Goal: Task Accomplishment & Management: Manage account settings

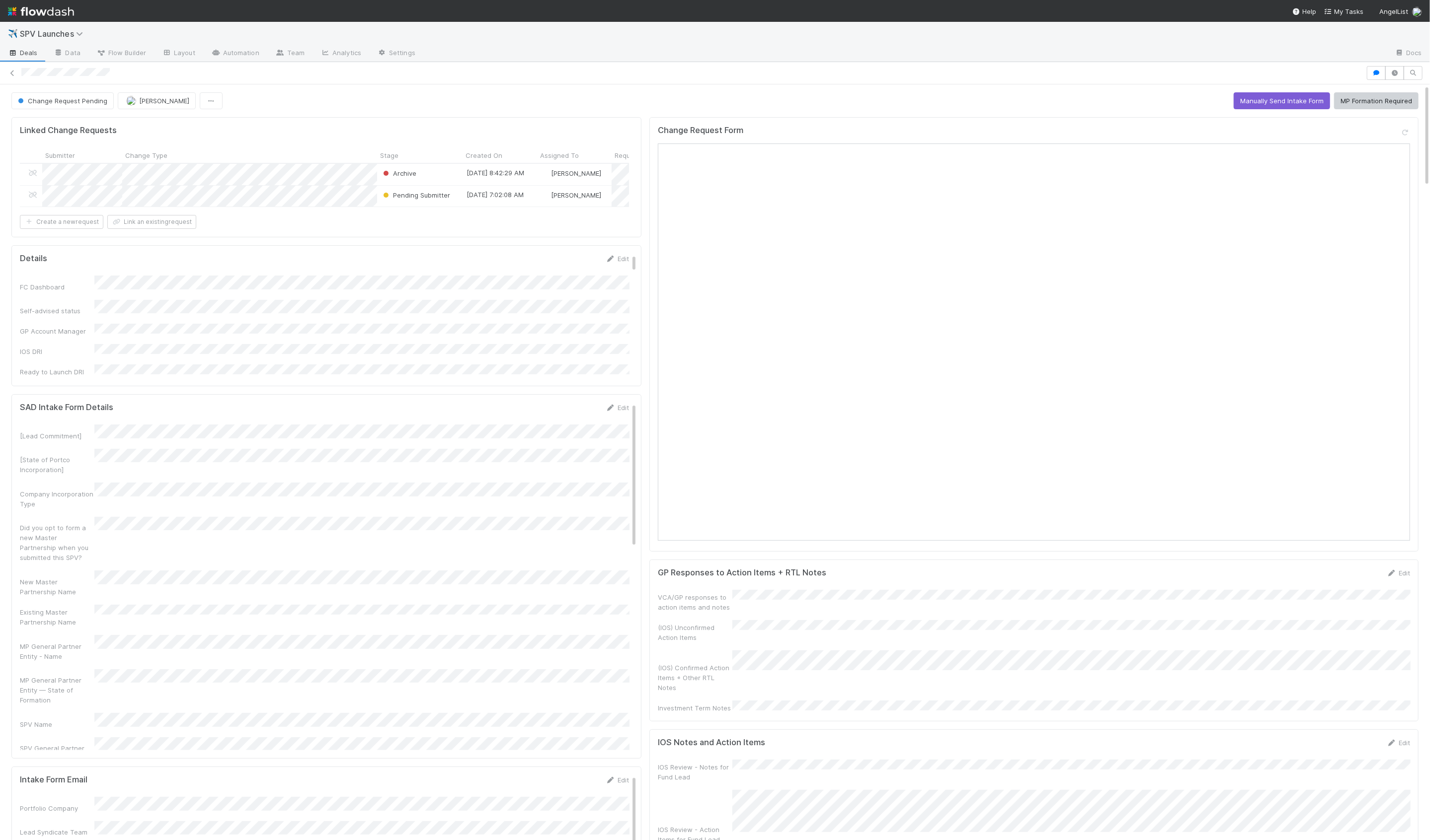
click at [1366, 76] on div at bounding box center [715, 73] width 1430 height 14
click at [1373, 74] on icon "button" at bounding box center [1376, 73] width 10 height 6
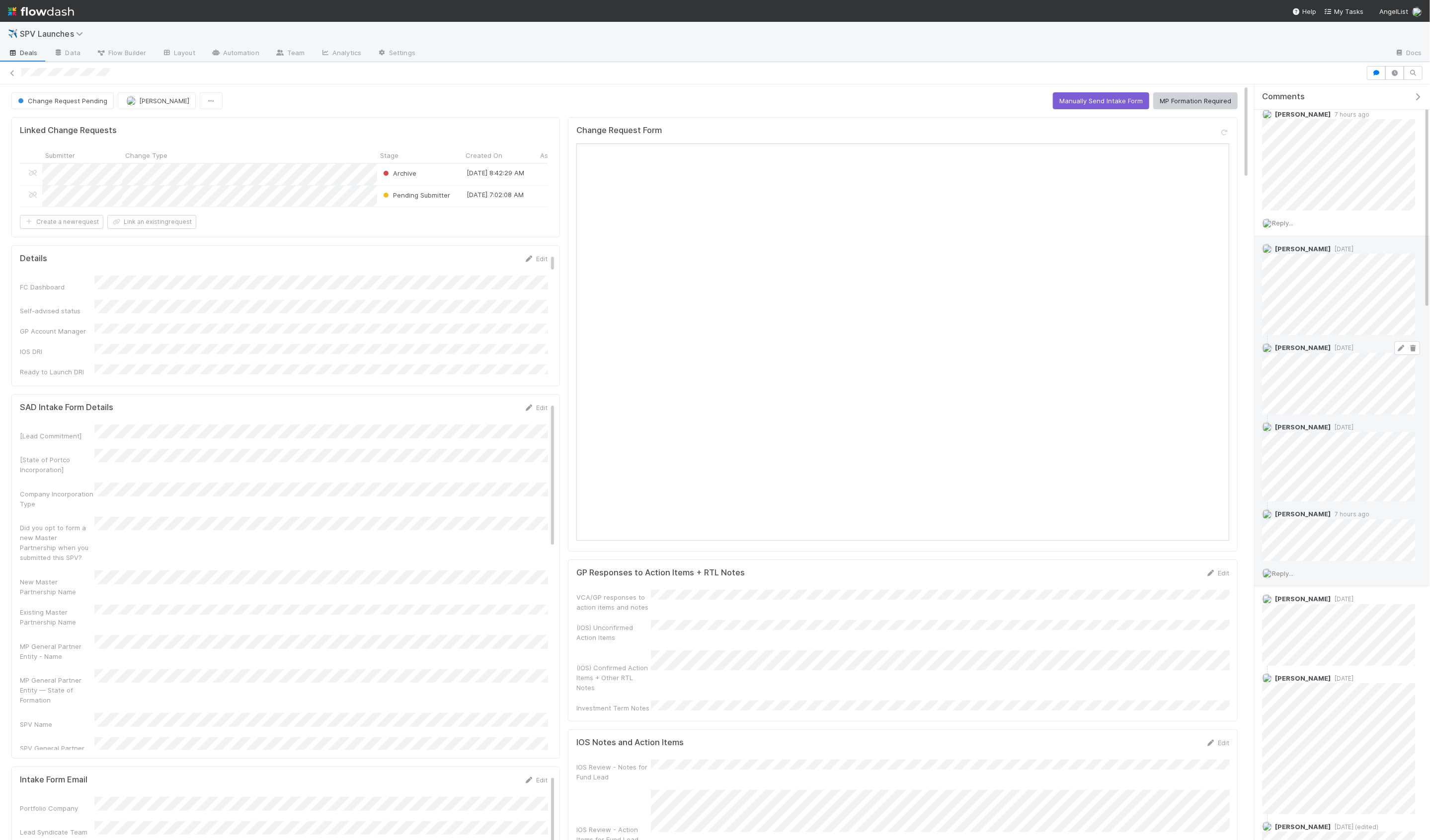
scroll to position [34, 0]
click at [1283, 569] on span "Reply..." at bounding box center [1283, 572] width 21 height 8
click at [1295, 717] on button "Add Reply" at bounding box center [1295, 723] width 44 height 17
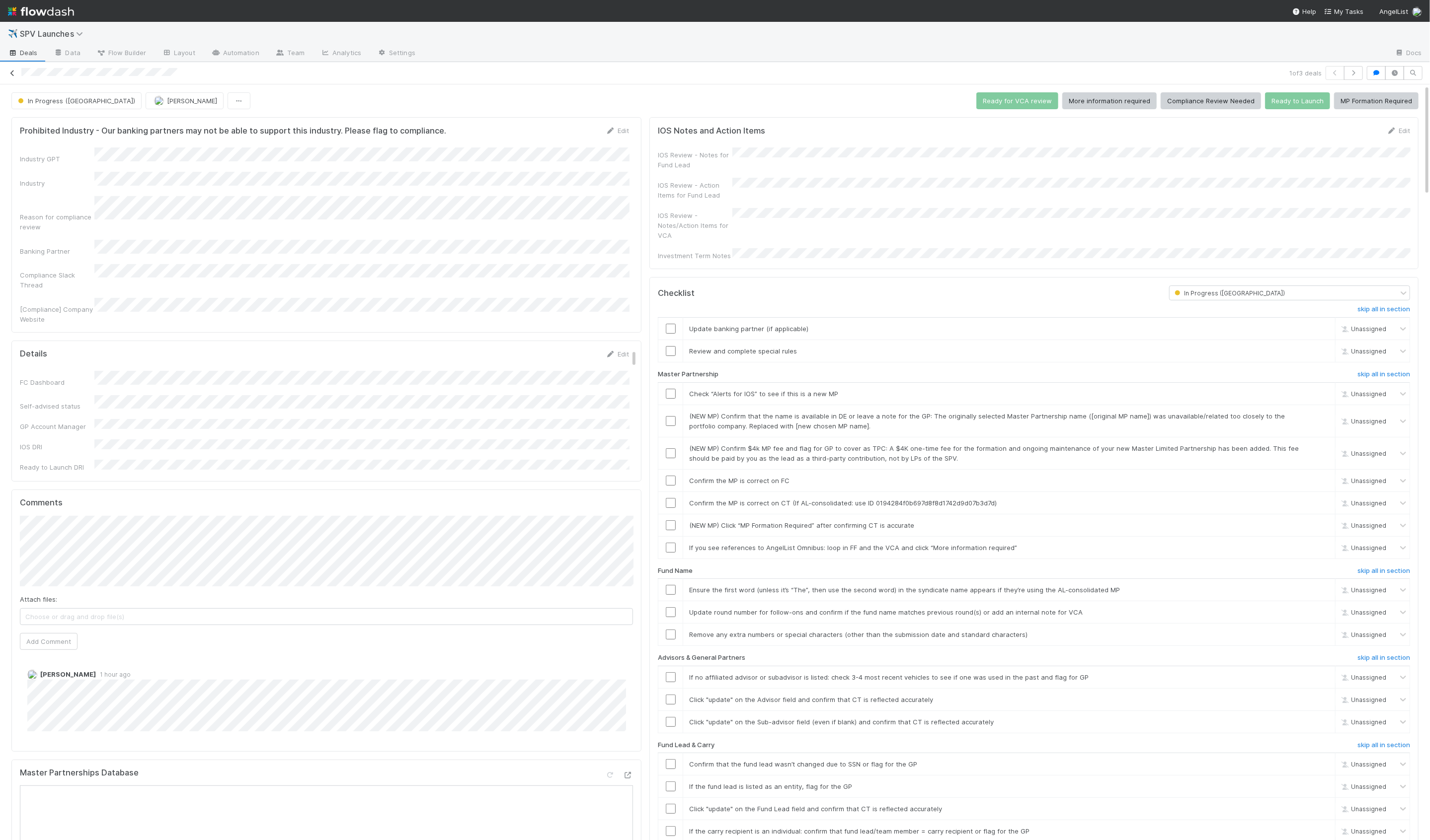
click at [13, 71] on icon at bounding box center [13, 73] width 10 height 6
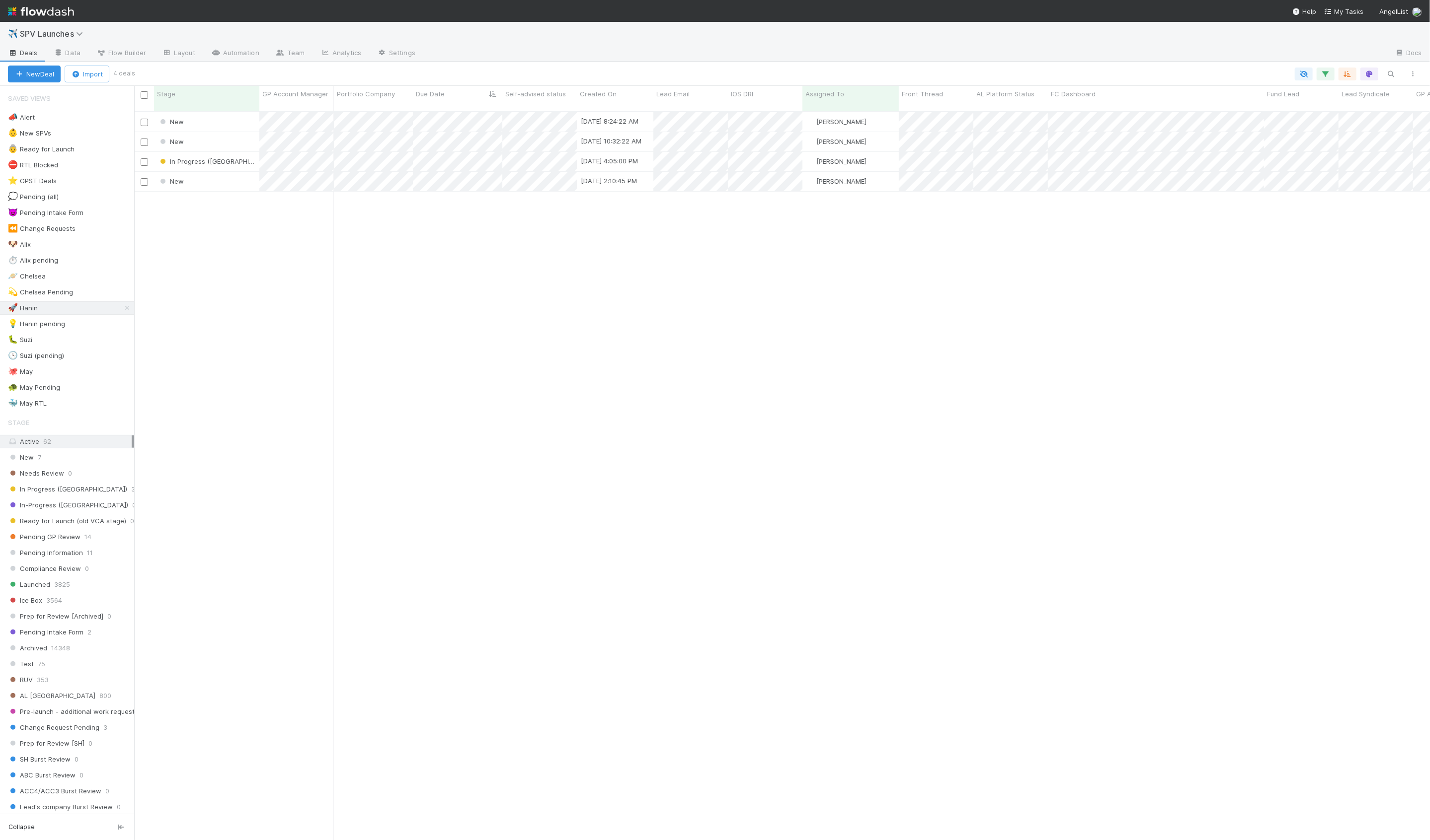
scroll to position [737, 1296]
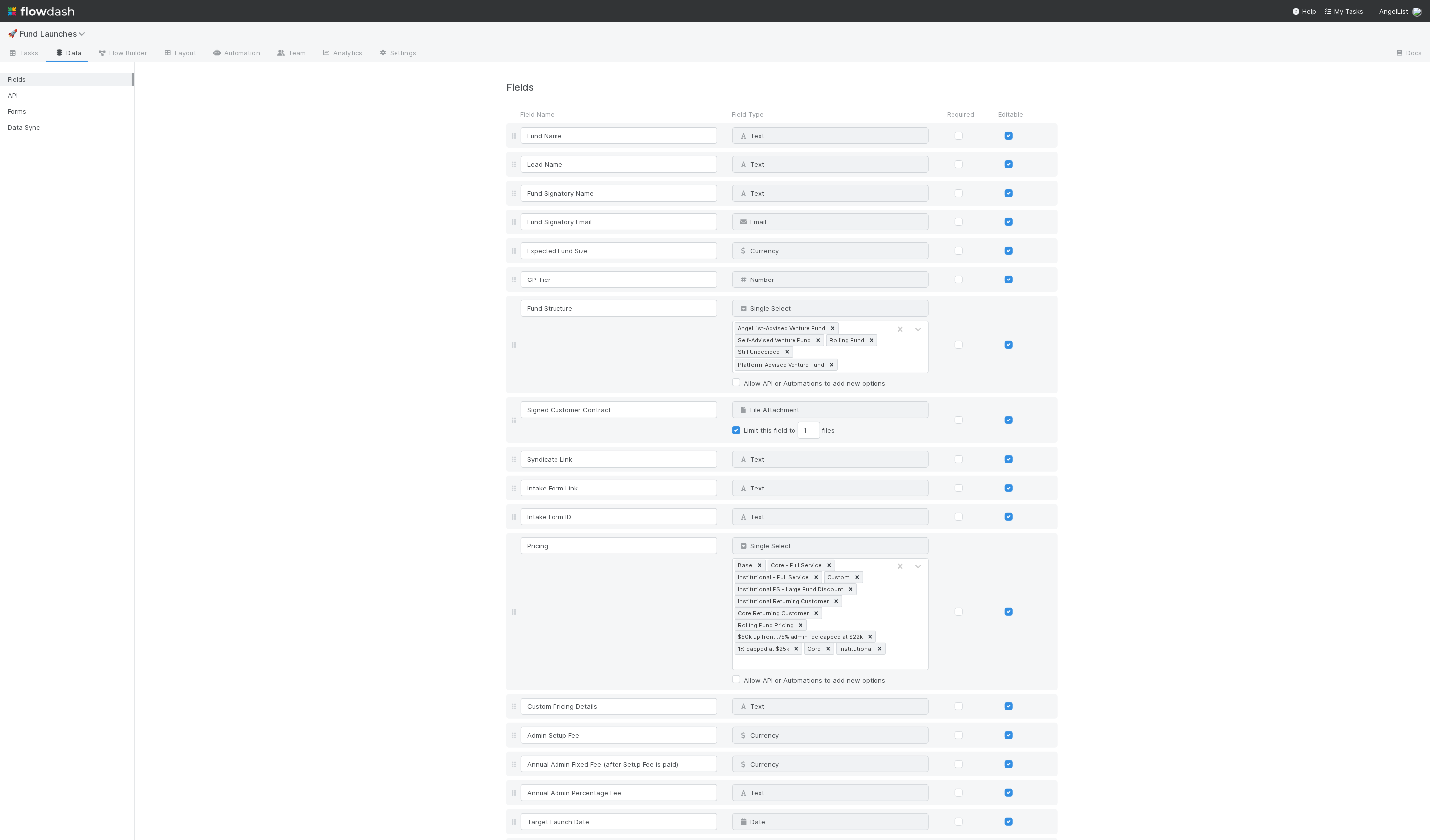
scroll to position [2241, 0]
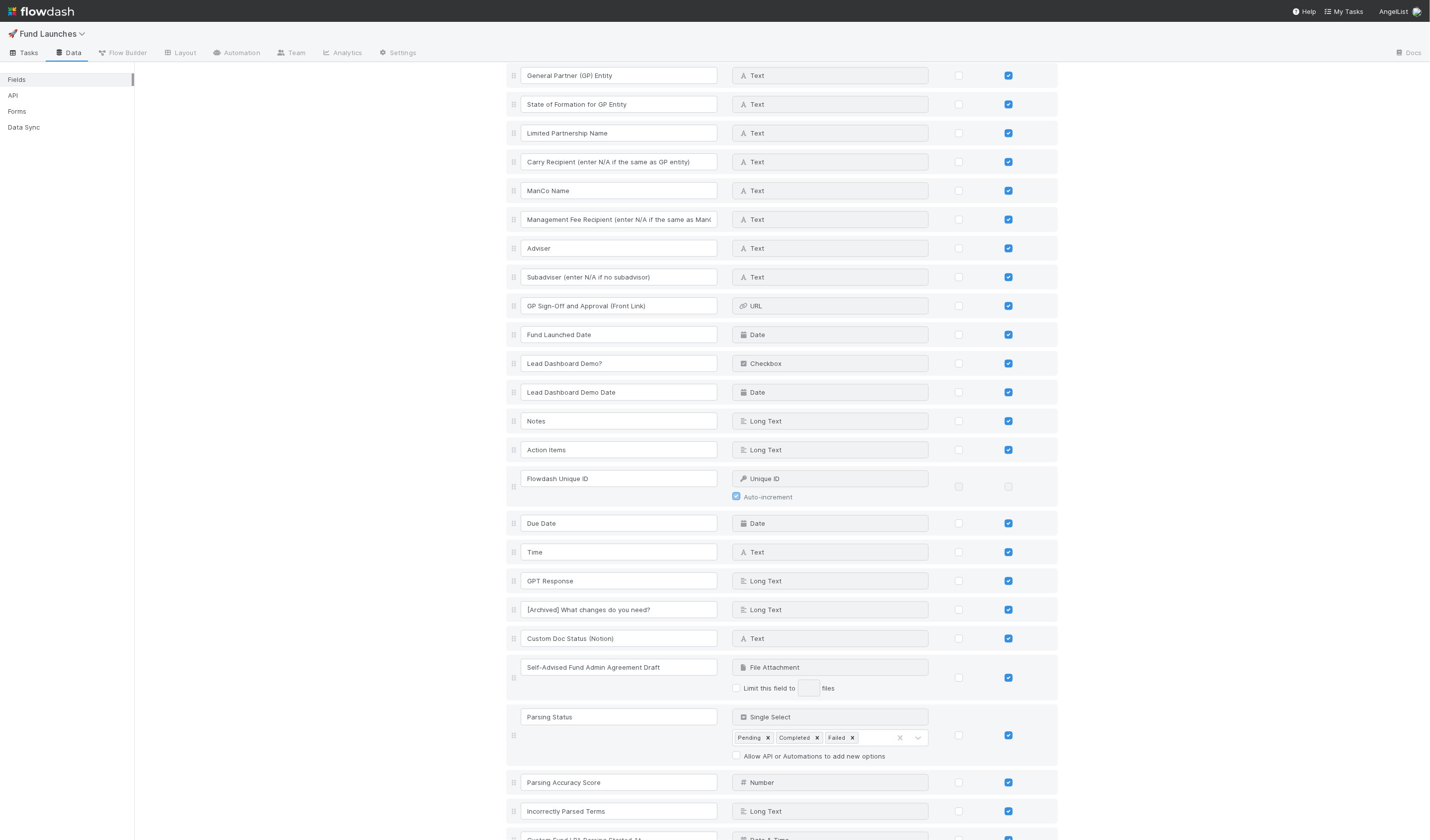
click at [39, 53] on link "Tasks" at bounding box center [23, 53] width 47 height 16
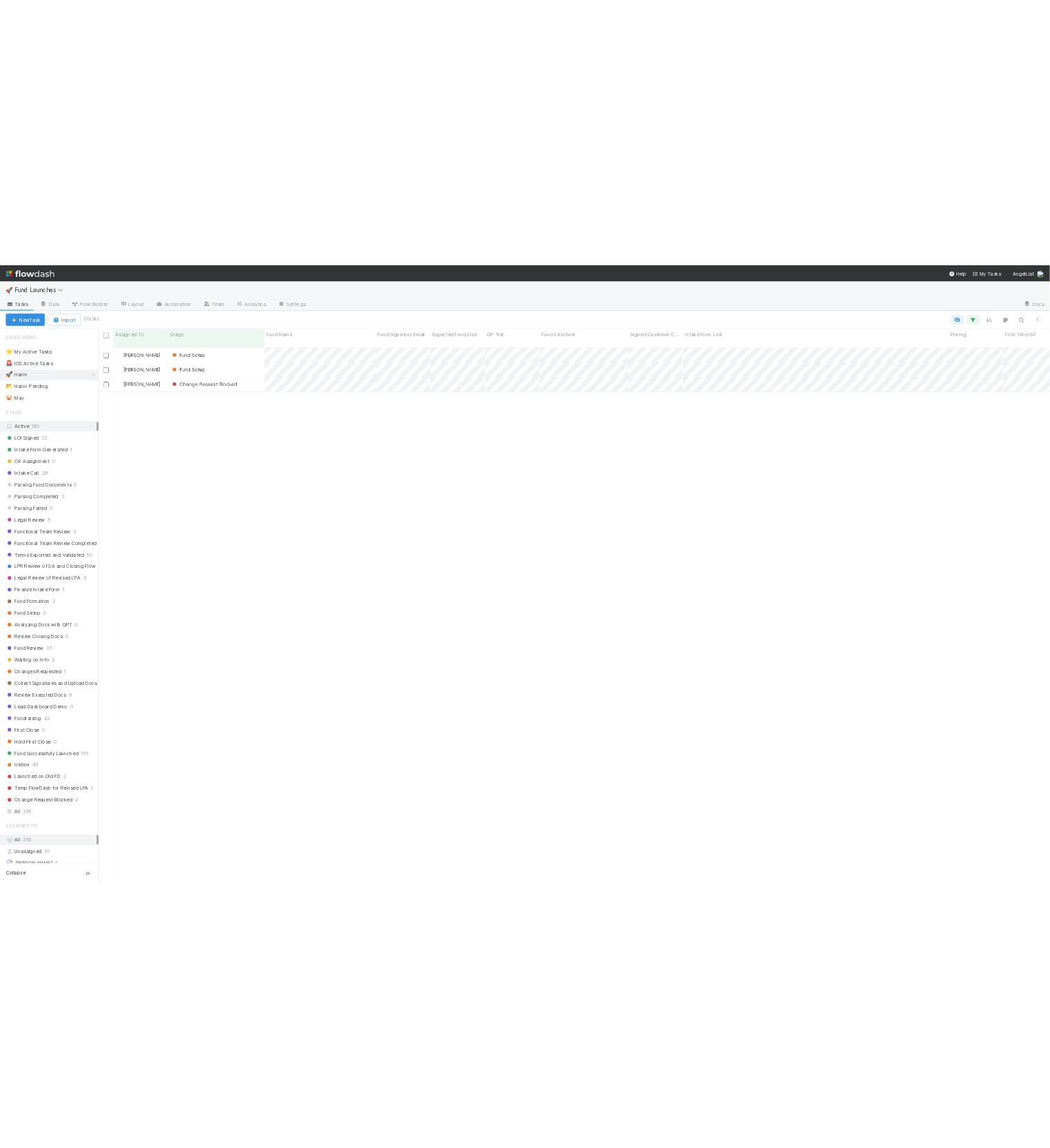
scroll to position [1023, 1798]
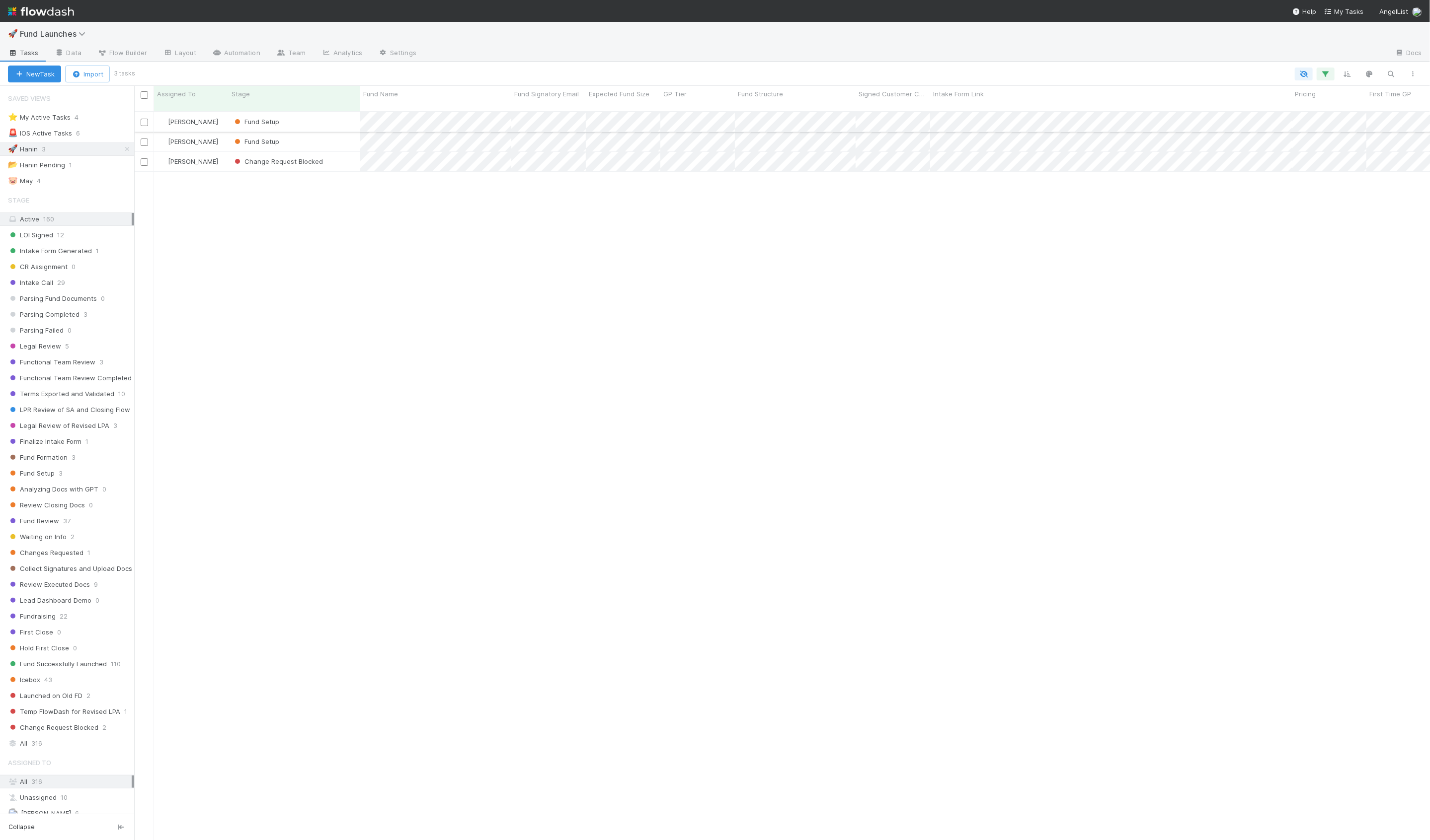
click at [311, 117] on div "Fund Setup" at bounding box center [294, 122] width 132 height 20
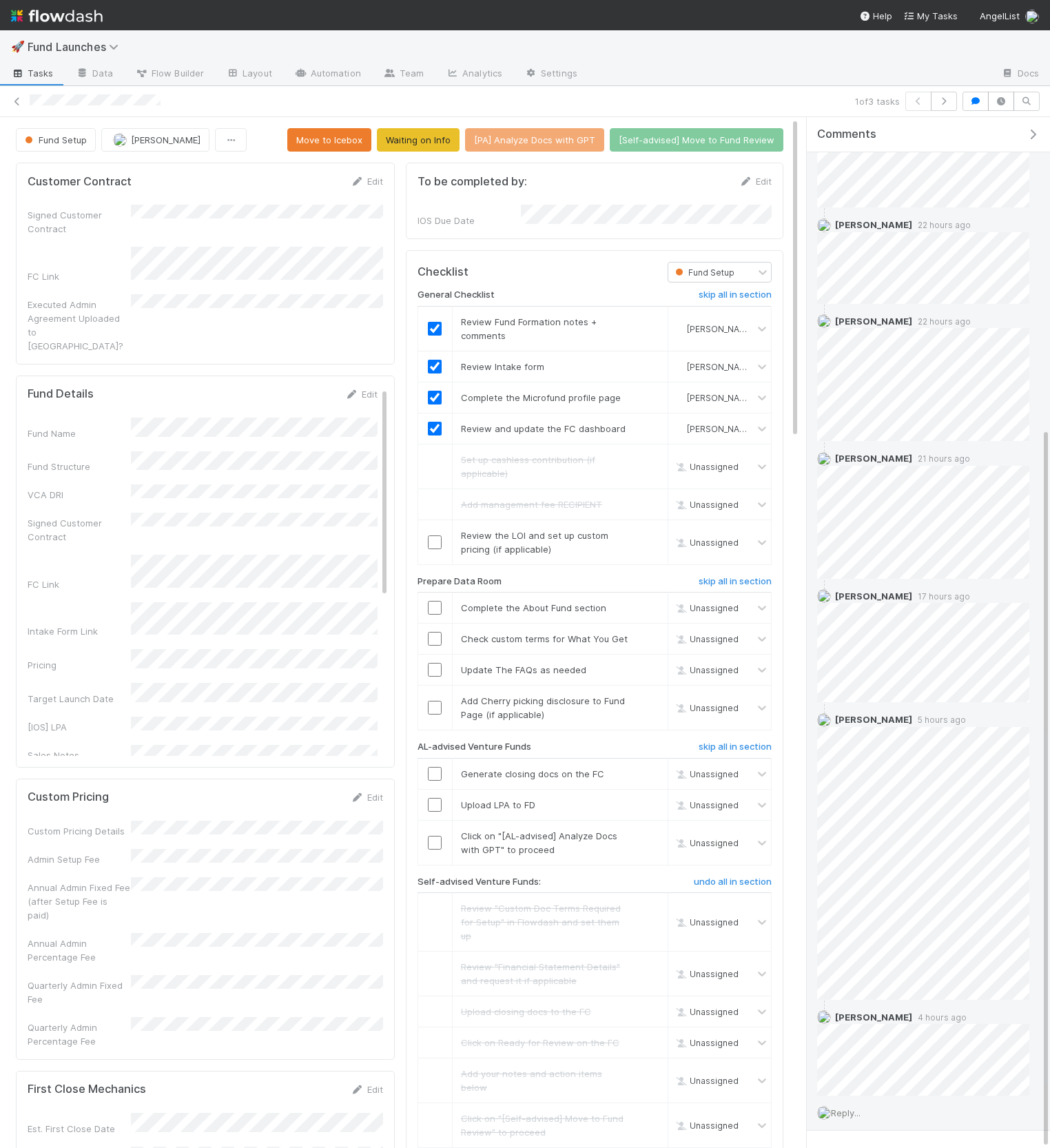
scroll to position [443, 0]
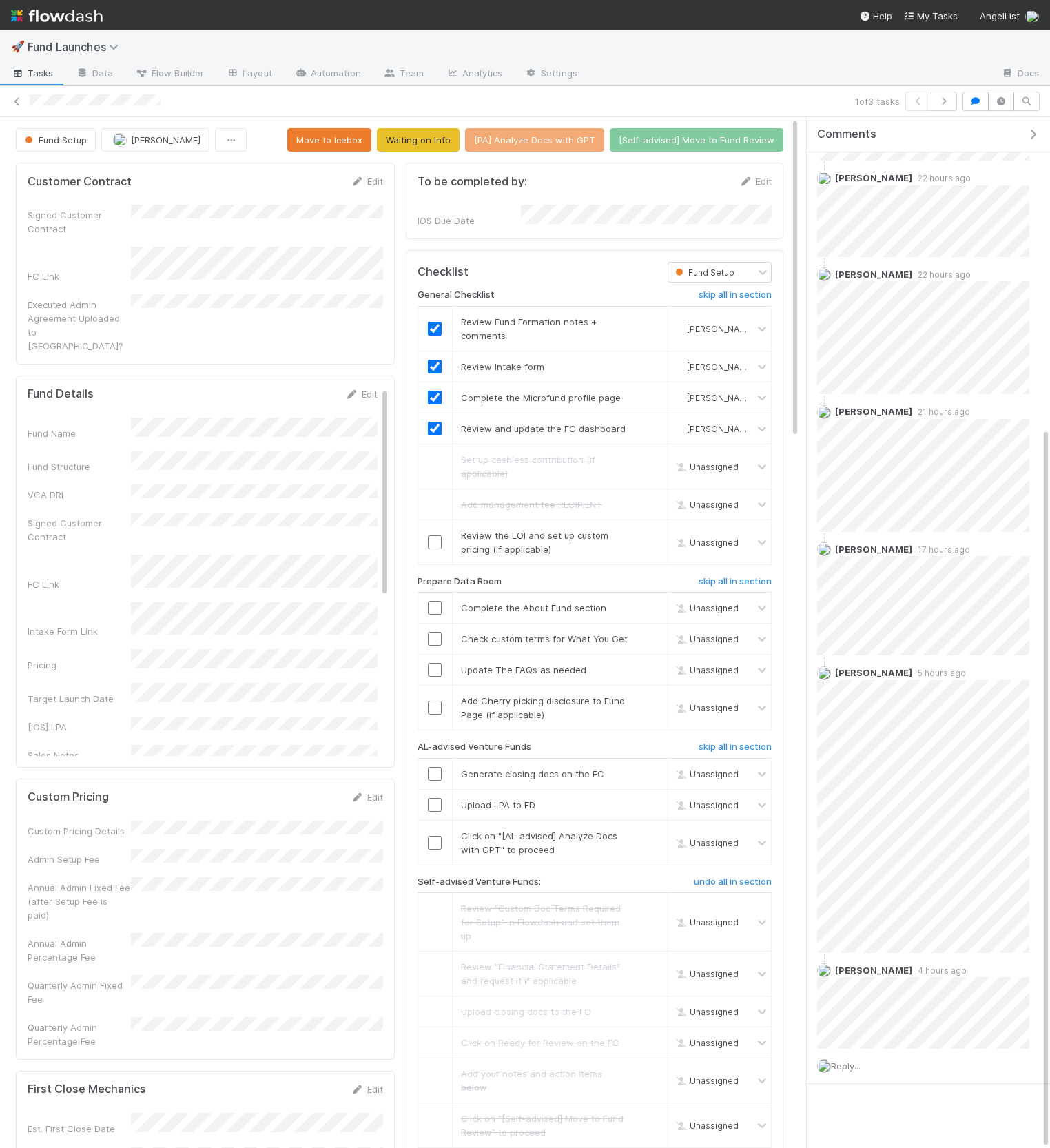
click at [1026, 134] on icon "button" at bounding box center [1032, 134] width 14 height 11
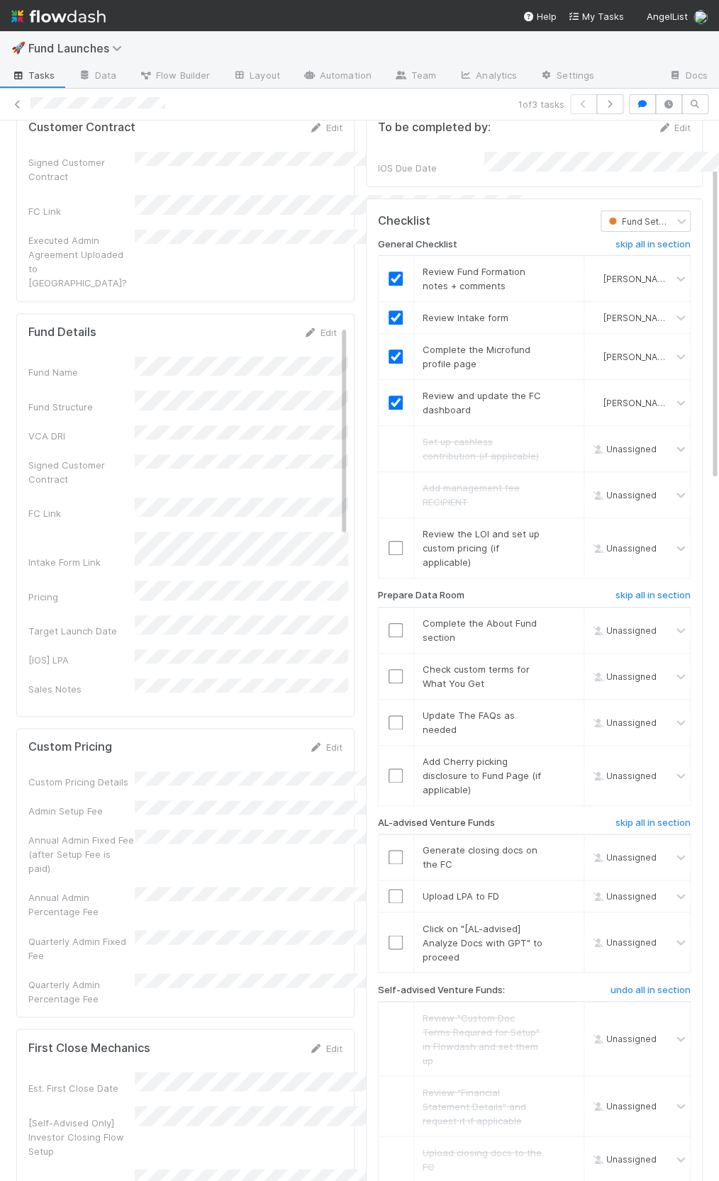
scroll to position [118, 0]
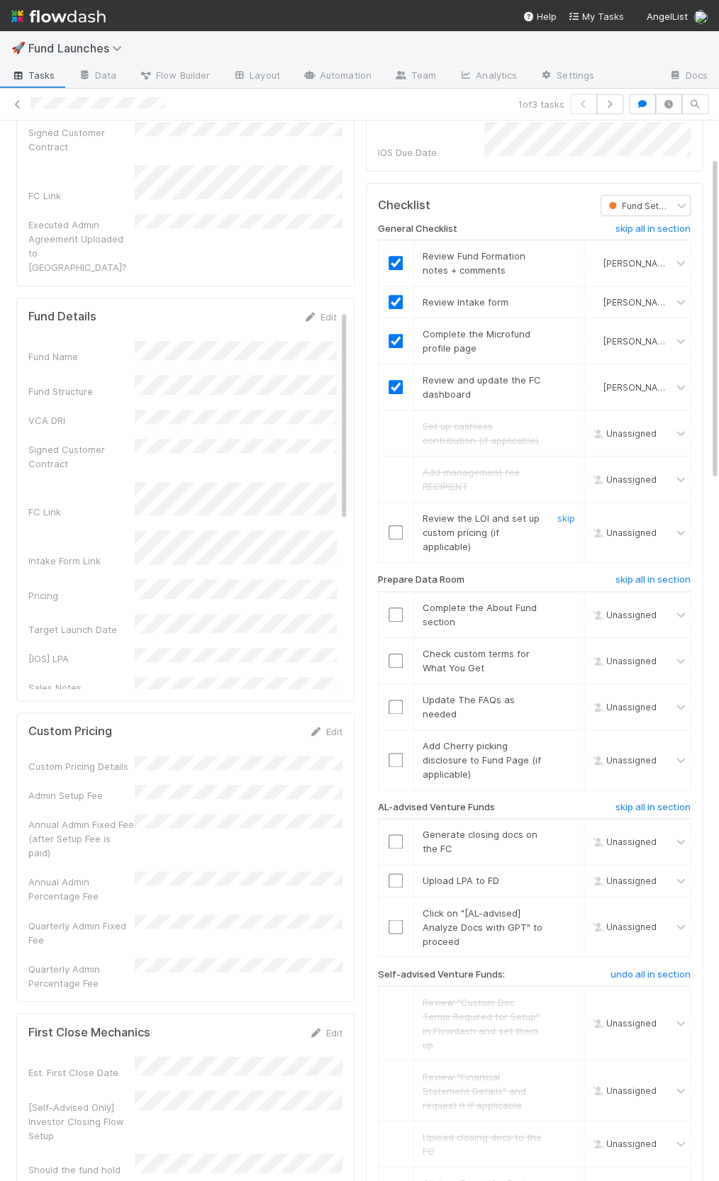
click at [400, 525] on input "checkbox" at bounding box center [395, 532] width 14 height 14
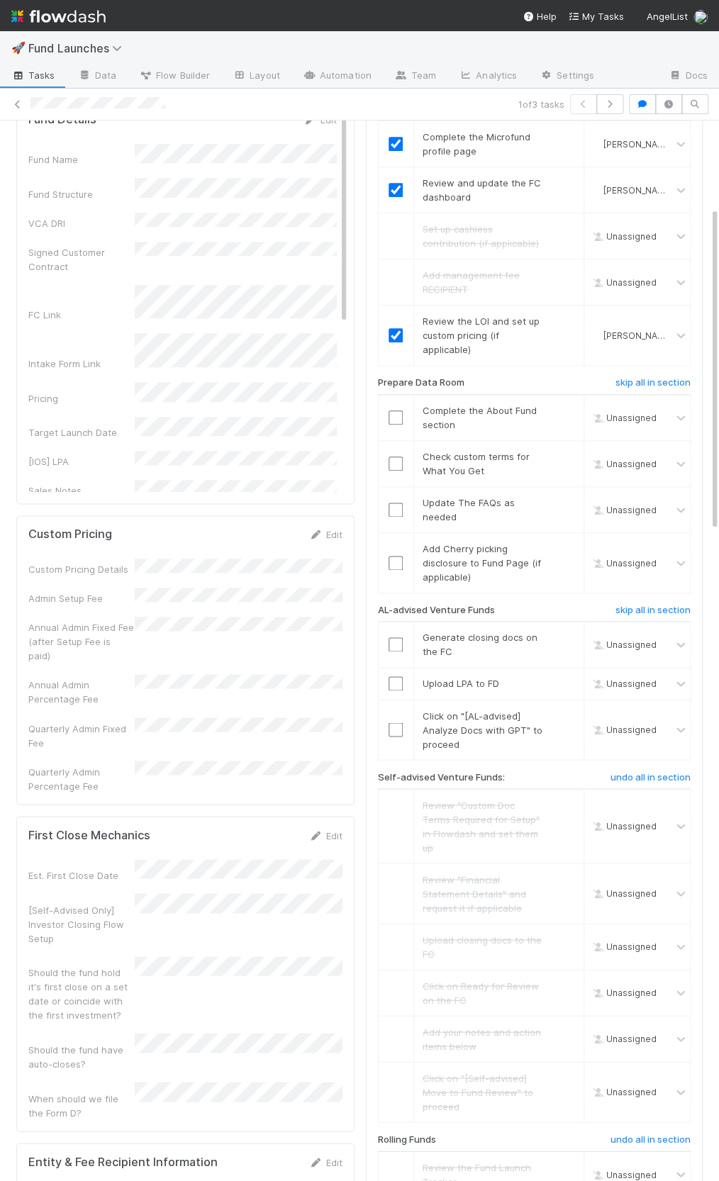
scroll to position [332, 0]
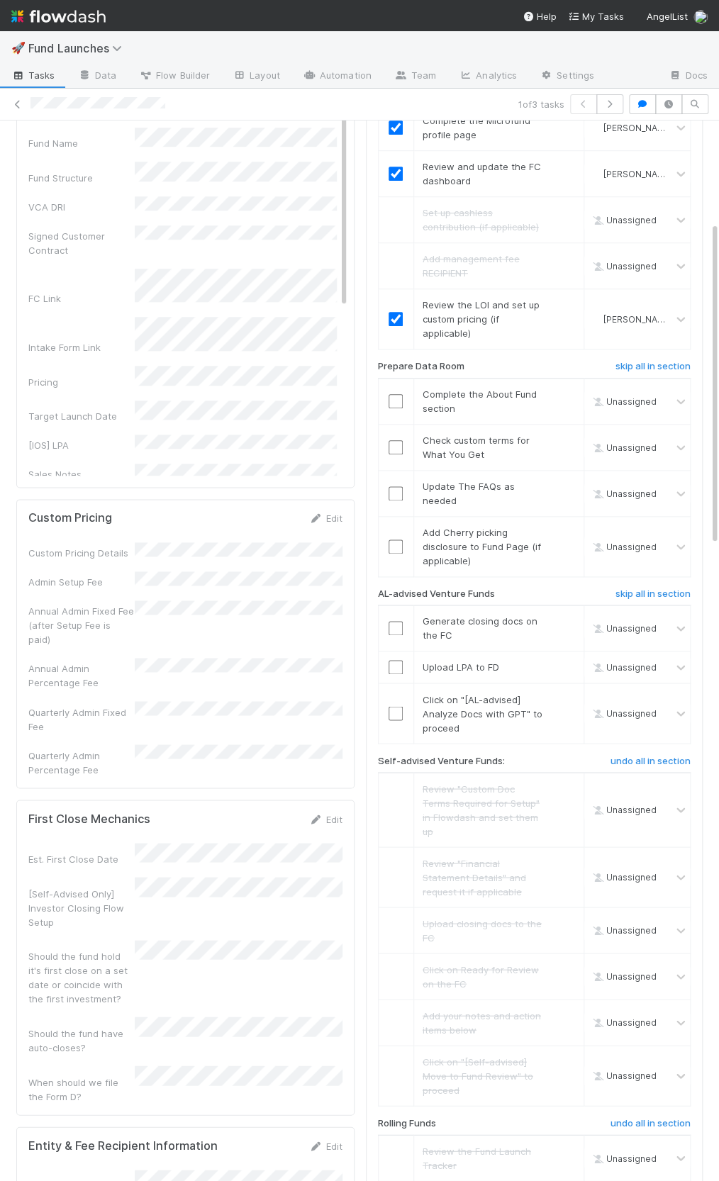
click at [512, 351] on div "General Checklist skip all in section Review Fund Formation notes + comments Ha…" at bounding box center [534, 748] width 313 height 1491
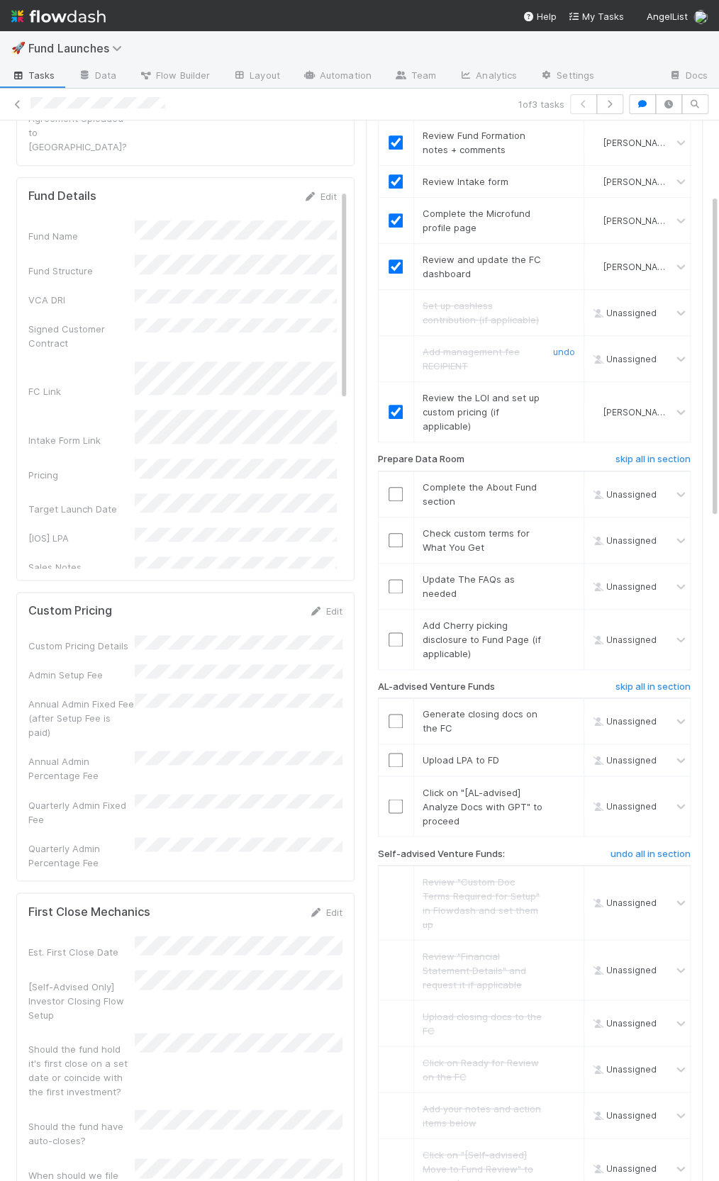
scroll to position [232, 0]
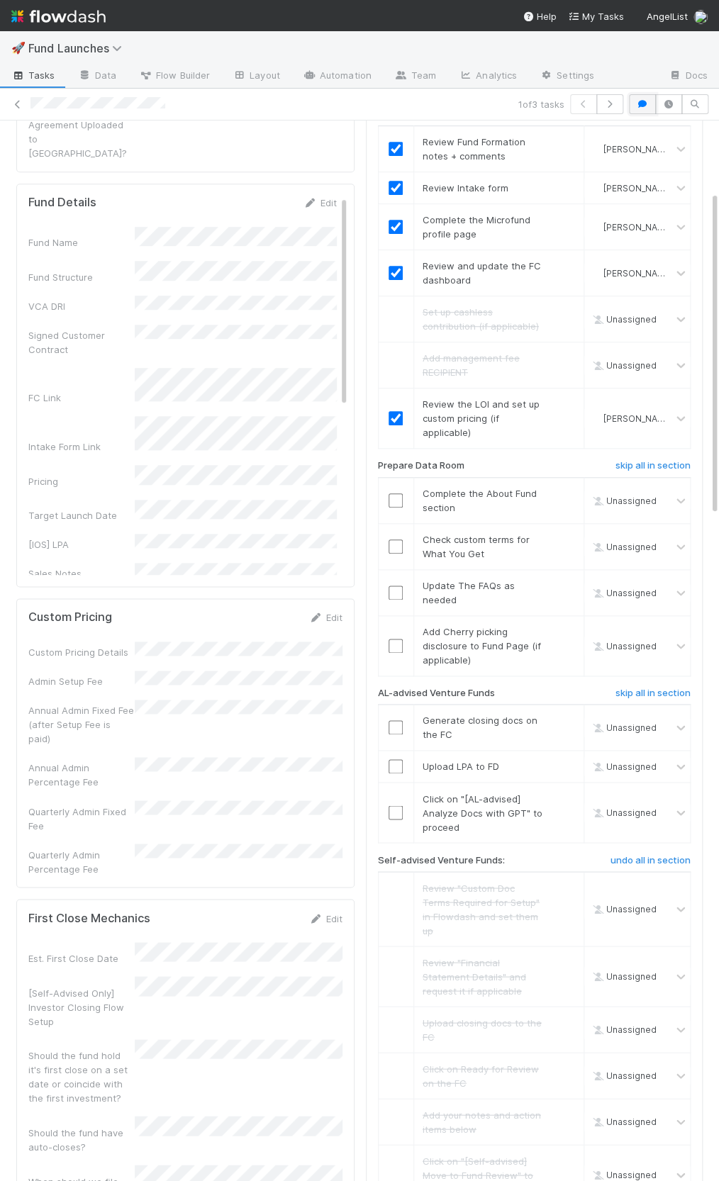
click at [639, 110] on button "button" at bounding box center [642, 104] width 27 height 20
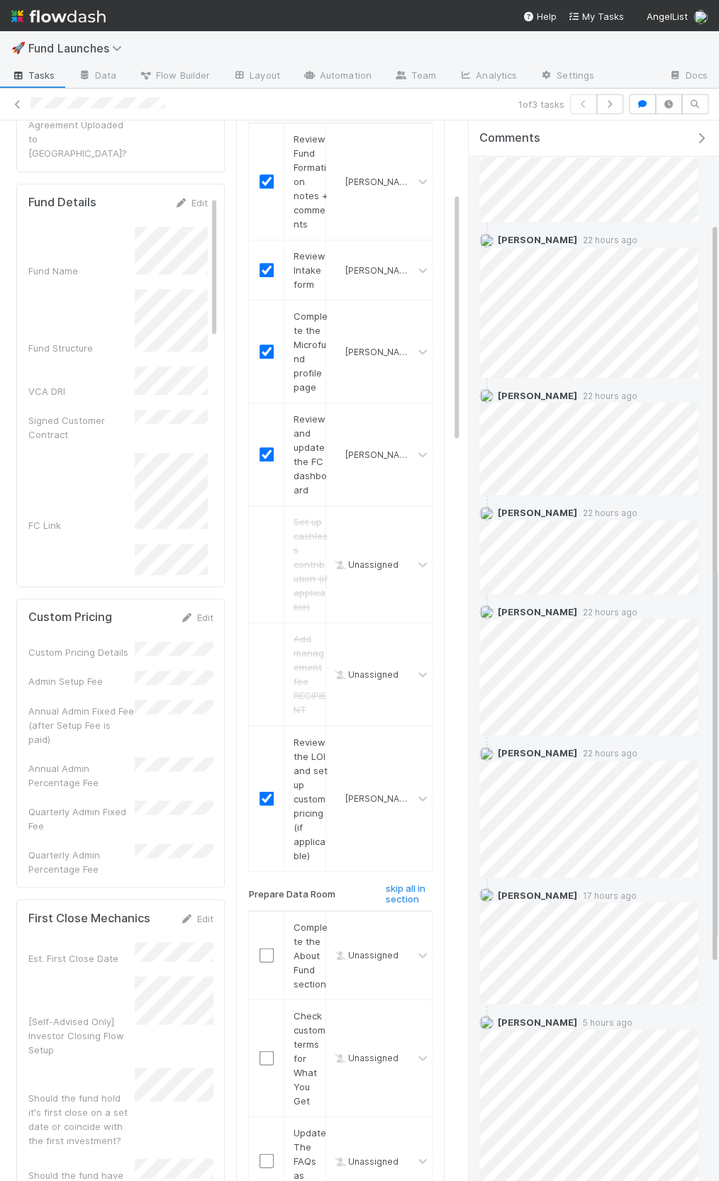
scroll to position [0, 0]
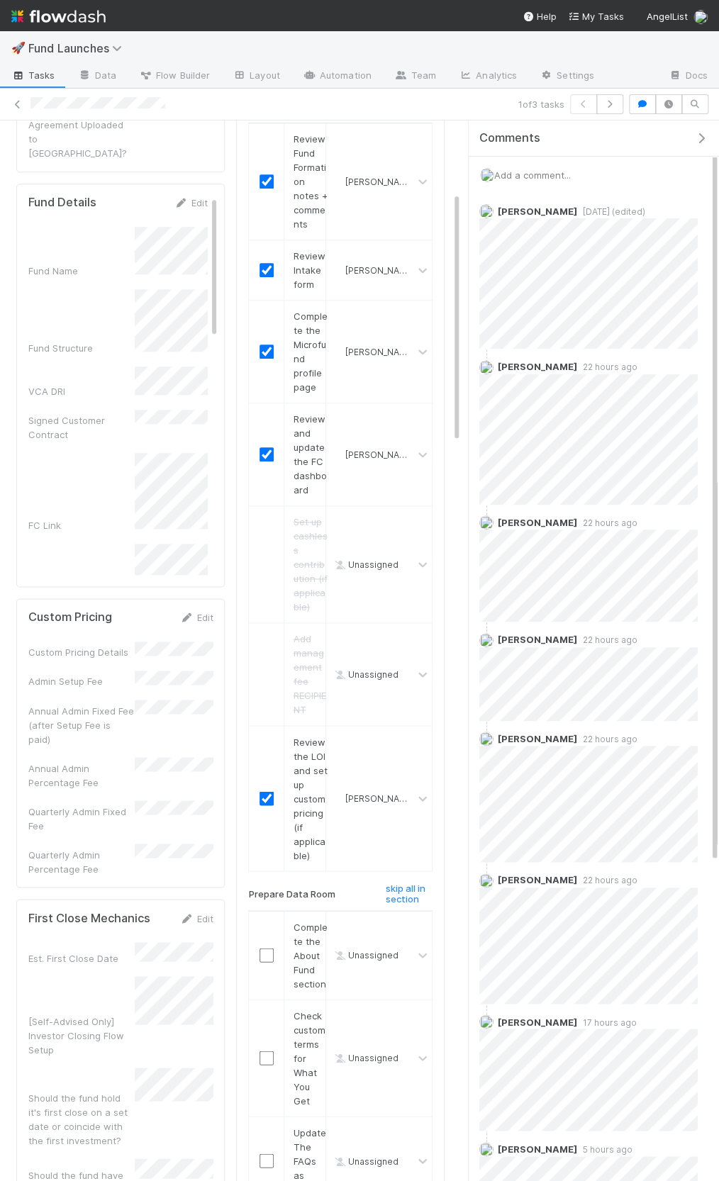
click at [696, 140] on icon "button" at bounding box center [701, 138] width 14 height 11
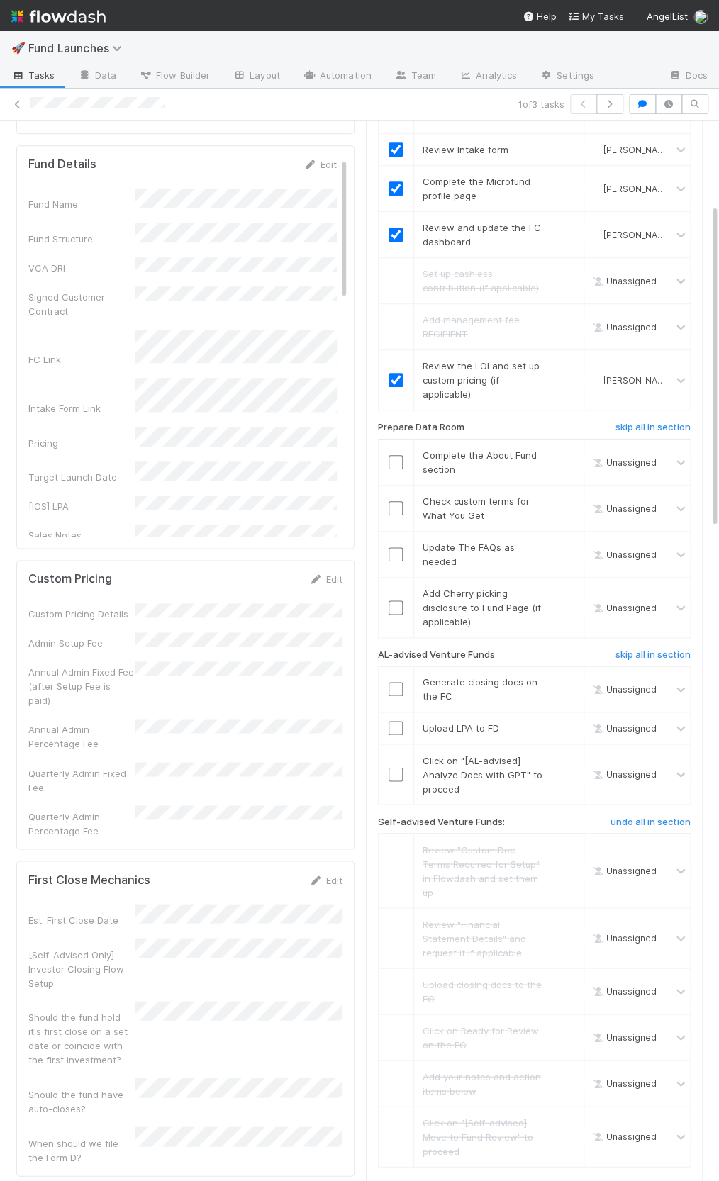
scroll to position [274, 0]
click at [463, 421] on div "Prepare Data Room" at bounding box center [478, 427] width 223 height 17
click at [400, 454] on input "checkbox" at bounding box center [395, 459] width 14 height 14
click at [396, 498] on input "checkbox" at bounding box center [395, 505] width 14 height 14
click at [393, 544] on input "checkbox" at bounding box center [395, 551] width 14 height 14
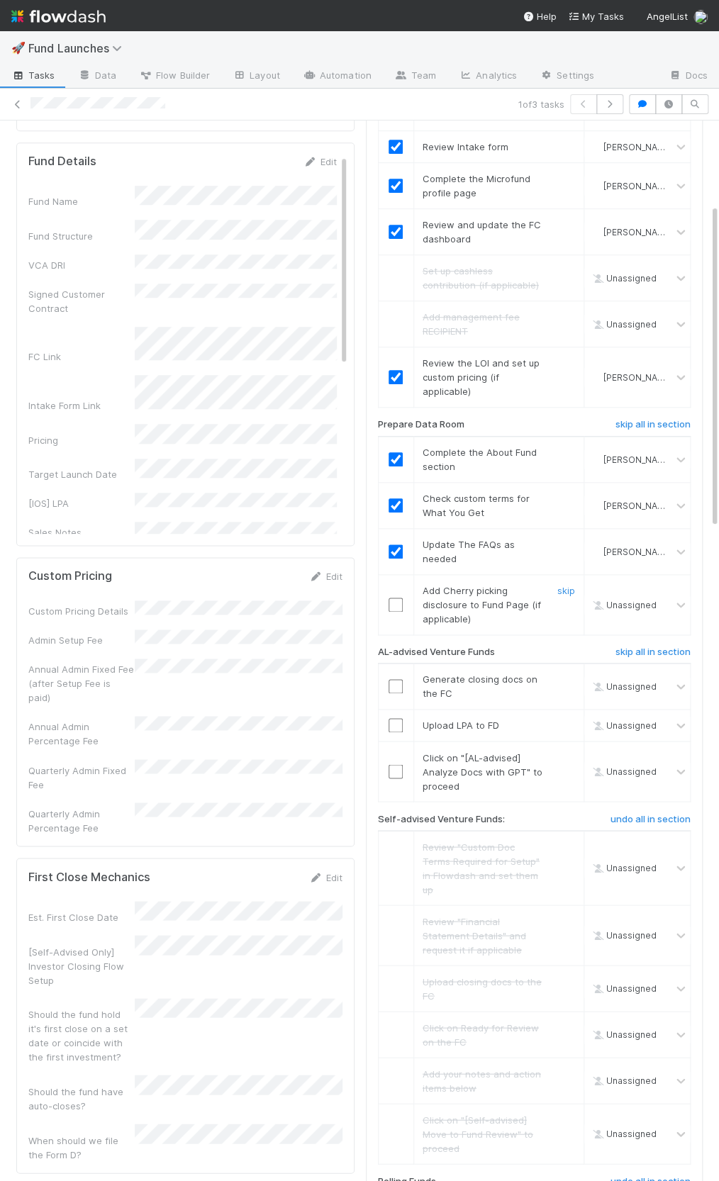
click at [555, 583] on div "skip" at bounding box center [564, 604] width 43 height 43
click at [569, 585] on link "skip" at bounding box center [566, 590] width 18 height 11
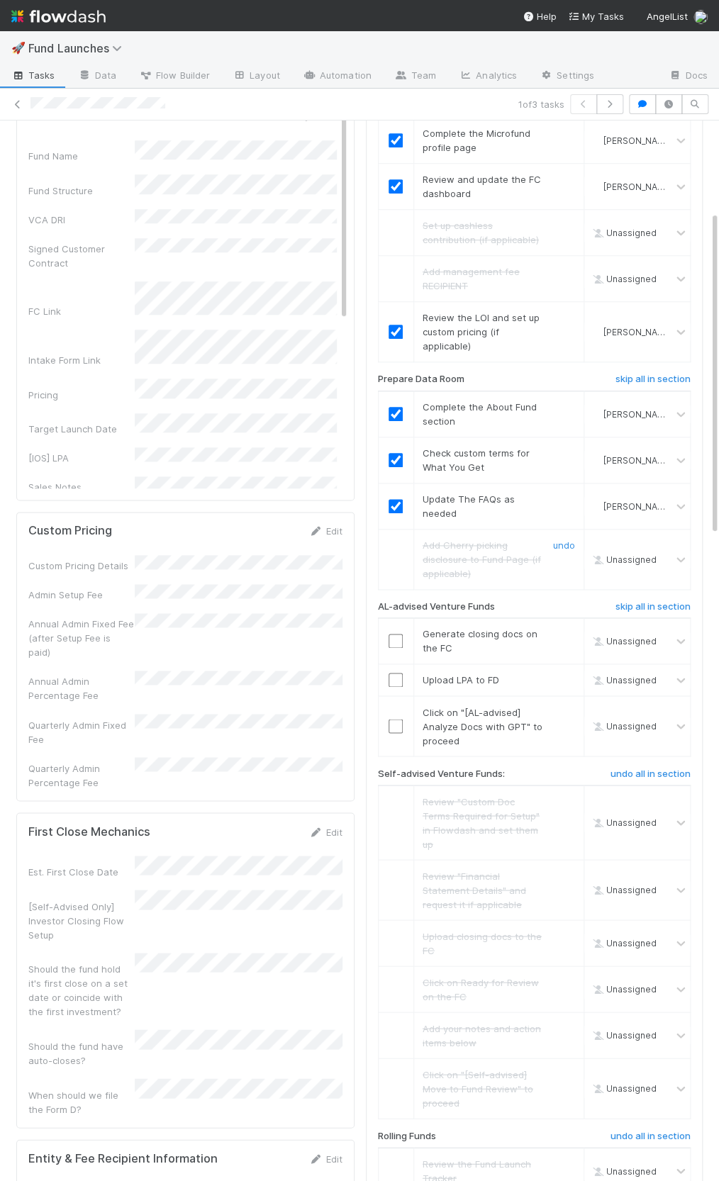
scroll to position [322, 0]
click at [643, 598] on h6 "skip all in section" at bounding box center [652, 603] width 75 height 11
click at [634, 598] on h6 "skip all in section" at bounding box center [652, 603] width 75 height 11
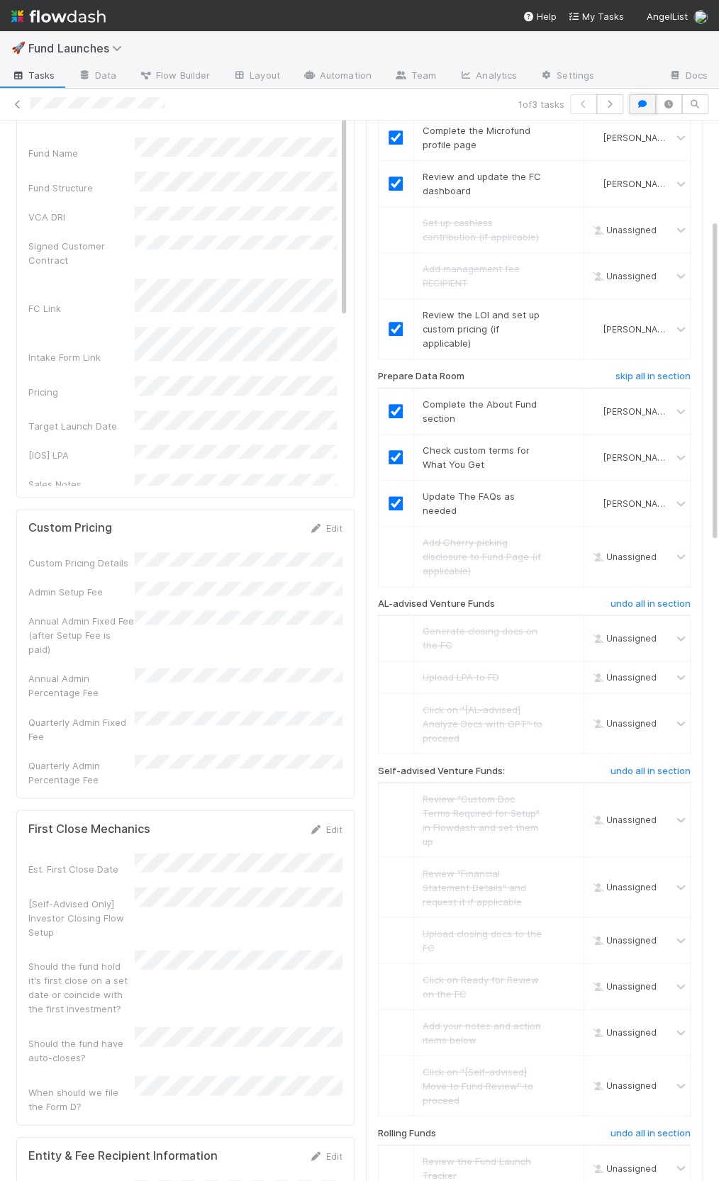
click at [639, 106] on icon "button" at bounding box center [642, 104] width 14 height 9
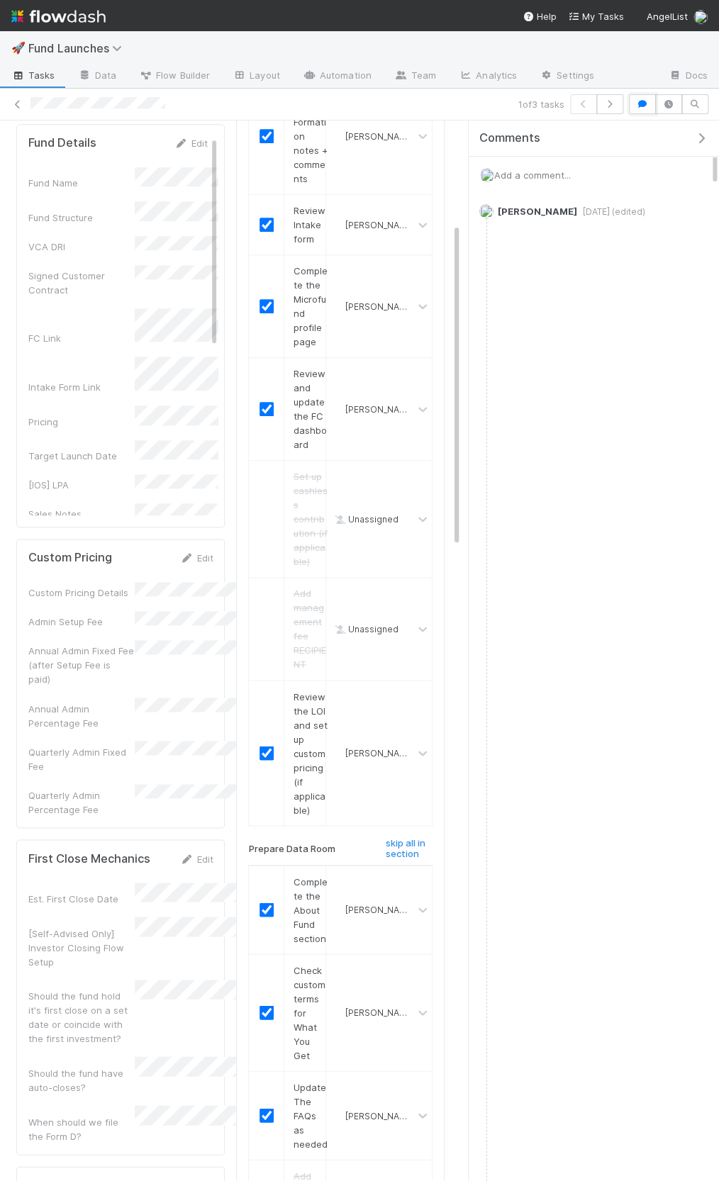
scroll to position [394, 0]
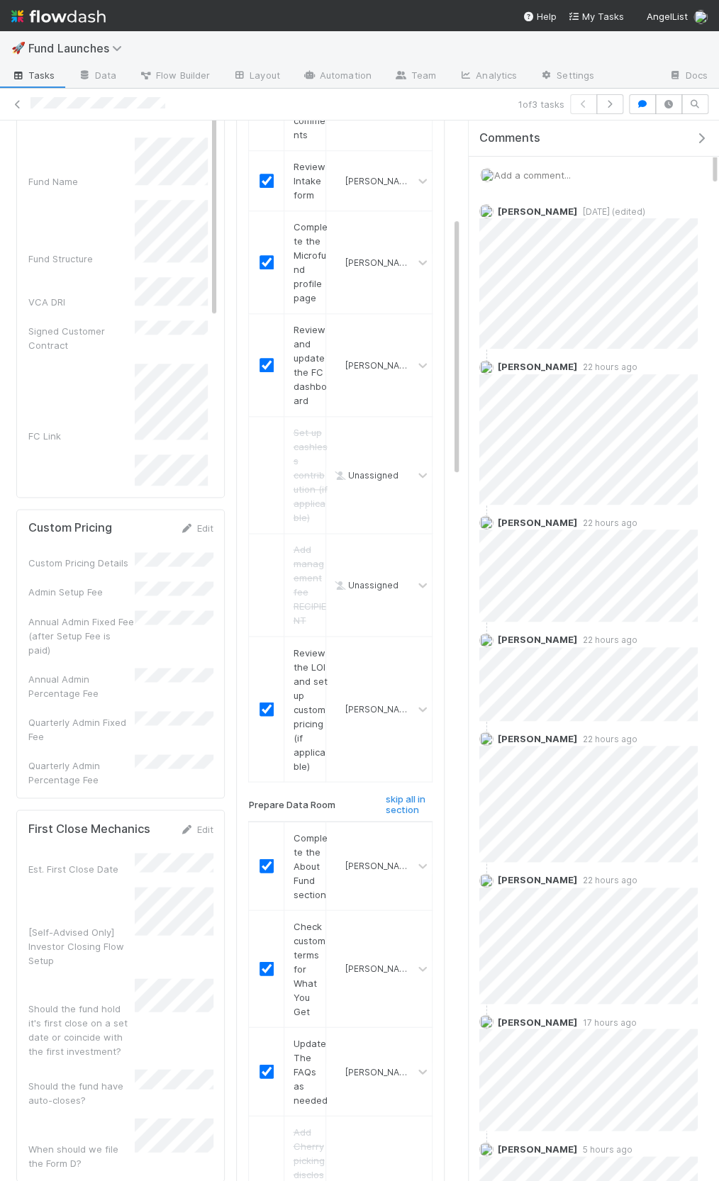
click at [534, 178] on span "Add a comment..." at bounding box center [532, 174] width 77 height 11
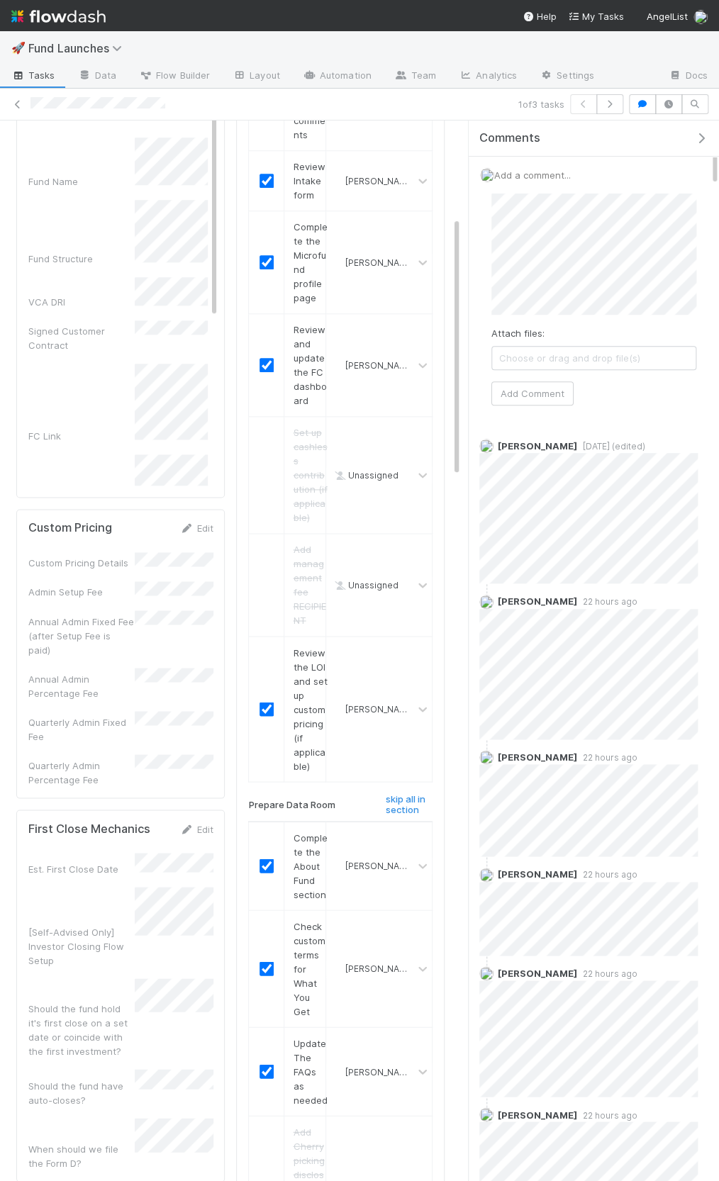
click at [704, 138] on icon "button" at bounding box center [701, 138] width 14 height 11
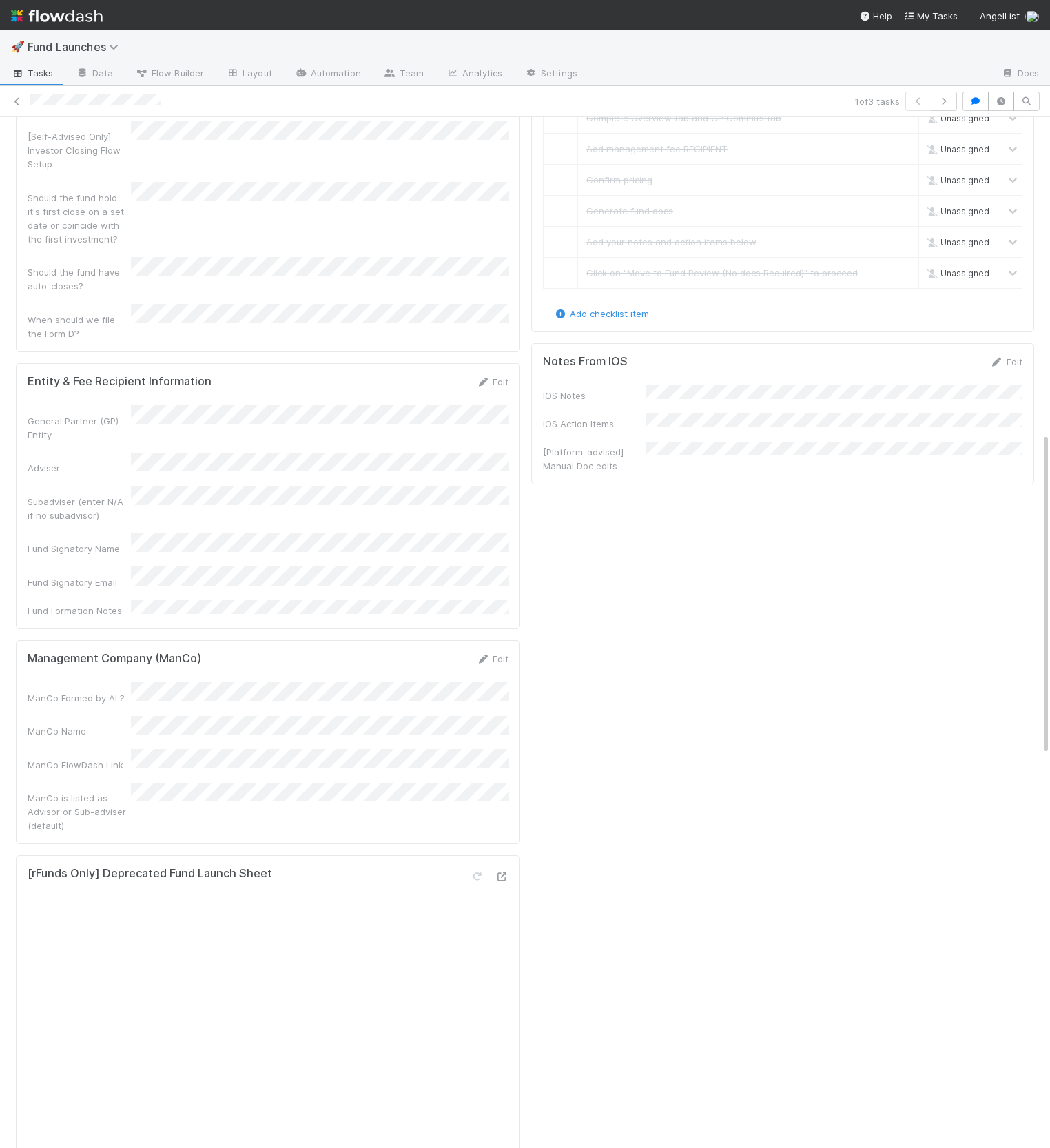
scroll to position [1009, 0]
click at [991, 359] on link "Edit" at bounding box center [1006, 364] width 32 height 11
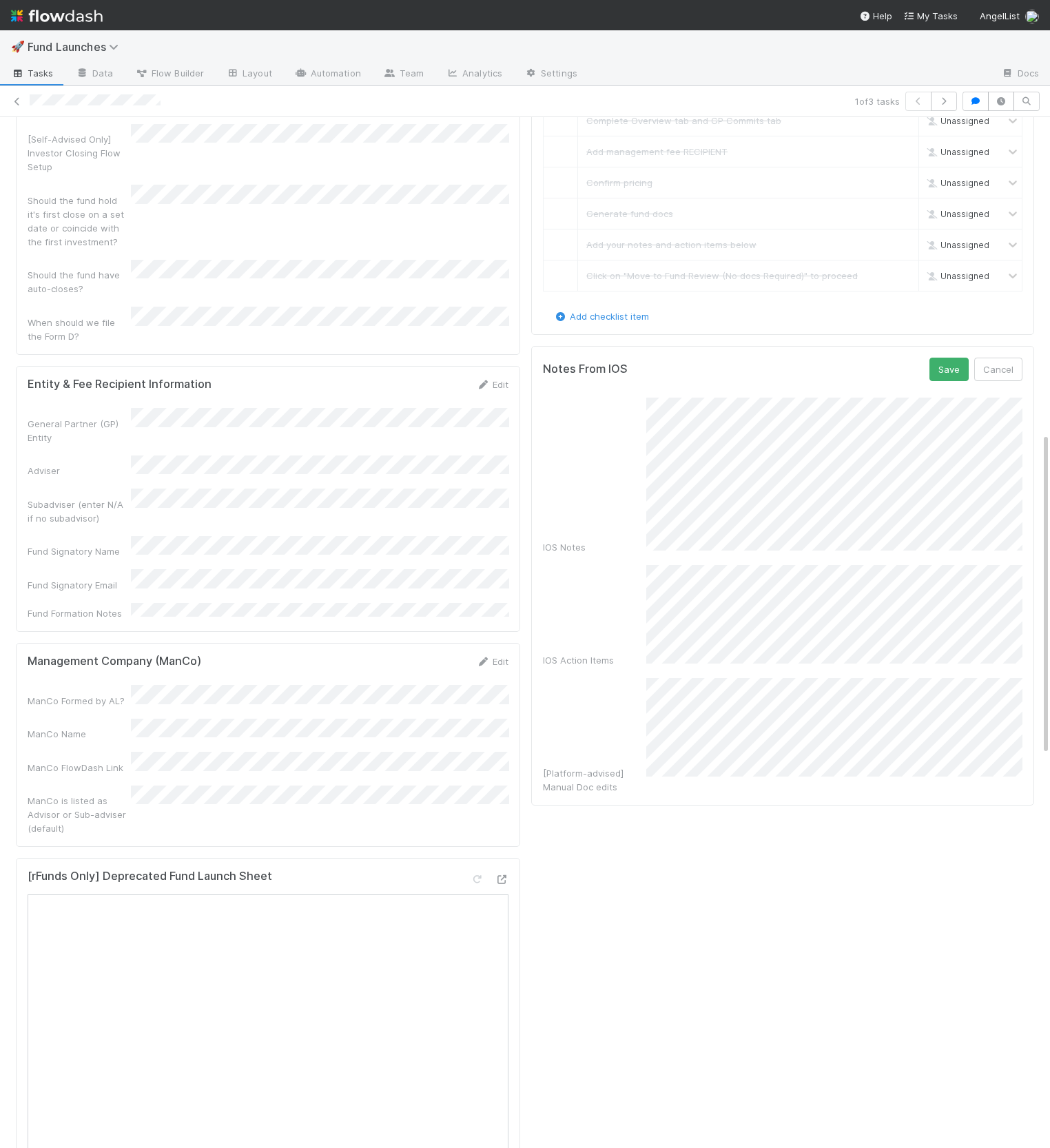
click at [636, 533] on div "IOS Notes" at bounding box center [783, 475] width 479 height 157
click at [943, 366] on button "Save" at bounding box center [949, 369] width 39 height 23
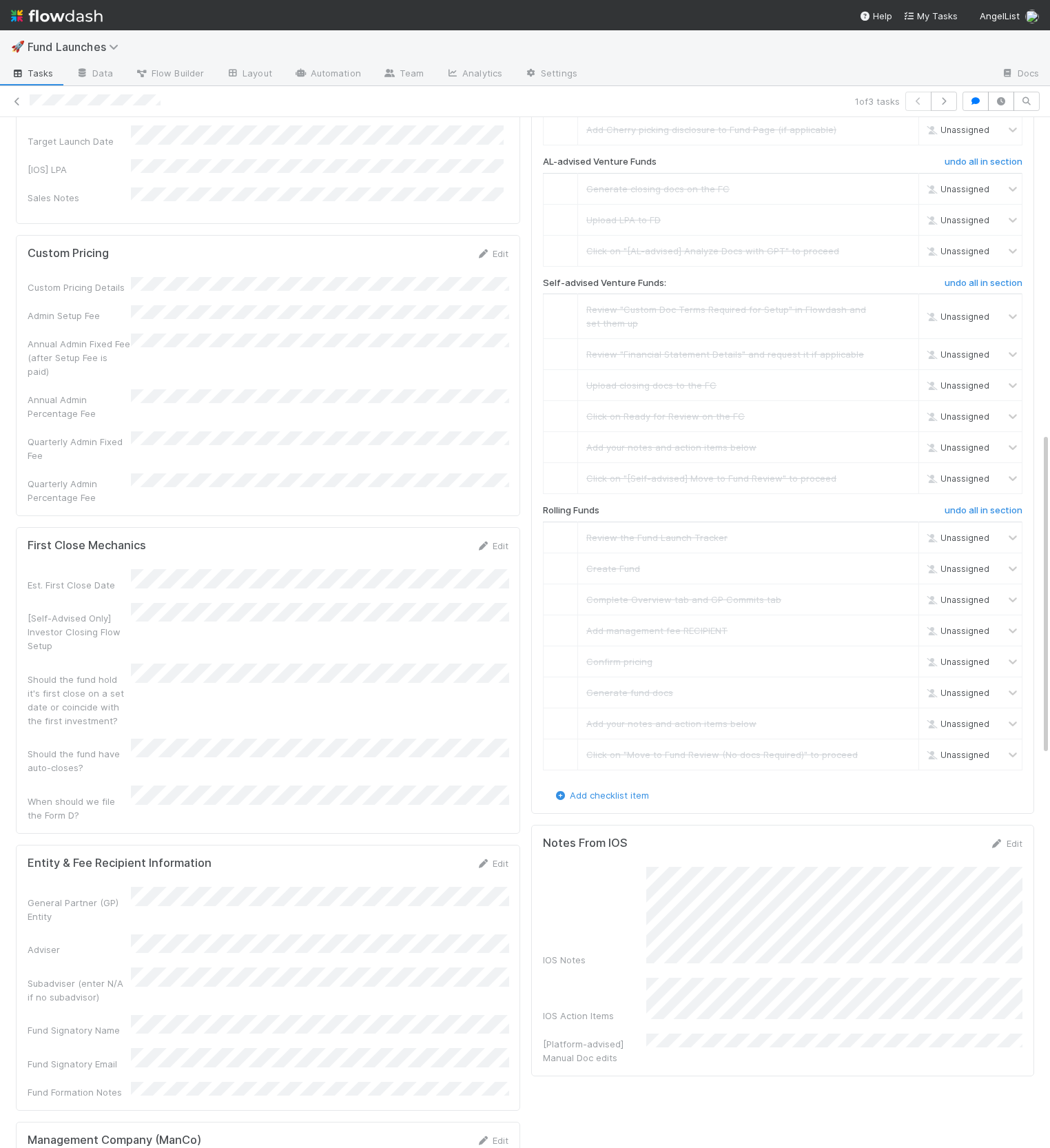
scroll to position [0, 0]
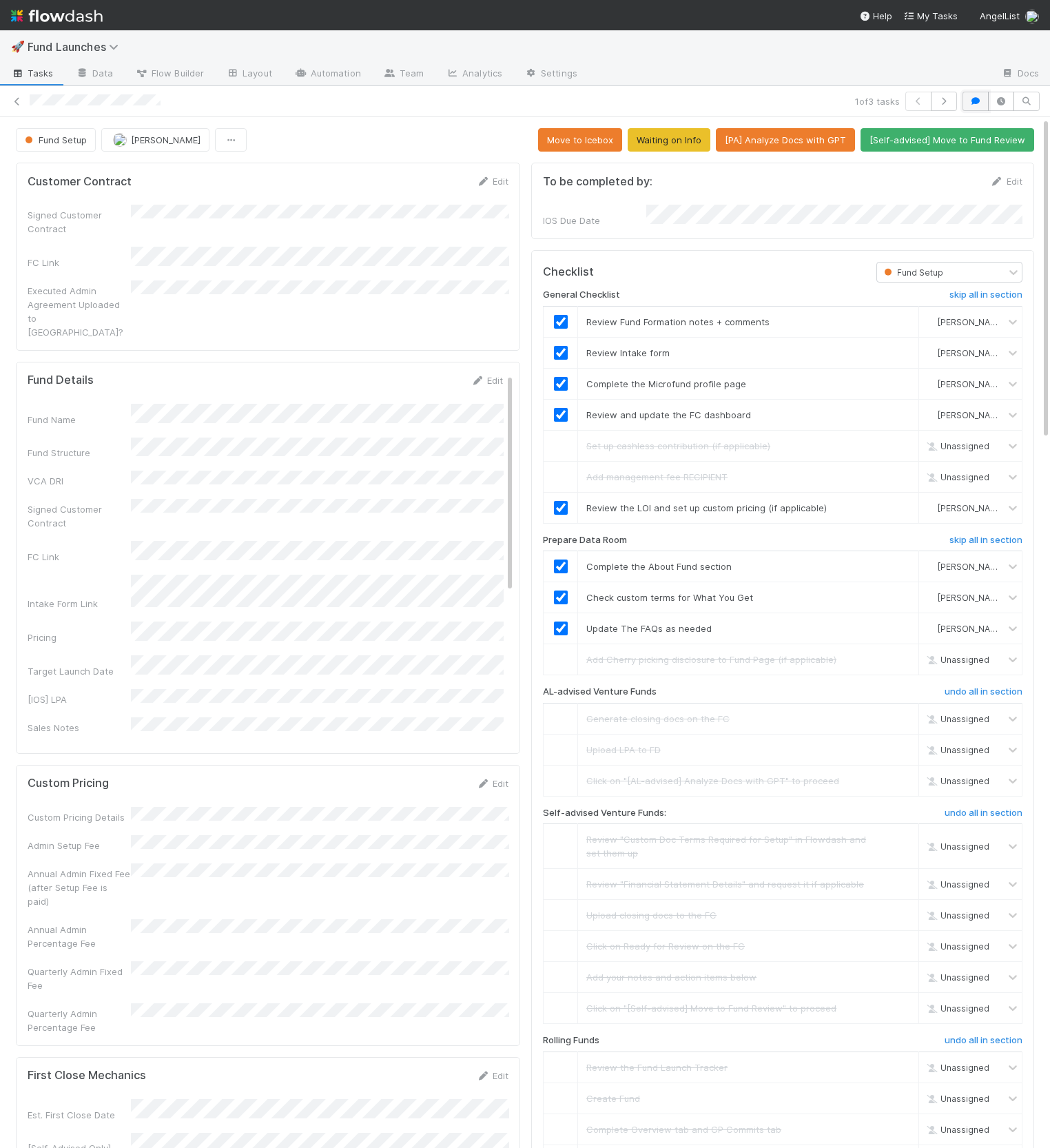
click at [978, 98] on icon "button" at bounding box center [976, 101] width 14 height 9
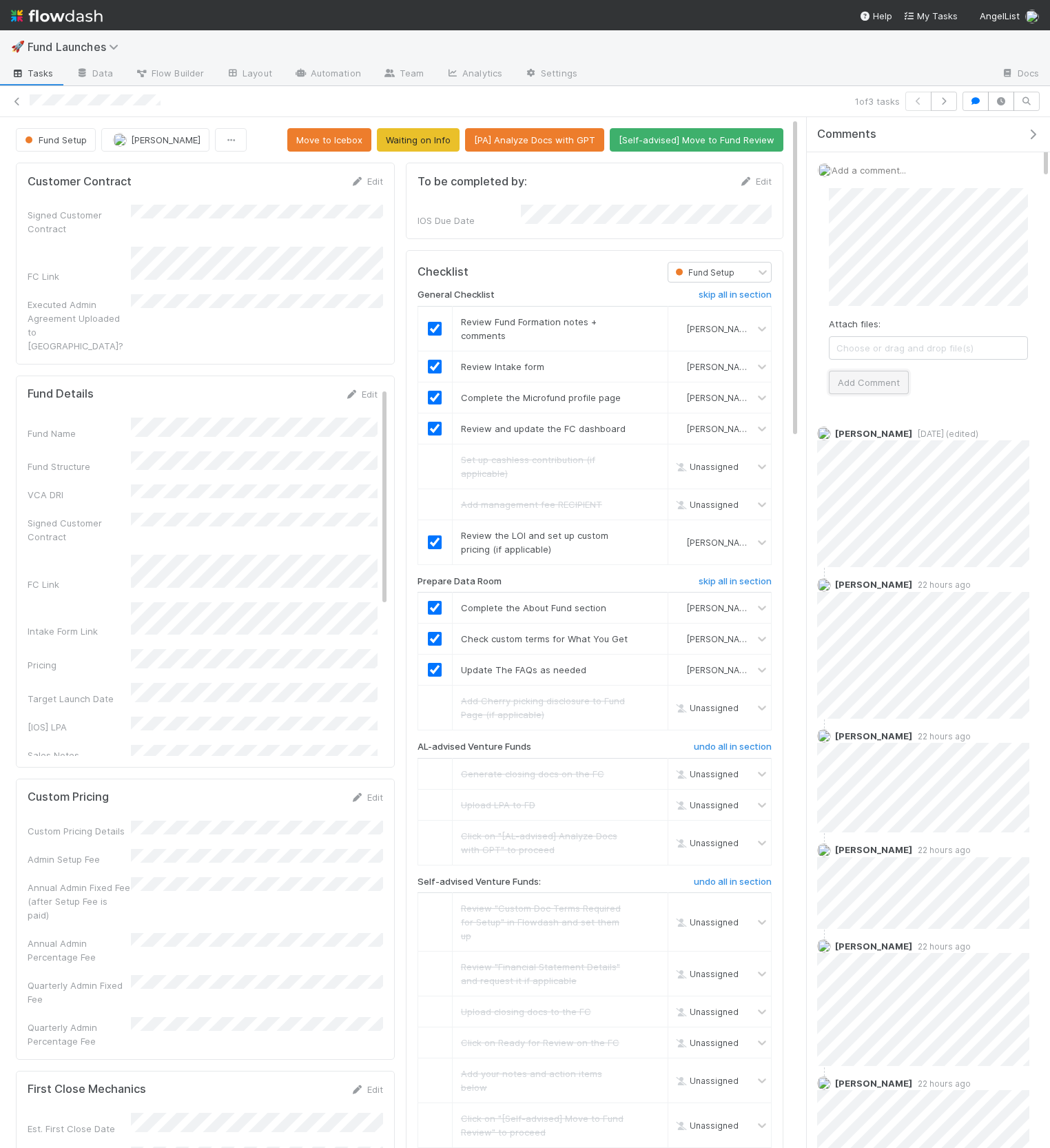
click at [864, 386] on button "Add Comment" at bounding box center [869, 382] width 80 height 23
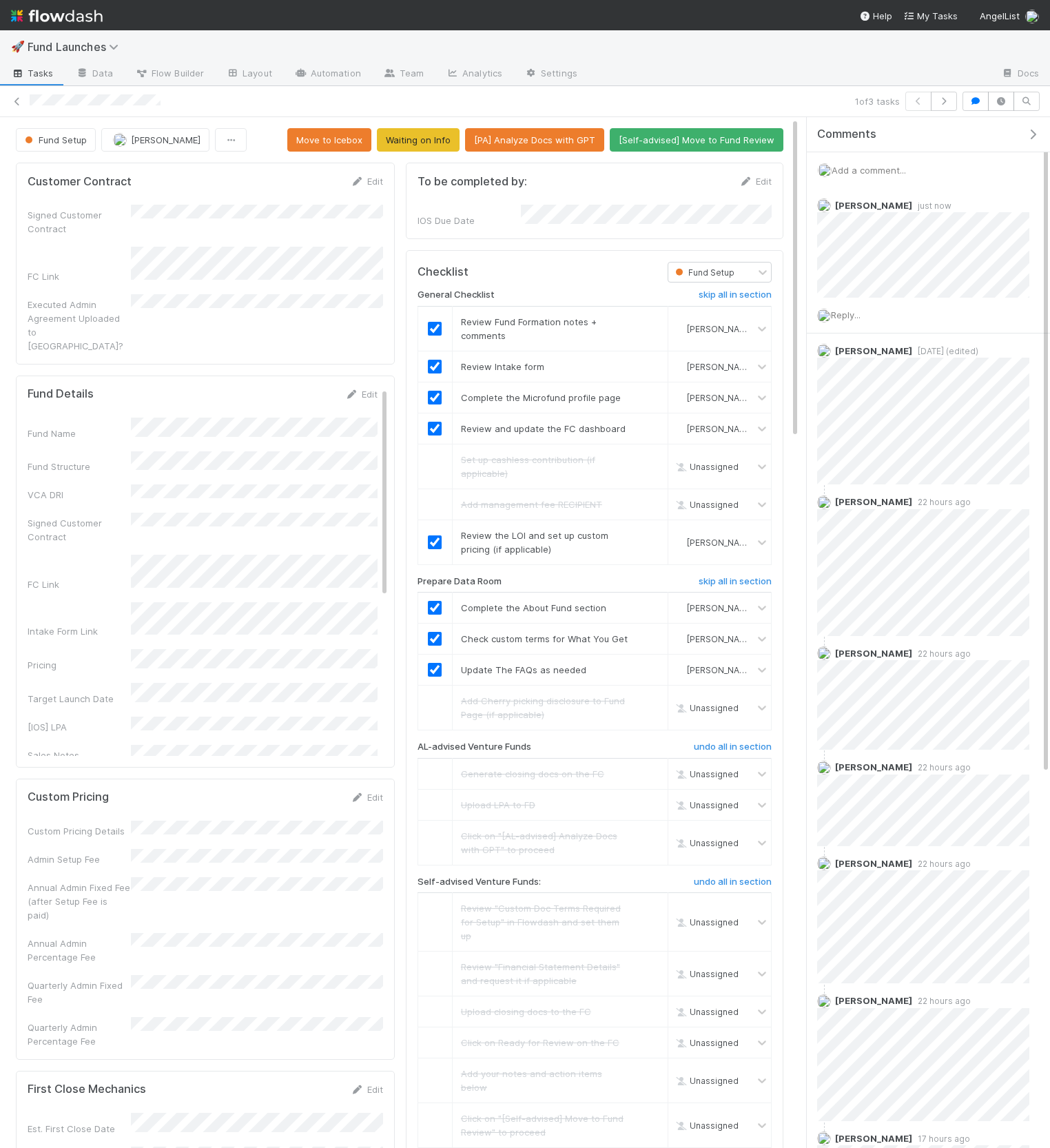
click at [1035, 132] on icon "button" at bounding box center [1032, 134] width 14 height 11
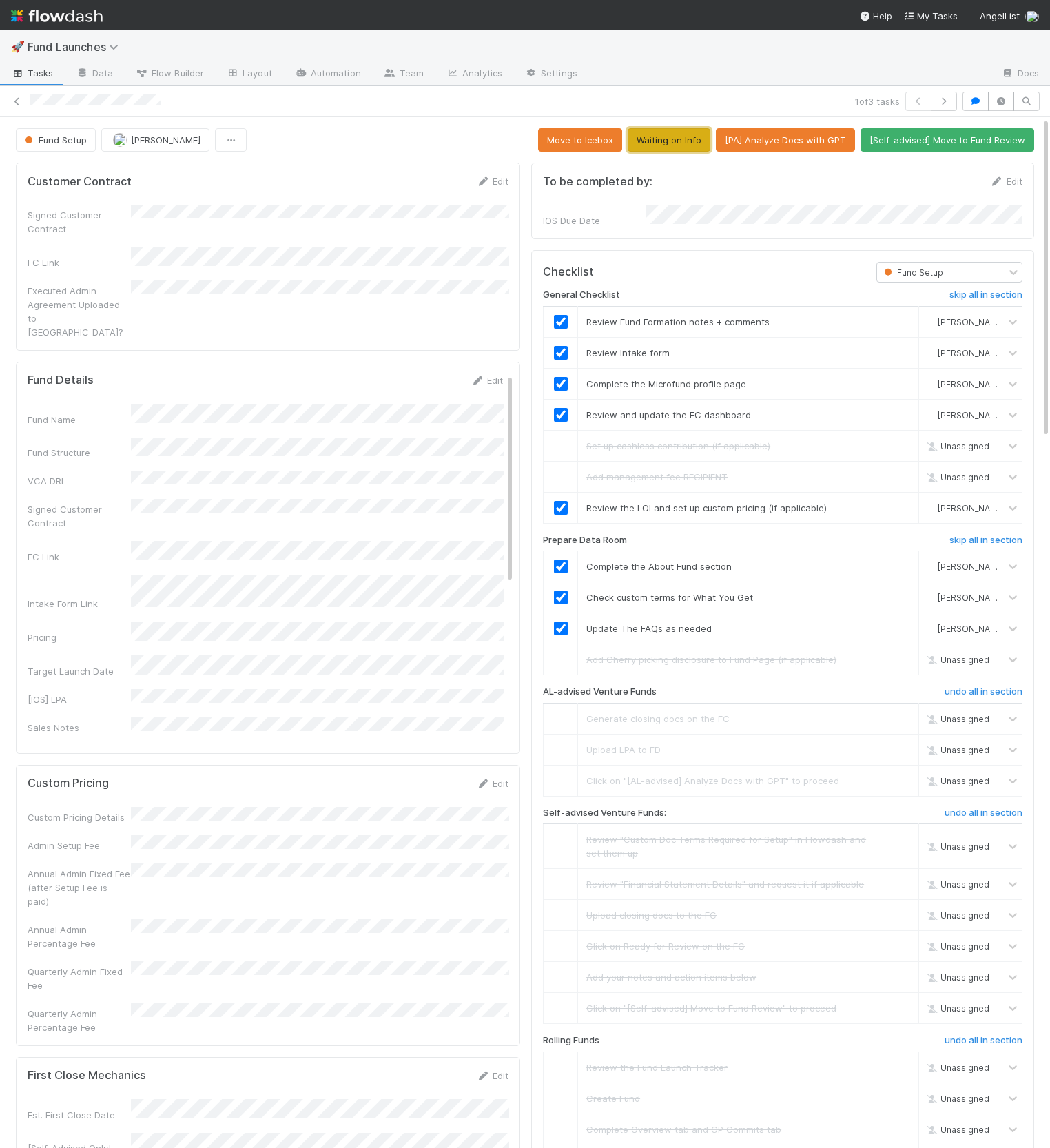
click at [678, 138] on button "Waiting on Info" at bounding box center [669, 140] width 83 height 23
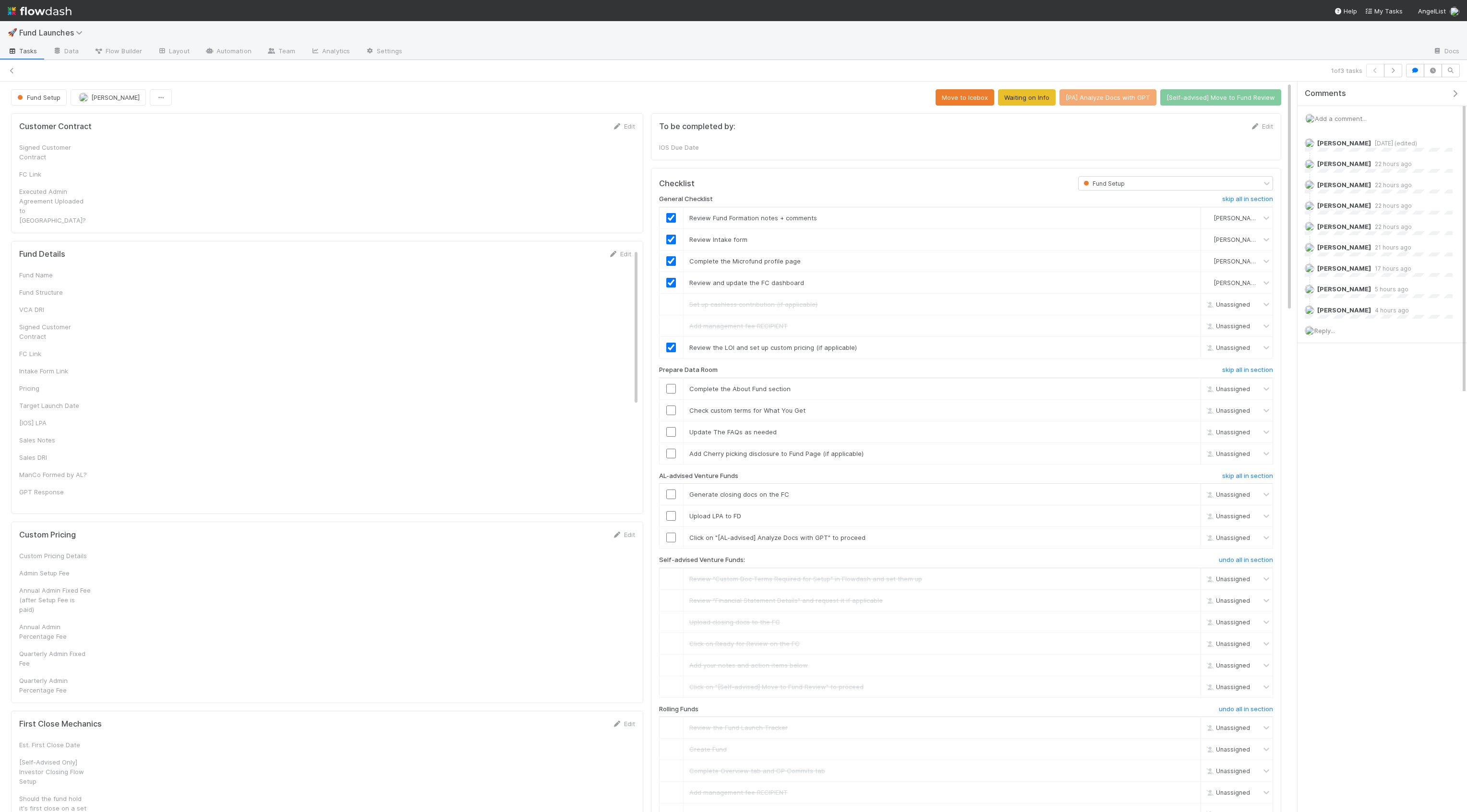
checkbox input "true"
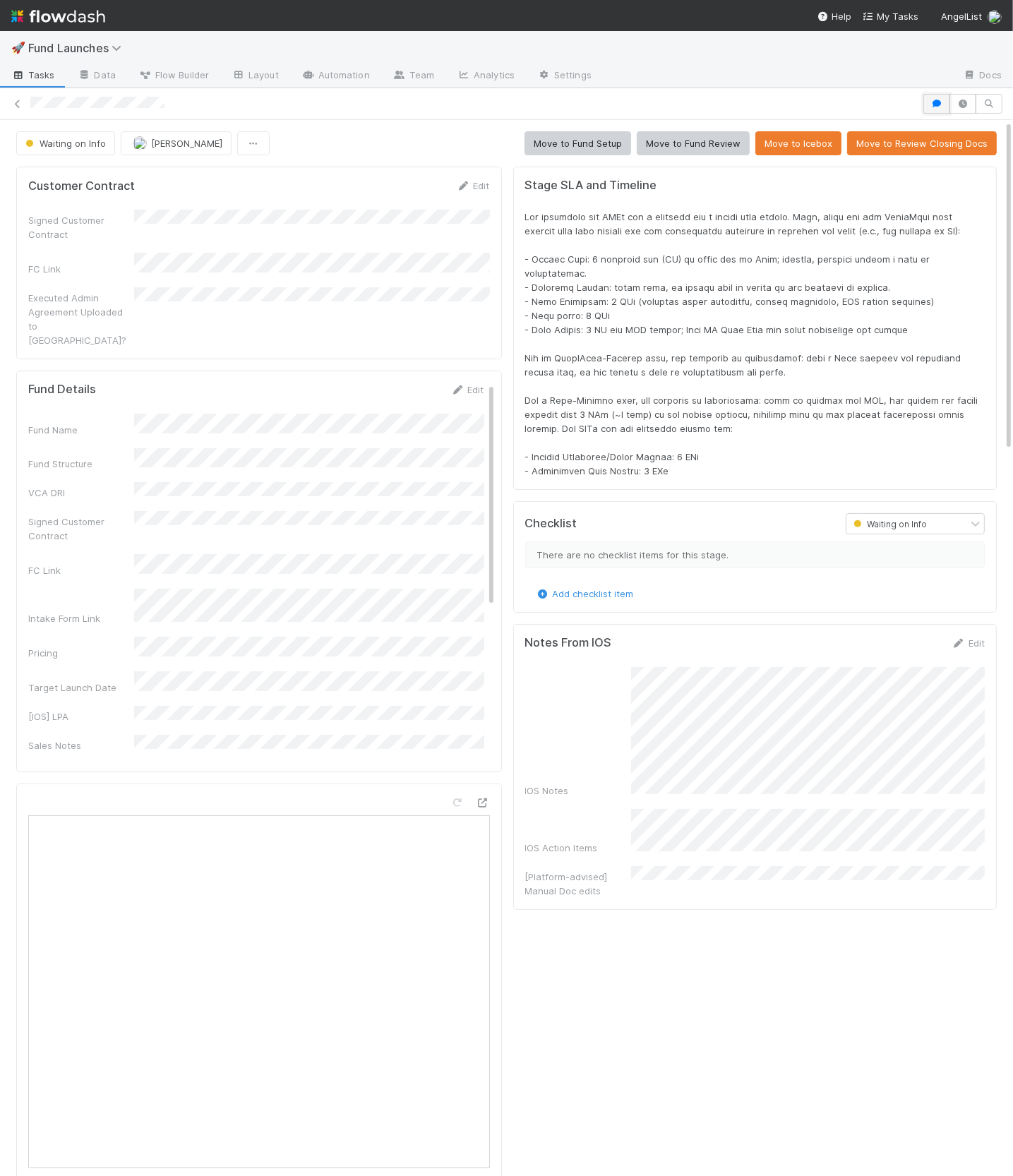
click at [925, 100] on button "button" at bounding box center [936, 104] width 27 height 20
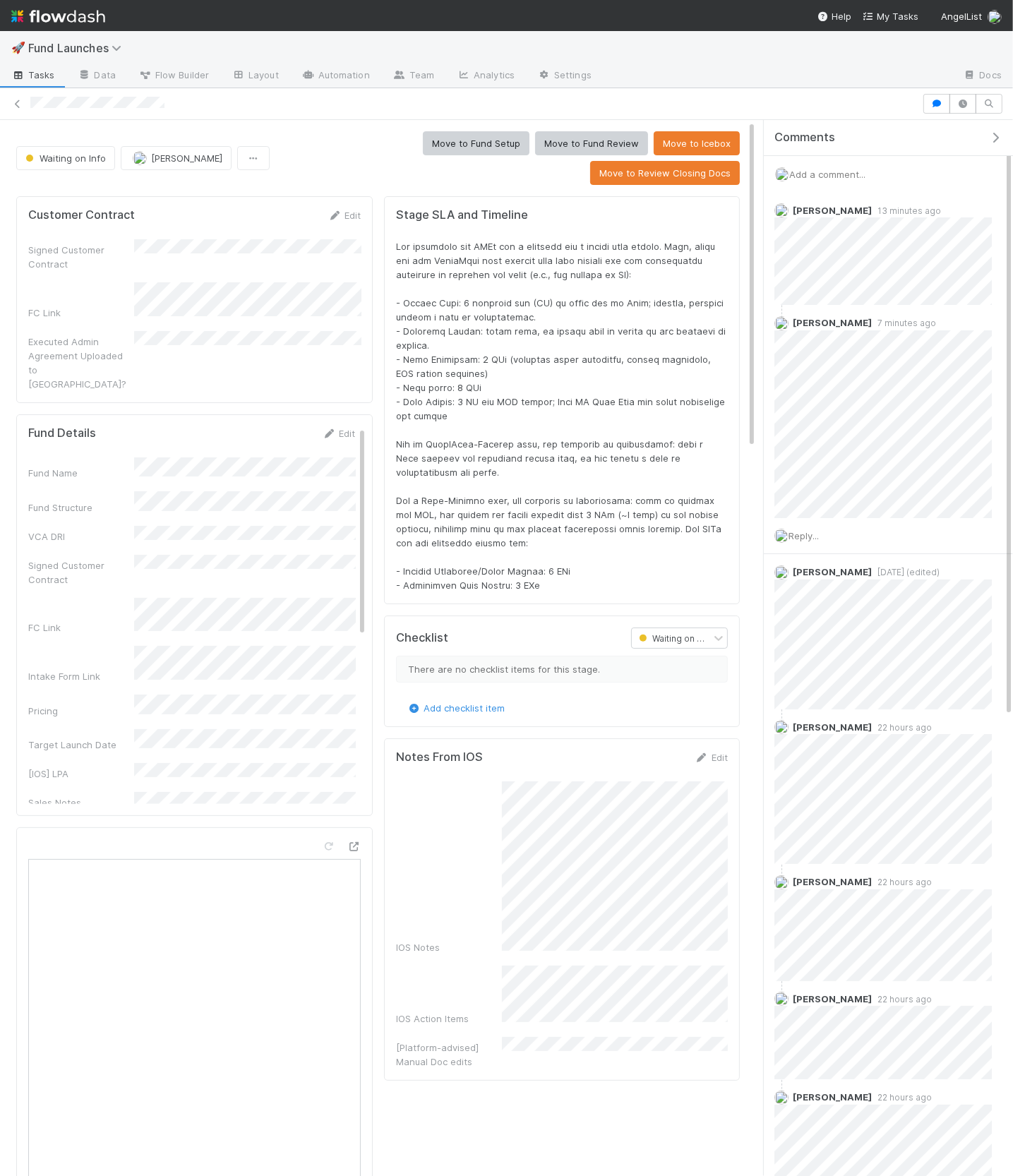
click at [806, 547] on div "Reply..." at bounding box center [884, 535] width 239 height 35
click at [809, 543] on div "Reply..." at bounding box center [884, 535] width 239 height 35
click at [811, 537] on span "Reply..." at bounding box center [804, 535] width 30 height 11
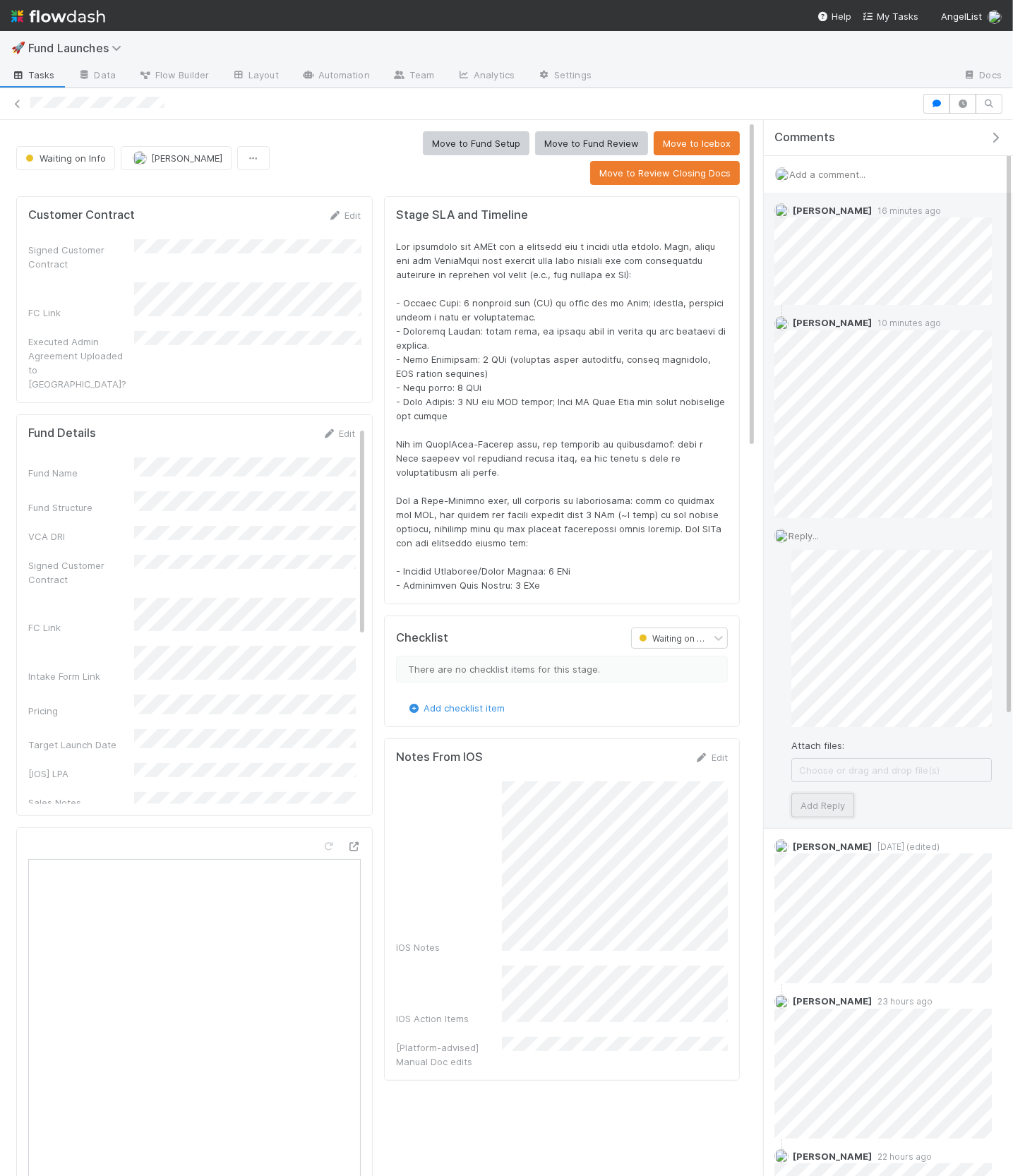
click at [838, 806] on button "Add Reply" at bounding box center [823, 806] width 63 height 24
click at [717, 752] on link "Edit" at bounding box center [710, 757] width 33 height 11
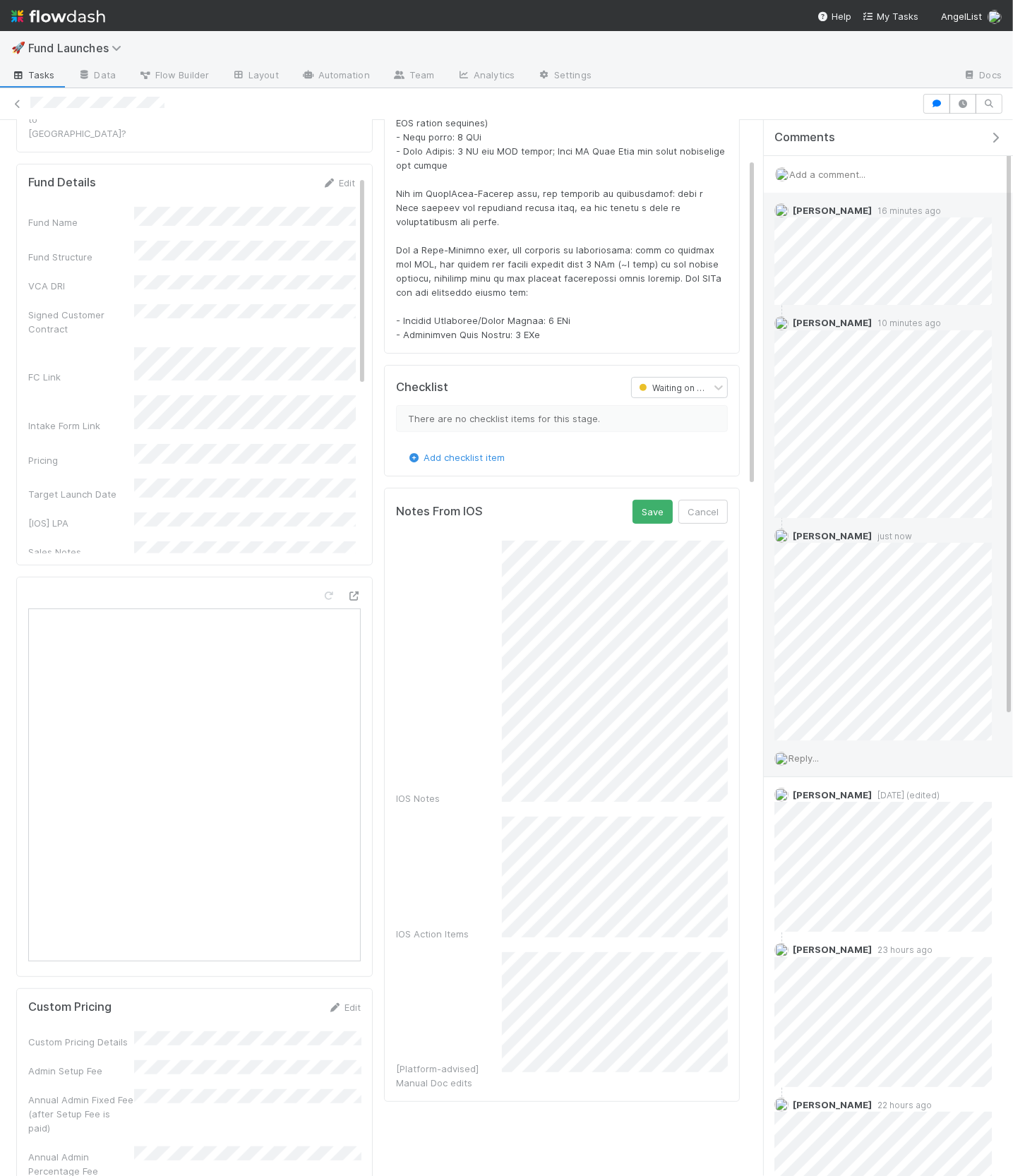
scroll to position [290, 0]
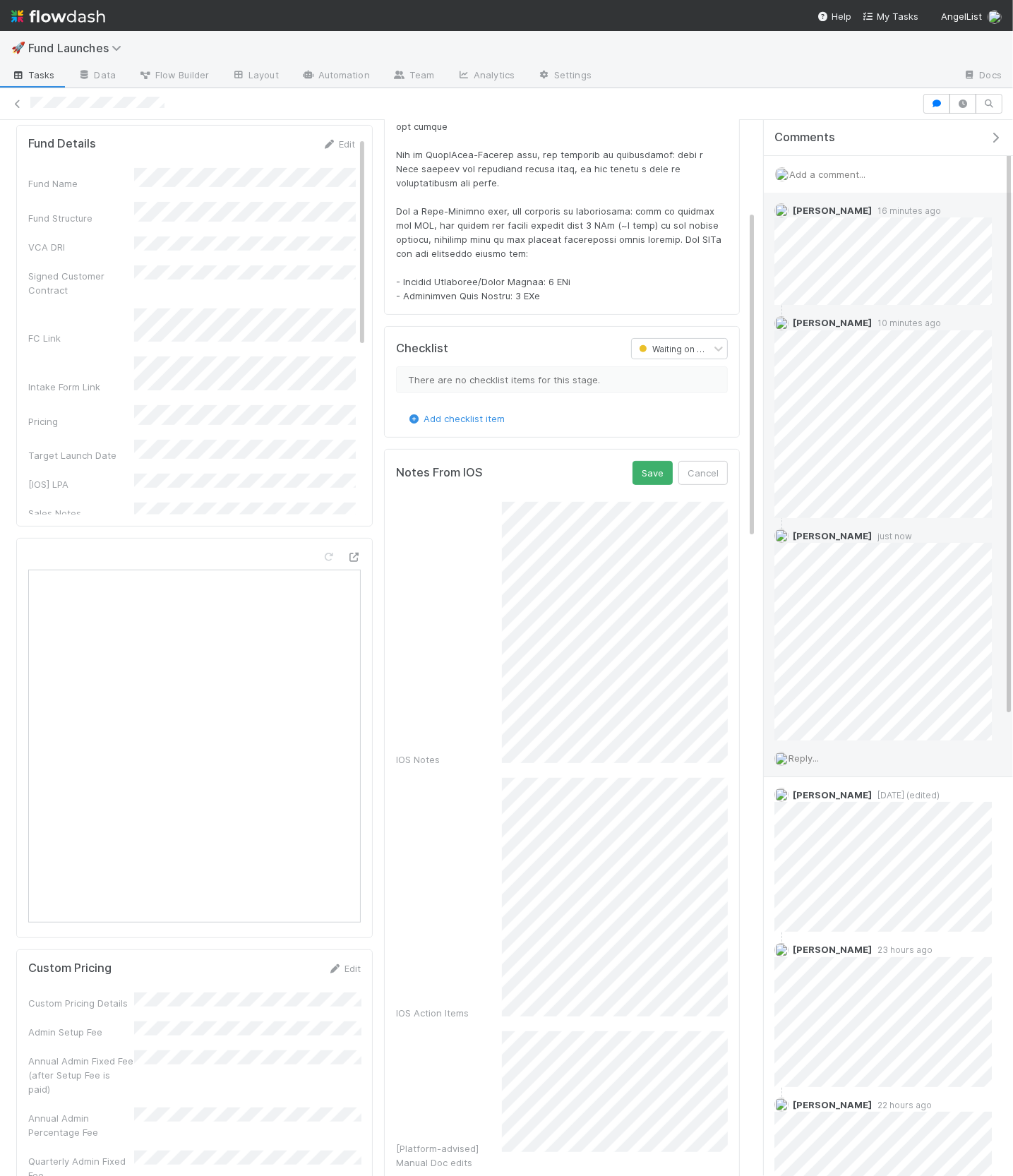
click at [498, 859] on div "IOS Action Items" at bounding box center [562, 898] width 332 height 242
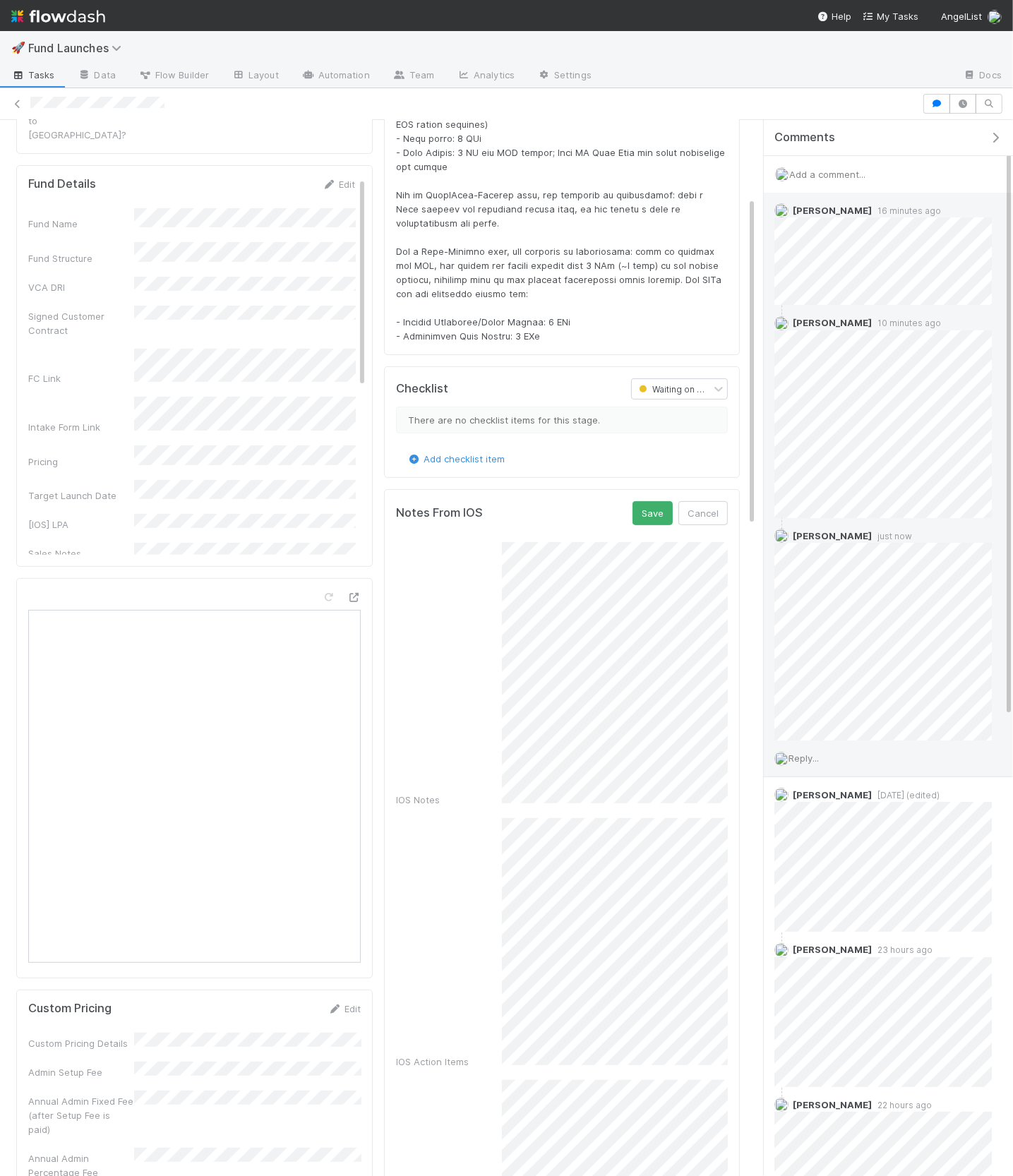
scroll to position [248, 0]
click at [653, 502] on button "Save" at bounding box center [652, 514] width 40 height 24
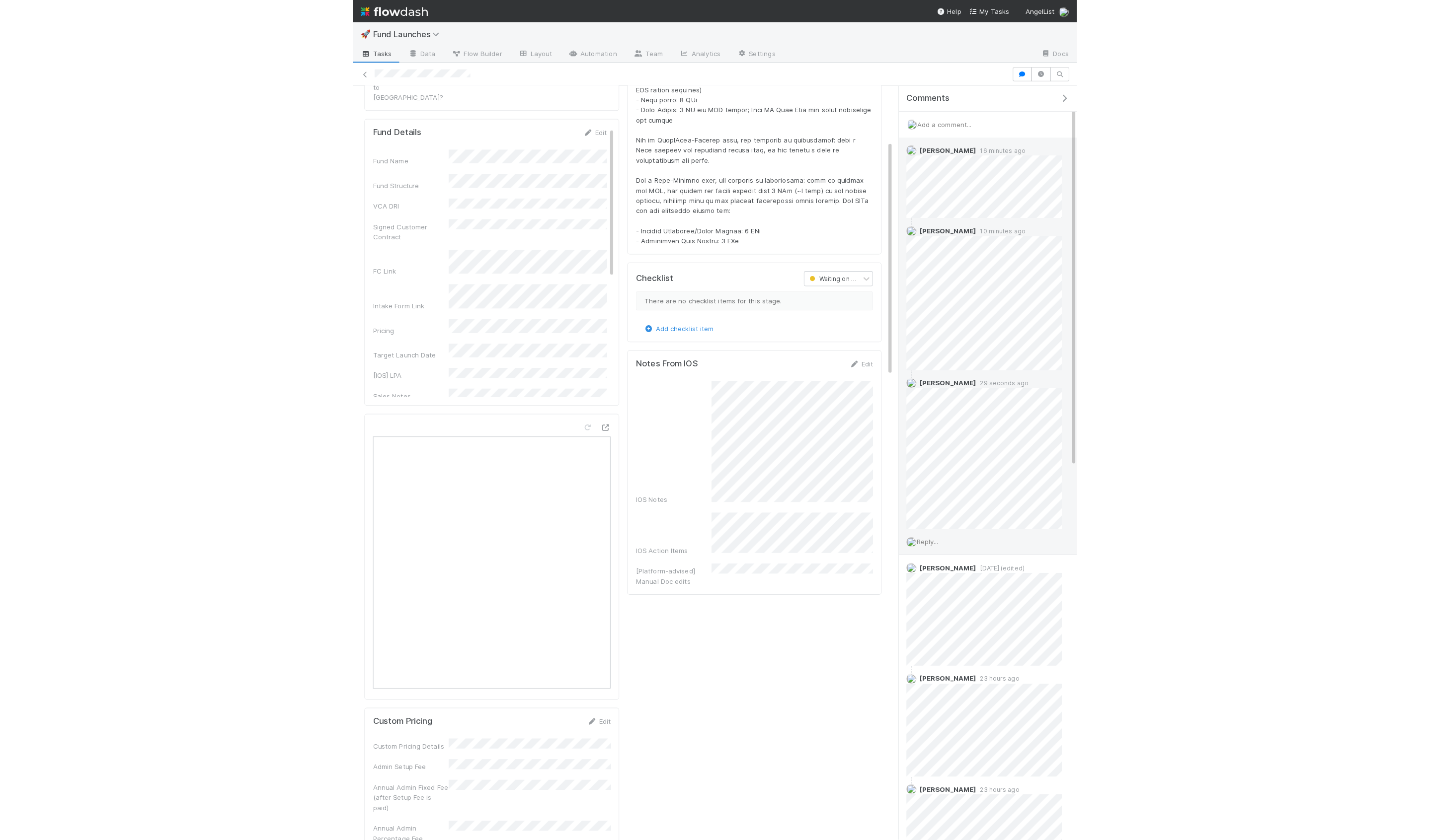
scroll to position [0, 0]
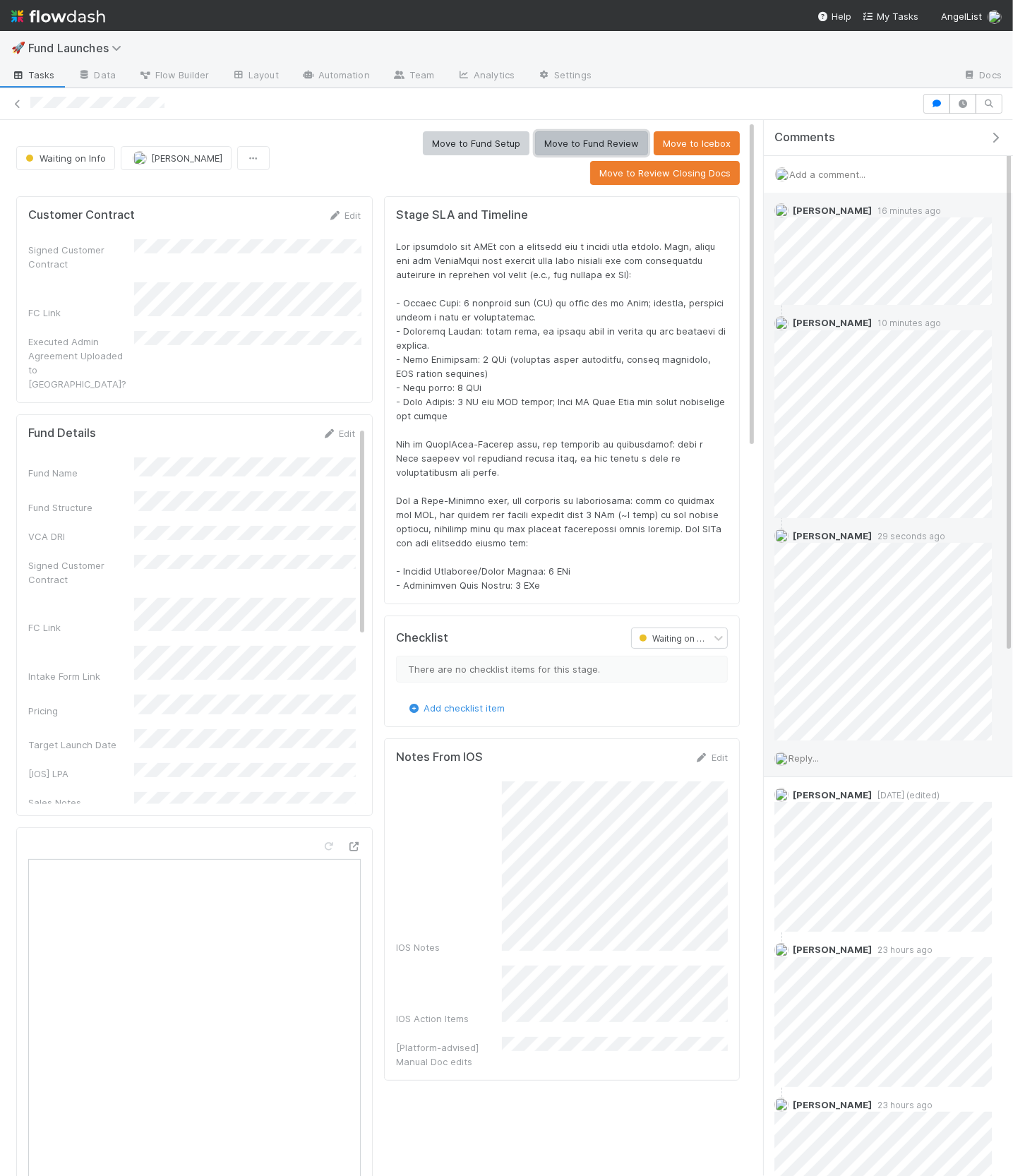
click at [535, 149] on button "Move to Fund Review" at bounding box center [591, 143] width 113 height 24
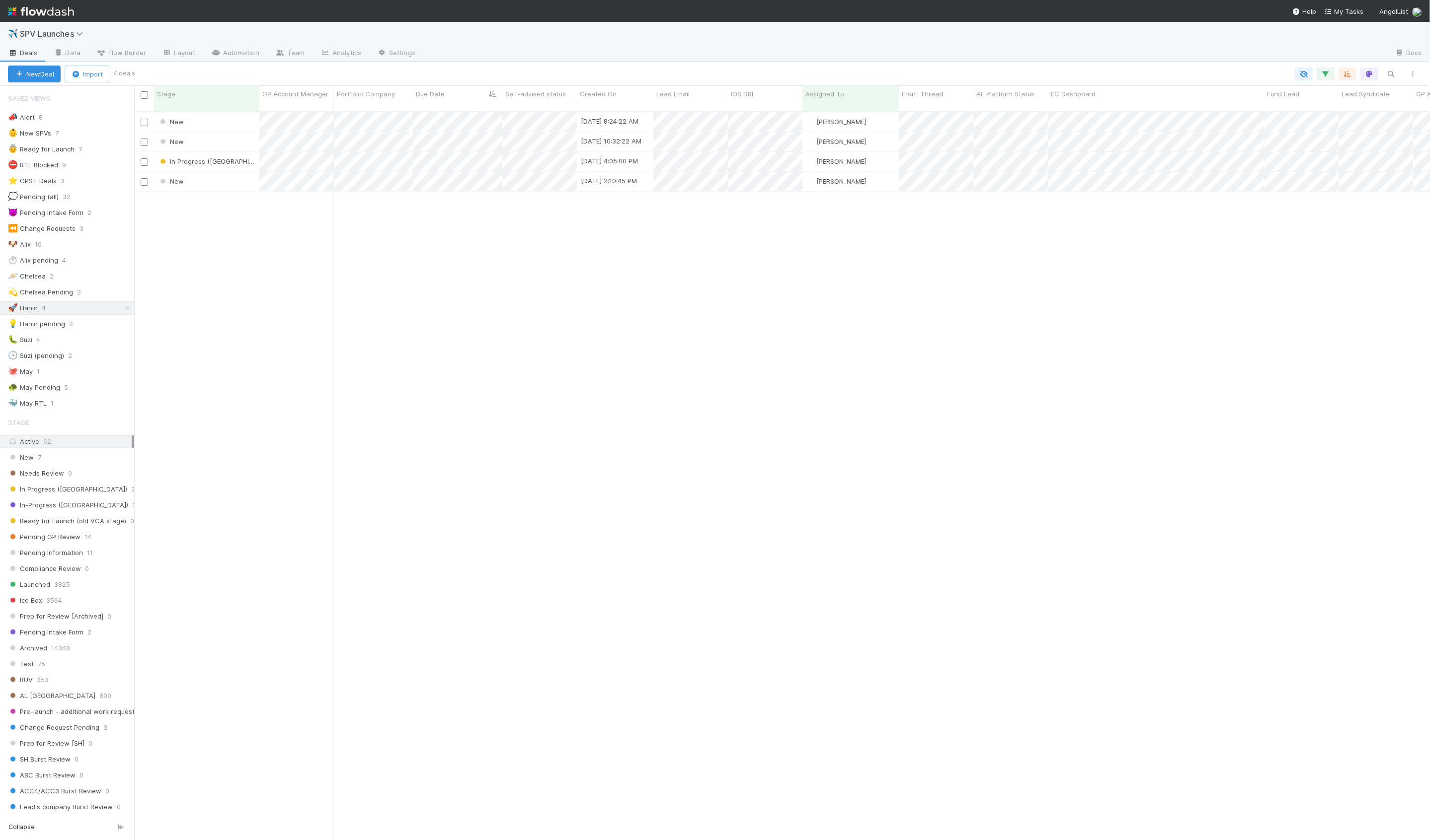
click at [248, 237] on div "New [DATE] 8:24:22 AM [PERSON_NAME] 0 0 0 0 0 0 0 0 1 0 0 0 New [DATE] 10:32:22…" at bounding box center [782, 480] width 1296 height 736
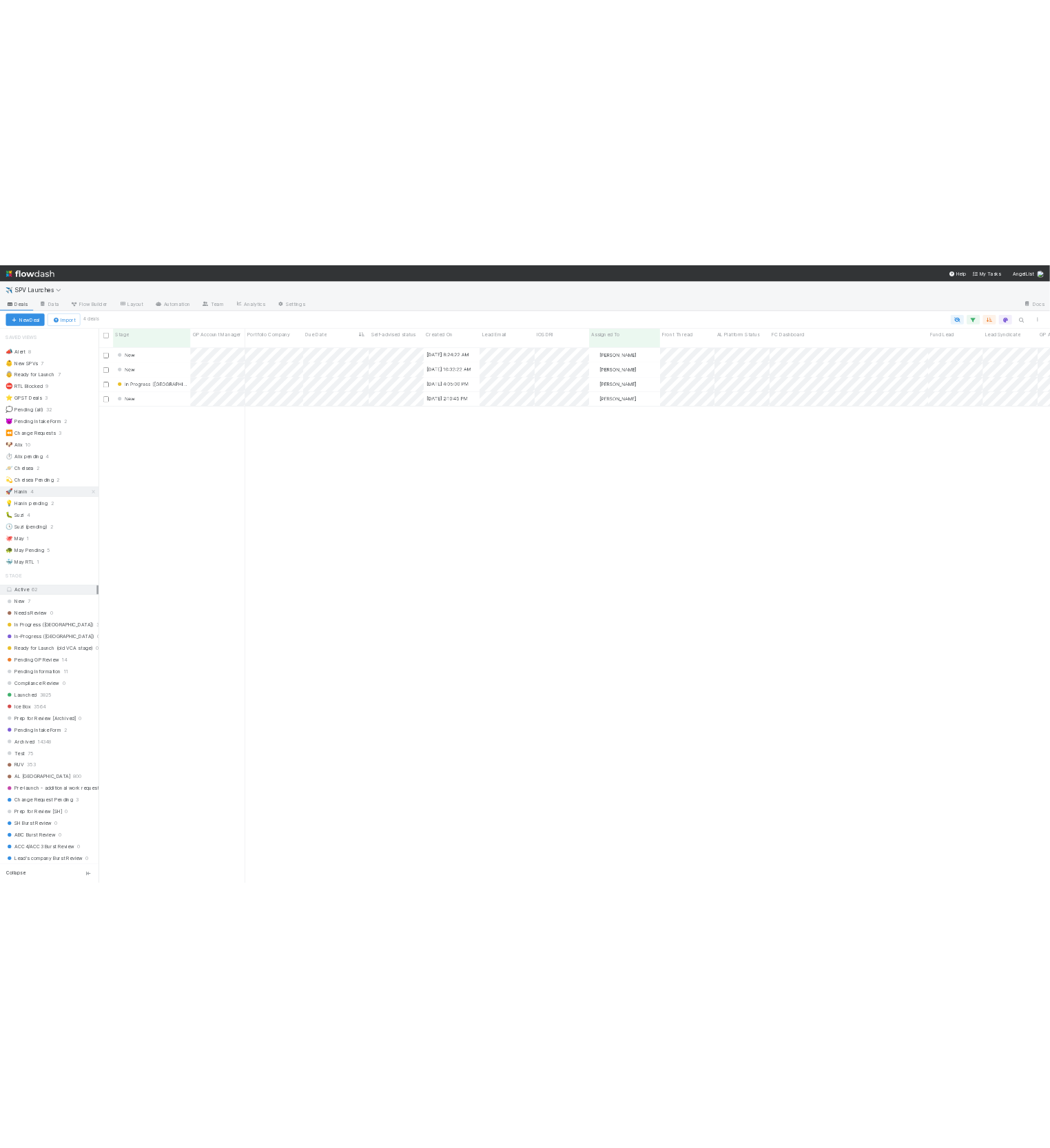
scroll to position [1023, 1798]
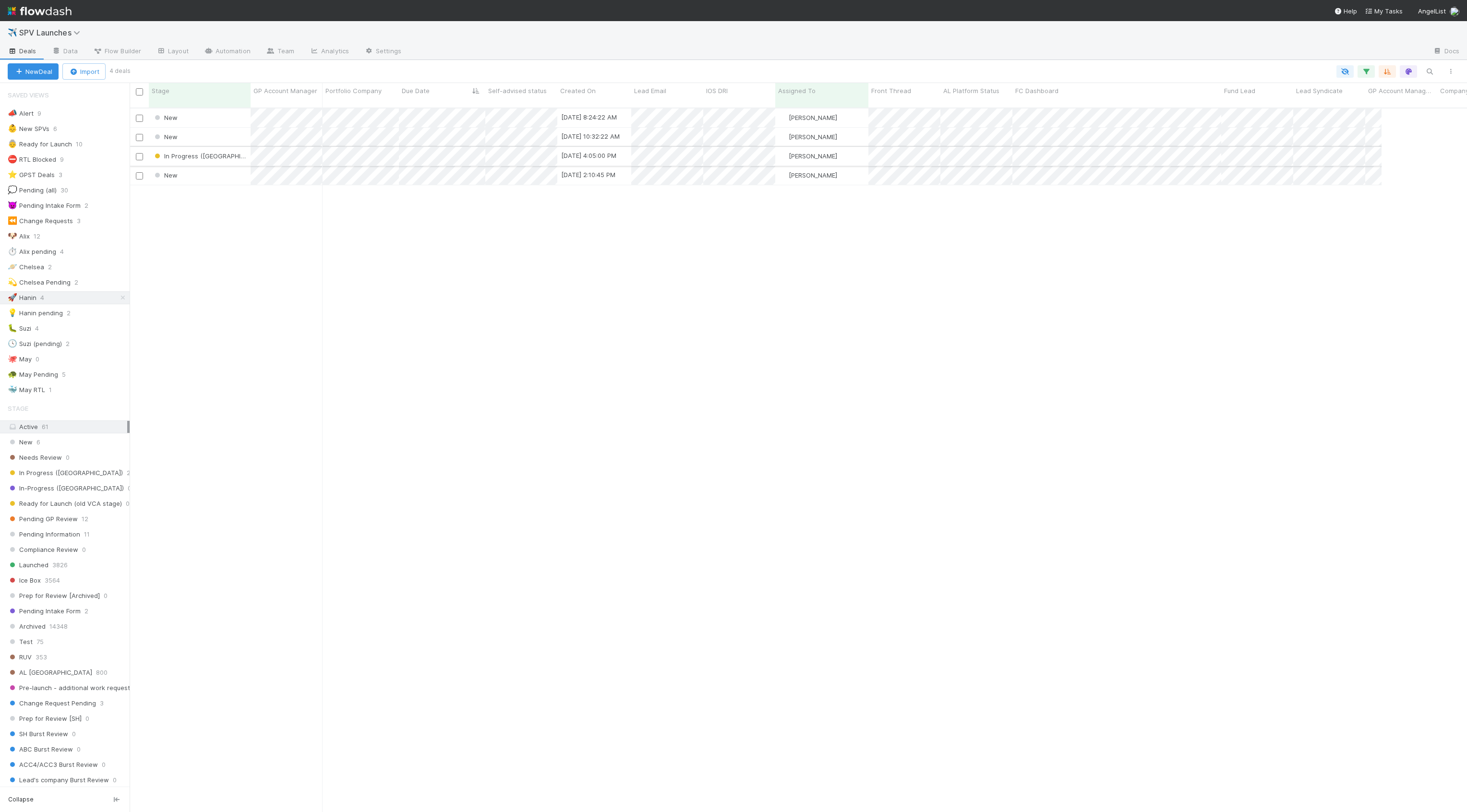
click at [233, 149] on div "In Progress ([GEOGRAPHIC_DATA])" at bounding box center [200, 156] width 102 height 19
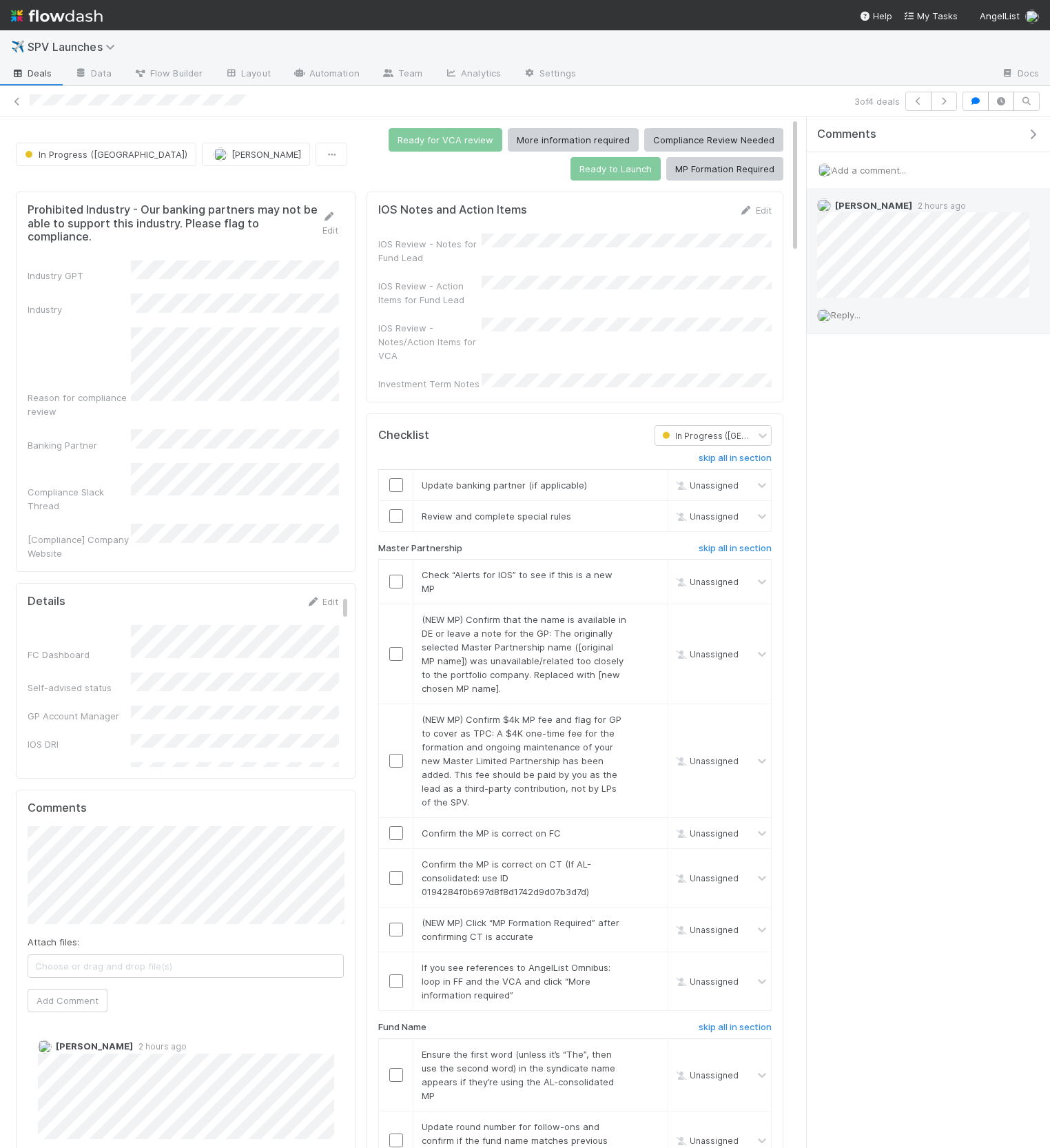
click at [989, 301] on div "Reply..." at bounding box center [924, 314] width 233 height 34
click at [1033, 136] on icon "button" at bounding box center [1032, 134] width 14 height 11
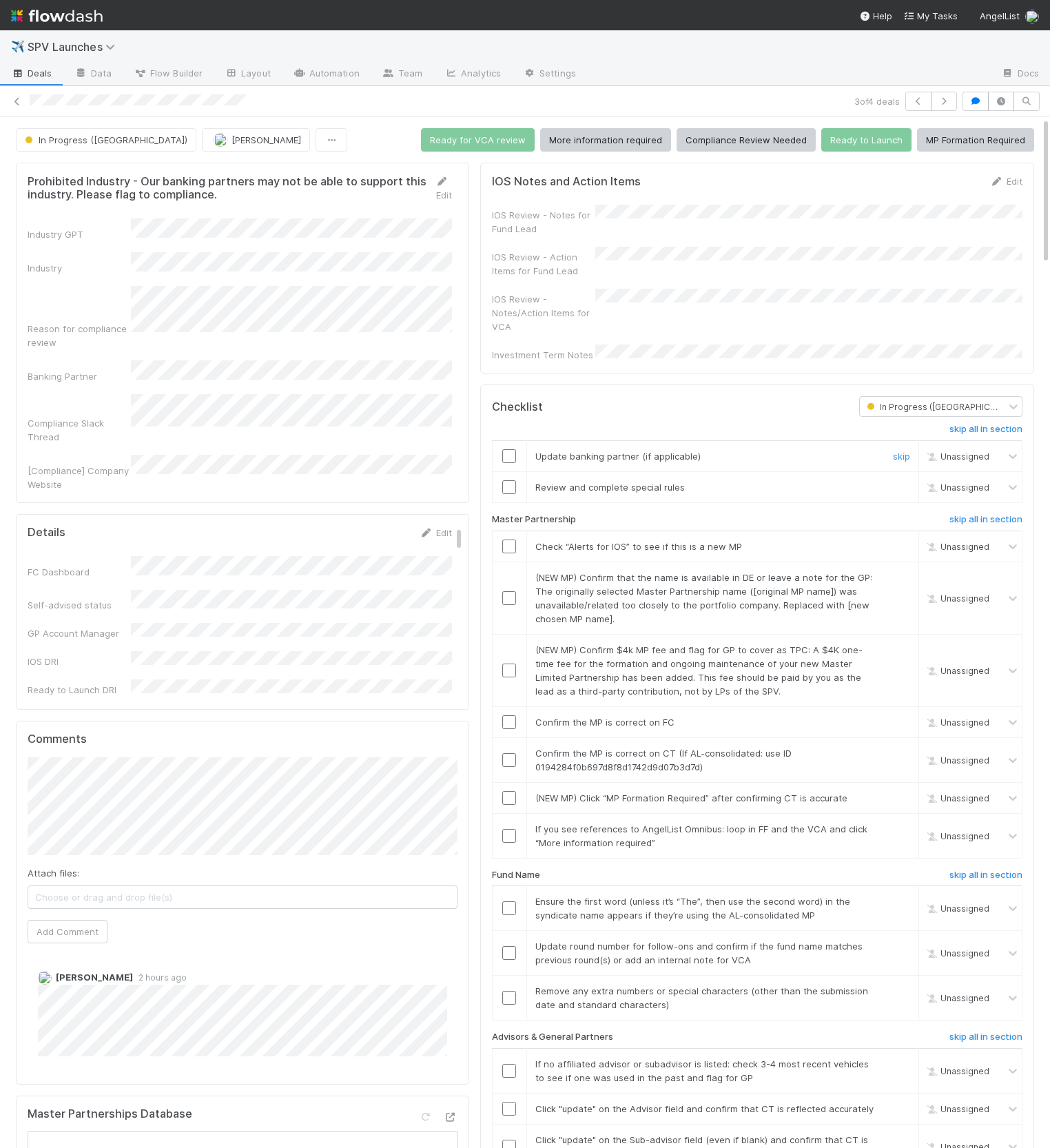
click at [506, 449] on input "checkbox" at bounding box center [509, 456] width 14 height 14
click at [506, 480] on input "checkbox" at bounding box center [509, 487] width 14 height 14
click at [981, 424] on h6 "skip all in section" at bounding box center [986, 429] width 73 height 11
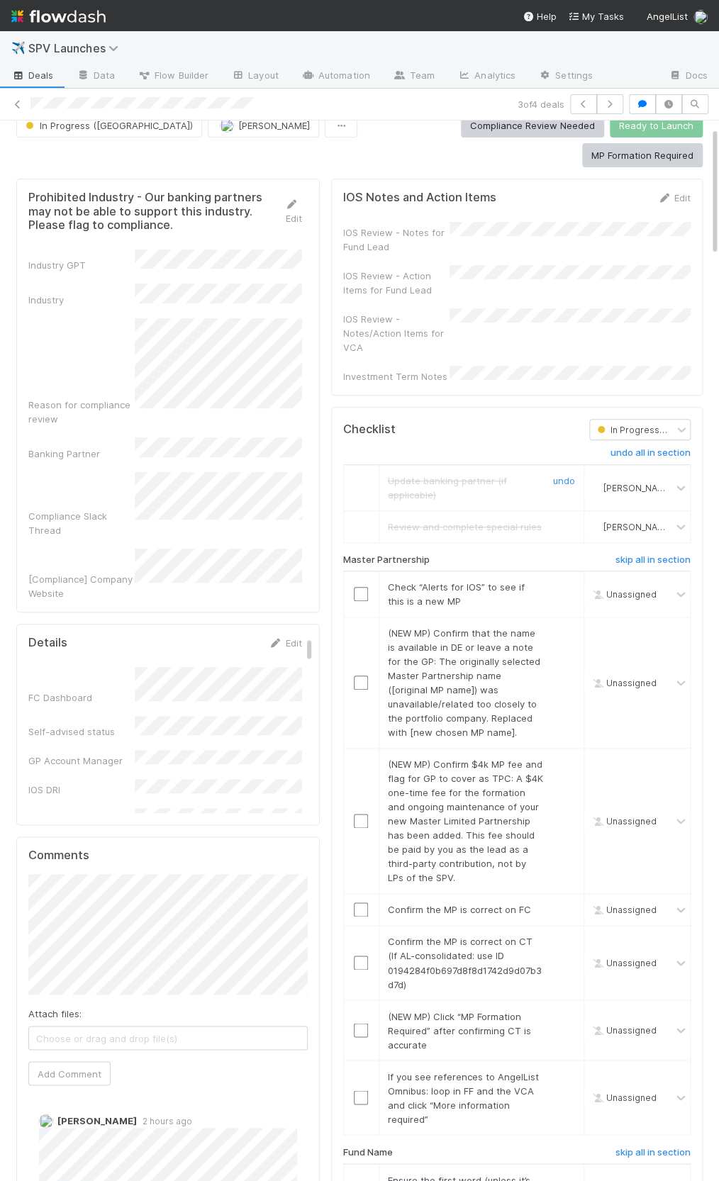
scroll to position [150, 0]
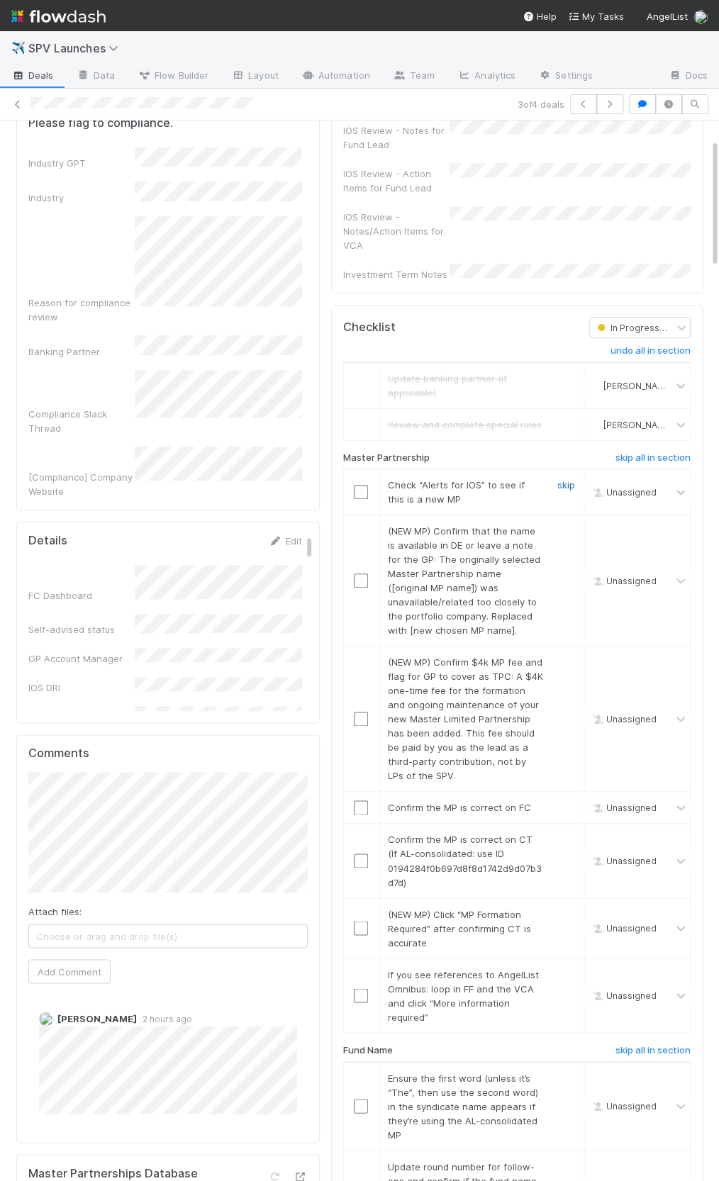
click at [569, 479] on link "skip" at bounding box center [566, 484] width 18 height 11
click at [566, 525] on link "skip" at bounding box center [566, 530] width 18 height 11
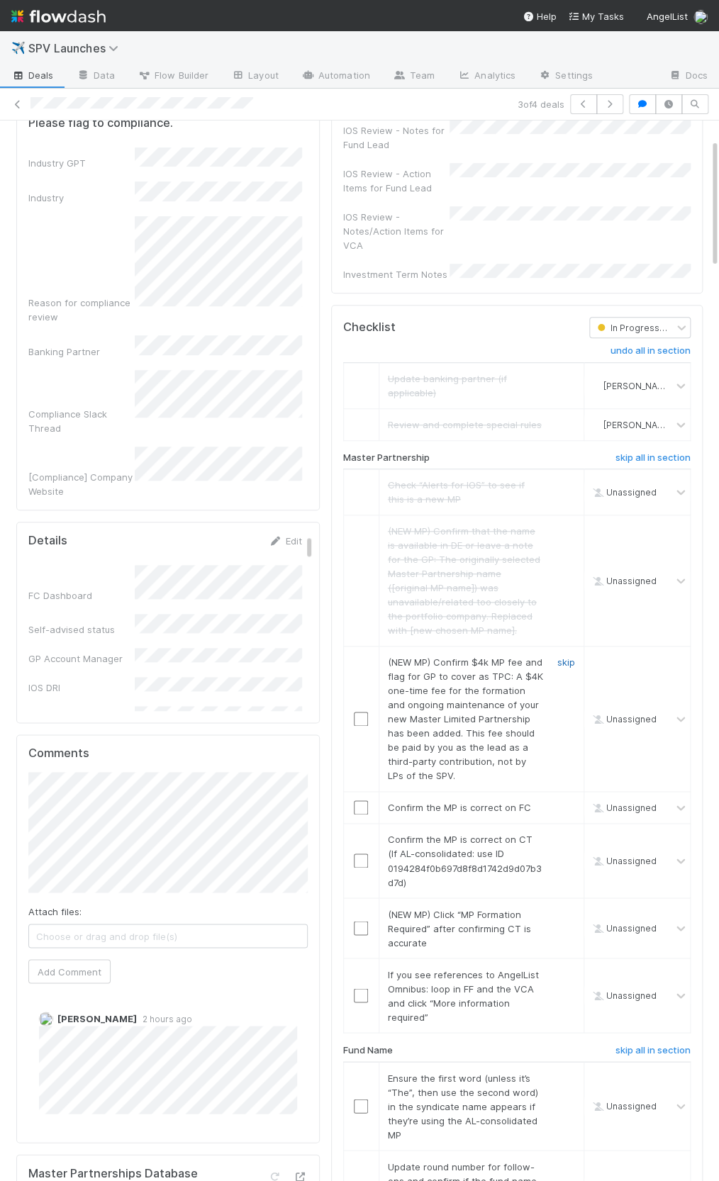
click at [566, 656] on link "skip" at bounding box center [566, 661] width 18 height 11
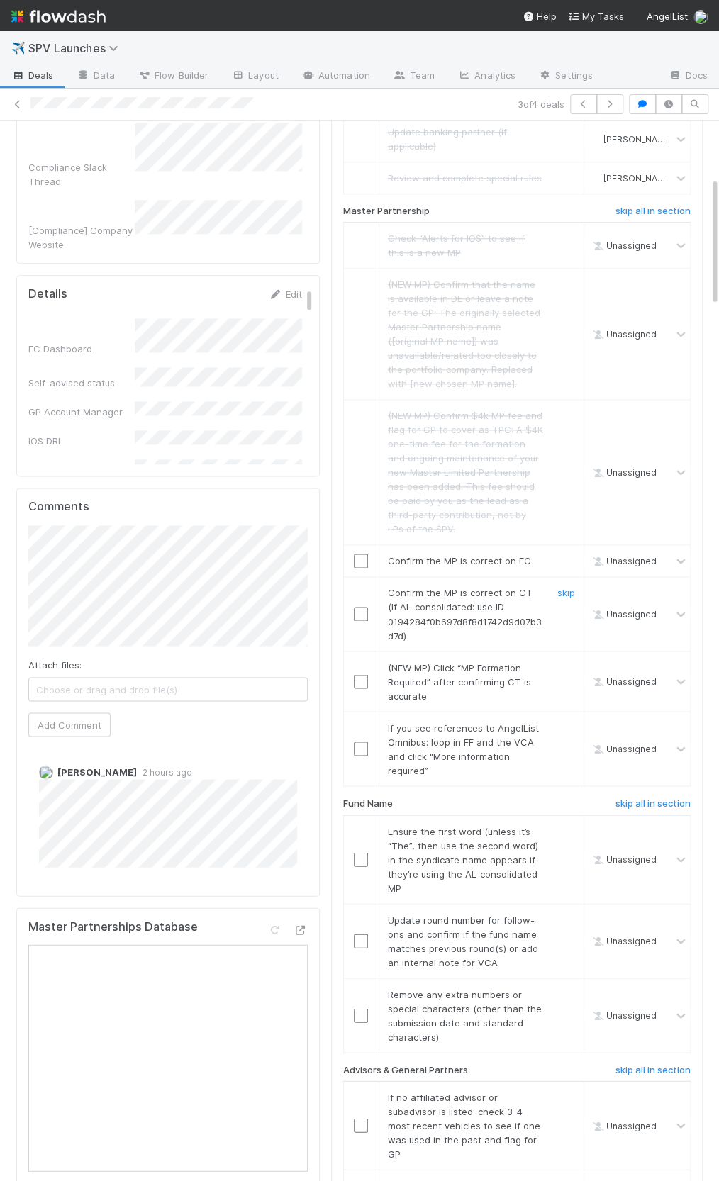
scroll to position [465, 0]
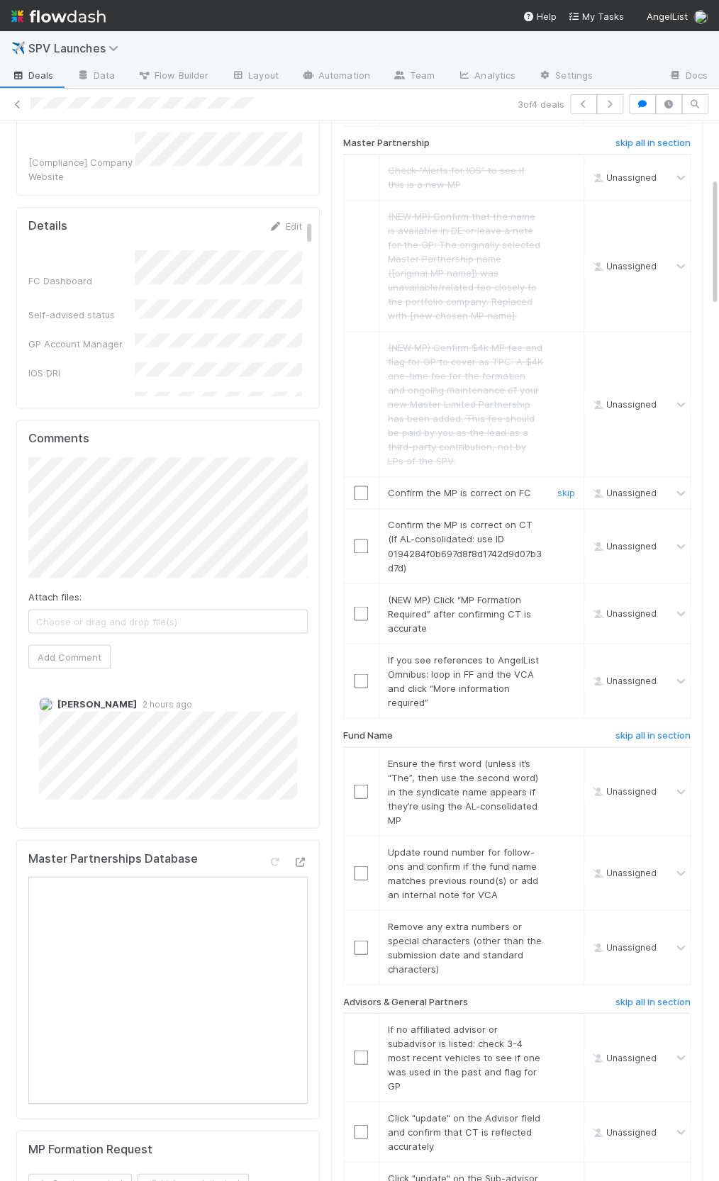
click at [351, 486] on div at bounding box center [361, 493] width 35 height 14
click at [355, 486] on input "checkbox" at bounding box center [361, 493] width 14 height 14
click at [362, 539] on input "checkbox" at bounding box center [361, 546] width 14 height 14
click at [364, 486] on input "checkbox" at bounding box center [361, 493] width 14 height 14
click at [559, 593] on link "skip" at bounding box center [566, 598] width 18 height 11
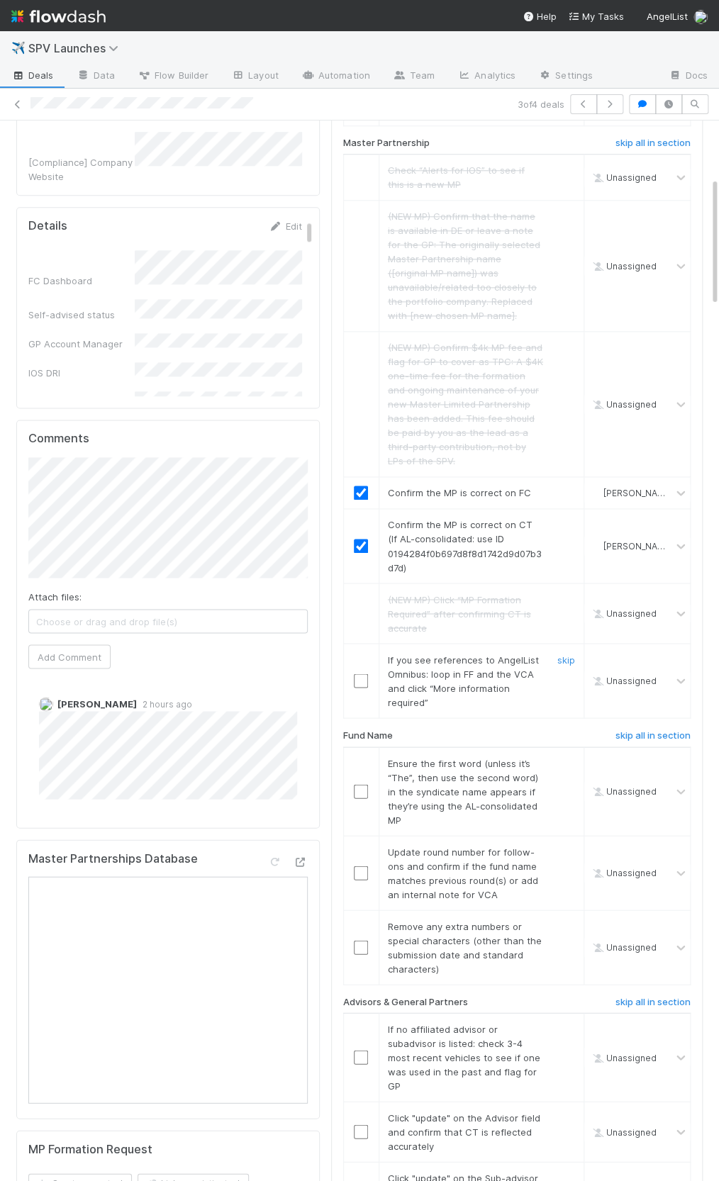
drag, startPoint x: 569, startPoint y: 608, endPoint x: 534, endPoint y: 590, distance: 39.3
click at [569, 654] on link "skip" at bounding box center [566, 659] width 18 height 11
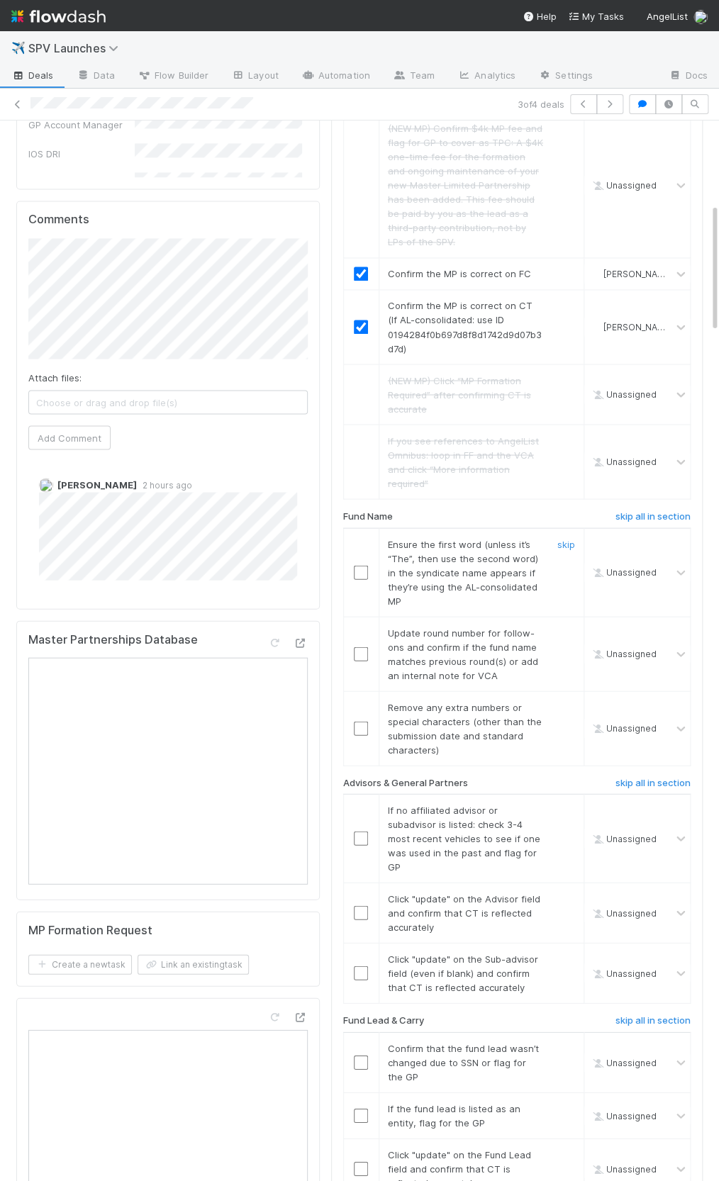
scroll to position [685, 0]
click at [428, 527] on td "Ensure the first word (unless it’s “The”, then use the second word) in the synd…" at bounding box center [480, 571] width 205 height 89
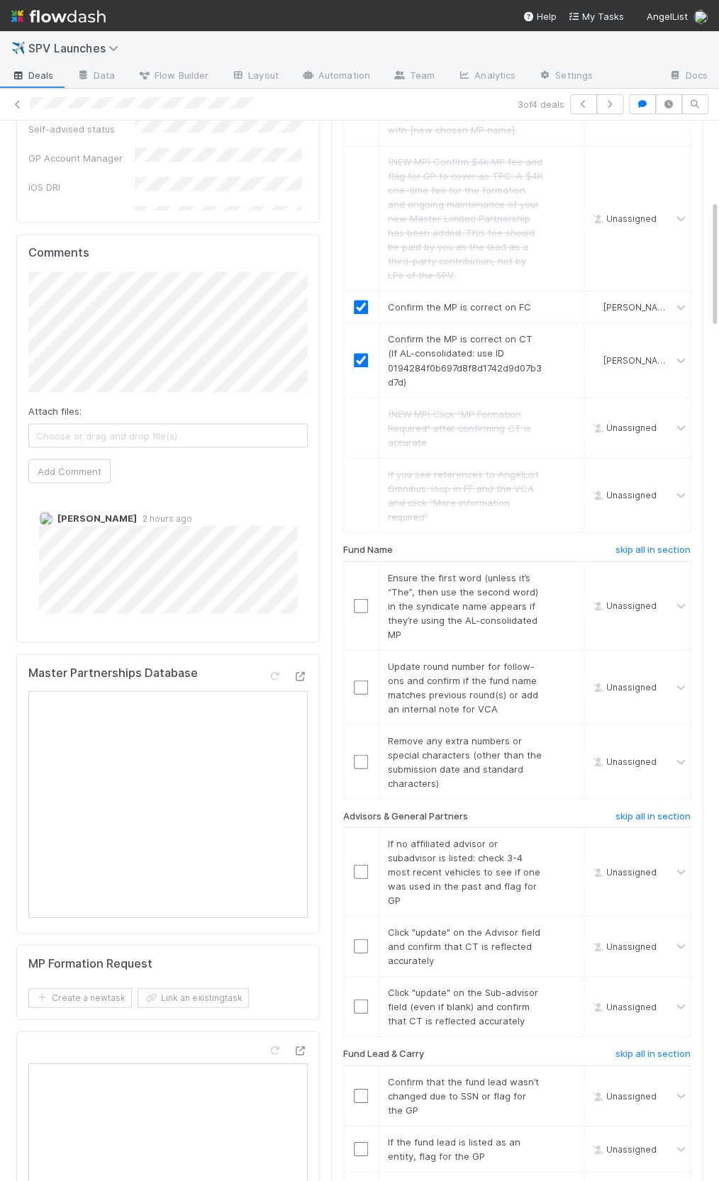
scroll to position [649, 0]
click at [429, 545] on div "Fund Name" at bounding box center [455, 553] width 246 height 17
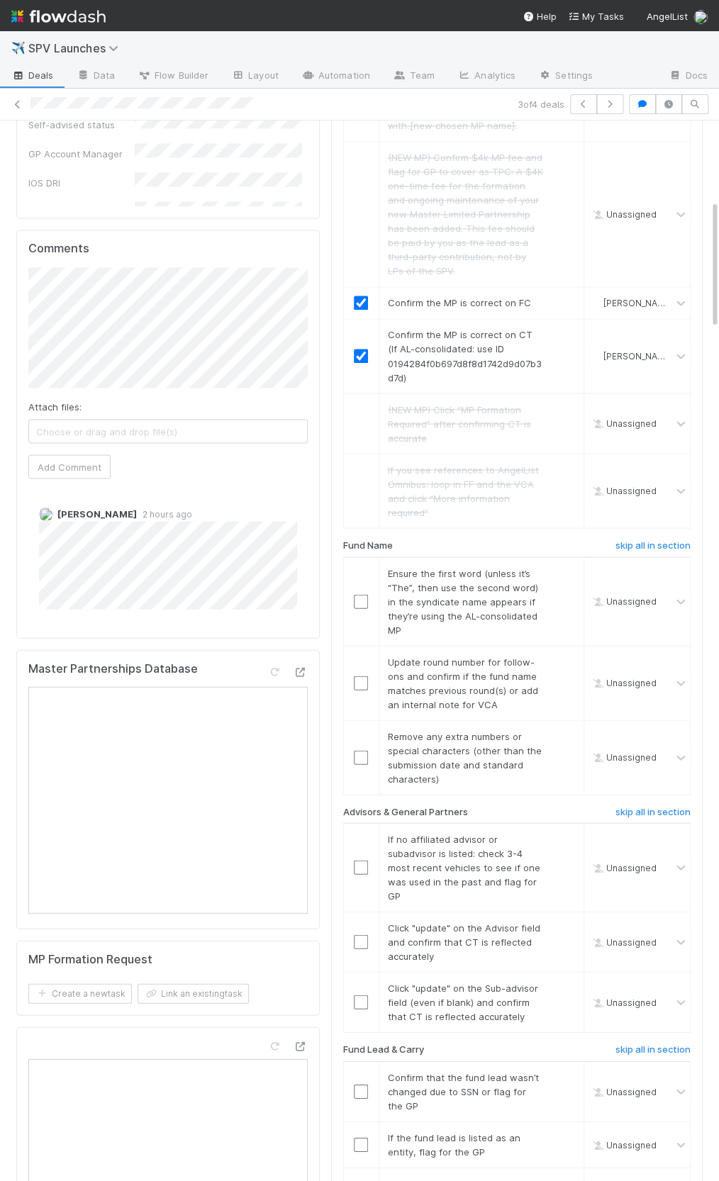
click at [425, 539] on div "Fund Name" at bounding box center [455, 547] width 246 height 17
click at [364, 594] on input "checkbox" at bounding box center [361, 601] width 14 height 14
click at [571, 656] on link "skip" at bounding box center [566, 661] width 18 height 11
click at [556, 729] on div "skip" at bounding box center [564, 757] width 43 height 57
click at [563, 730] on link "skip" at bounding box center [566, 735] width 18 height 11
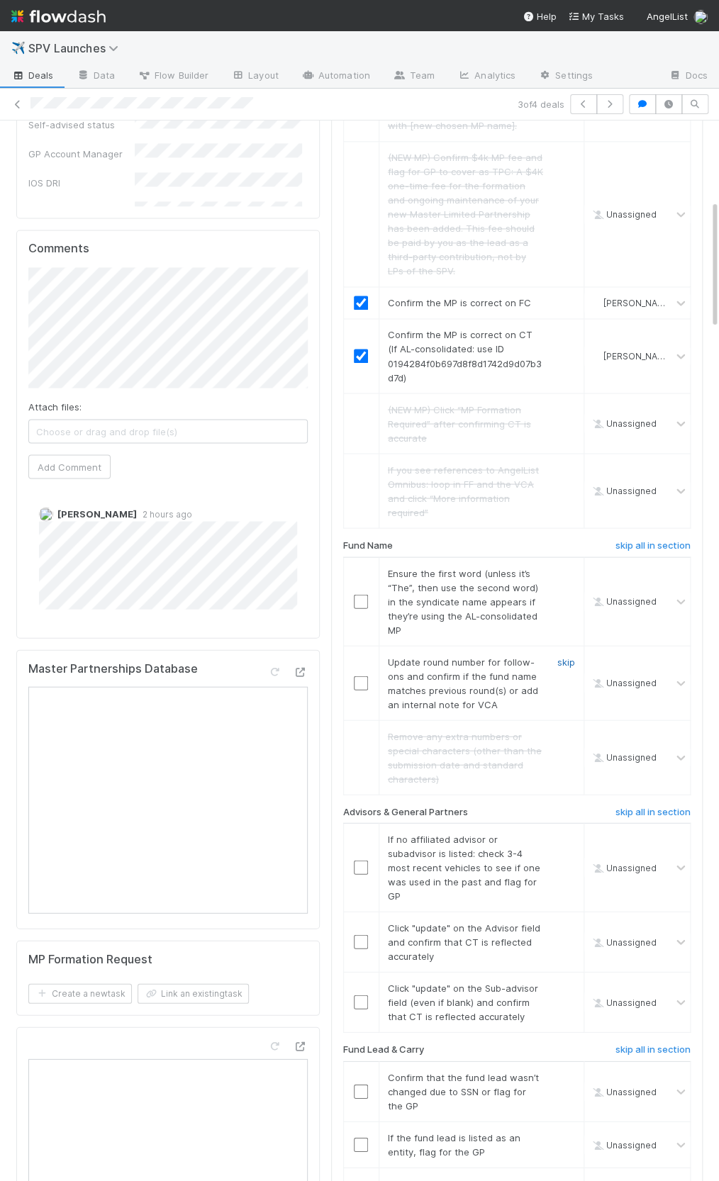
click at [565, 656] on link "skip" at bounding box center [566, 661] width 18 height 11
click at [364, 594] on input "checkbox" at bounding box center [361, 601] width 14 height 14
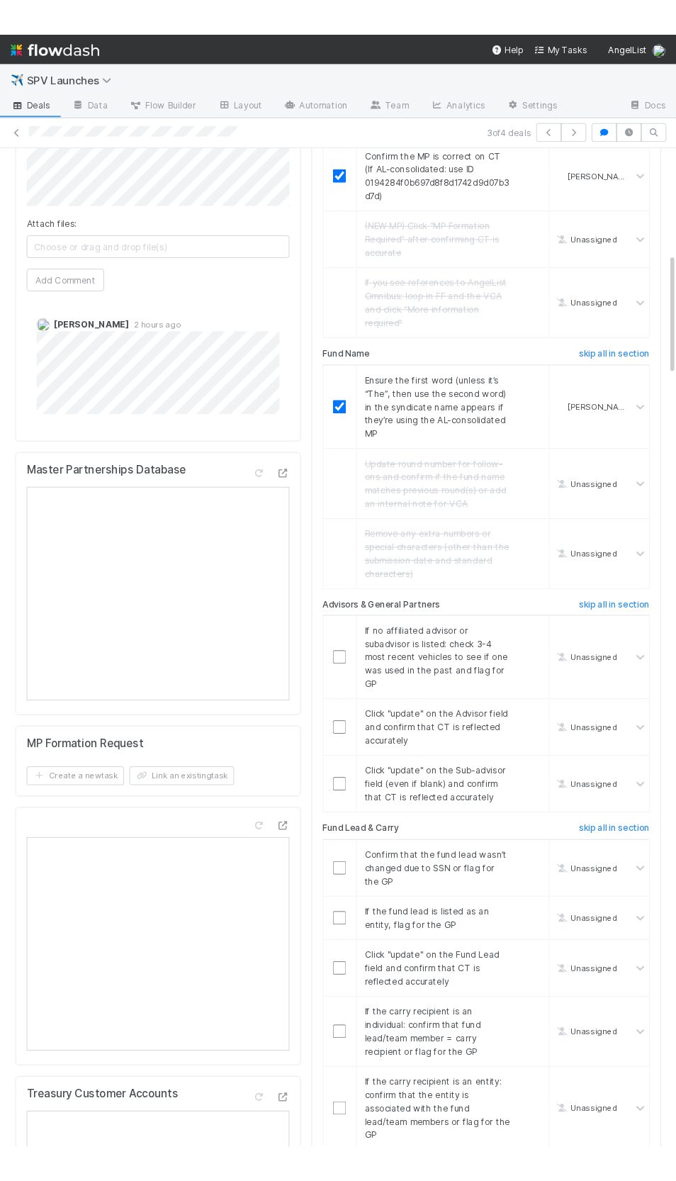
scroll to position [953, 0]
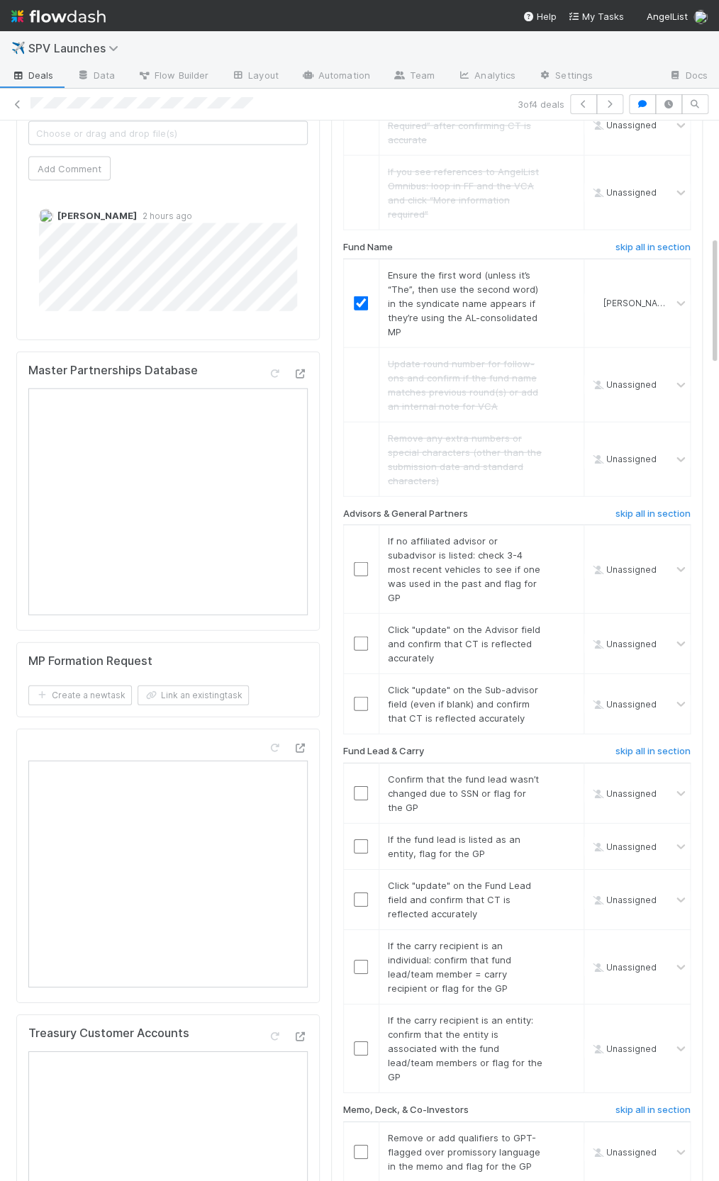
click at [466, 508] on div "Advisors & General Partners" at bounding box center [455, 516] width 246 height 17
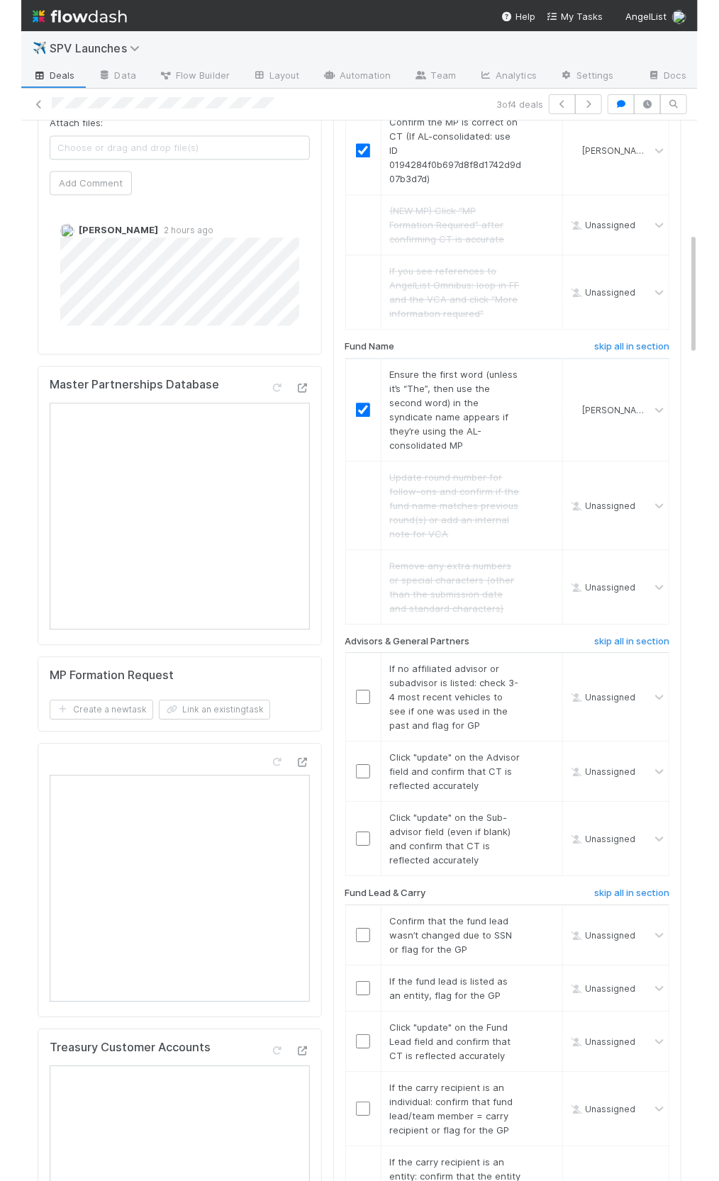
scroll to position [967, 0]
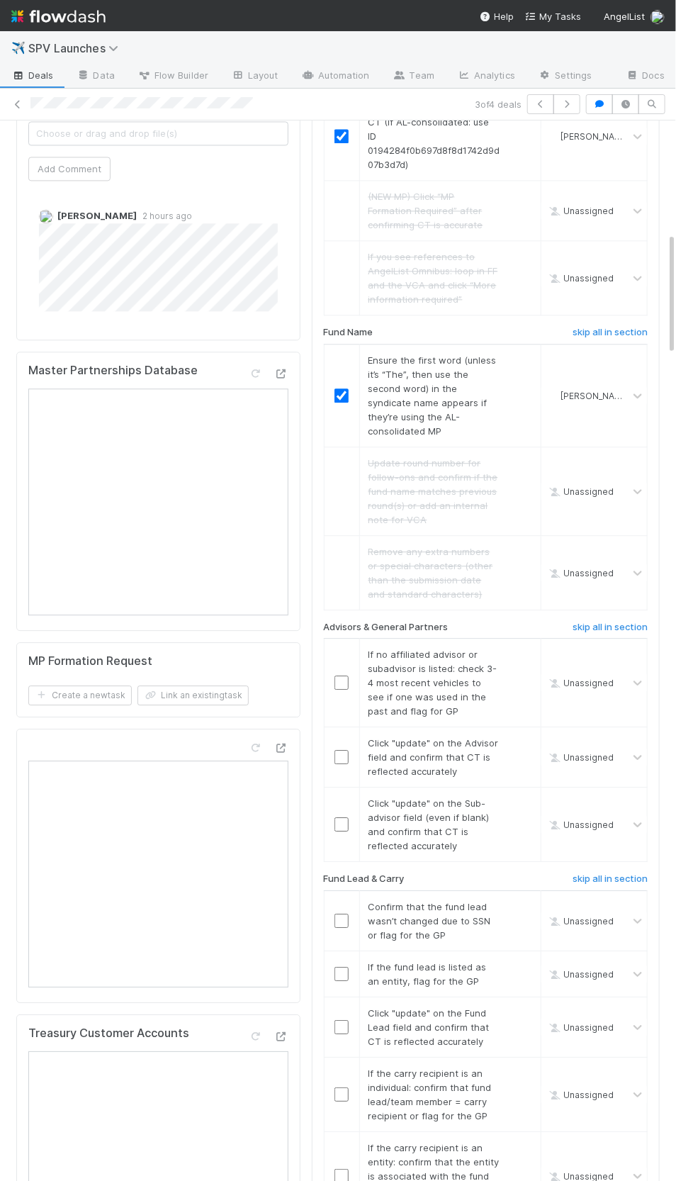
click at [371, 622] on h6 "Advisors & General Partners" at bounding box center [386, 627] width 125 height 11
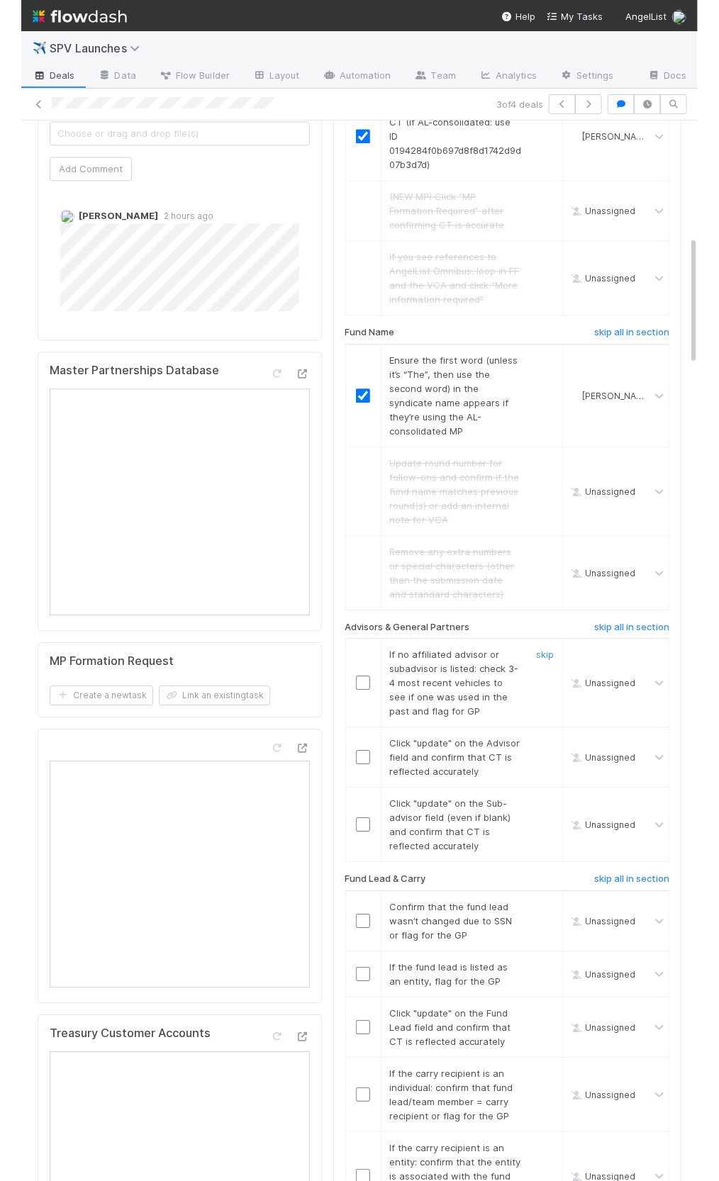
scroll to position [953, 0]
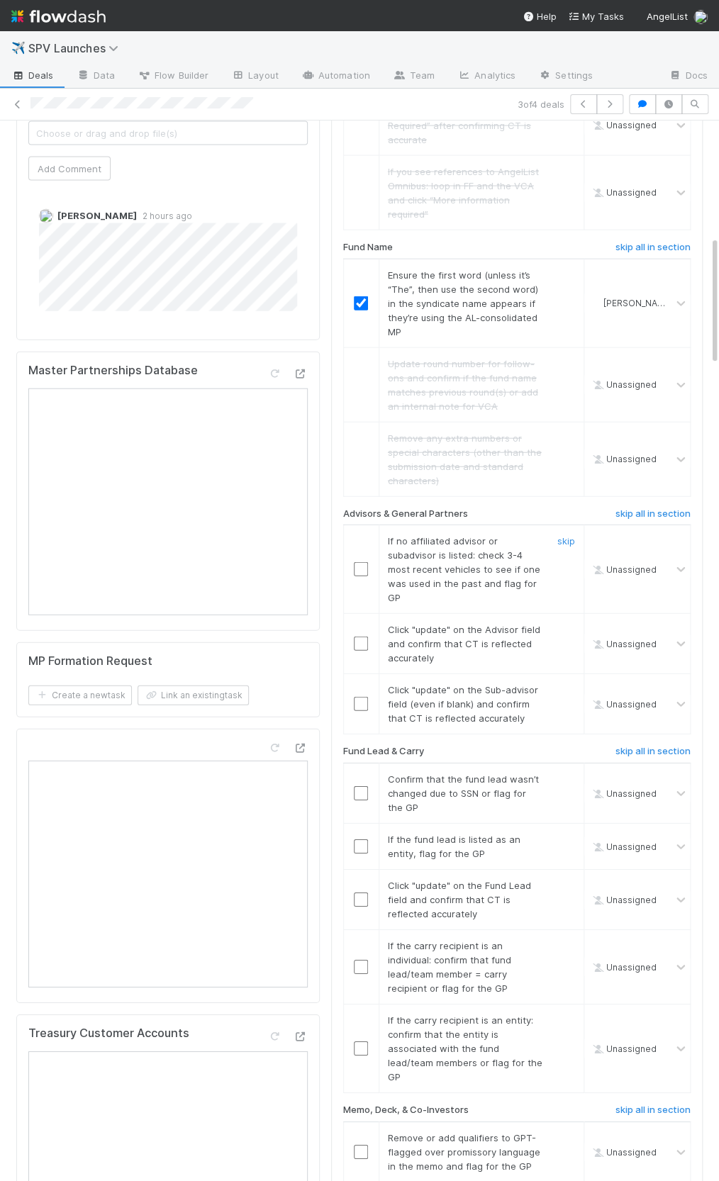
click at [357, 562] on input "checkbox" at bounding box center [361, 569] width 14 height 14
click at [364, 636] on input "checkbox" at bounding box center [361, 643] width 14 height 14
click at [361, 697] on input "checkbox" at bounding box center [361, 704] width 14 height 14
click at [359, 636] on input "checkbox" at bounding box center [361, 643] width 14 height 14
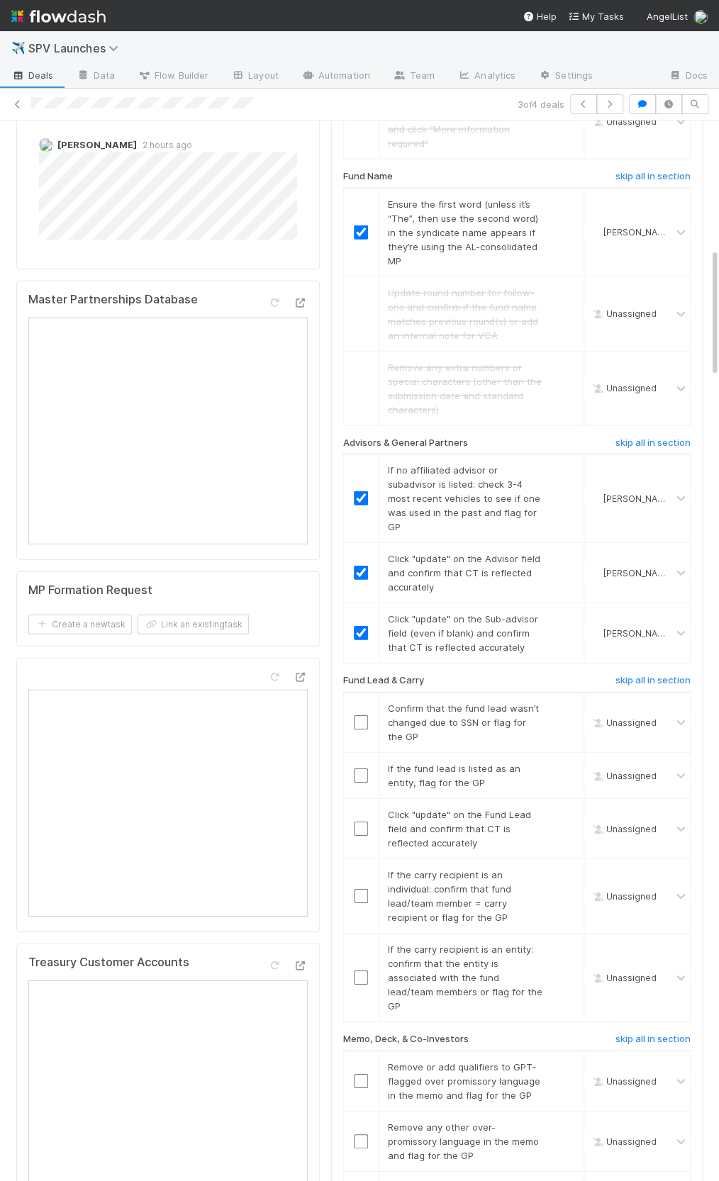
scroll to position [1050, 0]
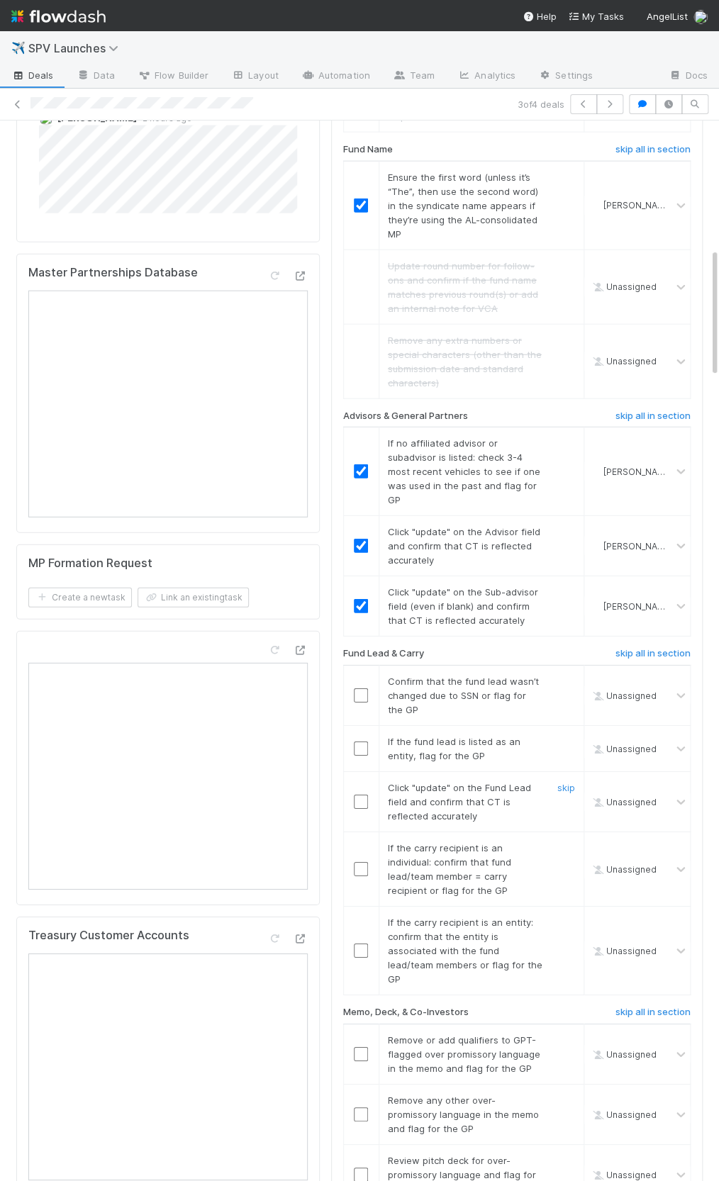
click at [362, 771] on td at bounding box center [360, 801] width 35 height 60
click at [361, 795] on input "checkbox" at bounding box center [361, 802] width 14 height 14
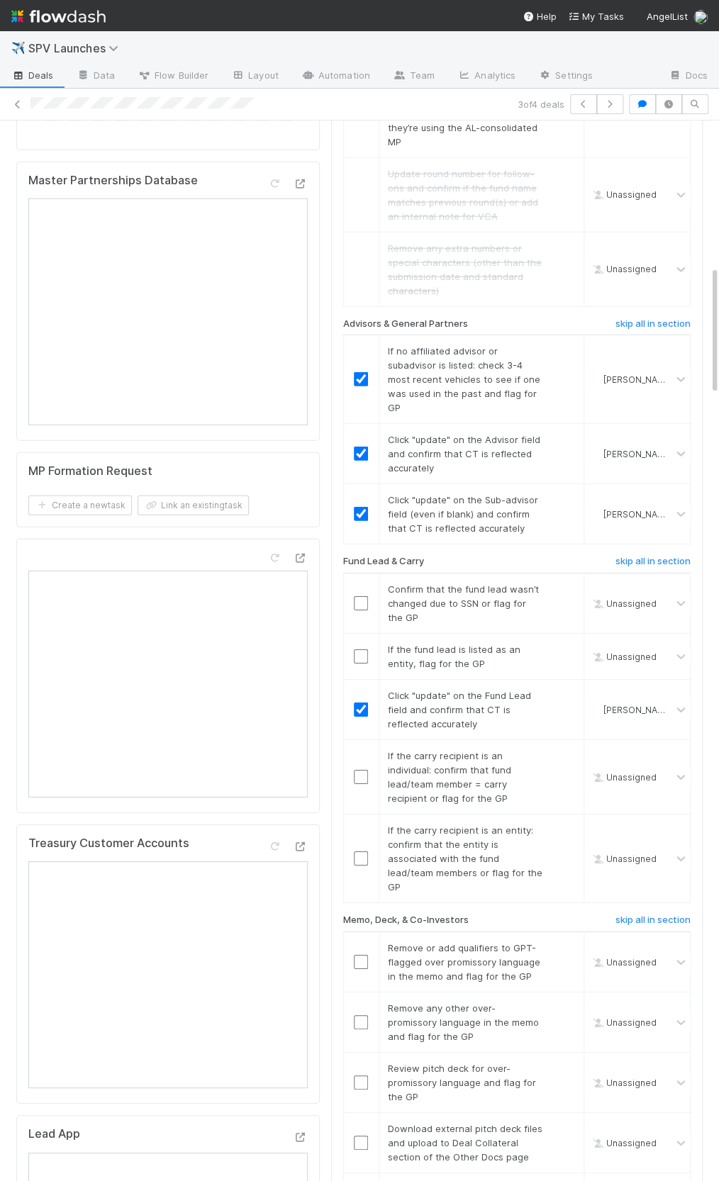
scroll to position [1194, 0]
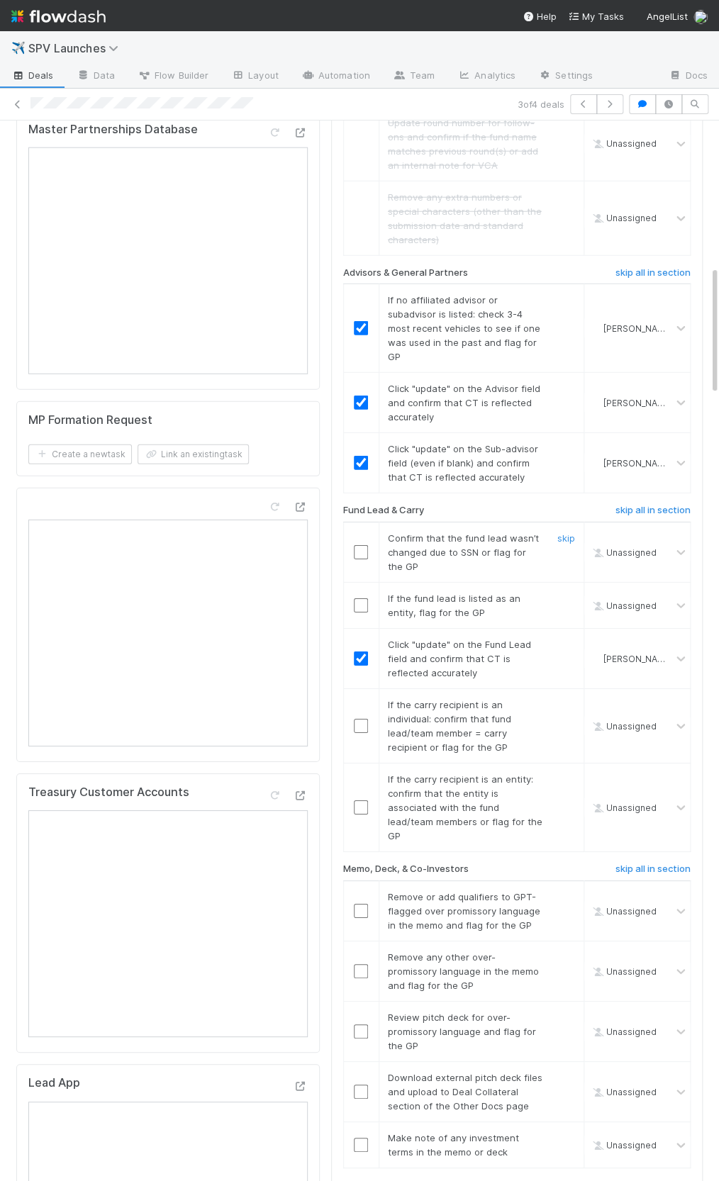
click at [357, 545] on input "checkbox" at bounding box center [361, 552] width 14 height 14
click at [562, 593] on link "skip" at bounding box center [566, 598] width 18 height 11
click at [347, 800] on div at bounding box center [361, 807] width 35 height 14
click at [357, 800] on input "checkbox" at bounding box center [361, 807] width 14 height 14
click at [565, 699] on link "skip" at bounding box center [566, 704] width 18 height 11
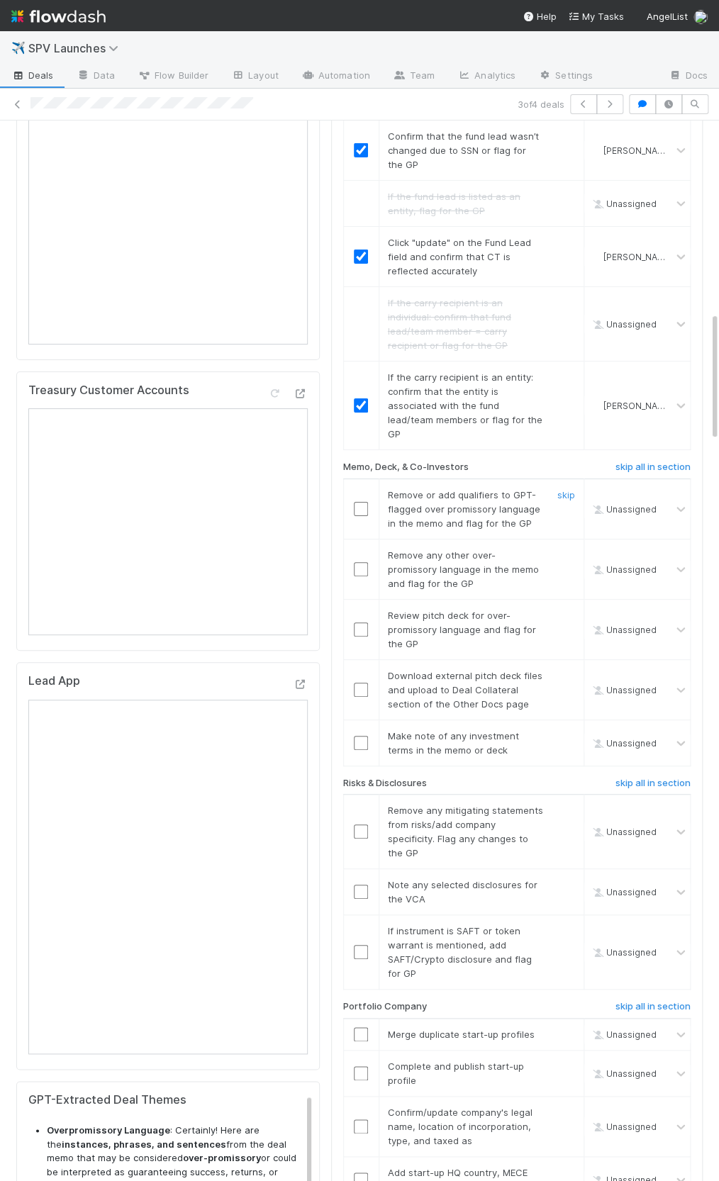
scroll to position [1607, 0]
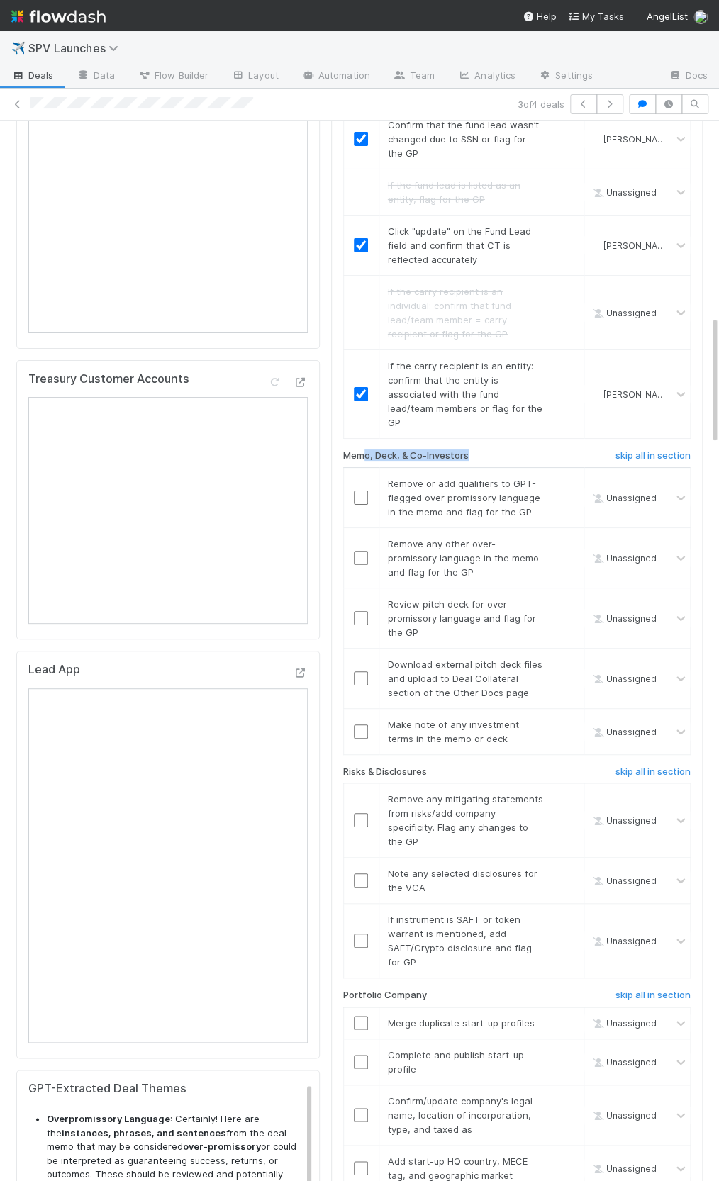
drag, startPoint x: 361, startPoint y: 388, endPoint x: 493, endPoint y: 391, distance: 132.6
click at [493, 450] on div "Memo, Deck, & Co-Investors" at bounding box center [455, 458] width 246 height 17
drag, startPoint x: 473, startPoint y: 391, endPoint x: 350, endPoint y: 386, distance: 123.4
click at [350, 450] on div "Memo, Deck, & Co-Investors" at bounding box center [455, 458] width 246 height 17
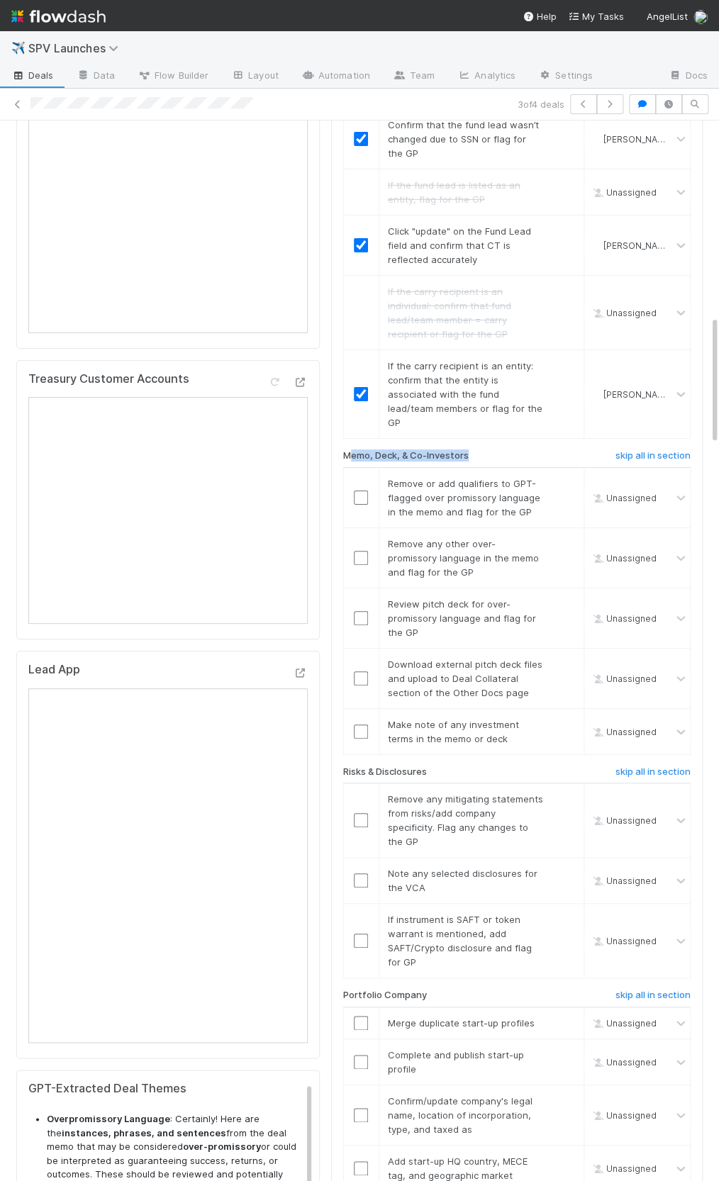
click at [350, 450] on h6 "Memo, Deck, & Co-Investors" at bounding box center [405, 455] width 125 height 11
drag, startPoint x: 342, startPoint y: 391, endPoint x: 459, endPoint y: 391, distance: 116.2
click at [459, 450] on h6 "Memo, Deck, & Co-Investors" at bounding box center [405, 455] width 125 height 11
click at [464, 450] on h6 "Memo, Deck, & Co-Investors" at bounding box center [405, 455] width 125 height 11
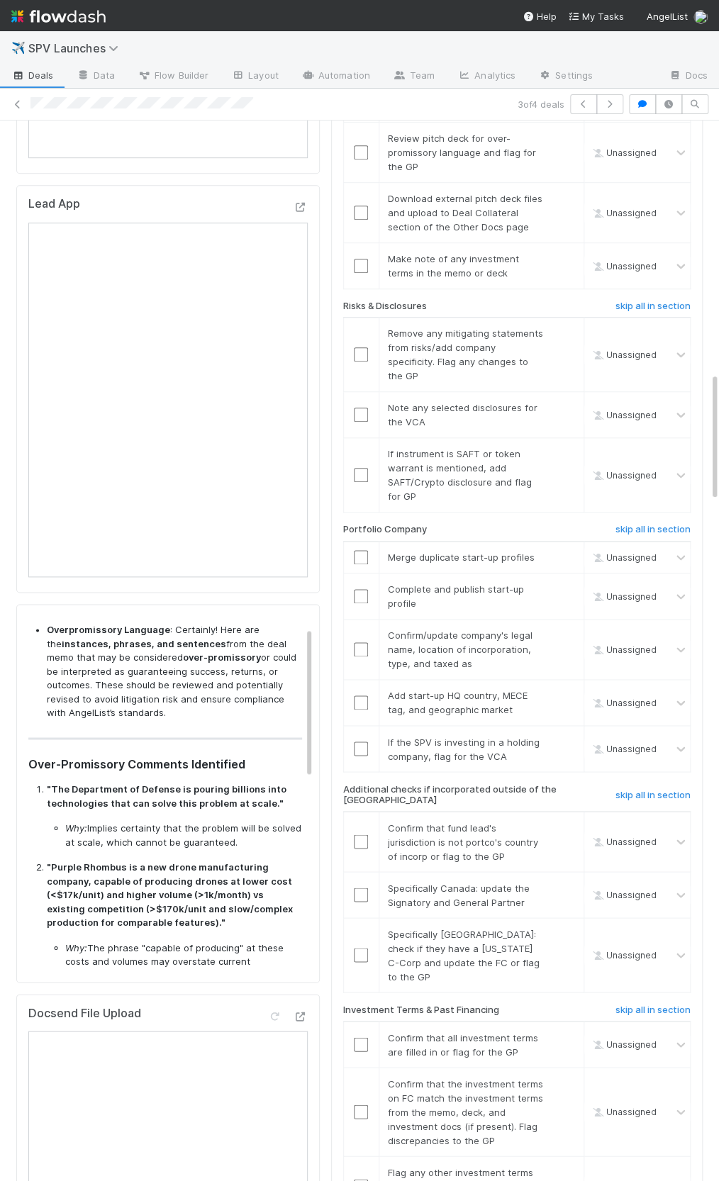
scroll to position [26, 0]
drag, startPoint x: 135, startPoint y: 695, endPoint x: 218, endPoint y: 707, distance: 83.8
click at [218, 780] on strong ""The Department of Defense is pouring billions into technologies that can solve…" at bounding box center [167, 793] width 240 height 26
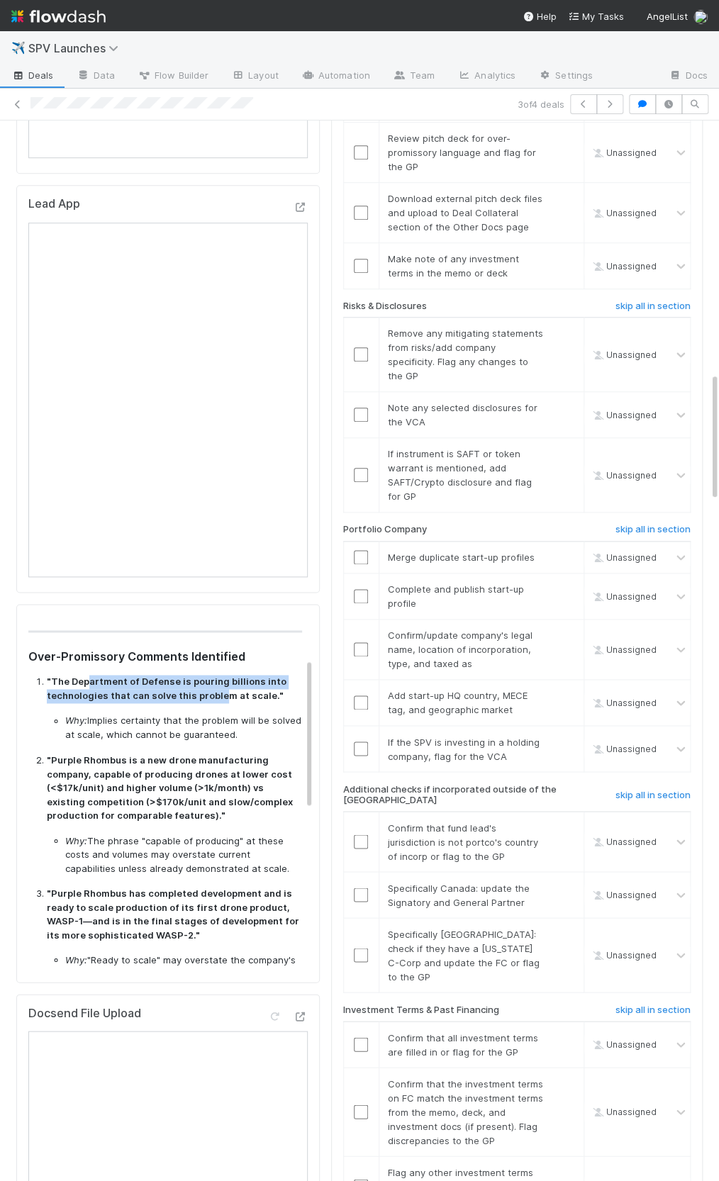
scroll to position [141, 0]
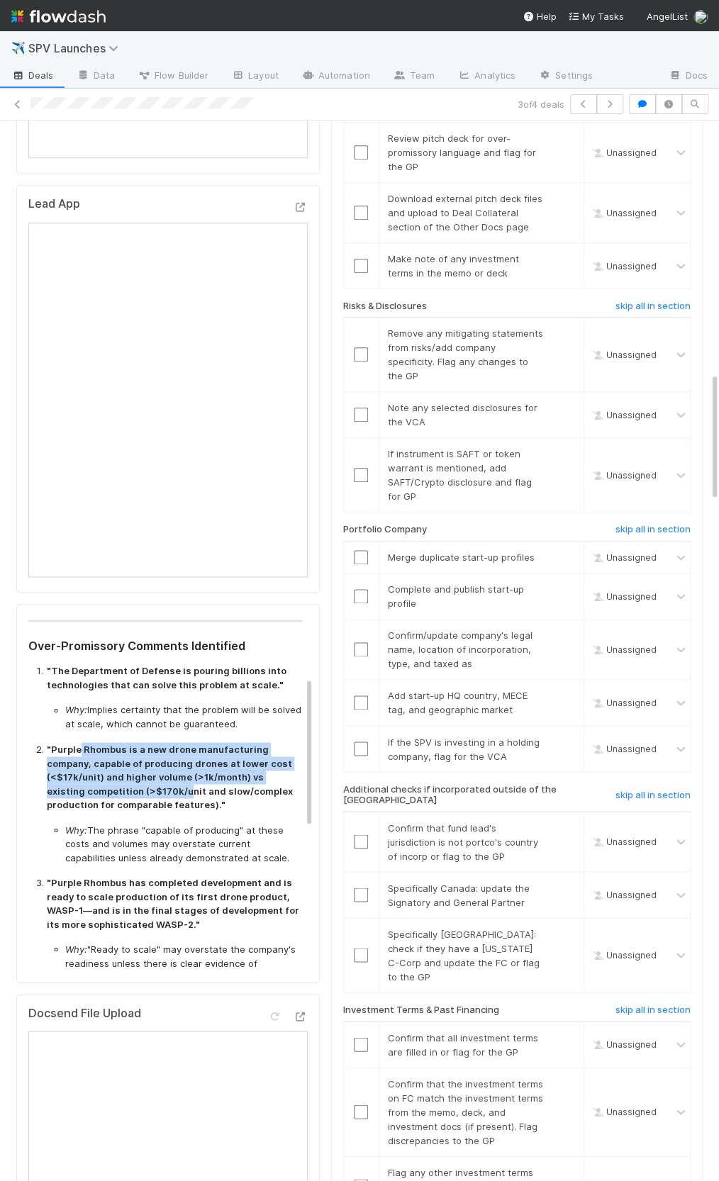
drag, startPoint x: 124, startPoint y: 653, endPoint x: 141, endPoint y: 692, distance: 43.2
click at [148, 742] on p ""Purple Rhombus is a new drone manufacturing company, capable of producing dron…" at bounding box center [174, 776] width 255 height 69
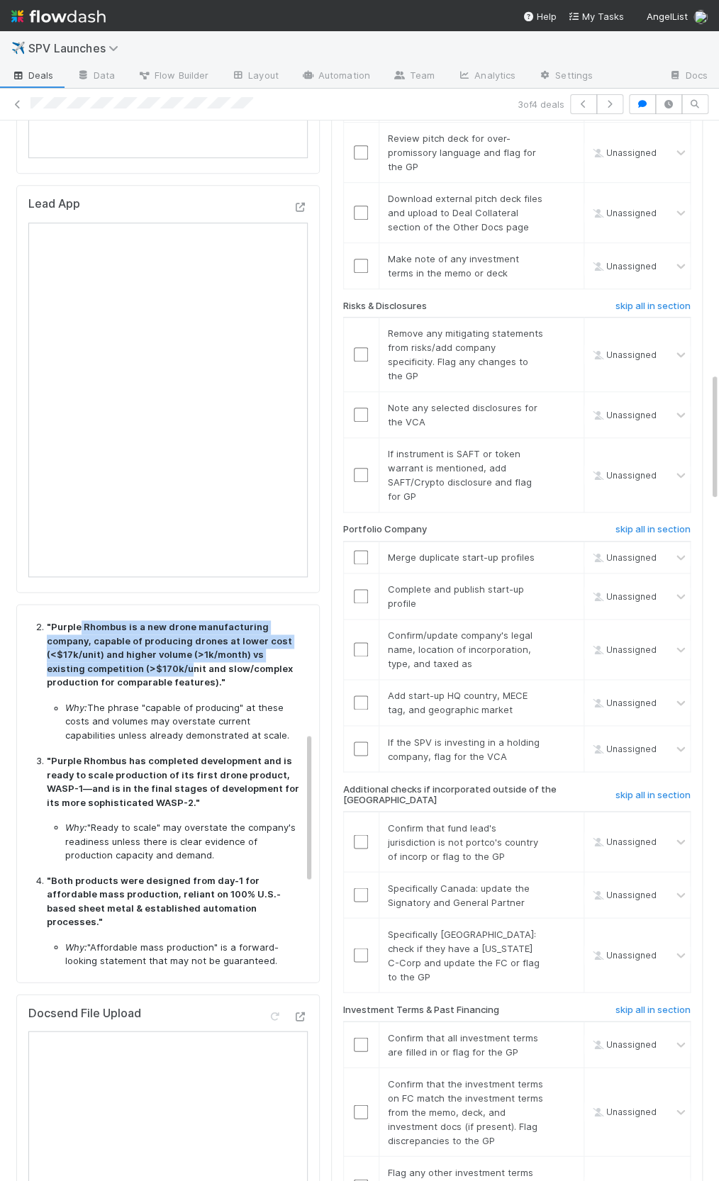
scroll to position [269, 0]
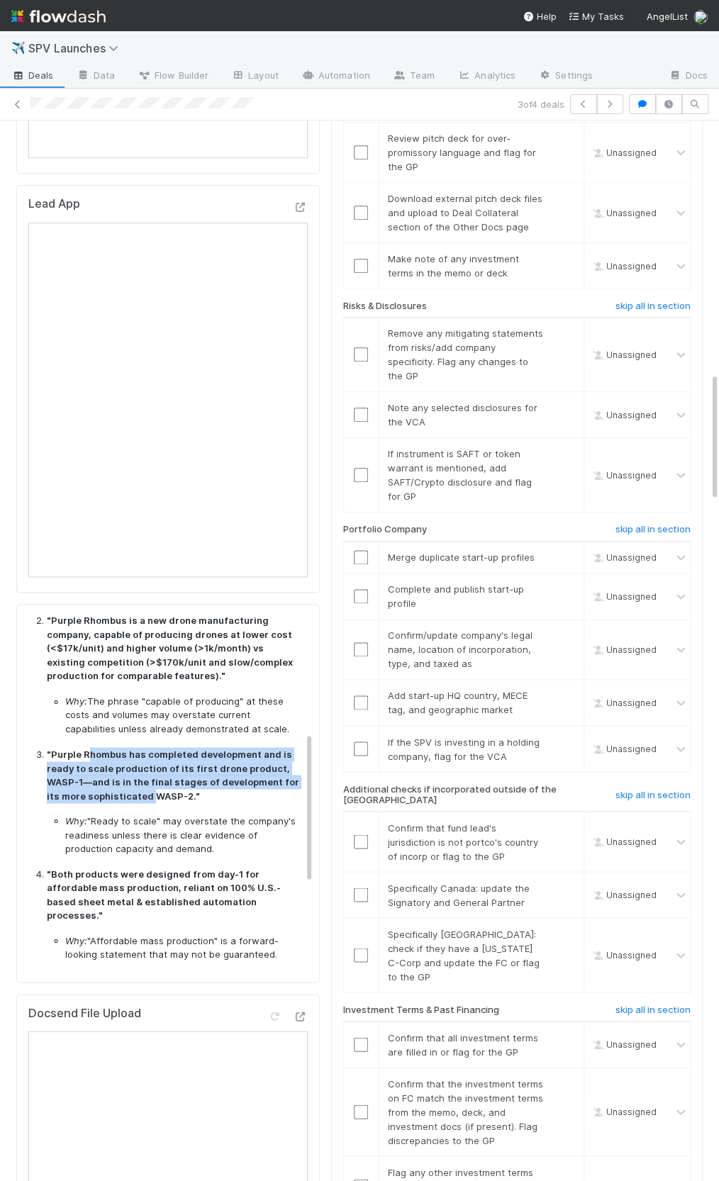
drag, startPoint x: 86, startPoint y: 661, endPoint x: 136, endPoint y: 694, distance: 60.0
click at [136, 748] on strong ""Purple Rhombus has completed development and is ready to scale production of i…" at bounding box center [173, 774] width 252 height 53
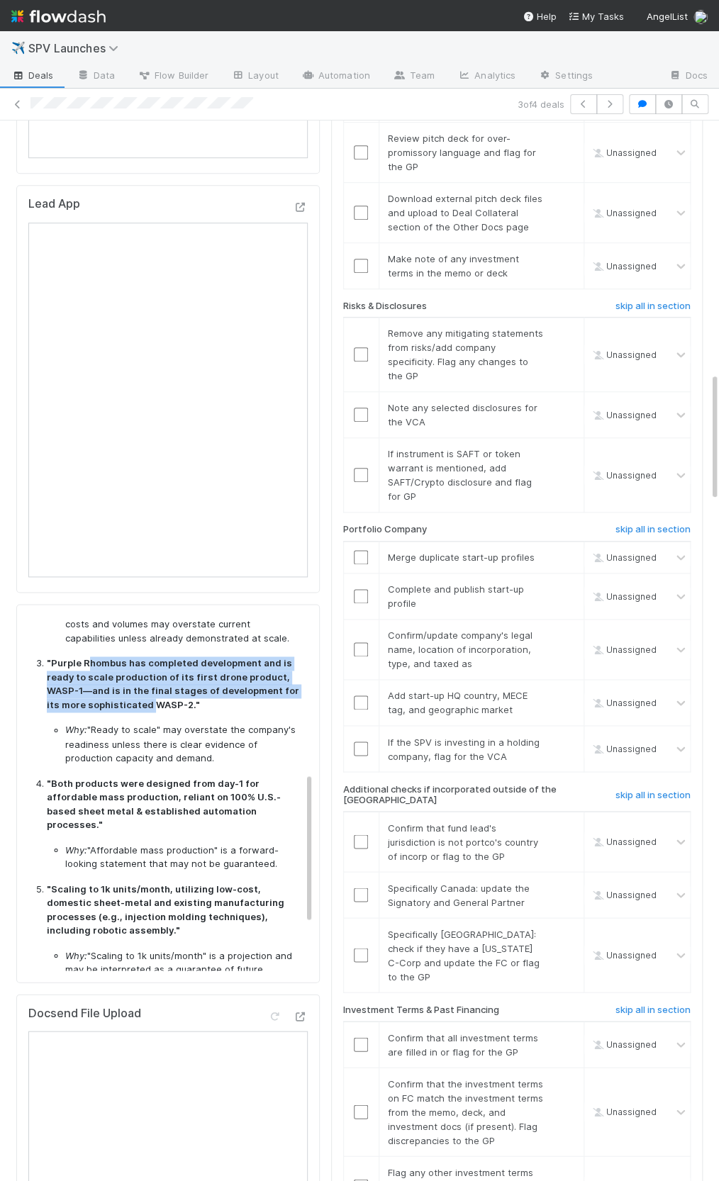
scroll to position [377, 0]
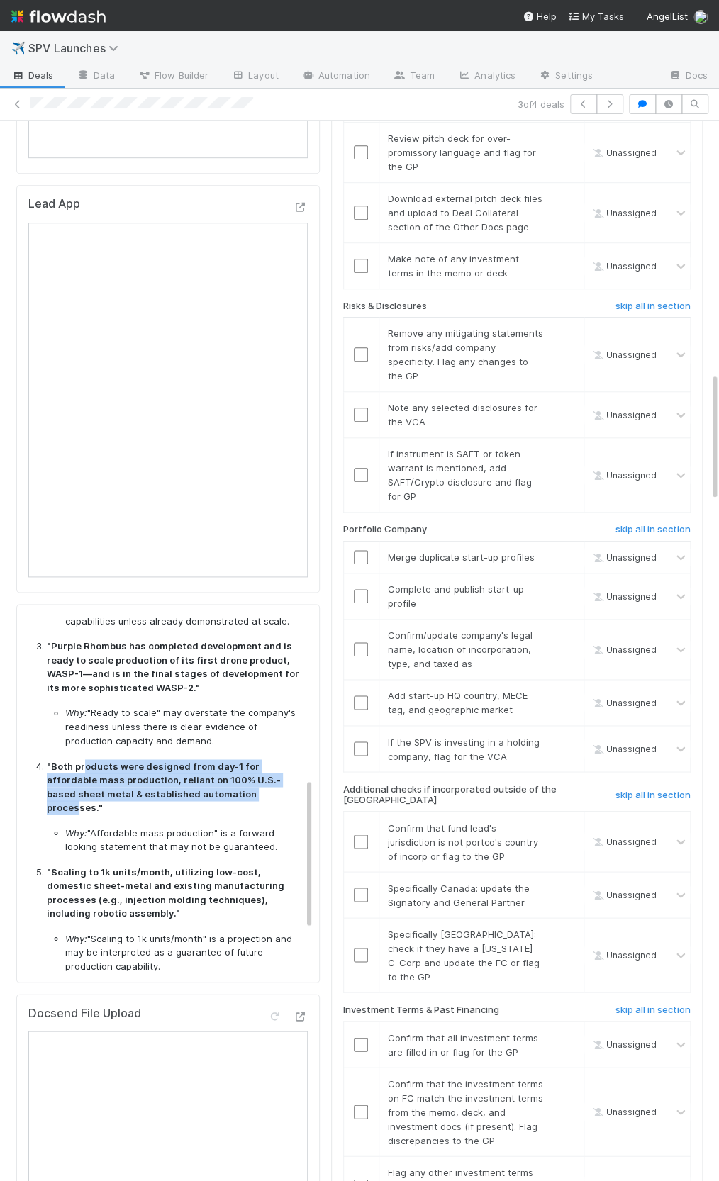
drag, startPoint x: 82, startPoint y: 669, endPoint x: 193, endPoint y: 693, distance: 114.6
click at [193, 760] on strong ""Both products were designed from day-1 for affordable mass production, reliant…" at bounding box center [164, 786] width 234 height 53
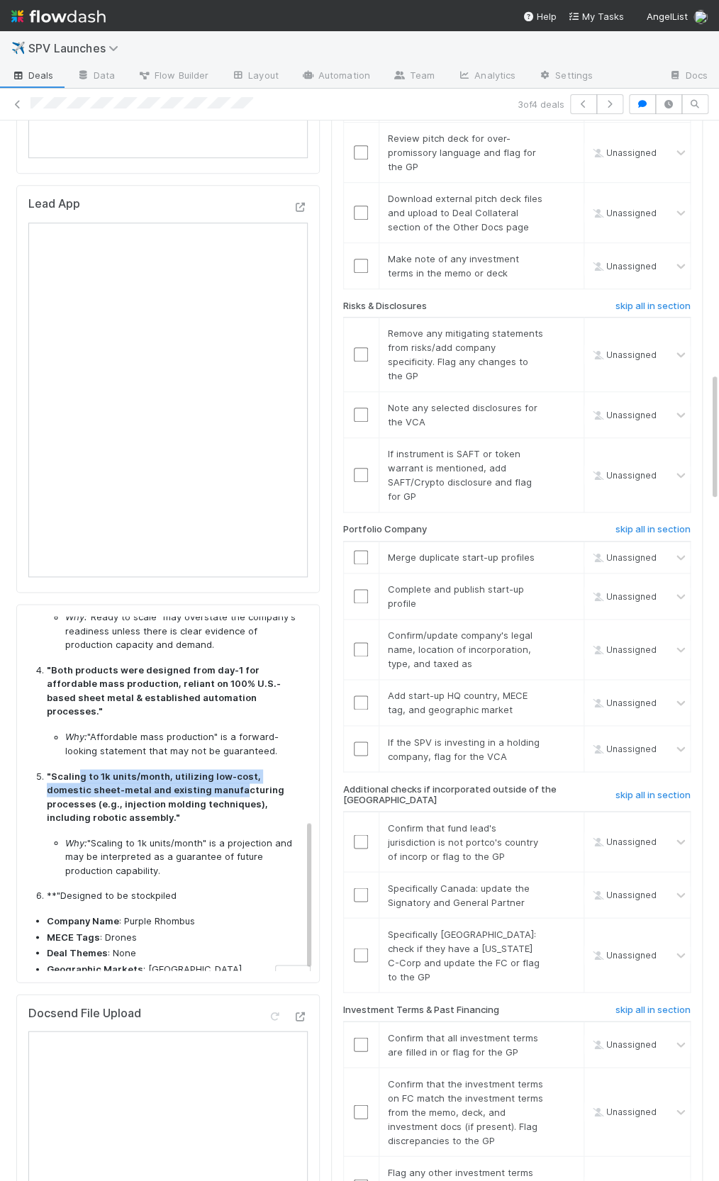
drag, startPoint x: 82, startPoint y: 661, endPoint x: 188, endPoint y: 683, distance: 107.7
click at [189, 770] on strong ""Scaling to 1k units/month, utilizing low-cost, domestic sheet-metal and existi…" at bounding box center [165, 796] width 237 height 53
click at [437, 679] on td "Add start-up HQ country, MECE tag, and geographic market skip" at bounding box center [480, 702] width 205 height 46
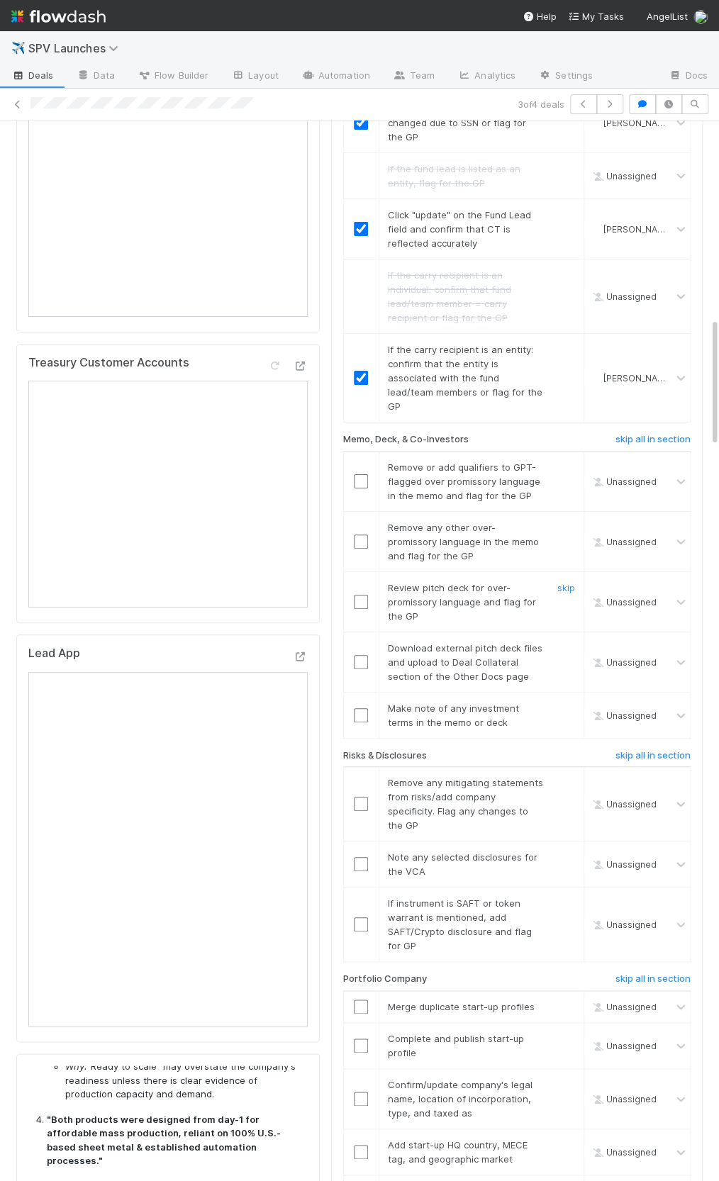
scroll to position [1565, 0]
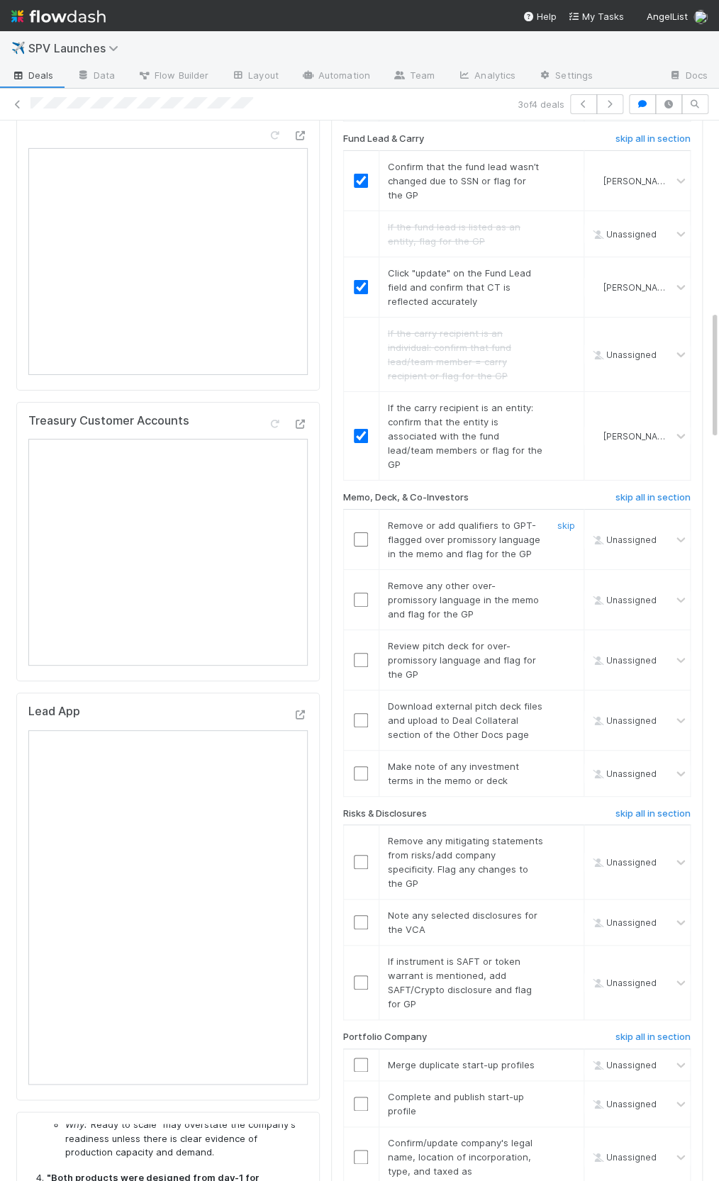
click at [362, 532] on input "checkbox" at bounding box center [361, 539] width 14 height 14
click at [364, 593] on input "checkbox" at bounding box center [361, 600] width 14 height 14
click at [566, 520] on link "skip" at bounding box center [566, 525] width 18 height 11
click at [567, 580] on link "skip" at bounding box center [566, 585] width 18 height 11
click at [560, 520] on link "skip" at bounding box center [566, 525] width 18 height 11
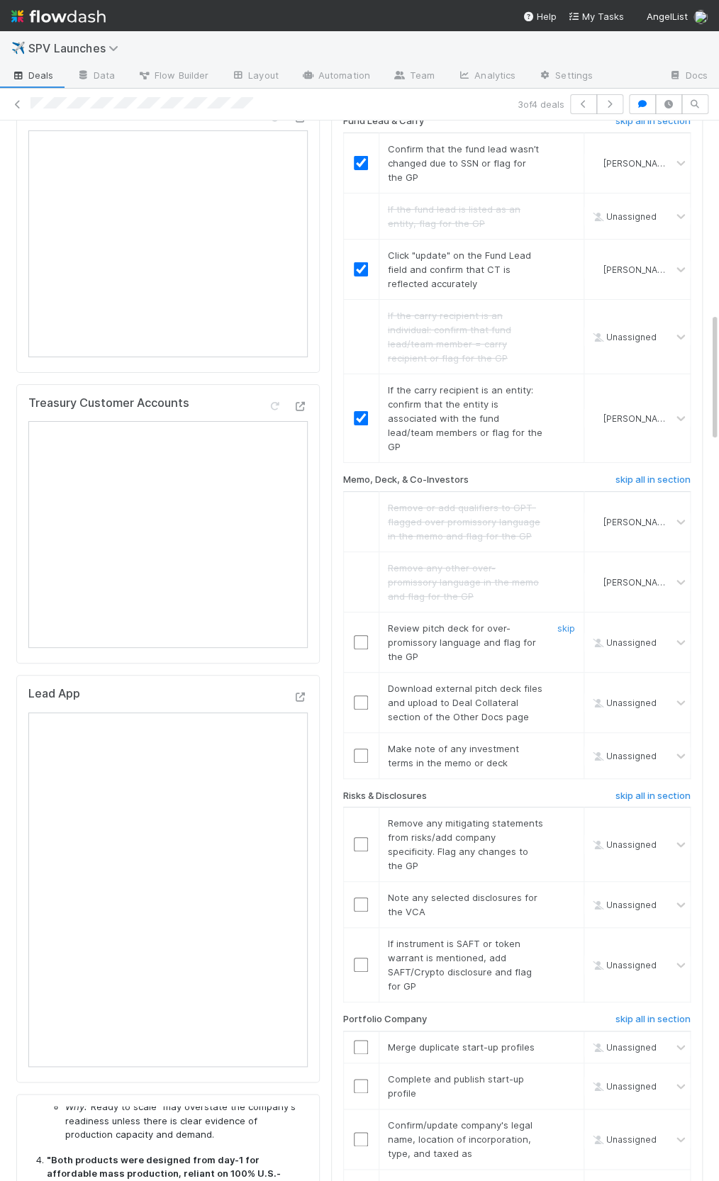
scroll to position [1595, 0]
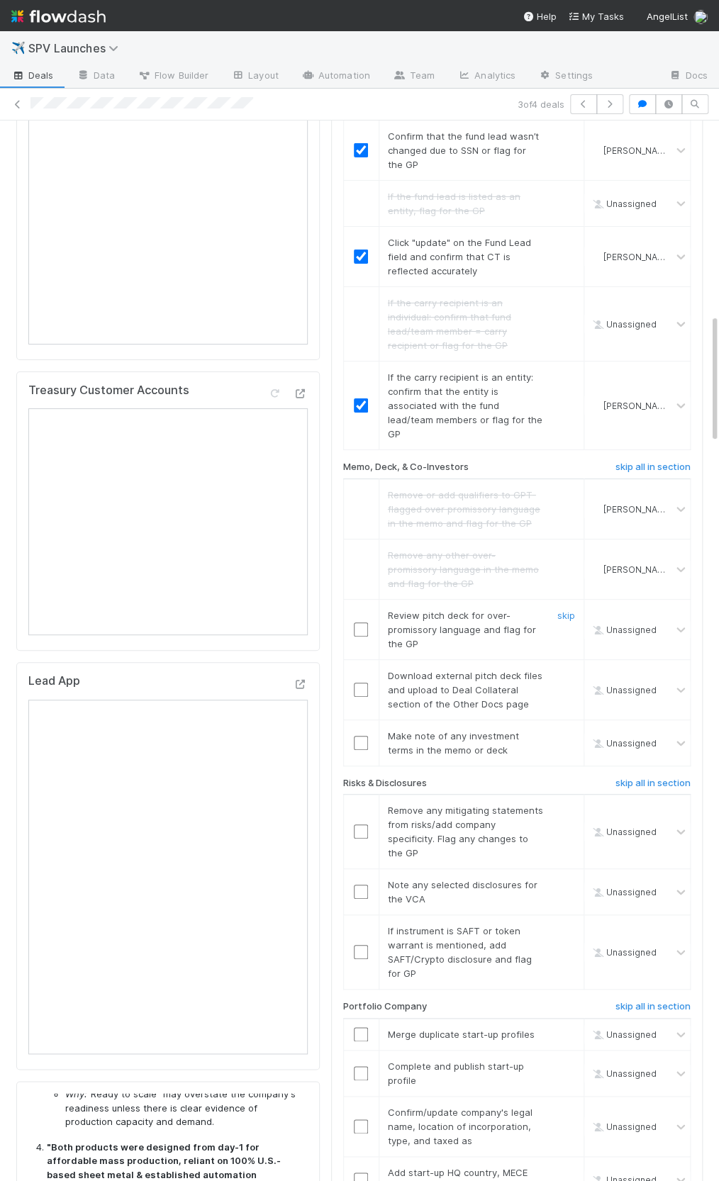
click at [348, 599] on td at bounding box center [360, 629] width 35 height 60
click at [360, 622] on input "checkbox" at bounding box center [361, 629] width 14 height 14
click at [571, 670] on link "skip" at bounding box center [566, 675] width 18 height 11
click at [357, 736] on input "checkbox" at bounding box center [361, 743] width 14 height 14
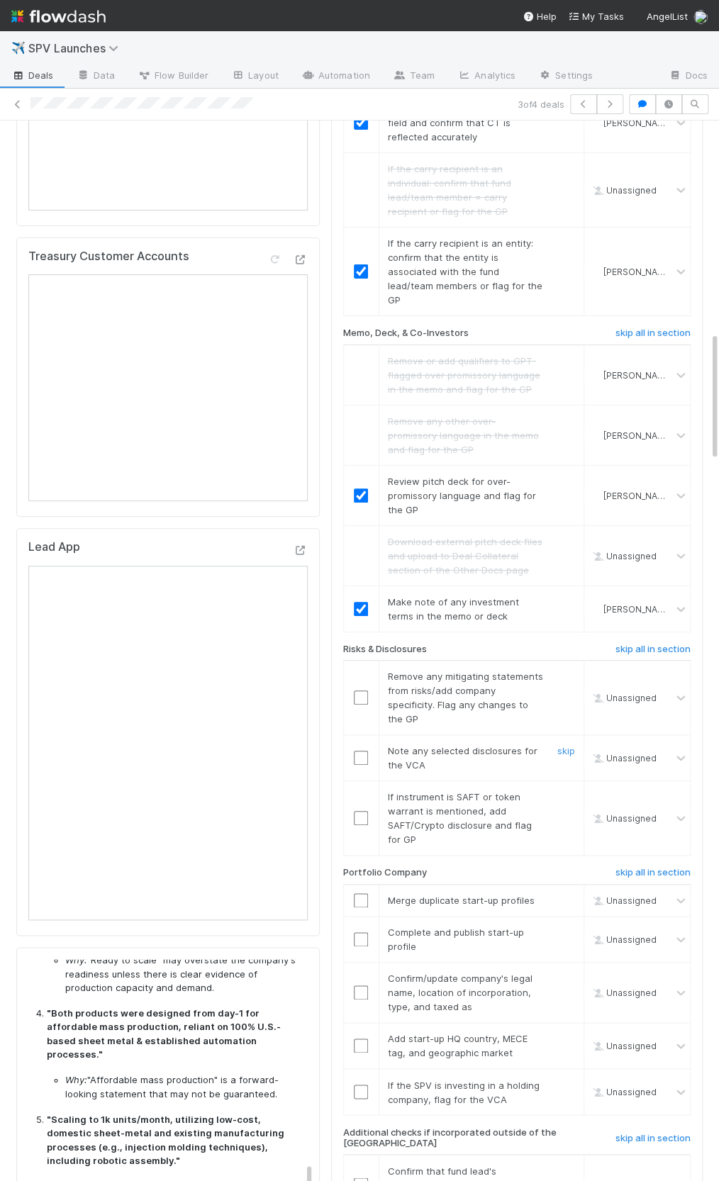
scroll to position [1739, 0]
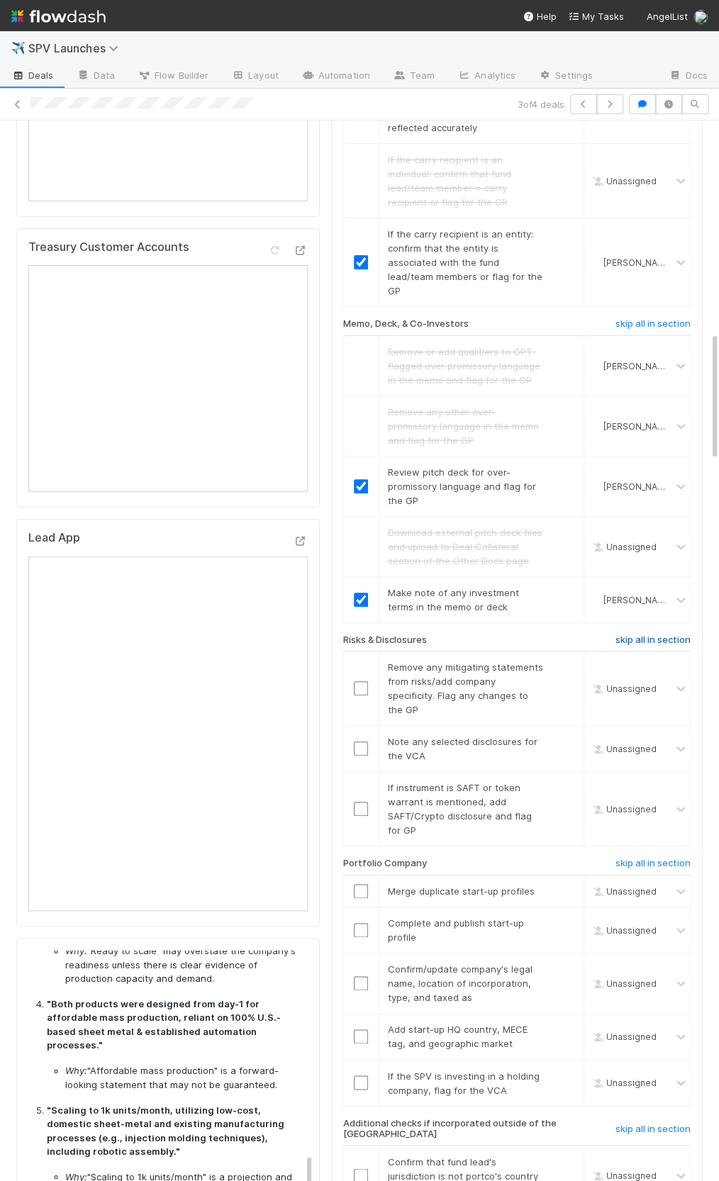
click at [626, 634] on h6 "skip all in section" at bounding box center [652, 639] width 75 height 11
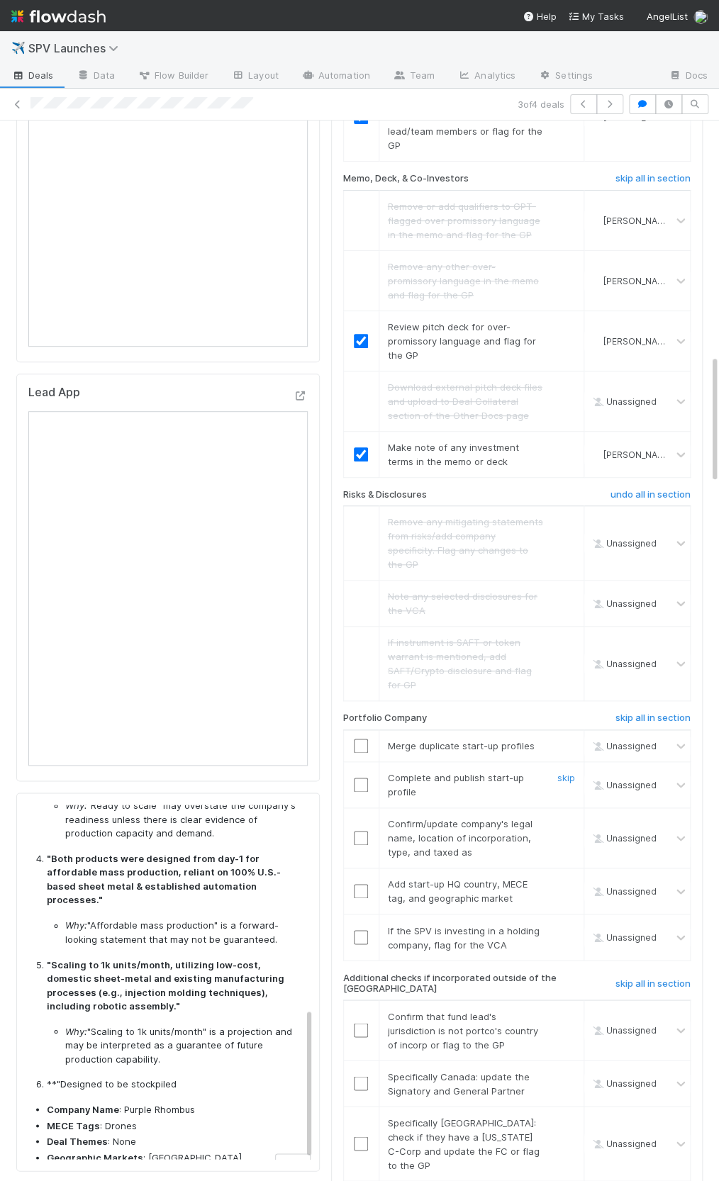
scroll to position [1934, 0]
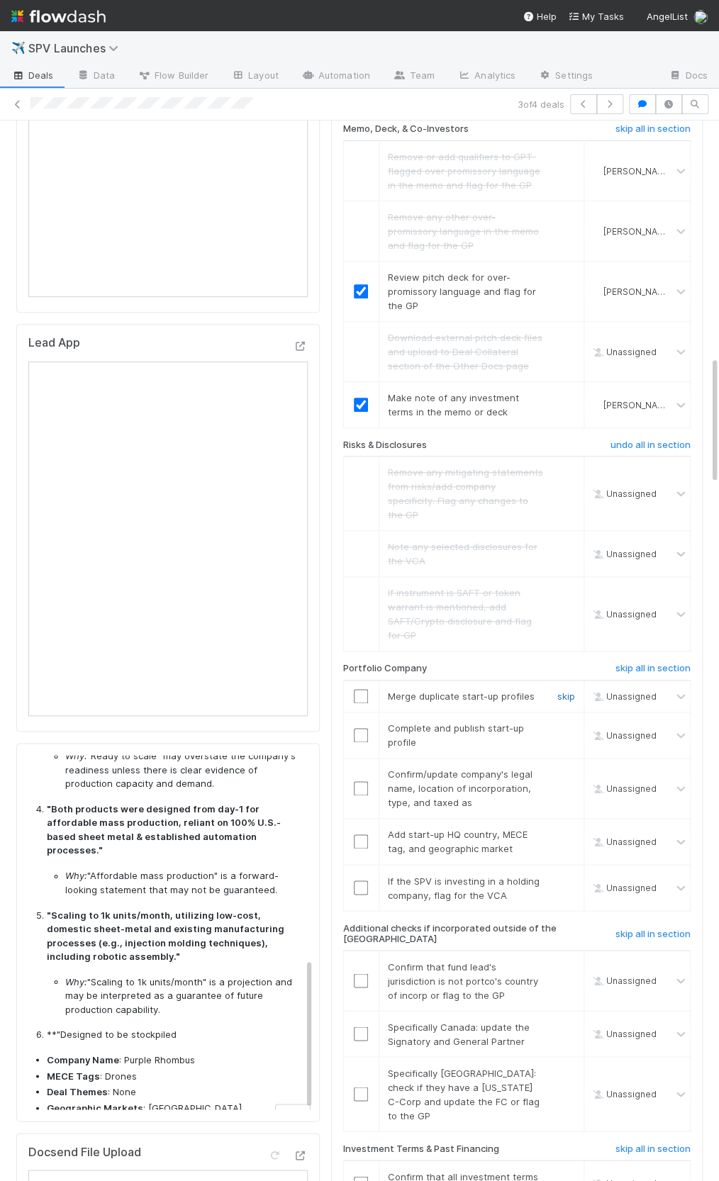
click at [563, 690] on link "skip" at bounding box center [566, 695] width 18 height 11
click at [361, 728] on input "checkbox" at bounding box center [361, 735] width 14 height 14
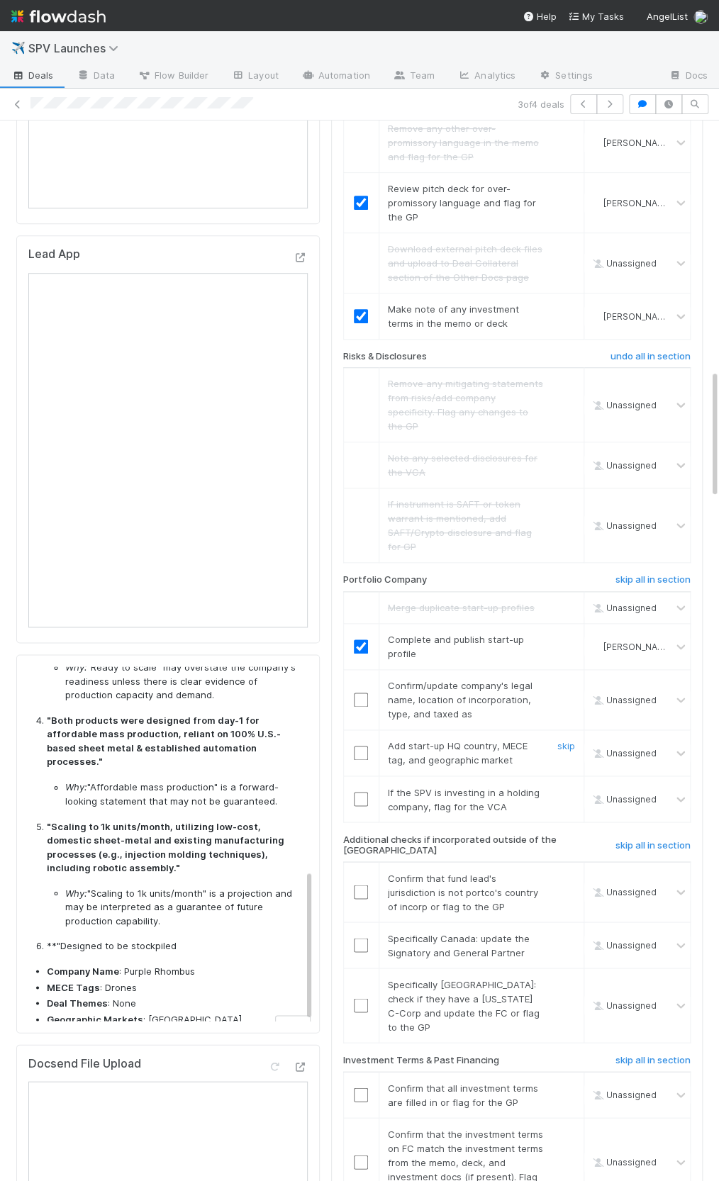
scroll to position [2049, 0]
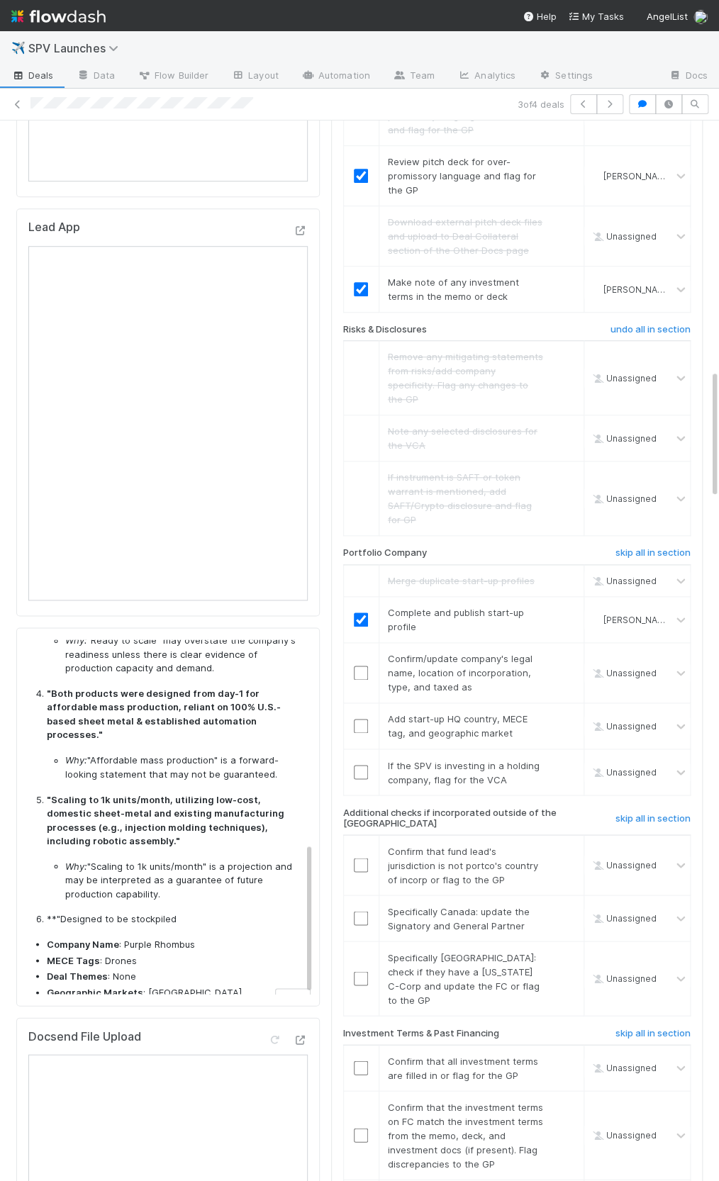
click at [122, 634] on li "Why: "Ready to scale" may overstate the company's readiness unless there is cle…" at bounding box center [183, 655] width 237 height 42
click at [470, 653] on span "Confirm/update company's legal name, location of incorporation, type, and taxed…" at bounding box center [460, 673] width 145 height 40
drag, startPoint x: 455, startPoint y: 579, endPoint x: 479, endPoint y: 610, distance: 39.4
click at [479, 651] on div "Confirm/update company's legal name, location of incorporation, type, and taxed…" at bounding box center [460, 672] width 166 height 43
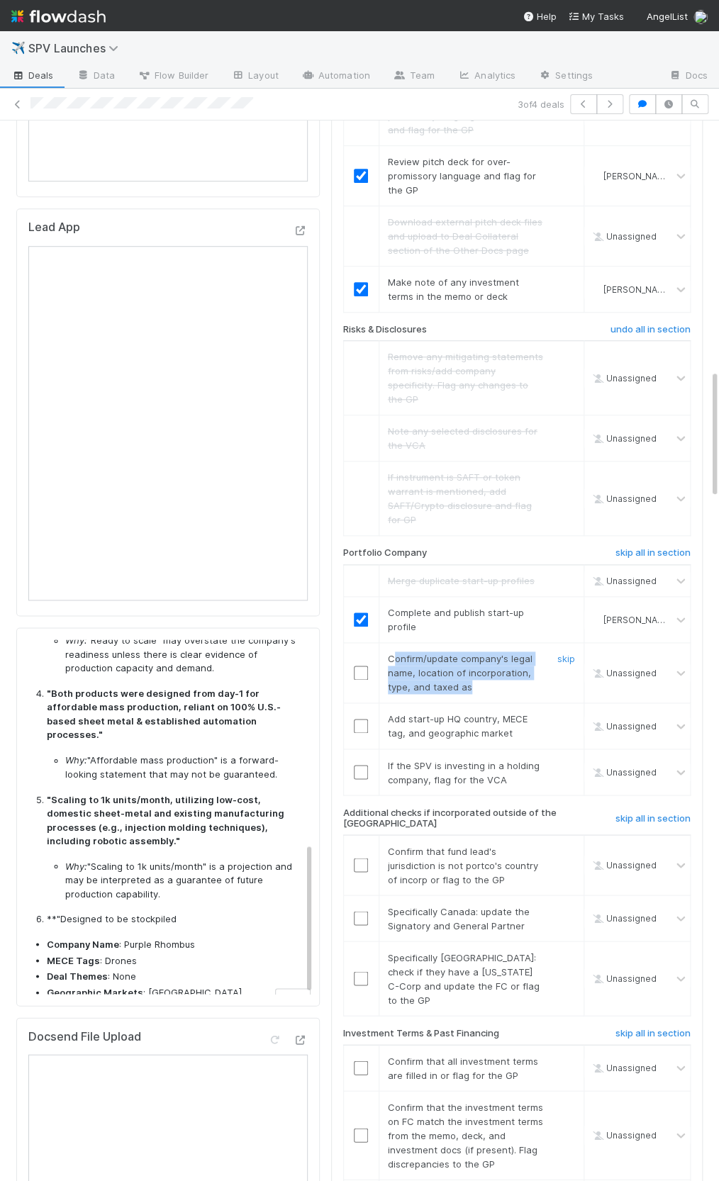
drag, startPoint x: 477, startPoint y: 609, endPoint x: 393, endPoint y: 579, distance: 88.8
click at [393, 651] on div "Confirm/update company's legal name, location of incorporation, type, and taxed…" at bounding box center [460, 672] width 166 height 43
click at [393, 653] on span "Confirm/update company's legal name, location of incorporation, type, and taxed…" at bounding box center [460, 673] width 145 height 40
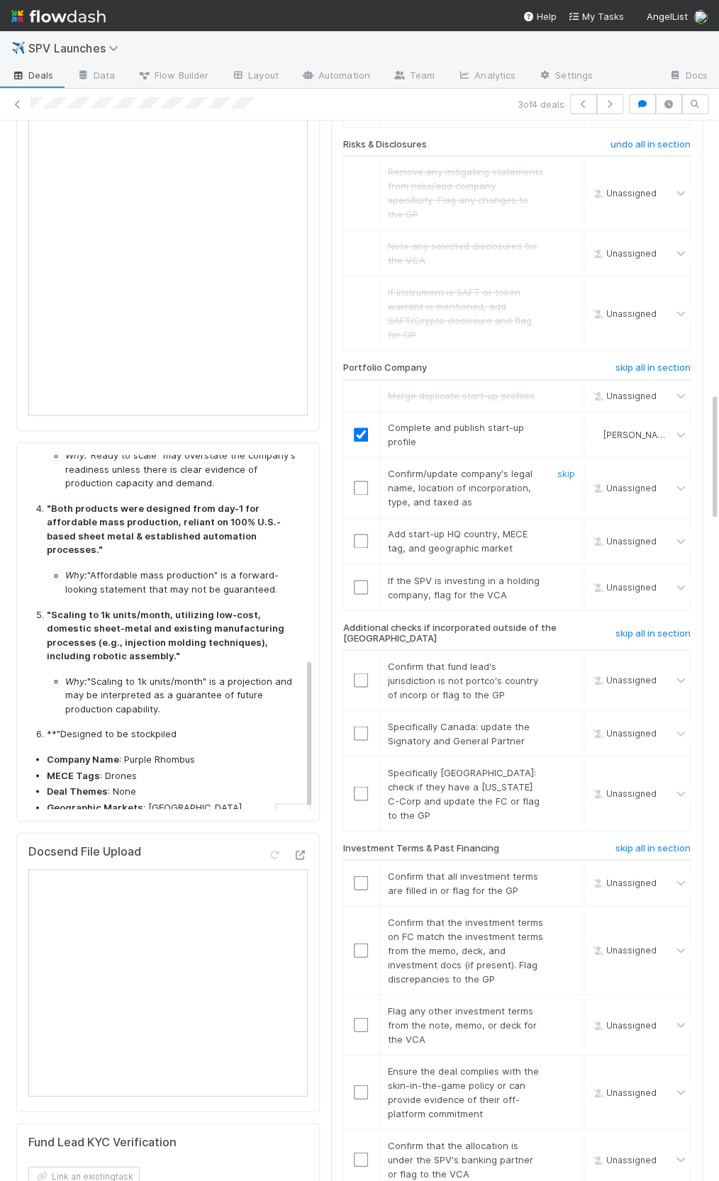
click at [434, 468] on span "Confirm/update company's legal name, location of incorporation, type, and taxed…" at bounding box center [460, 488] width 145 height 40
click at [369, 481] on div at bounding box center [361, 488] width 35 height 14
click at [364, 483] on input "checkbox" at bounding box center [361, 490] width 14 height 14
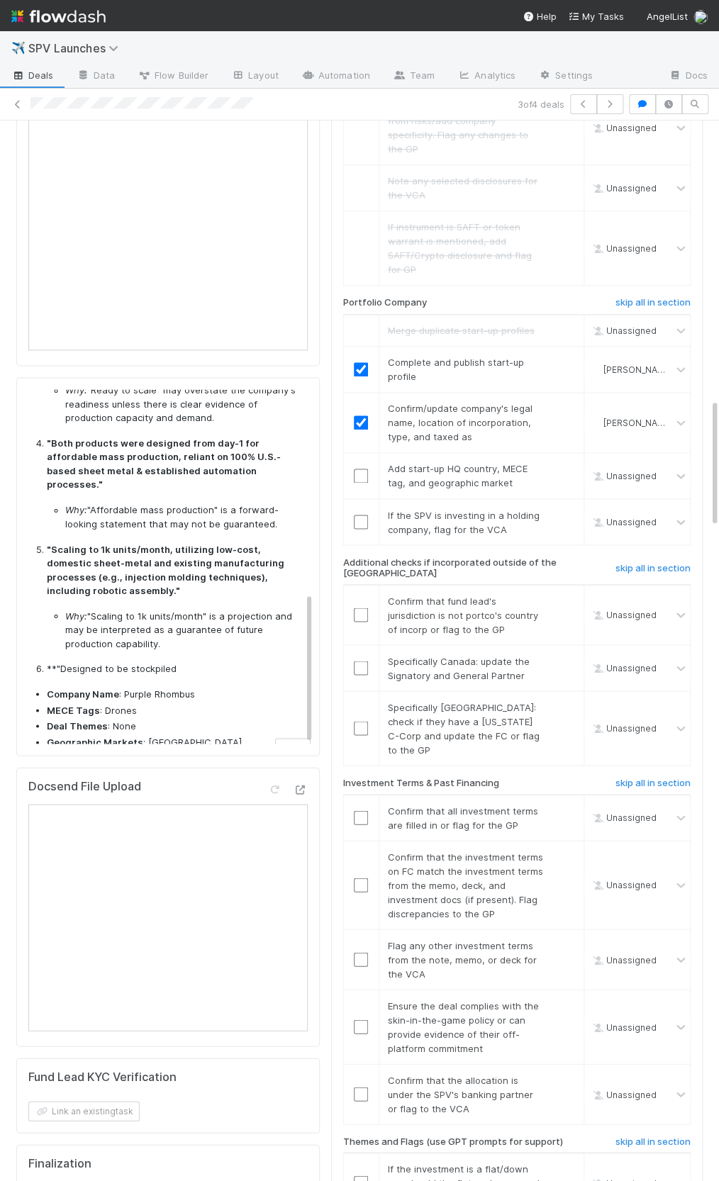
scroll to position [2311, 0]
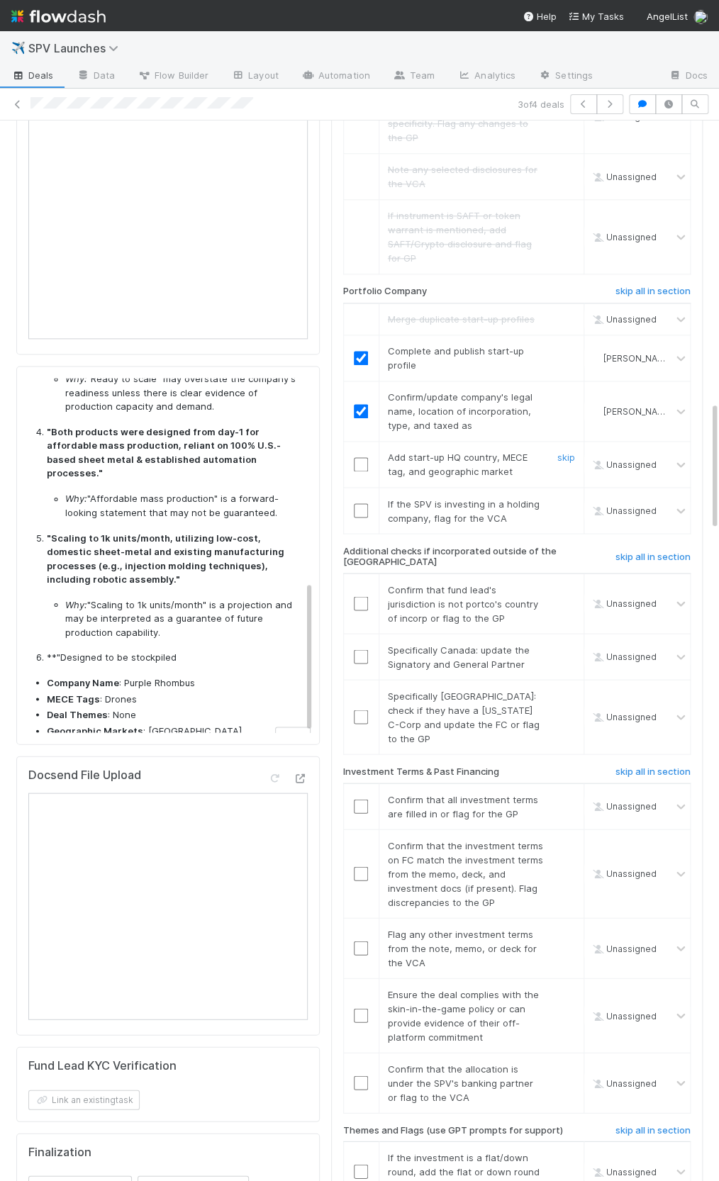
click at [362, 457] on input "checkbox" at bounding box center [361, 464] width 14 height 14
click at [566, 498] on link "skip" at bounding box center [566, 503] width 18 height 11
click at [640, 551] on h6 "skip all in section" at bounding box center [652, 556] width 75 height 11
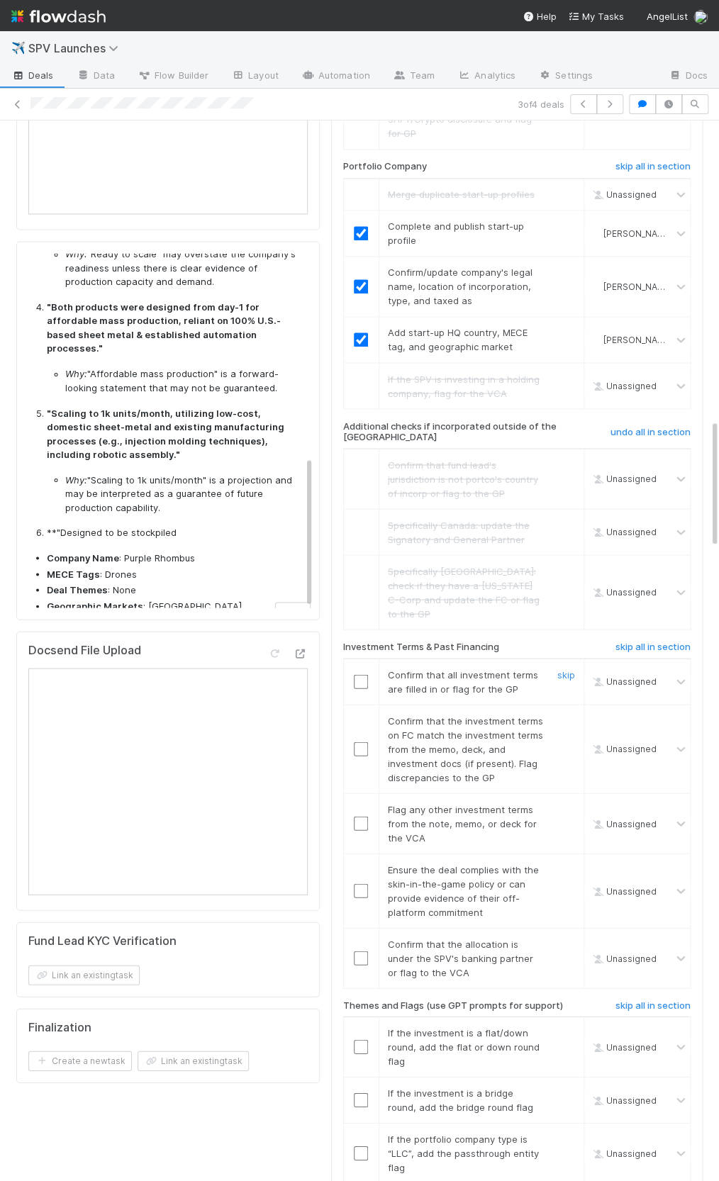
scroll to position [2537, 0]
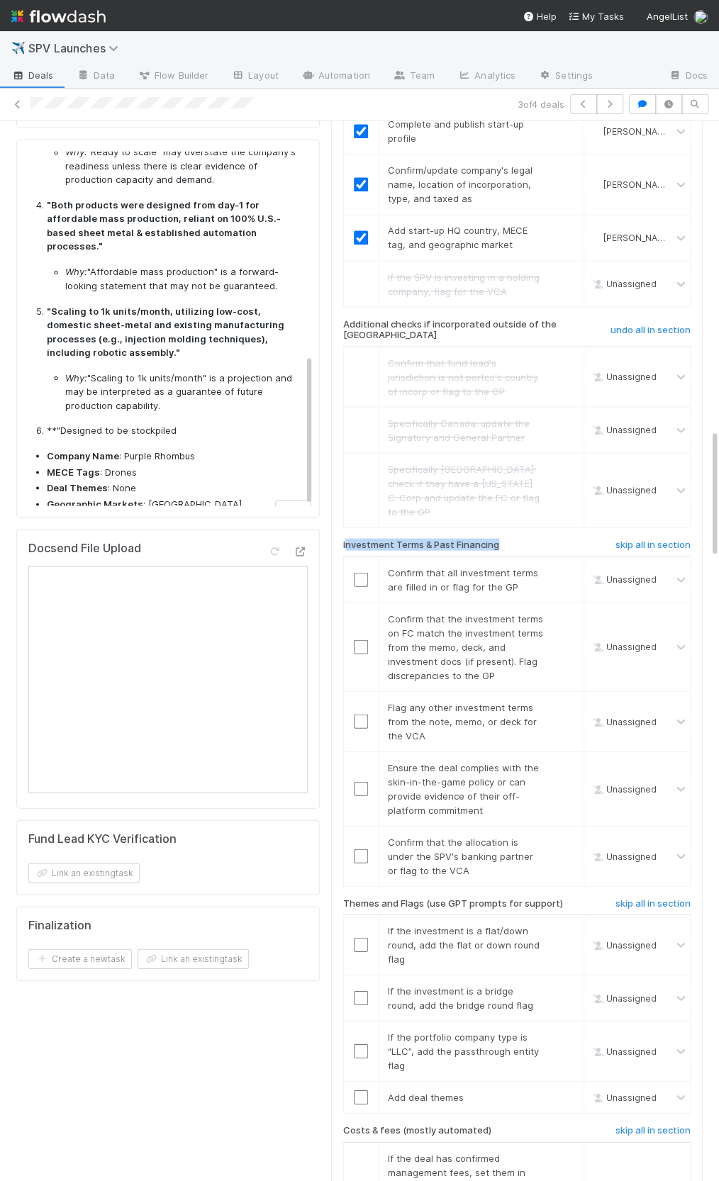
drag, startPoint x: 345, startPoint y: 445, endPoint x: 521, endPoint y: 447, distance: 175.8
click at [519, 539] on div "Investment Terms & Past Financing" at bounding box center [455, 547] width 246 height 17
click at [521, 539] on div "Investment Terms & Past Financing" at bounding box center [455, 547] width 246 height 17
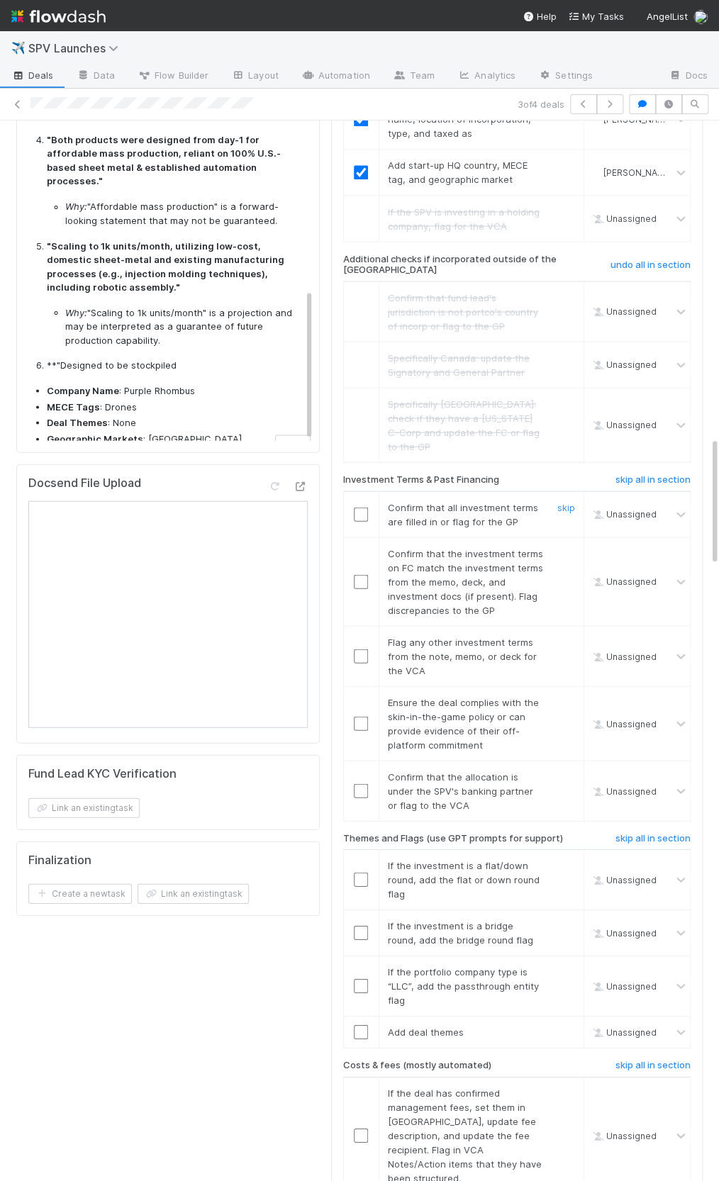
scroll to position [2603, 0]
click at [360, 506] on input "checkbox" at bounding box center [361, 513] width 14 height 14
click at [360, 573] on input "checkbox" at bounding box center [361, 580] width 14 height 14
click at [560, 635] on link "skip" at bounding box center [566, 640] width 18 height 11
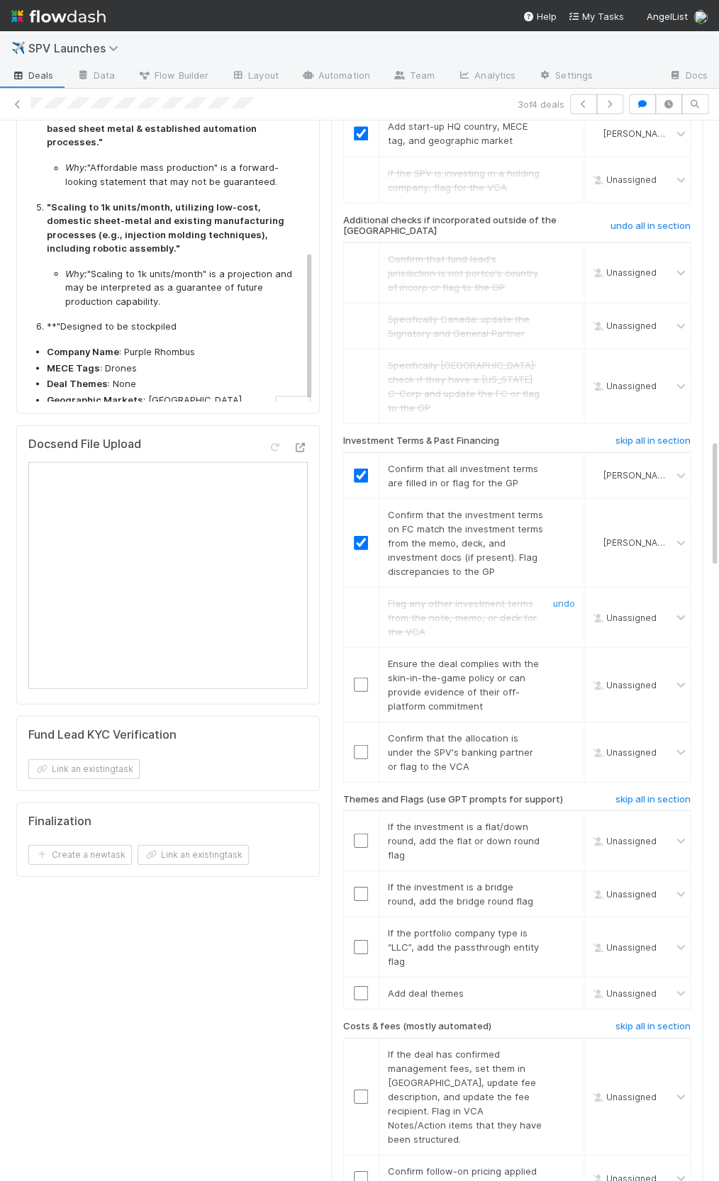
scroll to position [2663, 0]
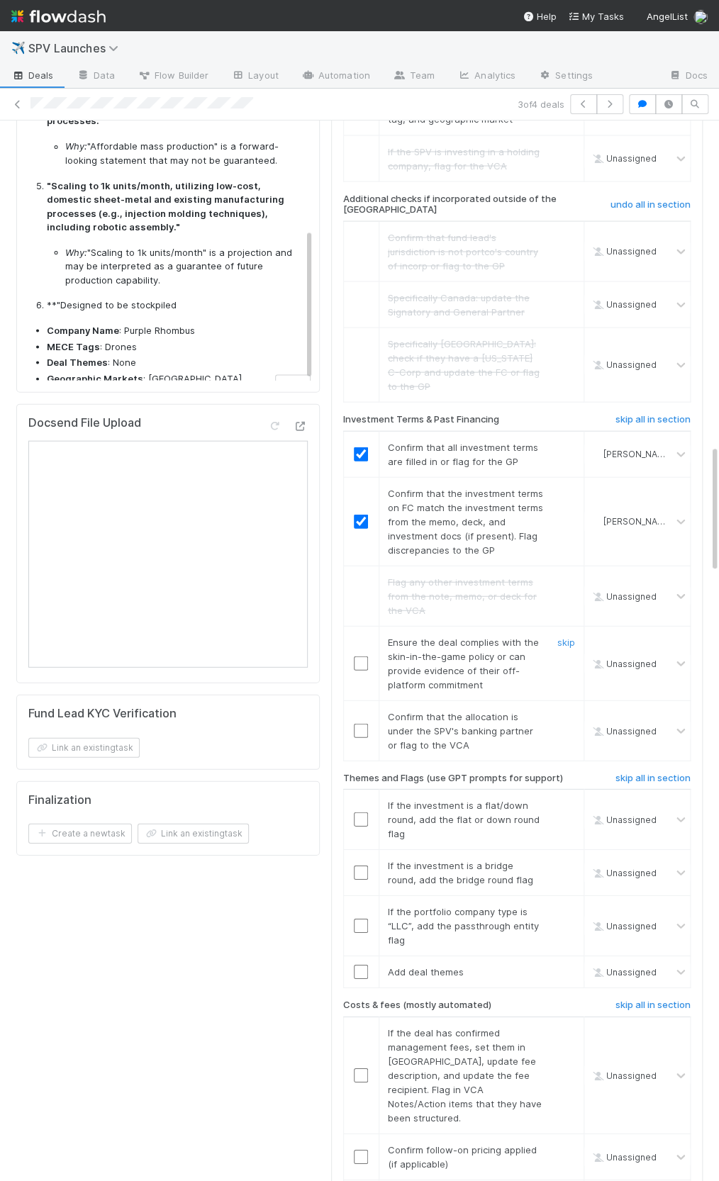
click at [357, 656] on input "checkbox" at bounding box center [361, 663] width 14 height 14
click at [363, 723] on input "checkbox" at bounding box center [361, 730] width 14 height 14
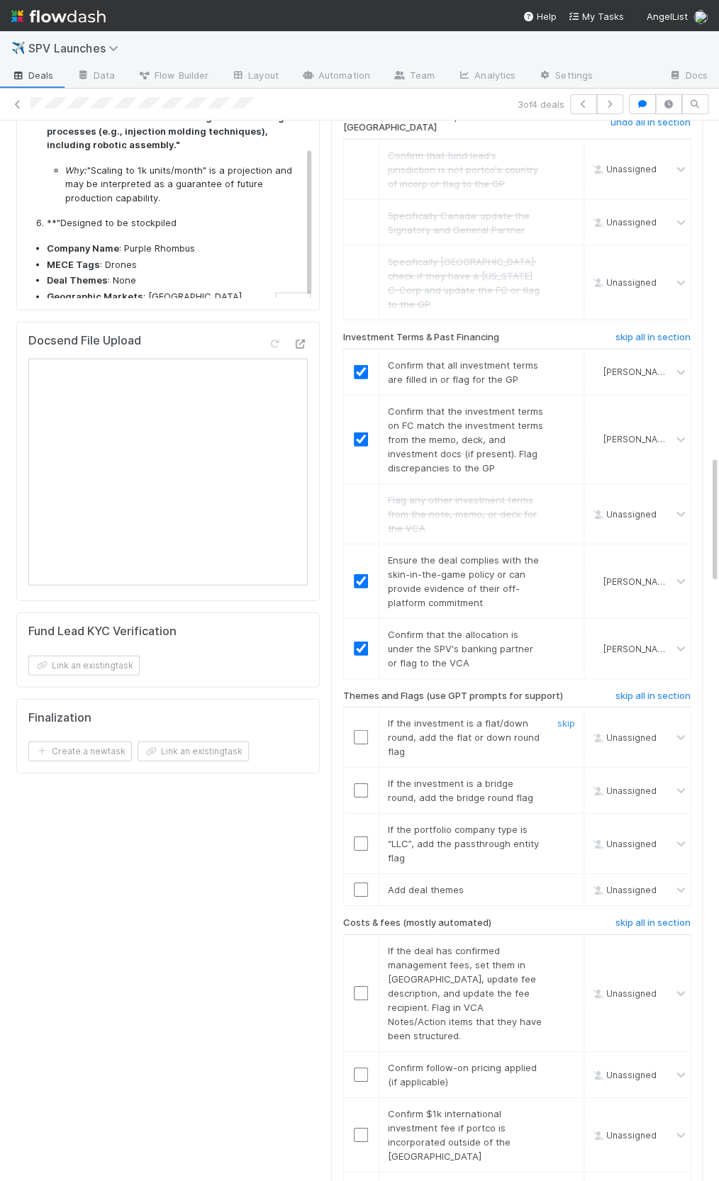
scroll to position [2751, 0]
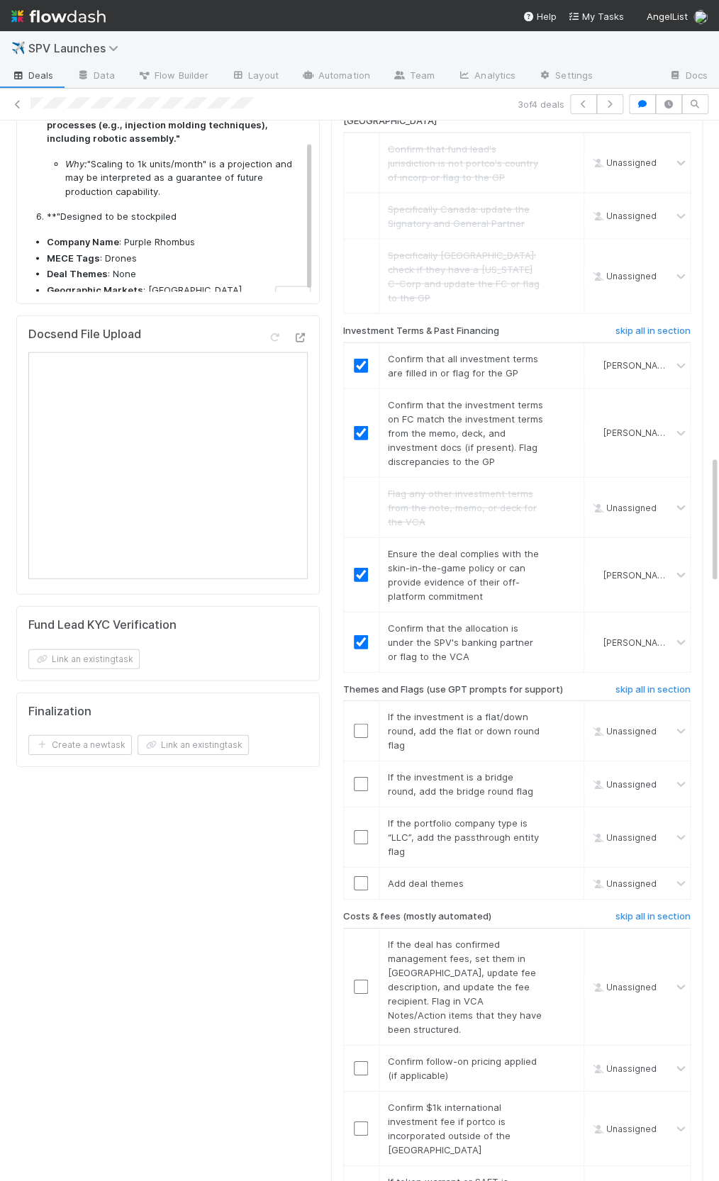
click at [632, 684] on h6 "skip all in section" at bounding box center [652, 689] width 75 height 11
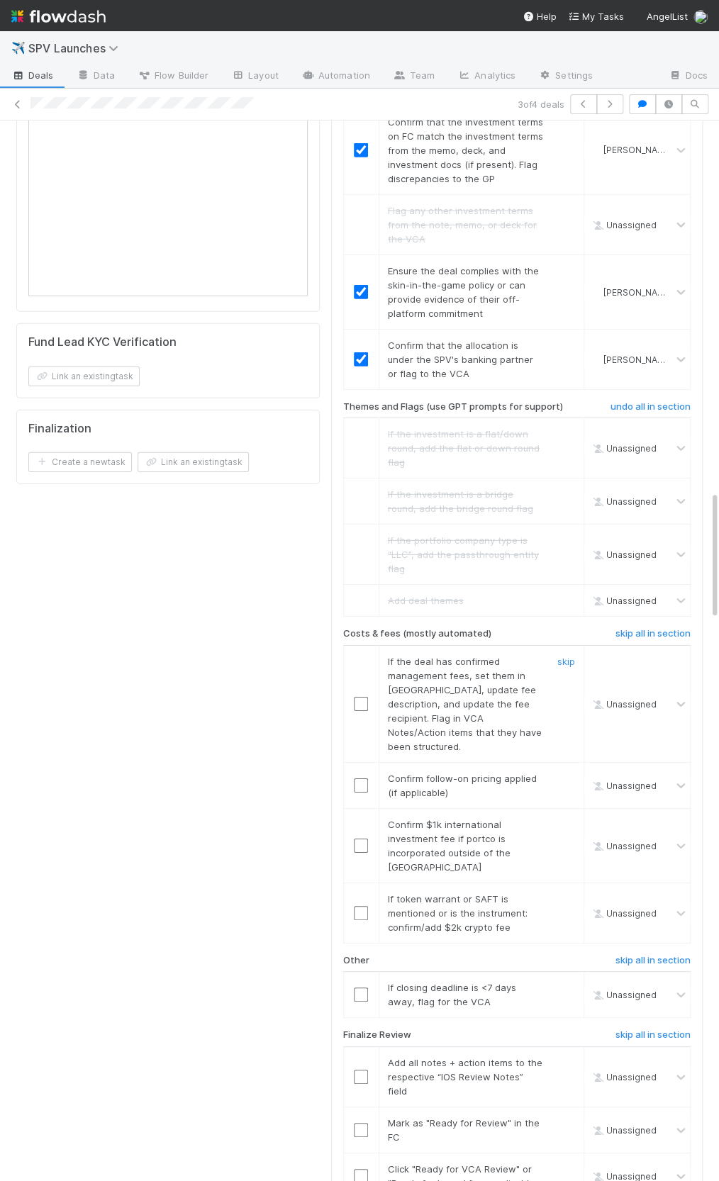
scroll to position [3056, 0]
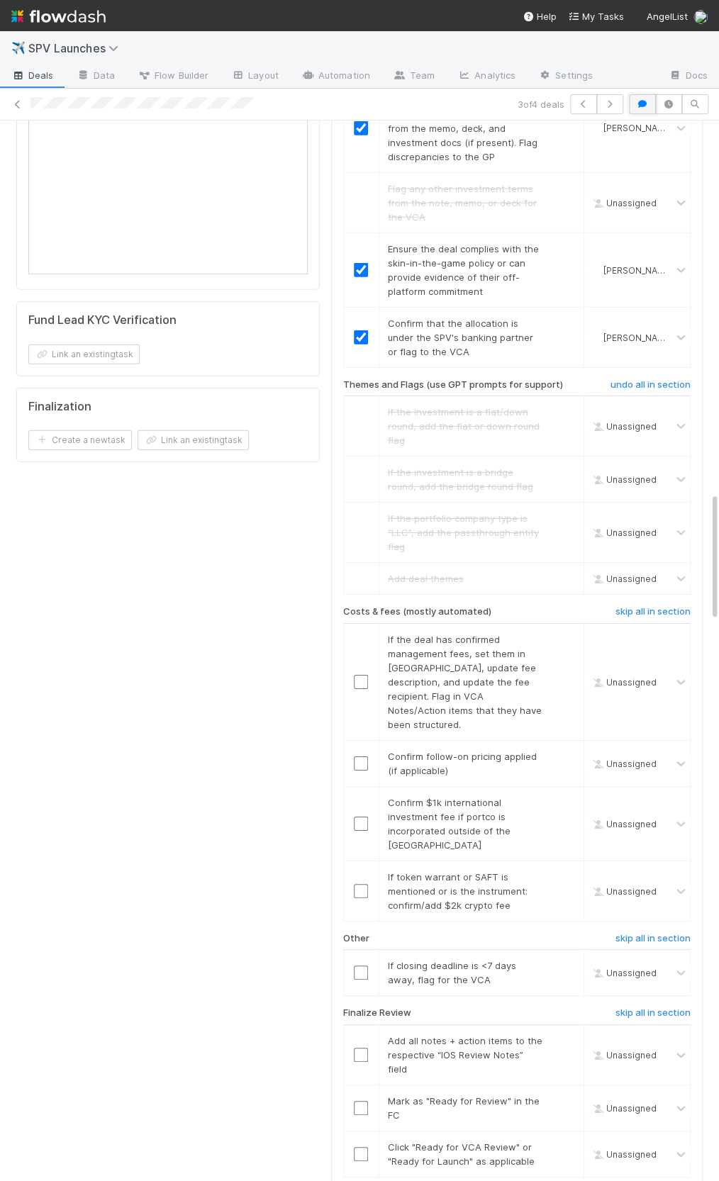
click at [646, 110] on button "button" at bounding box center [642, 104] width 27 height 20
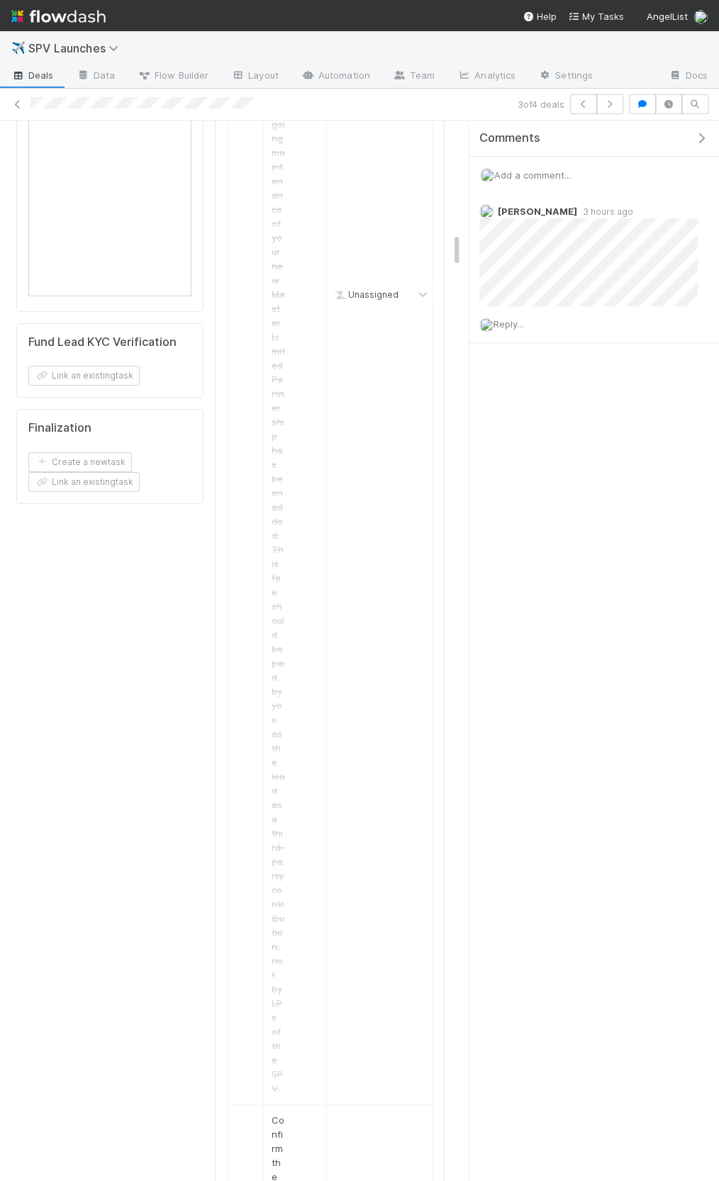
click at [705, 133] on icon "button" at bounding box center [701, 138] width 14 height 11
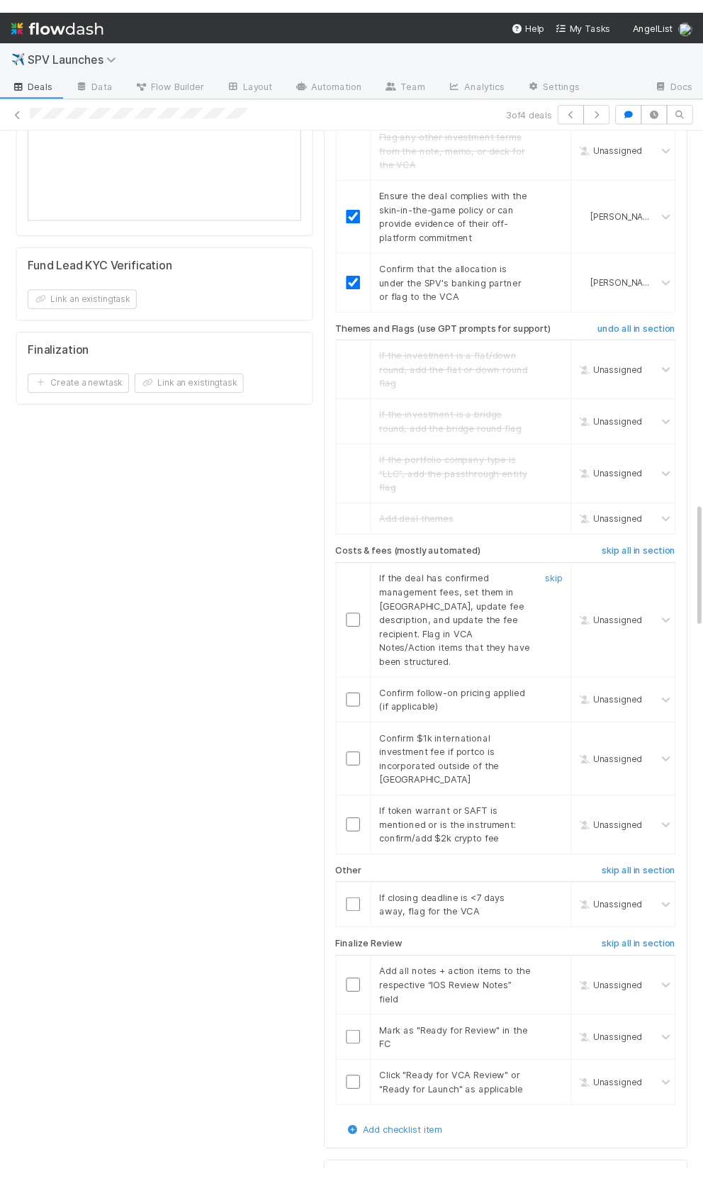
scroll to position [3124, 0]
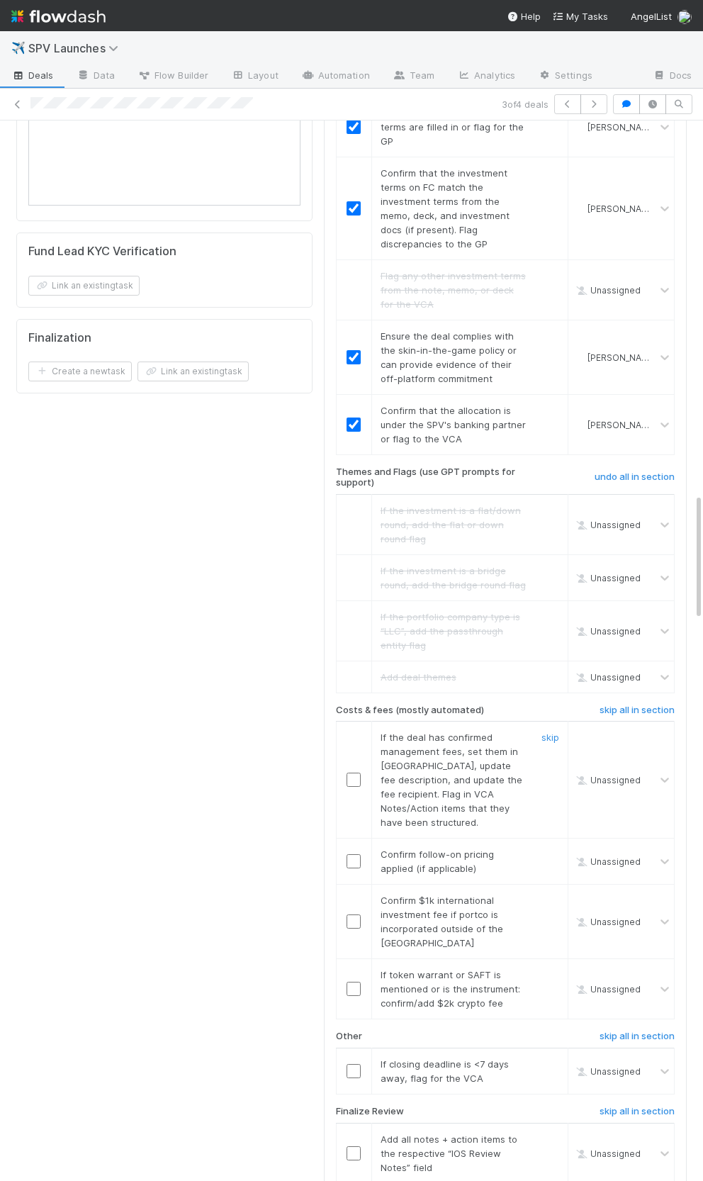
click at [352, 773] on input "checkbox" at bounding box center [354, 780] width 14 height 14
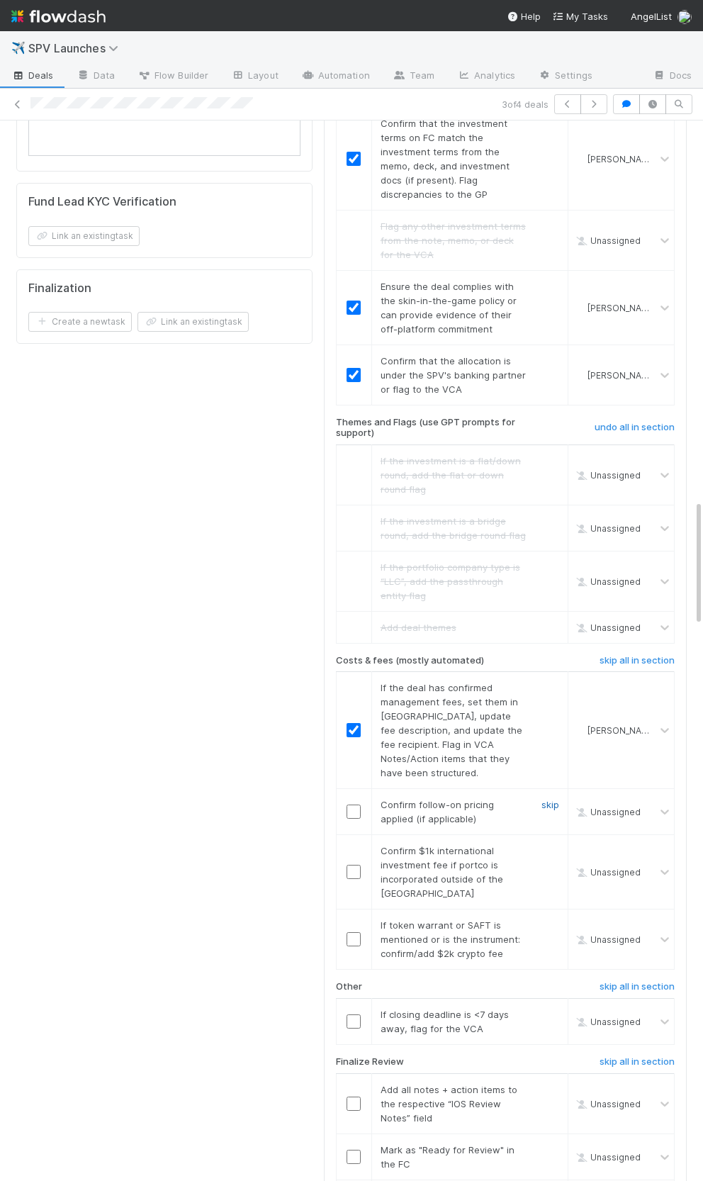
click at [543, 799] on link "skip" at bounding box center [551, 804] width 18 height 11
click at [552, 845] on link "skip" at bounding box center [551, 850] width 18 height 11
click at [542, 919] on link "skip" at bounding box center [551, 924] width 18 height 11
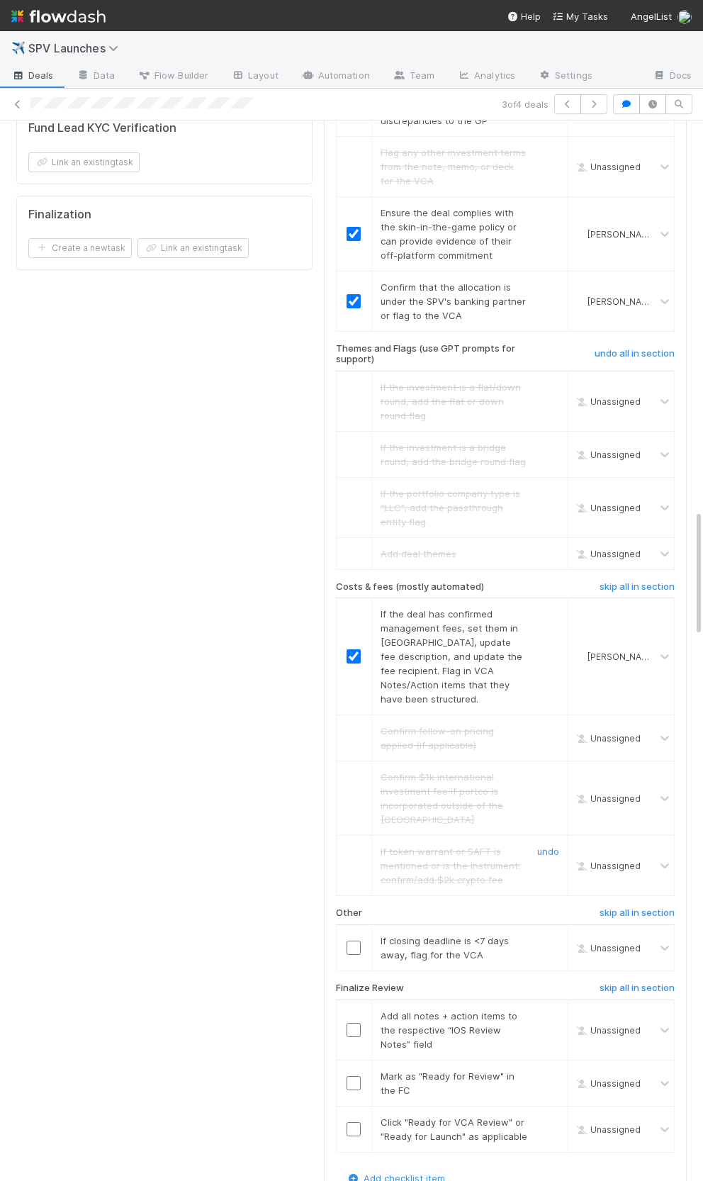
scroll to position [3259, 0]
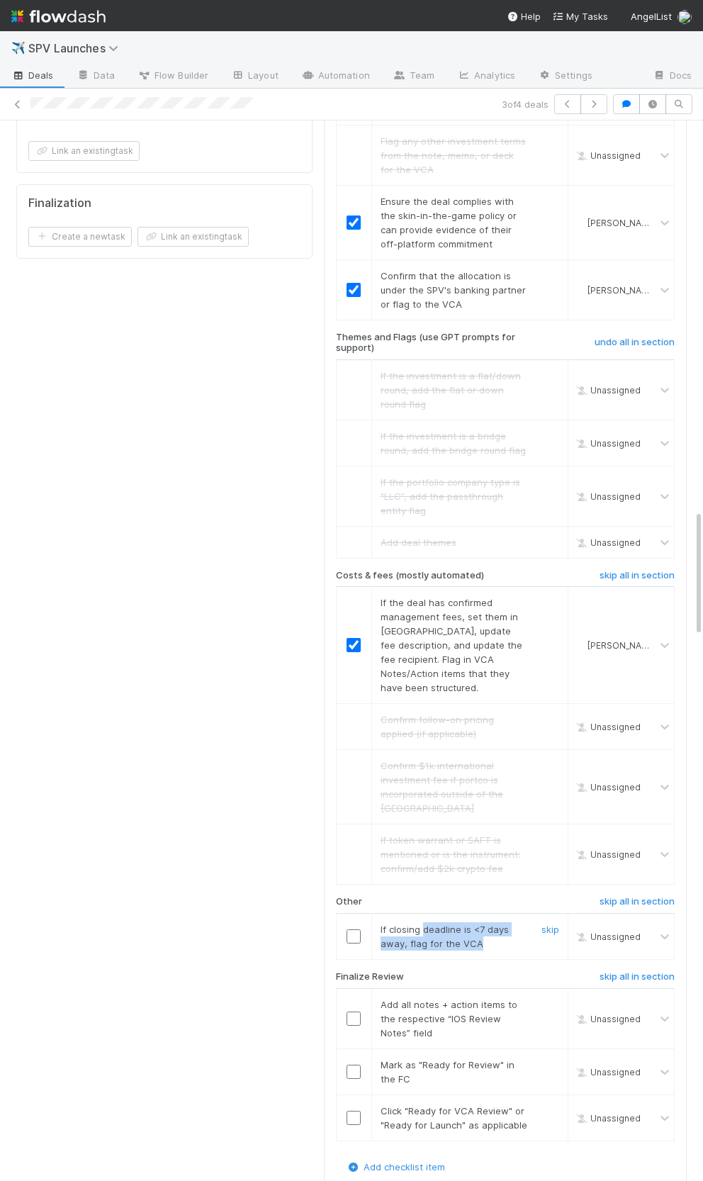
drag, startPoint x: 427, startPoint y: 750, endPoint x: 490, endPoint y: 773, distance: 66.4
click at [490, 913] on td "If closing deadline is <7 days away, flag for the VCA skip" at bounding box center [469, 936] width 196 height 46
click at [620, 896] on h6 "skip all in section" at bounding box center [637, 901] width 75 height 11
drag, startPoint x: 352, startPoint y: 840, endPoint x: 352, endPoint y: 897, distance: 56.7
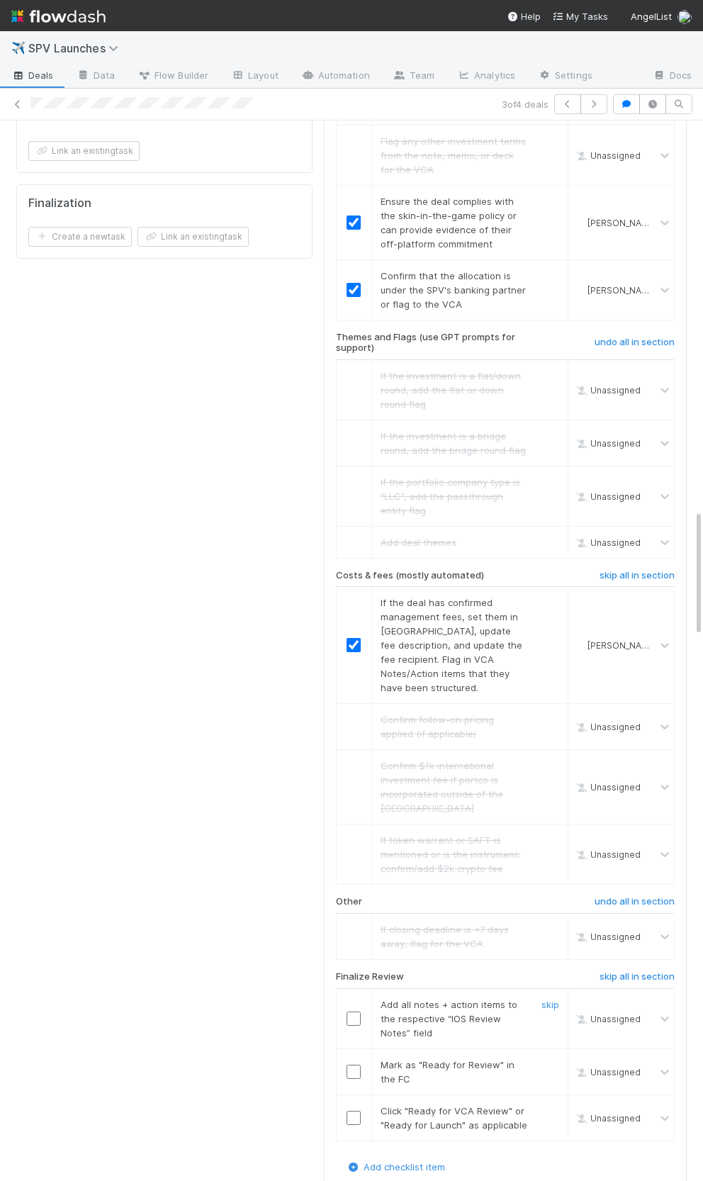
click at [352, 1011] on input "checkbox" at bounding box center [354, 1018] width 14 height 14
click at [352, 1065] on input "checkbox" at bounding box center [354, 1072] width 14 height 14
click at [352, 1111] on input "checkbox" at bounding box center [354, 1118] width 14 height 14
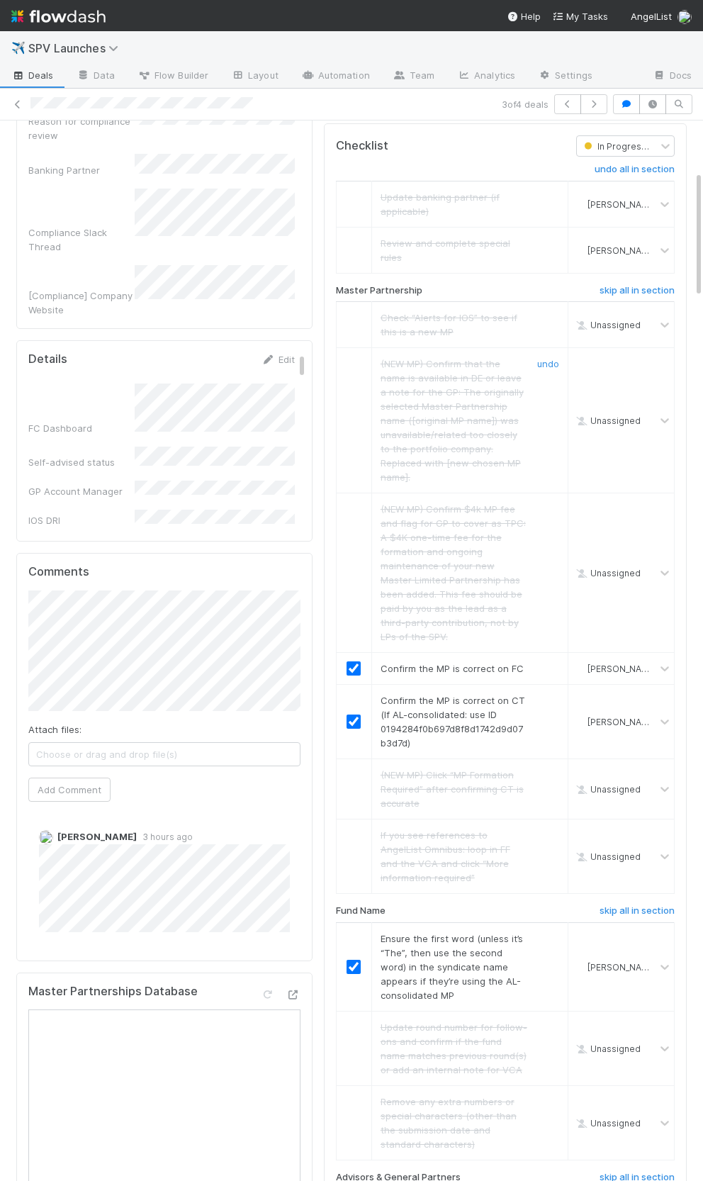
scroll to position [0, 0]
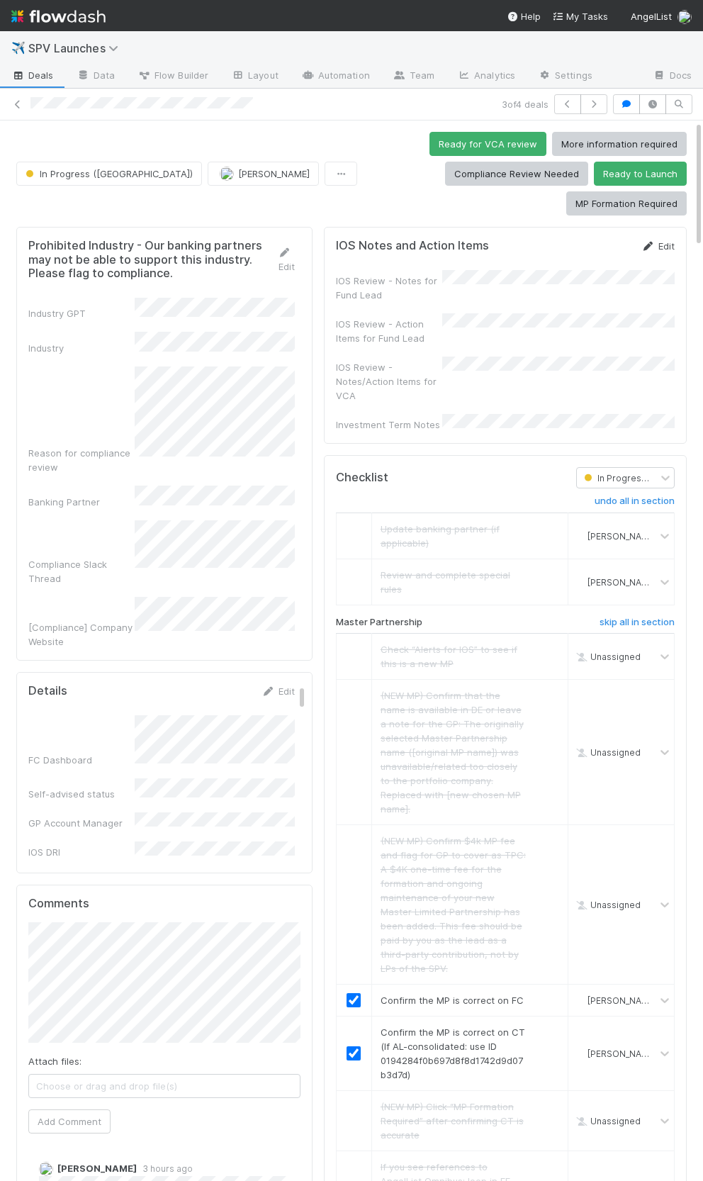
click at [664, 240] on link "Edit" at bounding box center [657, 245] width 33 height 11
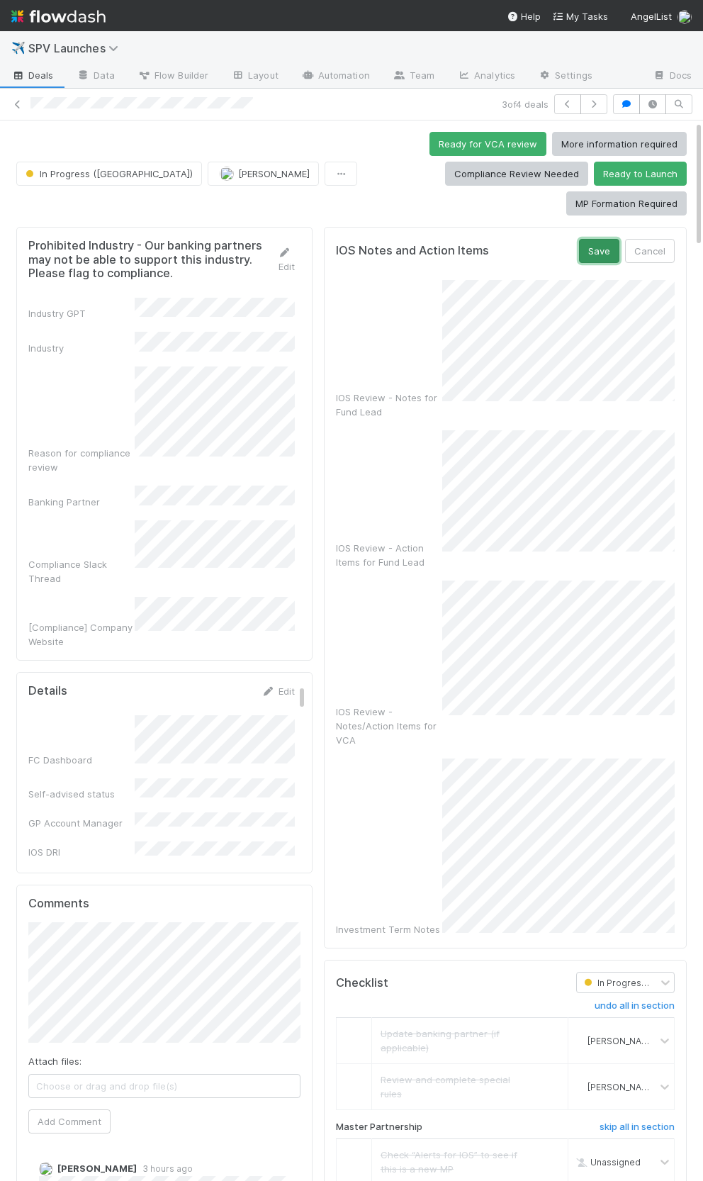
click at [604, 239] on button "Save" at bounding box center [599, 251] width 40 height 24
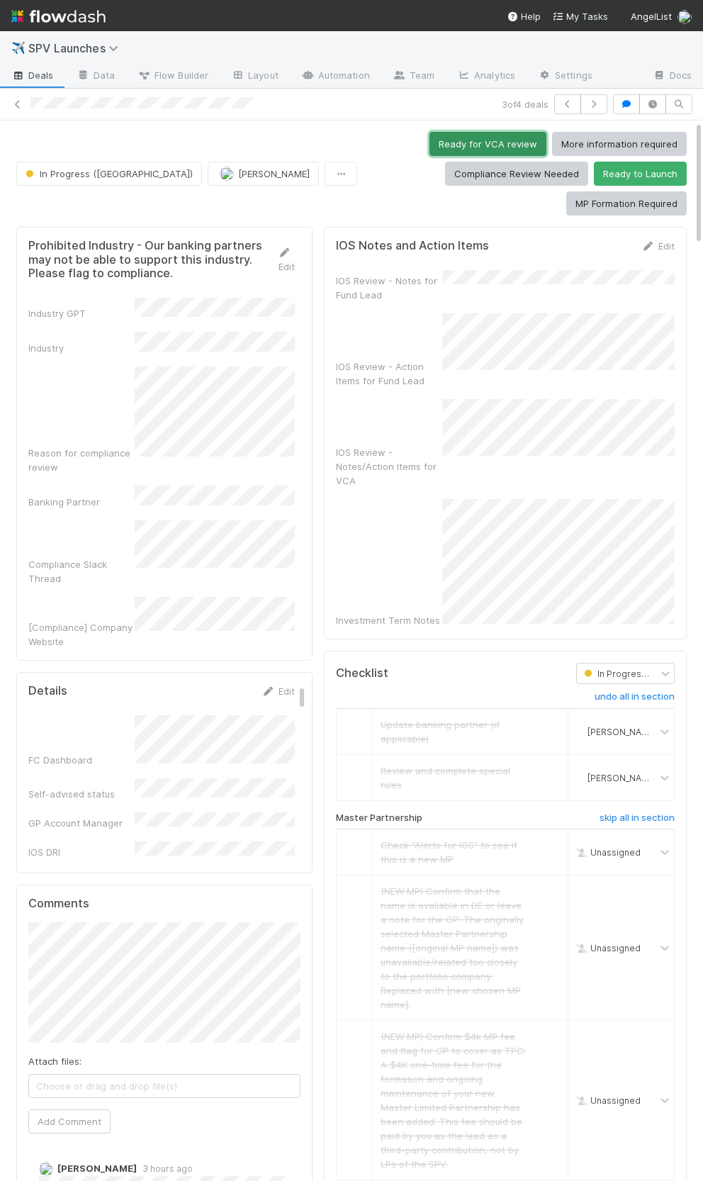
click at [430, 145] on button "Ready for VCA review" at bounding box center [488, 144] width 117 height 24
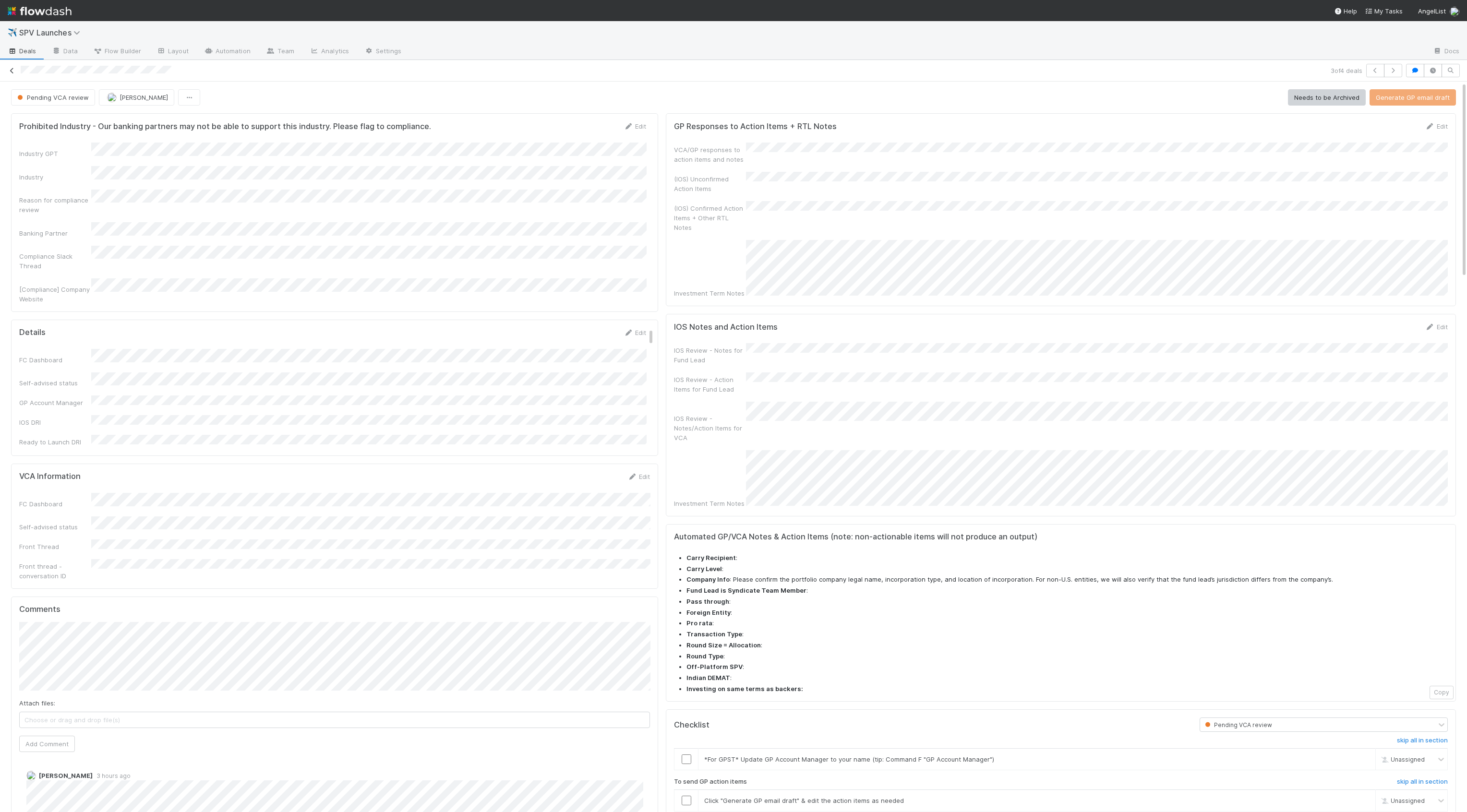
click at [13, 72] on icon at bounding box center [12, 70] width 9 height 6
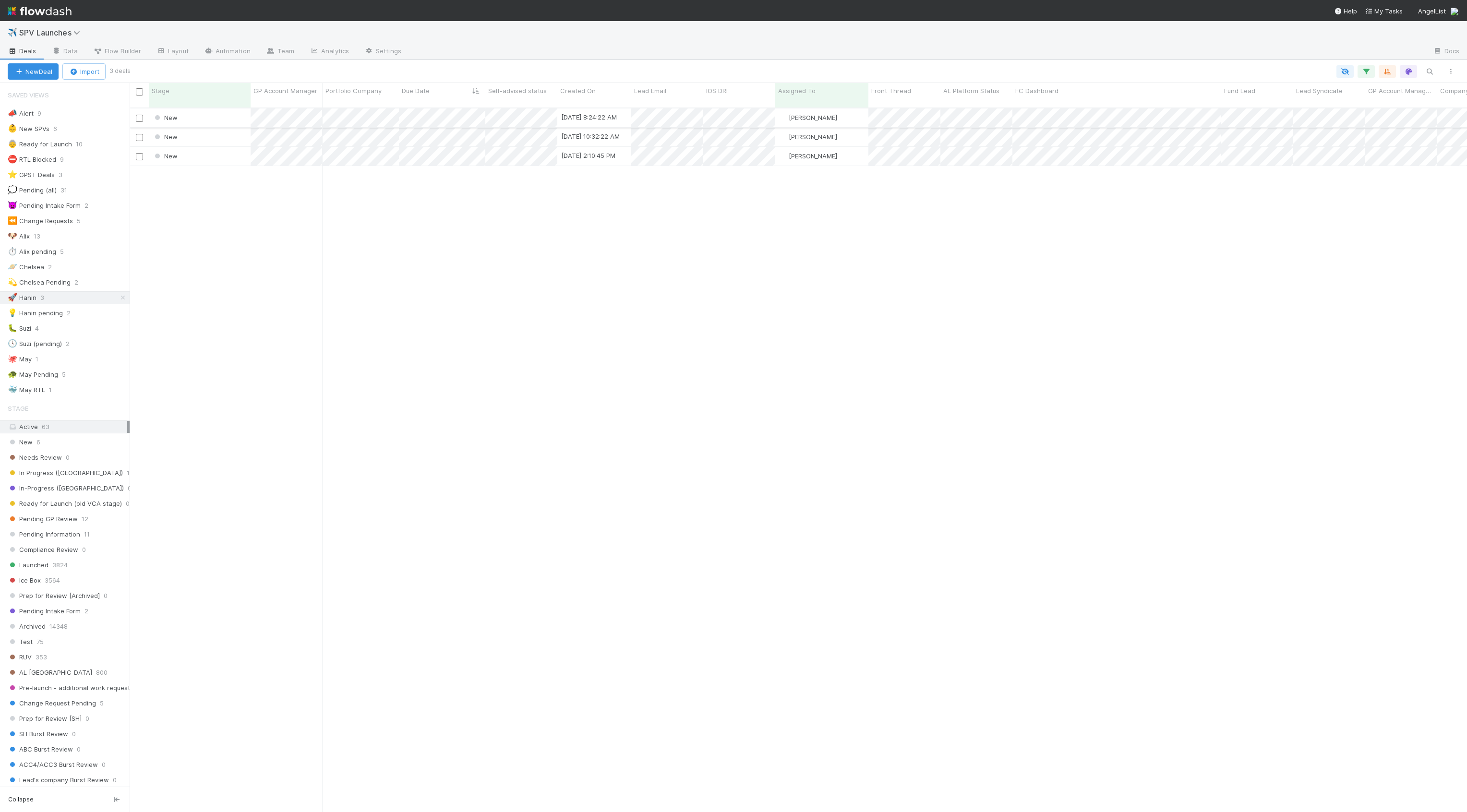
click at [220, 114] on div "New" at bounding box center [200, 118] width 102 height 19
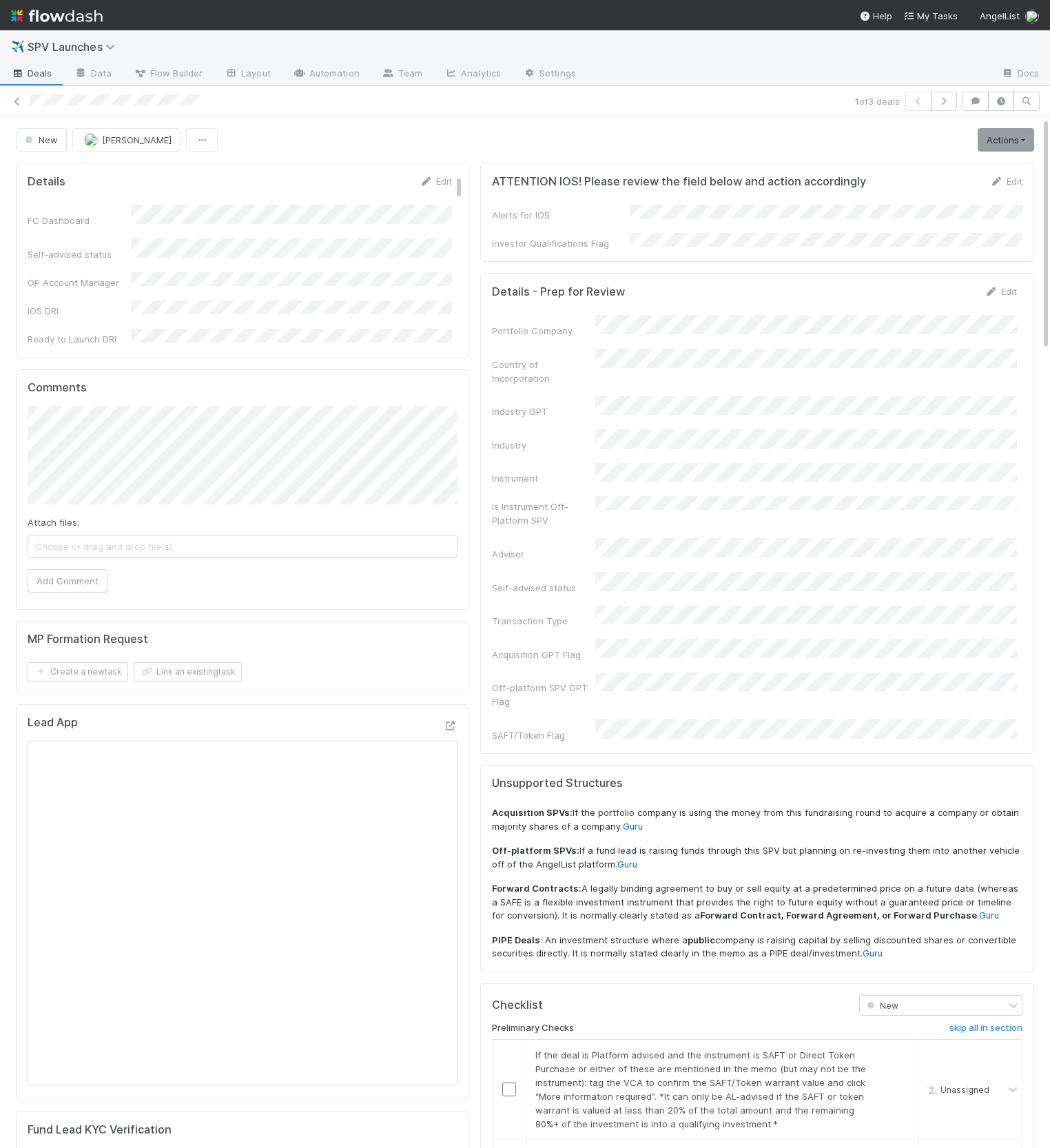
click at [621, 288] on h5 "Details - Prep for Review" at bounding box center [558, 292] width 133 height 14
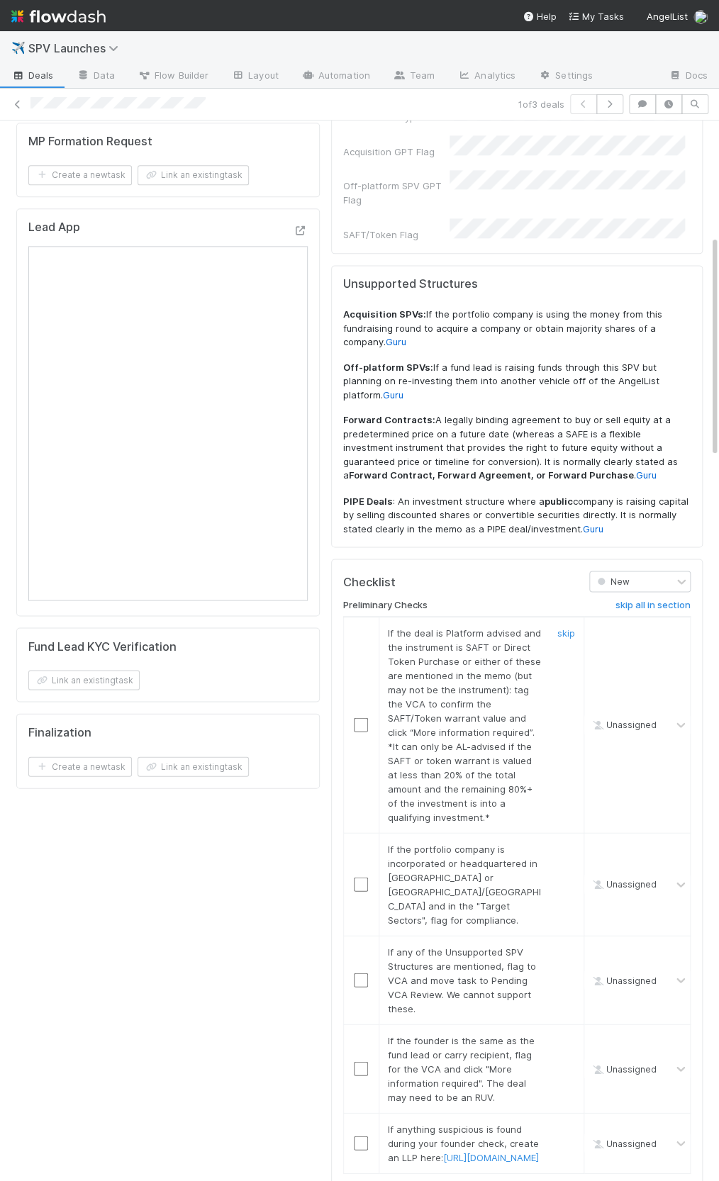
scroll to position [551, 0]
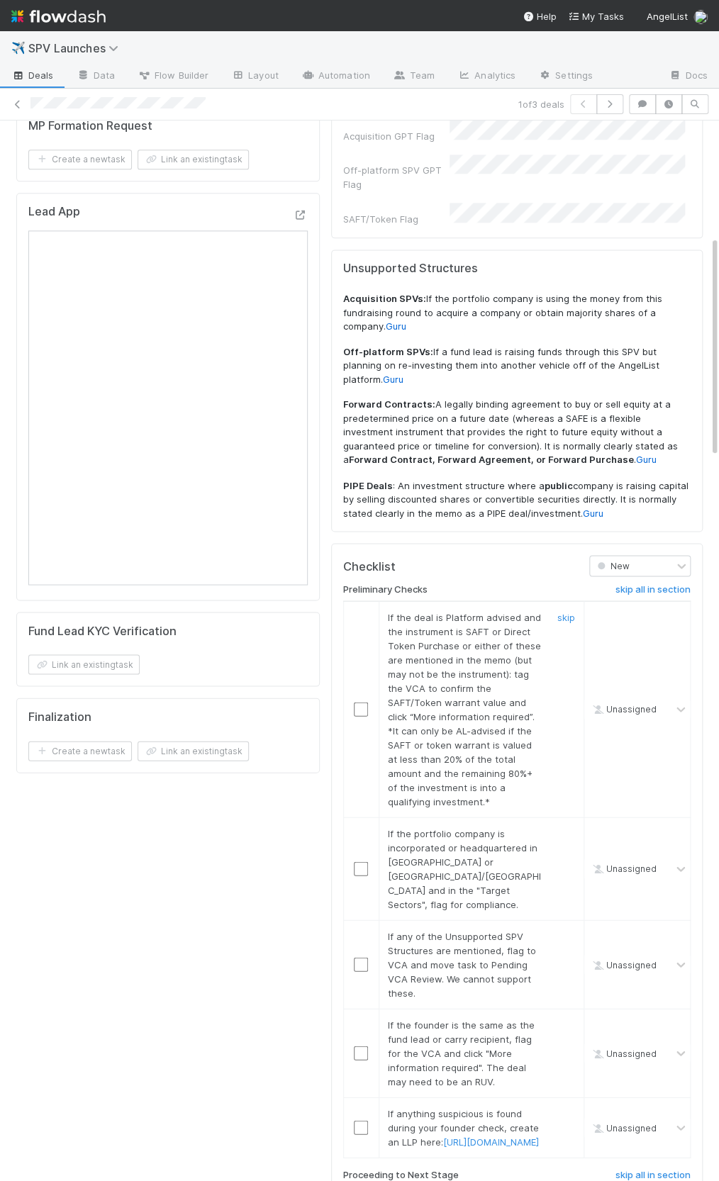
click at [566, 610] on div "skip" at bounding box center [564, 709] width 43 height 198
click at [559, 827] on link "skip" at bounding box center [566, 832] width 18 height 11
click at [571, 611] on link "skip" at bounding box center [566, 616] width 18 height 11
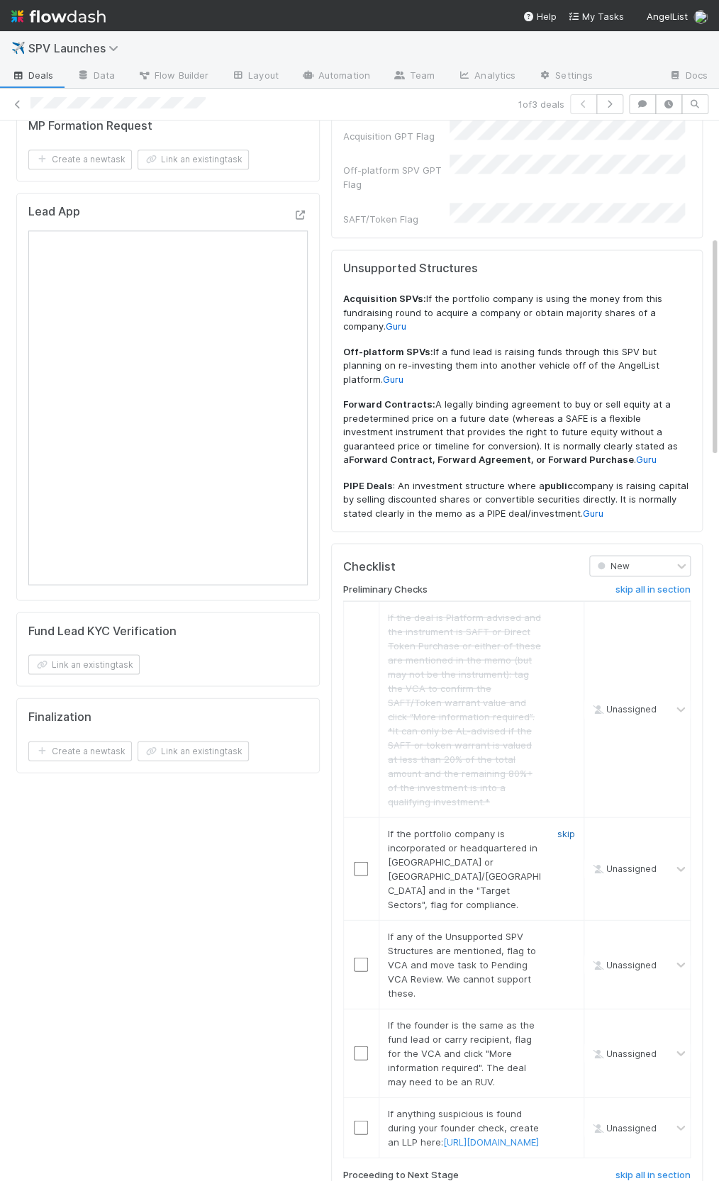
click at [562, 827] on link "skip" at bounding box center [566, 832] width 18 height 11
click at [573, 930] on link "skip" at bounding box center [566, 935] width 18 height 11
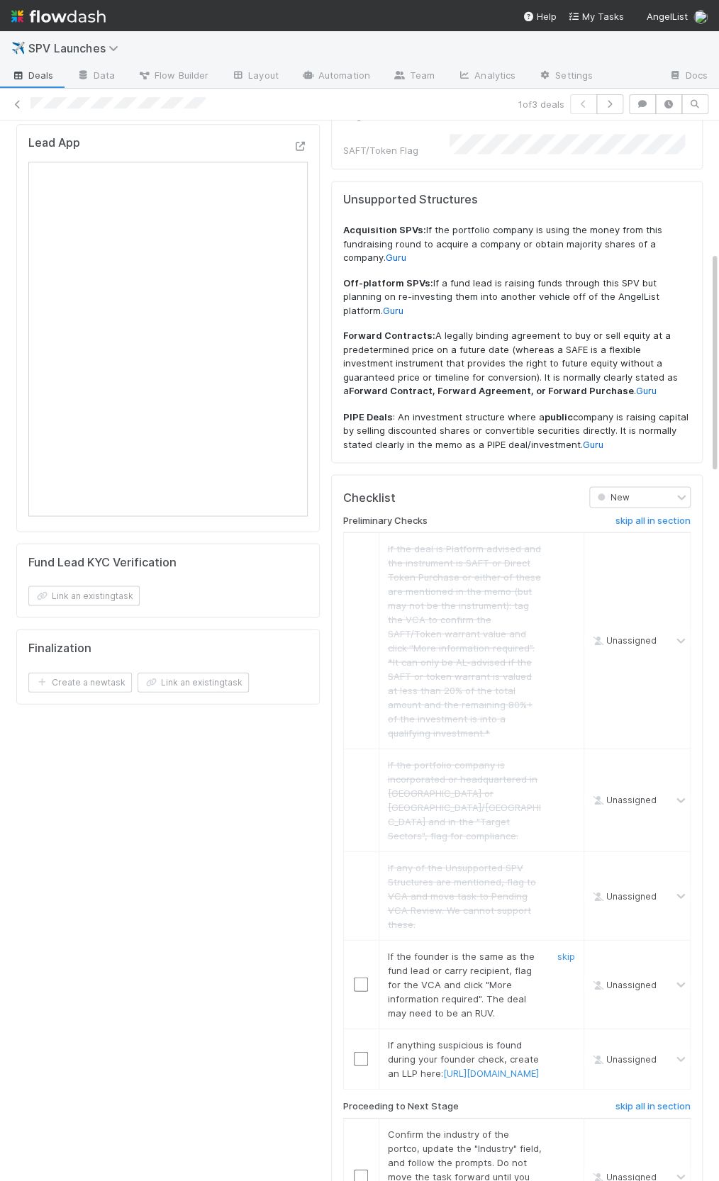
scroll to position [642, 0]
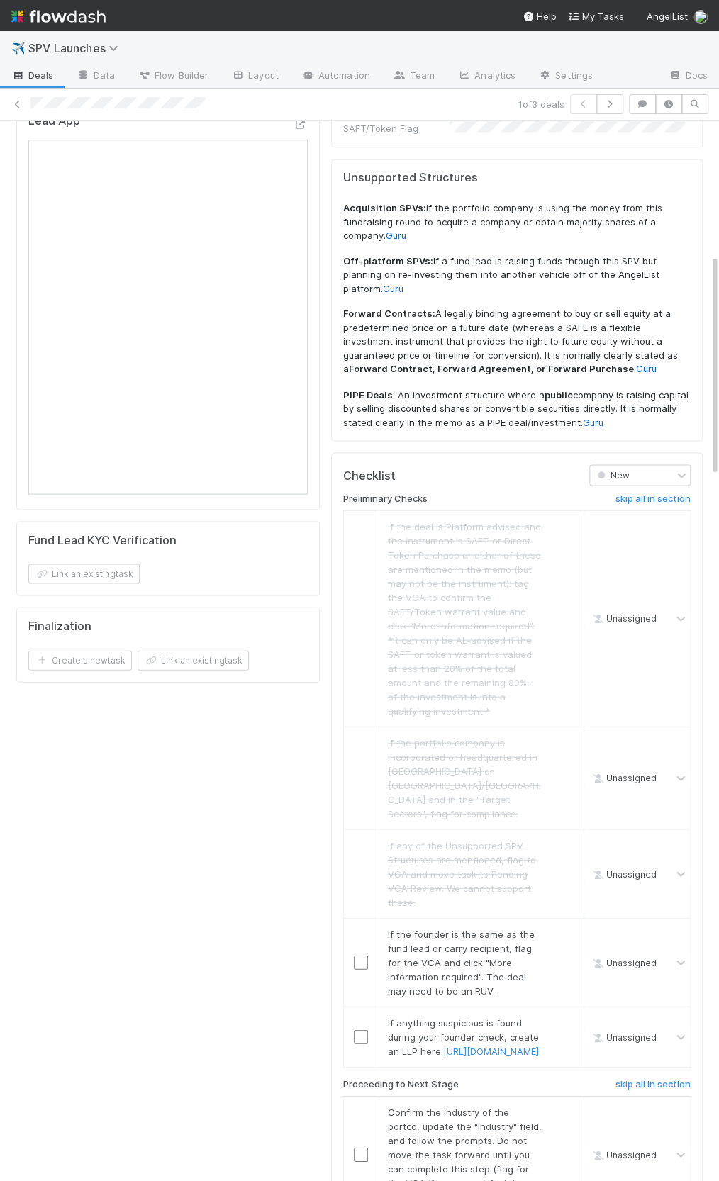
click at [318, 782] on div "Details Edit FC Dashboard Self-advised status GP Account Manager IOS DRI Ready …" at bounding box center [168, 561] width 315 height 2085
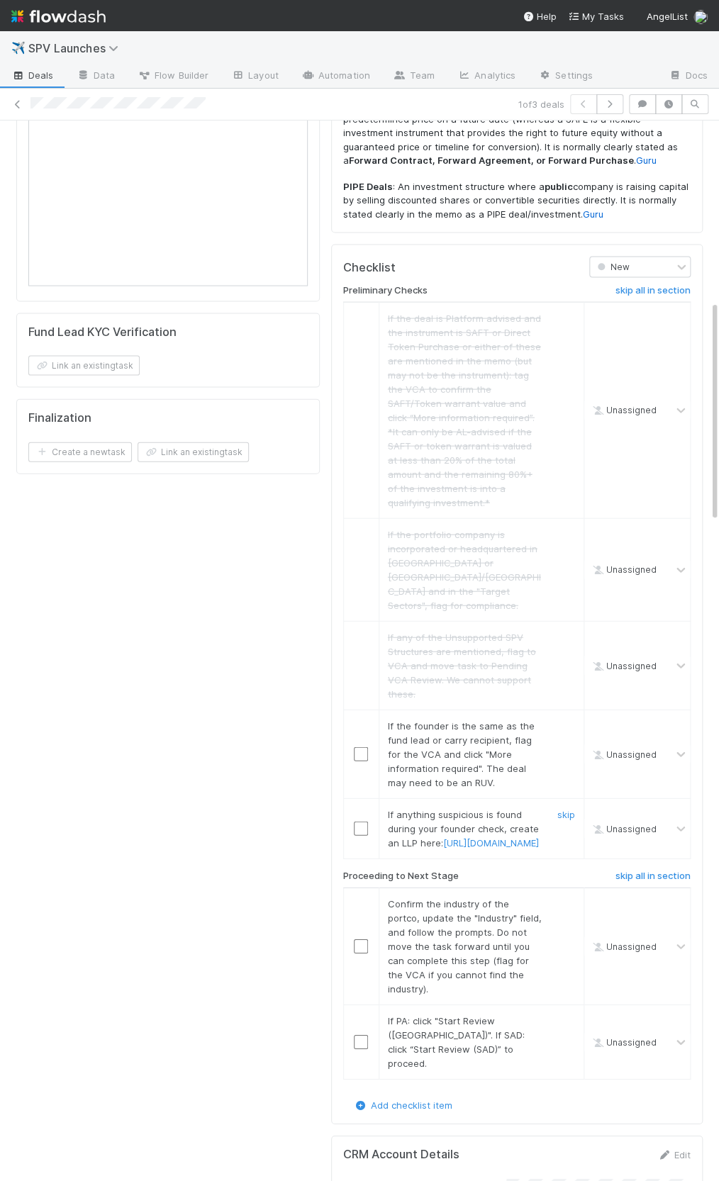
scroll to position [860, 0]
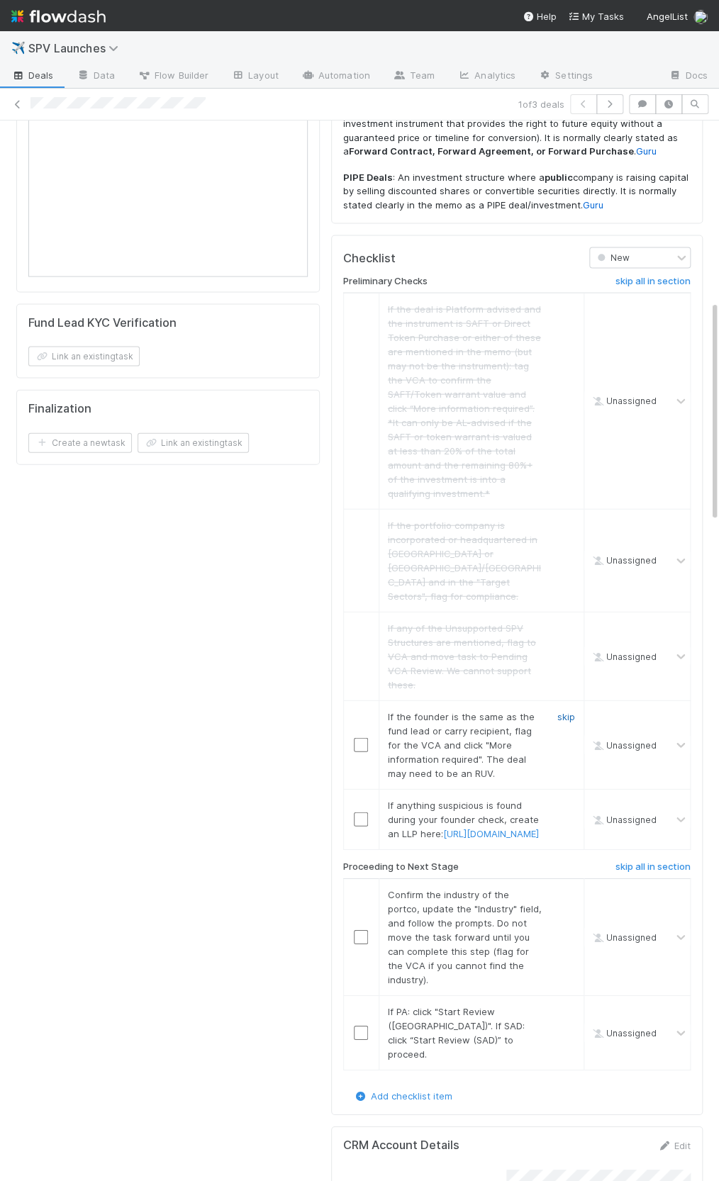
click at [561, 710] on link "skip" at bounding box center [566, 715] width 18 height 11
click at [566, 799] on link "skip" at bounding box center [566, 804] width 18 height 11
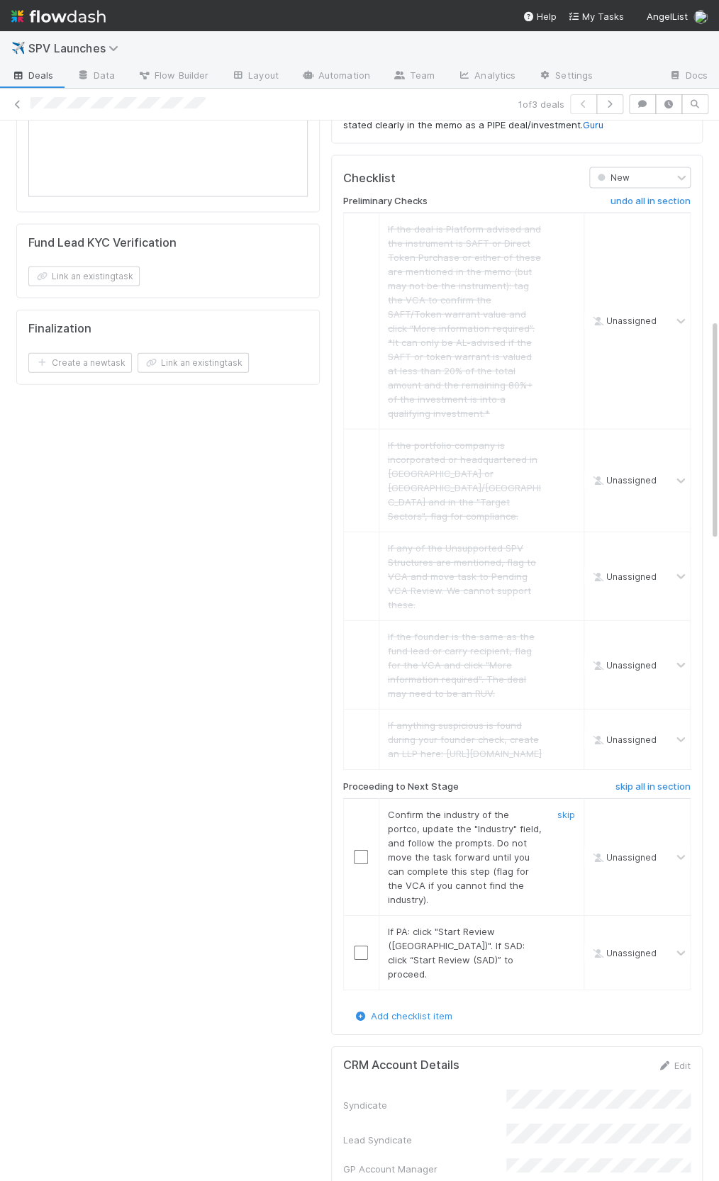
scroll to position [950, 0]
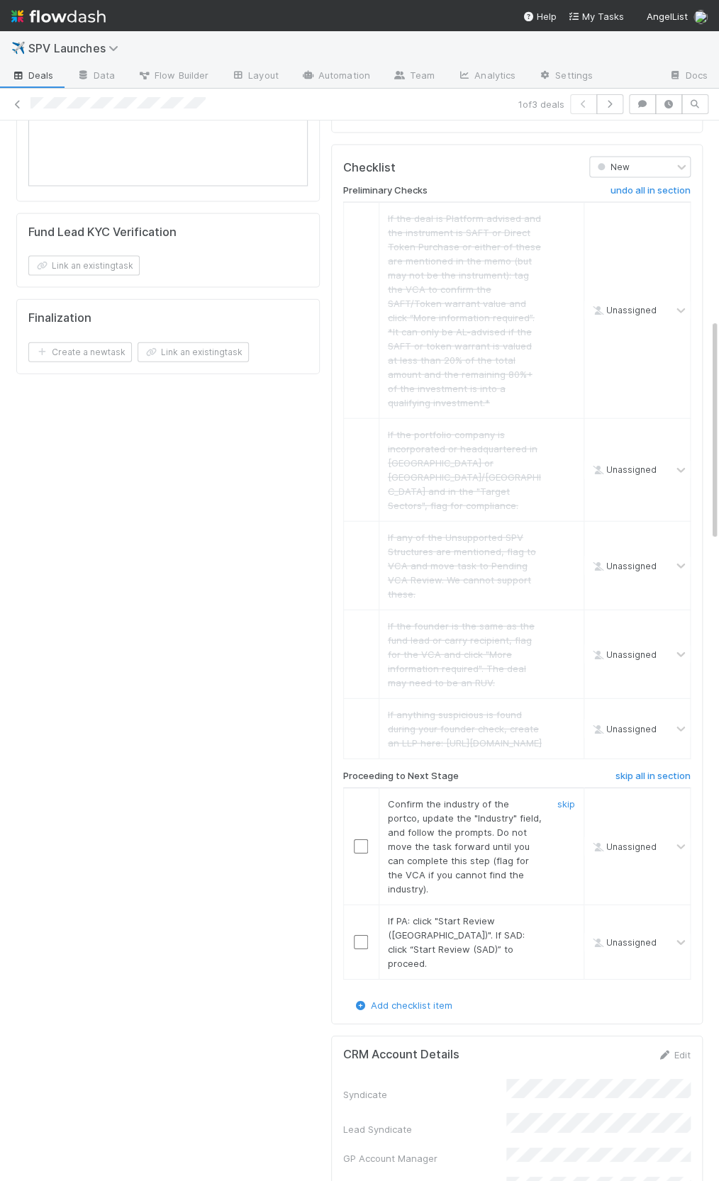
click at [359, 839] on input "checkbox" at bounding box center [361, 846] width 14 height 14
click at [358, 935] on input "checkbox" at bounding box center [361, 942] width 14 height 14
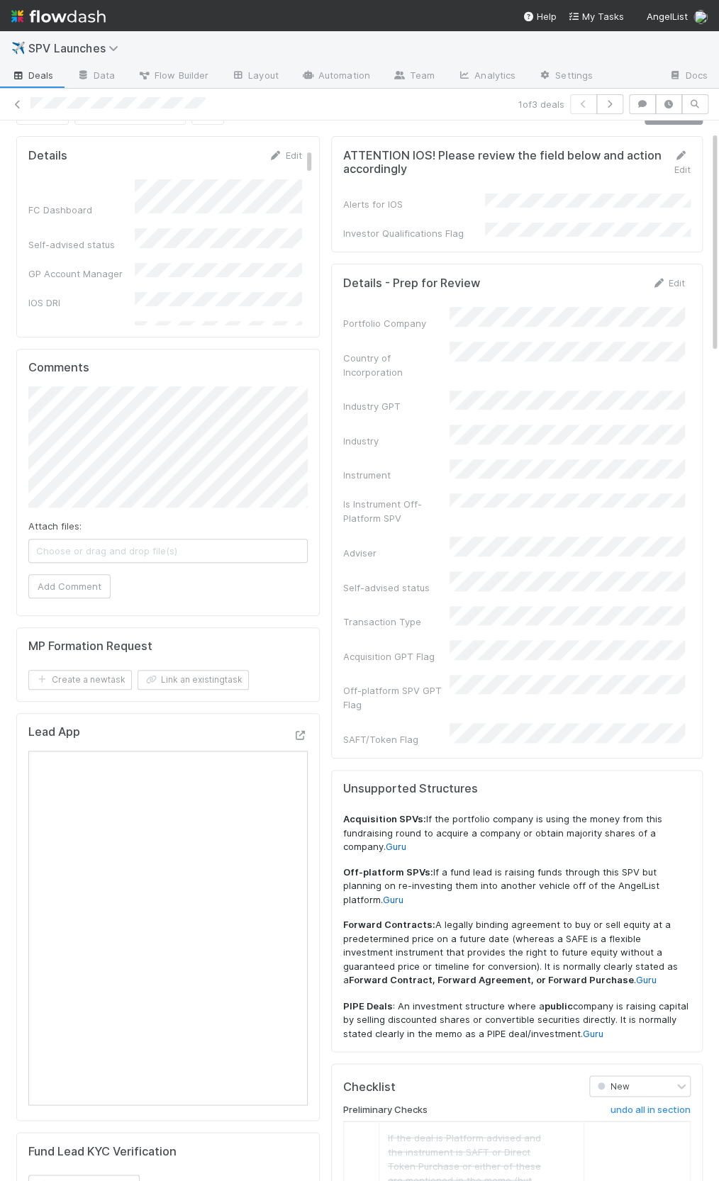
scroll to position [60, 0]
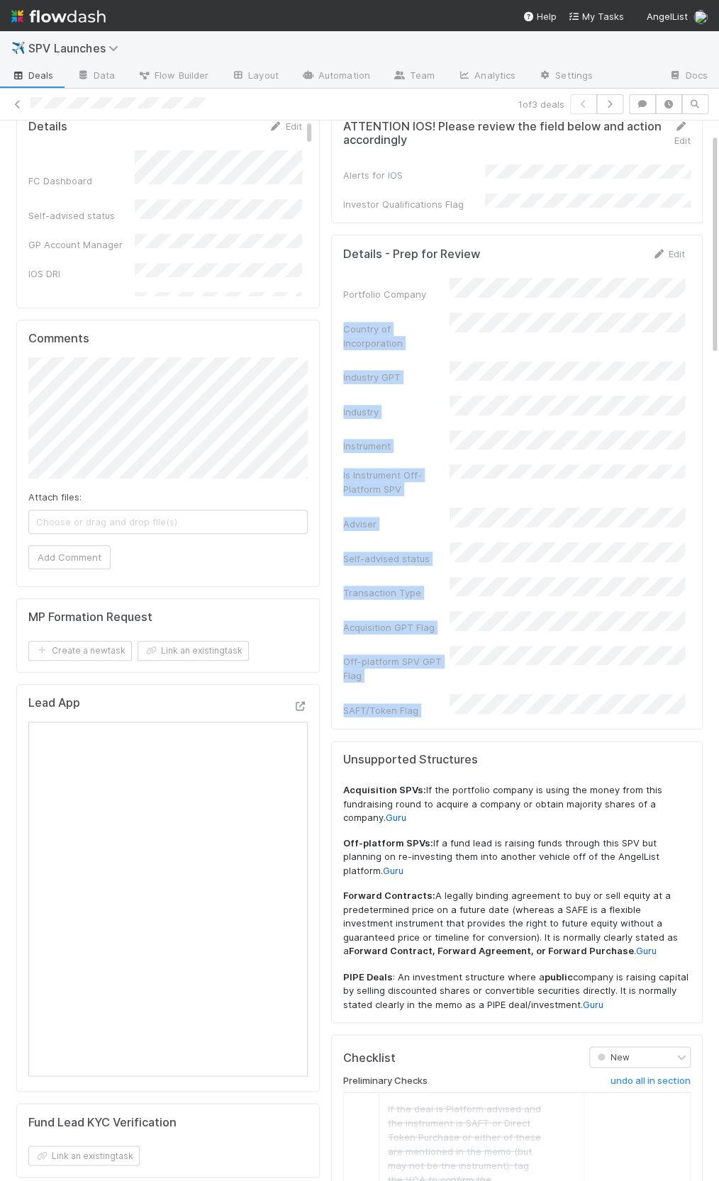
click at [511, 645] on div "Portfolio Company Country of Incorporation Industry GPT Industry Instrument Is …" at bounding box center [514, 497] width 342 height 439
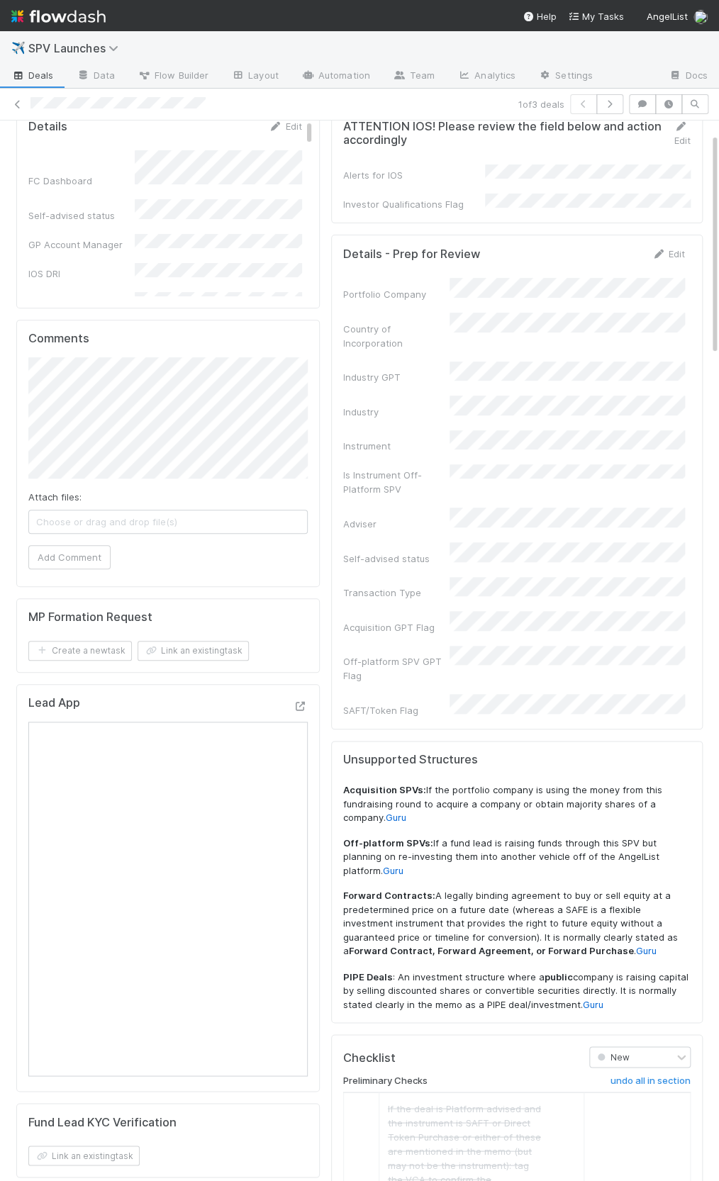
click at [509, 667] on div "Details - Prep for Review Edit Portfolio Company Country of Incorporation Indus…" at bounding box center [516, 482] width 371 height 495
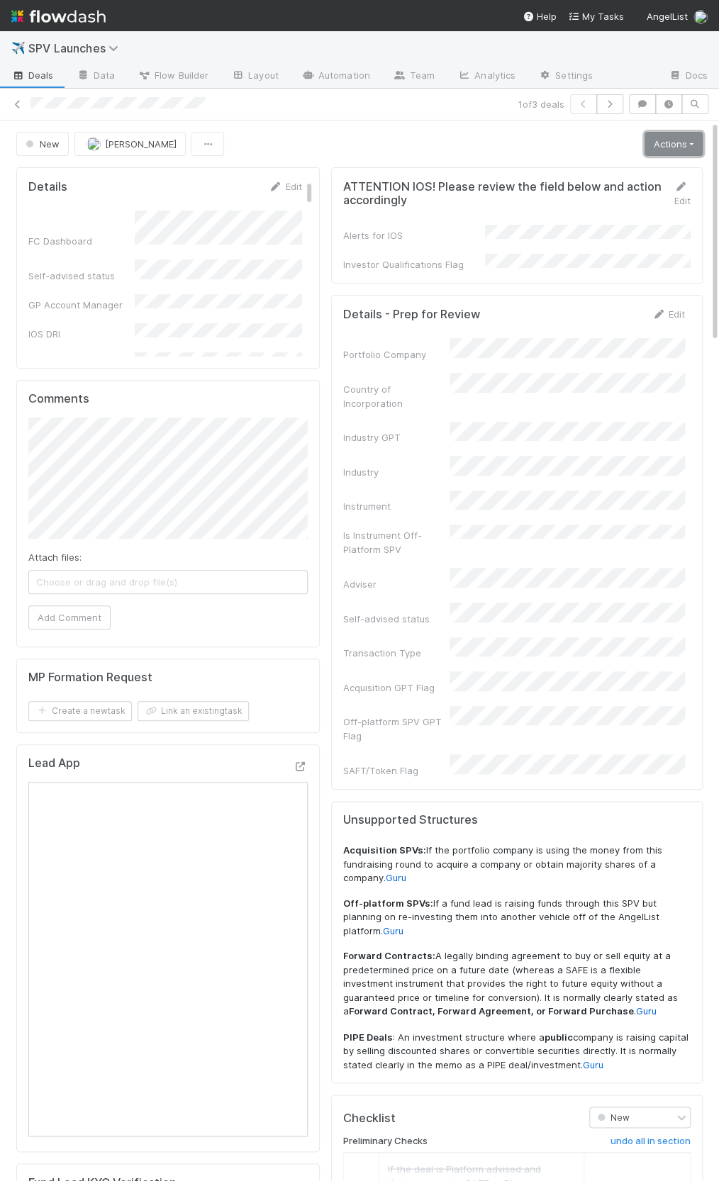
click at [678, 137] on link "Actions" at bounding box center [673, 144] width 58 height 24
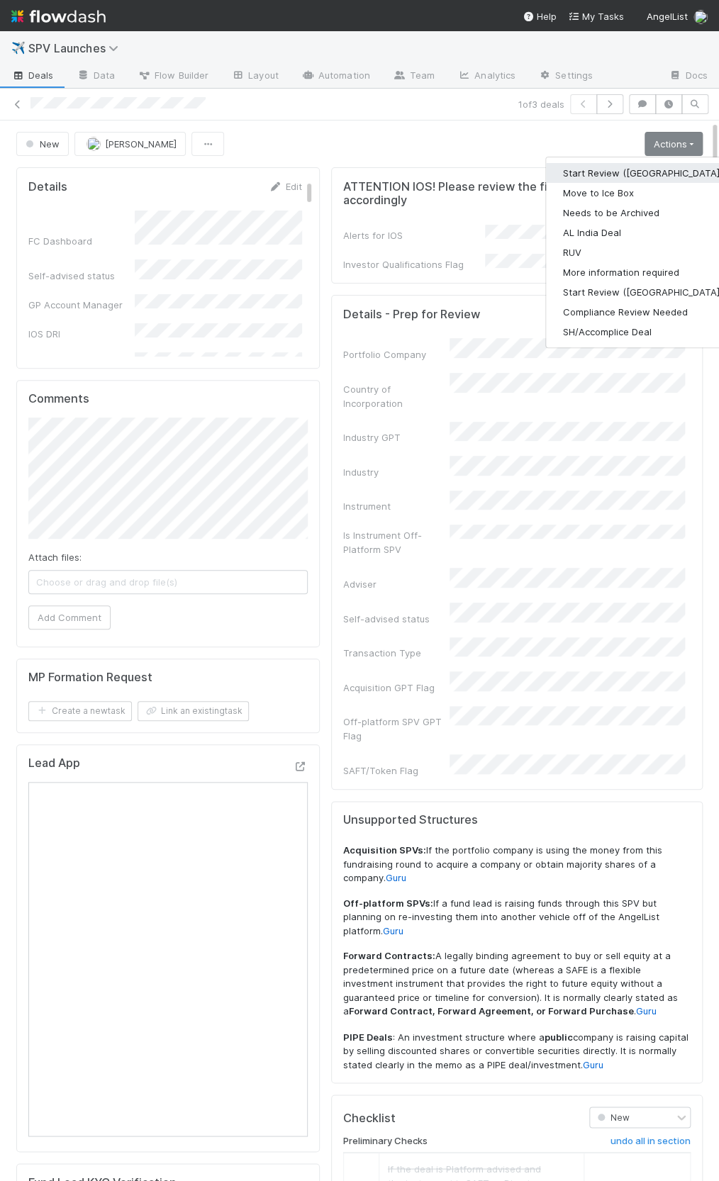
click at [636, 165] on button "Start Review (PA)" at bounding box center [642, 173] width 193 height 20
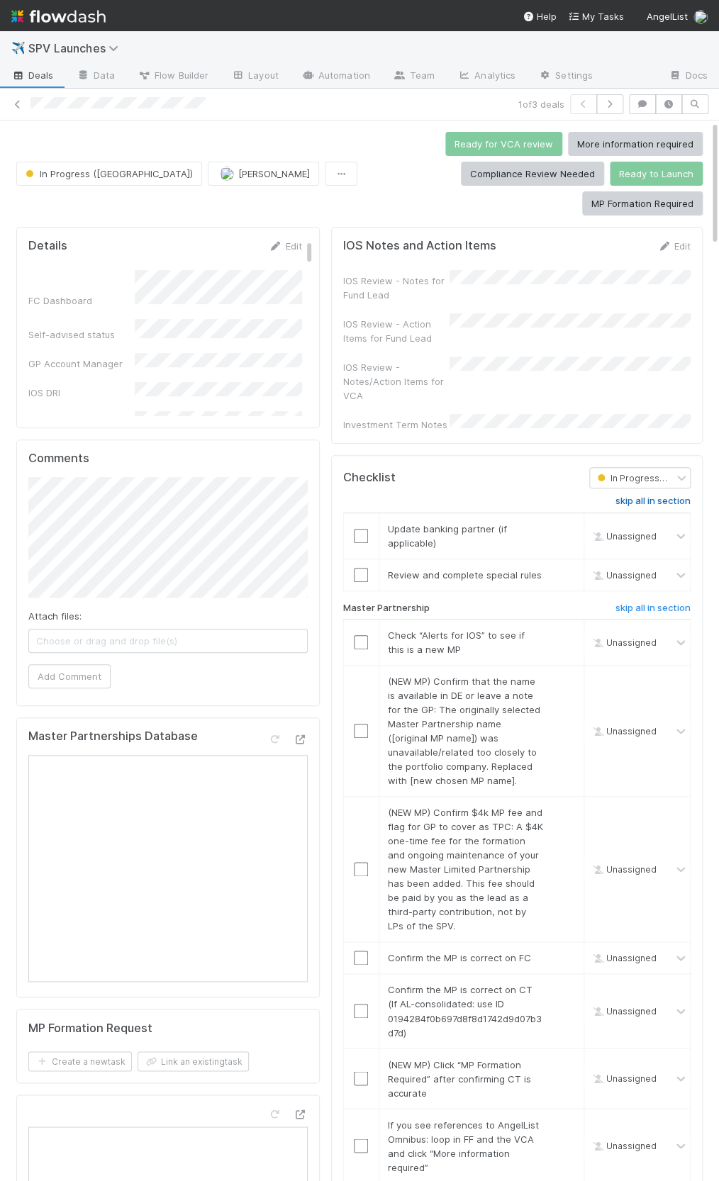
click at [634, 495] on h6 "skip all in section" at bounding box center [652, 500] width 75 height 11
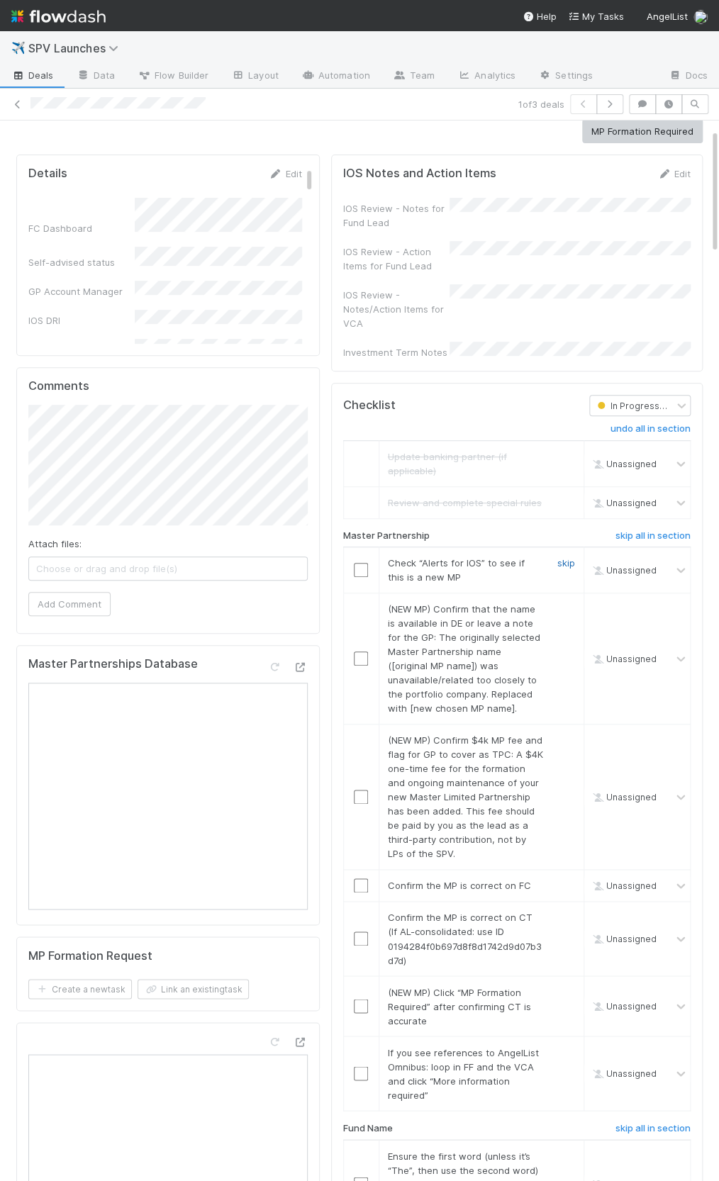
click at [562, 557] on link "skip" at bounding box center [566, 562] width 18 height 11
click at [569, 603] on link "skip" at bounding box center [566, 608] width 18 height 11
click at [572, 734] on link "skip" at bounding box center [566, 739] width 18 height 11
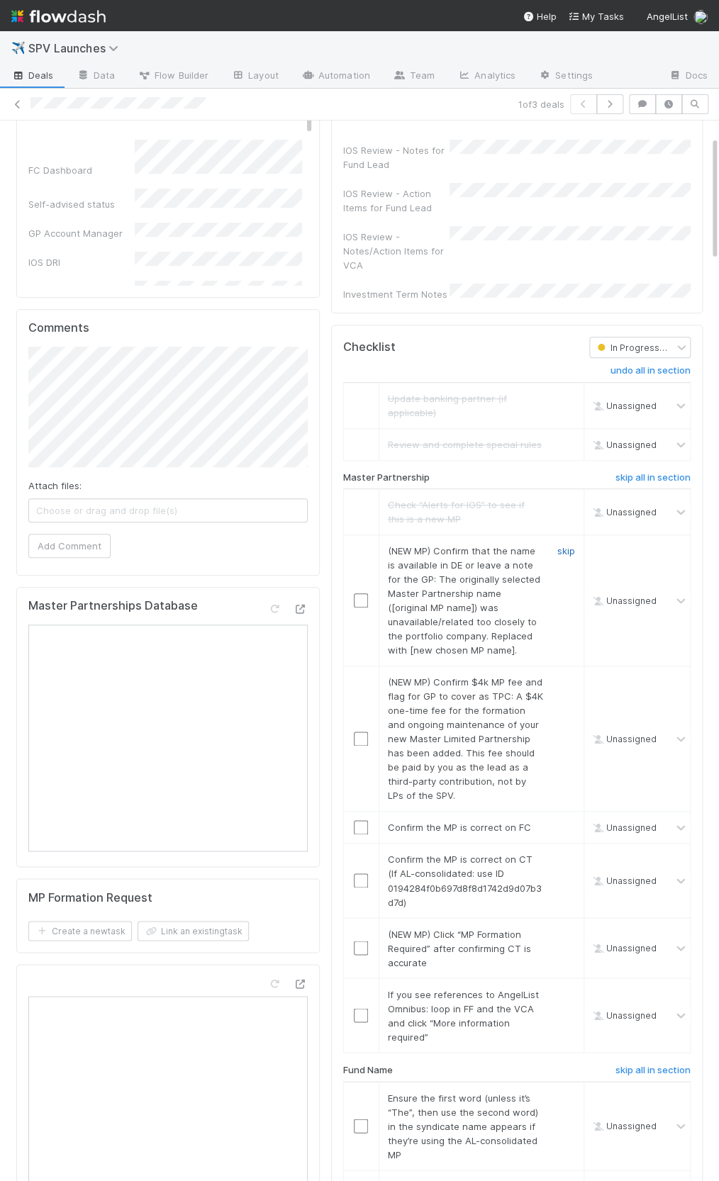
click at [569, 545] on link "skip" at bounding box center [566, 550] width 18 height 11
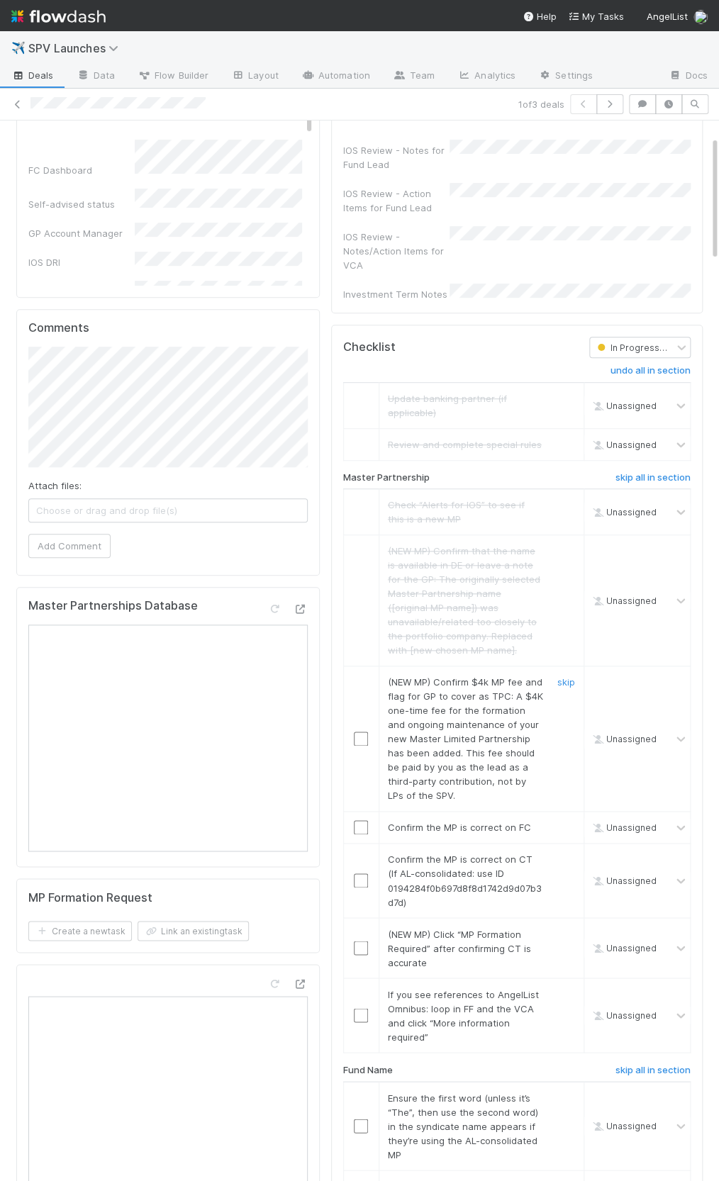
click at [562, 675] on div "skip" at bounding box center [564, 739] width 43 height 128
click at [564, 676] on link "skip" at bounding box center [566, 681] width 18 height 11
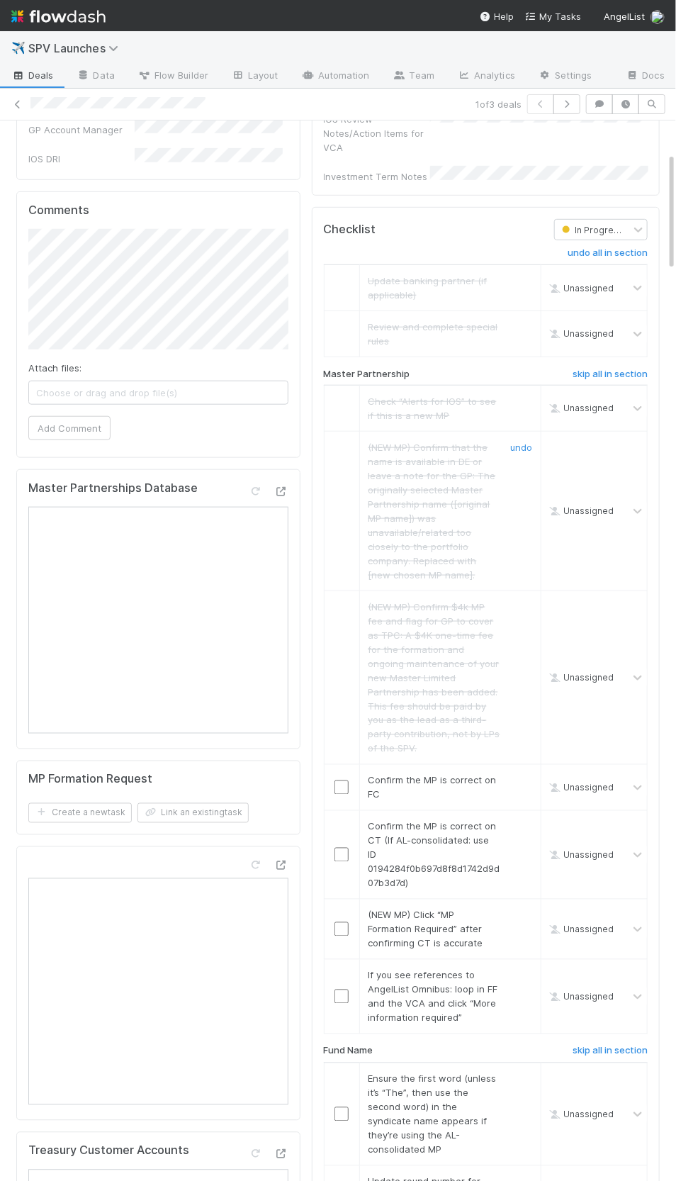
scroll to position [284, 0]
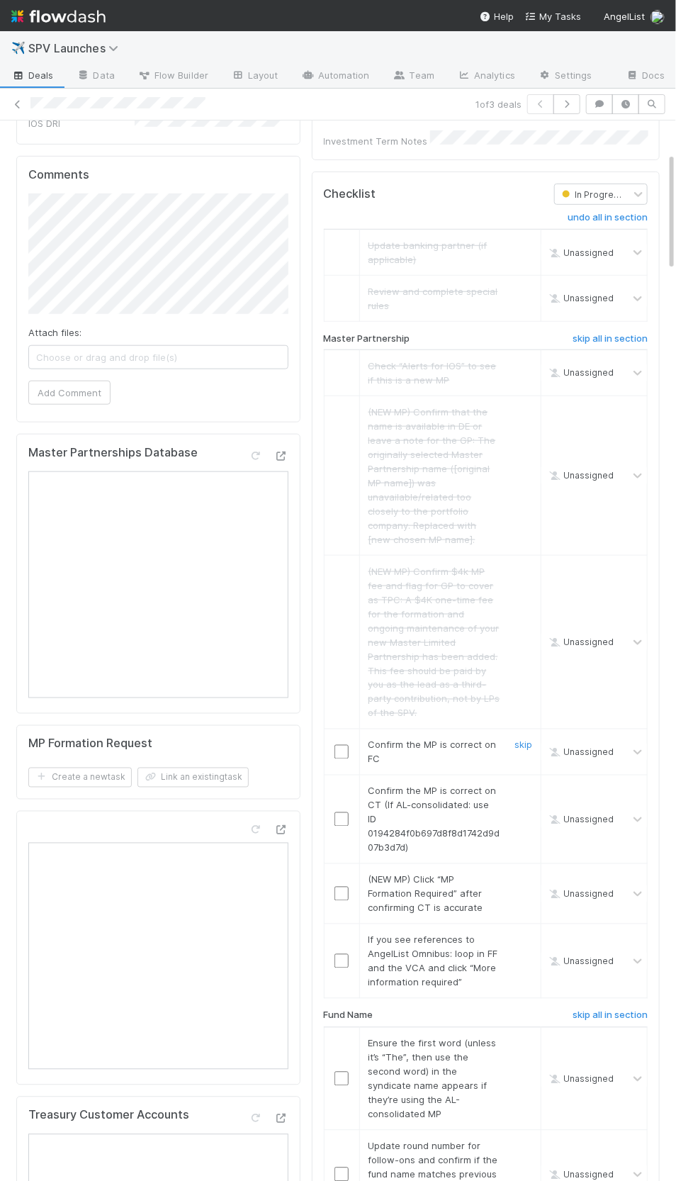
click at [341, 745] on input "checkbox" at bounding box center [342, 752] width 14 height 14
click at [349, 812] on div at bounding box center [342, 819] width 35 height 14
click at [345, 812] on input "checkbox" at bounding box center [342, 819] width 14 height 14
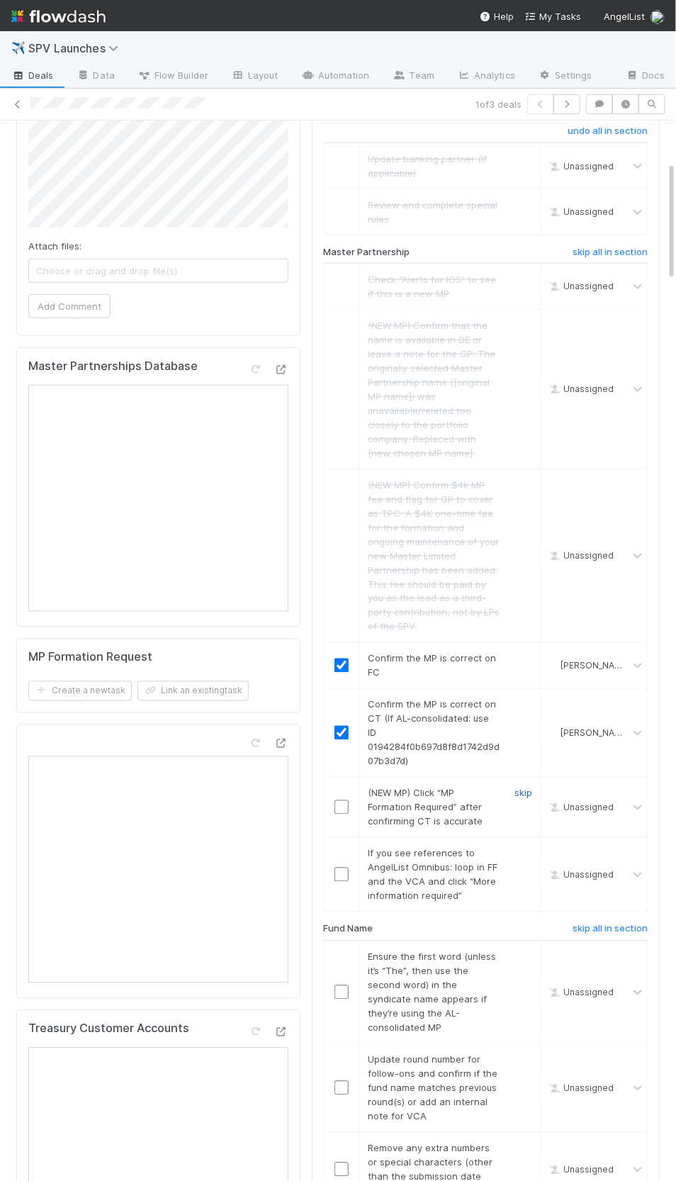
click at [522, 787] on link "skip" at bounding box center [524, 792] width 18 height 11
click at [521, 838] on td "If you see references to AngelList Omnibus: loop in FF and the VCA and click “M…" at bounding box center [449, 875] width 181 height 74
drag, startPoint x: 524, startPoint y: 788, endPoint x: 522, endPoint y: 781, distance: 7.2
click at [524, 848] on link "skip" at bounding box center [524, 853] width 18 height 11
click at [520, 787] on link "undo" at bounding box center [521, 792] width 22 height 11
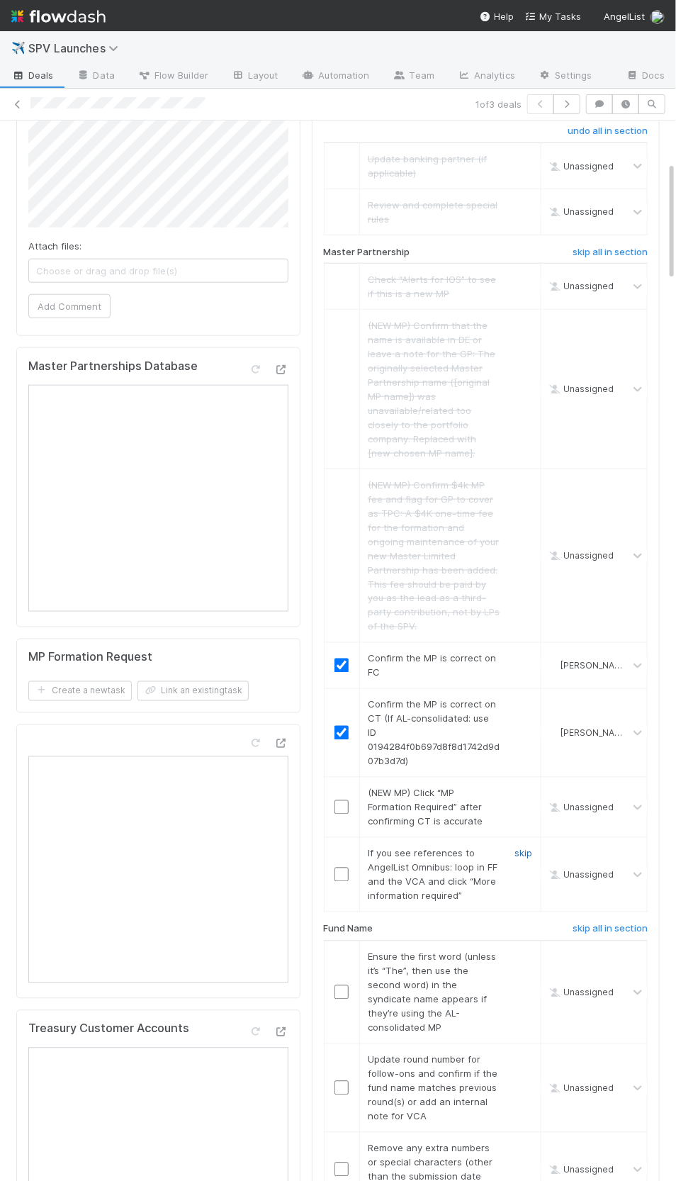
click at [520, 848] on link "skip" at bounding box center [524, 853] width 18 height 11
click at [527, 787] on link "skip" at bounding box center [524, 792] width 18 height 11
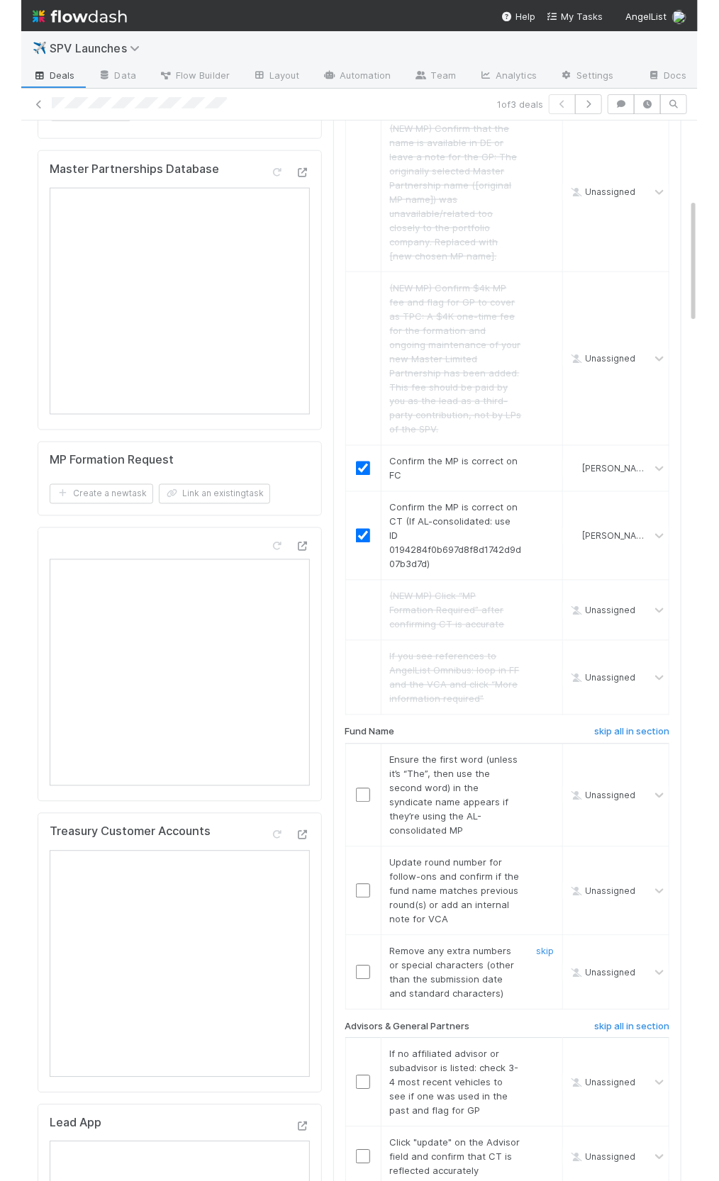
scroll to position [661, 0]
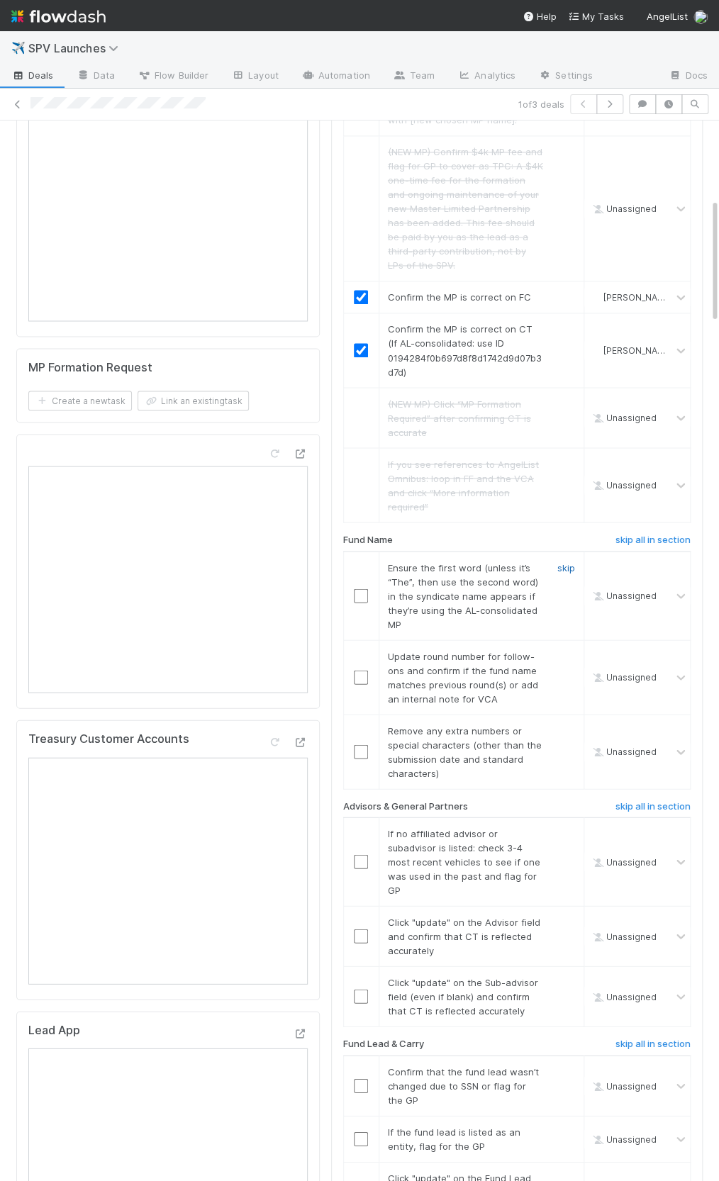
click at [566, 561] on link "skip" at bounding box center [566, 566] width 18 height 11
click at [361, 670] on input "checkbox" at bounding box center [361, 677] width 14 height 14
click at [561, 724] on link "skip" at bounding box center [566, 729] width 18 height 11
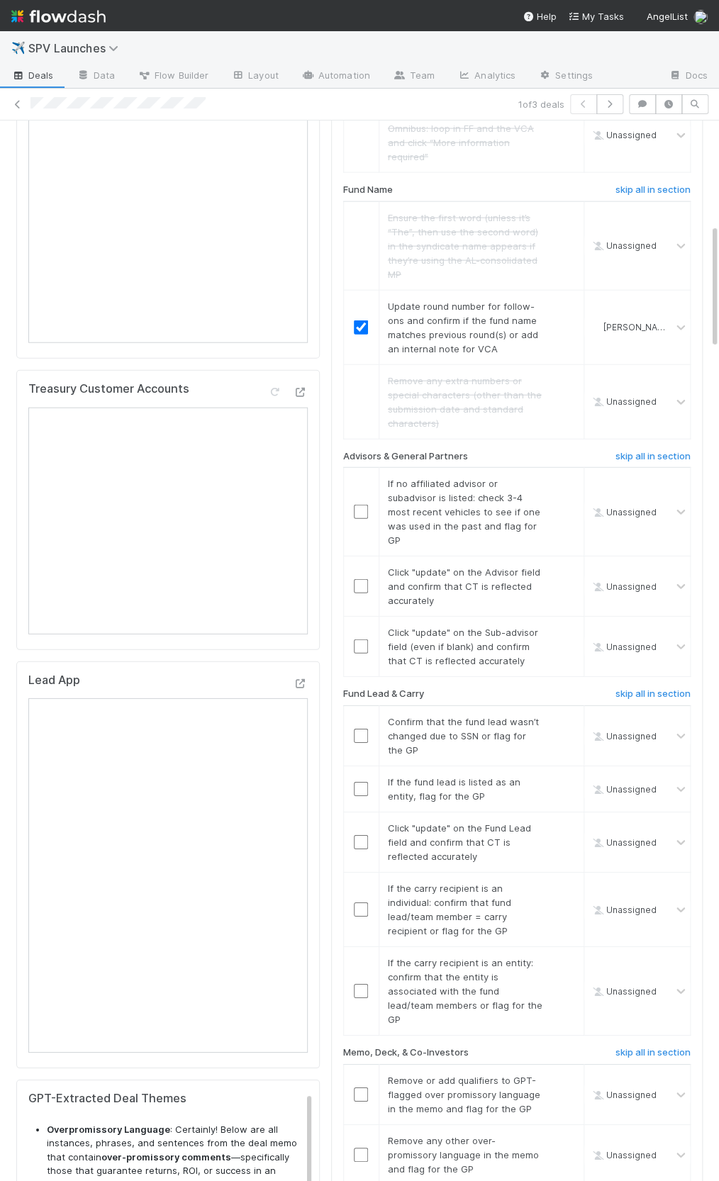
scroll to position [1027, 0]
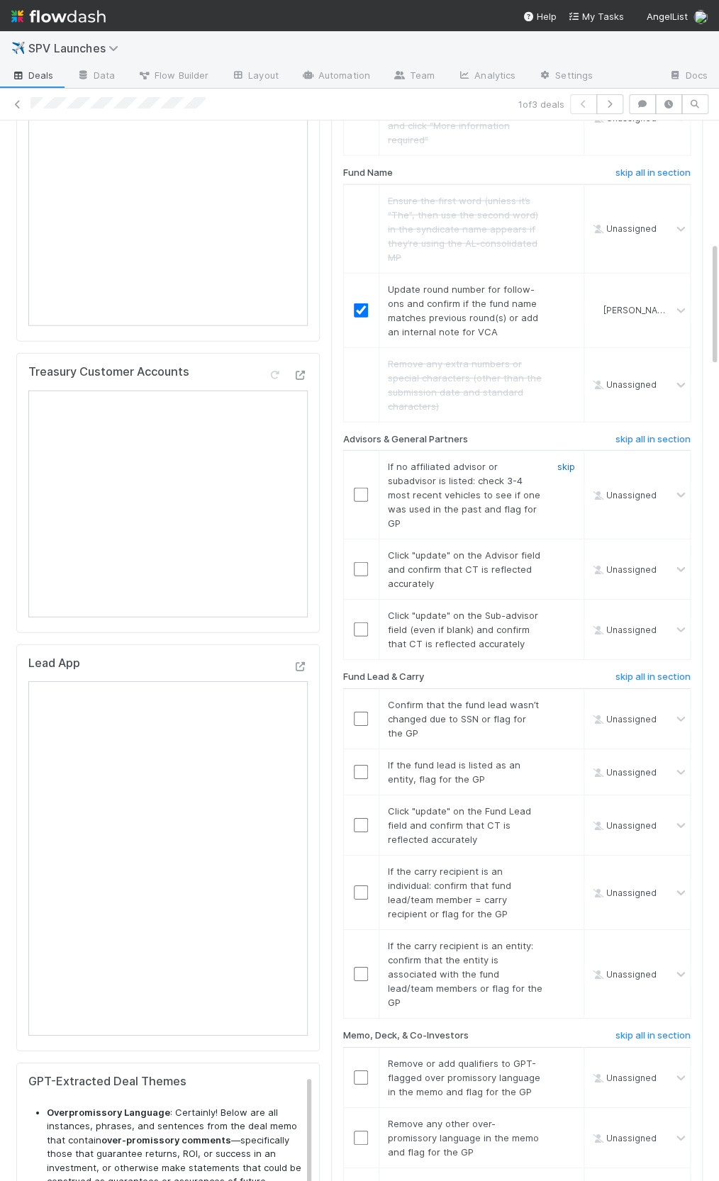
click at [566, 461] on link "skip" at bounding box center [566, 466] width 18 height 11
click at [364, 561] on input "checkbox" at bounding box center [361, 568] width 14 height 14
click at [360, 622] on input "checkbox" at bounding box center [361, 629] width 14 height 14
click at [357, 817] on input "checkbox" at bounding box center [361, 824] width 14 height 14
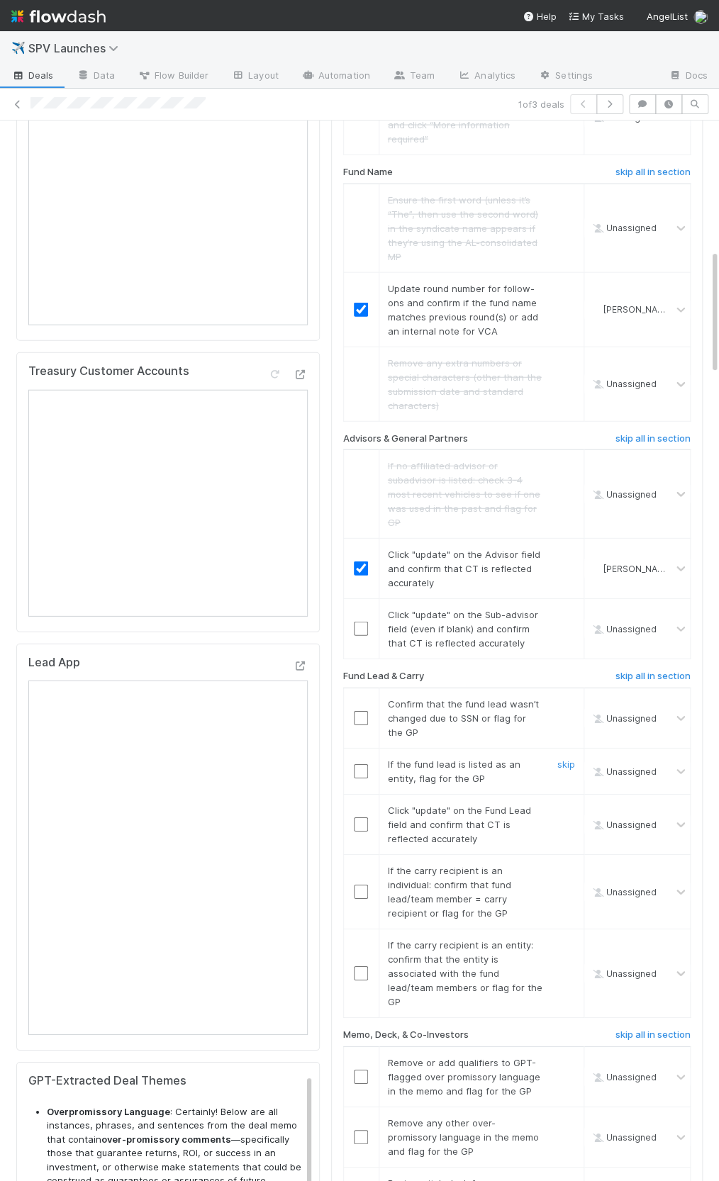
scroll to position [1195, 0]
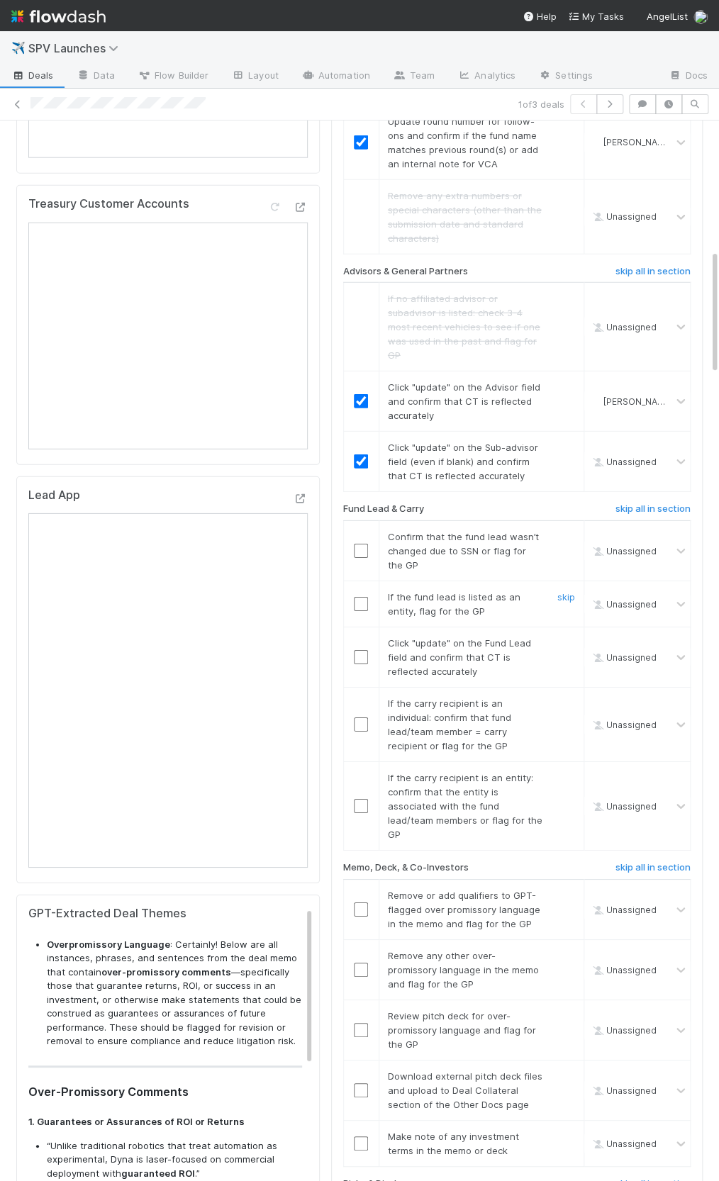
checkbox input "true"
drag, startPoint x: 351, startPoint y: 600, endPoint x: 358, endPoint y: 605, distance: 9.1
click at [351, 627] on td at bounding box center [360, 657] width 35 height 60
click at [358, 650] on input "checkbox" at bounding box center [361, 657] width 14 height 14
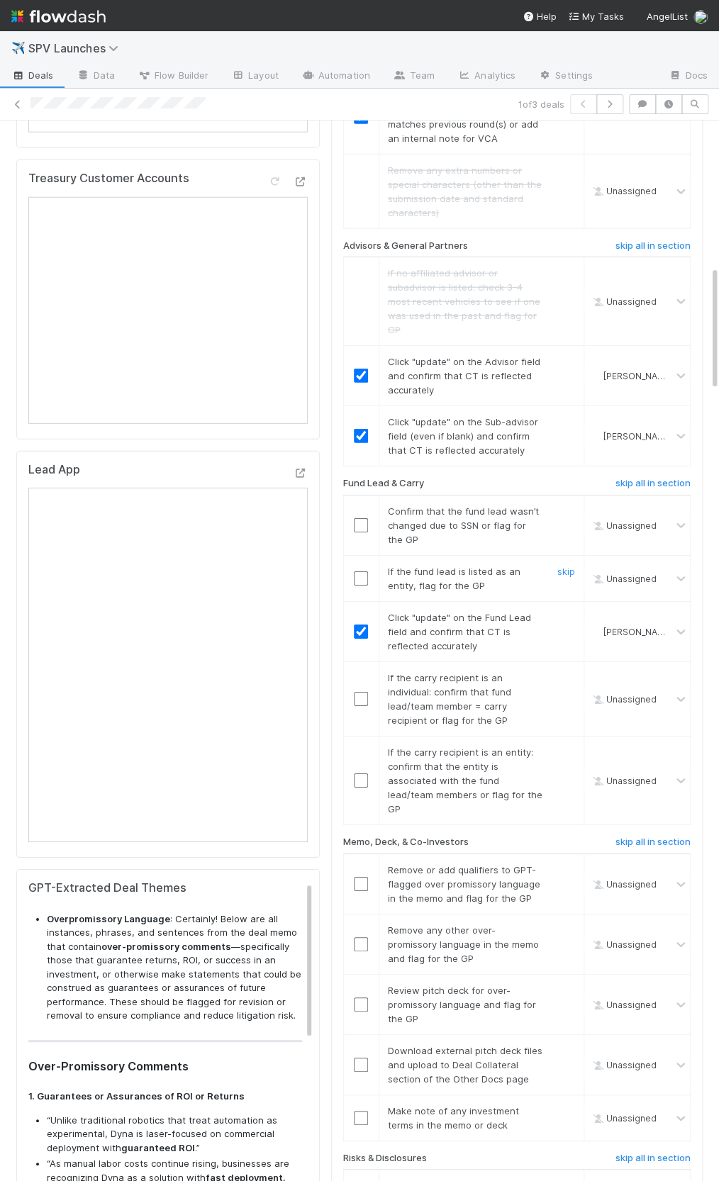
scroll to position [1242, 0]
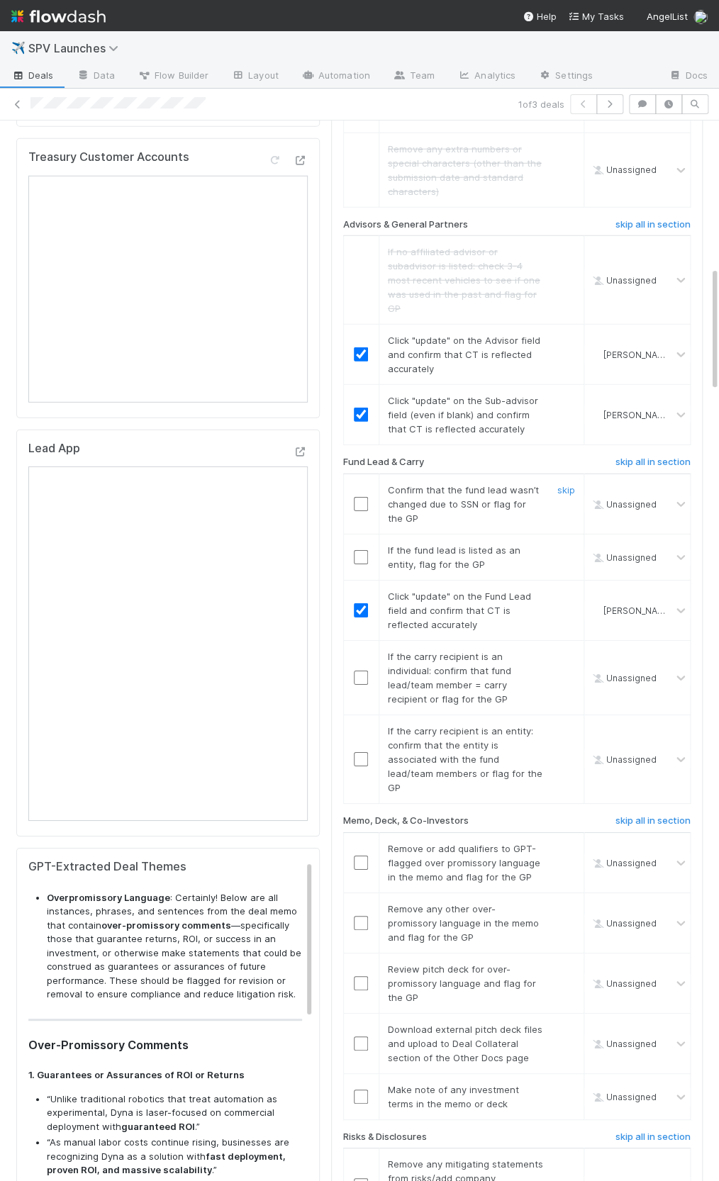
click at [365, 497] on input "checkbox" at bounding box center [361, 504] width 14 height 14
click at [562, 544] on link "skip" at bounding box center [566, 549] width 18 height 11
click at [368, 671] on div at bounding box center [361, 678] width 35 height 14
click at [364, 671] on input "checkbox" at bounding box center [361, 678] width 14 height 14
click at [573, 725] on link "skip" at bounding box center [566, 730] width 18 height 11
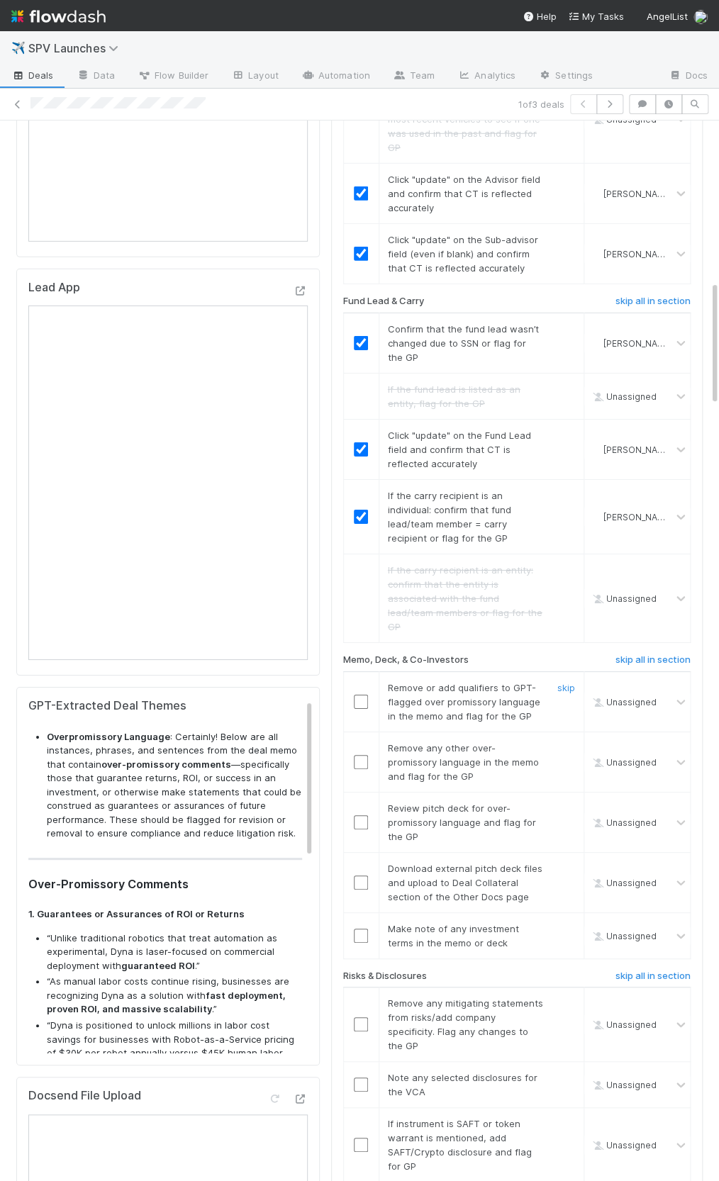
scroll to position [1439, 0]
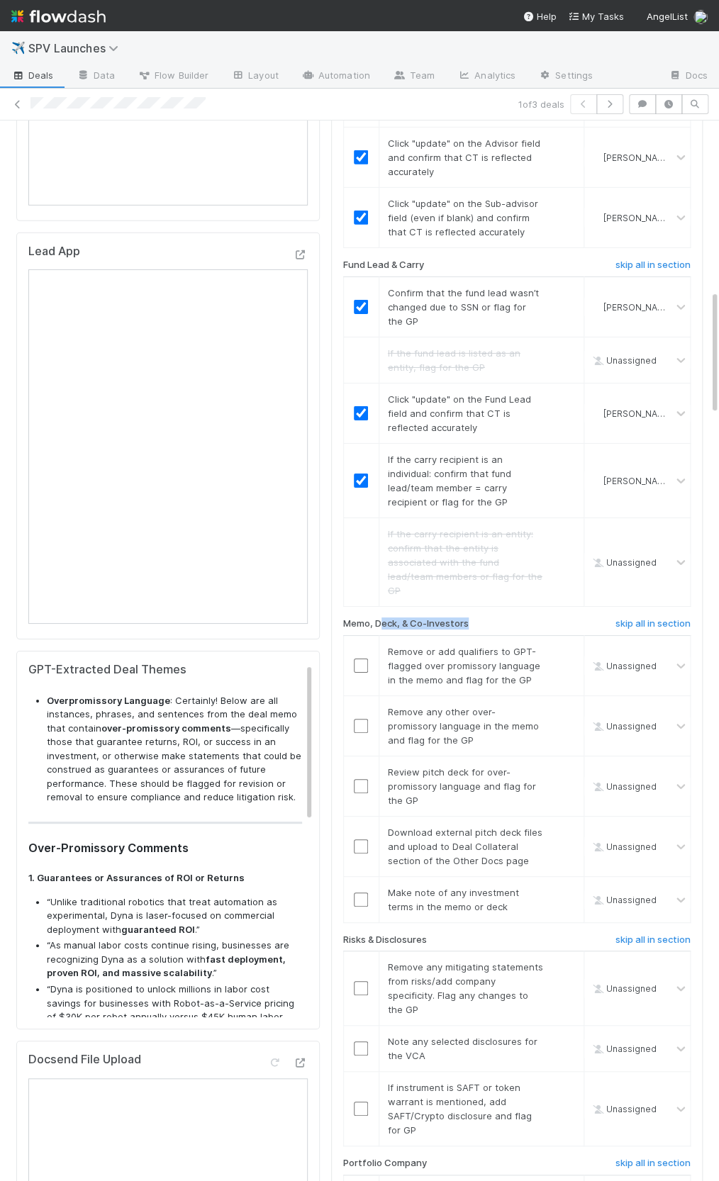
drag, startPoint x: 470, startPoint y: 563, endPoint x: 377, endPoint y: 556, distance: 93.1
click at [383, 618] on div "Memo, Deck, & Co-Investors" at bounding box center [455, 626] width 246 height 17
click at [374, 618] on h6 "Memo, Deck, & Co-Investors" at bounding box center [405, 623] width 125 height 11
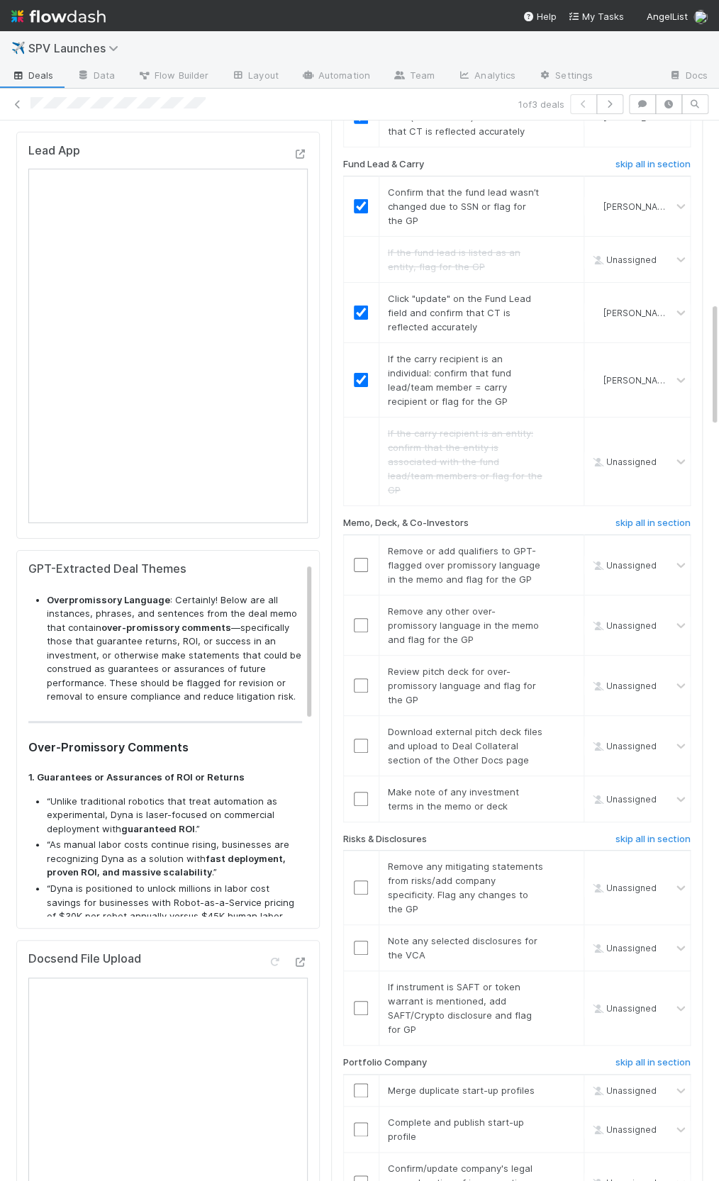
click at [547, 517] on div "Memo, Deck, & Co-Investors" at bounding box center [455, 525] width 246 height 17
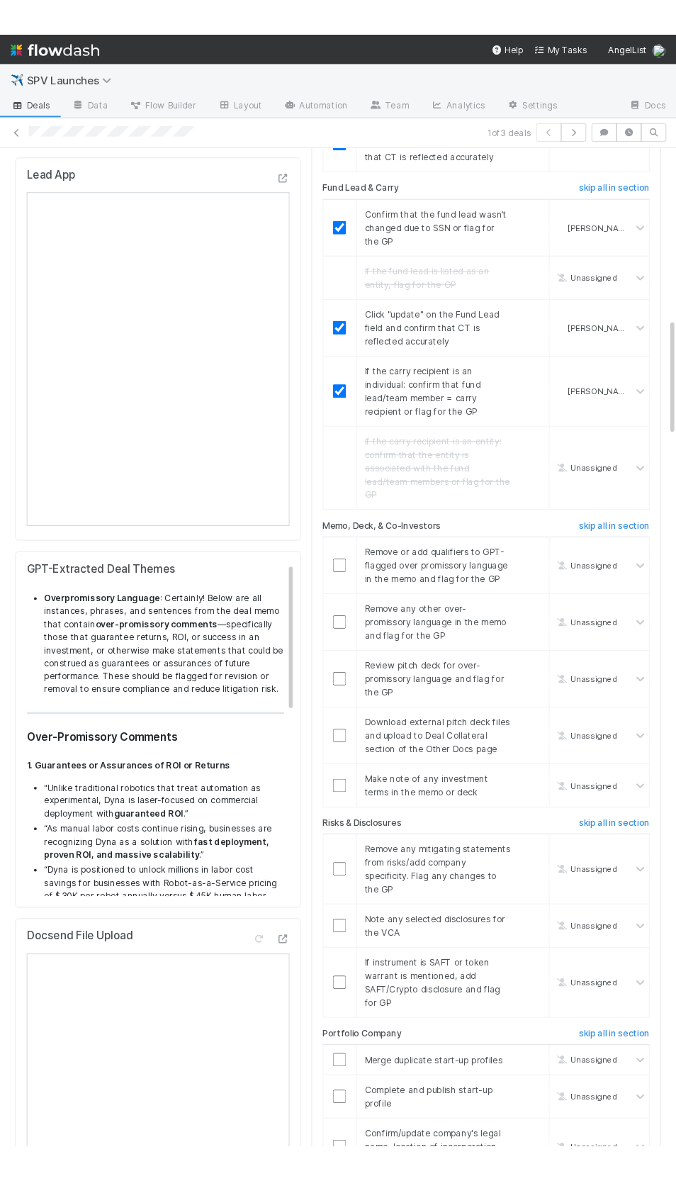
scroll to position [1542, 0]
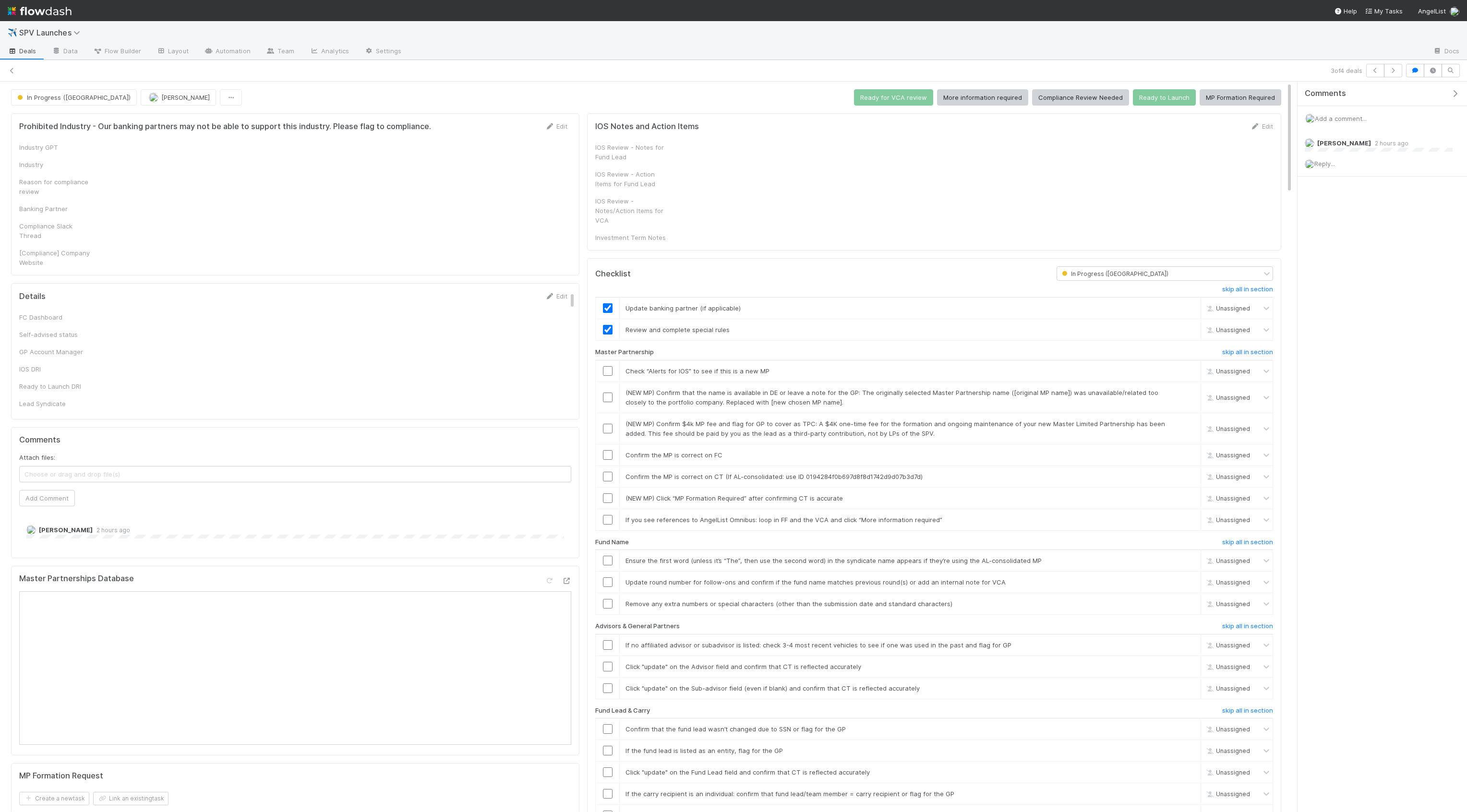
checkbox input "true"
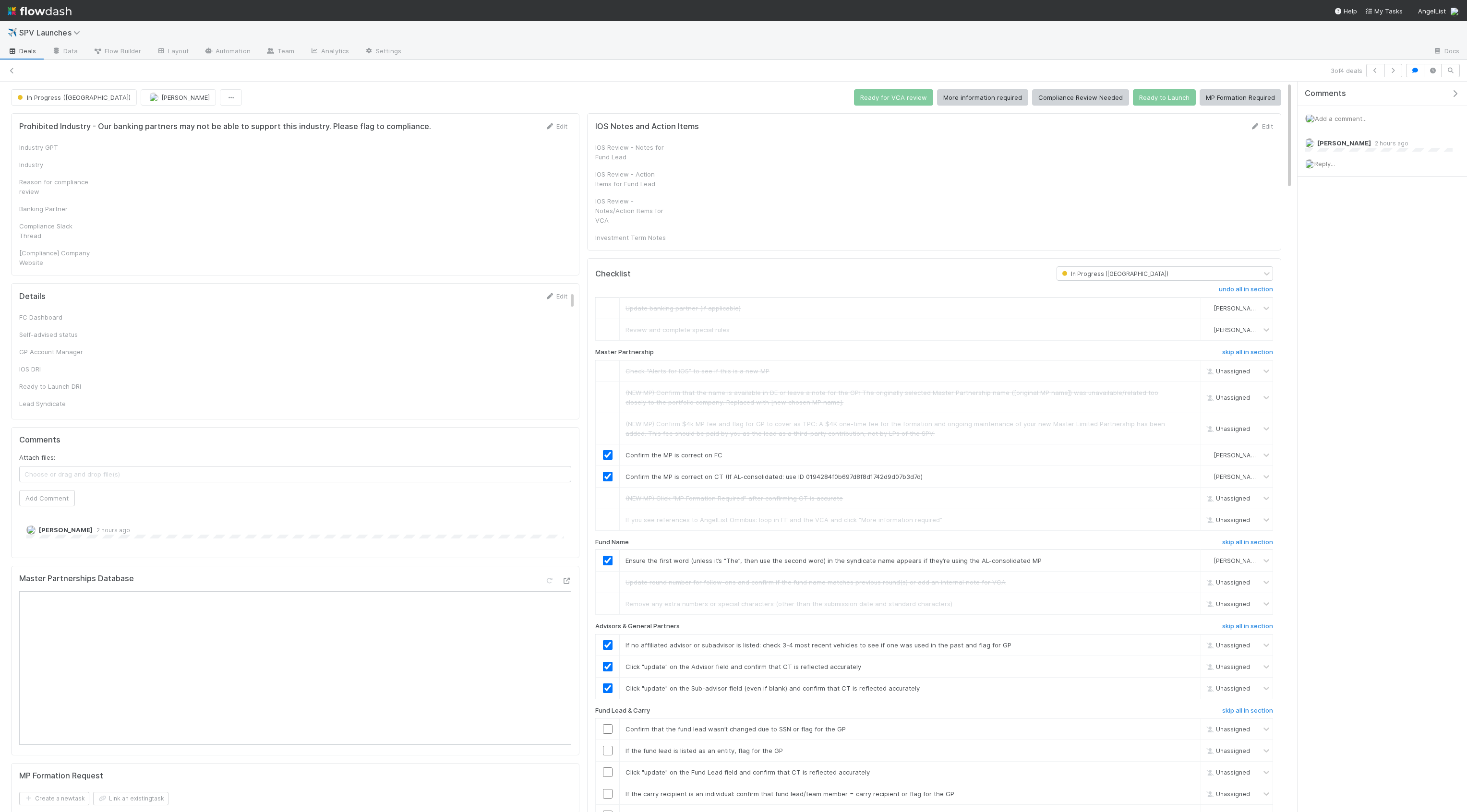
checkbox input "true"
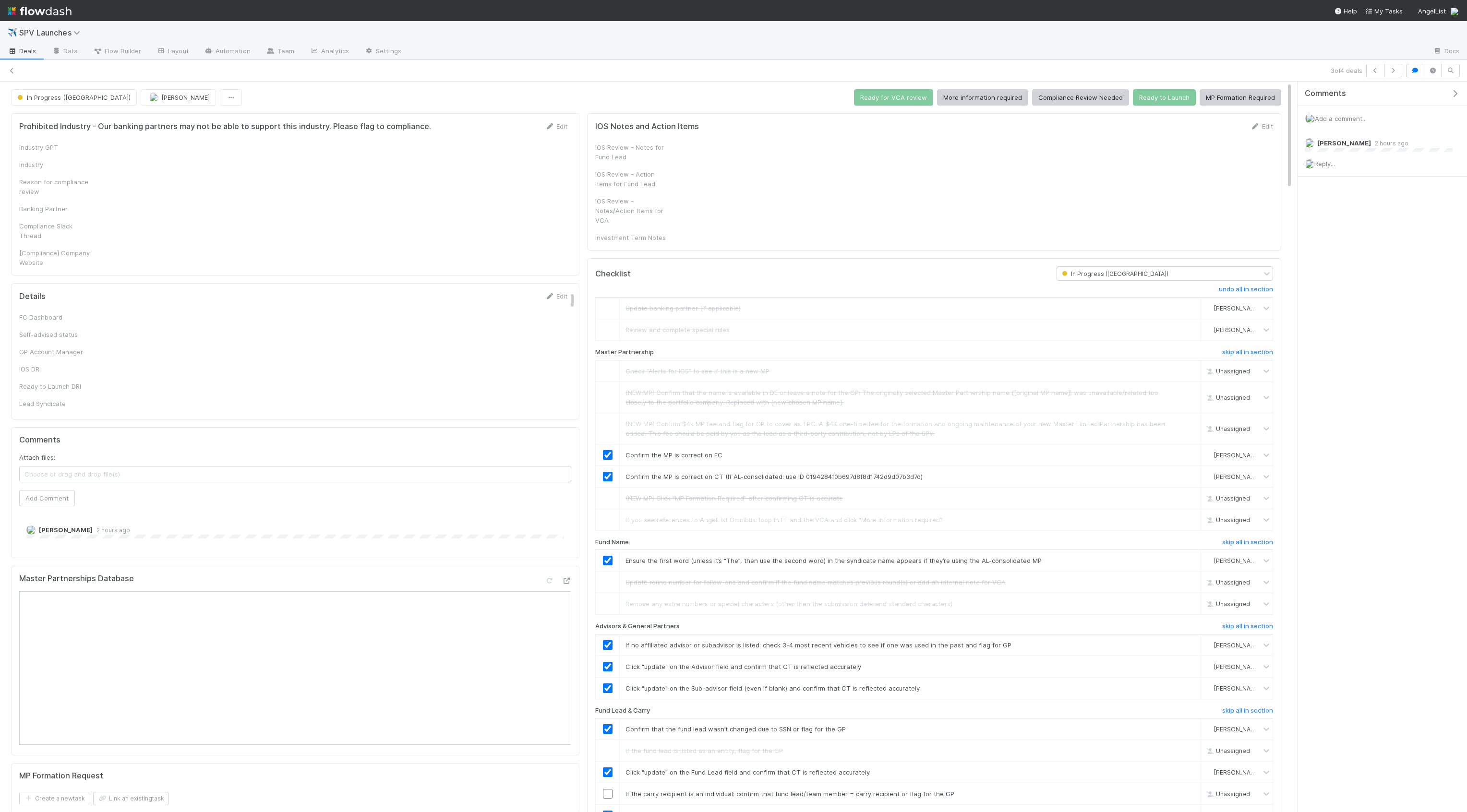
checkbox input "true"
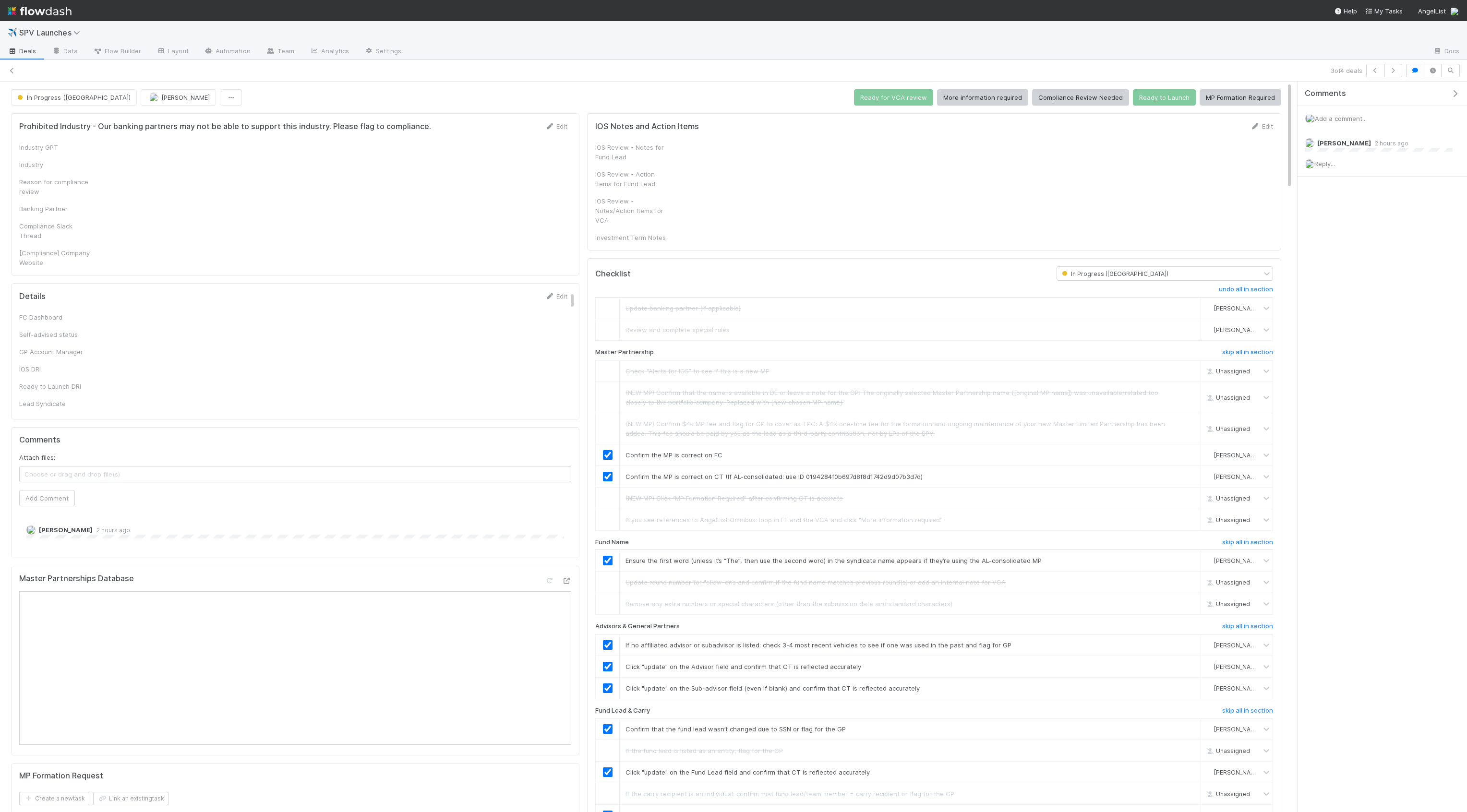
checkbox input "true"
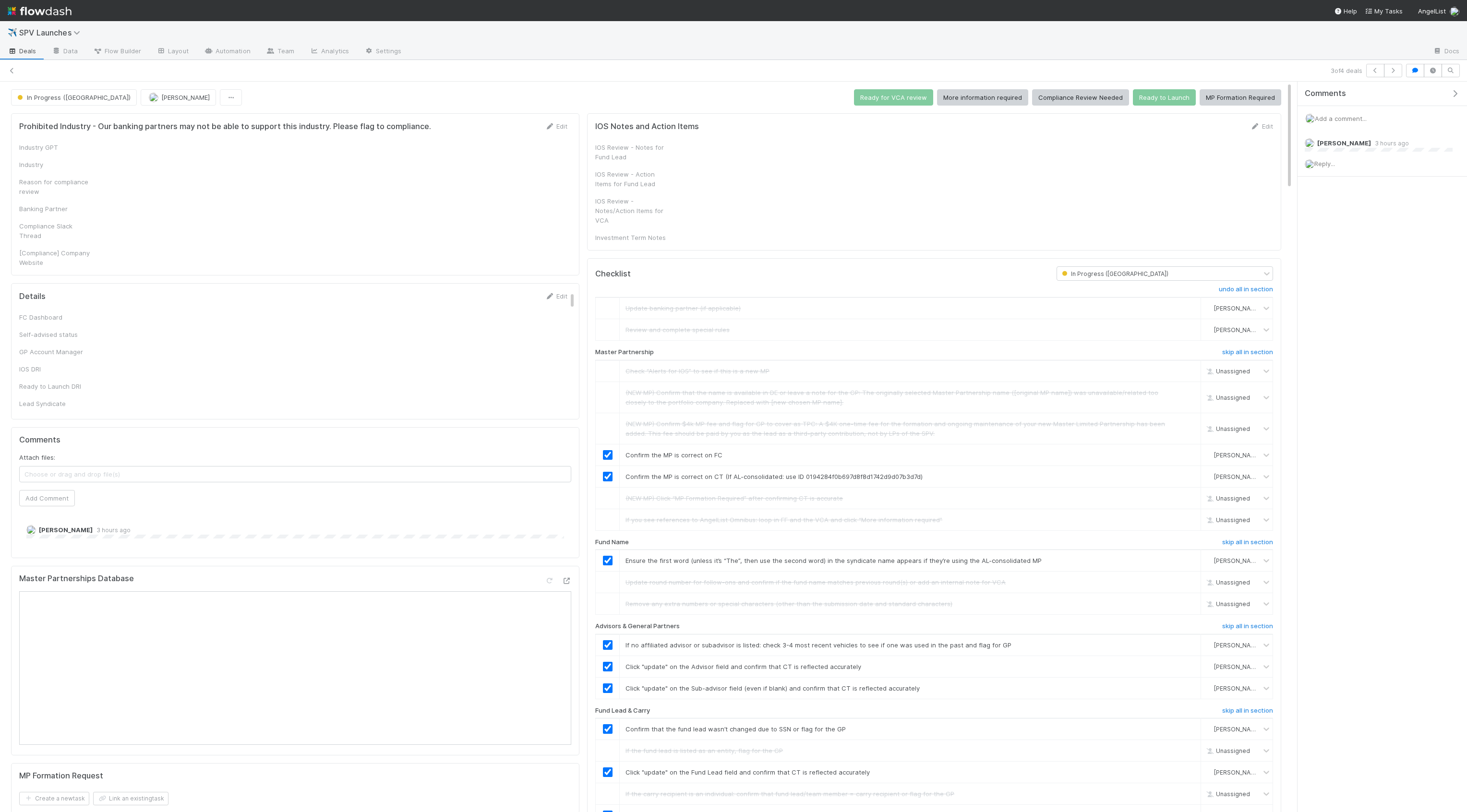
checkbox input "true"
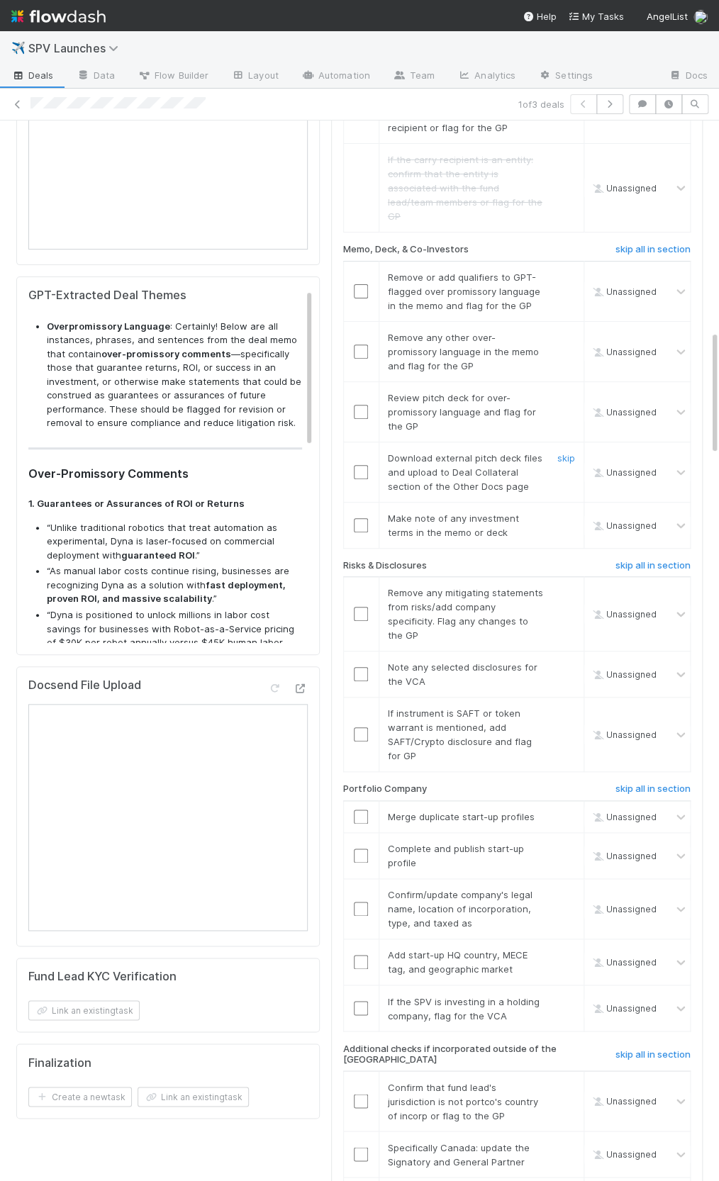
scroll to position [1624, 0]
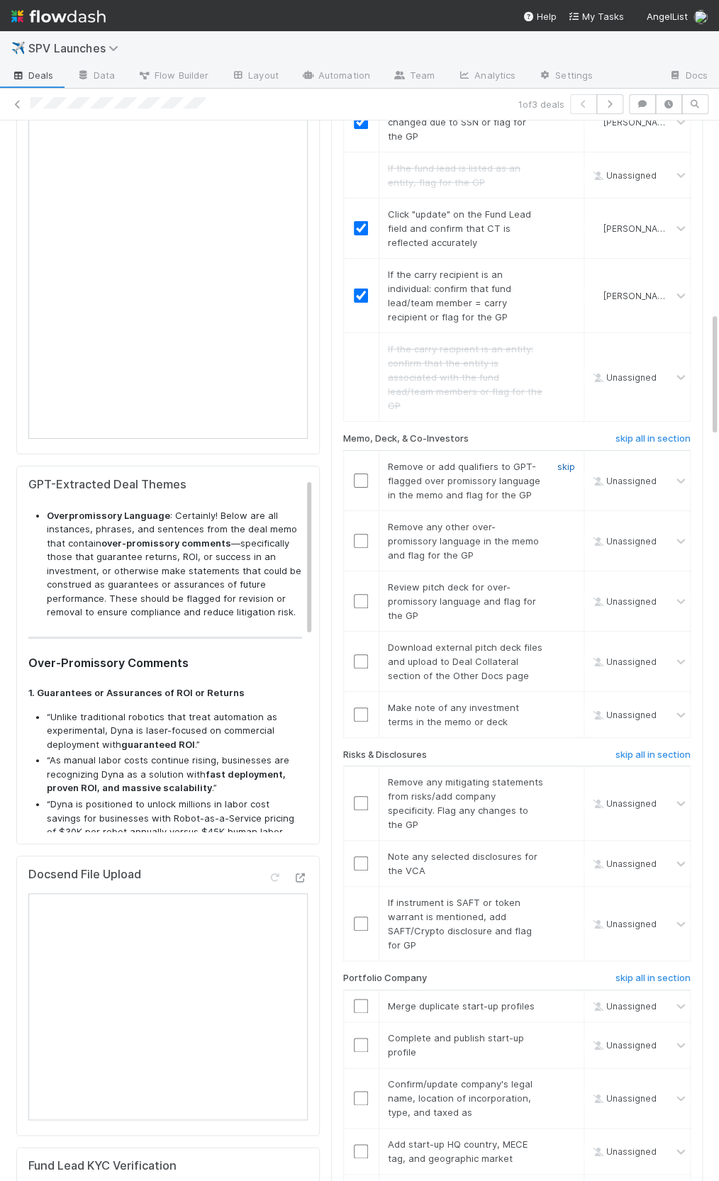
click at [563, 461] on link "skip" at bounding box center [566, 466] width 18 height 11
click at [566, 521] on link "skip" at bounding box center [566, 526] width 18 height 11
click at [576, 520] on div "skip" at bounding box center [564, 541] width 43 height 43
click at [570, 521] on link "skip" at bounding box center [566, 526] width 18 height 11
click at [568, 581] on link "skip" at bounding box center [566, 586] width 18 height 11
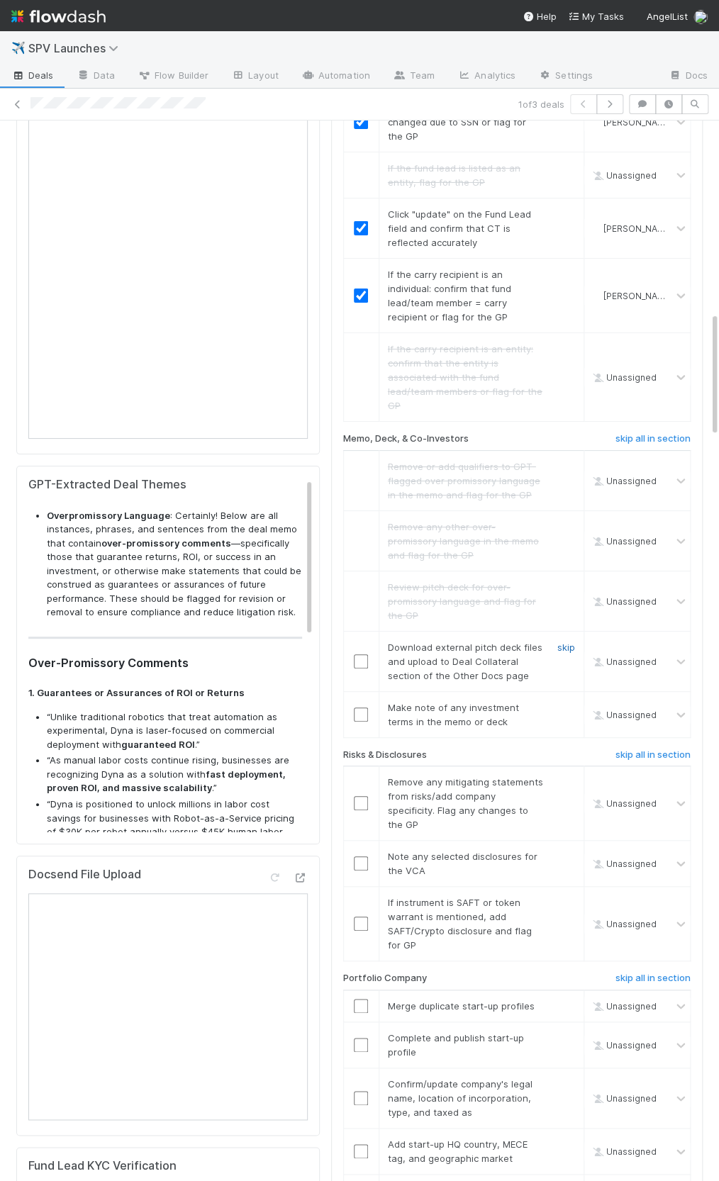
click at [568, 641] on link "skip" at bounding box center [566, 646] width 18 height 11
click at [568, 702] on link "skip" at bounding box center [566, 707] width 18 height 11
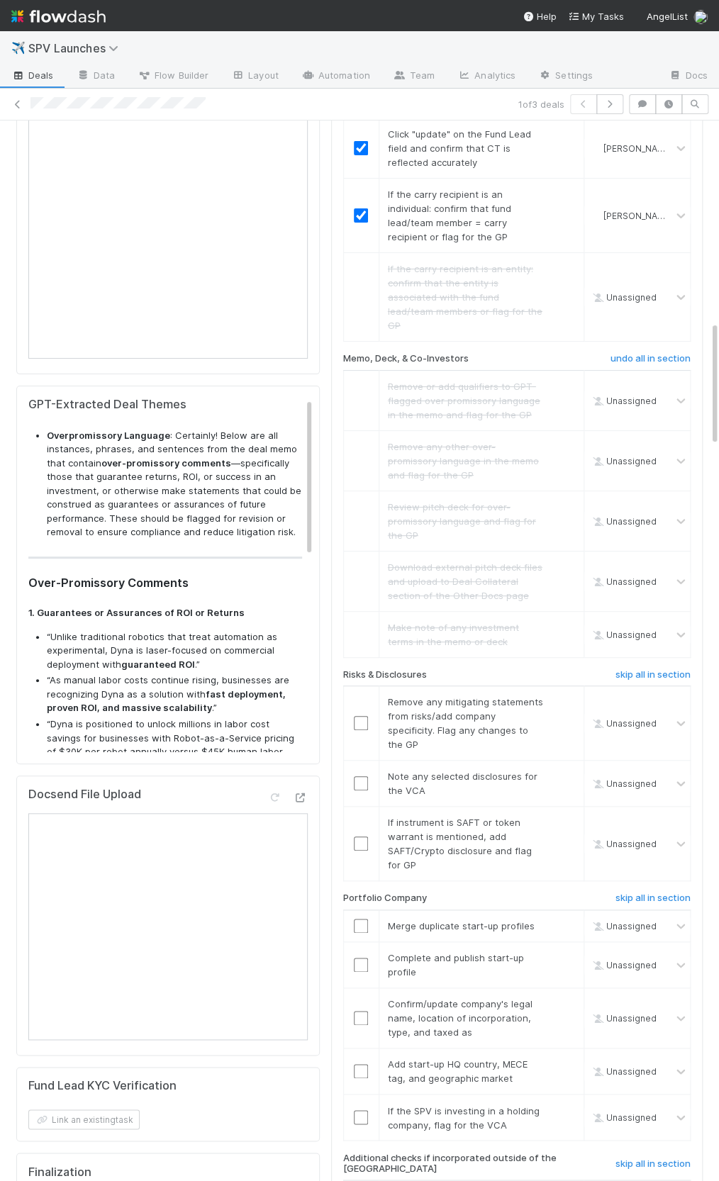
scroll to position [1790, 0]
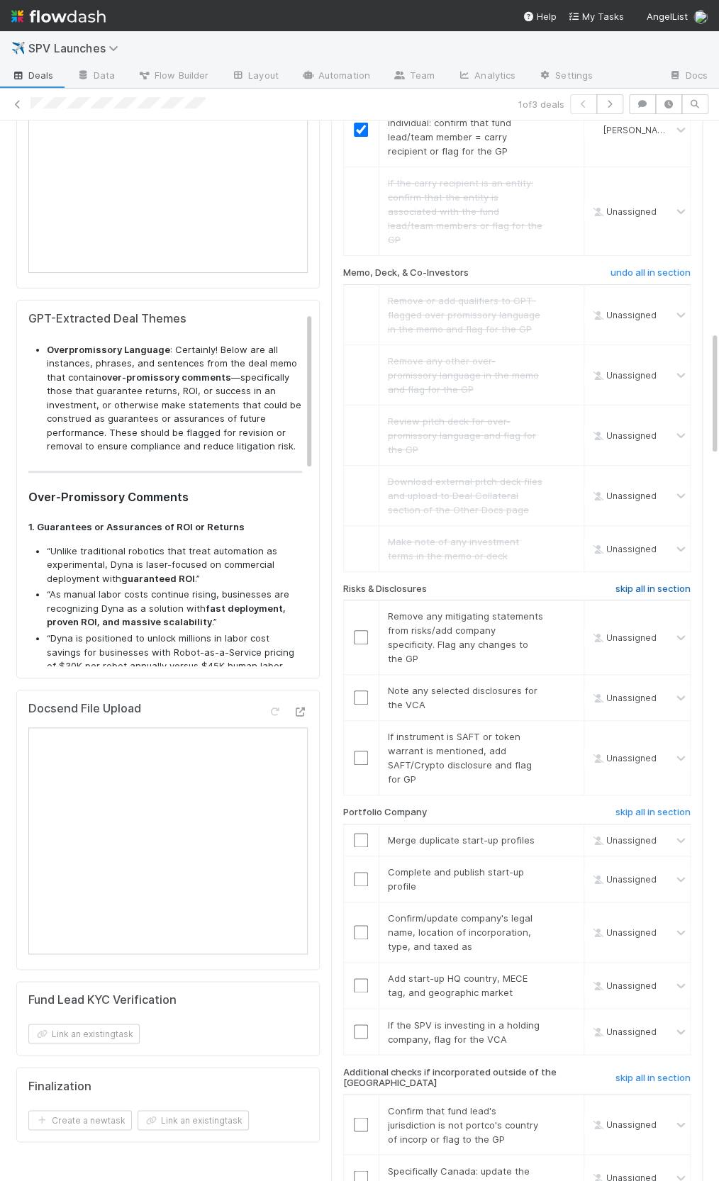
click at [654, 583] on h6 "skip all in section" at bounding box center [652, 588] width 75 height 11
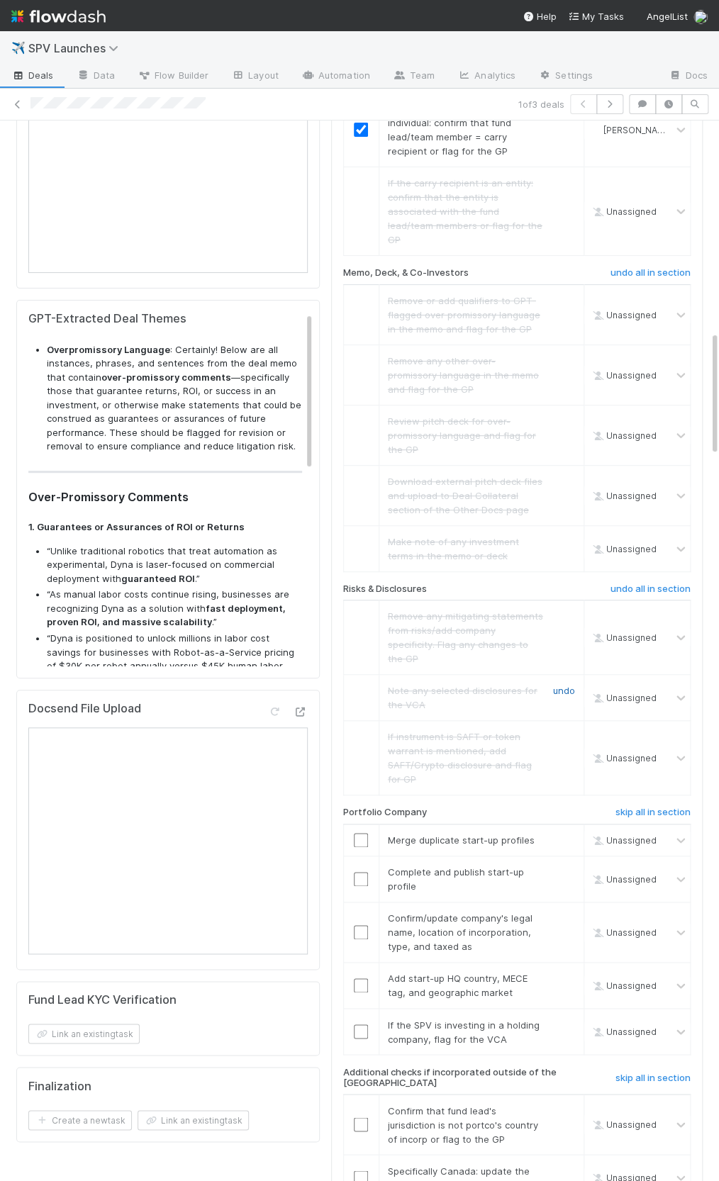
click at [565, 685] on link "undo" at bounding box center [564, 690] width 22 height 11
click at [358, 690] on input "checkbox" at bounding box center [361, 697] width 14 height 14
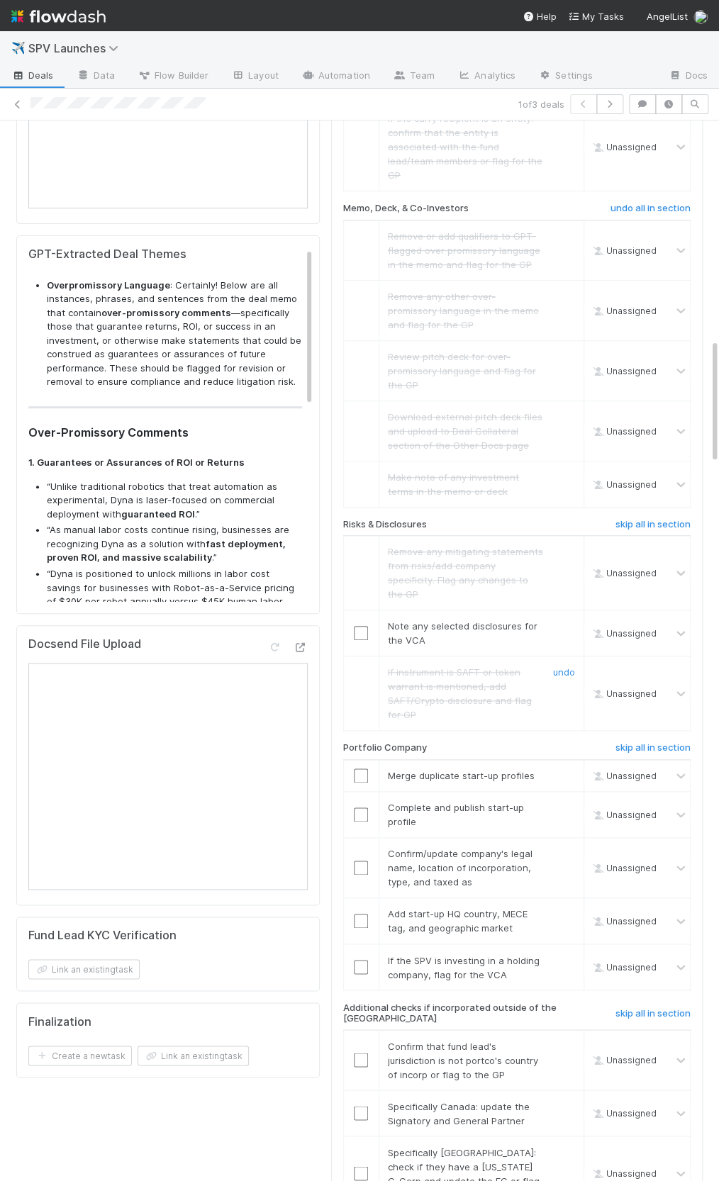
scroll to position [1895, 0]
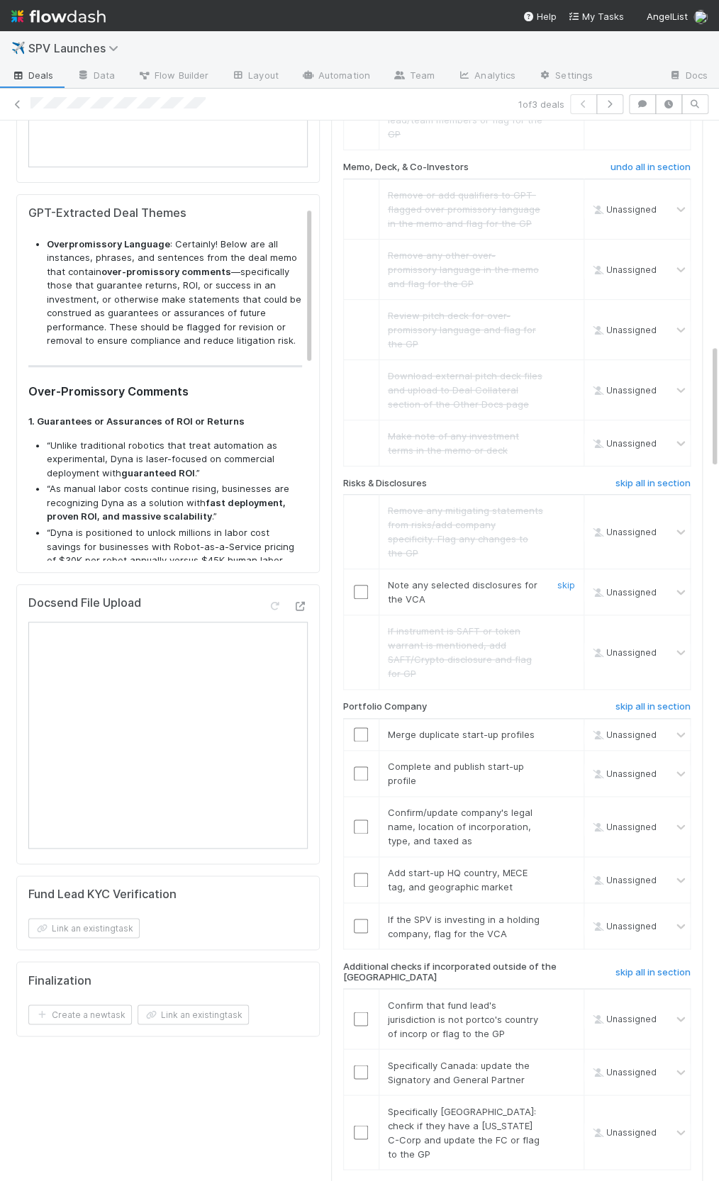
click at [354, 585] on input "checkbox" at bounding box center [361, 592] width 14 height 14
drag, startPoint x: 357, startPoint y: 420, endPoint x: 343, endPoint y: 419, distance: 14.2
click at [344, 478] on div "Risks & Disclosures" at bounding box center [455, 486] width 246 height 17
click at [341, 478] on div "Risks & Disclosures" at bounding box center [455, 486] width 246 height 17
drag, startPoint x: 340, startPoint y: 418, endPoint x: 428, endPoint y: 421, distance: 87.9
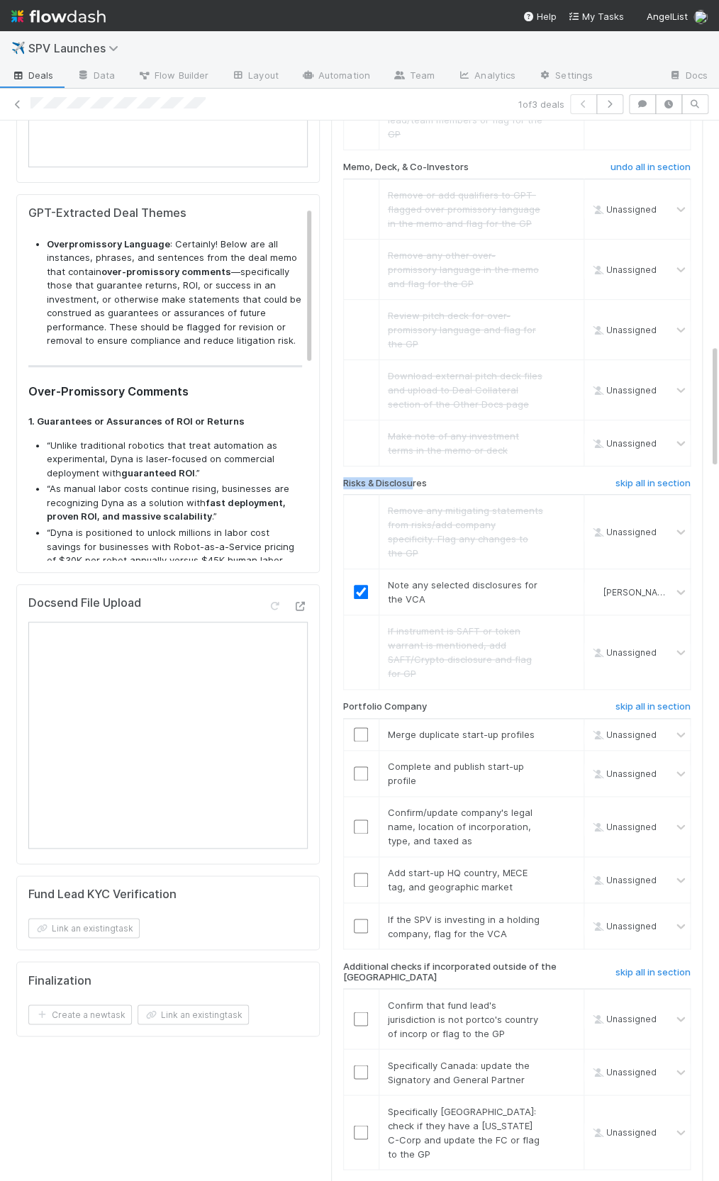
click at [419, 478] on div "Risks & Disclosures" at bounding box center [455, 486] width 246 height 17
click at [428, 478] on div "Risks & Disclosures" at bounding box center [455, 486] width 246 height 17
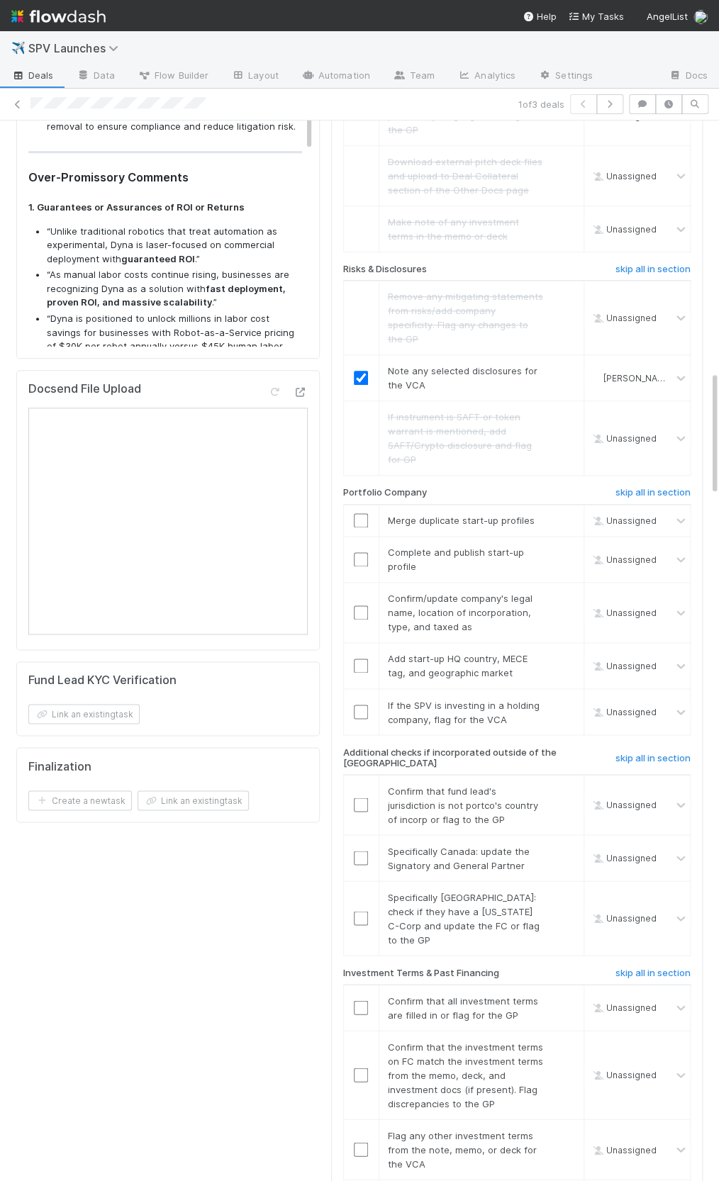
scroll to position [2130, 0]
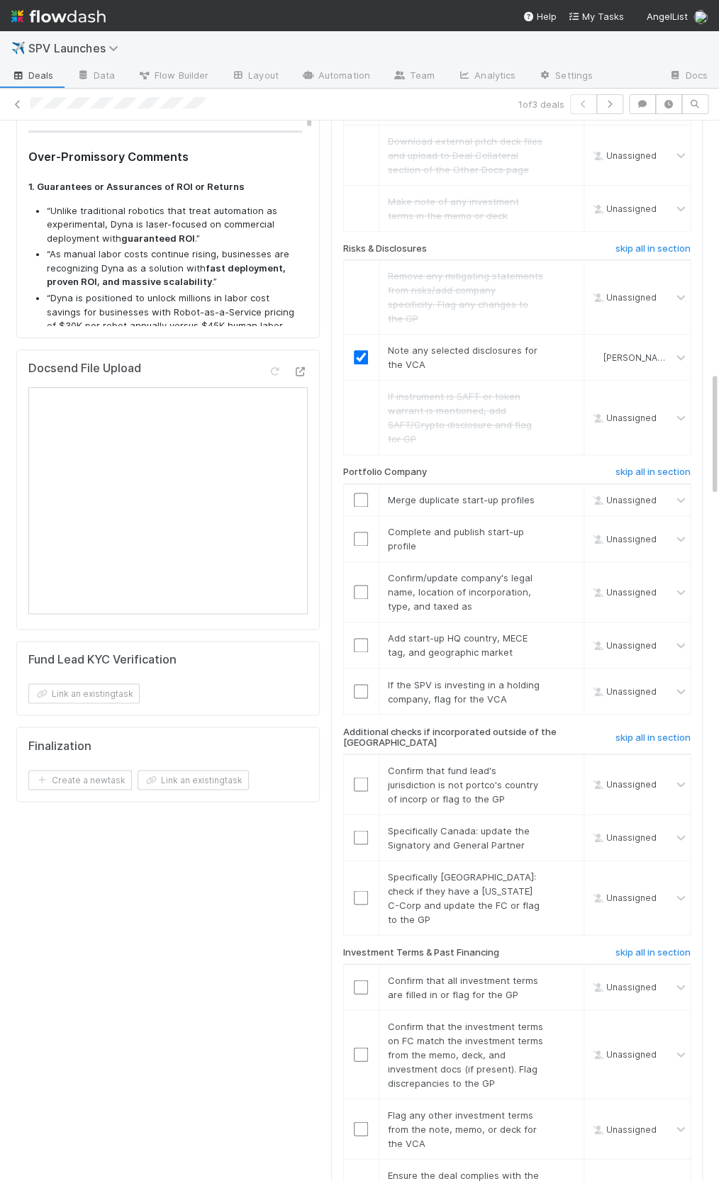
drag, startPoint x: 103, startPoint y: 841, endPoint x: 108, endPoint y: 791, distance: 49.9
click at [103, 841] on div "Details Edit FC Dashboard Self-advised status GP Account Manager IOS DRI Ready …" at bounding box center [168, 304] width 315 height 4426
drag, startPoint x: 568, startPoint y: 418, endPoint x: 566, endPoint y: 444, distance: 25.6
click at [567, 494] on link "skip" at bounding box center [566, 499] width 18 height 11
click at [566, 526] on link "skip" at bounding box center [566, 531] width 18 height 11
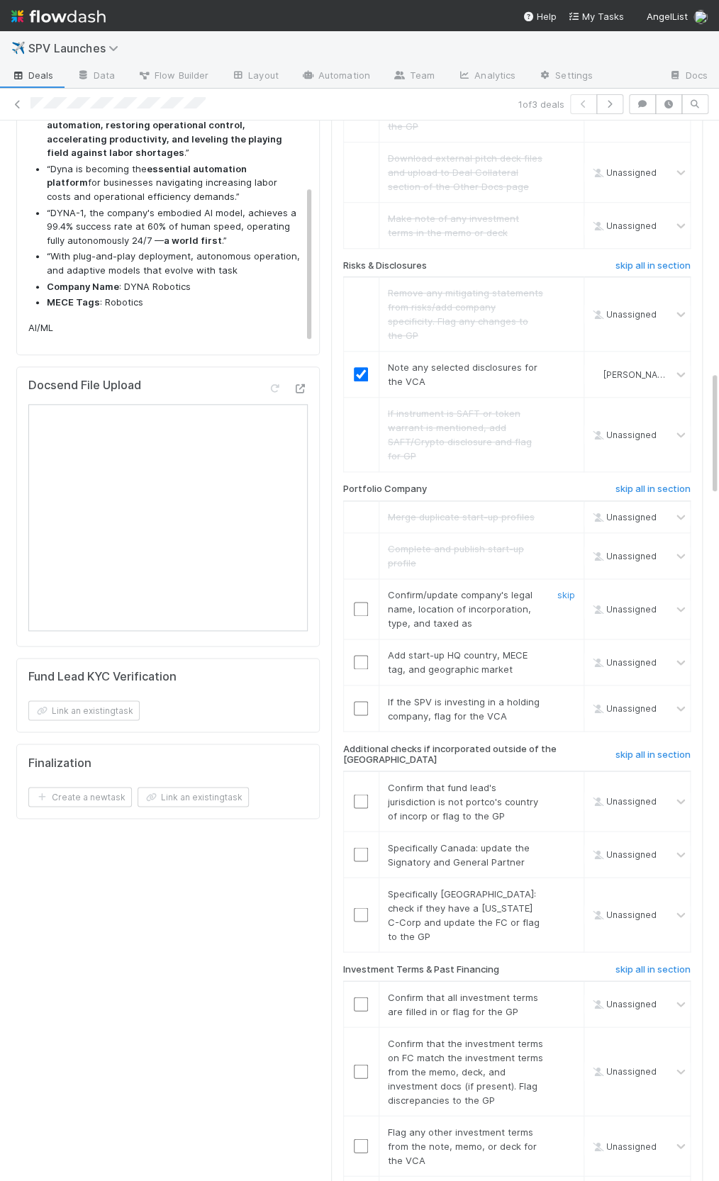
scroll to position [2161, 0]
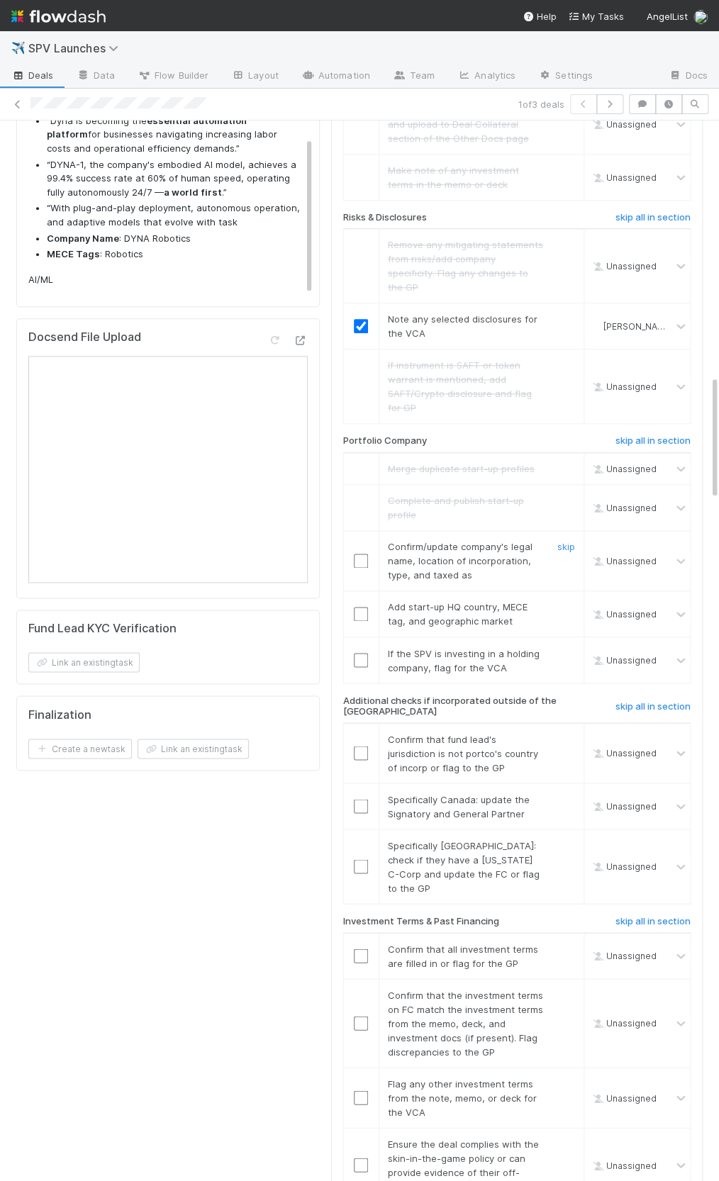
click at [361, 554] on input "checkbox" at bounding box center [361, 561] width 14 height 14
click at [359, 607] on input "checkbox" at bounding box center [361, 614] width 14 height 14
click at [561, 647] on link "skip" at bounding box center [566, 652] width 18 height 11
click at [662, 700] on h6 "skip all in section" at bounding box center [652, 705] width 75 height 11
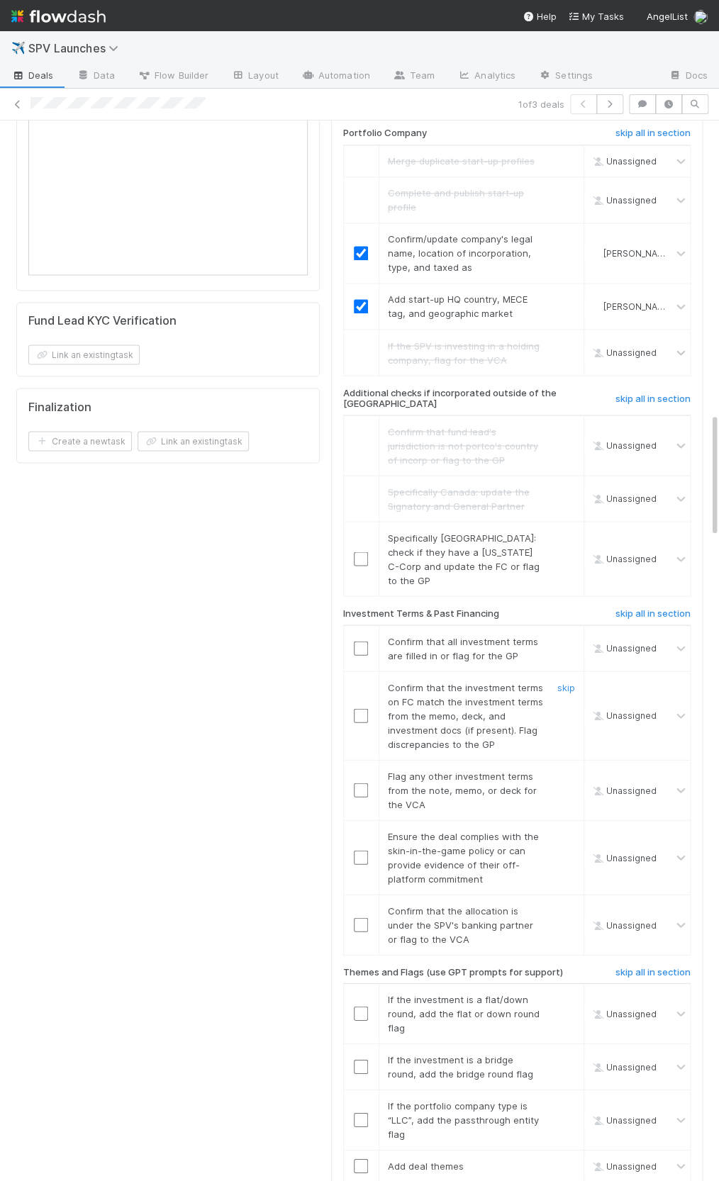
scroll to position [2535, 0]
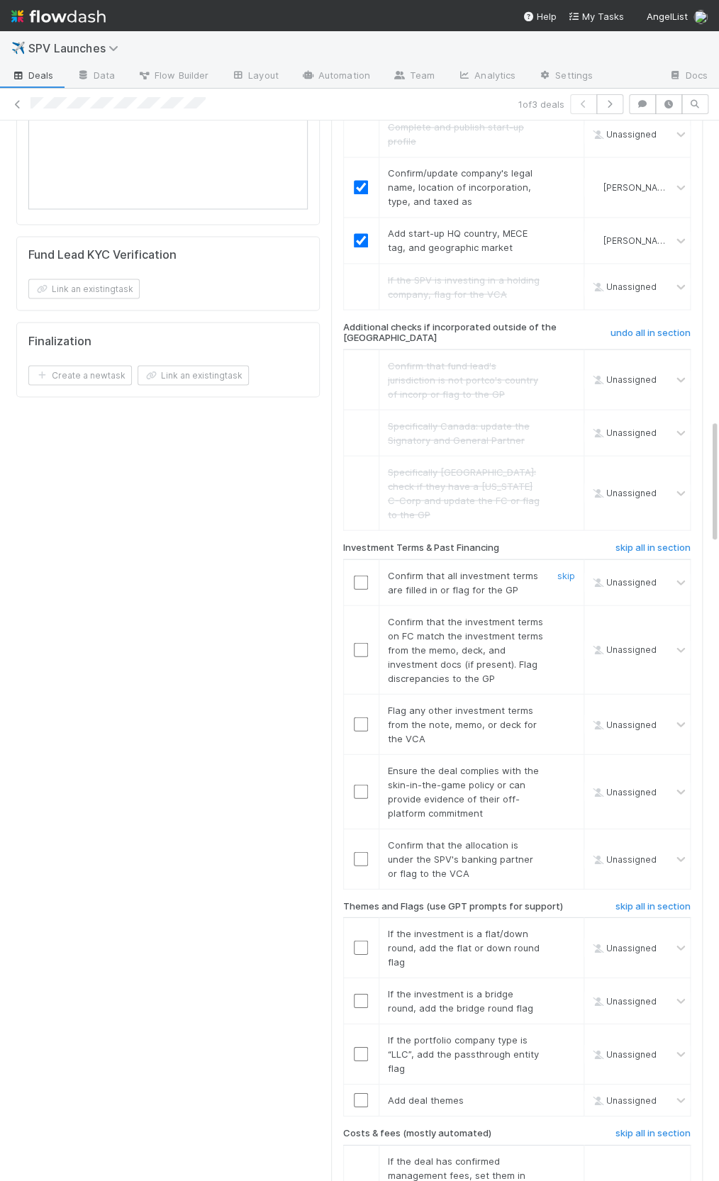
click at [361, 575] on input "checkbox" at bounding box center [361, 582] width 14 height 14
click at [564, 615] on link "skip" at bounding box center [566, 620] width 18 height 11
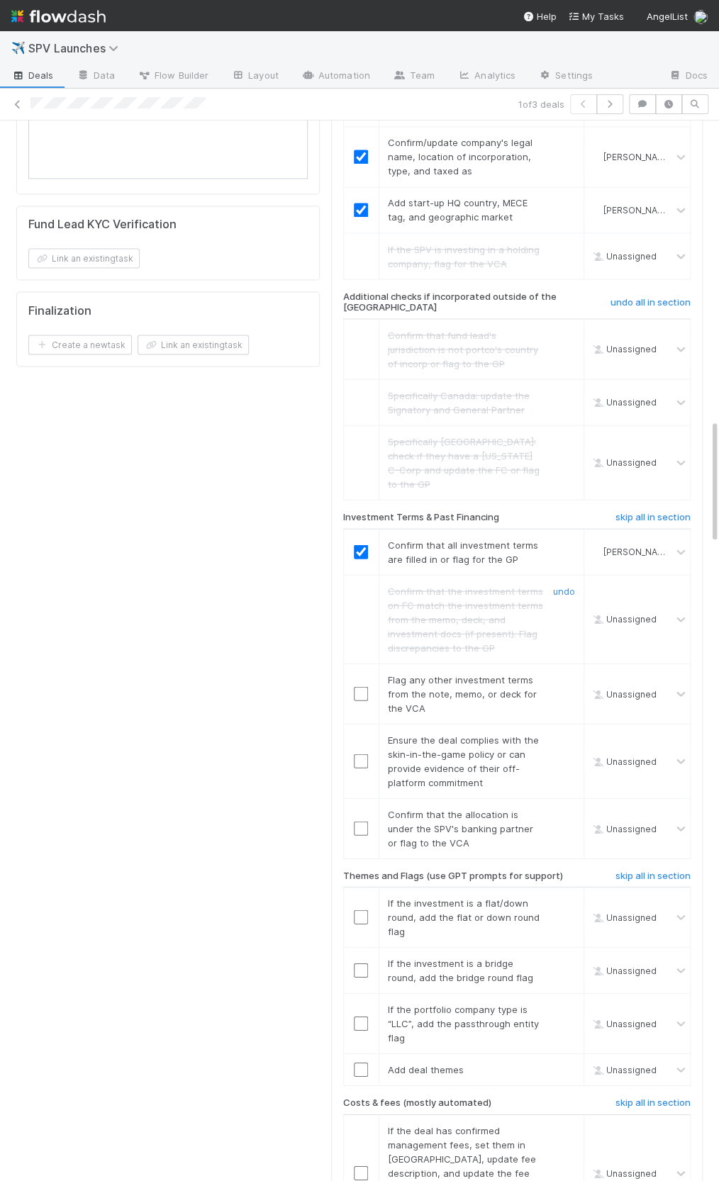
scroll to position [2591, 0]
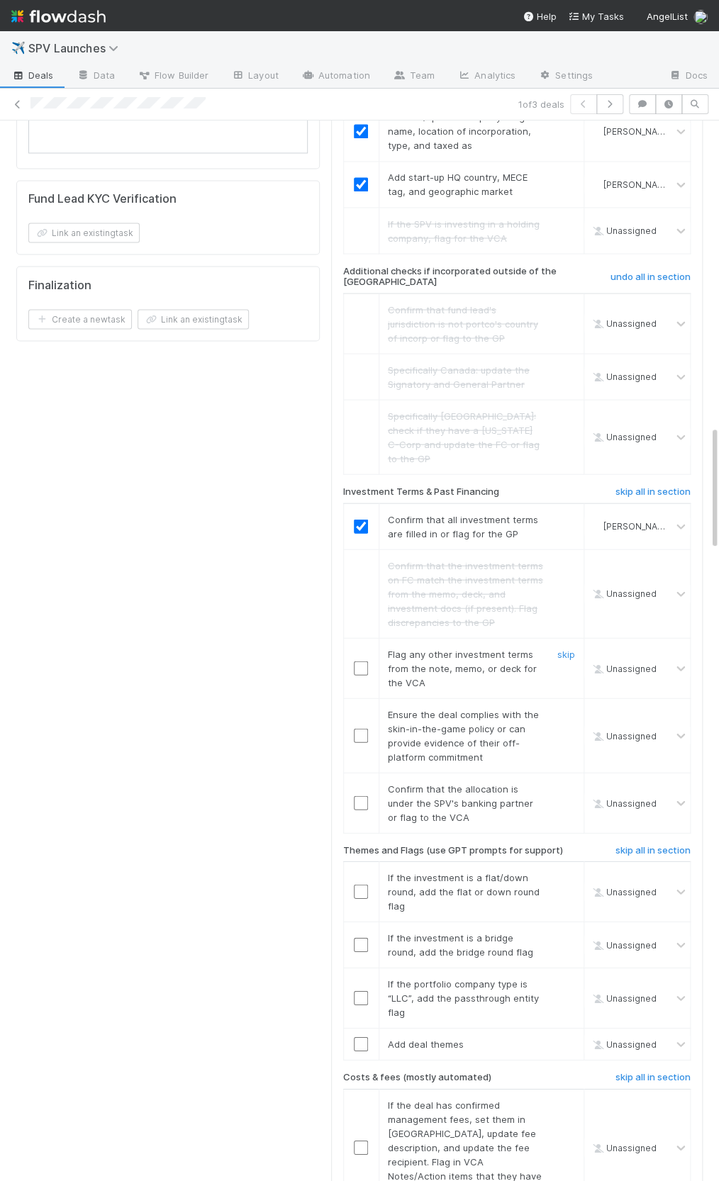
click at [578, 646] on div "skip" at bounding box center [564, 667] width 43 height 43
click at [571, 648] on link "skip" at bounding box center [566, 653] width 18 height 11
click at [357, 728] on input "checkbox" at bounding box center [361, 735] width 14 height 14
click at [361, 795] on input "checkbox" at bounding box center [361, 802] width 14 height 14
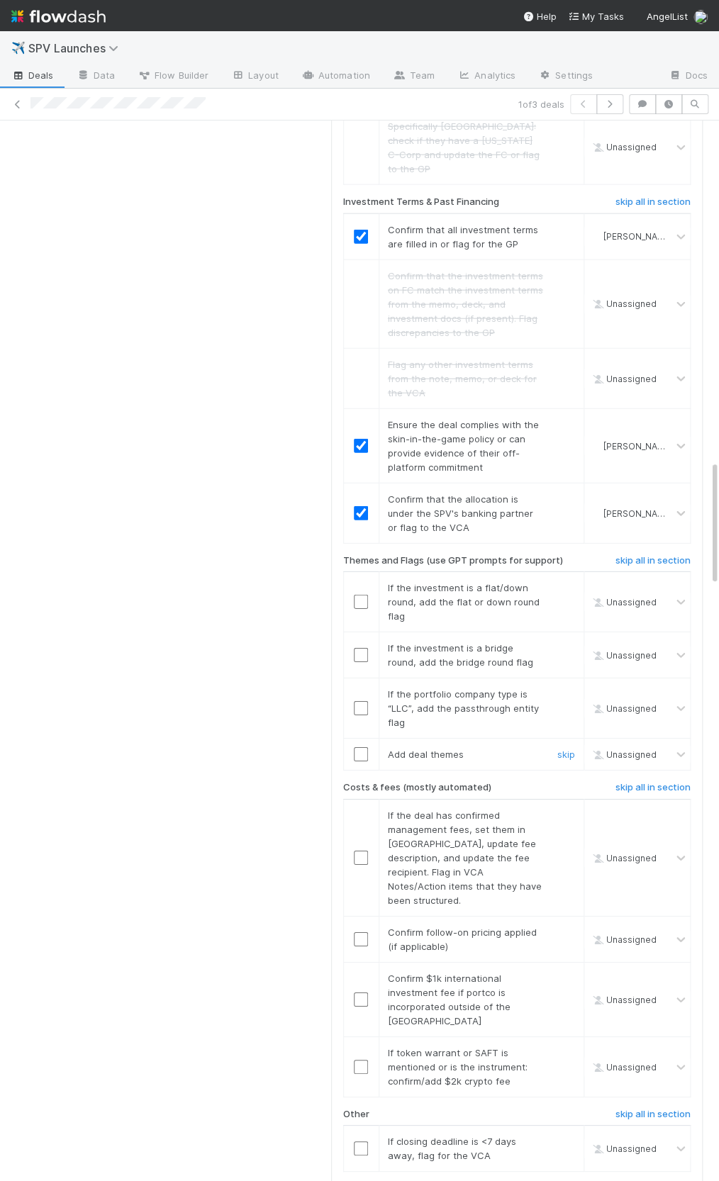
scroll to position [2886, 0]
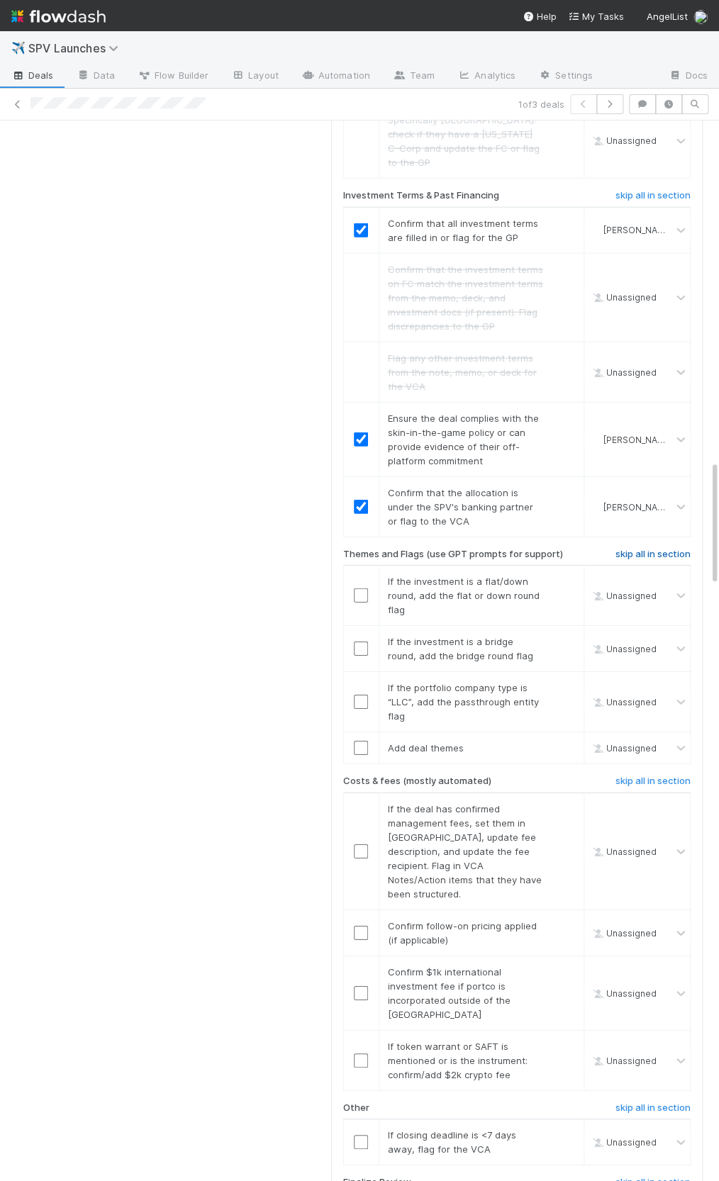
click at [627, 549] on h6 "skip all in section" at bounding box center [652, 554] width 75 height 11
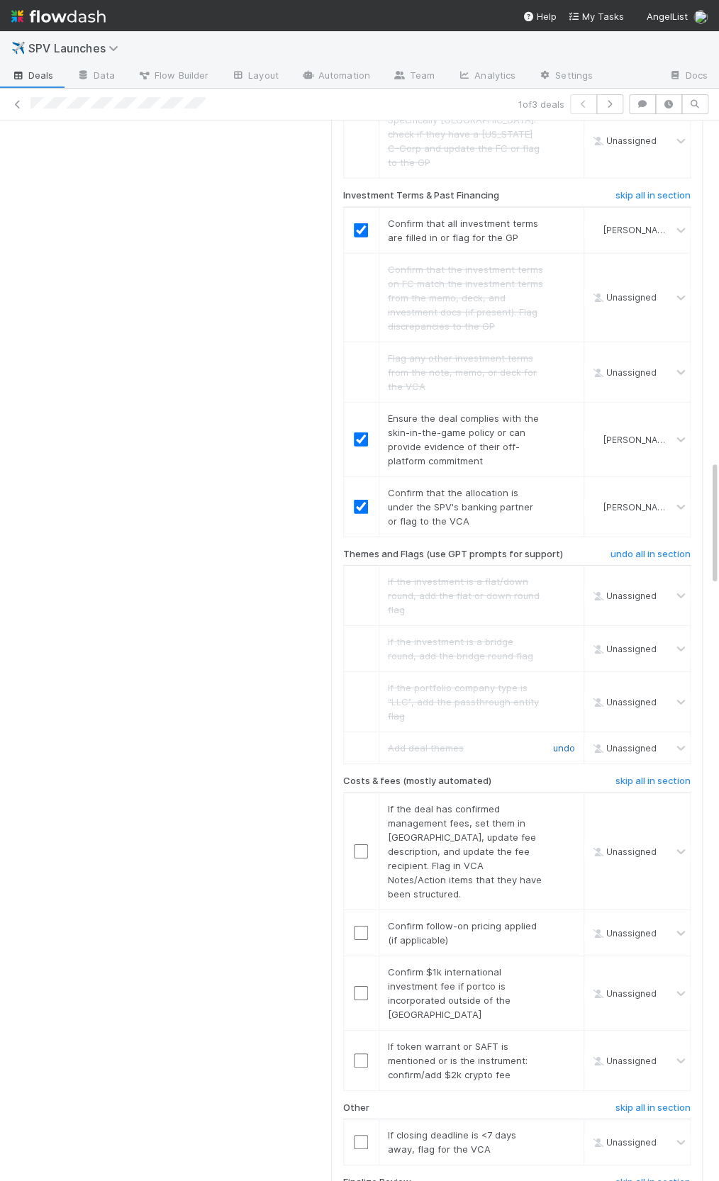
click at [560, 742] on link "undo" at bounding box center [564, 747] width 22 height 11
click at [559, 742] on link "undo" at bounding box center [564, 747] width 22 height 11
click at [358, 741] on input "checkbox" at bounding box center [361, 748] width 14 height 14
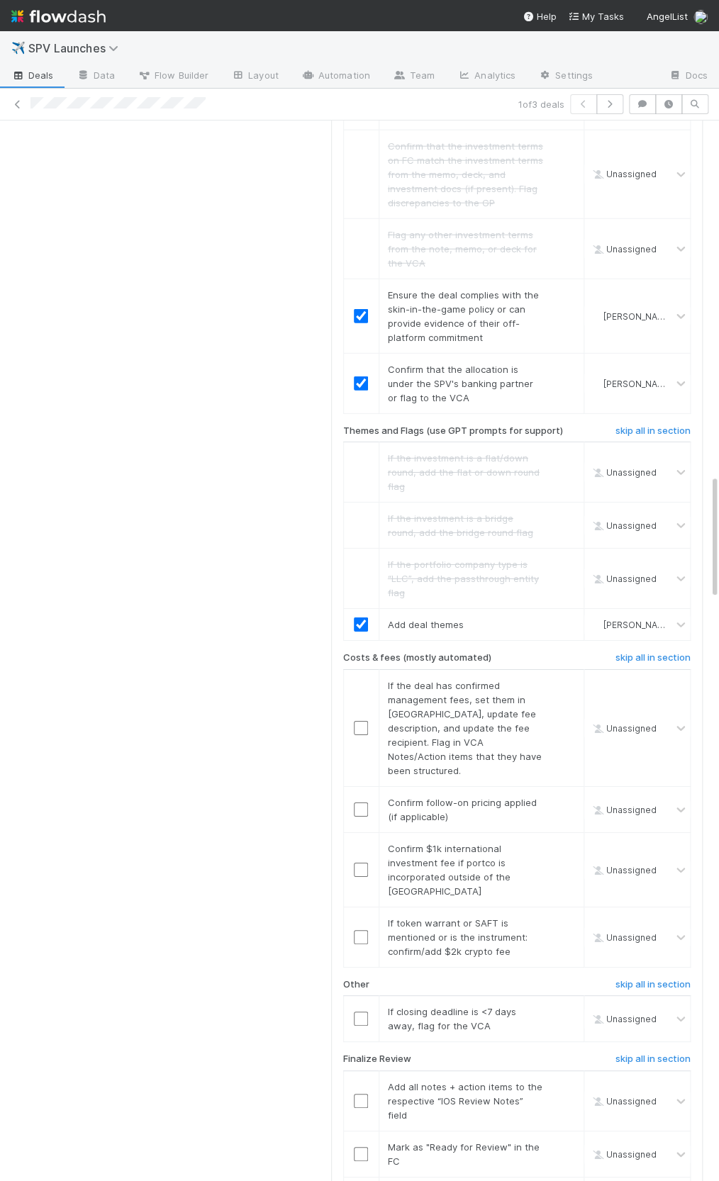
scroll to position [3011, 0]
click at [645, 651] on h6 "skip all in section" at bounding box center [652, 656] width 75 height 11
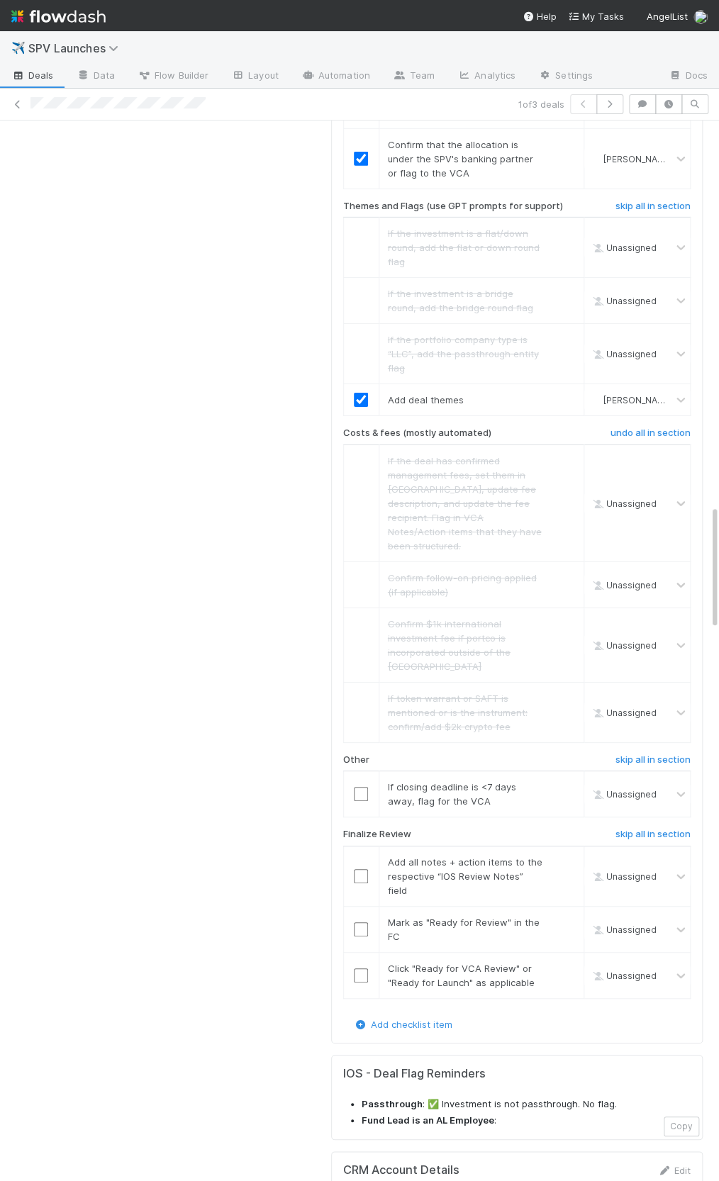
scroll to position [3292, 0]
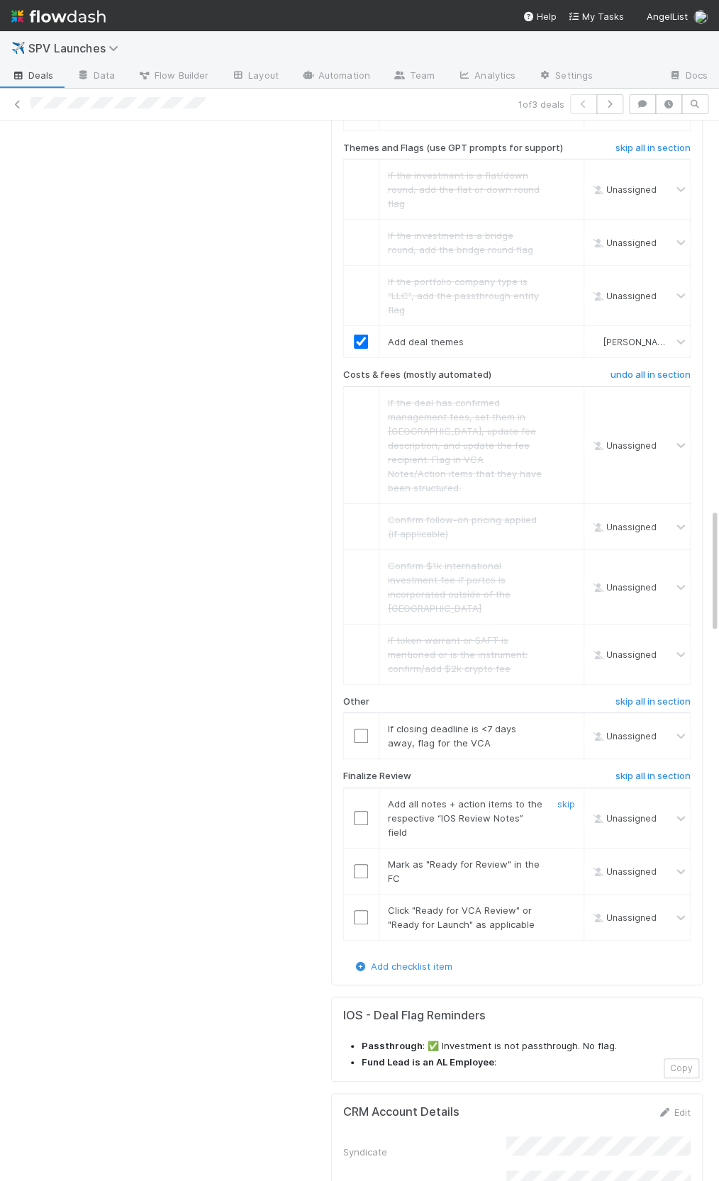
click at [348, 811] on div at bounding box center [361, 818] width 35 height 14
click at [354, 811] on input "checkbox" at bounding box center [361, 818] width 14 height 14
click at [357, 864] on input "checkbox" at bounding box center [361, 871] width 14 height 14
click at [363, 910] on input "checkbox" at bounding box center [361, 917] width 14 height 14
checkbox input "true"
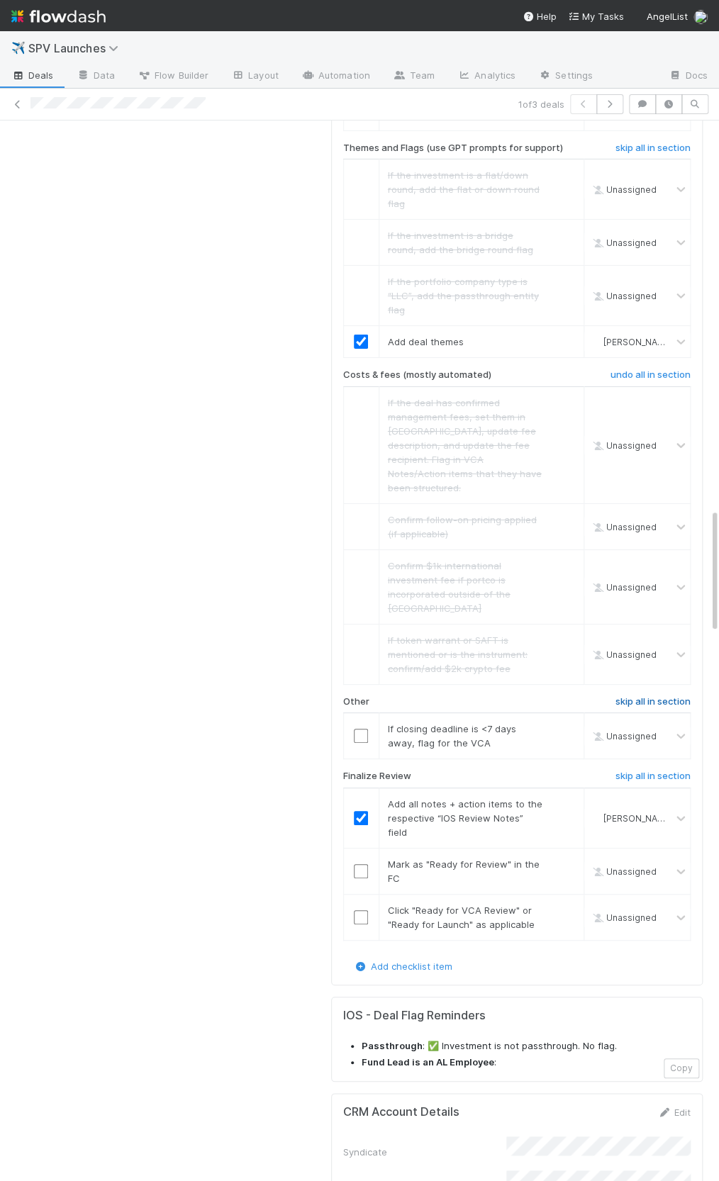
click at [642, 696] on h6 "skip all in section" at bounding box center [652, 701] width 75 height 11
click at [370, 864] on div at bounding box center [361, 871] width 35 height 14
click at [355, 864] on input "checkbox" at bounding box center [361, 871] width 14 height 14
click at [357, 910] on input "checkbox" at bounding box center [361, 917] width 14 height 14
checkbox input "true"
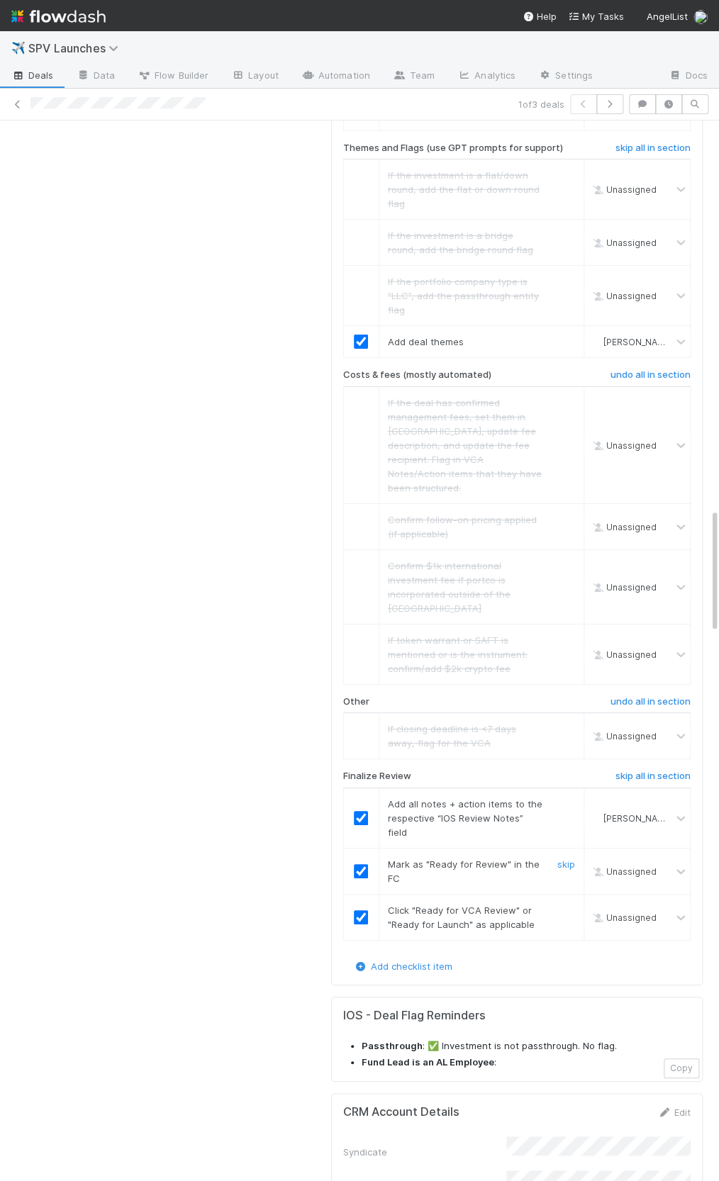
checkbox input "true"
click at [359, 864] on input "checkbox" at bounding box center [361, 871] width 14 height 14
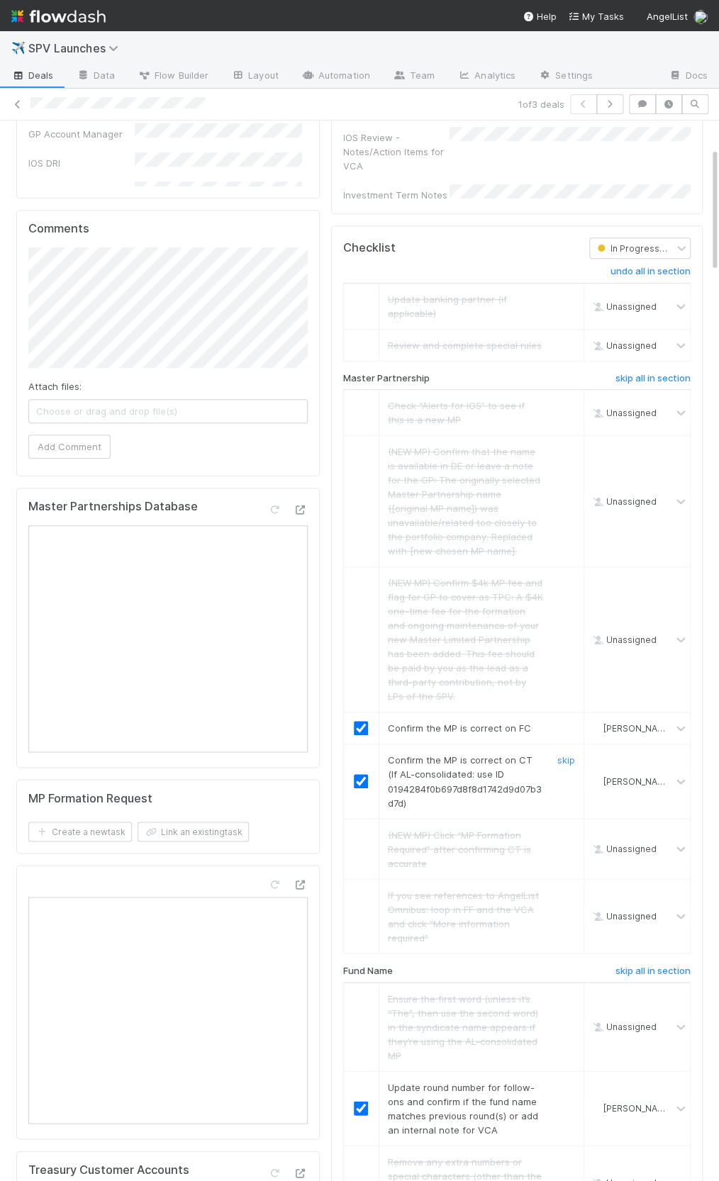
scroll to position [0, 0]
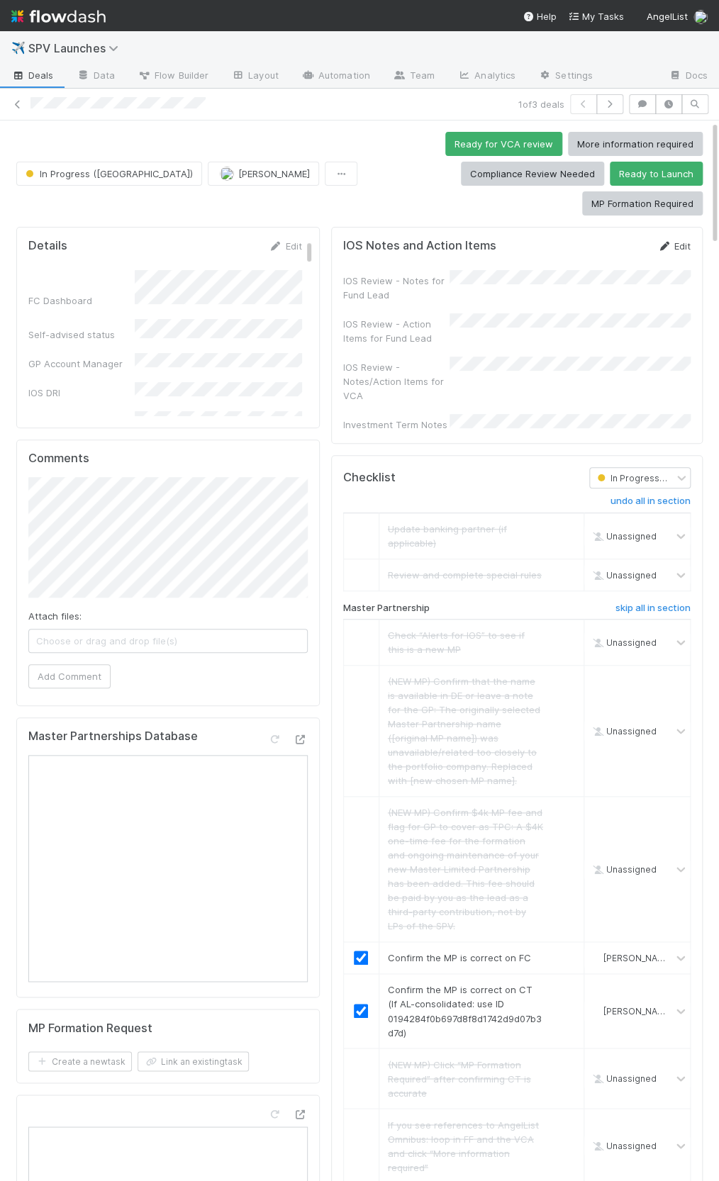
click at [674, 240] on link "Edit" at bounding box center [673, 245] width 33 height 11
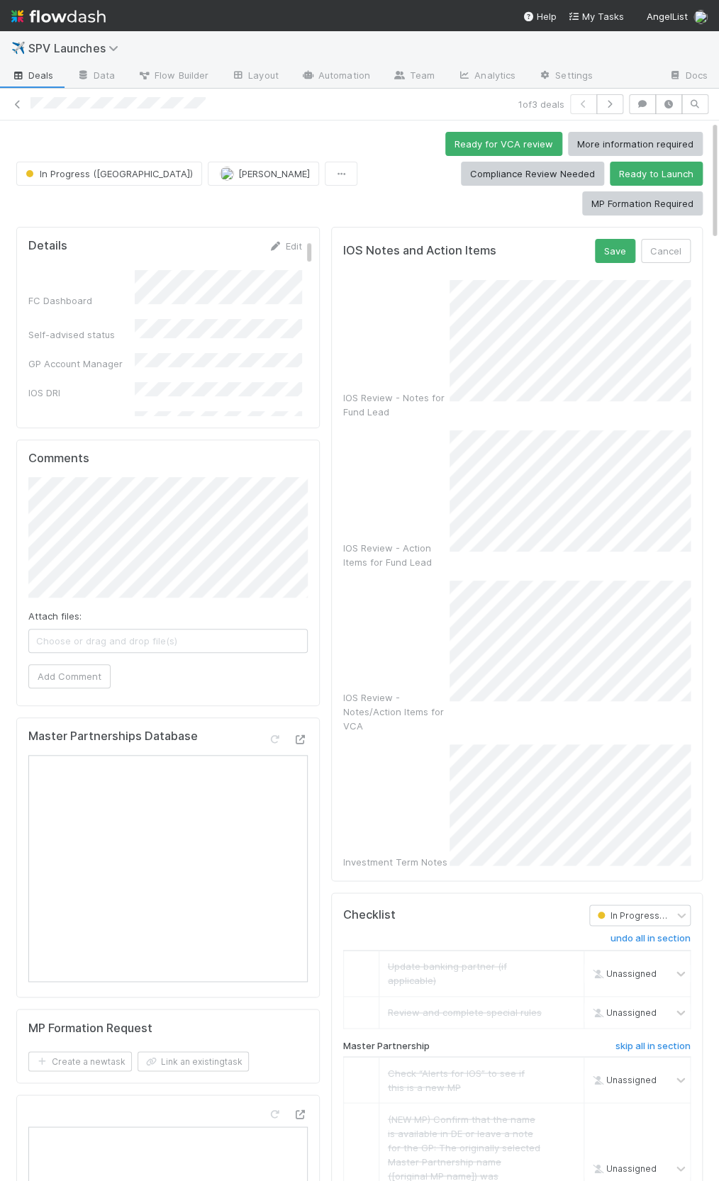
scroll to position [0, 1]
click at [375, 441] on div "IOS Review - Action Items for Fund Lead" at bounding box center [515, 499] width 347 height 139
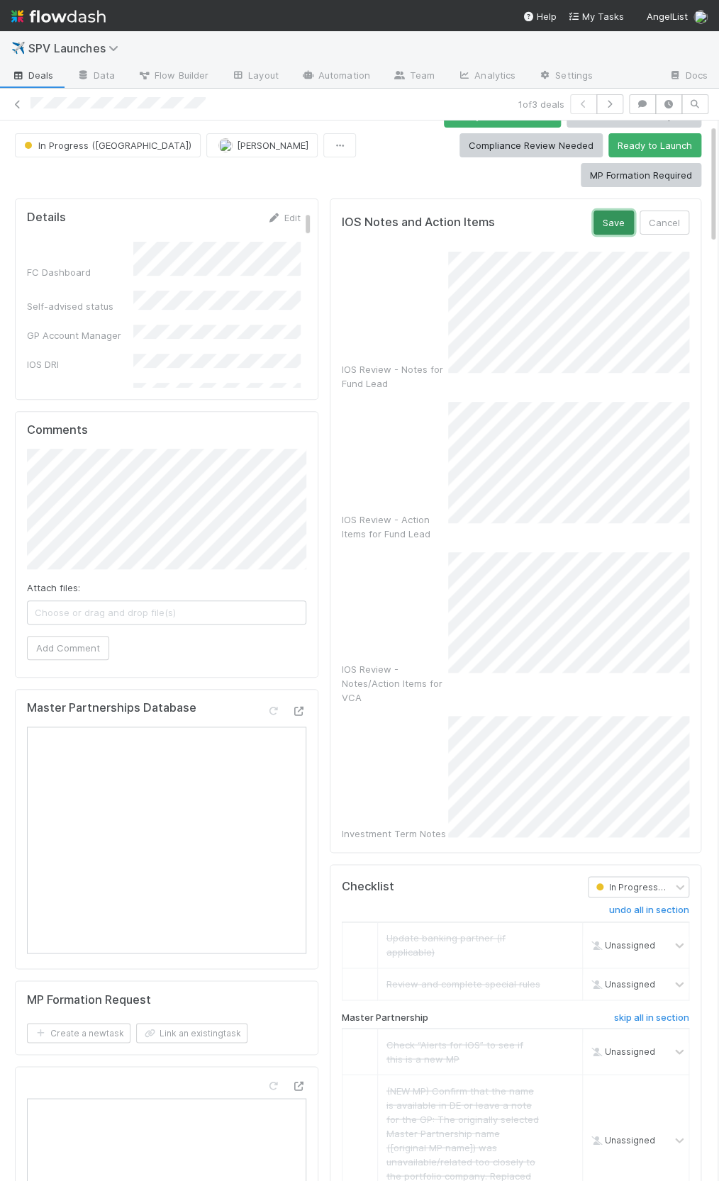
click at [605, 211] on button "Save" at bounding box center [613, 223] width 40 height 24
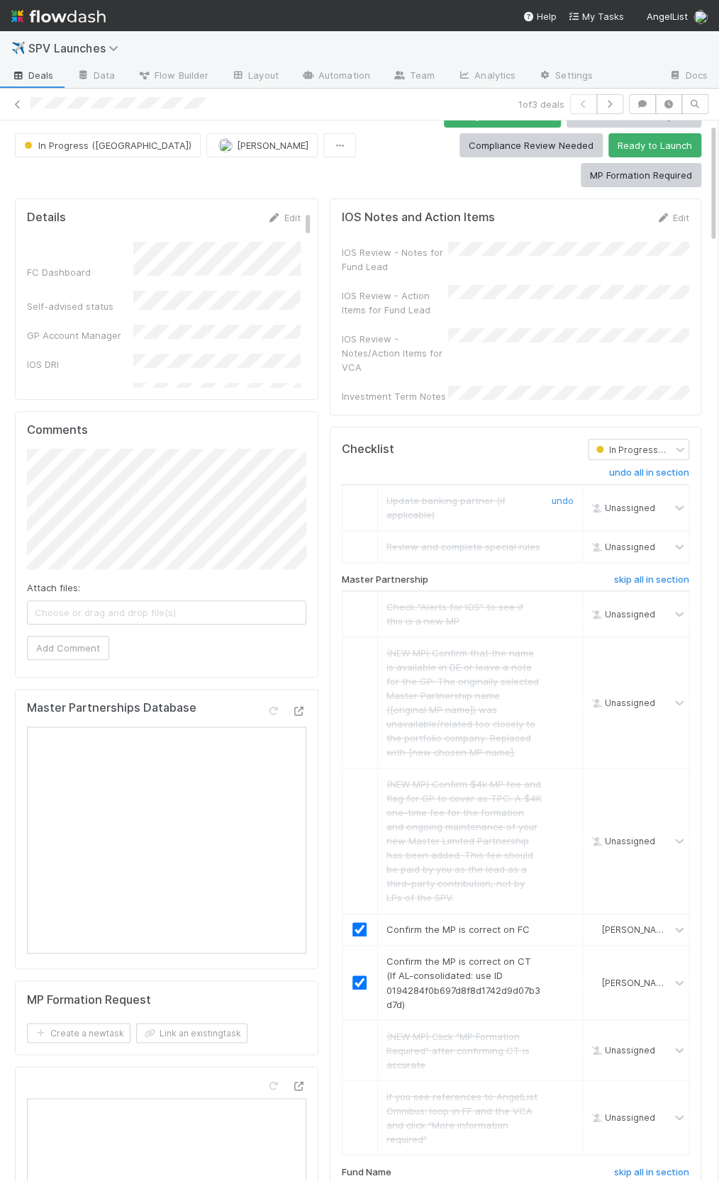
scroll to position [0, 0]
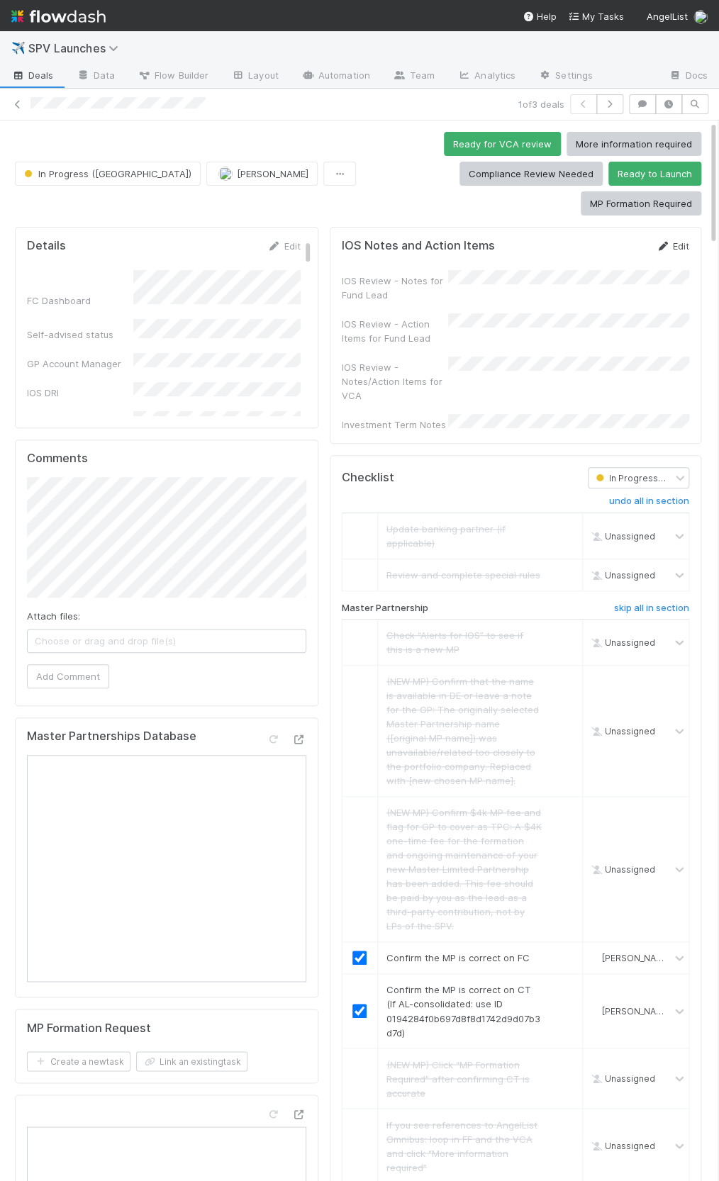
click at [675, 240] on link "Edit" at bounding box center [672, 245] width 33 height 11
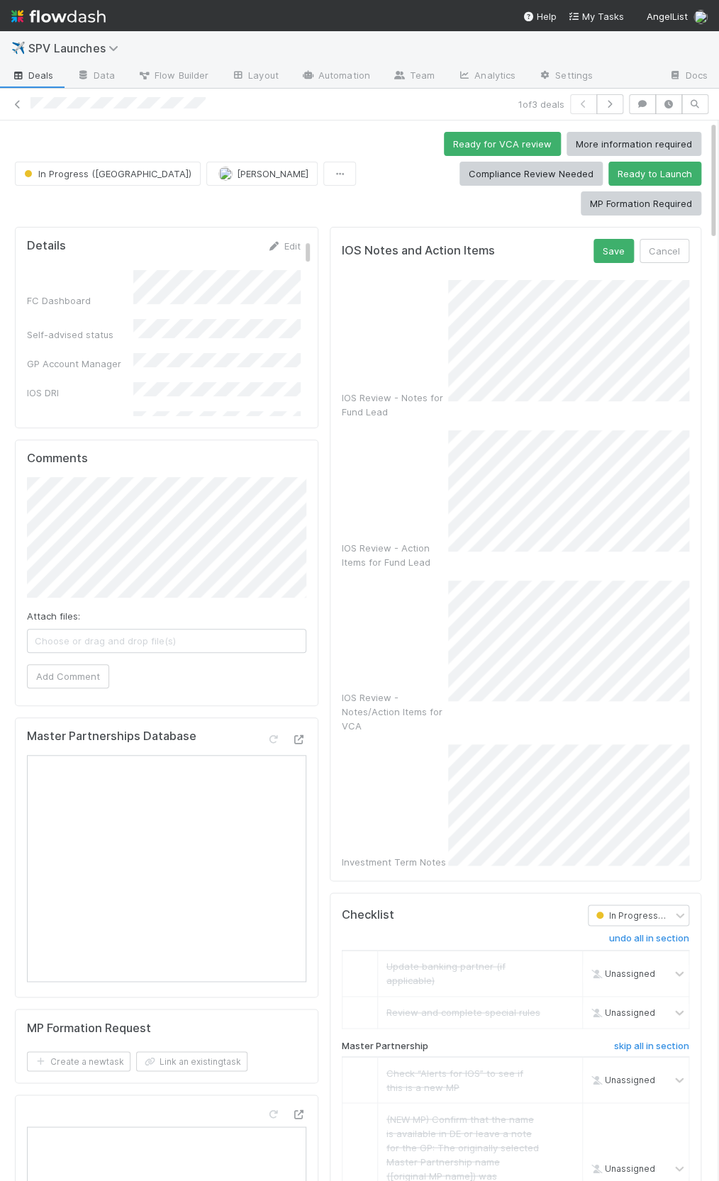
click at [391, 690] on div "IOS Review - Notes/Action Items for VCA" at bounding box center [395, 711] width 106 height 43
click at [413, 581] on div "IOS Review - Notes/Action Items for VCA" at bounding box center [515, 656] width 347 height 153
click at [616, 239] on button "Save" at bounding box center [613, 251] width 40 height 24
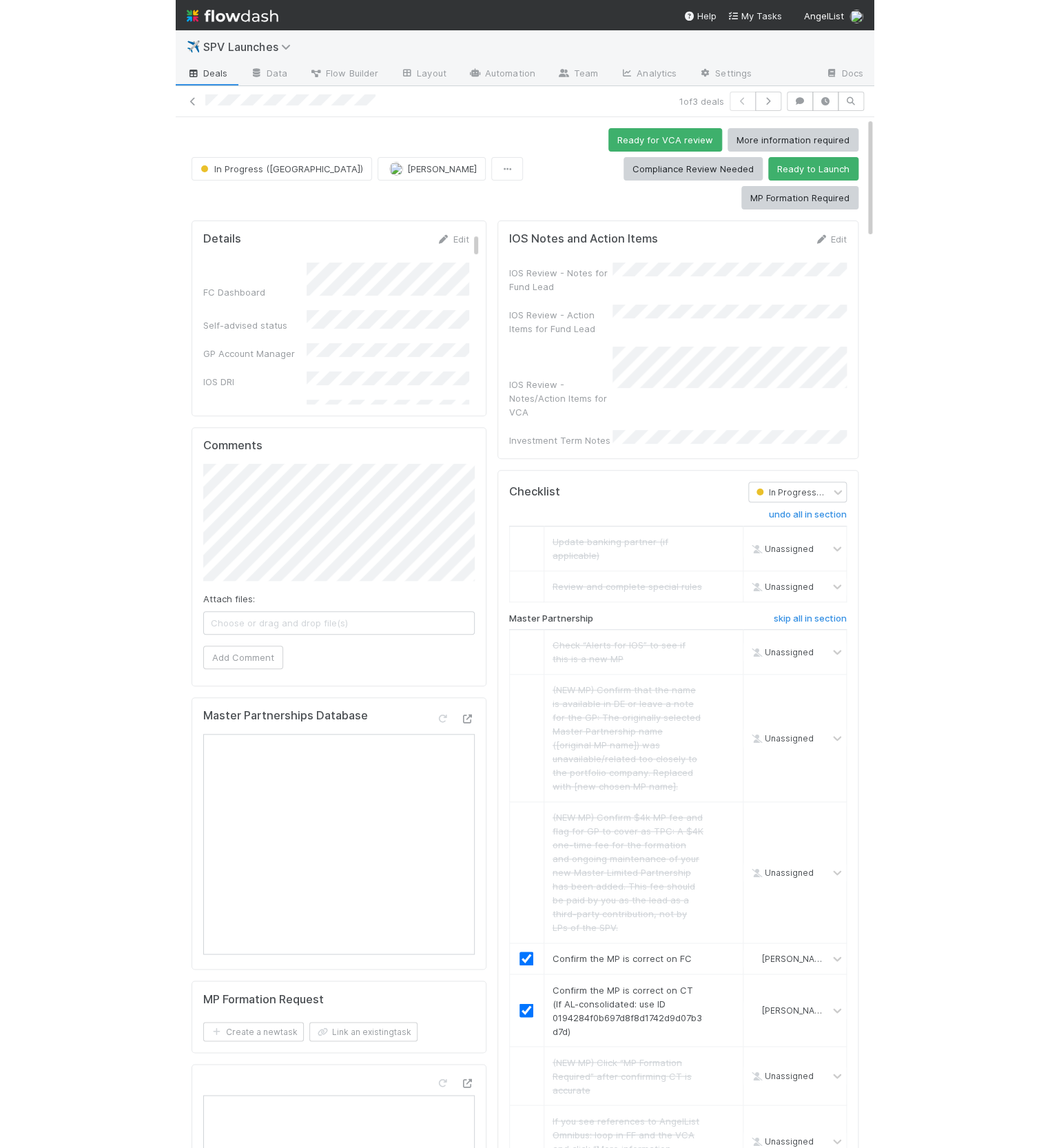
scroll to position [0, 4]
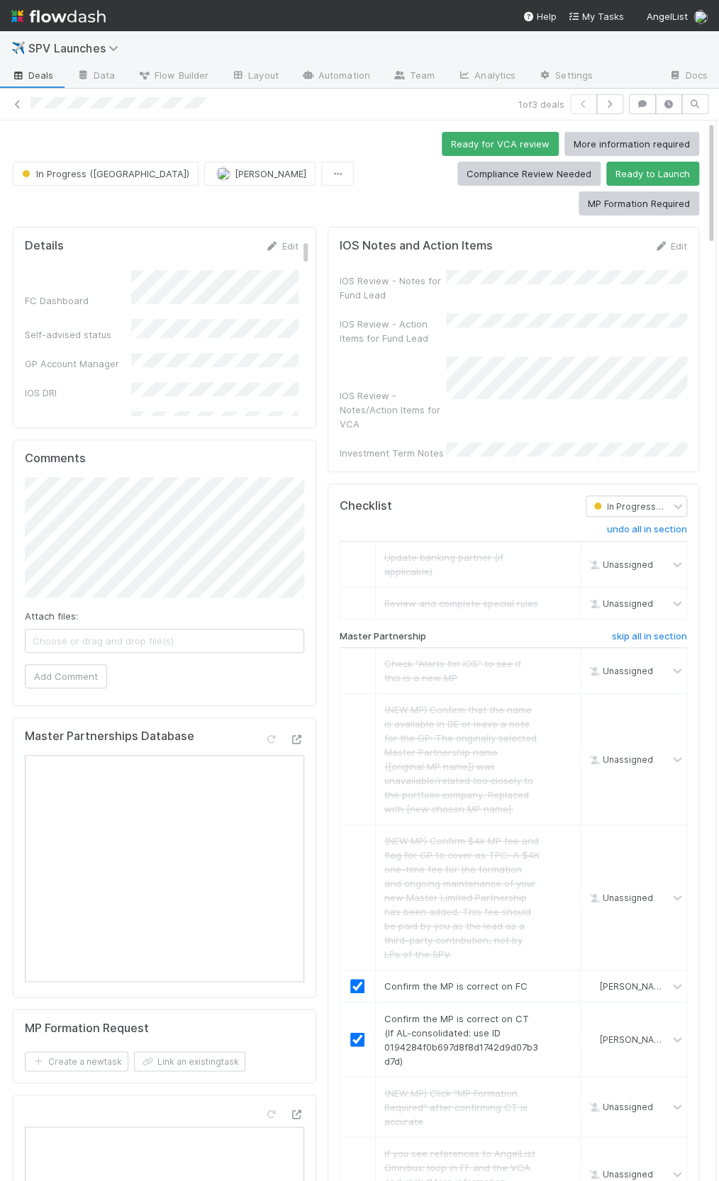
click at [374, 310] on div "IOS Review - Notes for Fund Lead IOS Review - Action Items for Fund Lead IOS Re…" at bounding box center [513, 365] width 347 height 190
click at [558, 357] on div "IOS Review - Notes/Action Items for VCA" at bounding box center [513, 394] width 347 height 74
click at [606, 174] on button "Ready to Launch" at bounding box center [652, 174] width 93 height 24
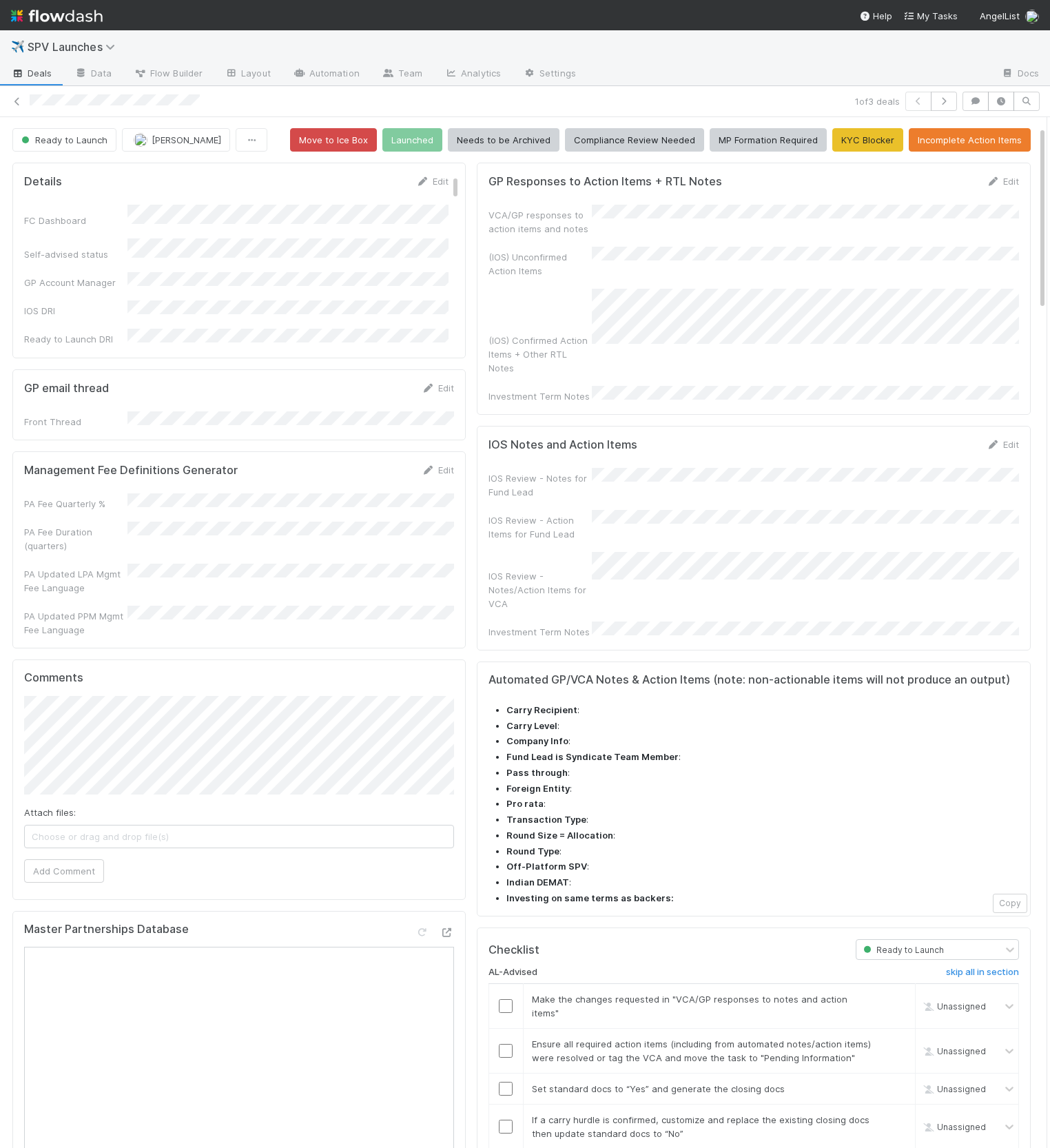
scroll to position [342, 0]
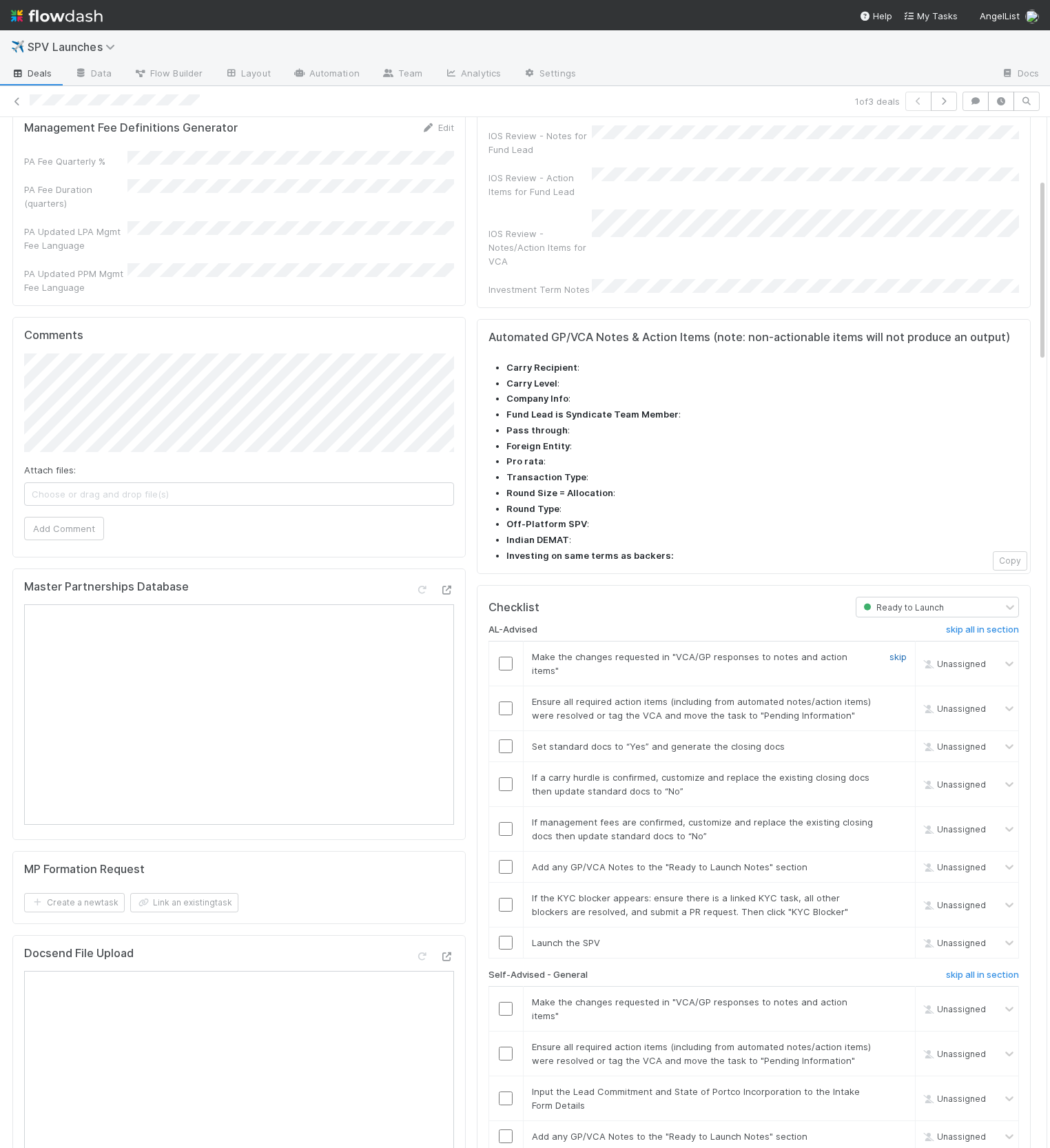
click at [656, 651] on link "skip" at bounding box center [898, 656] width 18 height 11
click at [656, 696] on link "skip" at bounding box center [898, 701] width 18 height 11
click at [656, 651] on link "skip" at bounding box center [898, 656] width 18 height 11
click at [509, 740] on input "checkbox" at bounding box center [506, 747] width 14 height 14
click at [656, 772] on link "skip" at bounding box center [898, 777] width 18 height 11
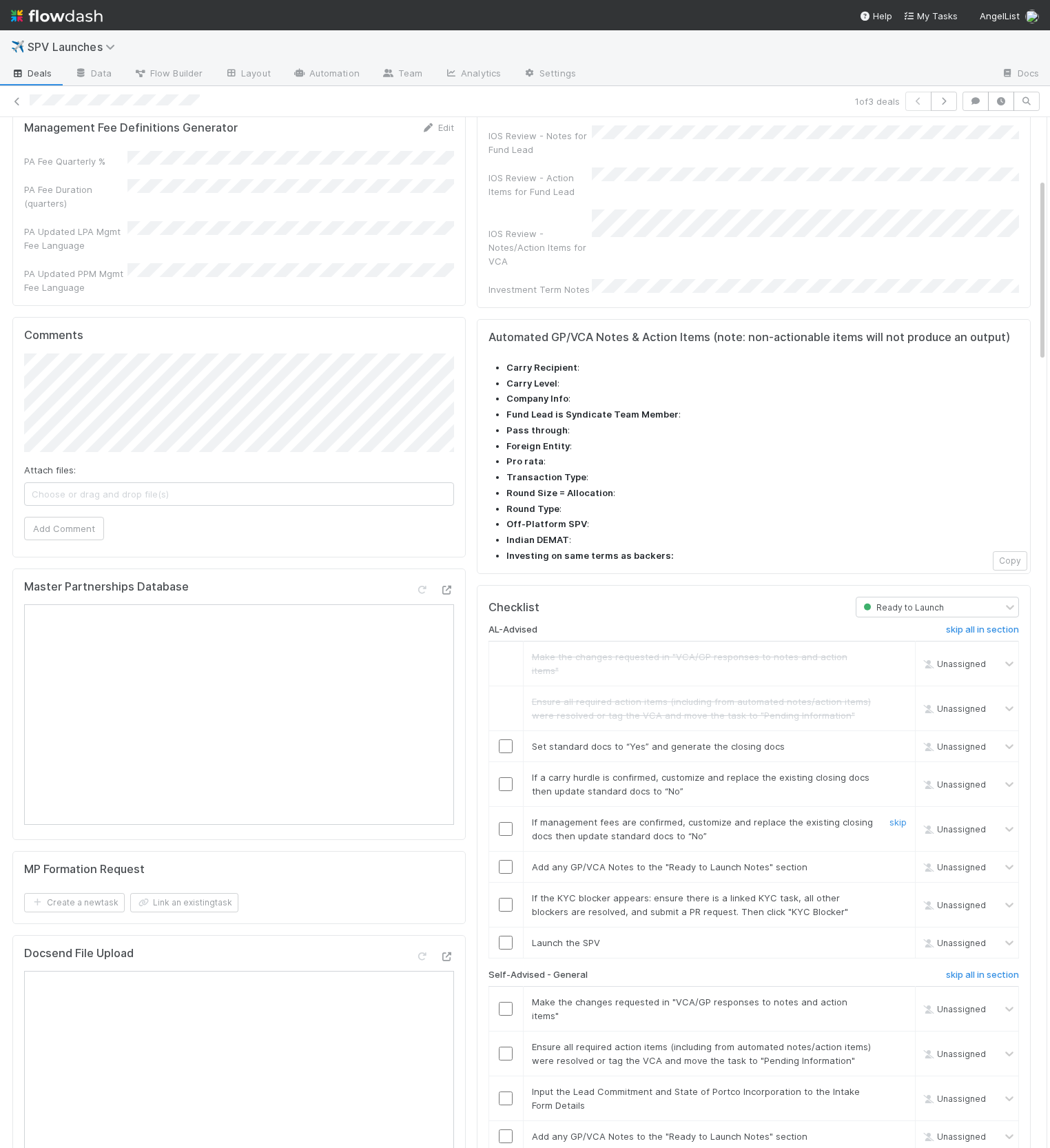
click at [656, 817] on link "skip" at bounding box center [898, 821] width 18 height 11
click at [656, 969] on h6 "skip all in section" at bounding box center [982, 974] width 73 height 11
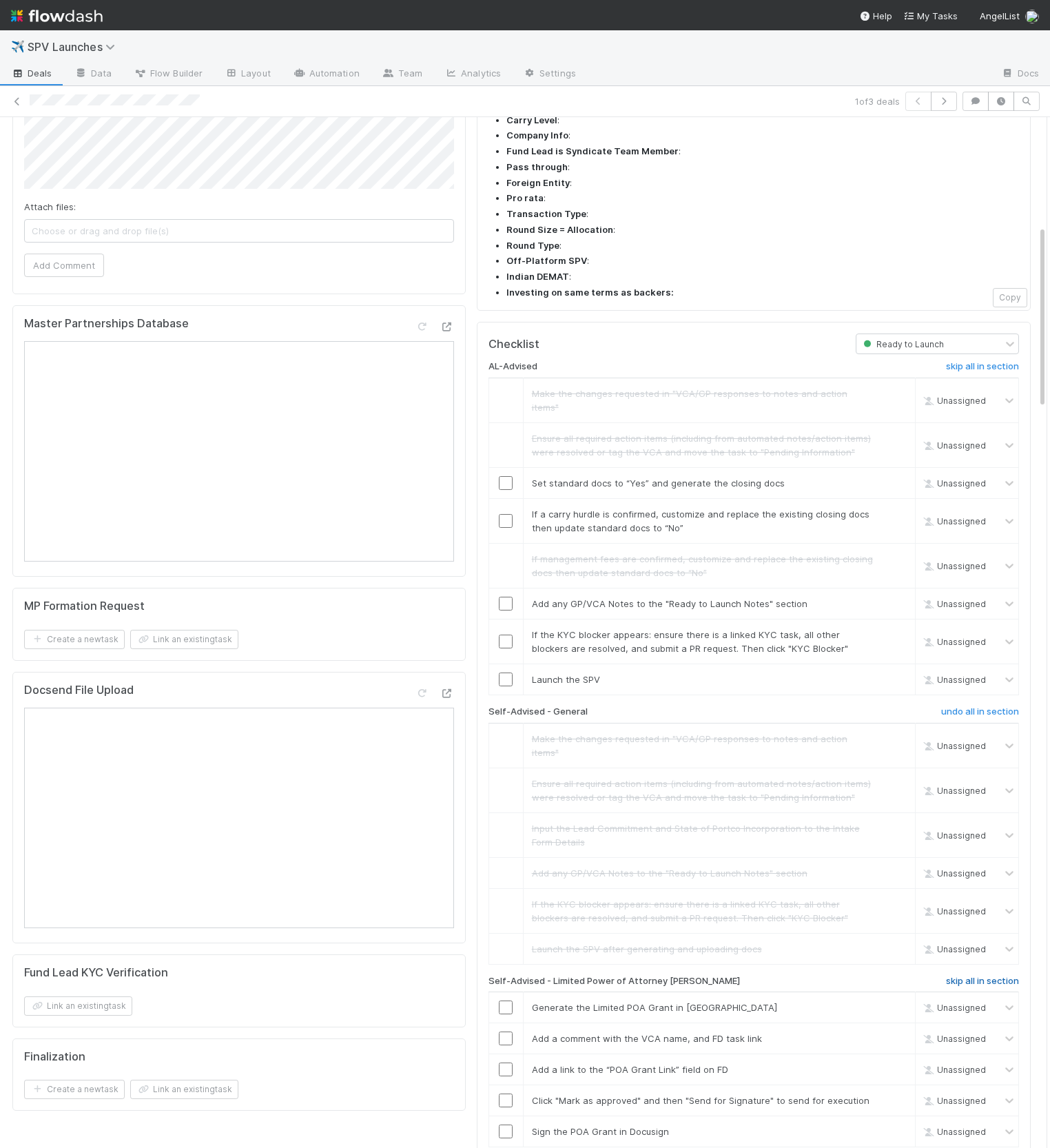
click at [656, 976] on h6 "skip all in section" at bounding box center [982, 981] width 73 height 11
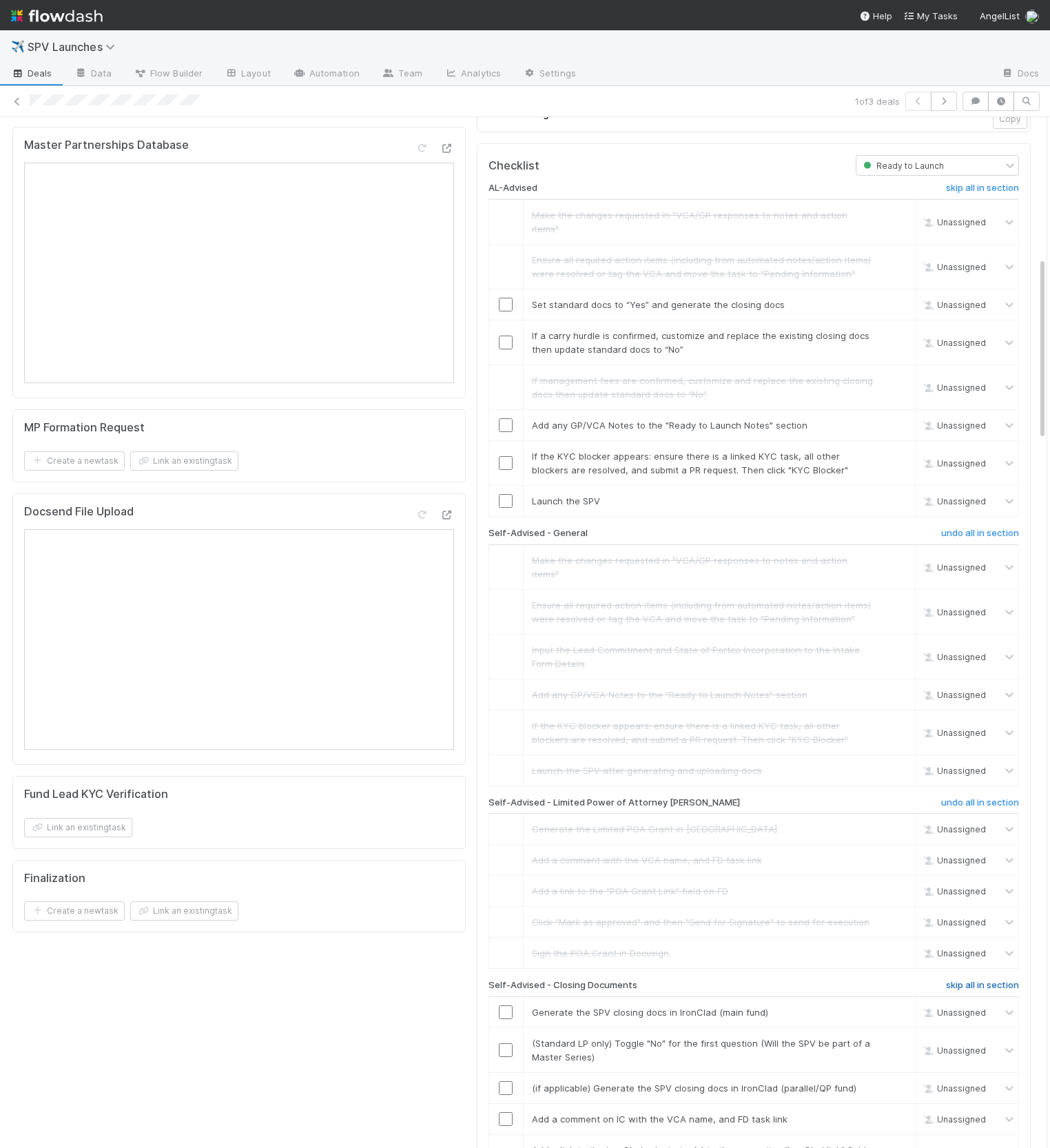
click at [656, 980] on h6 "skip all in section" at bounding box center [982, 985] width 73 height 11
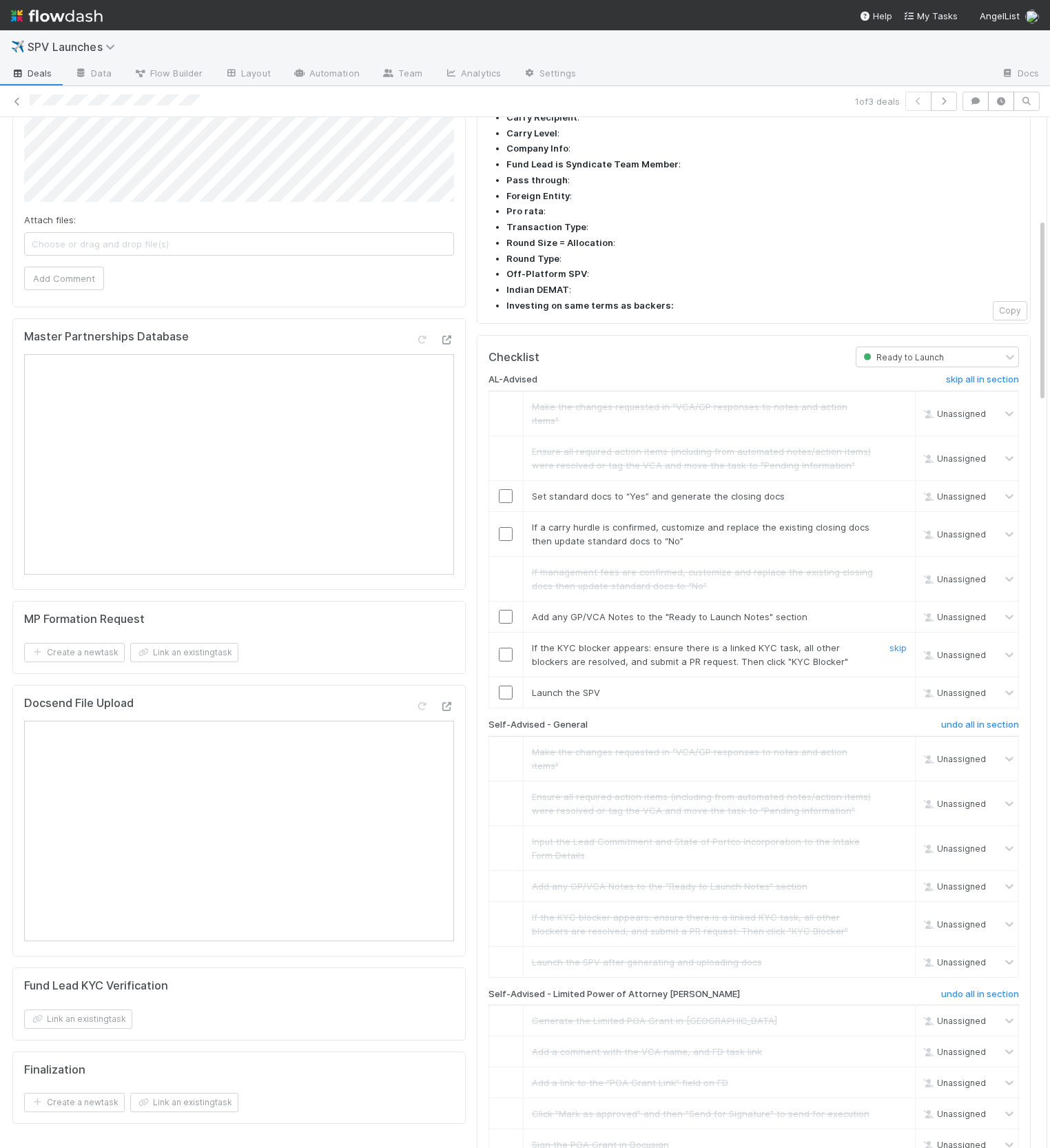
scroll to position [509, 0]
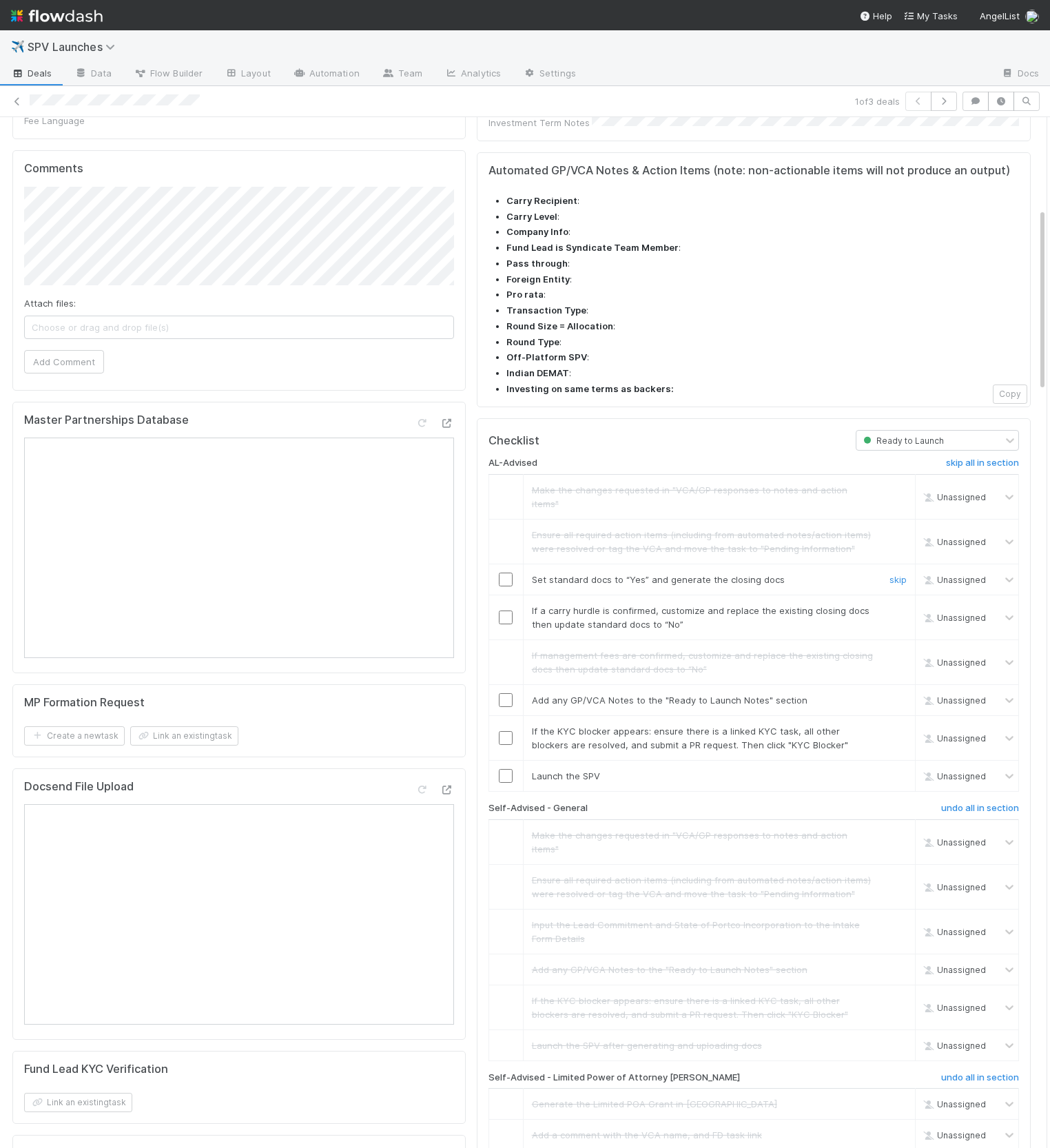
click at [503, 573] on input "checkbox" at bounding box center [506, 579] width 14 height 14
click at [656, 605] on link "skip" at bounding box center [898, 609] width 18 height 11
click at [501, 693] on input "checkbox" at bounding box center [506, 700] width 14 height 14
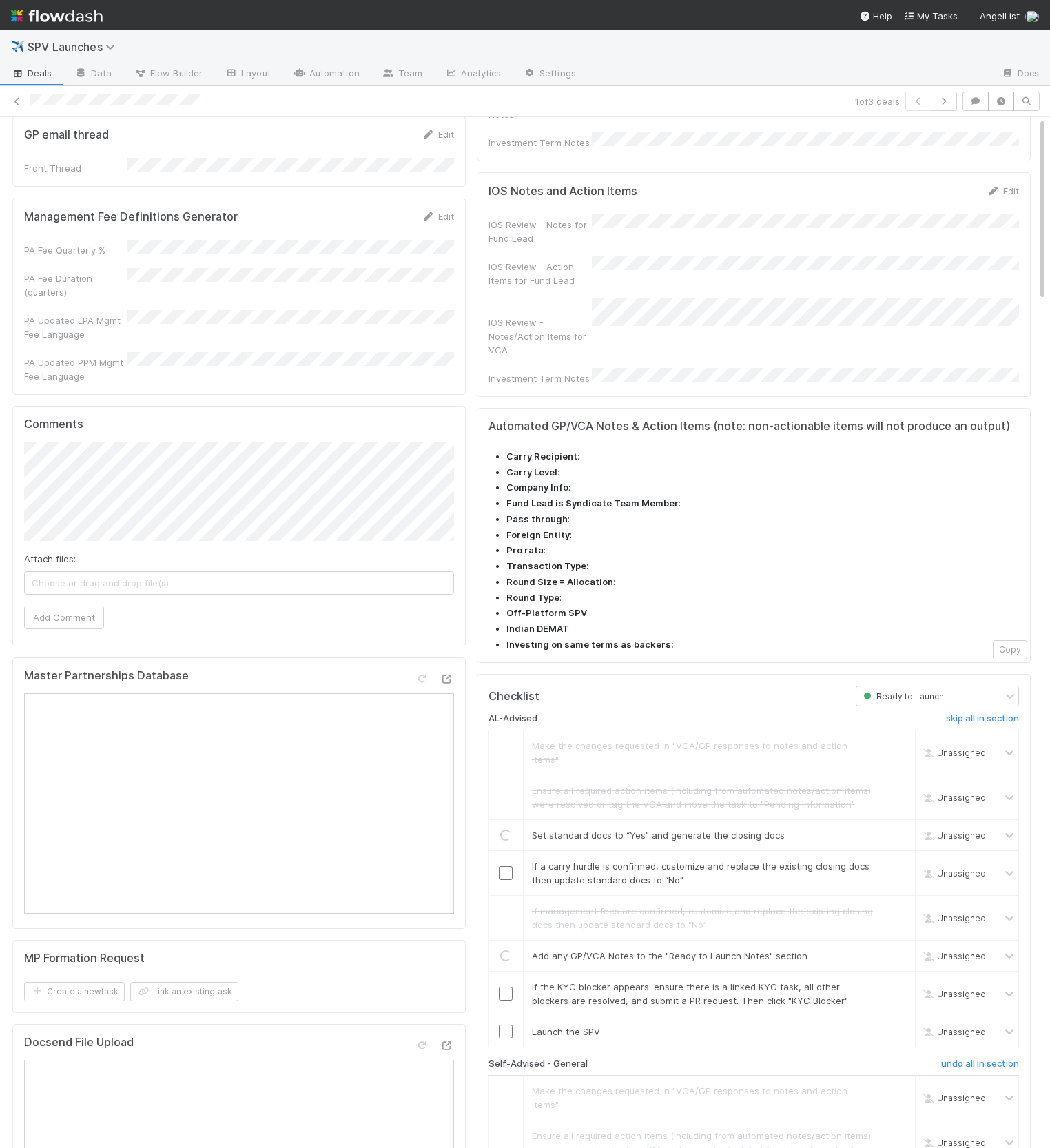
scroll to position [0, 0]
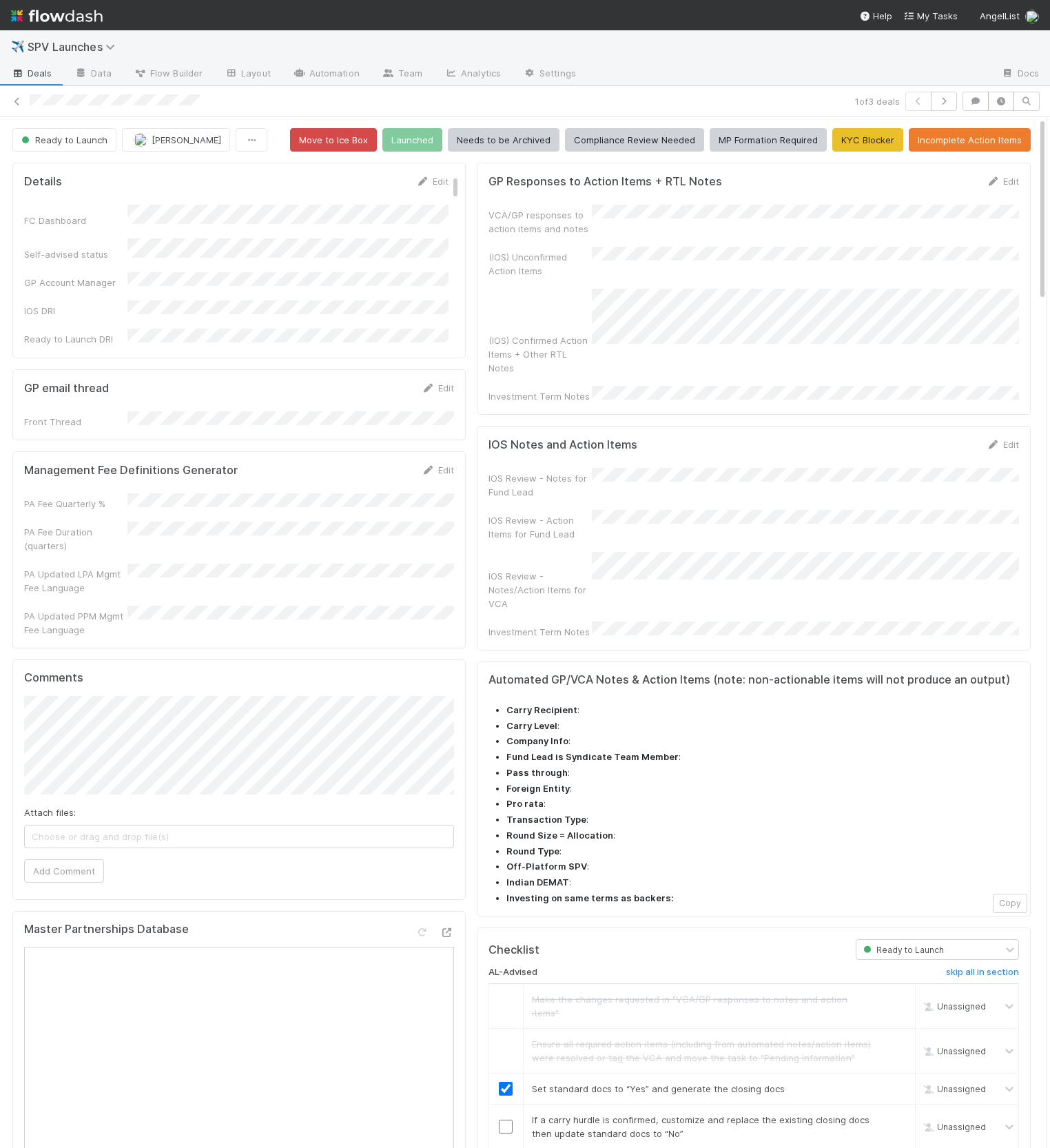
checkbox input "true"
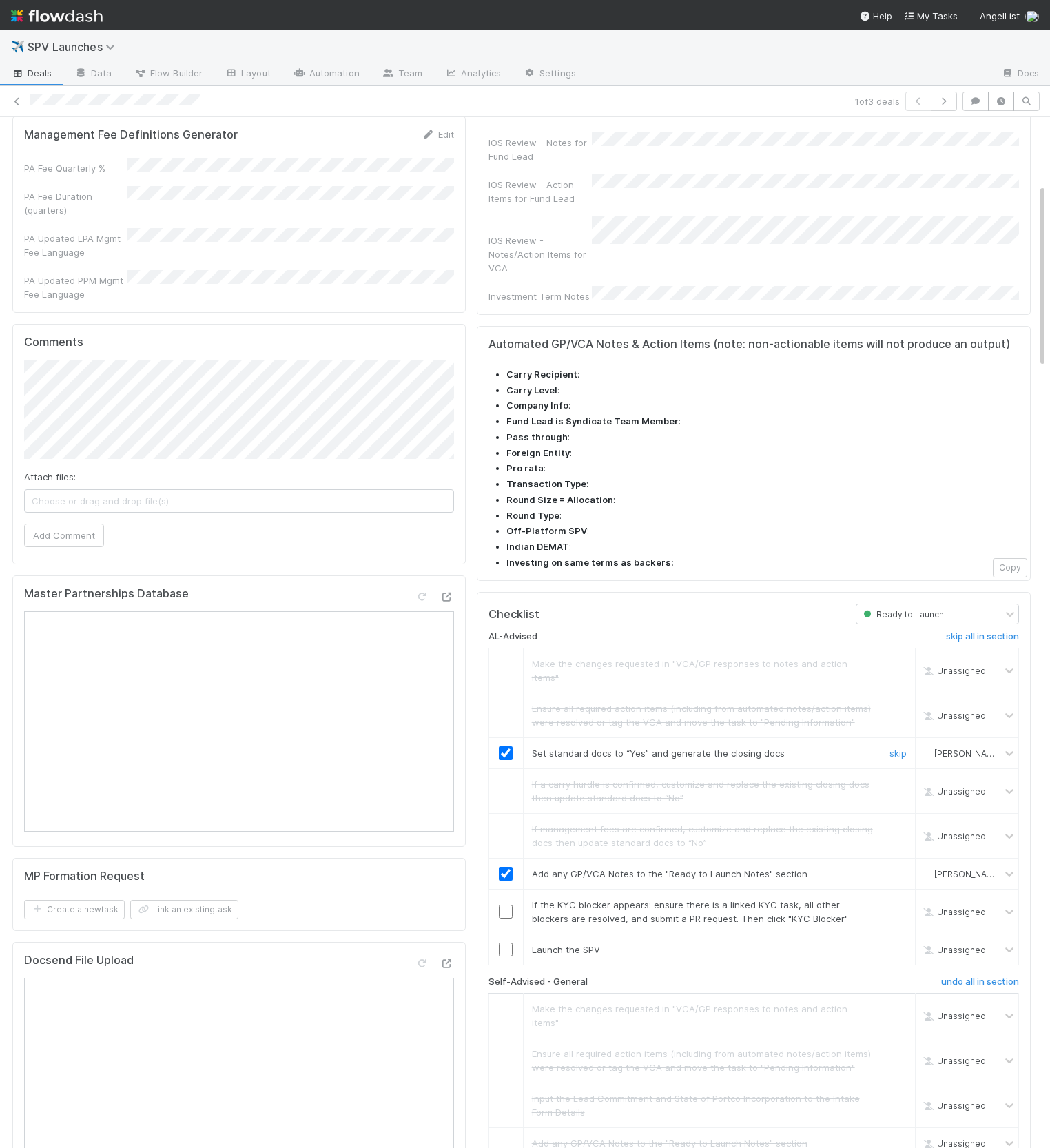
scroll to position [583, 0]
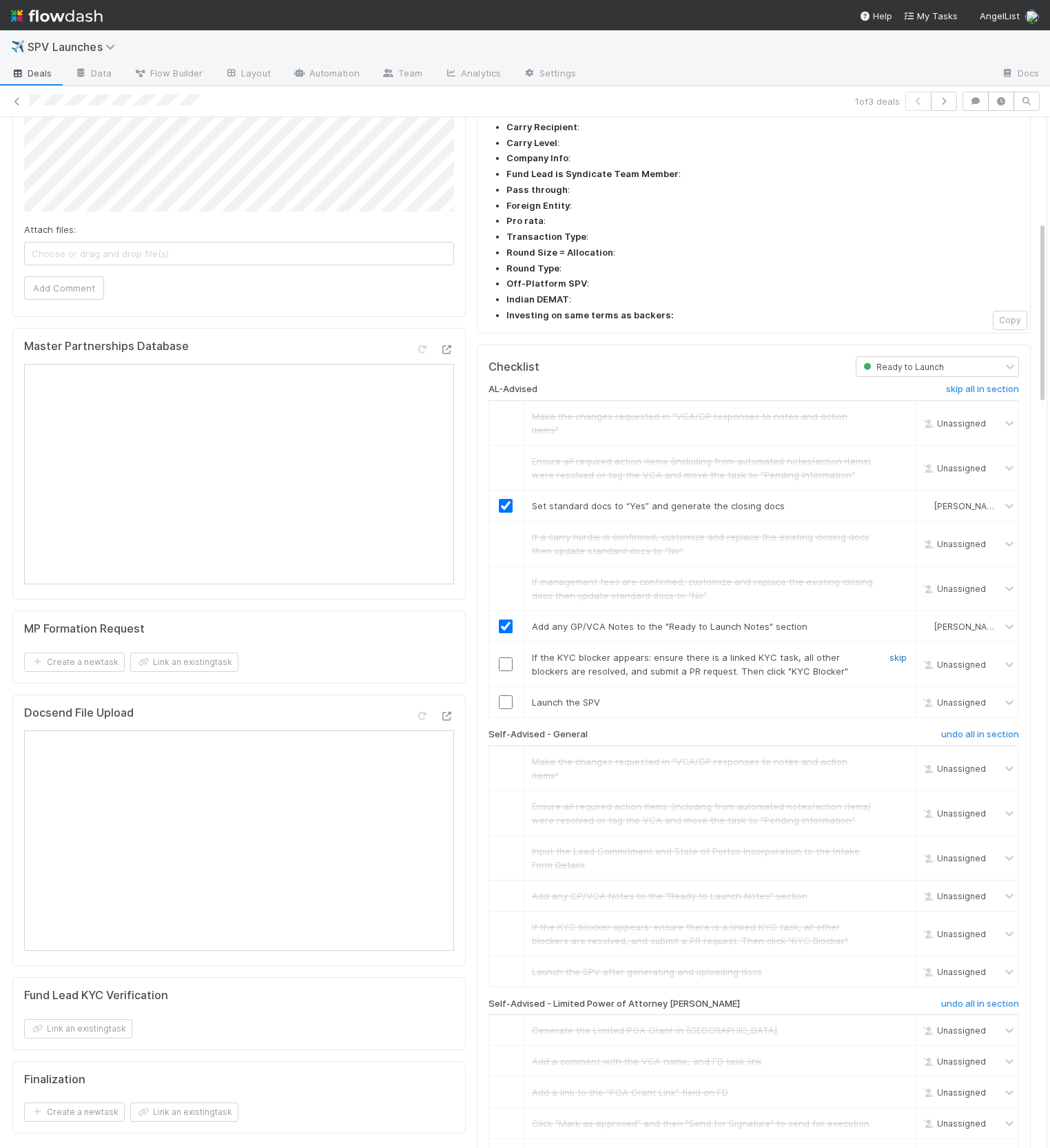
click at [656, 652] on link "skip" at bounding box center [898, 657] width 18 height 11
click at [508, 695] on input "checkbox" at bounding box center [506, 702] width 14 height 14
click at [479, 590] on div "Checklist Ready to Launch AL-Advised skip all in section Make the changes reque…" at bounding box center [753, 946] width 554 height 1203
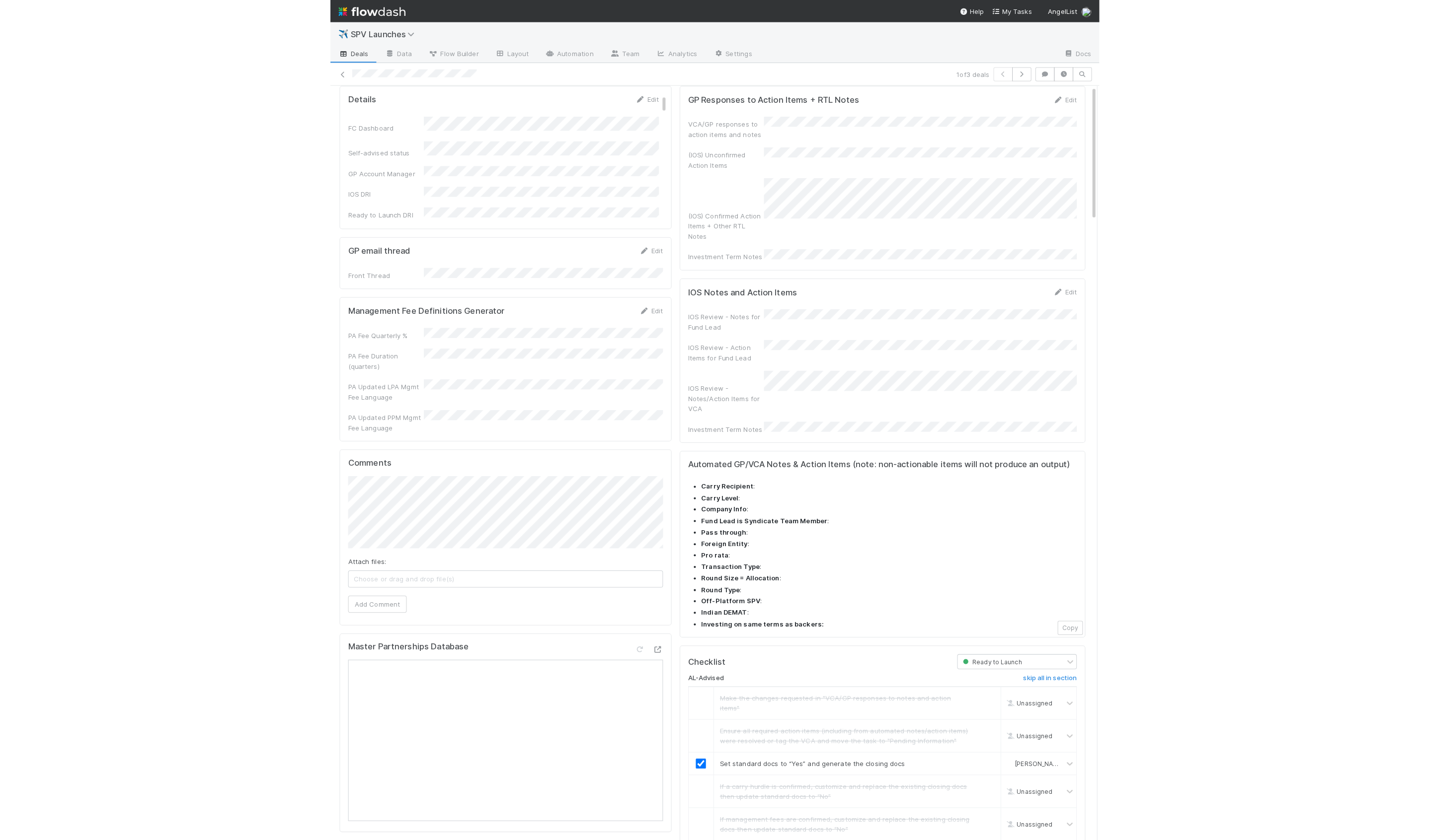
scroll to position [0, 0]
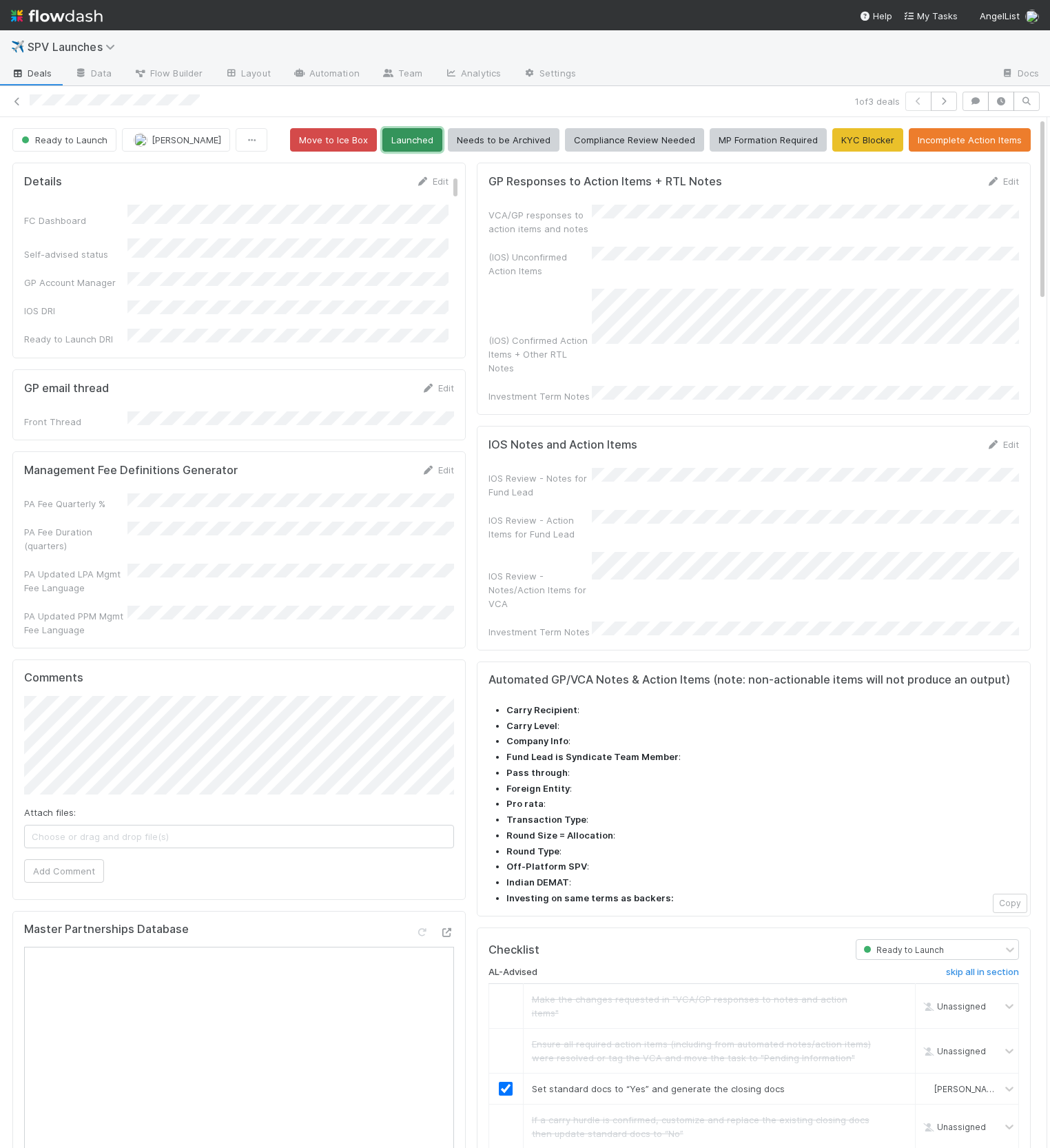
click at [418, 135] on button "Launched" at bounding box center [412, 140] width 60 height 23
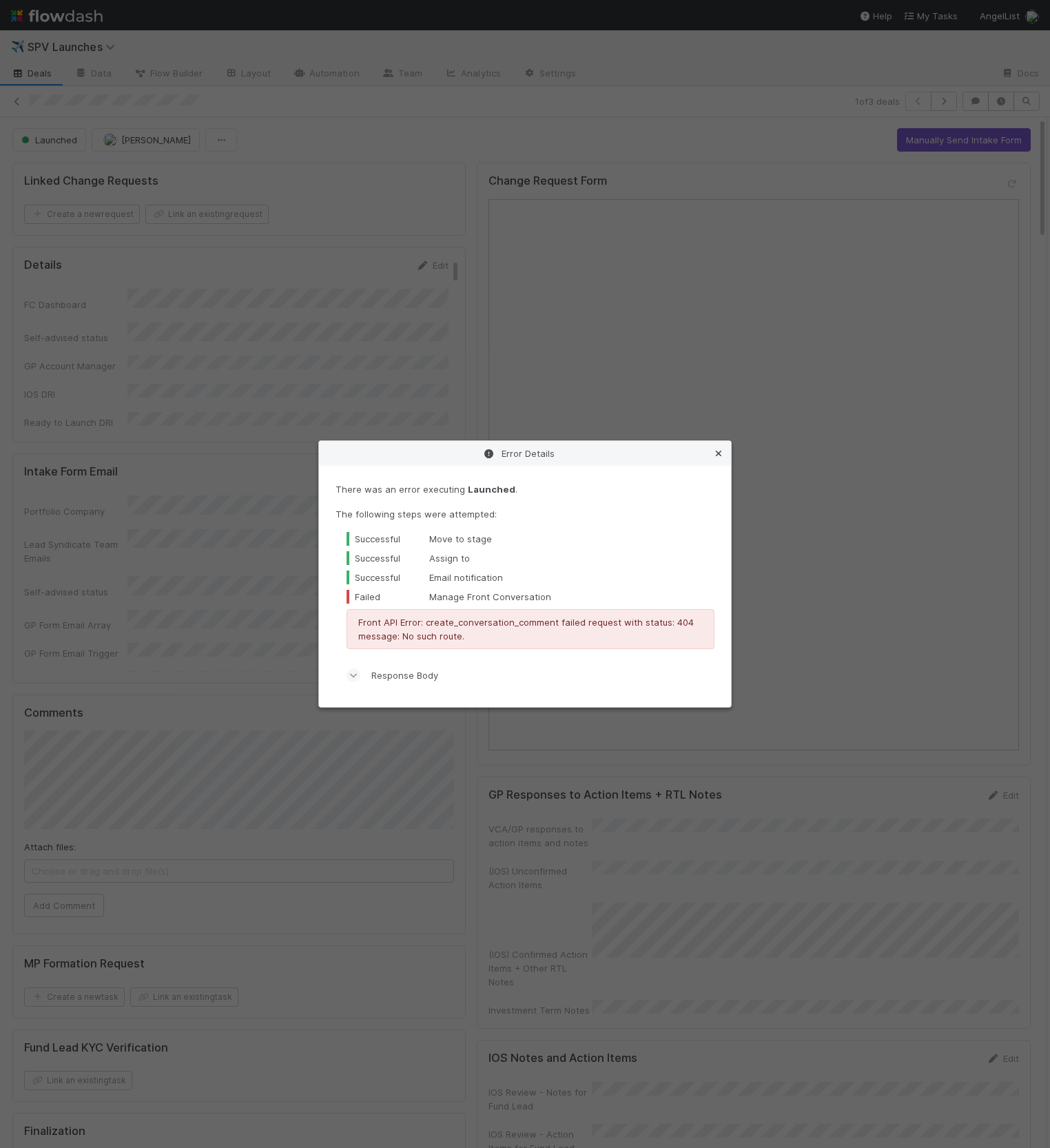
click at [656, 453] on icon at bounding box center [718, 453] width 14 height 9
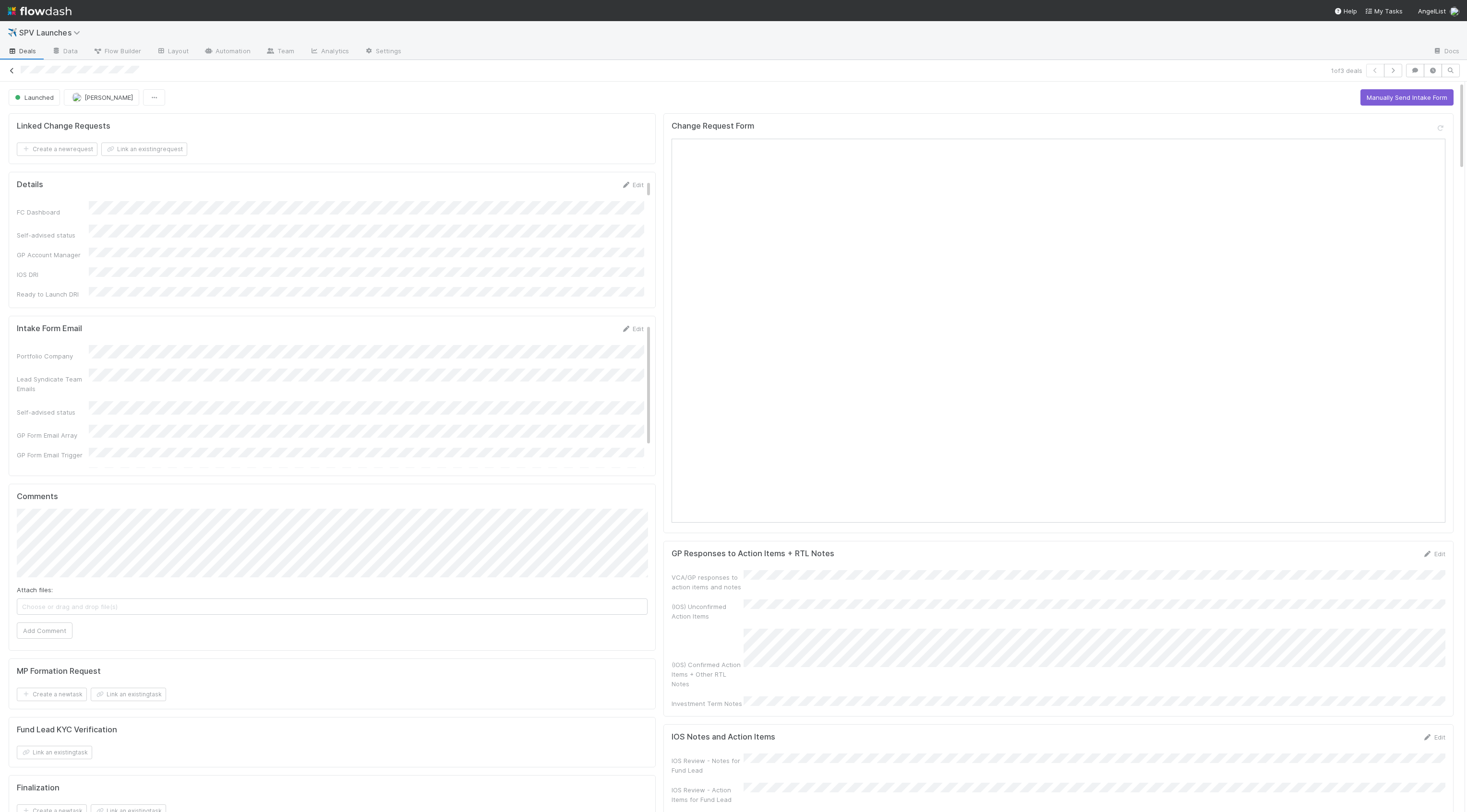
click at [9, 69] on icon at bounding box center [12, 70] width 9 height 6
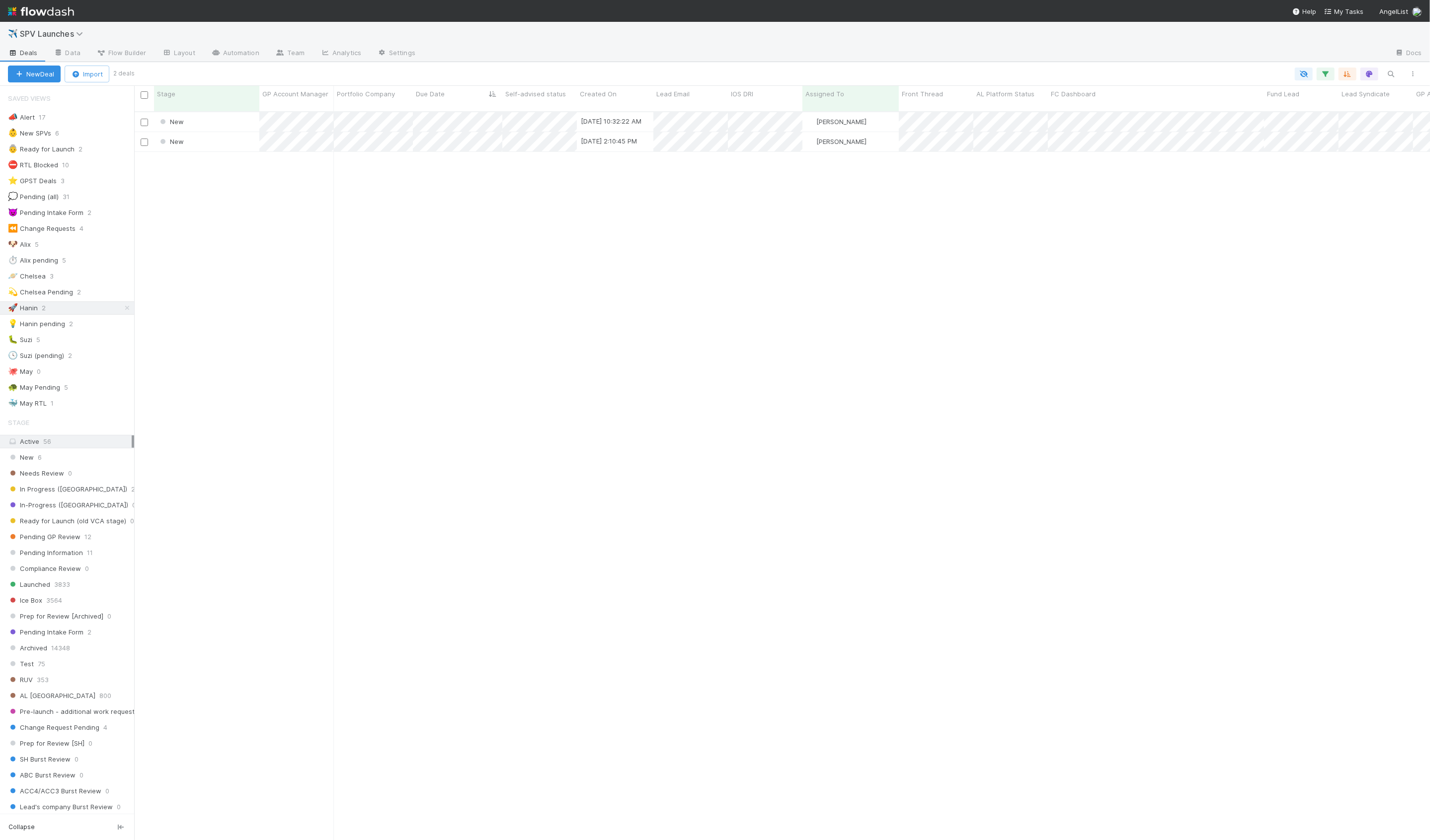
click at [282, 255] on div "New 9/3/25, 10:32:22 AM Hanin Almoallim 0 0 0 0 0 0 0 0 1 0 0 0 New 9/3/25, 2:1…" at bounding box center [782, 480] width 1296 height 736
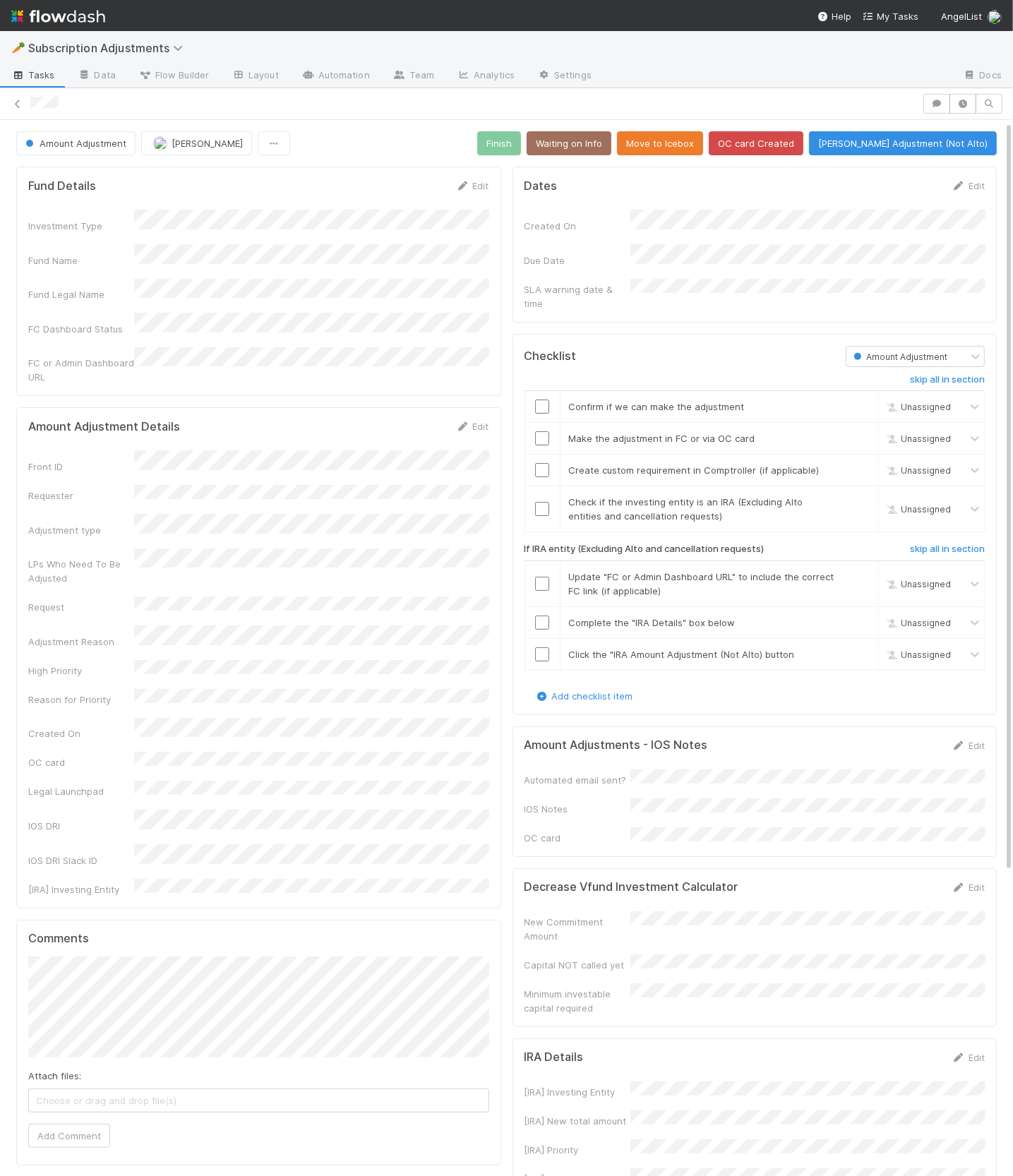
click at [331, 419] on form "Amount Adjustment Details Edit Front ID Requester Adjustment type LPs Who Need …" at bounding box center [258, 657] width 461 height 476
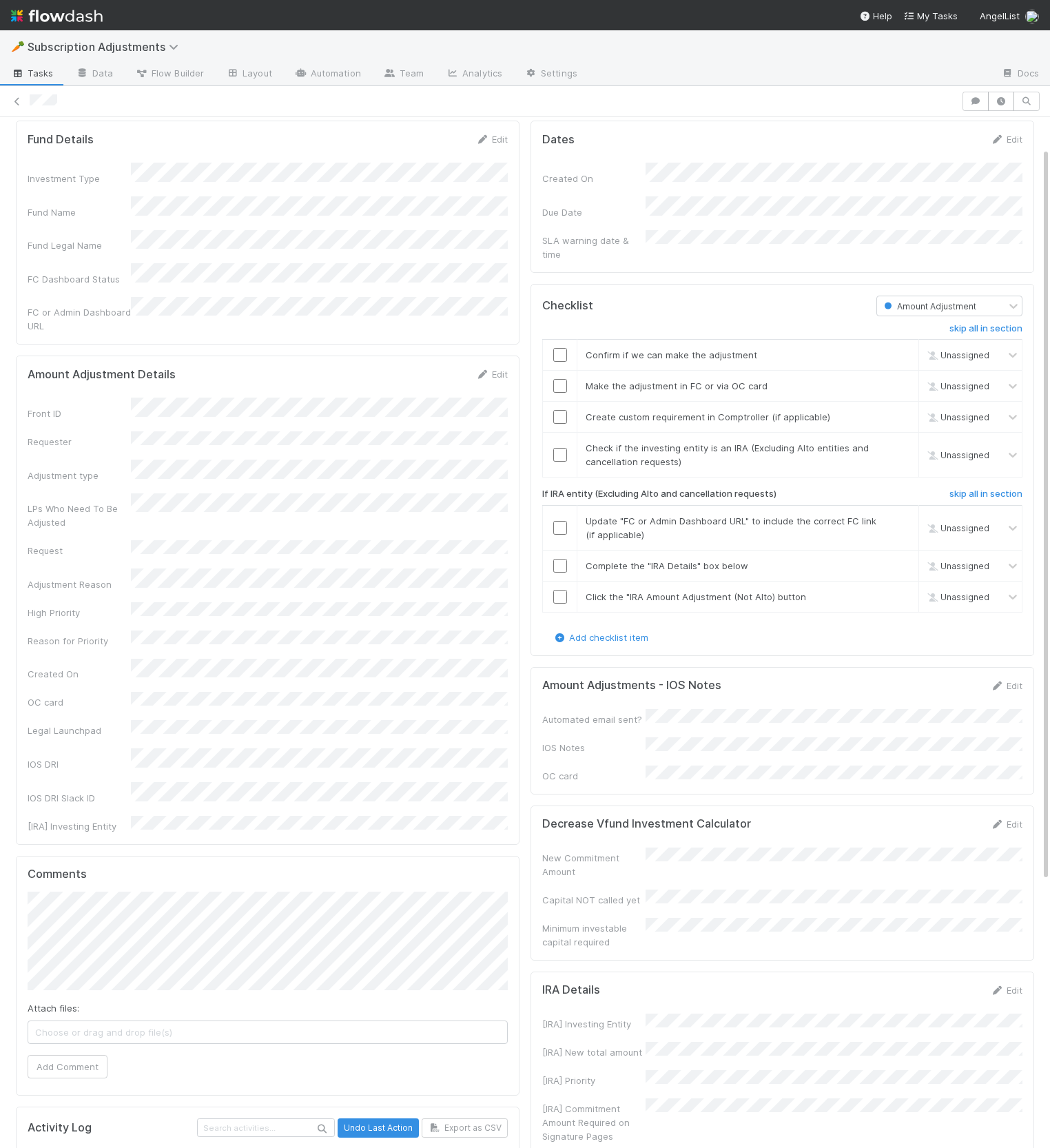
scroll to position [58, 0]
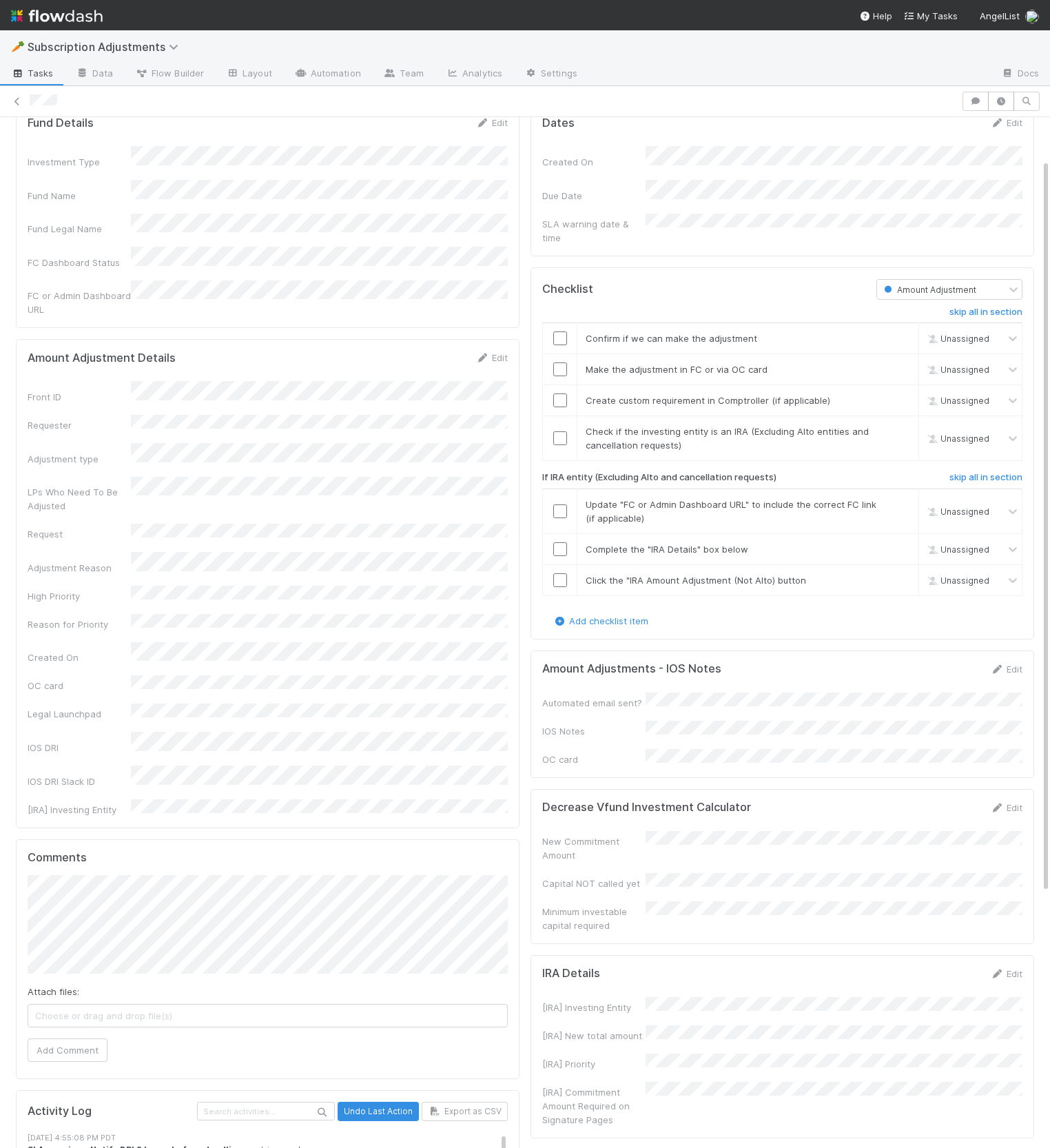
click at [869, 662] on div "Amount Adjustments - IOS Notes Edit" at bounding box center [783, 669] width 480 height 14
click at [978, 470] on h6 "skip all in section" at bounding box center [986, 474] width 73 height 11
click at [910, 424] on link "skip" at bounding box center [902, 429] width 18 height 11
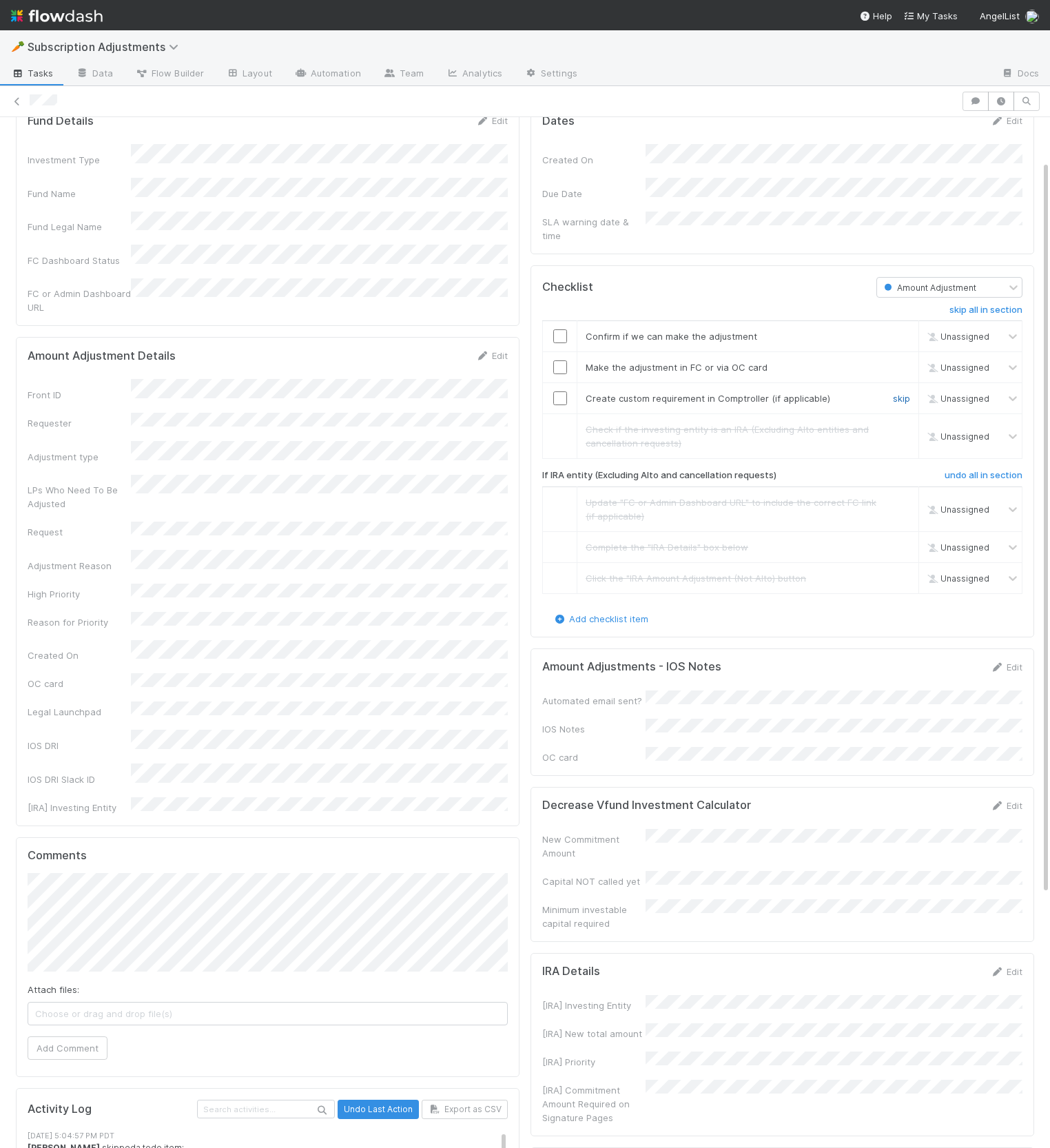
click at [903, 393] on link "skip" at bounding box center [902, 398] width 18 height 11
click at [564, 330] on input "checkbox" at bounding box center [560, 336] width 14 height 14
click at [557, 361] on input "checkbox" at bounding box center [560, 367] width 14 height 14
click at [907, 424] on link "undo" at bounding box center [899, 429] width 21 height 11
click at [560, 430] on input "checkbox" at bounding box center [560, 436] width 14 height 14
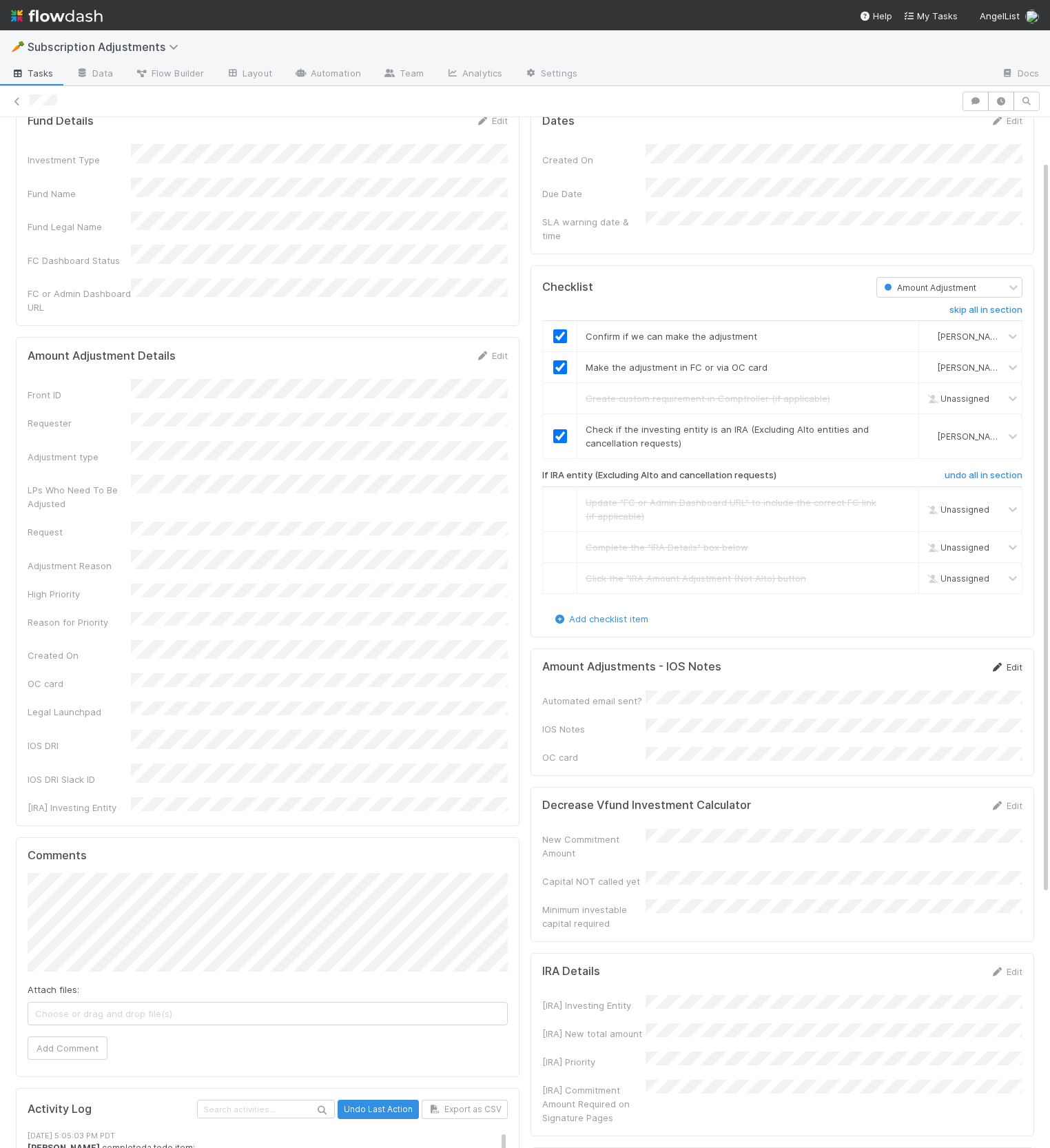
click at [1005, 661] on link "Edit" at bounding box center [1006, 666] width 32 height 11
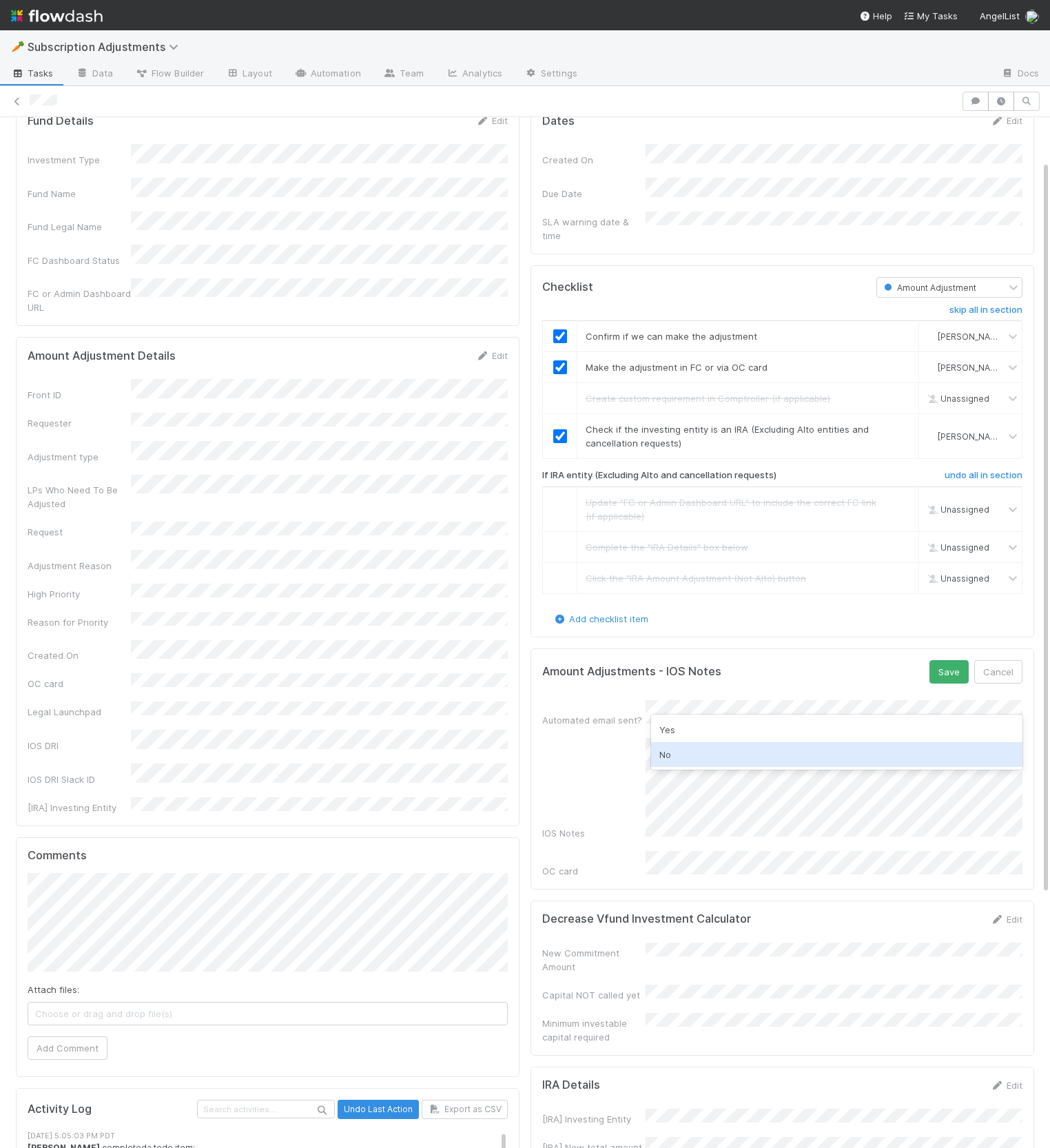
click at [764, 759] on div "No" at bounding box center [837, 754] width 371 height 25
click at [952, 664] on button "Save" at bounding box center [949, 672] width 39 height 23
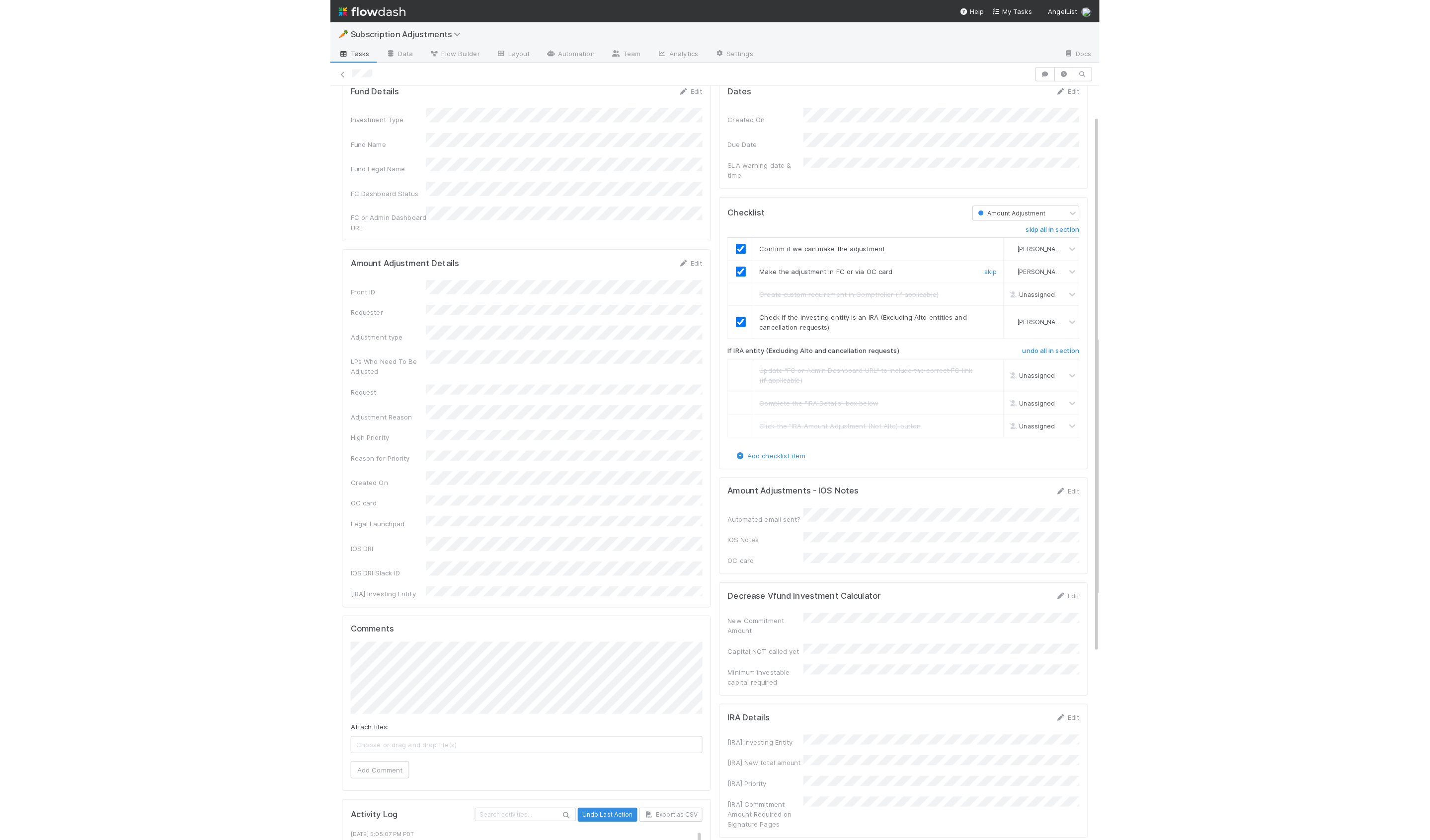
scroll to position [0, 0]
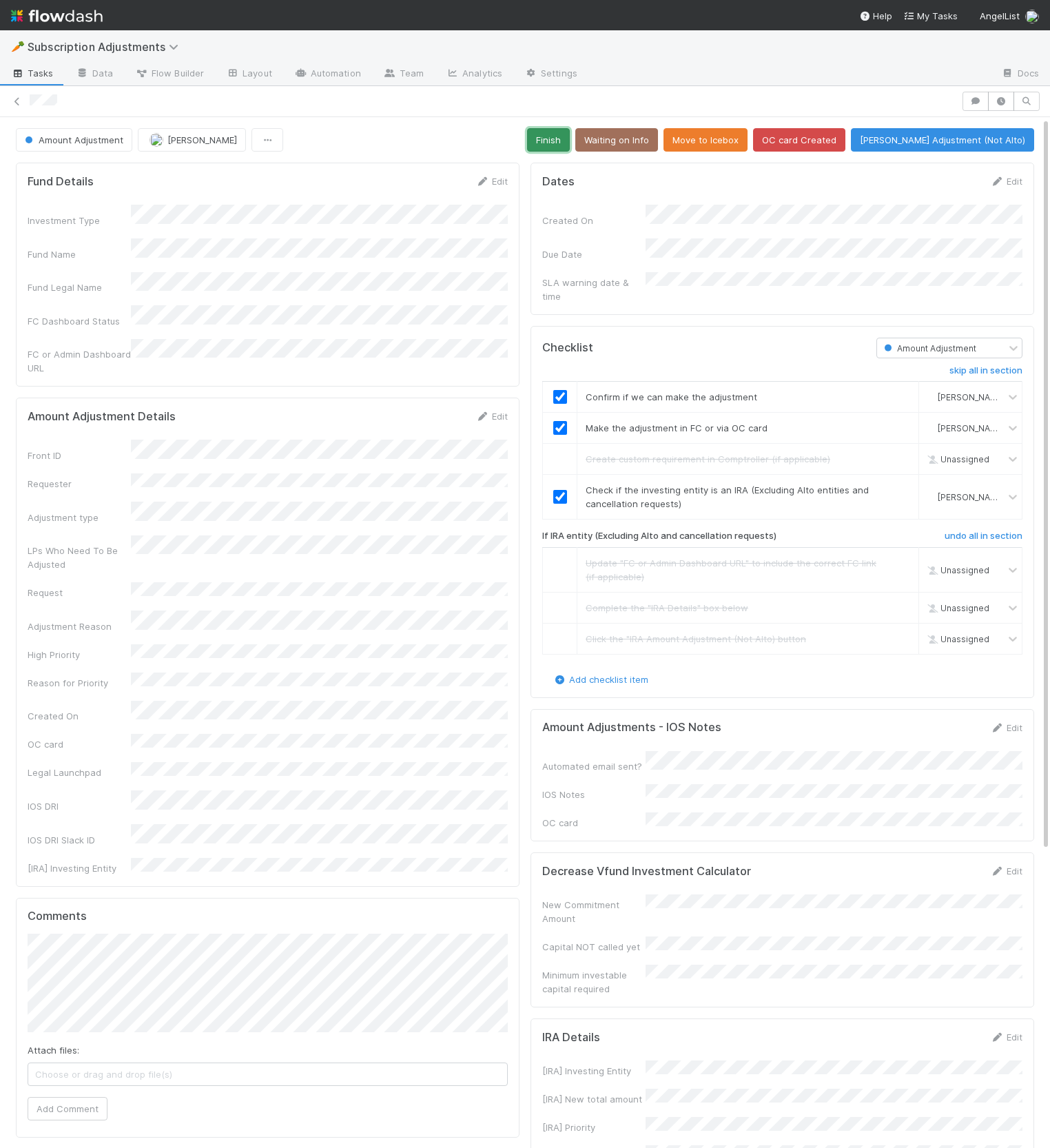
click at [570, 145] on button "Finish" at bounding box center [548, 140] width 43 height 23
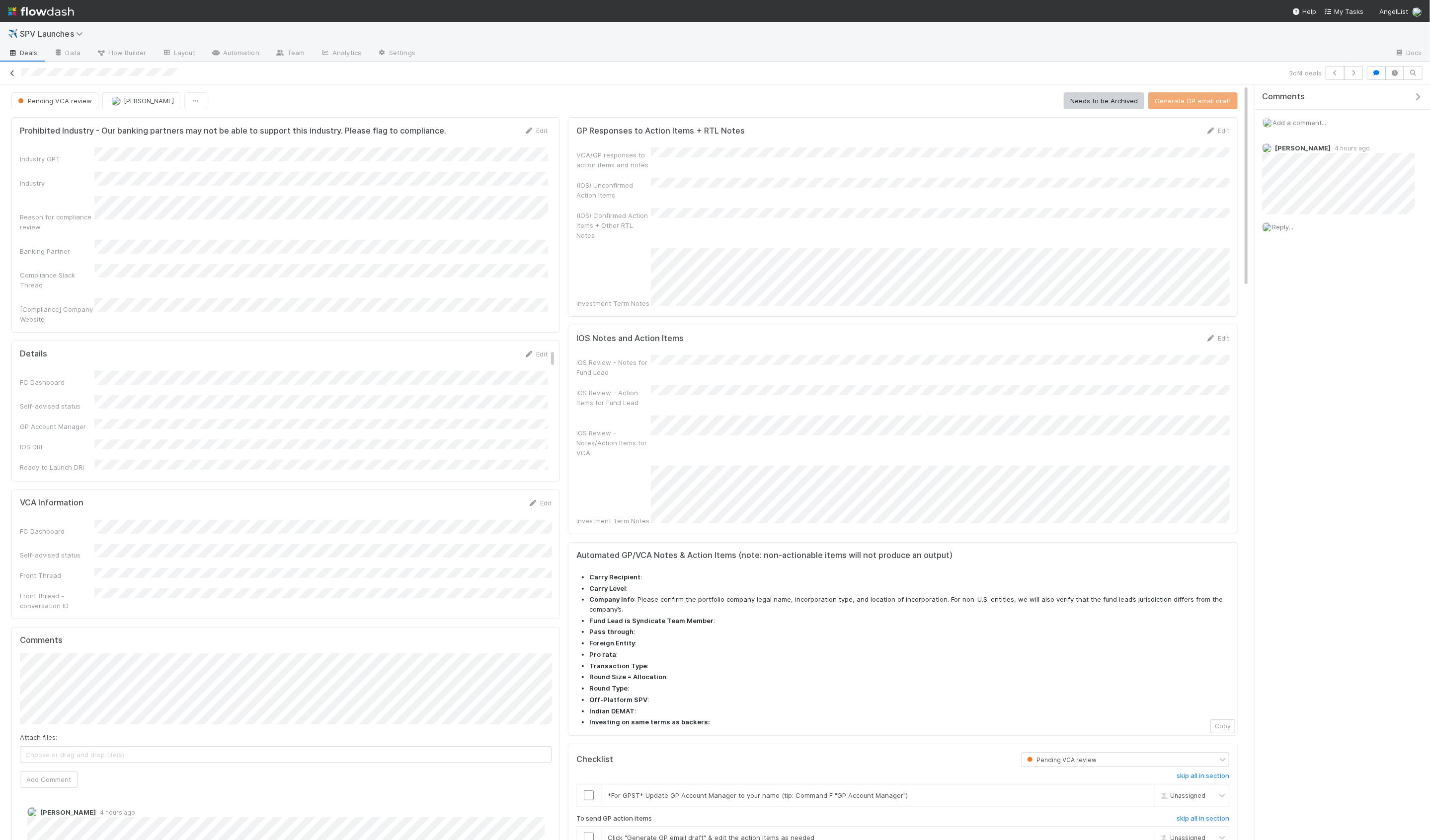
click at [8, 71] on icon at bounding box center [13, 73] width 10 height 6
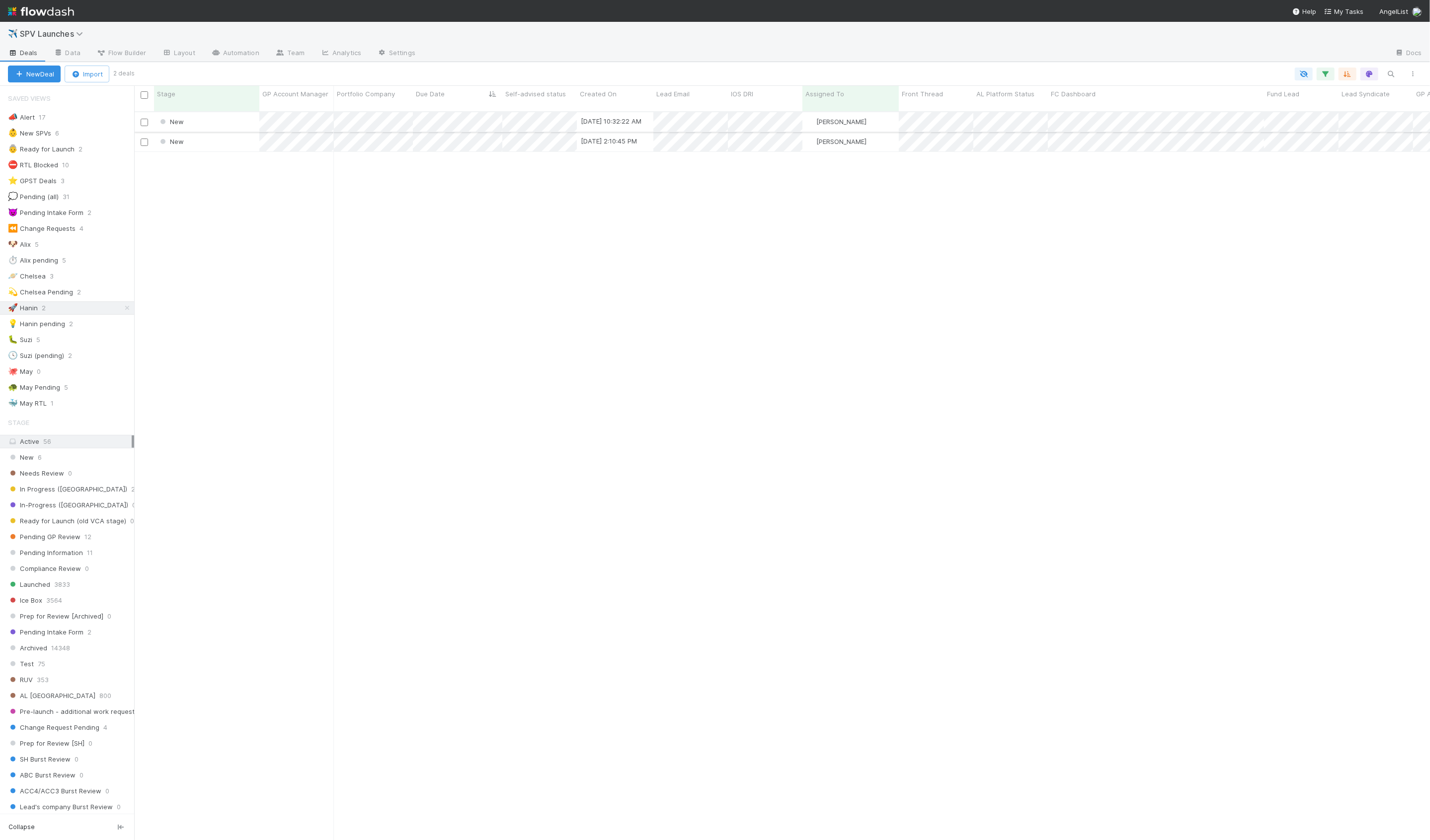
click at [217, 112] on div "New" at bounding box center [207, 122] width 105 height 20
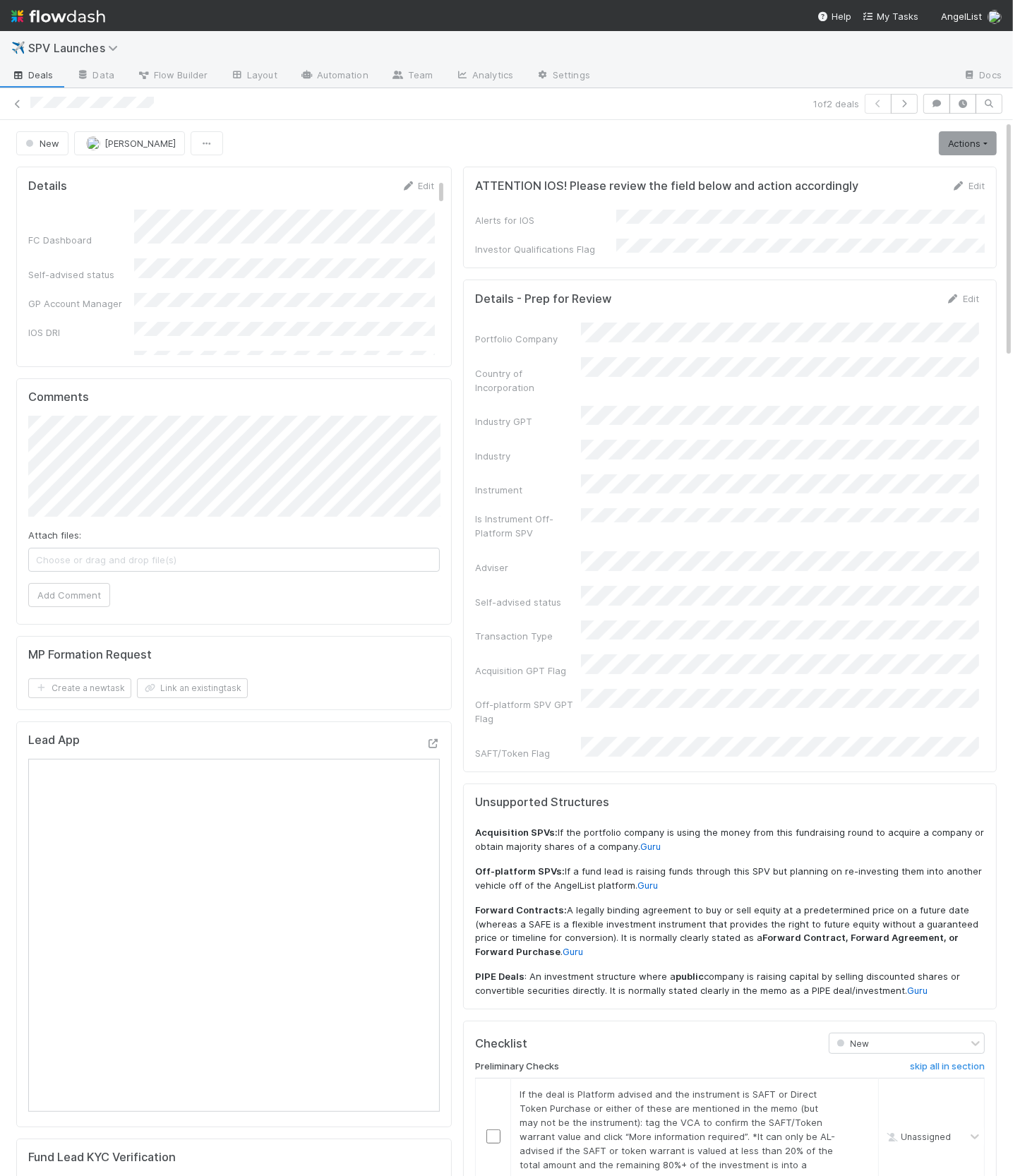
click at [307, 145] on div "New Hanin Almoallim Actions Start Review (PA) Move to Ice Box Needs to be Archi…" at bounding box center [506, 143] width 981 height 24
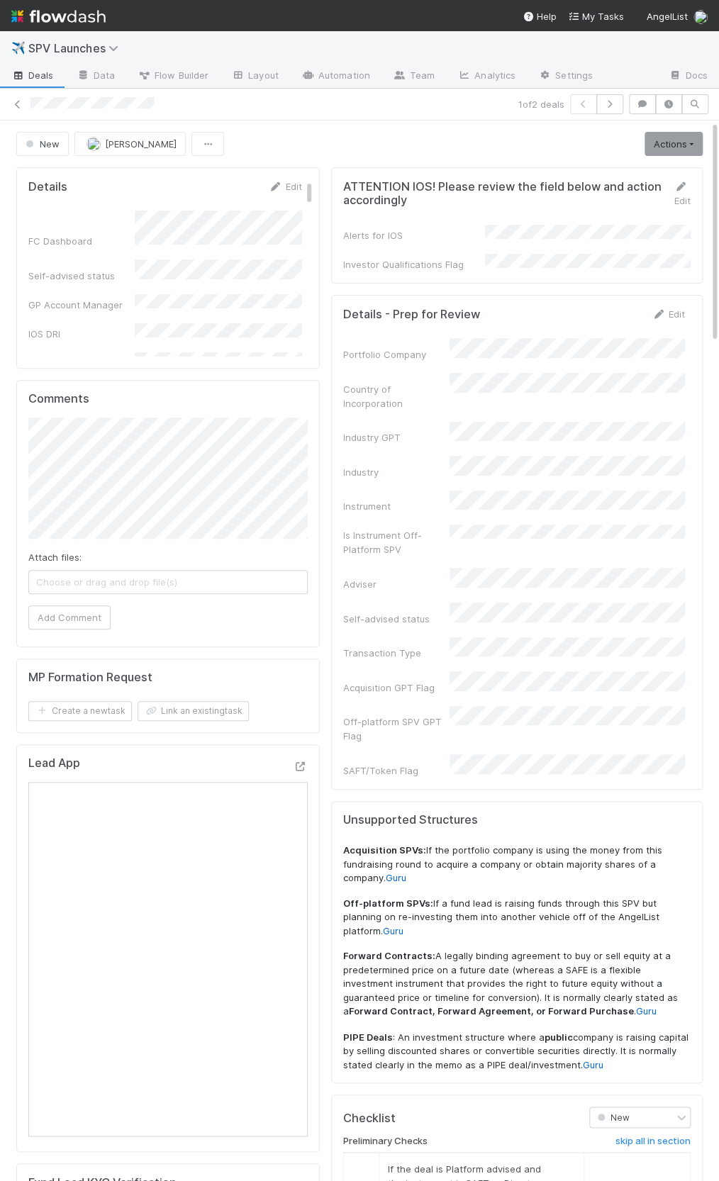
click at [459, 135] on div "New Hanin Almoallim Actions Start Review (PA) Move to Ice Box Needs to be Archi…" at bounding box center [359, 144] width 686 height 24
click at [459, 138] on div "New Hanin Almoallim Actions Start Review (PA) Move to Ice Box Needs to be Archi…" at bounding box center [359, 144] width 686 height 24
click at [607, 186] on h5 "ATTENTION IOS! Please review the field below and action accordingly" at bounding box center [503, 194] width 320 height 28
drag, startPoint x: 418, startPoint y: 198, endPoint x: 340, endPoint y: 181, distance: 80.6
click at [340, 181] on div "ATTENTION IOS! Please review the field below and action accordingly Edit" at bounding box center [516, 193] width 369 height 28
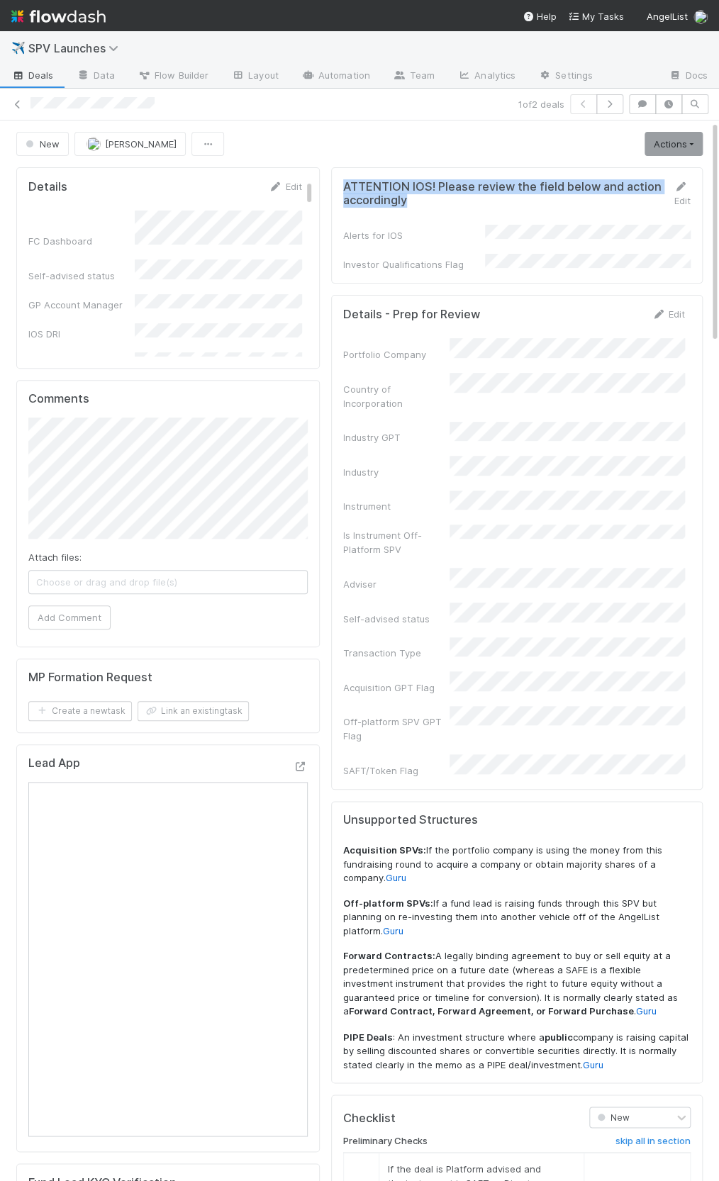
click at [341, 179] on div "ATTENTION IOS! Please review the field below and action accordingly Edit" at bounding box center [516, 193] width 369 height 28
drag, startPoint x: 347, startPoint y: 176, endPoint x: 439, endPoint y: 201, distance: 95.4
click at [439, 201] on div "ATTENTION IOS! Please review the field below and action accordingly Edit Alerts…" at bounding box center [516, 225] width 371 height 116
click at [439, 201] on h5 "ATTENTION IOS! Please review the field below and action accordingly" at bounding box center [503, 194] width 320 height 28
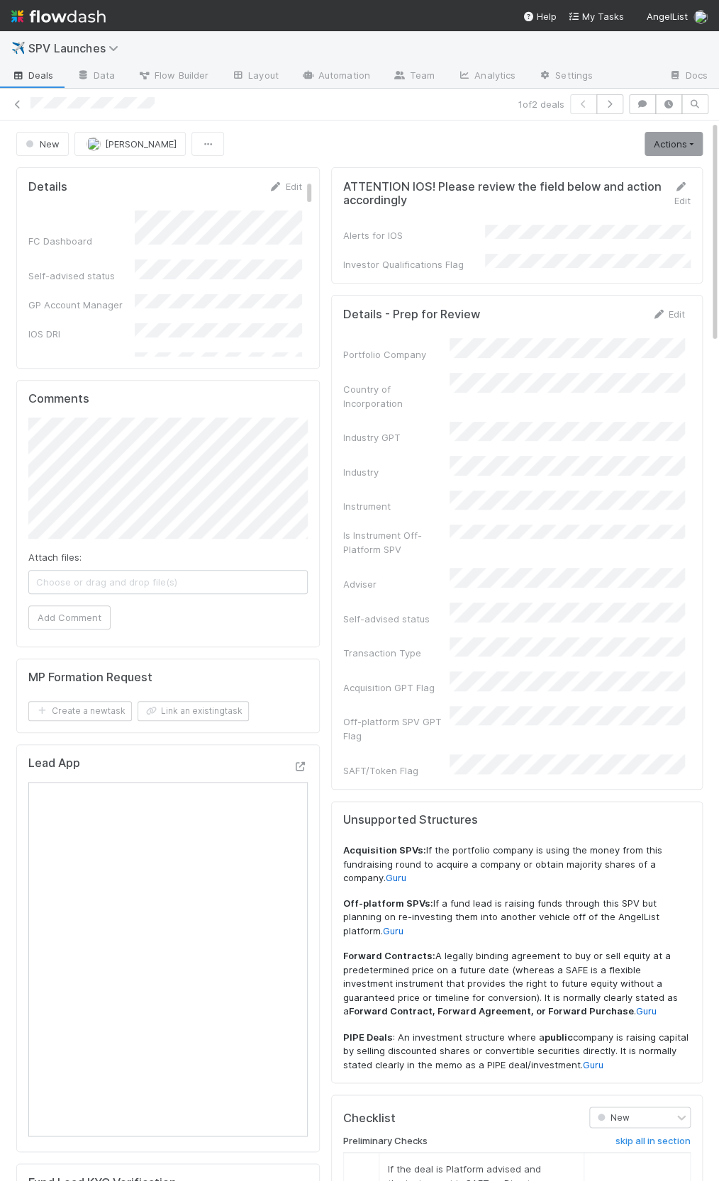
click at [367, 145] on div "New Hanin Almoallim Actions Start Review (PA) Move to Ice Box Needs to be Archi…" at bounding box center [359, 144] width 686 height 24
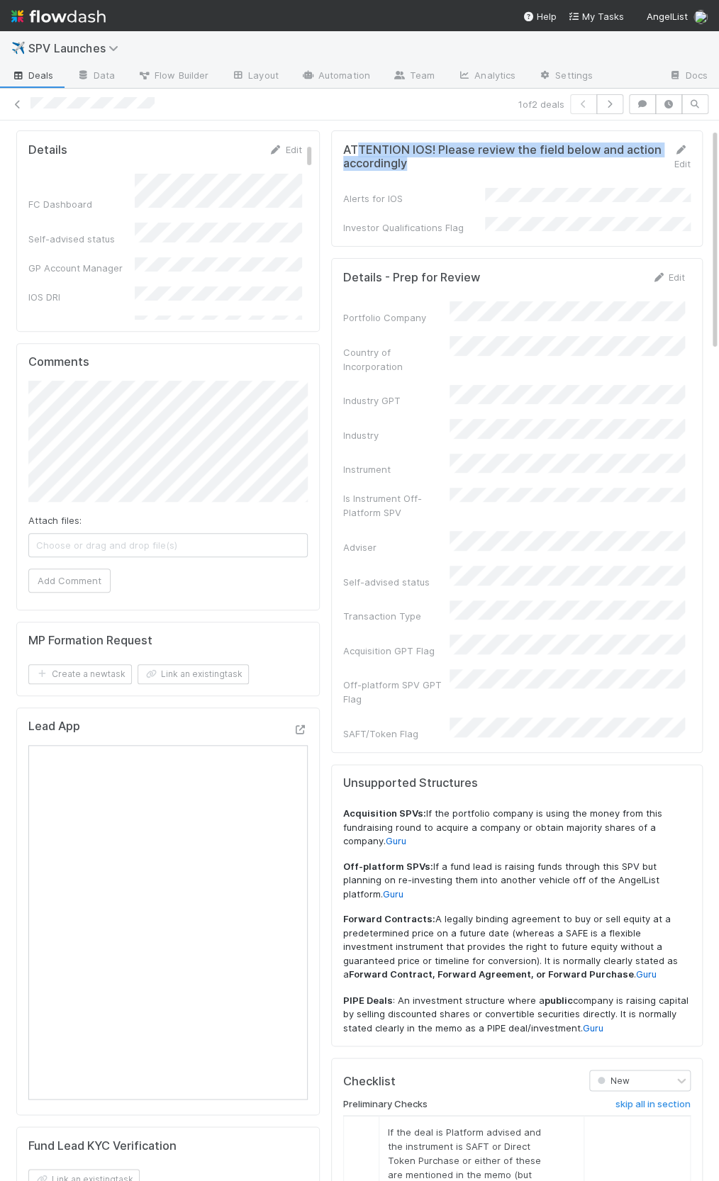
drag, startPoint x: 354, startPoint y: 146, endPoint x: 409, endPoint y: 155, distance: 55.3
click at [409, 155] on h5 "ATTENTION IOS! Please review the field below and action accordingly" at bounding box center [503, 157] width 320 height 28
drag, startPoint x: 405, startPoint y: 159, endPoint x: 347, endPoint y: 151, distance: 58.6
click at [349, 152] on h5 "ATTENTION IOS! Please review the field below and action accordingly" at bounding box center [503, 157] width 320 height 28
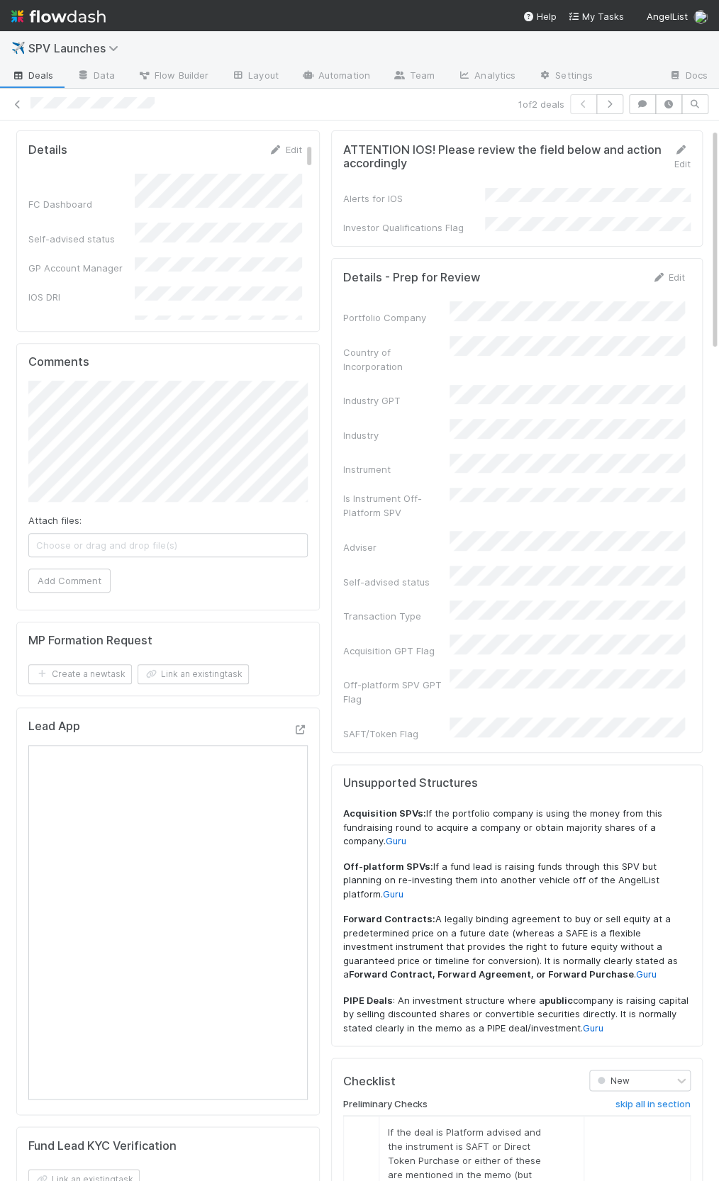
click at [346, 150] on h5 "ATTENTION IOS! Please review the field below and action accordingly" at bounding box center [503, 157] width 320 height 28
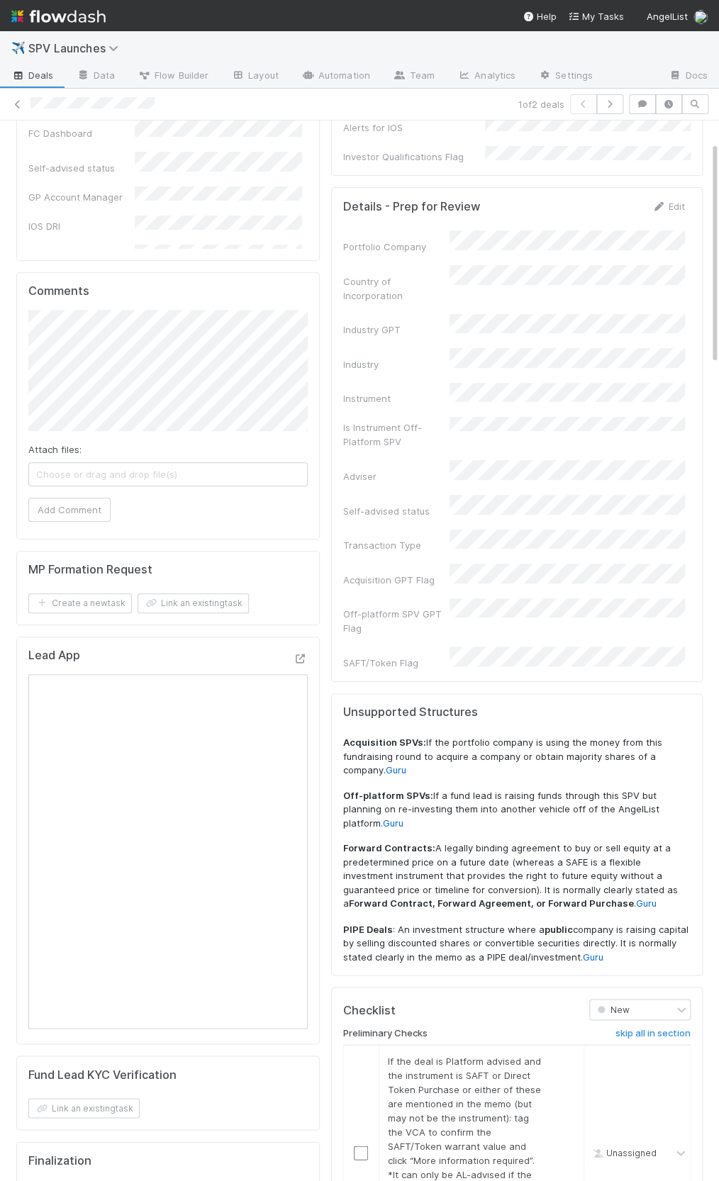
scroll to position [0, 0]
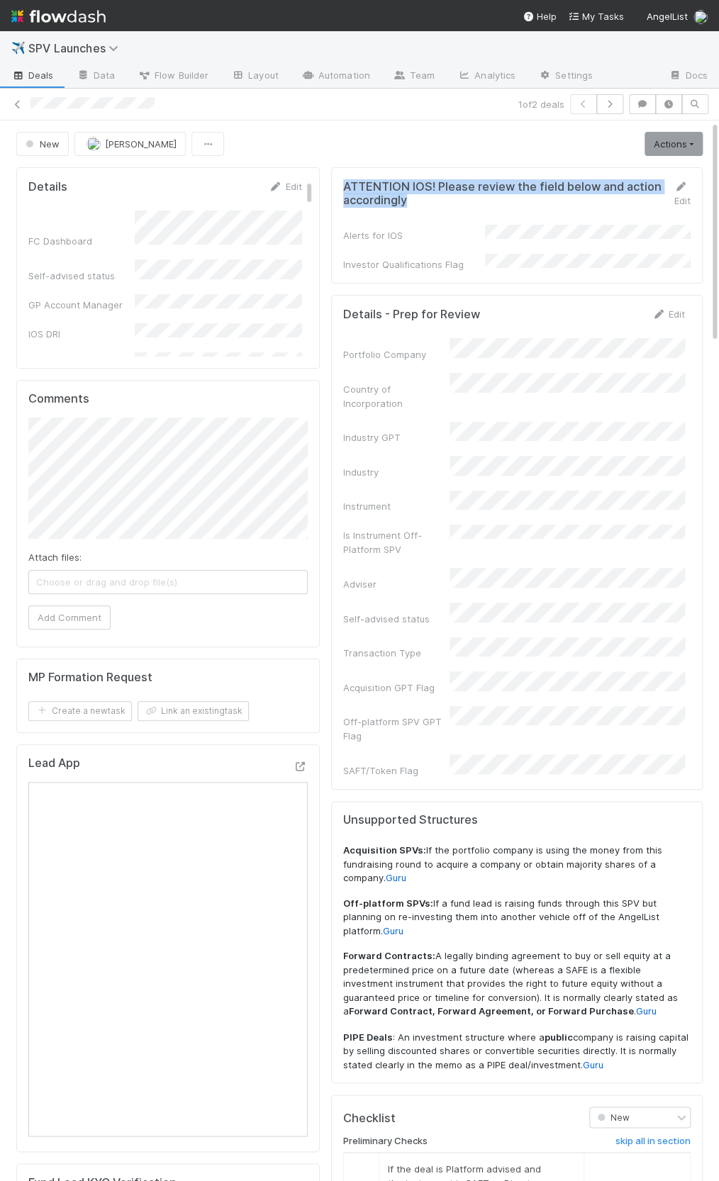
drag, startPoint x: 343, startPoint y: 189, endPoint x: 417, endPoint y: 198, distance: 75.0
click at [417, 198] on h5 "ATTENTION IOS! Please review the field below and action accordingly" at bounding box center [503, 194] width 320 height 28
click at [391, 164] on div "ATTENTION IOS! Please review the field below and action accordingly Edit Alerts…" at bounding box center [516, 1199] width 383 height 2075
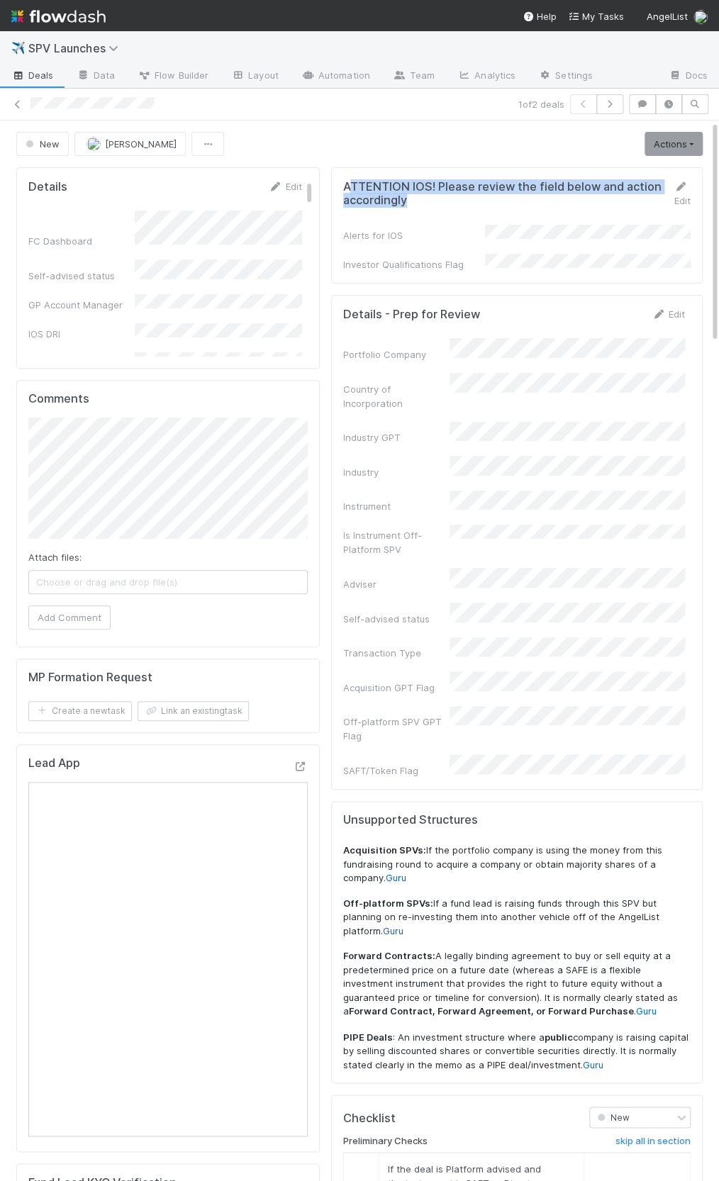
drag, startPoint x: 395, startPoint y: 196, endPoint x: 447, endPoint y: 207, distance: 52.8
click at [447, 207] on form "ATTENTION IOS! Please review the field below and action accordingly Edit Alerts…" at bounding box center [516, 225] width 347 height 92
click at [357, 145] on div "New Hanin Almoallim Actions Start Review (PA) Move to Ice Box Needs to be Archi…" at bounding box center [359, 144] width 686 height 24
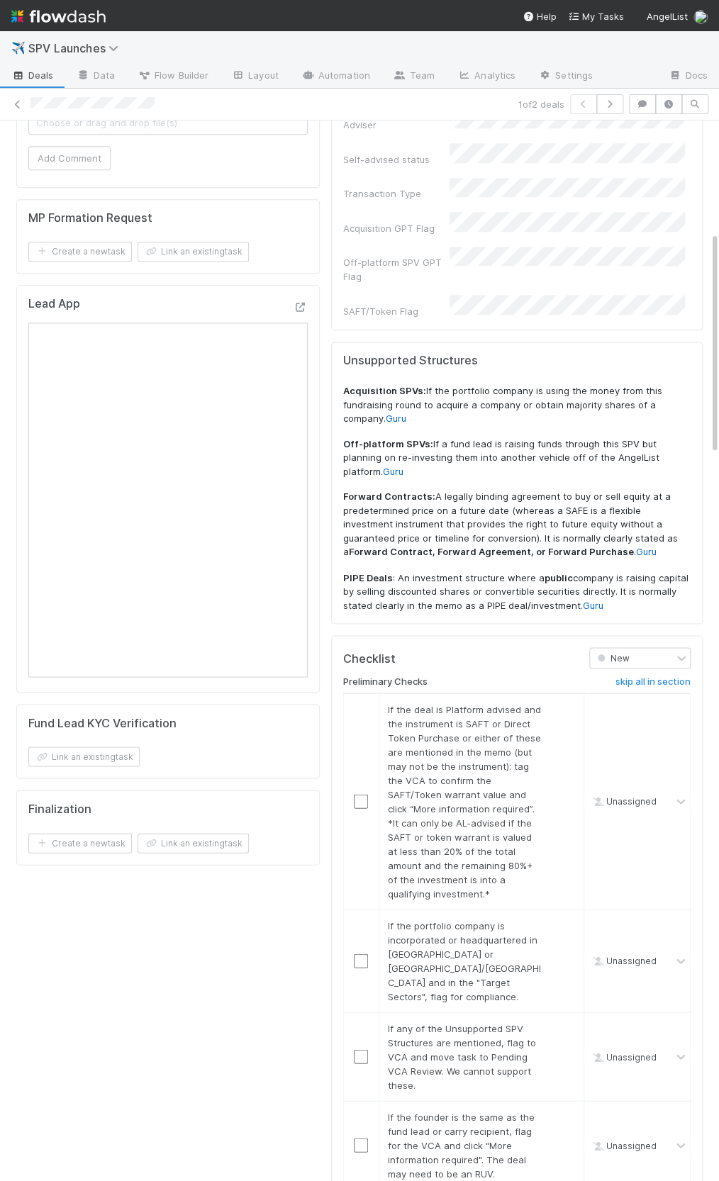
scroll to position [663, 0]
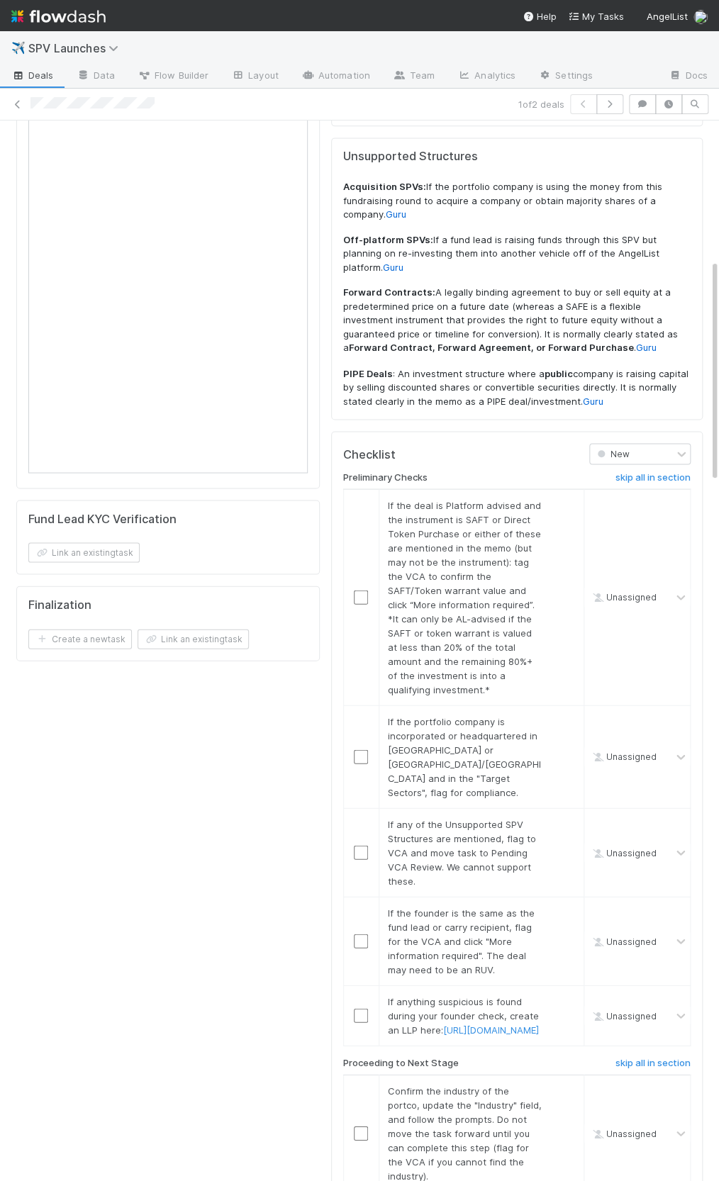
drag, startPoint x: 369, startPoint y: 405, endPoint x: 418, endPoint y: 397, distance: 49.6
click at [418, 464] on div "Preliminary Checks skip all in section If the deal is Platform advised and the …" at bounding box center [516, 873] width 347 height 819
click at [420, 464] on div "Preliminary Checks skip all in section If the deal is Platform advised and the …" at bounding box center [516, 873] width 347 height 819
drag, startPoint x: 434, startPoint y: 403, endPoint x: 342, endPoint y: 408, distance: 92.2
click at [342, 471] on div "Preliminary Checks" at bounding box center [455, 479] width 246 height 17
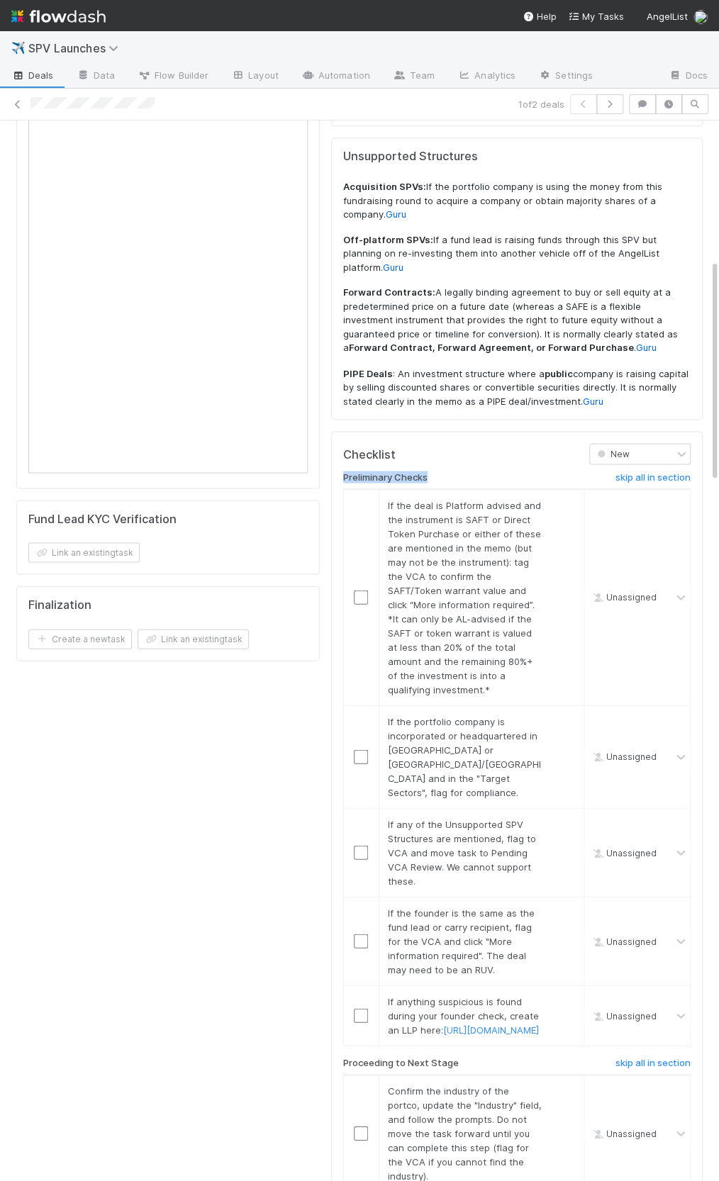
click at [343, 471] on h6 "Preliminary Checks" at bounding box center [385, 476] width 84 height 11
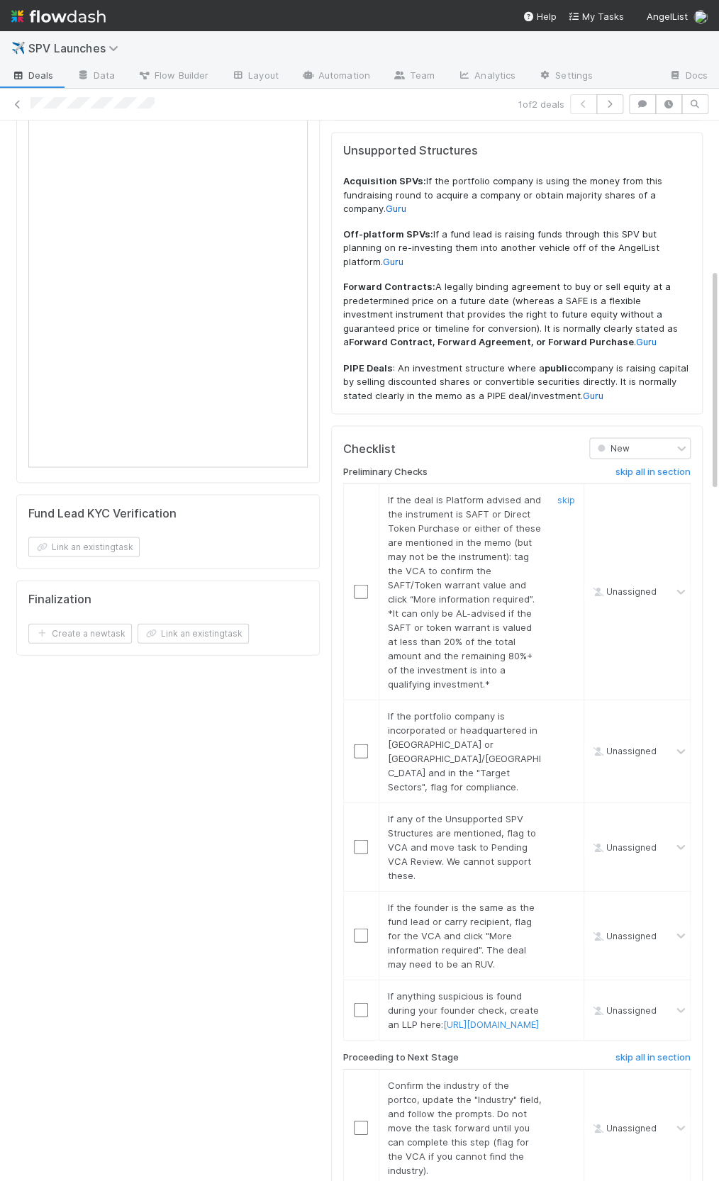
scroll to position [708, 0]
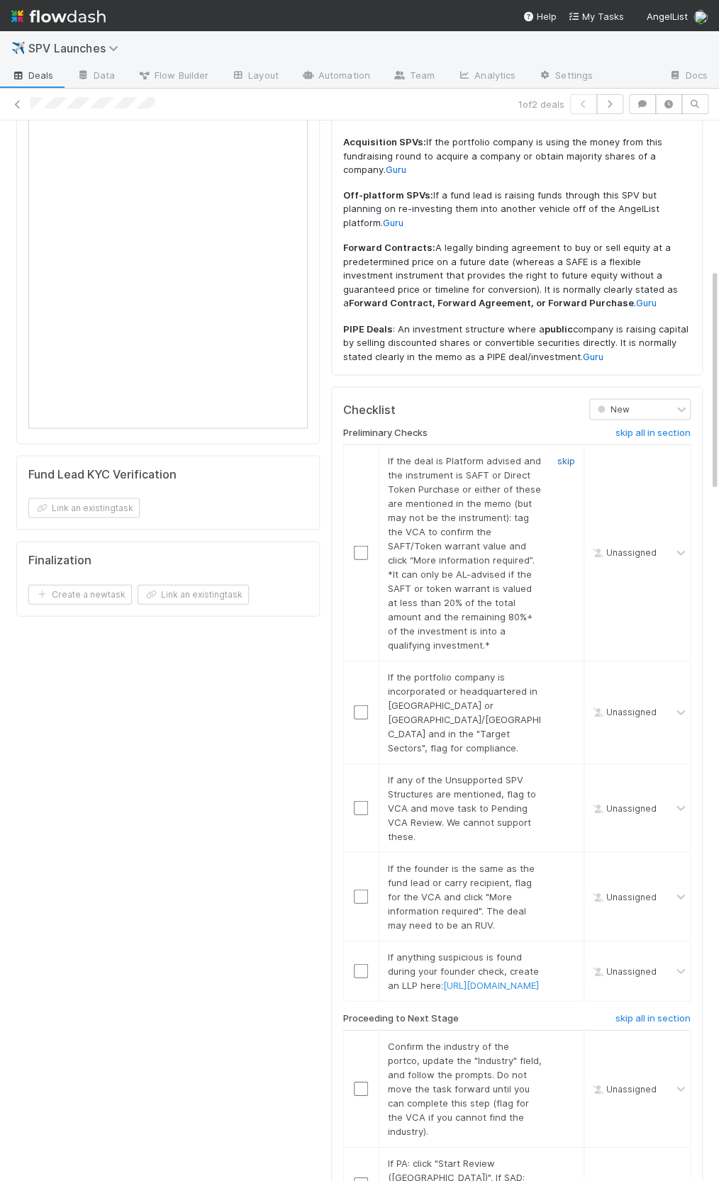
click at [558, 454] on link "skip" at bounding box center [566, 459] width 18 height 11
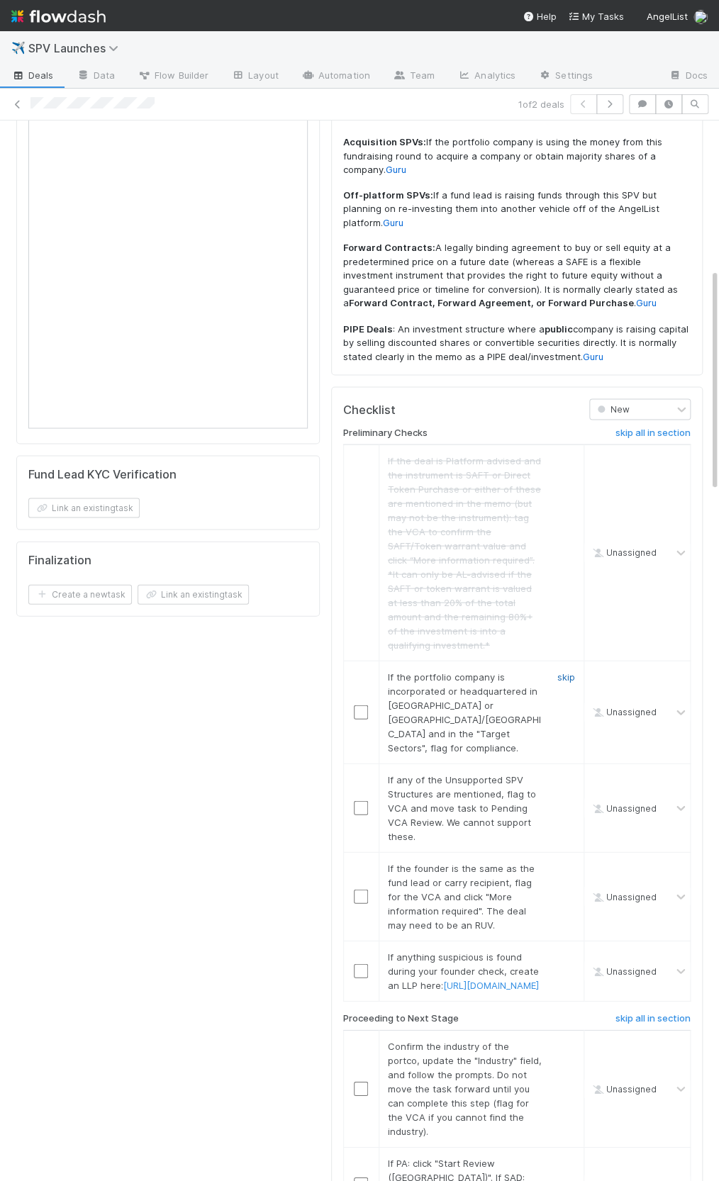
click at [563, 671] on link "skip" at bounding box center [566, 676] width 18 height 11
click at [567, 773] on link "skip" at bounding box center [566, 778] width 18 height 11
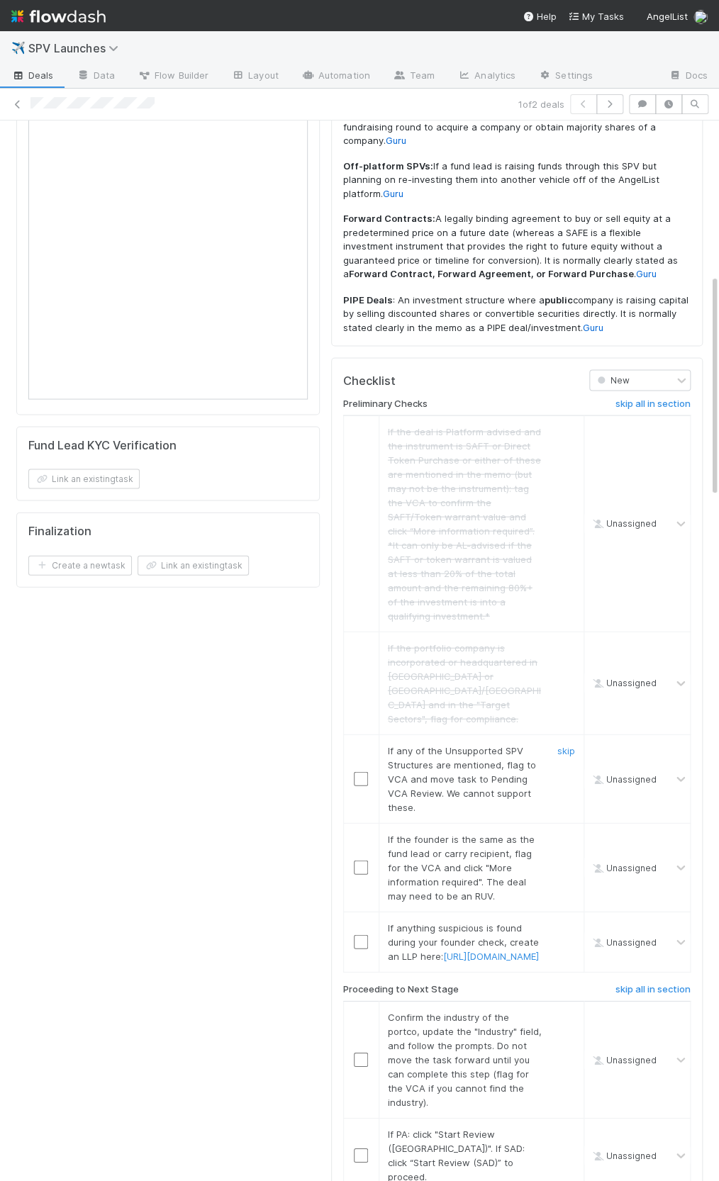
scroll to position [742, 0]
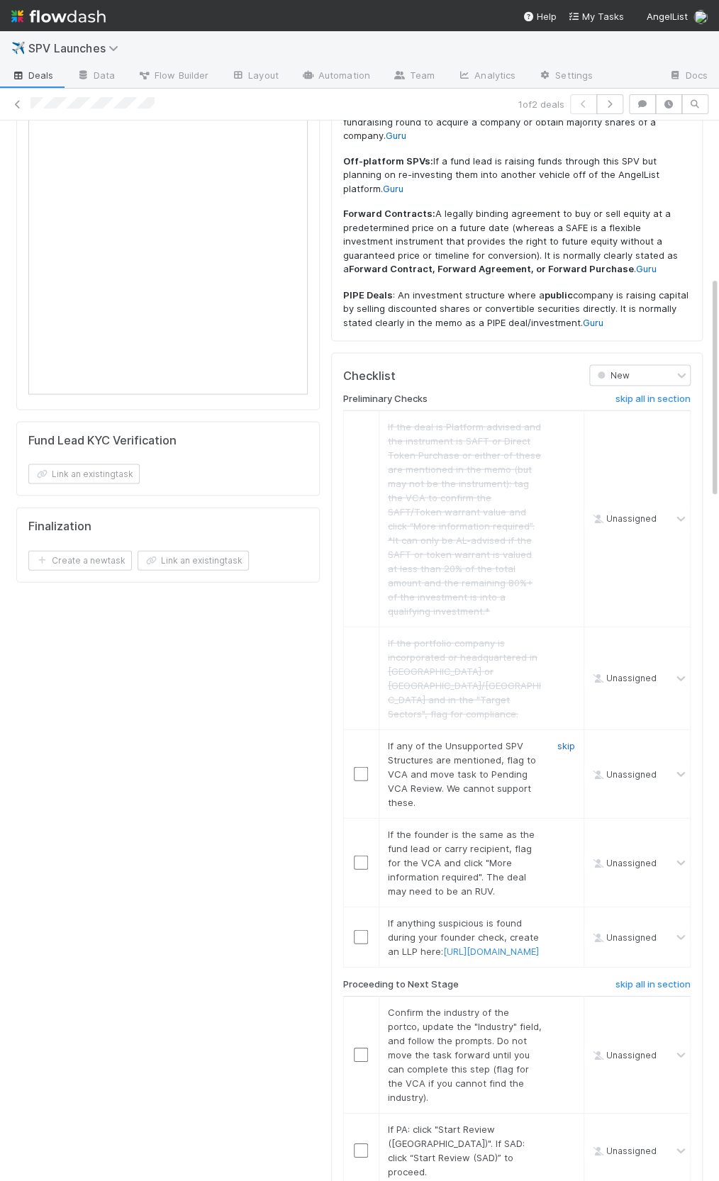
click at [561, 739] on link "skip" at bounding box center [566, 744] width 18 height 11
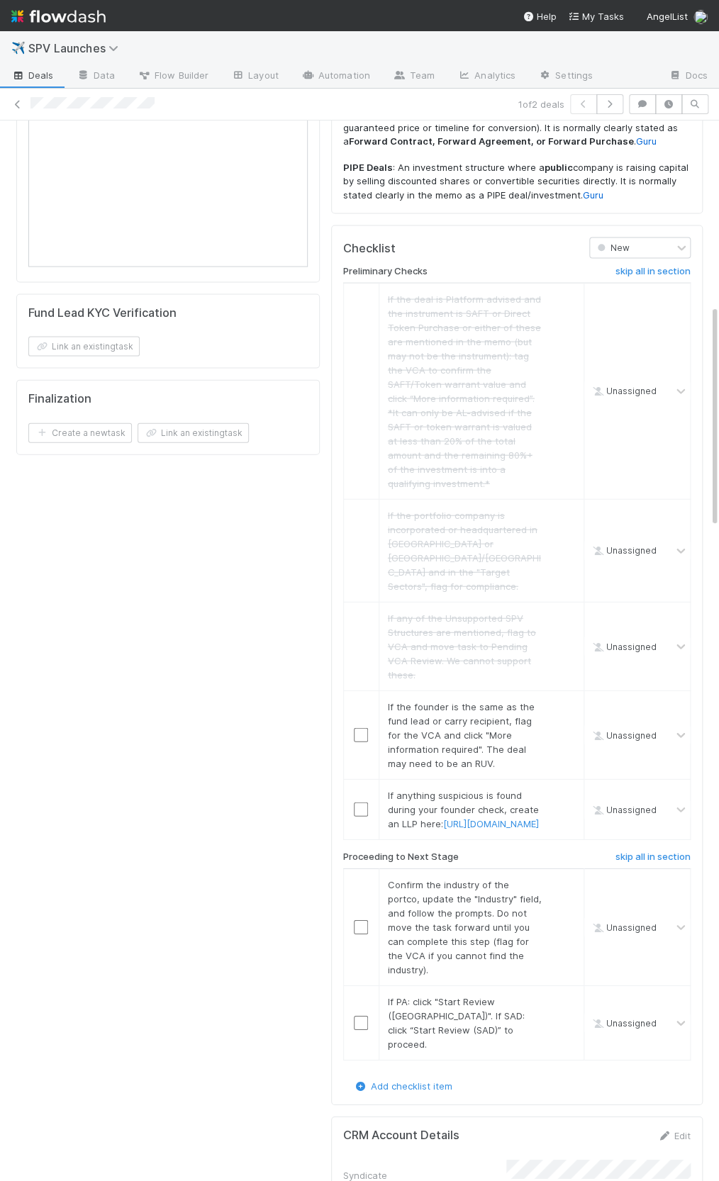
scroll to position [880, 0]
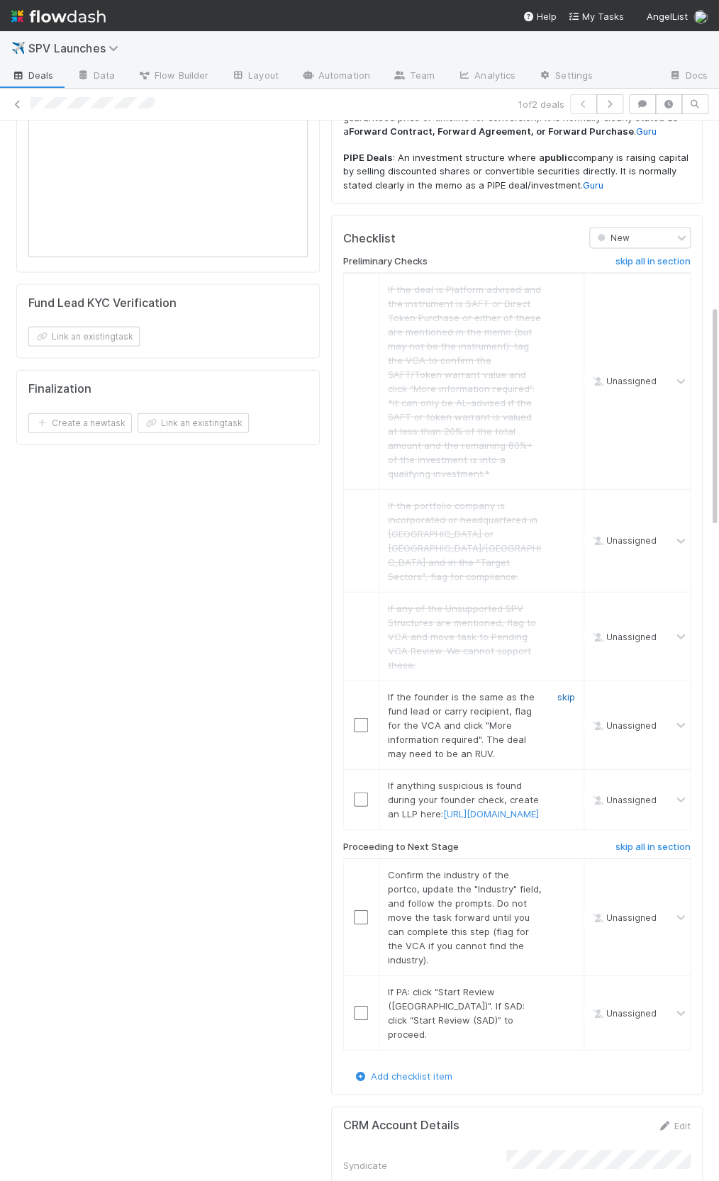
click at [573, 690] on link "skip" at bounding box center [566, 695] width 18 height 11
click at [568, 779] on link "skip" at bounding box center [566, 784] width 18 height 11
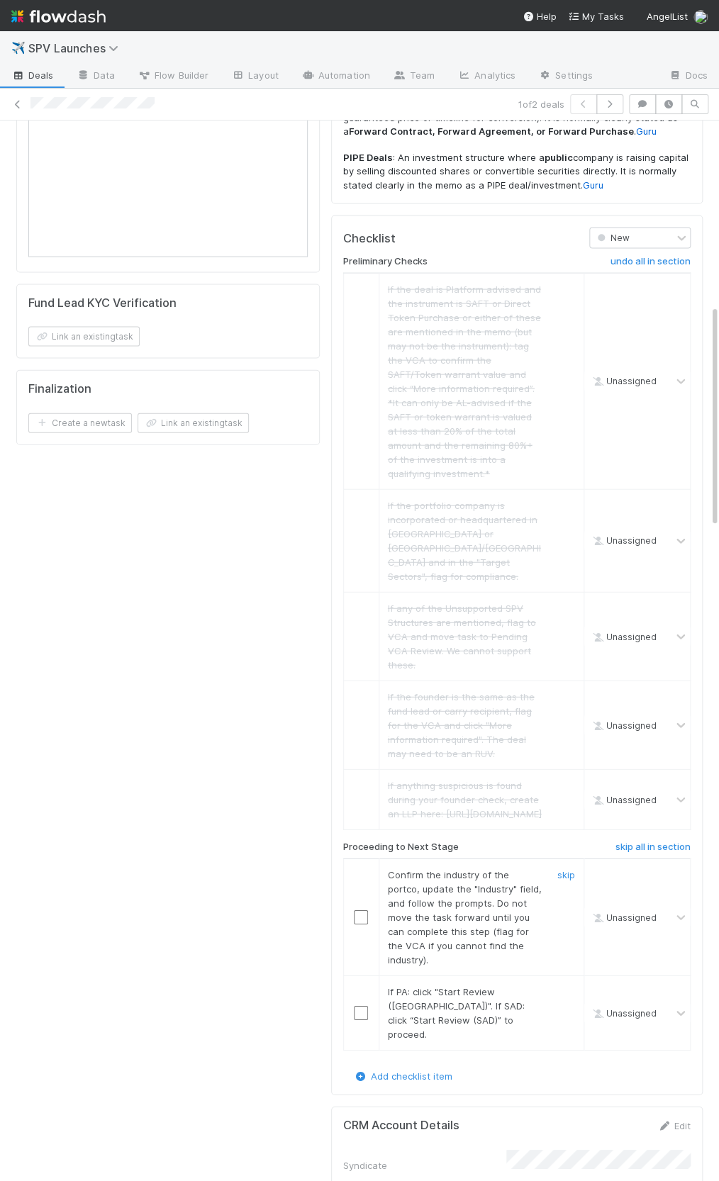
click at [359, 909] on input "checkbox" at bounding box center [361, 916] width 14 height 14
click at [364, 1005] on input "checkbox" at bounding box center [361, 1012] width 14 height 14
click at [361, 909] on input "checkbox" at bounding box center [361, 916] width 14 height 14
click at [356, 1005] on input "checkbox" at bounding box center [361, 1012] width 14 height 14
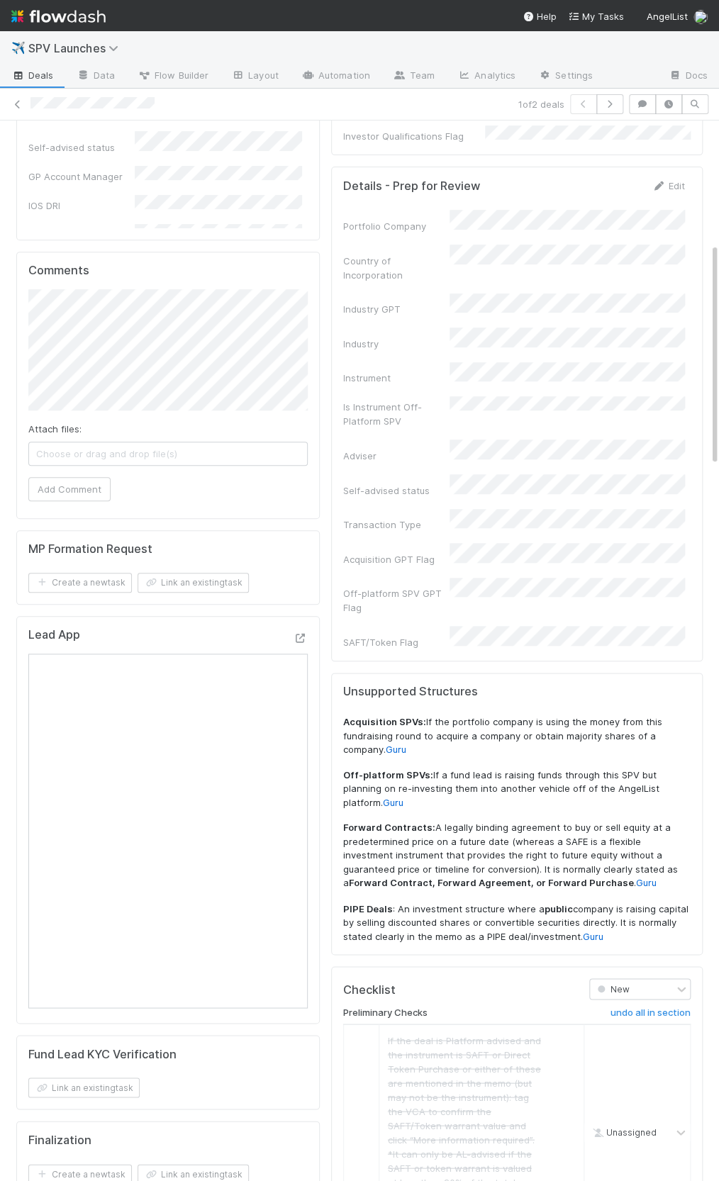
scroll to position [0, 0]
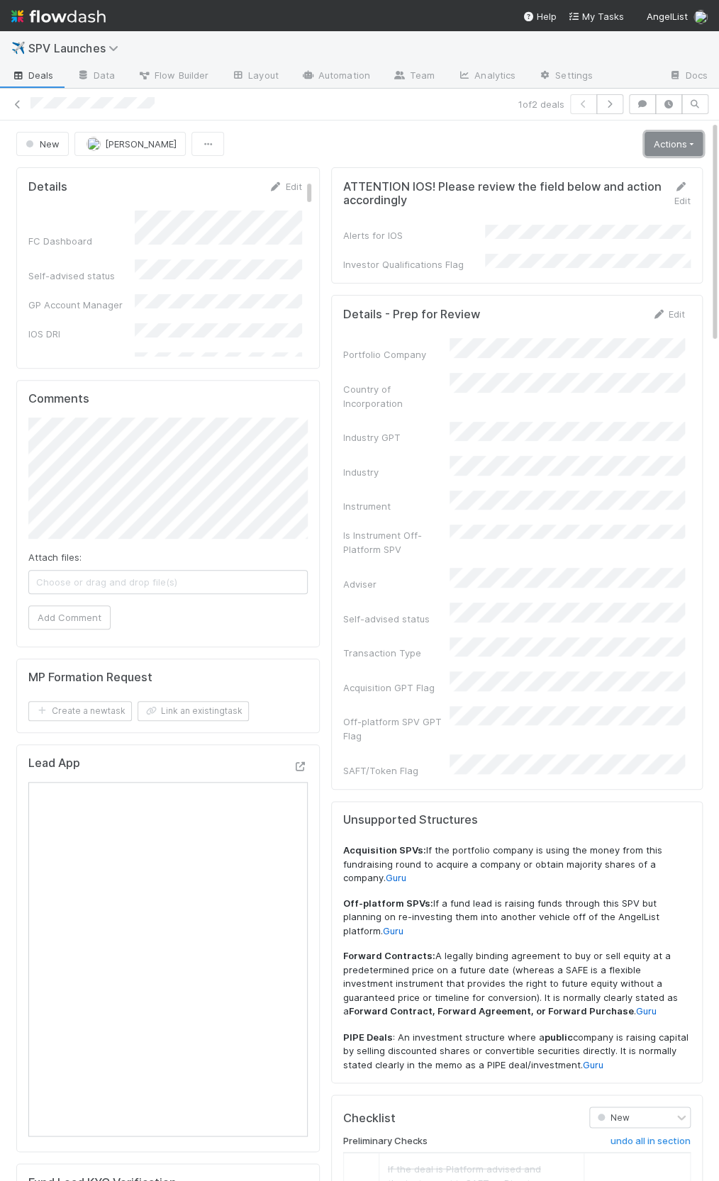
click at [668, 148] on link "Actions" at bounding box center [673, 144] width 58 height 24
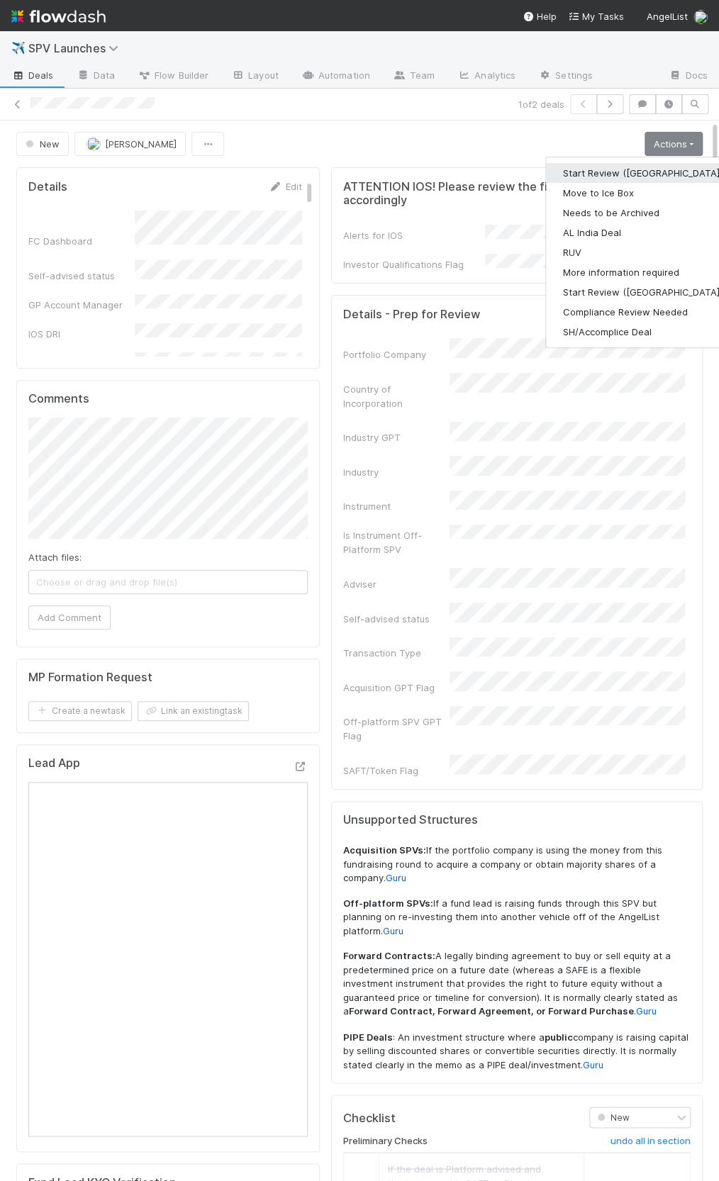
click at [664, 165] on button "Start Review ([GEOGRAPHIC_DATA])" at bounding box center [642, 173] width 193 height 20
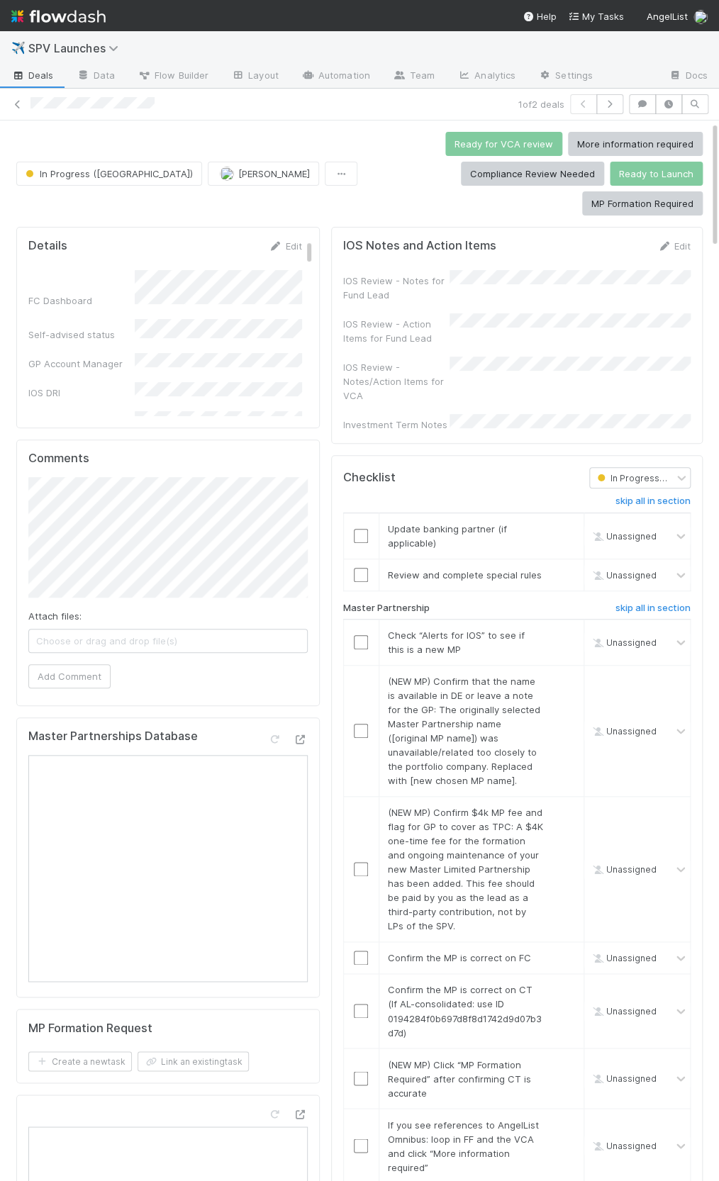
scroll to position [7, 0]
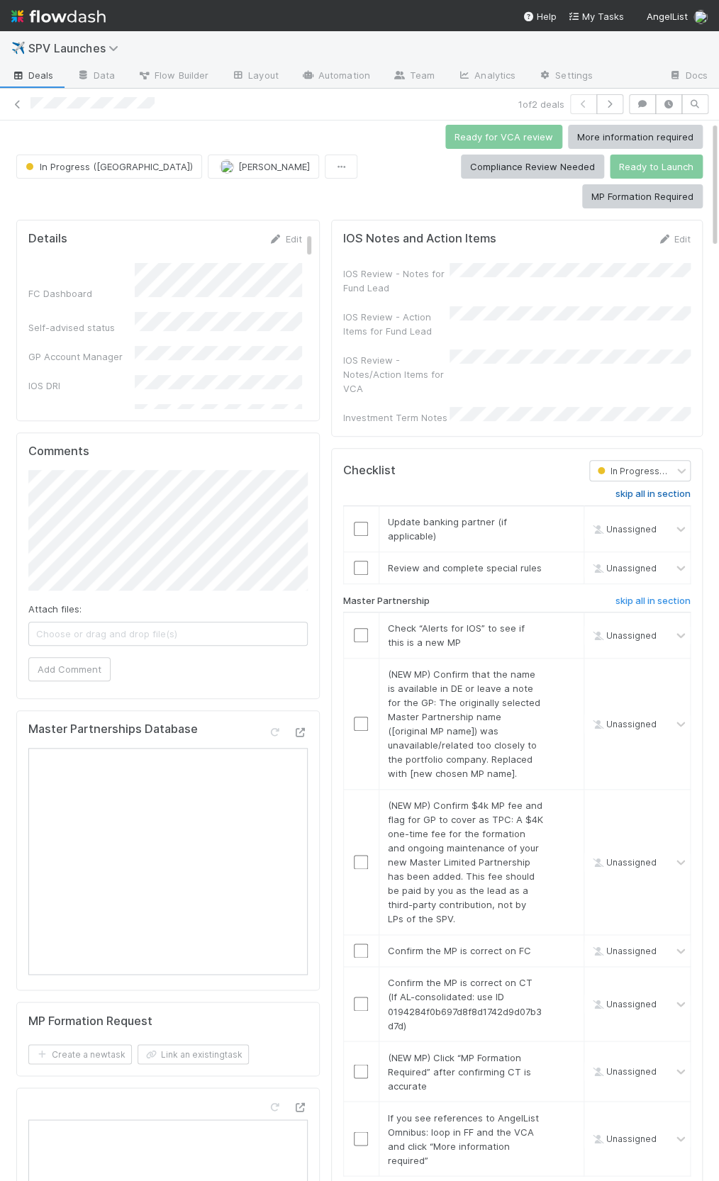
click at [629, 488] on h6 "skip all in section" at bounding box center [652, 493] width 75 height 11
click at [643, 488] on h6 "skip all in section" at bounding box center [652, 493] width 75 height 11
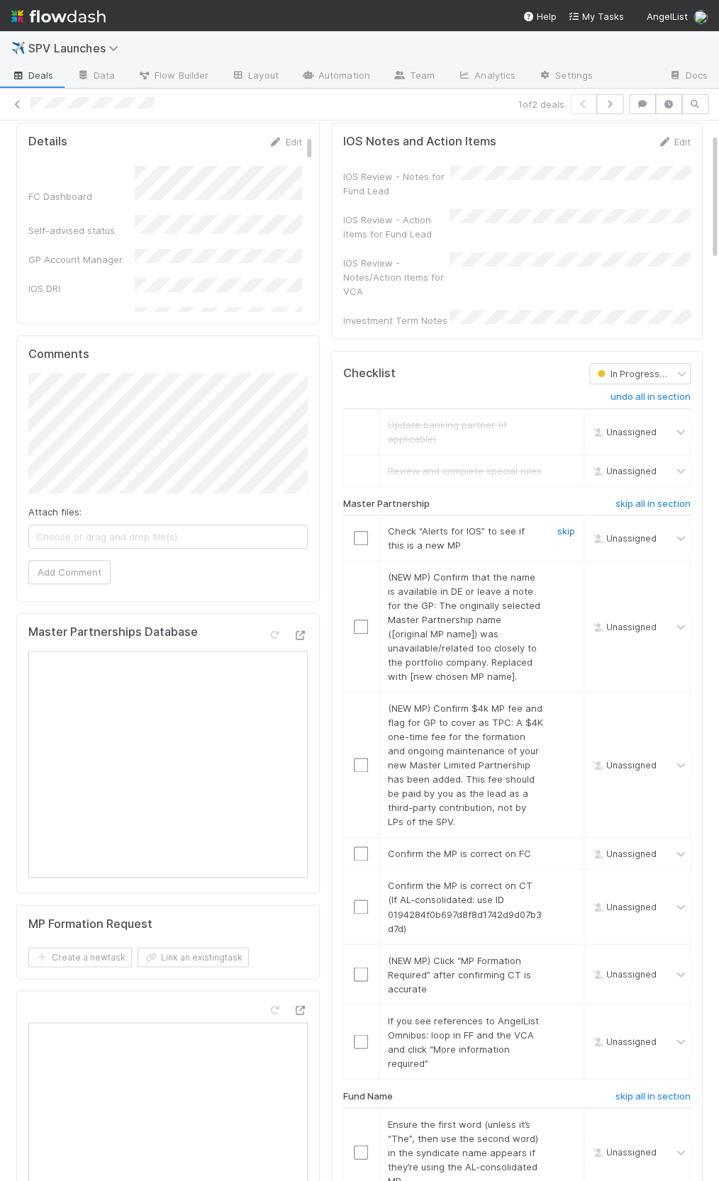
click at [568, 525] on link "skip" at bounding box center [566, 530] width 18 height 11
click at [565, 571] on link "skip" at bounding box center [566, 576] width 18 height 11
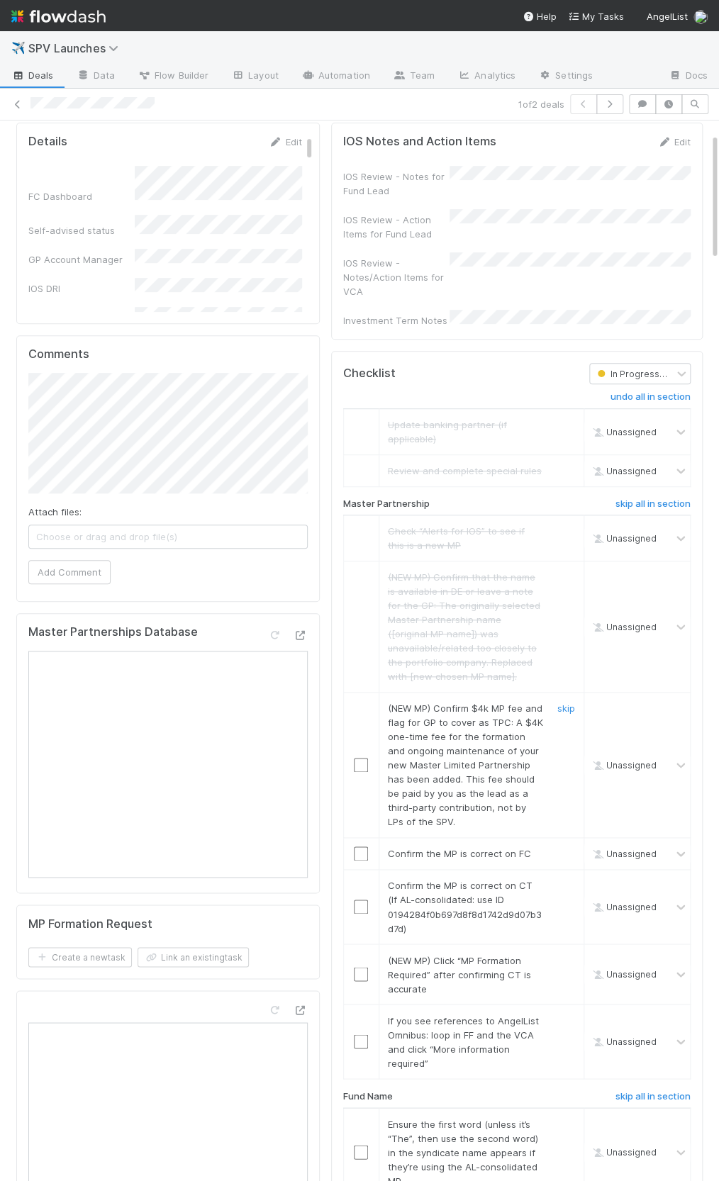
click at [576, 701] on div "skip" at bounding box center [564, 765] width 43 height 128
click at [569, 702] on link "skip" at bounding box center [566, 707] width 18 height 11
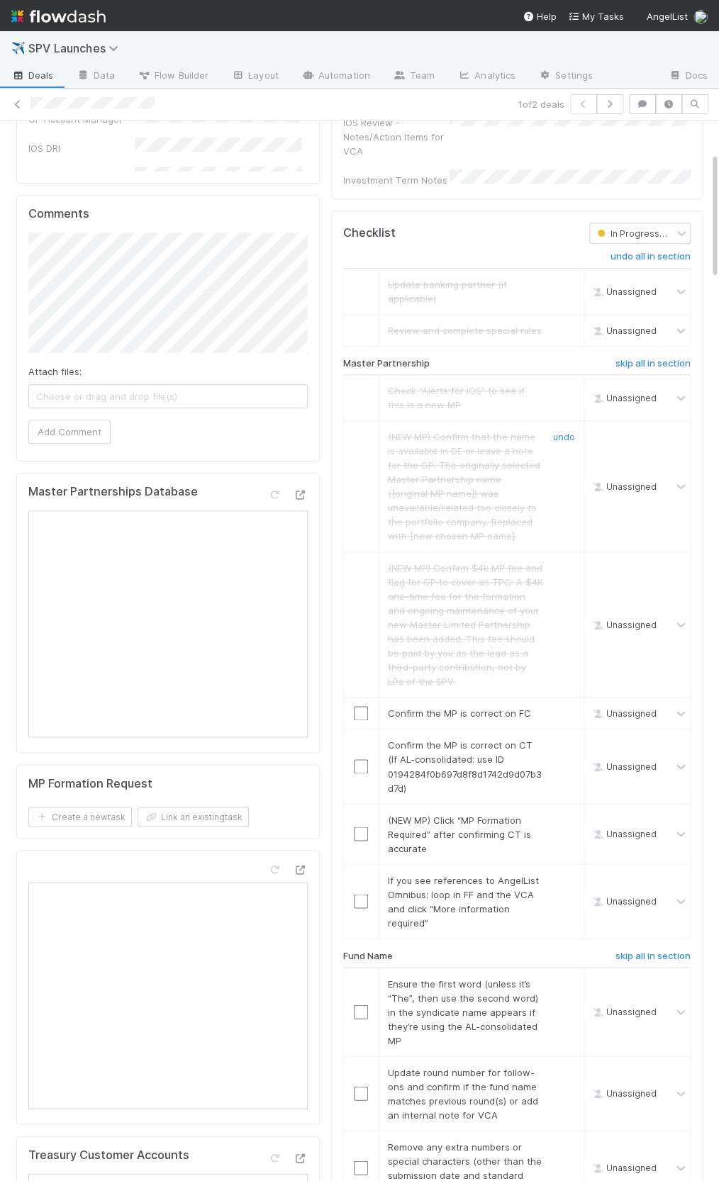
scroll to position [311, 0]
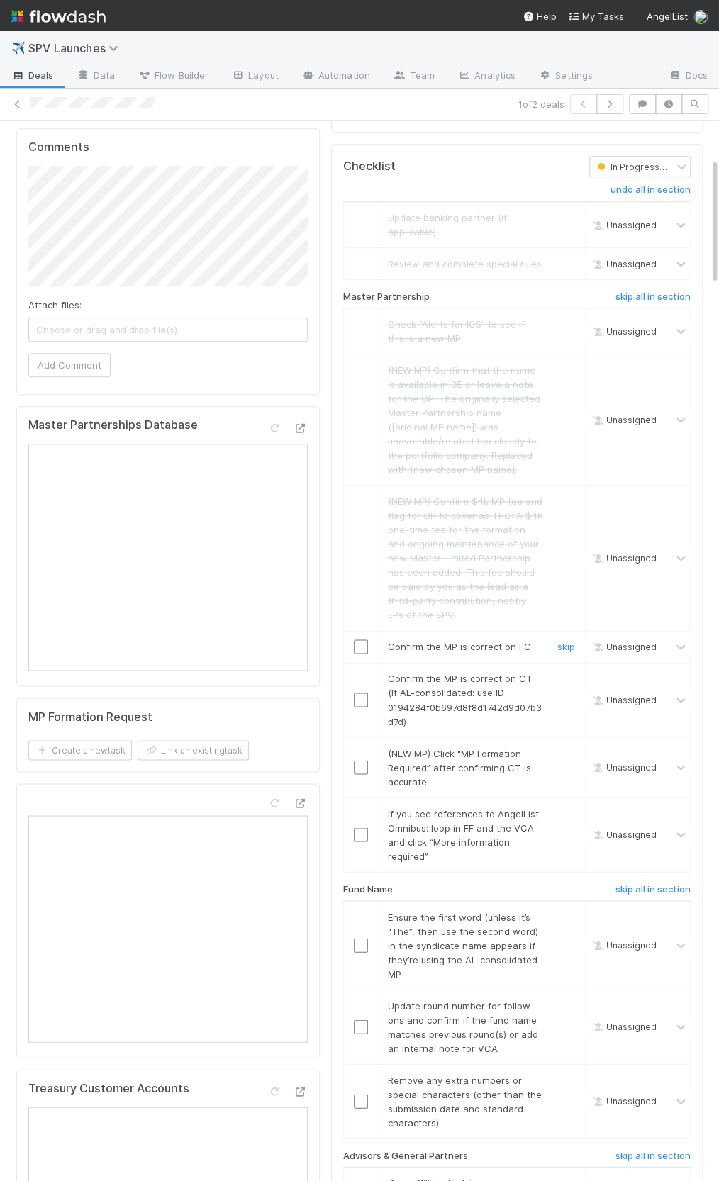
click at [356, 639] on input "checkbox" at bounding box center [361, 646] width 14 height 14
drag, startPoint x: 358, startPoint y: 646, endPoint x: 357, endPoint y: 638, distance: 8.6
click at [358, 692] on input "checkbox" at bounding box center [361, 699] width 14 height 14
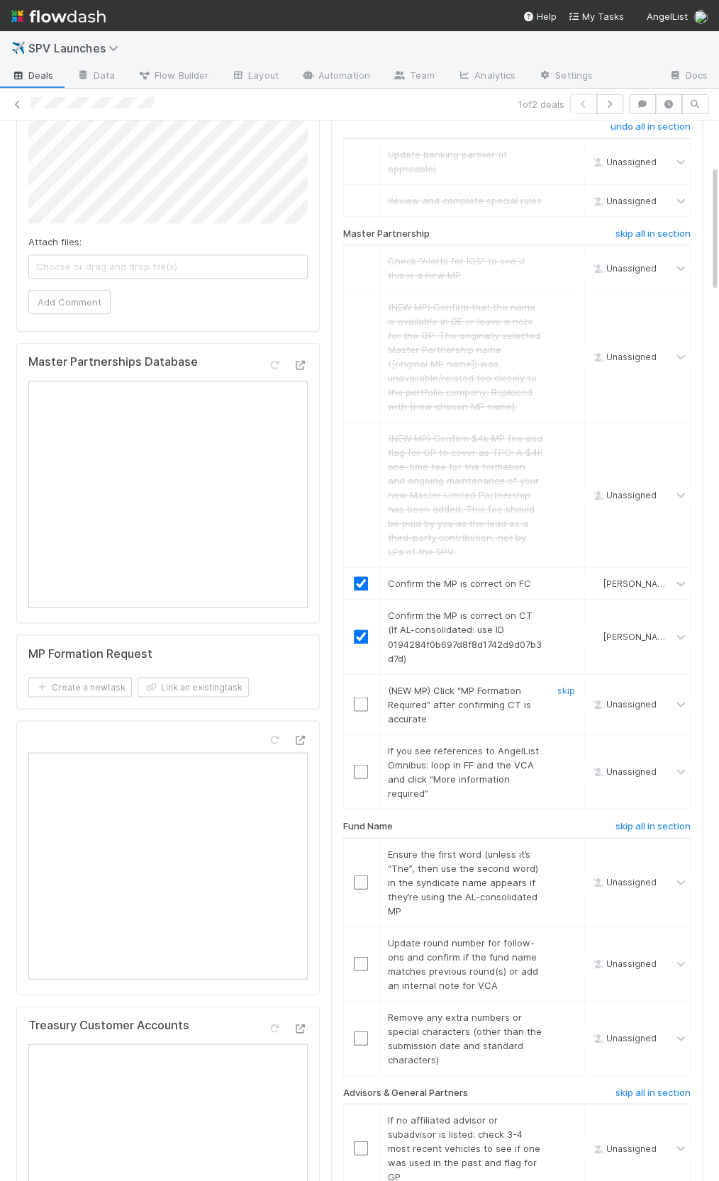
scroll to position [446, 0]
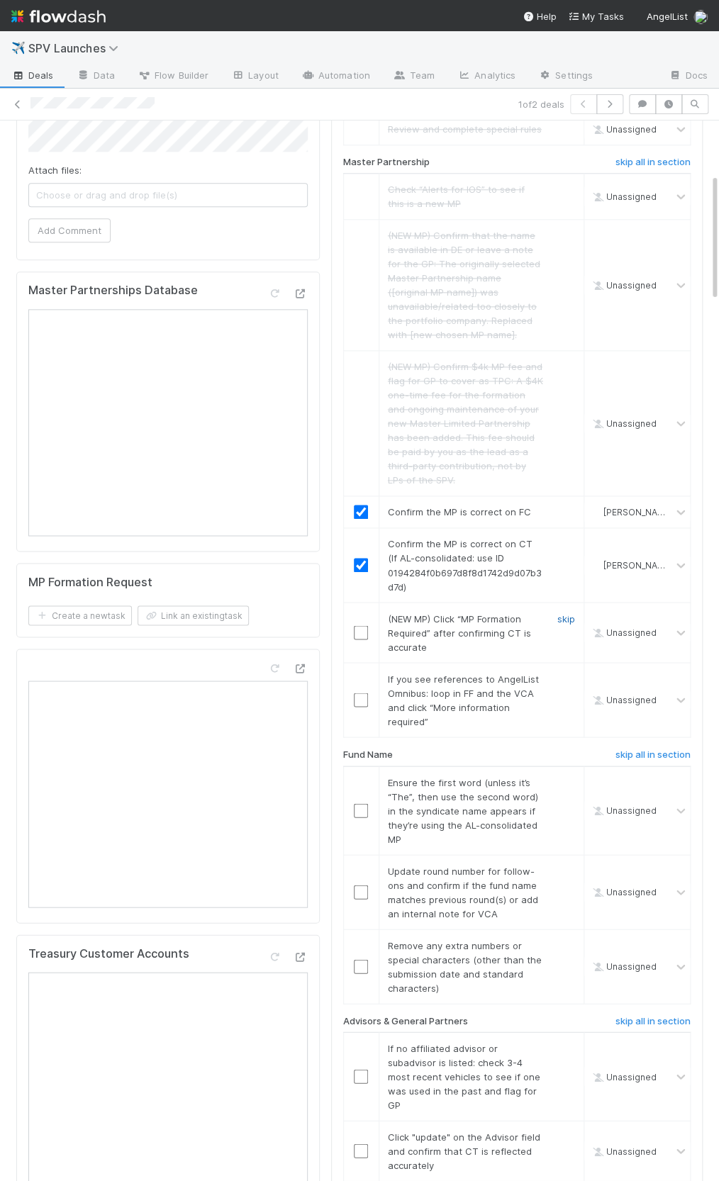
click at [571, 602] on td "(NEW MP) Click “MP Formation Required” after confirming CT is accurate skip" at bounding box center [480, 632] width 205 height 60
click at [558, 676] on link "skip" at bounding box center [566, 681] width 18 height 11
click at [570, 616] on link "skip" at bounding box center [566, 621] width 18 height 11
click at [561, 676] on link "undo" at bounding box center [564, 681] width 22 height 11
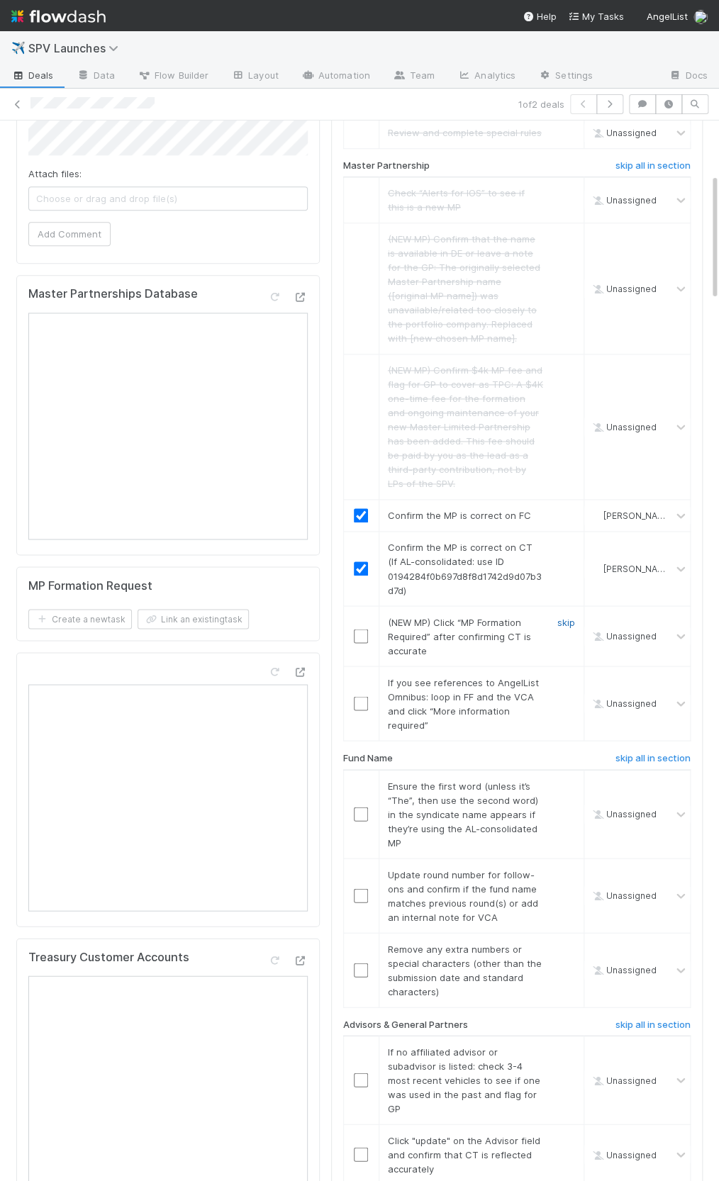
click at [563, 616] on link "skip" at bounding box center [566, 621] width 18 height 11
click at [563, 676] on link "skip" at bounding box center [566, 681] width 18 height 11
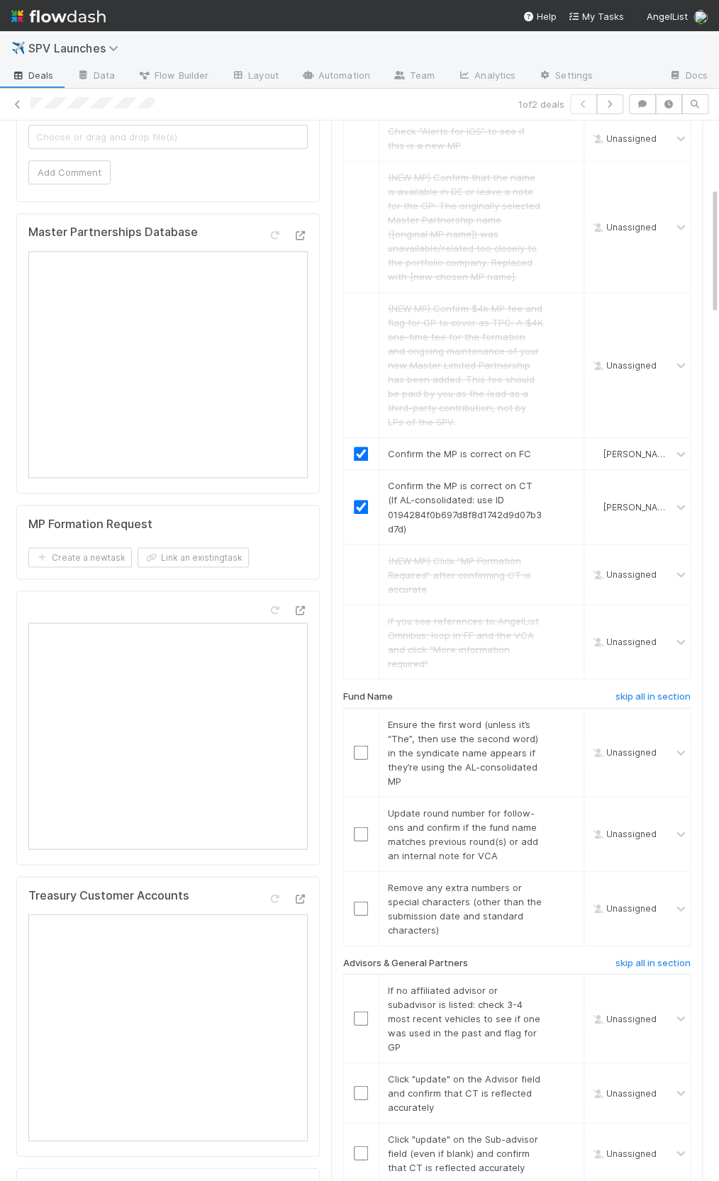
scroll to position [559, 0]
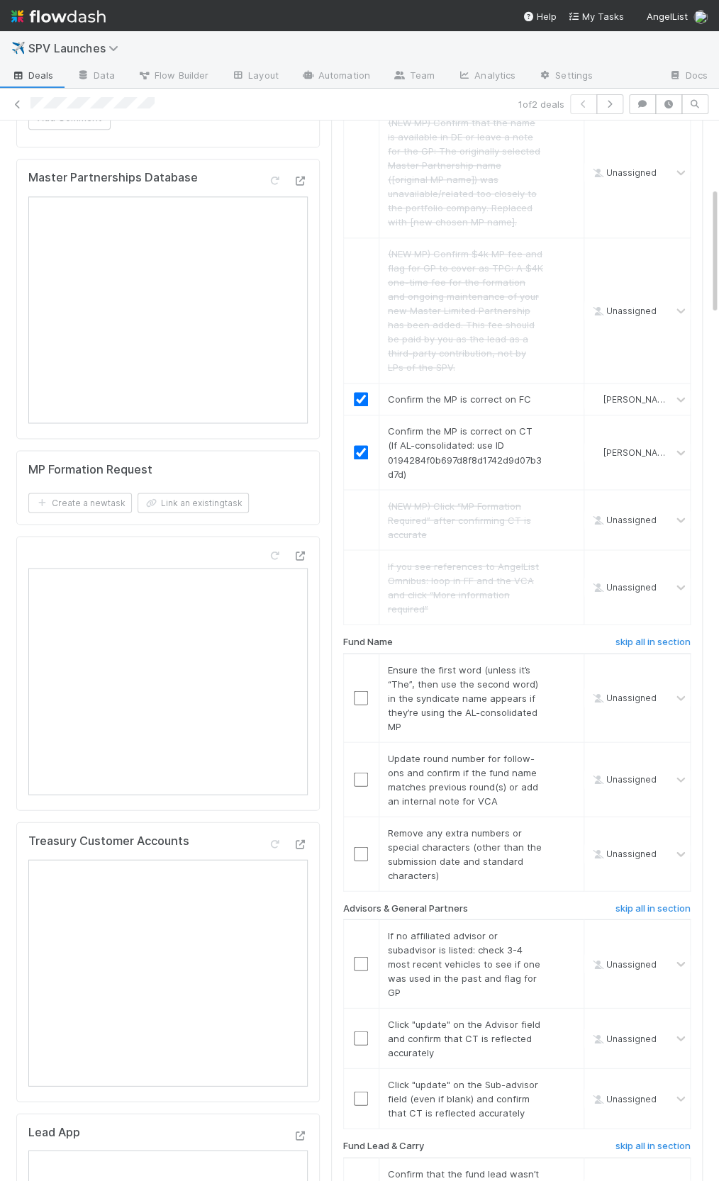
click at [495, 636] on div "Fund Name" at bounding box center [455, 644] width 246 height 17
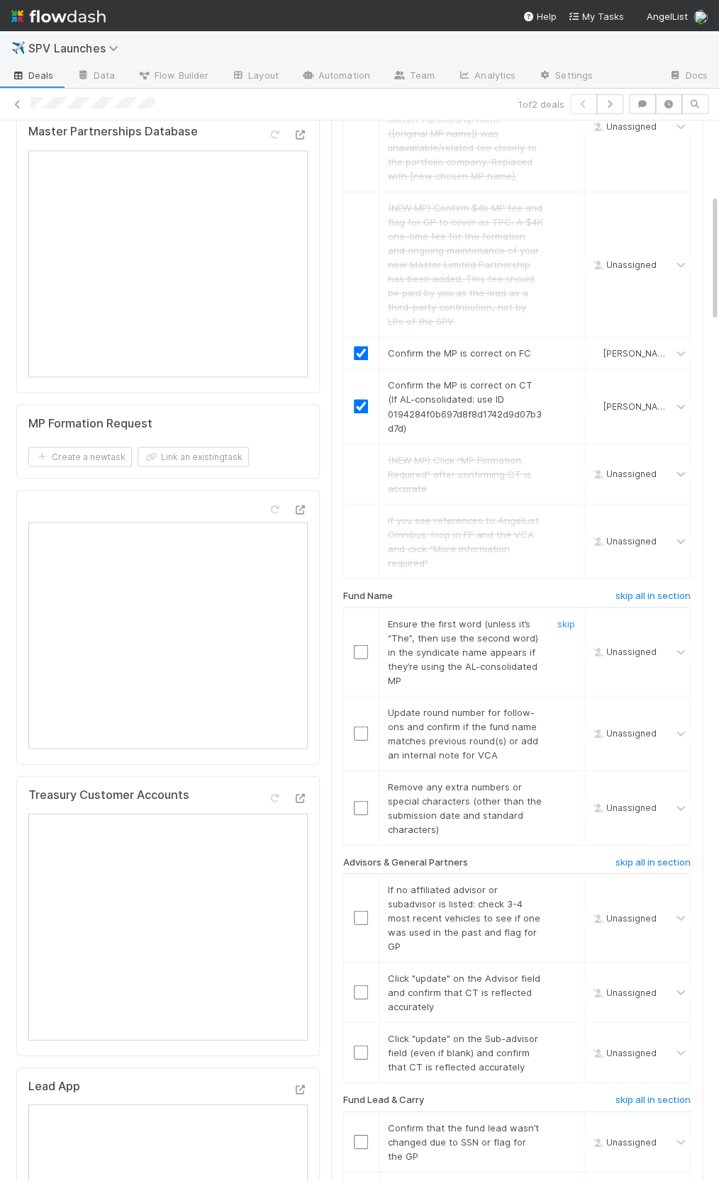
scroll to position [618, 0]
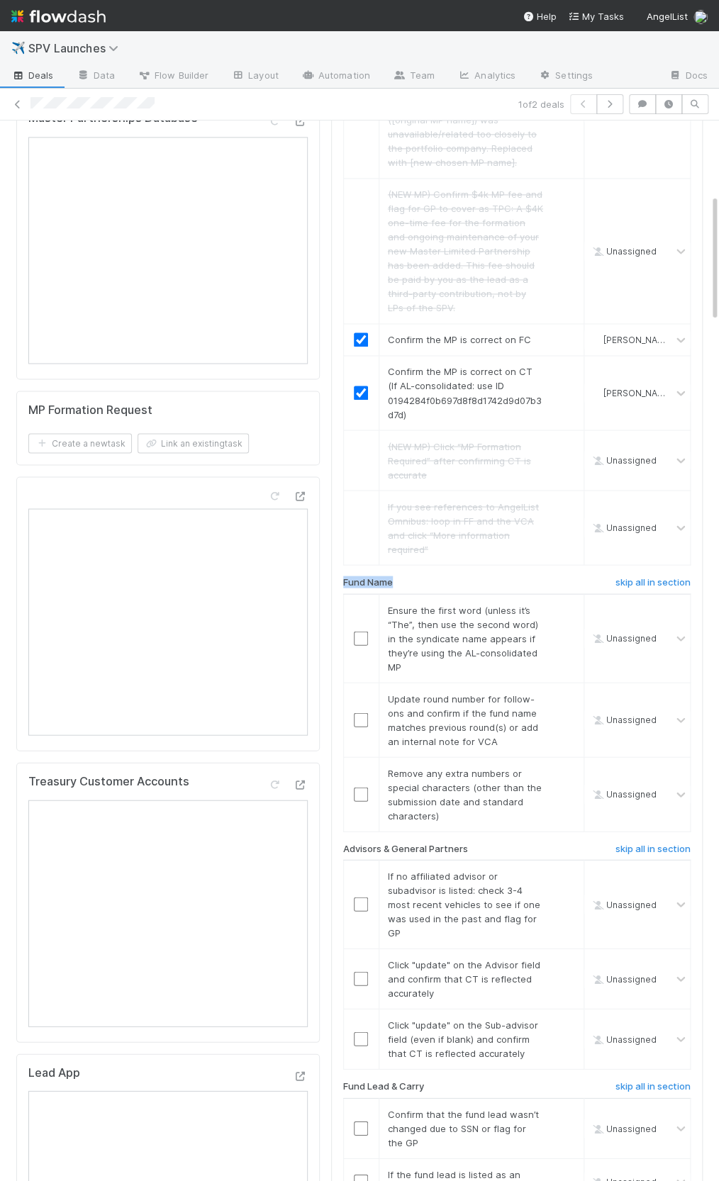
drag, startPoint x: 397, startPoint y: 534, endPoint x: 342, endPoint y: 534, distance: 54.6
click at [342, 576] on div "Fund Name" at bounding box center [455, 584] width 246 height 17
drag, startPoint x: 342, startPoint y: 534, endPoint x: 360, endPoint y: 529, distance: 18.2
click at [343, 576] on h6 "Fund Name" at bounding box center [368, 581] width 50 height 11
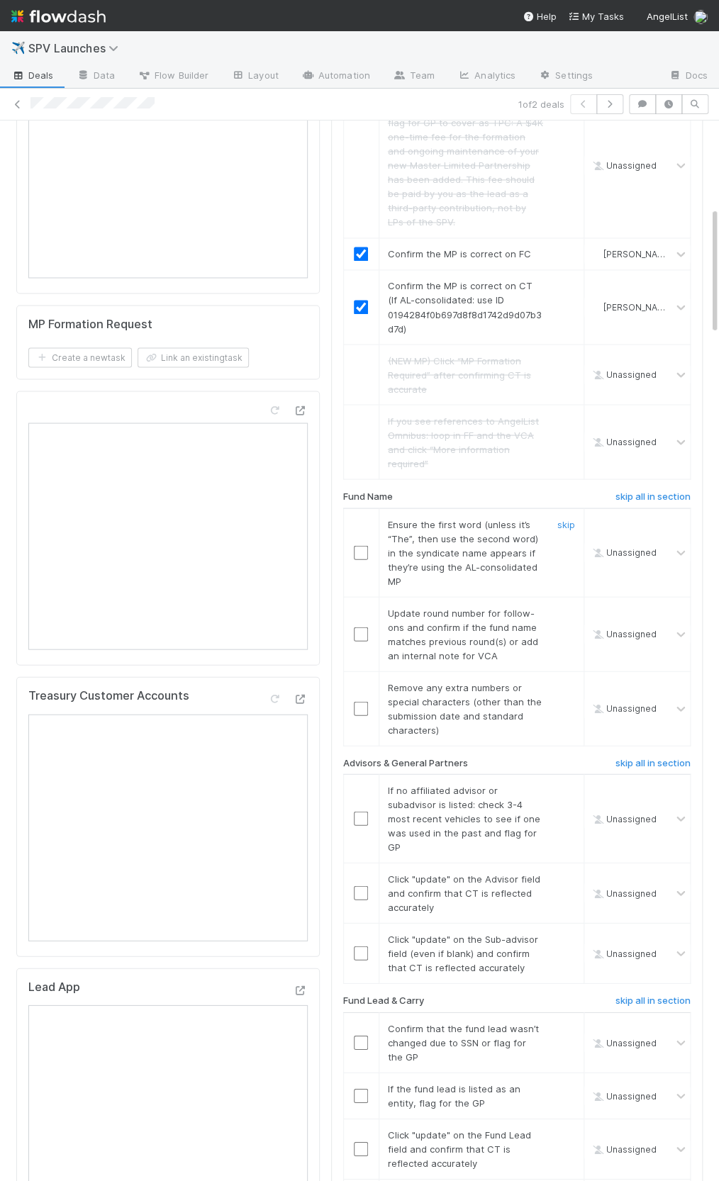
scroll to position [724, 0]
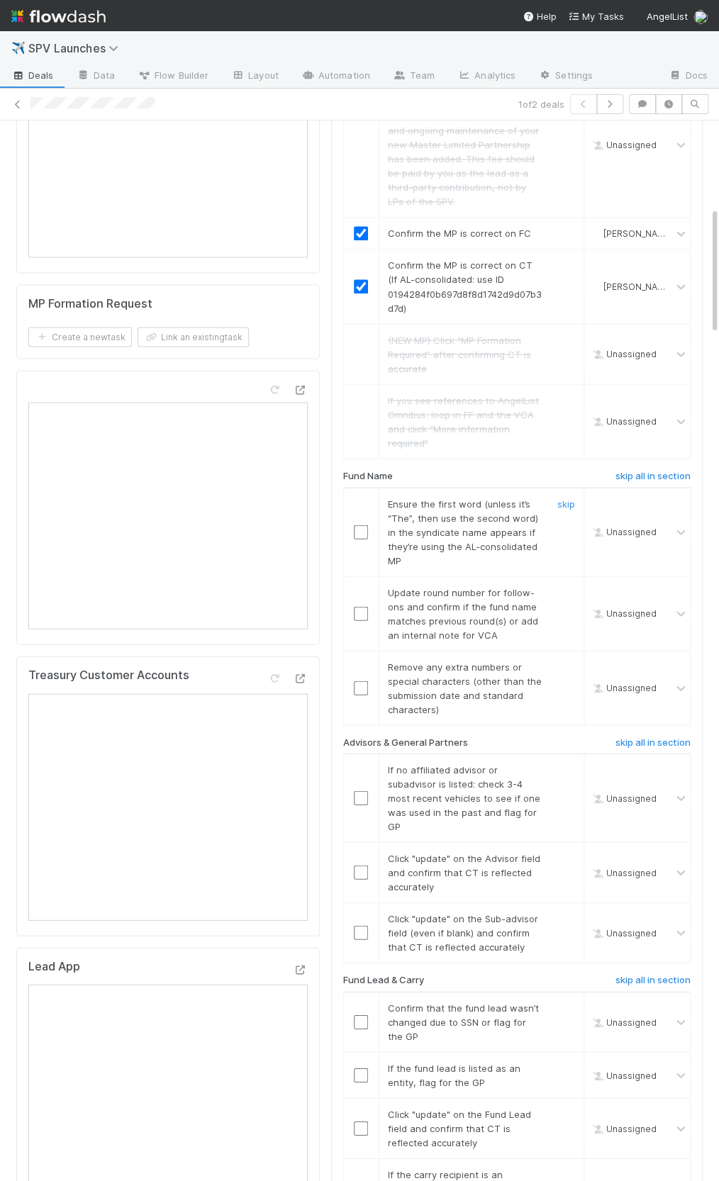
click at [438, 498] on span "Ensure the first word (unless it’s “The”, then use the second word) in the synd…" at bounding box center [463, 532] width 150 height 68
drag, startPoint x: 426, startPoint y: 462, endPoint x: 437, endPoint y: 514, distance: 53.0
click at [437, 514] on div "Ensure the first word (unless it’s “The”, then use the second word) in the synd…" at bounding box center [460, 531] width 166 height 71
drag, startPoint x: 406, startPoint y: 454, endPoint x: 437, endPoint y: 513, distance: 66.3
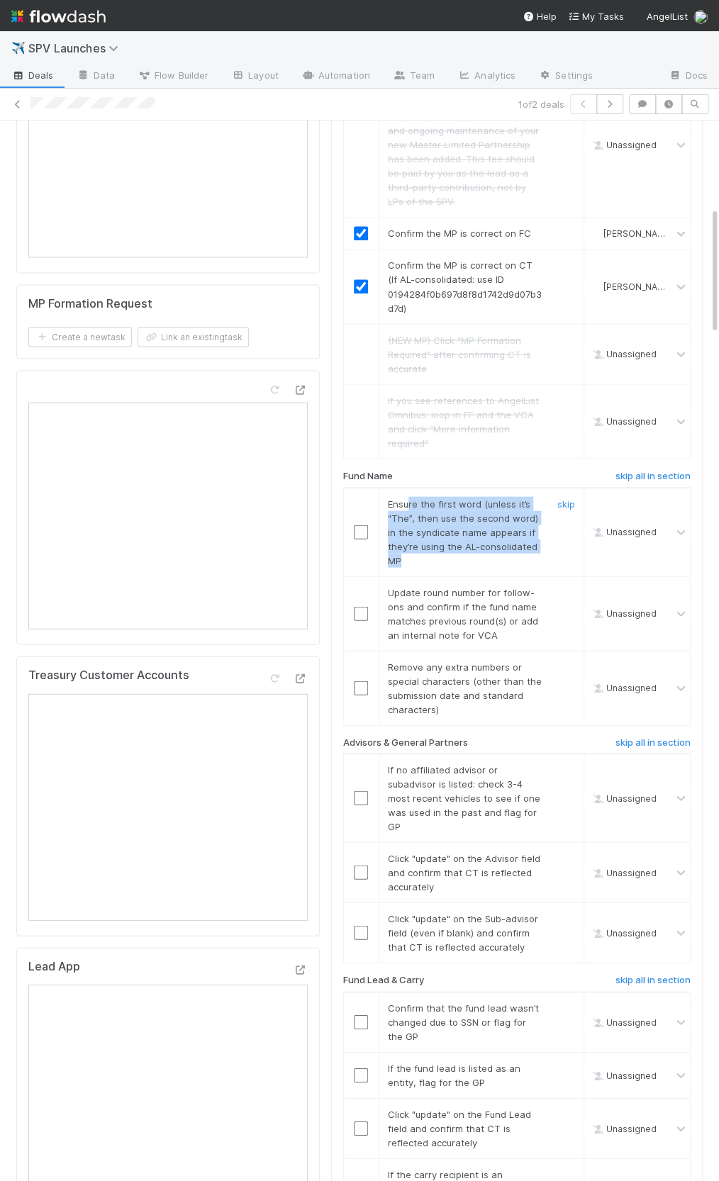
click at [437, 513] on div "Ensure the first word (unless it’s “The”, then use the second word) in the synd…" at bounding box center [460, 531] width 166 height 71
drag, startPoint x: 405, startPoint y: 453, endPoint x: 414, endPoint y: 517, distance: 64.5
click at [414, 517] on div "Ensure the first word (unless it’s “The”, then use the second word) in the synd…" at bounding box center [460, 531] width 166 height 71
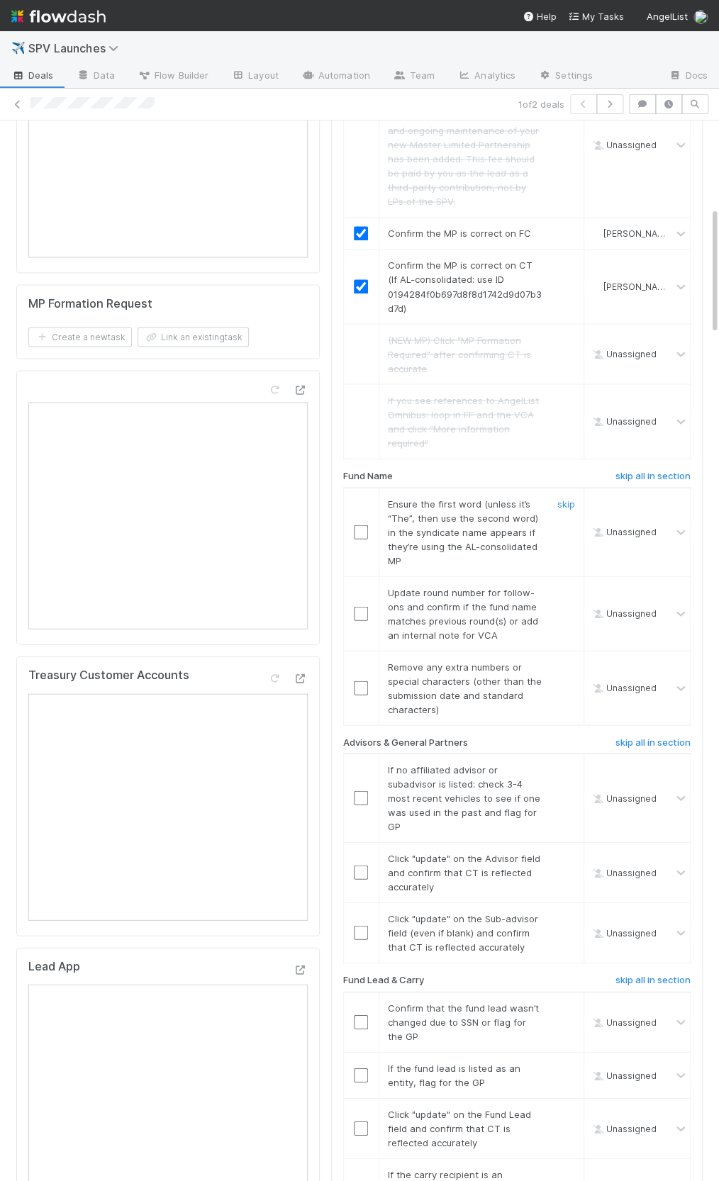
click at [359, 525] on input "checkbox" at bounding box center [361, 532] width 14 height 14
click at [557, 586] on link "skip" at bounding box center [566, 591] width 18 height 11
click at [569, 661] on link "skip" at bounding box center [566, 666] width 18 height 11
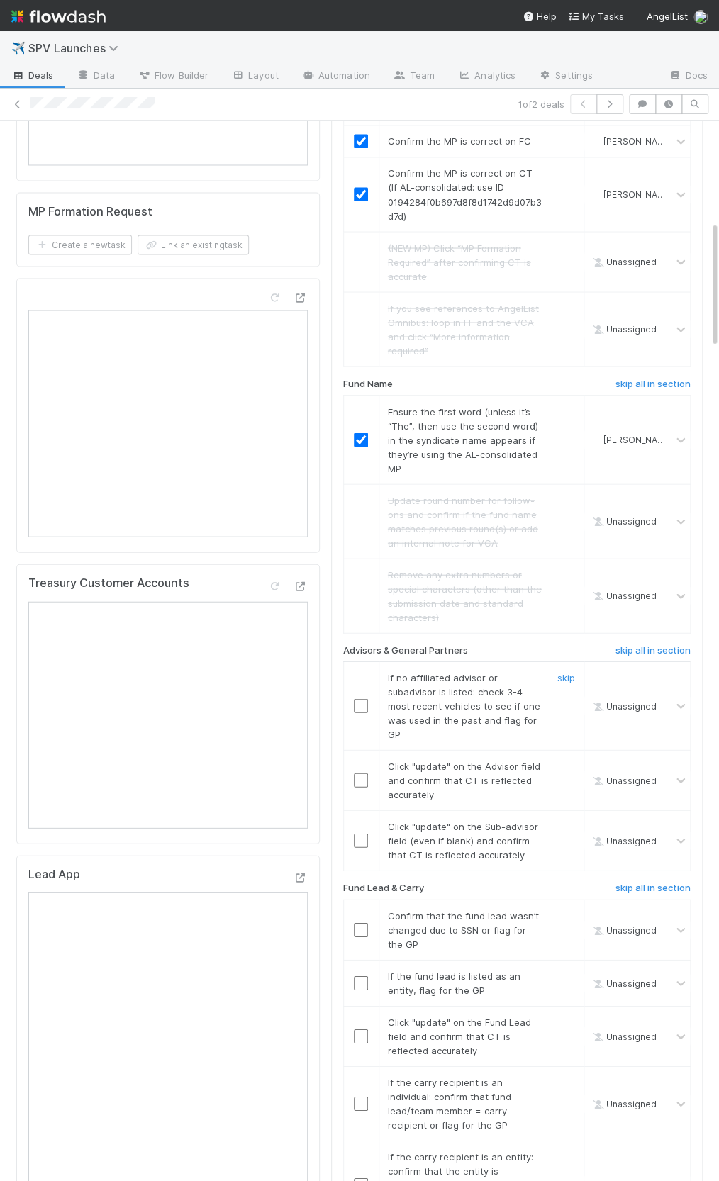
scroll to position [876, 0]
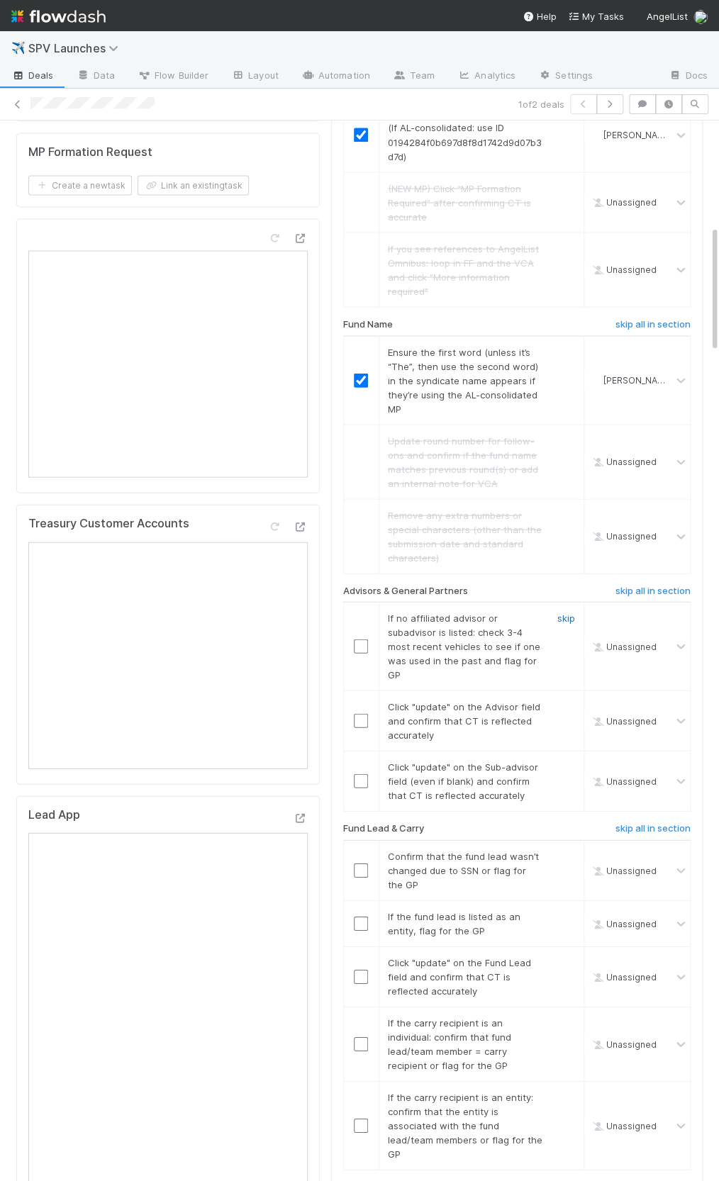
click at [561, 612] on link "skip" at bounding box center [566, 617] width 18 height 11
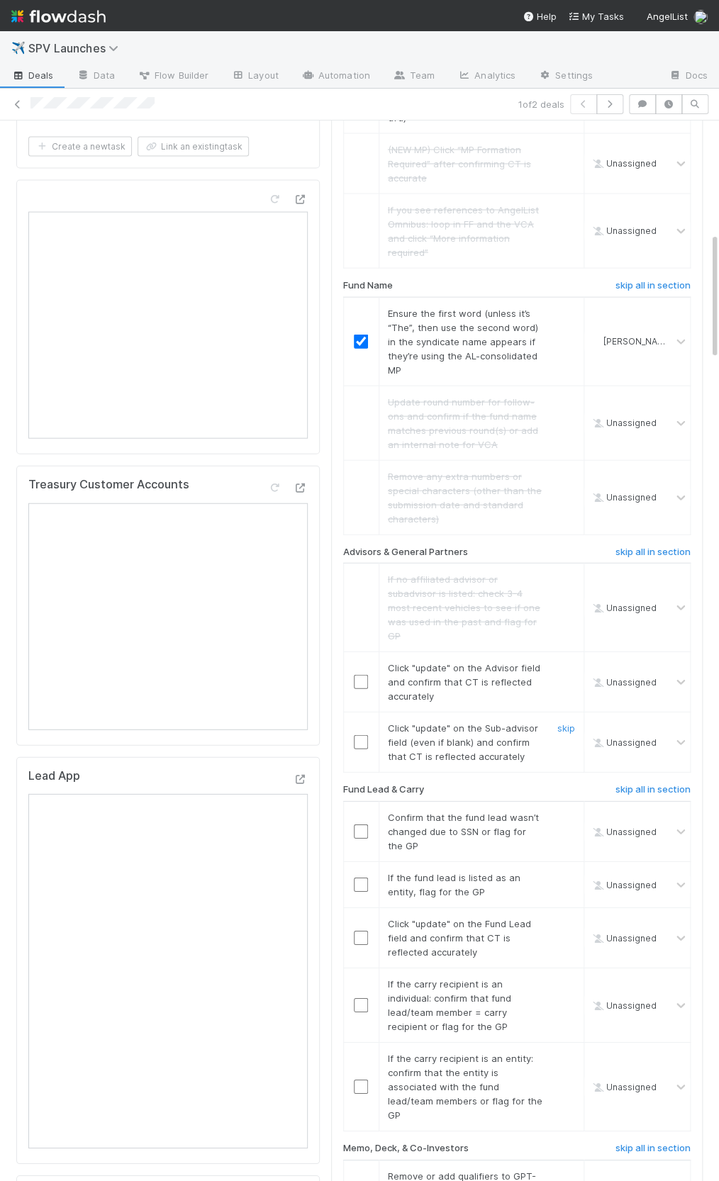
scroll to position [933, 0]
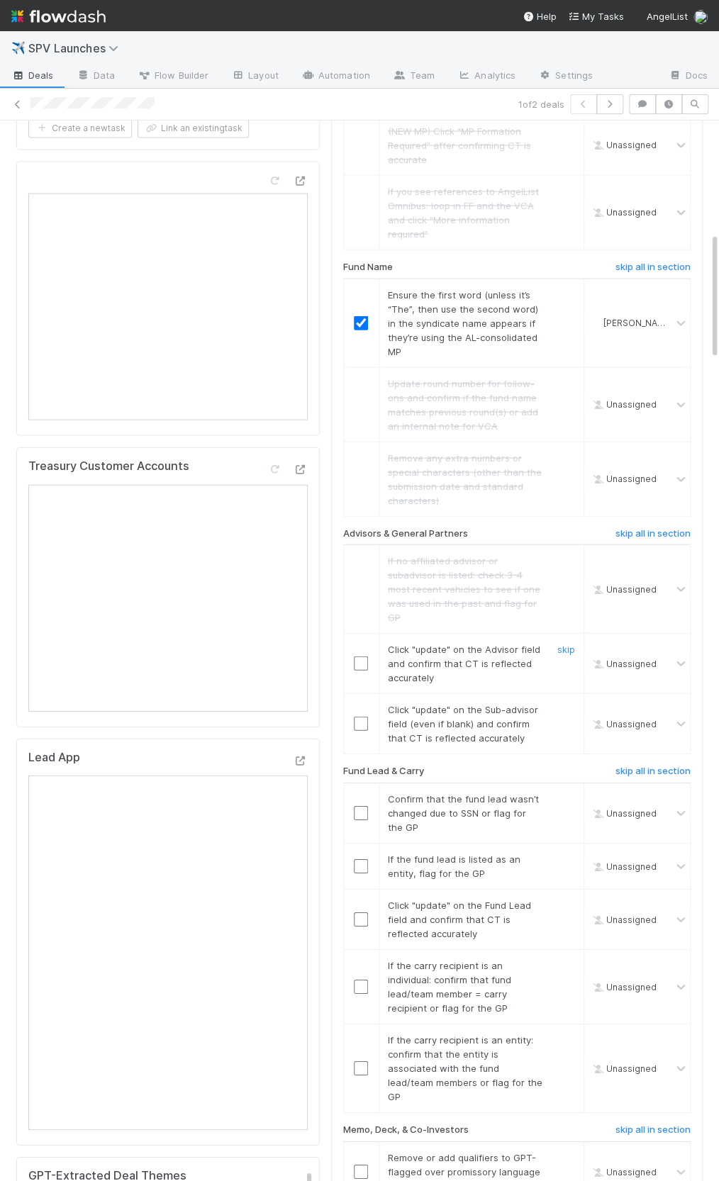
click at [367, 656] on input "checkbox" at bounding box center [361, 663] width 14 height 14
drag, startPoint x: 363, startPoint y: 668, endPoint x: 359, endPoint y: 694, distance: 25.8
click at [363, 717] on input "checkbox" at bounding box center [361, 724] width 14 height 14
click at [359, 889] on td at bounding box center [360, 919] width 35 height 60
click at [360, 912] on input "checkbox" at bounding box center [361, 919] width 14 height 14
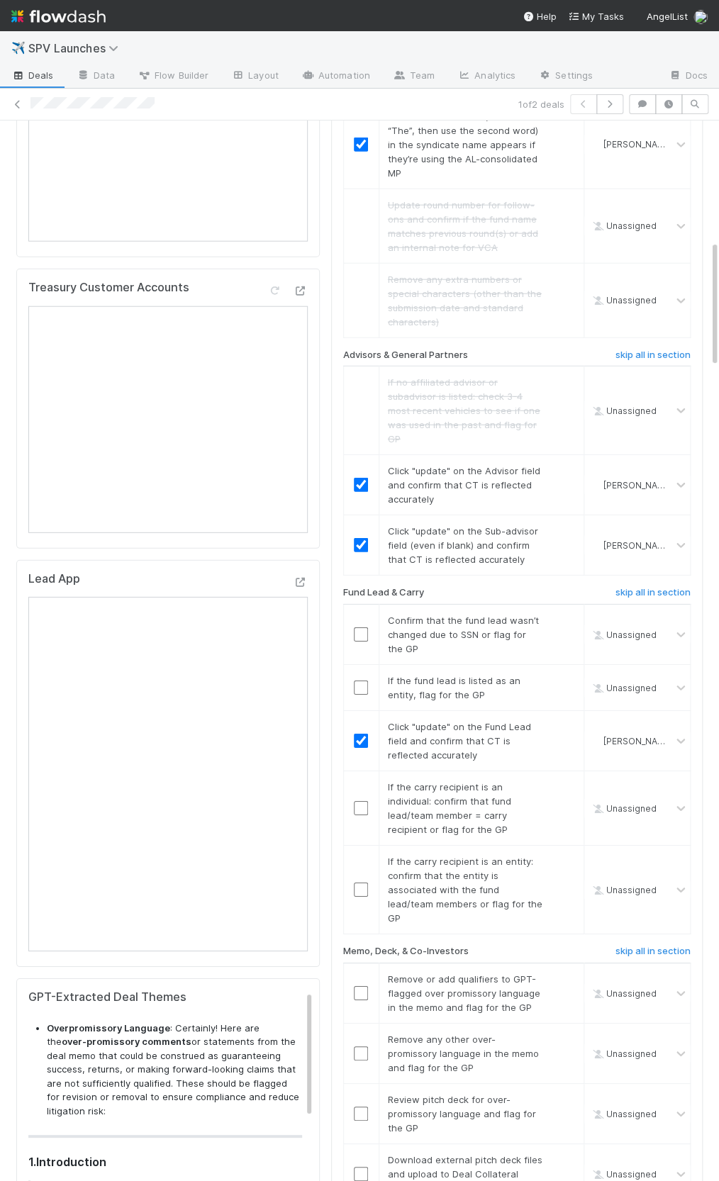
scroll to position [1120, 0]
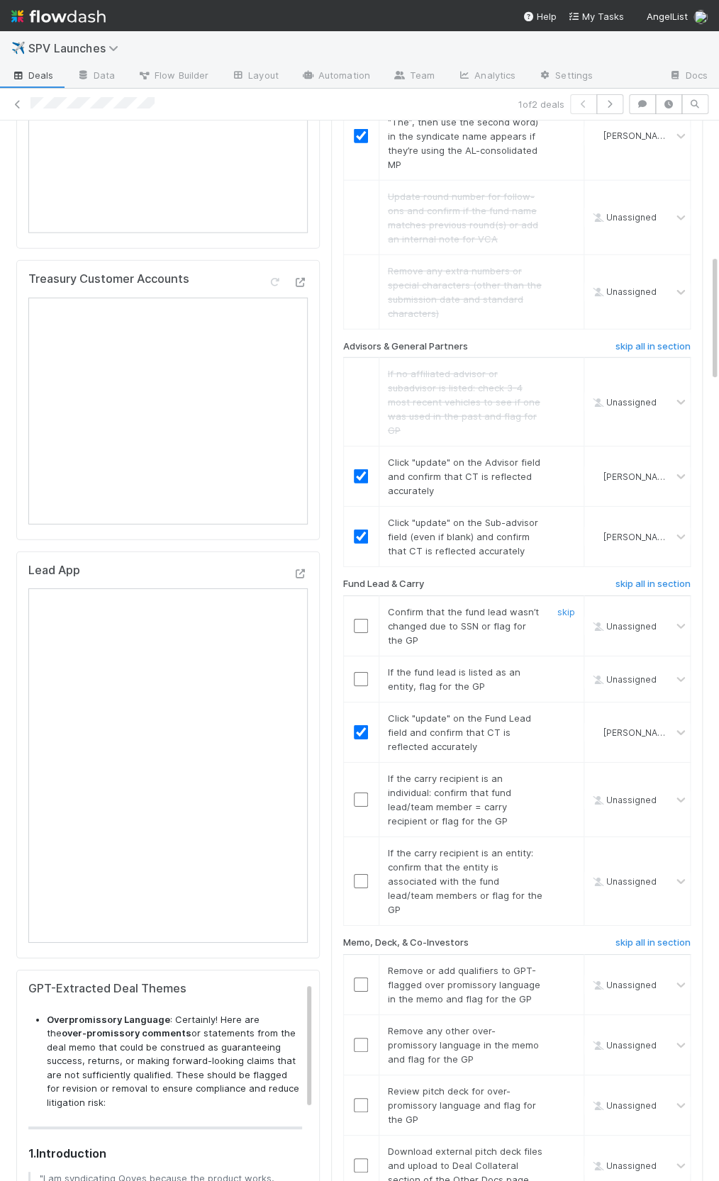
click at [364, 619] on input "checkbox" at bounding box center [361, 626] width 14 height 14
click at [559, 666] on link "skip" at bounding box center [566, 671] width 18 height 11
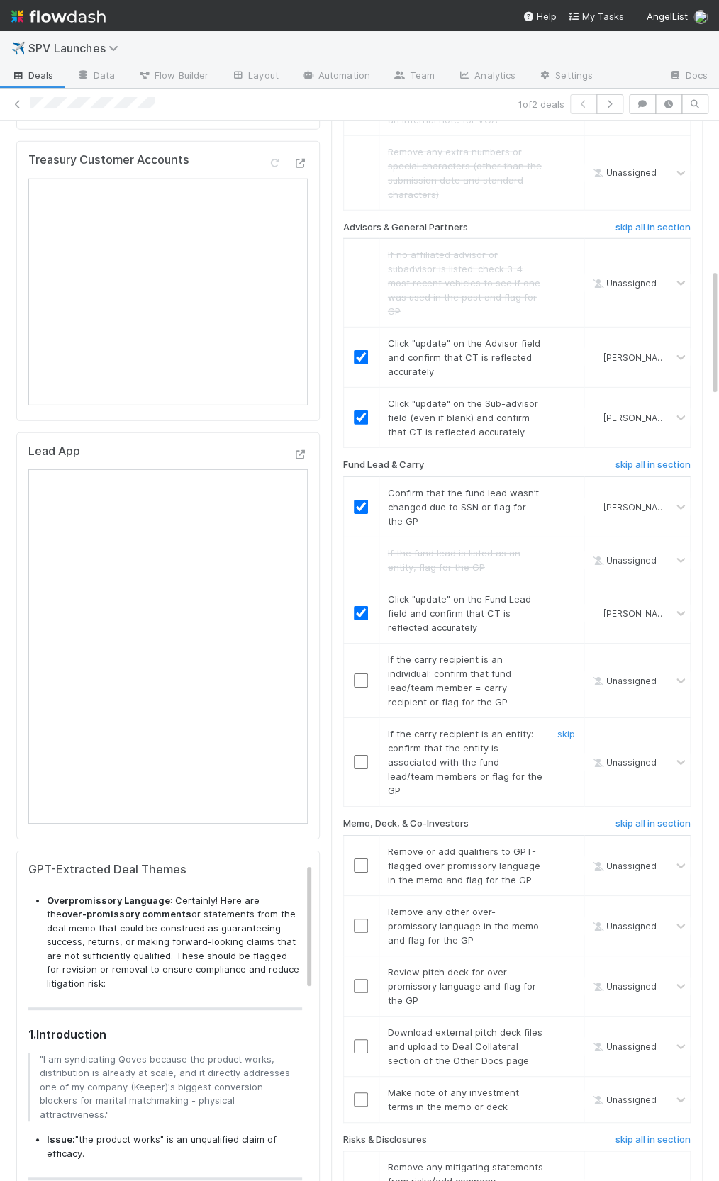
click at [366, 755] on input "checkbox" at bounding box center [361, 762] width 14 height 14
click at [560, 654] on link "skip" at bounding box center [566, 659] width 18 height 11
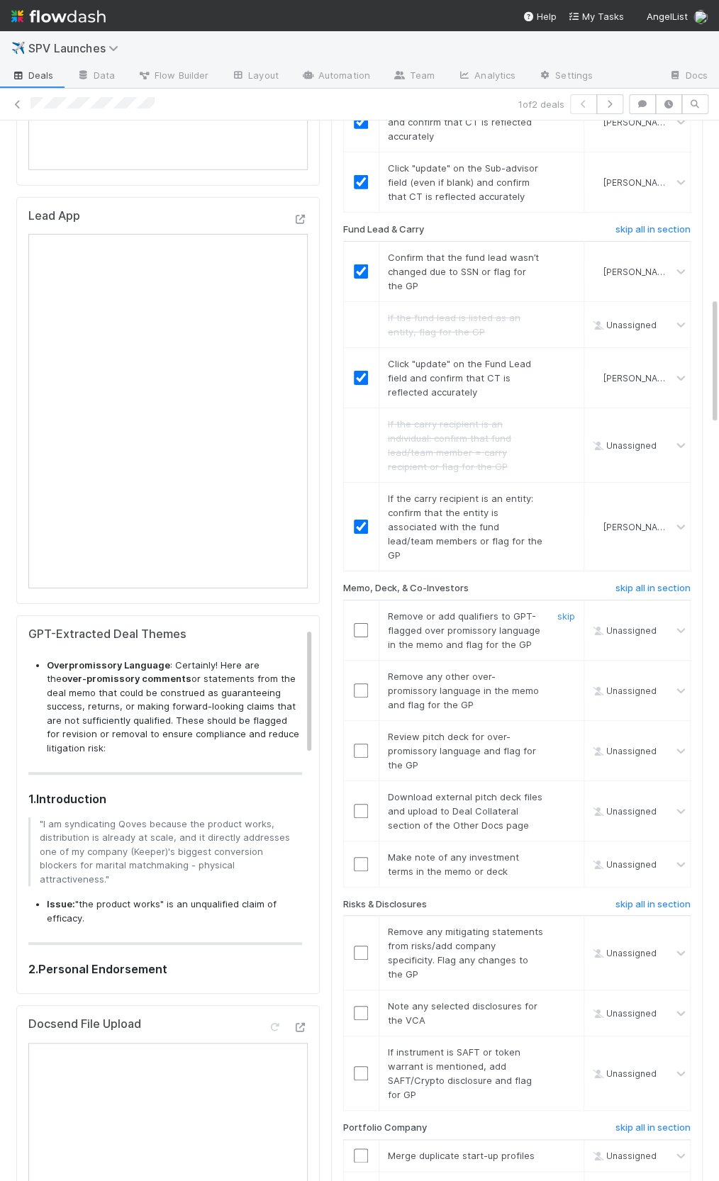
scroll to position [1476, 0]
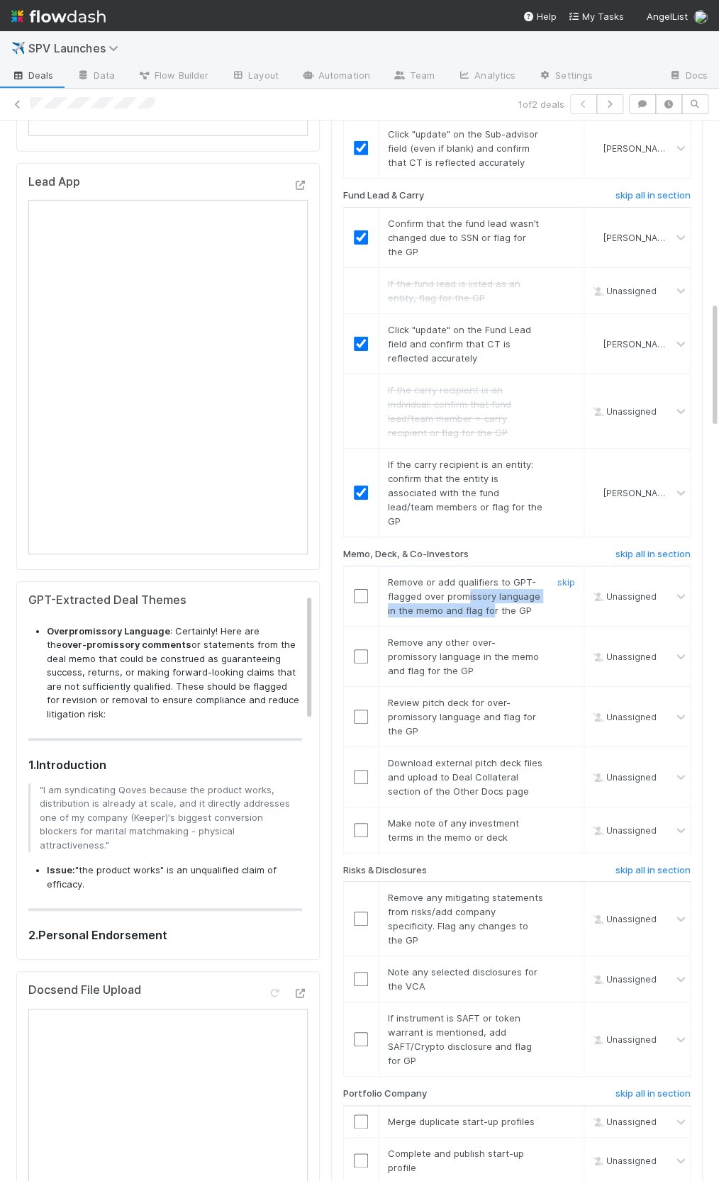
drag, startPoint x: 467, startPoint y: 531, endPoint x: 491, endPoint y: 544, distance: 27.3
click at [491, 576] on span "Remove or add qualifiers to GPT-flagged over promissory language in the memo an…" at bounding box center [464, 596] width 152 height 40
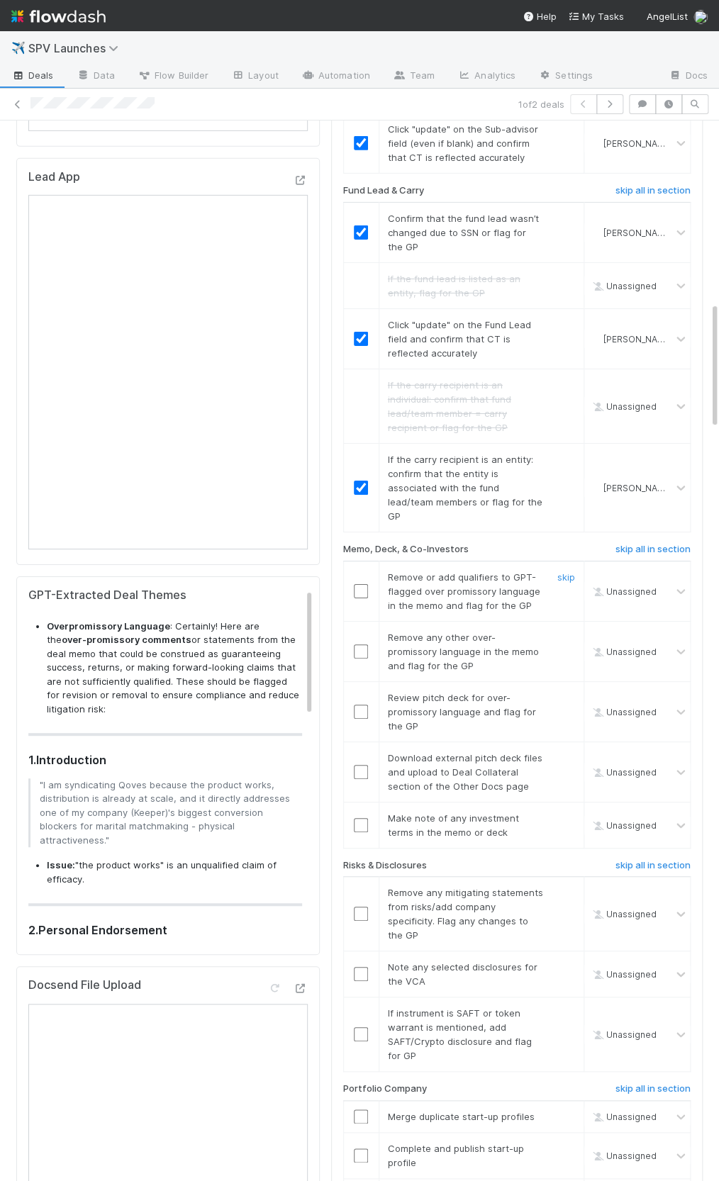
drag, startPoint x: 400, startPoint y: 518, endPoint x: 392, endPoint y: 515, distance: 8.6
click at [399, 570] on div "Remove or add qualifiers to GPT-flagged over promissory language in the memo an…" at bounding box center [460, 591] width 166 height 43
drag, startPoint x: 392, startPoint y: 515, endPoint x: 526, endPoint y: 537, distance: 135.9
click at [526, 570] on div "Remove or add qualifiers to GPT-flagged over promissory language in the memo an…" at bounding box center [460, 591] width 166 height 43
drag, startPoint x: 526, startPoint y: 539, endPoint x: 390, endPoint y: 510, distance: 139.2
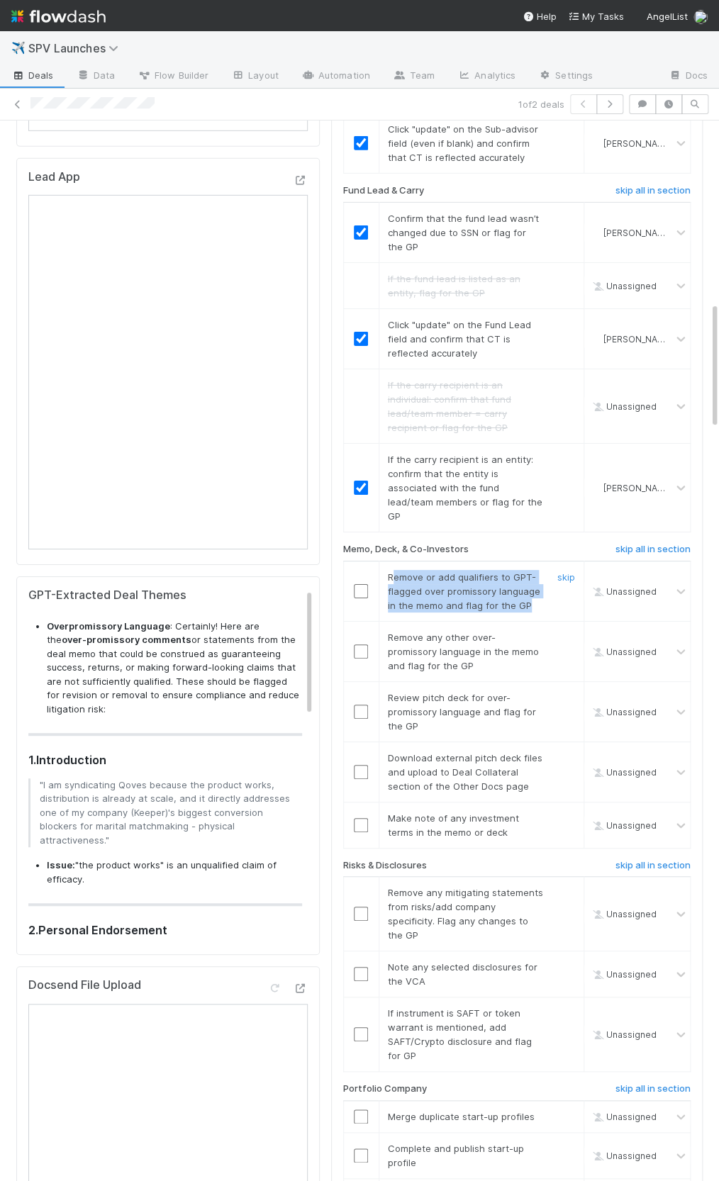
click at [390, 570] on div "Remove or add qualifiers to GPT-flagged over promissory language in the memo an…" at bounding box center [460, 591] width 166 height 43
click at [390, 571] on span "Remove or add qualifiers to GPT-flagged over promissory language in the memo an…" at bounding box center [464, 591] width 152 height 40
drag, startPoint x: 405, startPoint y: 517, endPoint x: 458, endPoint y: 533, distance: 54.9
click at [458, 568] on div "Remove or add qualifiers to GPT-flagged over promissory language in the memo an…" at bounding box center [460, 589] width 166 height 43
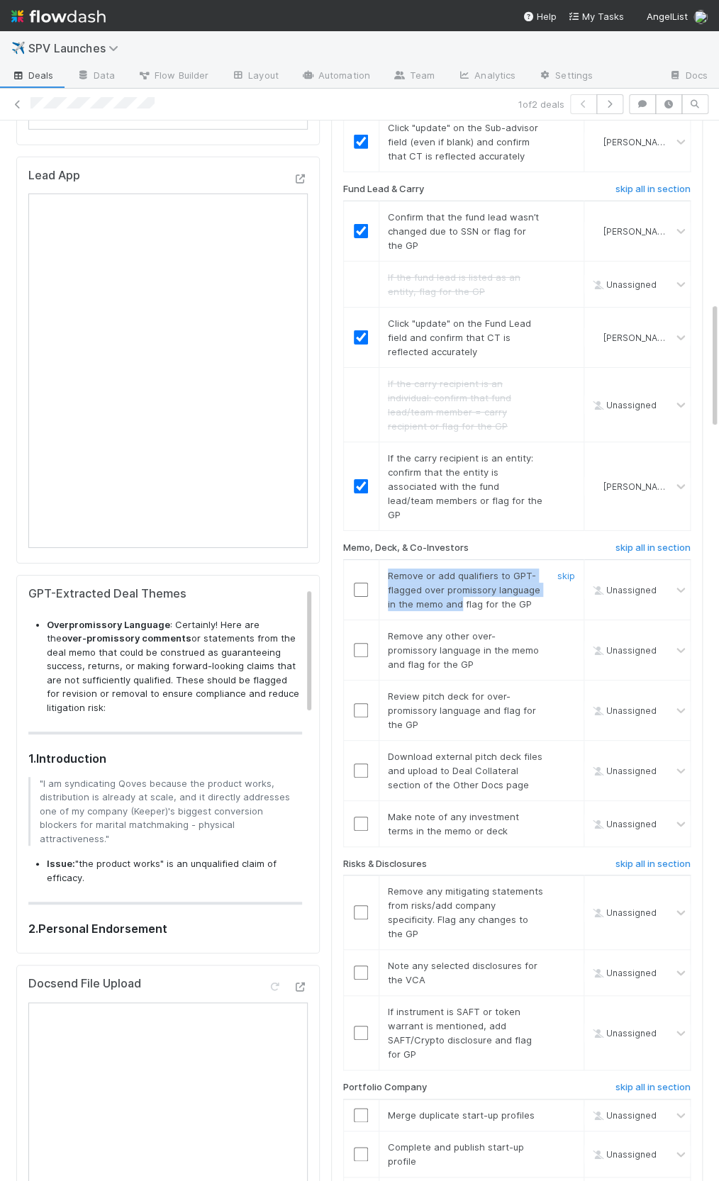
click at [458, 570] on span "Remove or add qualifiers to GPT-flagged over promissory language in the memo an…" at bounding box center [464, 590] width 152 height 40
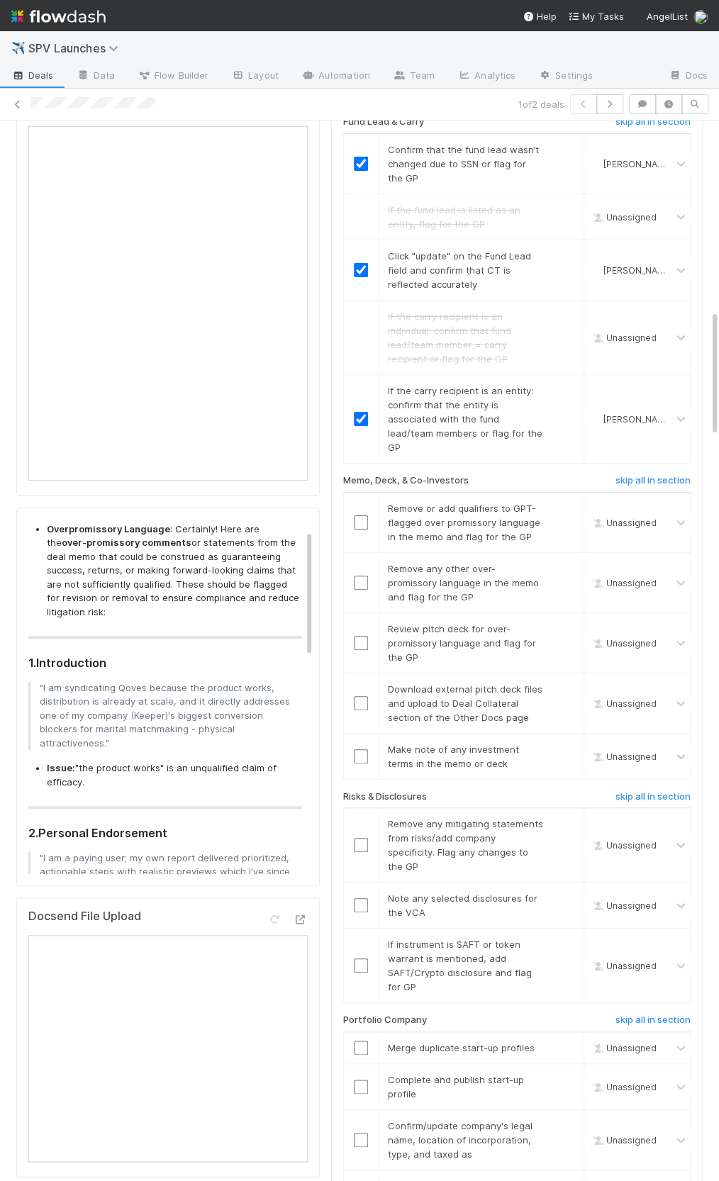
scroll to position [28, 0]
drag, startPoint x: 100, startPoint y: 717, endPoint x: 109, endPoint y: 740, distance: 25.1
click at [109, 762] on li "Issue: "the product works" is an unqualified claim of efficacy." at bounding box center [174, 776] width 255 height 28
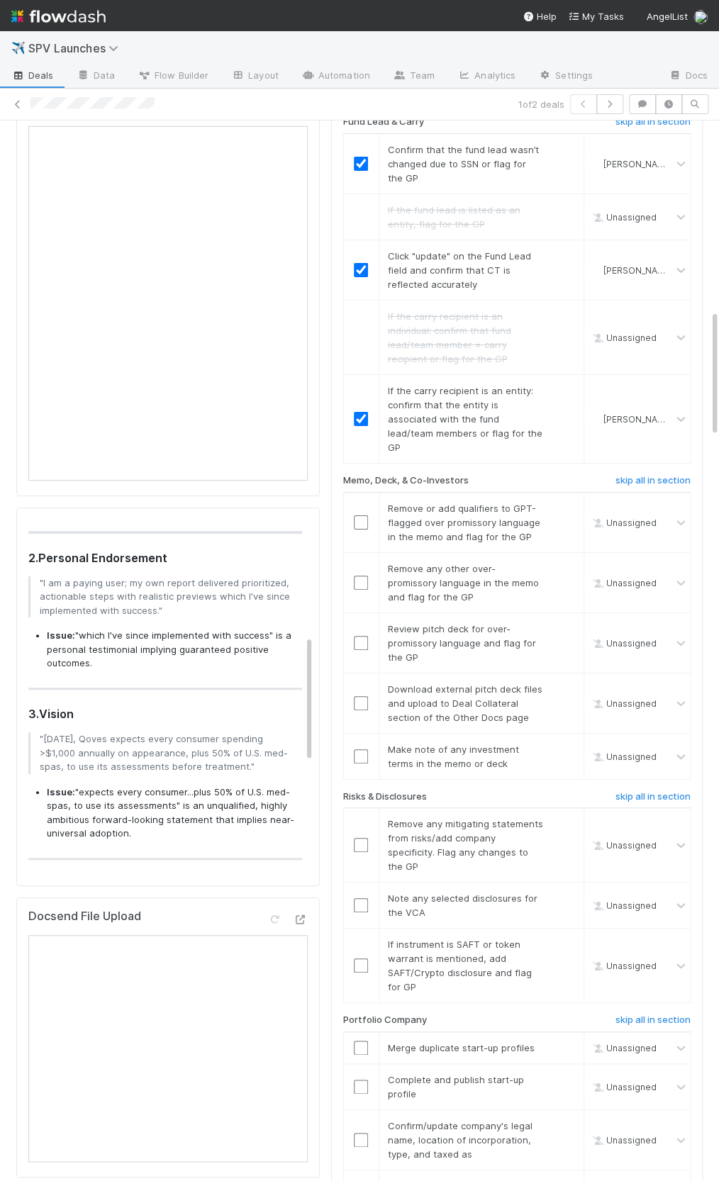
scroll to position [359, 0]
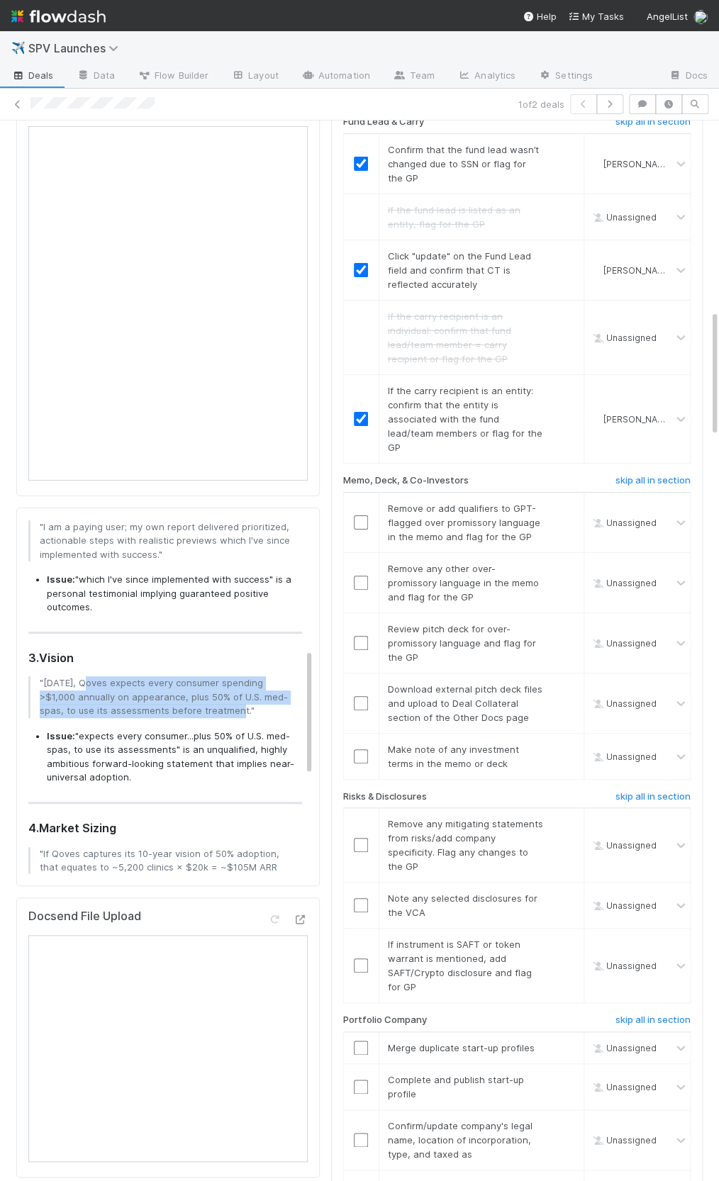
drag, startPoint x: 82, startPoint y: 642, endPoint x: 232, endPoint y: 662, distance: 151.6
click at [232, 676] on p ""[DATE], Qoves expects every consumer spending >$1,000 annually on appearance, …" at bounding box center [166, 697] width 253 height 42
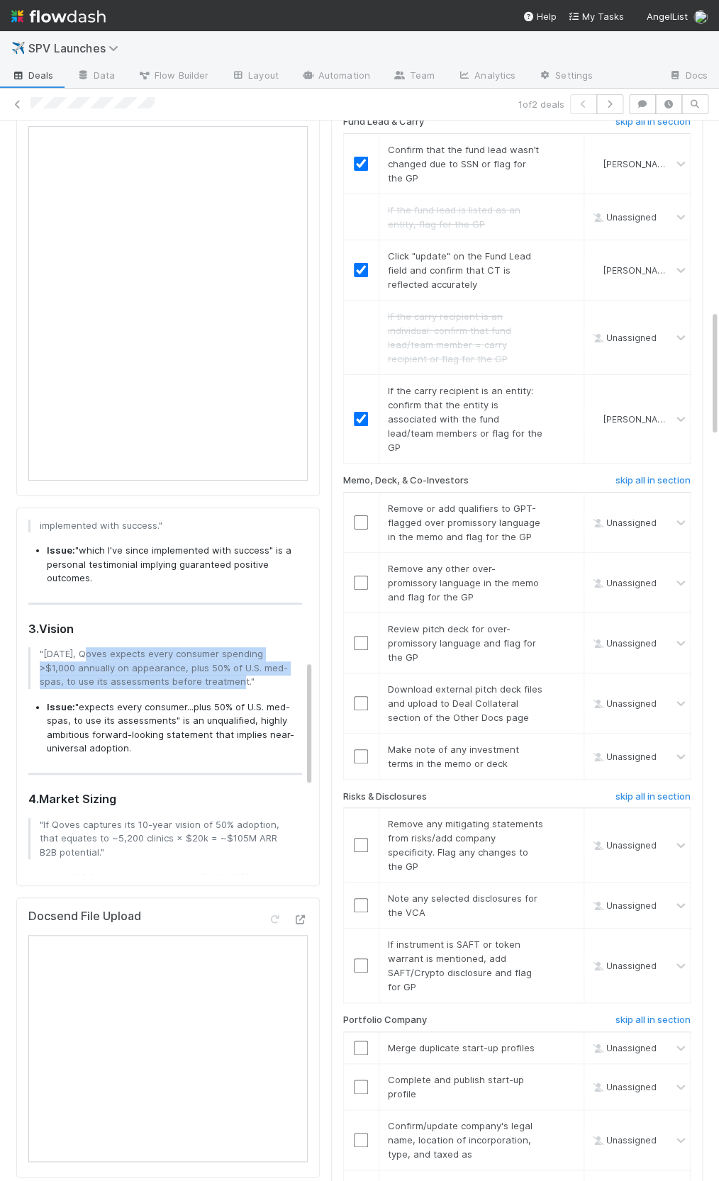
scroll to position [391, 0]
drag, startPoint x: 89, startPoint y: 606, endPoint x: 62, endPoint y: 603, distance: 27.8
click at [89, 645] on p ""Within ten years, Qoves expects every consumer spending >$1,000 annually on ap…" at bounding box center [166, 666] width 253 height 42
drag, startPoint x: 47, startPoint y: 607, endPoint x: 211, endPoint y: 616, distance: 164.0
click at [211, 645] on p ""Within ten years, Qoves expects every consumer spending >$1,000 annually on ap…" at bounding box center [166, 666] width 253 height 42
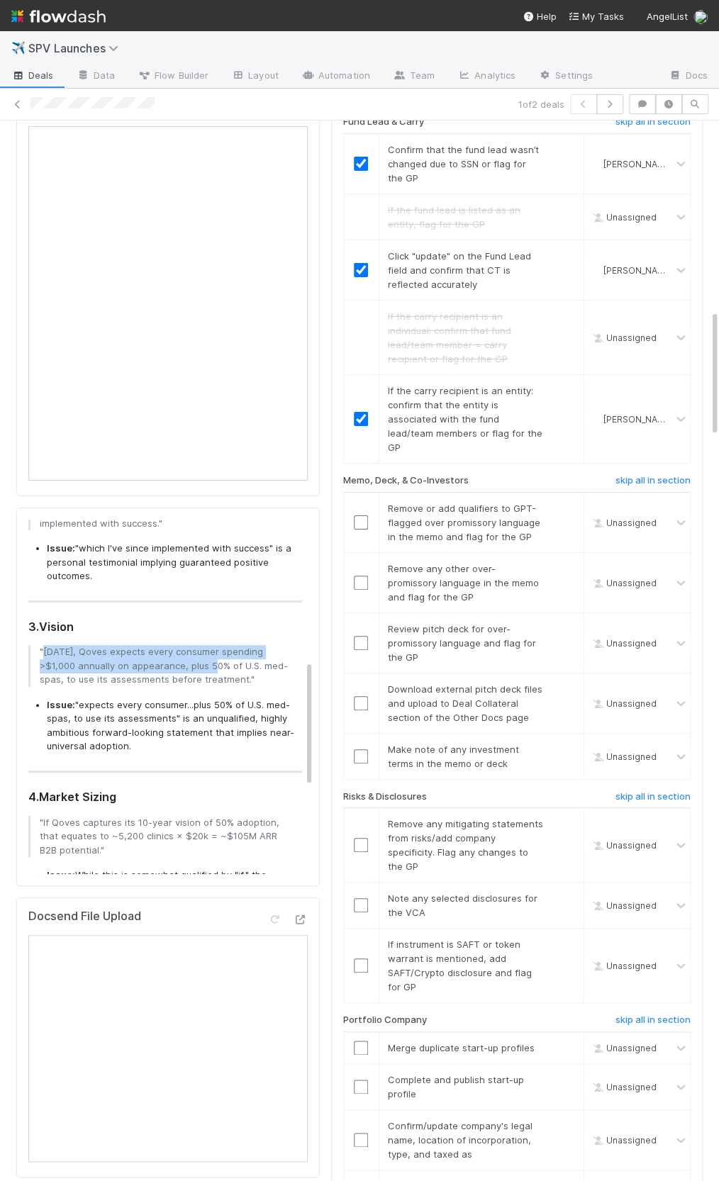
copy p "Within ten years, Qoves expects every consumer spending >$1,000 annually on app…"
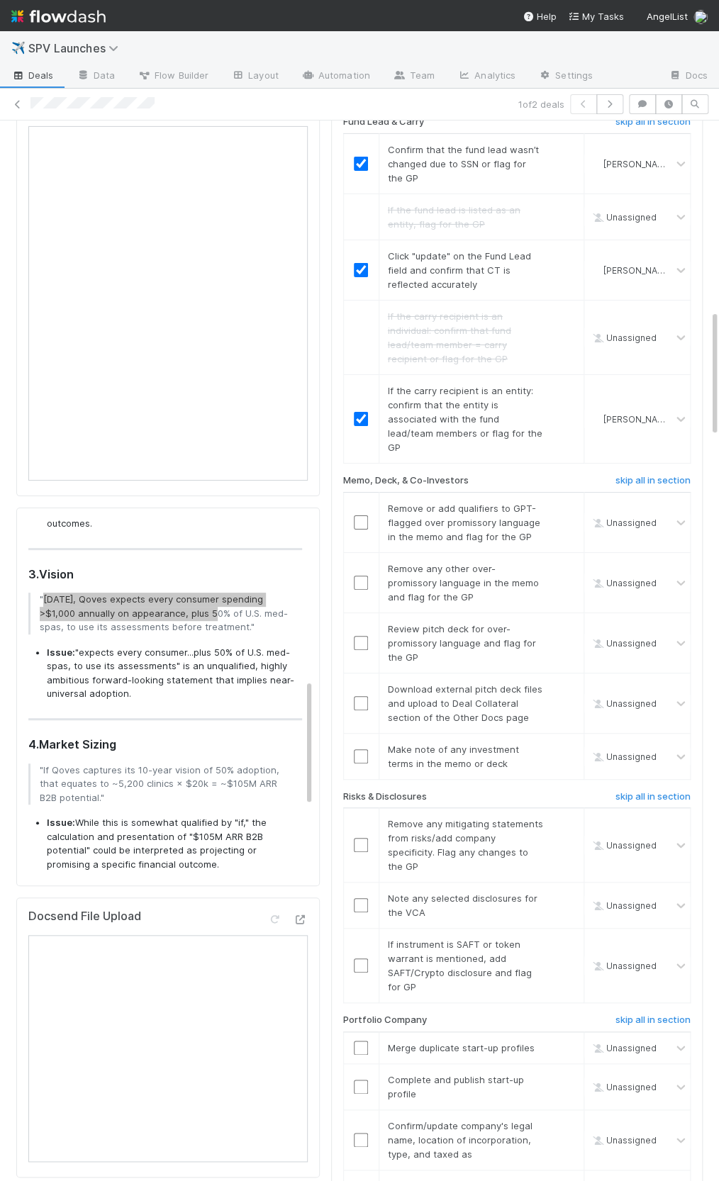
scroll to position [498, 0]
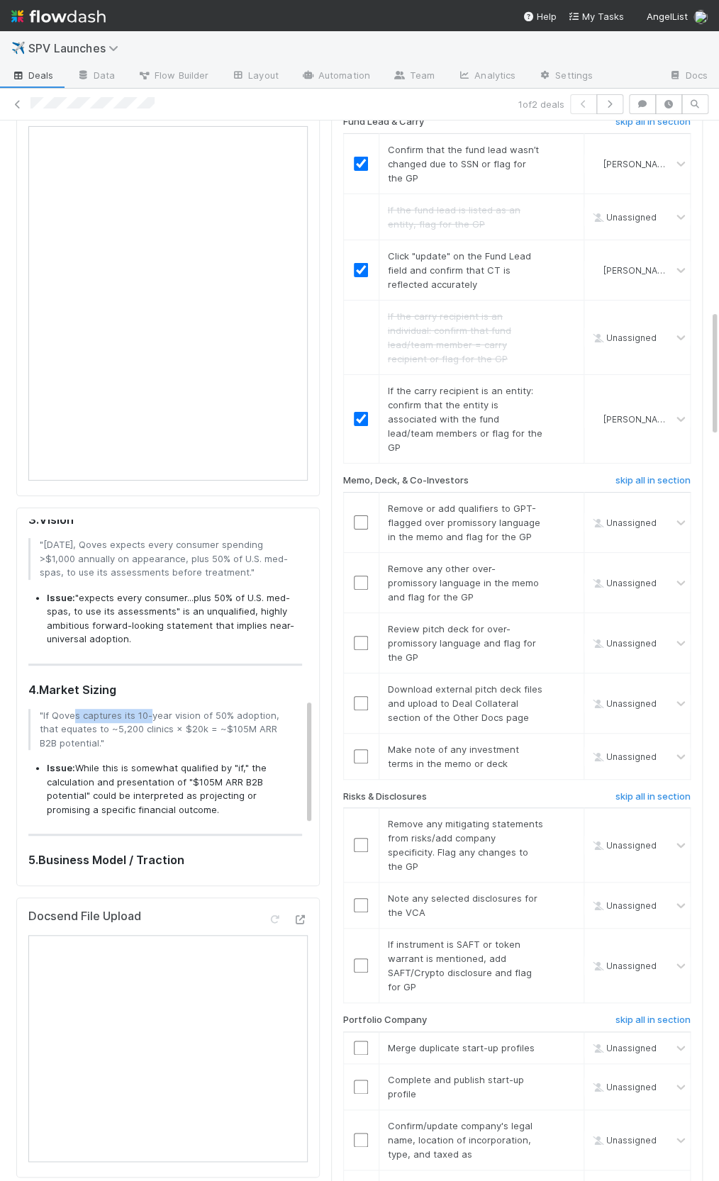
drag, startPoint x: 73, startPoint y: 667, endPoint x: 148, endPoint y: 673, distance: 75.4
click at [148, 709] on p ""If Qoves captures its 10-year vision of 50% adoption, that equates to ~5,200 c…" at bounding box center [166, 730] width 253 height 42
drag, startPoint x: 66, startPoint y: 671, endPoint x: 267, endPoint y: 668, distance: 200.6
click at [267, 709] on p ""If Qoves captures its 10-year vision of 50% adoption, that equates to ~5,200 c…" at bounding box center [166, 730] width 253 height 42
drag, startPoint x: 72, startPoint y: 678, endPoint x: 196, endPoint y: 678, distance: 124.0
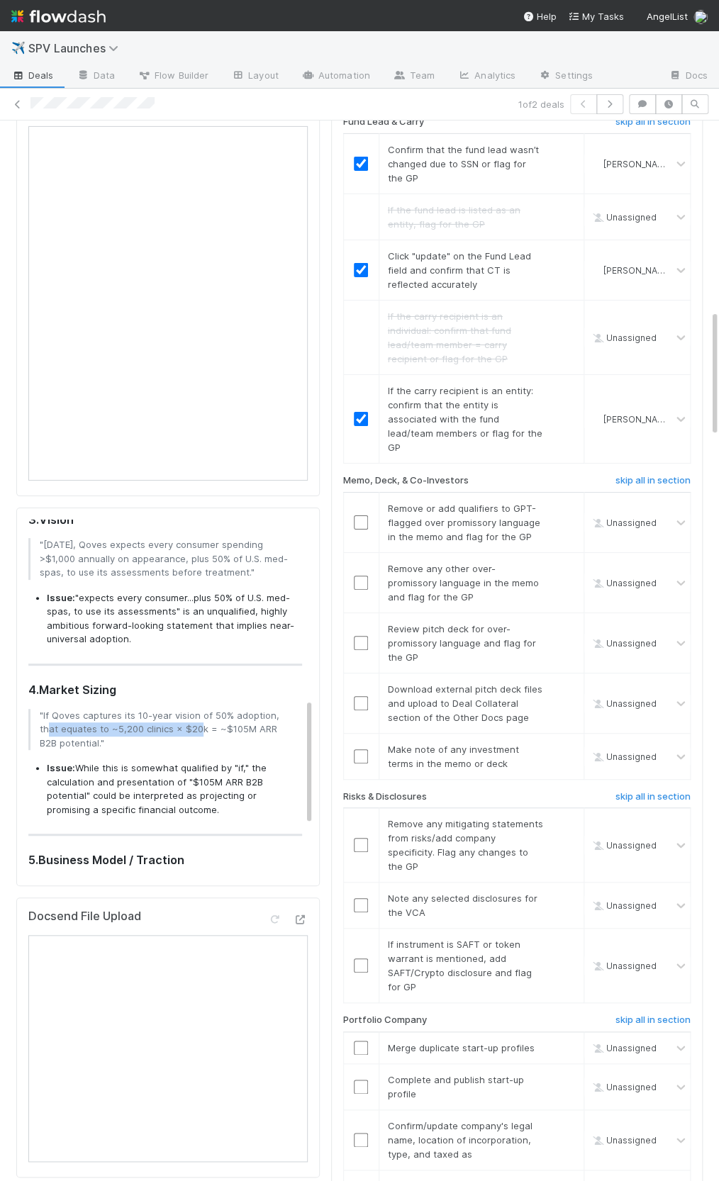
click at [196, 709] on p ""If Qoves captures its 10-year vision of 50% adoption, that equates to ~5,200 c…" at bounding box center [166, 730] width 253 height 42
drag, startPoint x: 215, startPoint y: 680, endPoint x: 60, endPoint y: 693, distance: 155.8
click at [60, 709] on p ""If Qoves captures its 10-year vision of 50% adoption, that equates to ~5,200 c…" at bounding box center [166, 730] width 253 height 42
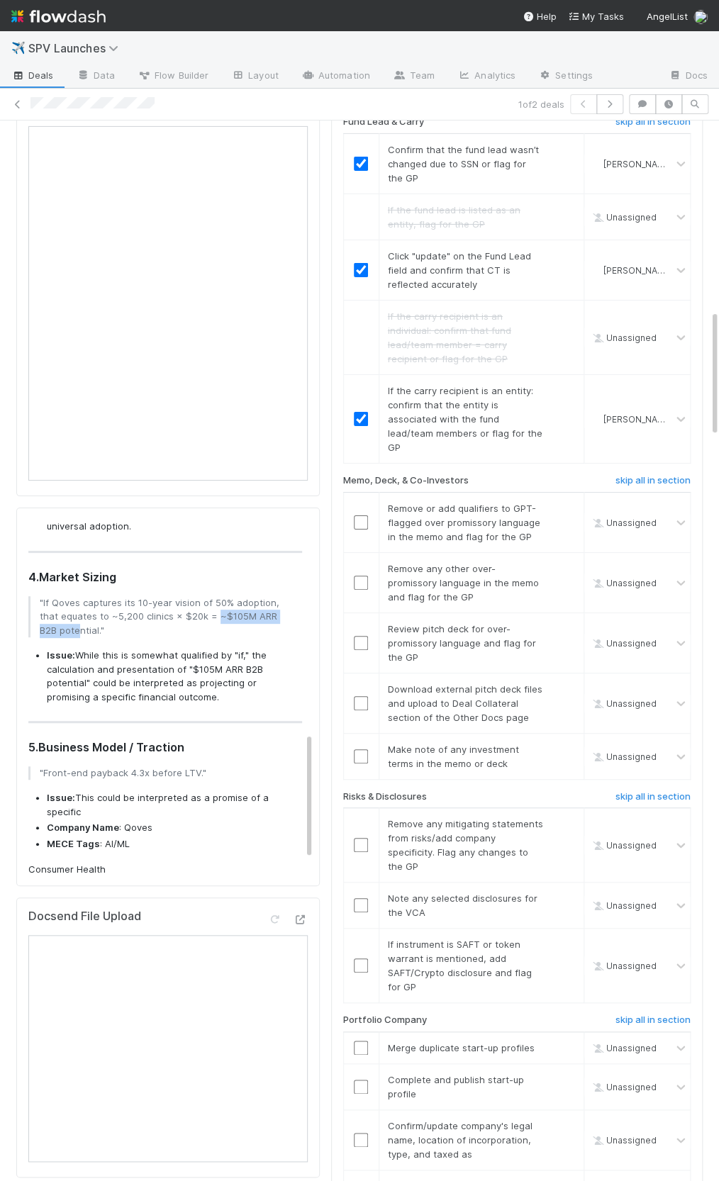
scroll to position [634, 0]
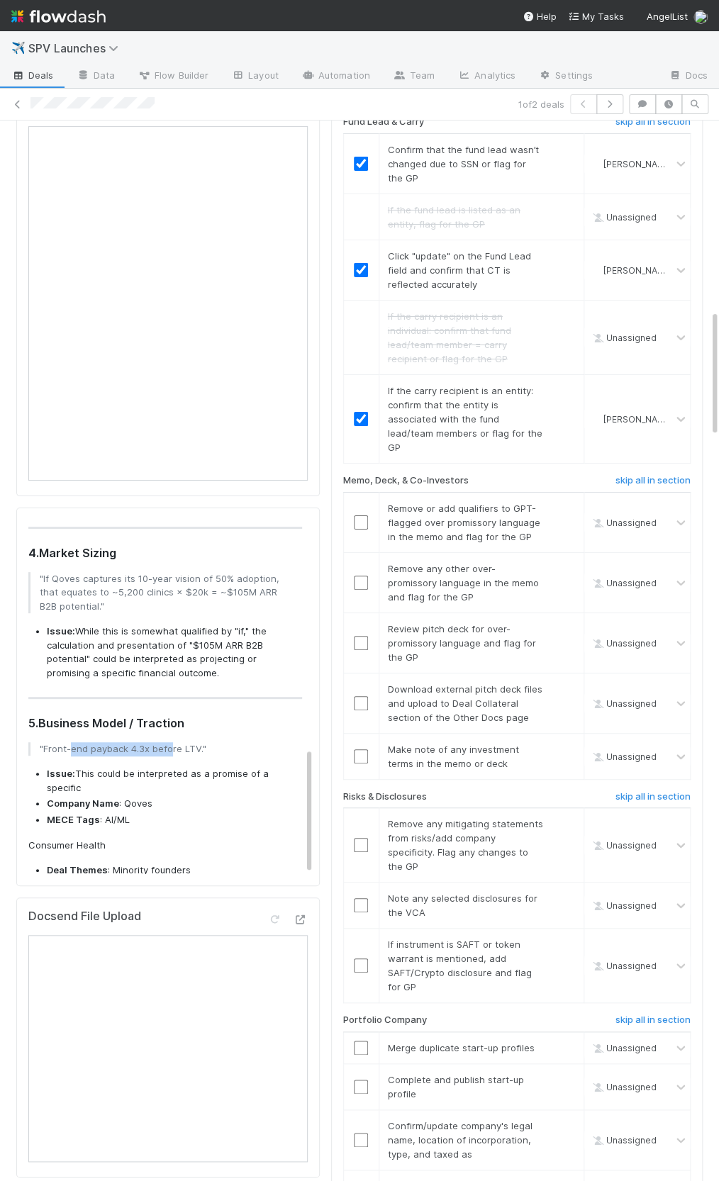
drag, startPoint x: 86, startPoint y: 702, endPoint x: 170, endPoint y: 701, distance: 83.6
click at [170, 742] on p ""Front-end payback 4.3x before LTV."" at bounding box center [166, 749] width 253 height 14
click at [172, 714] on div "Overpromissory Language : Certainly! Here are the over-promissory comments or s…" at bounding box center [165, 404] width 274 height 977
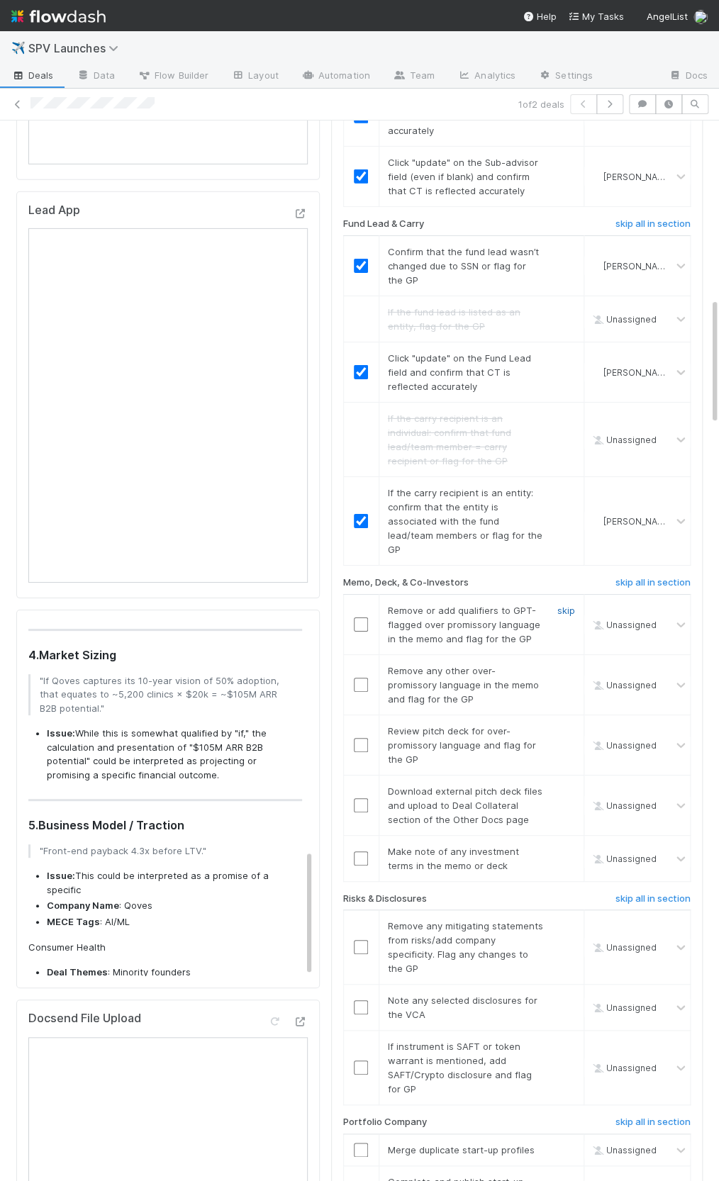
click at [569, 605] on link "skip" at bounding box center [566, 610] width 18 height 11
click at [566, 665] on link "skip" at bounding box center [566, 670] width 18 height 11
click at [354, 738] on input "checkbox" at bounding box center [361, 745] width 14 height 14
click at [361, 738] on input "checkbox" at bounding box center [361, 745] width 14 height 14
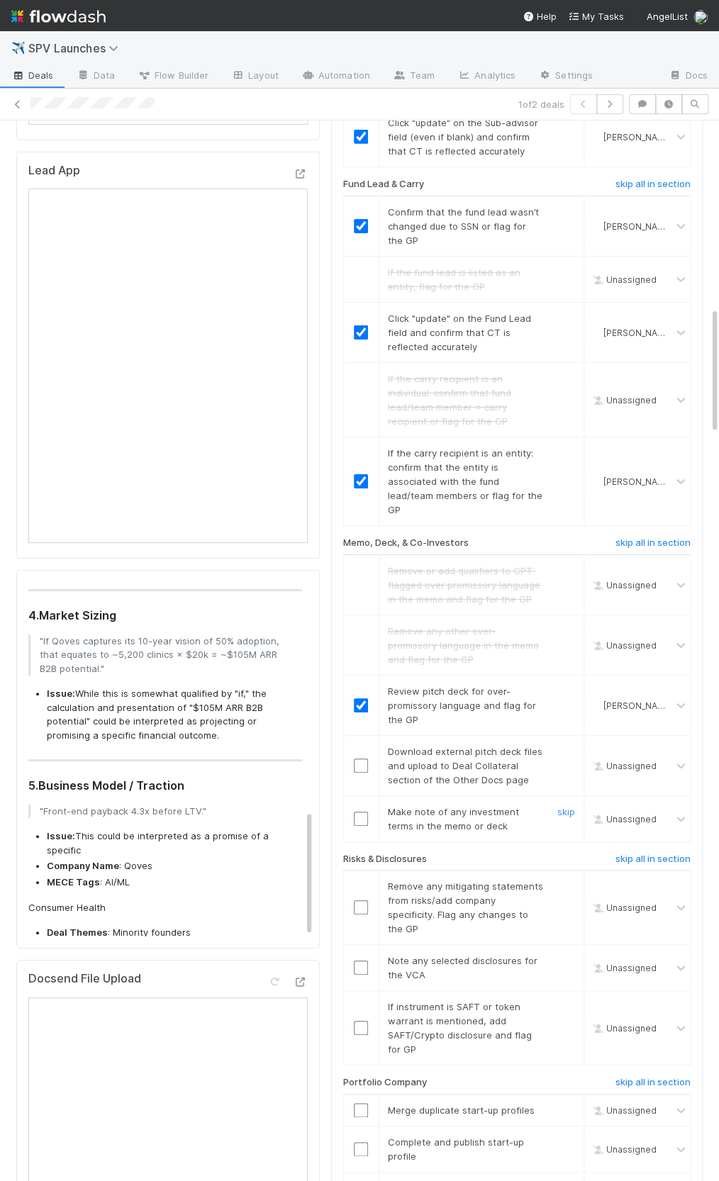
scroll to position [1560, 0]
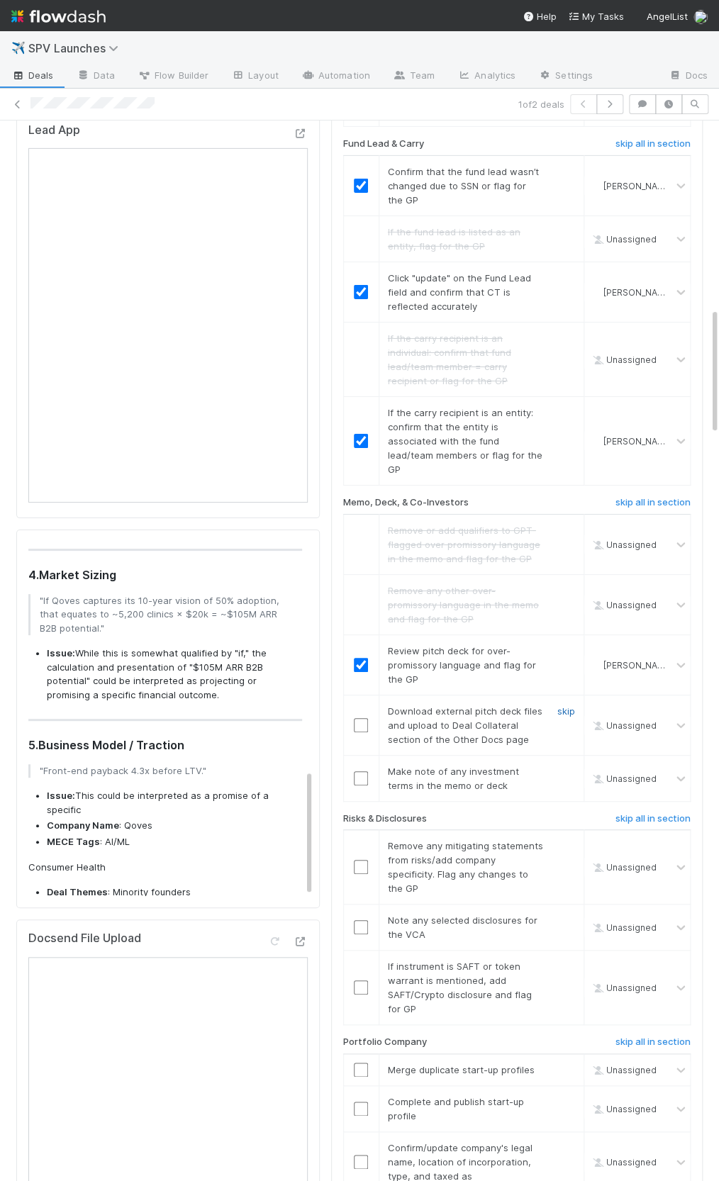
click at [560, 705] on link "skip" at bounding box center [566, 710] width 18 height 11
click at [559, 705] on link "skip" at bounding box center [566, 710] width 18 height 11
click at [559, 765] on link "skip" at bounding box center [566, 770] width 18 height 11
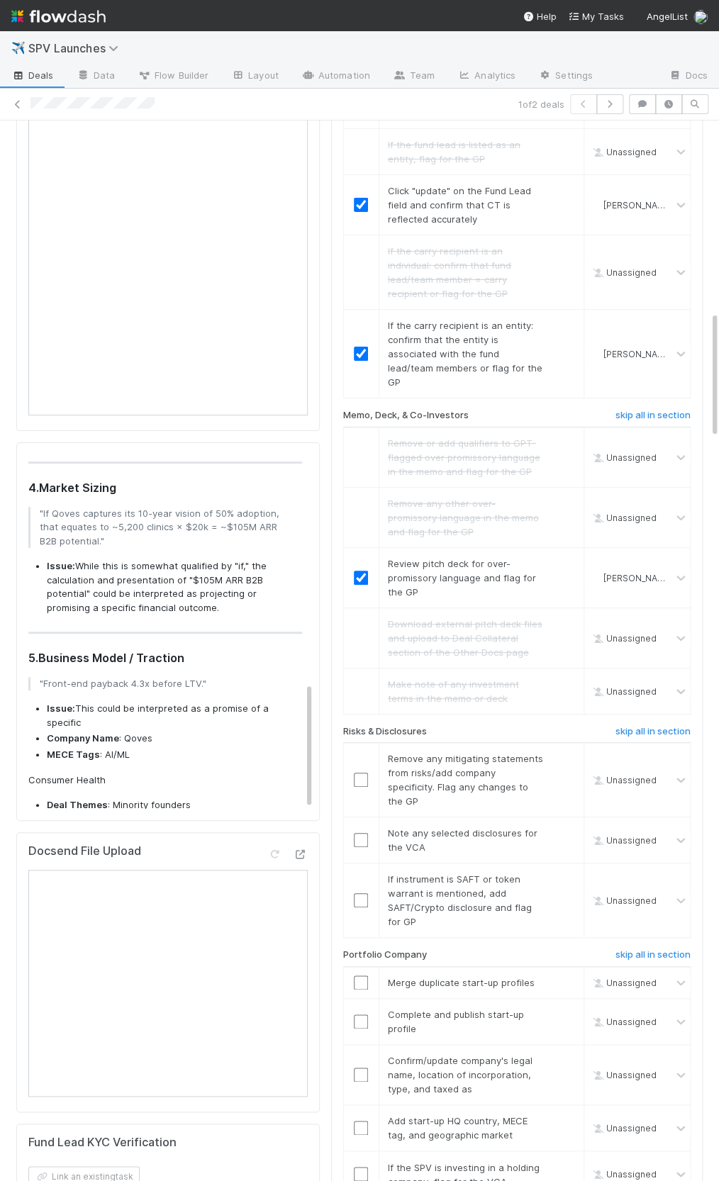
scroll to position [1766, 0]
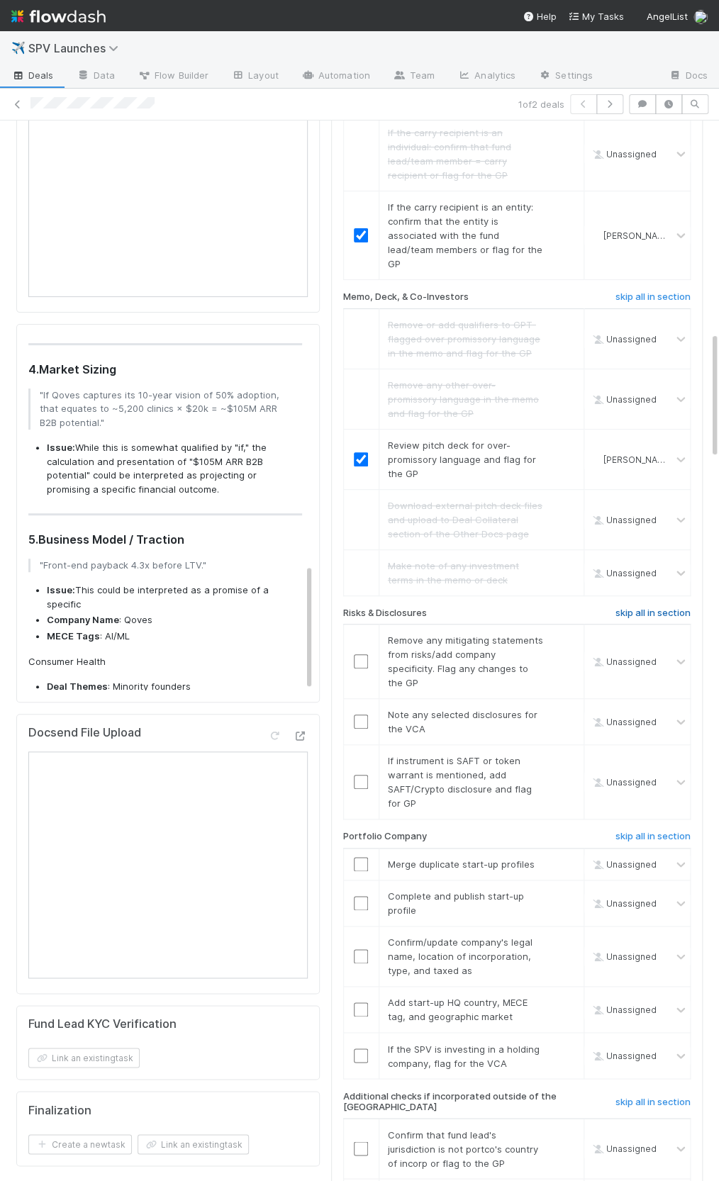
click at [635, 607] on h6 "skip all in section" at bounding box center [652, 612] width 75 height 11
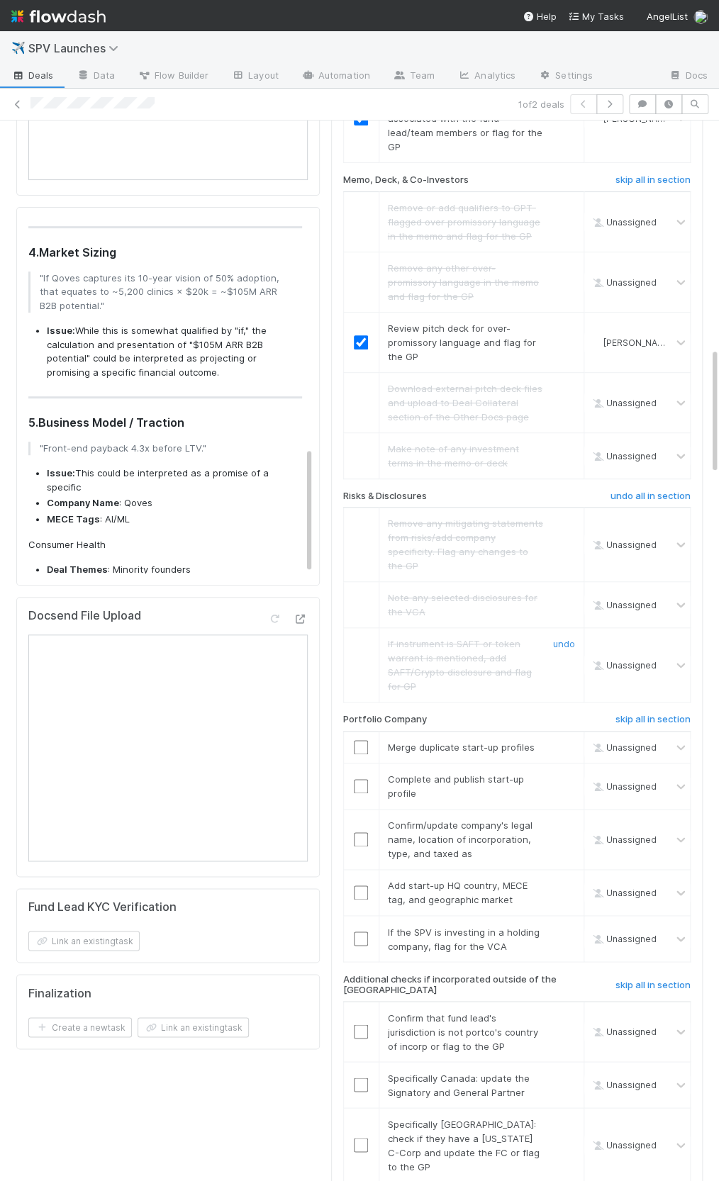
scroll to position [1894, 0]
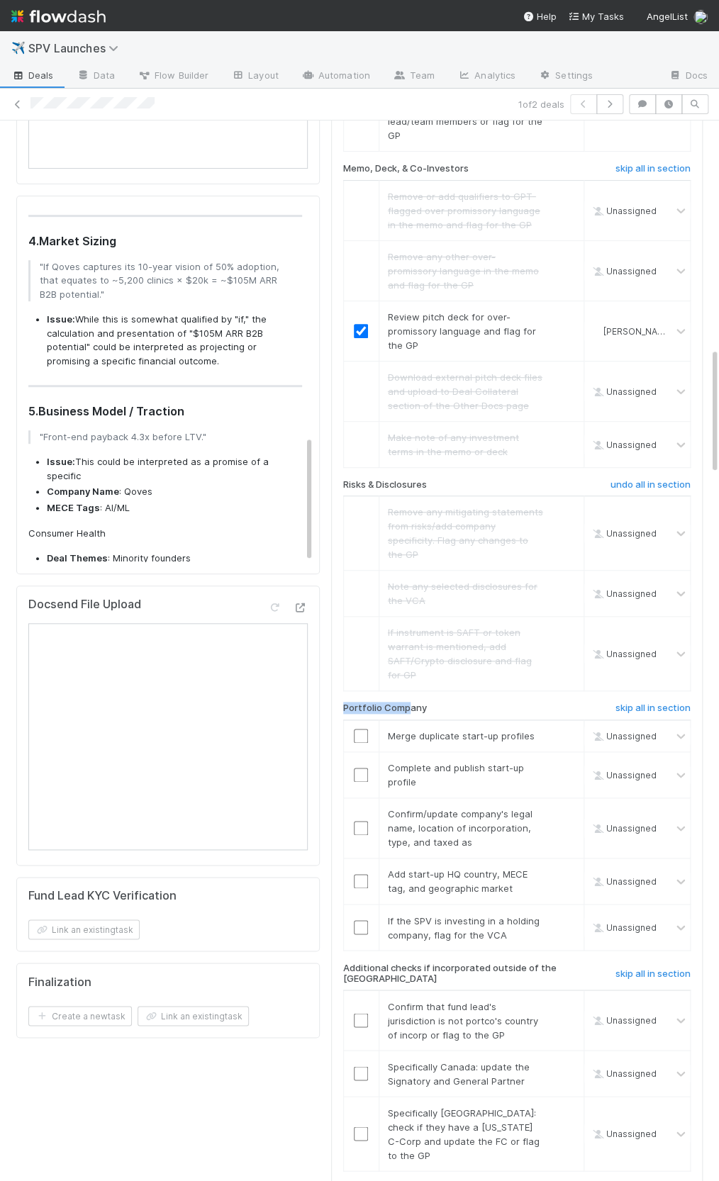
drag, startPoint x: 405, startPoint y: 632, endPoint x: 331, endPoint y: 629, distance: 74.5
click at [332, 702] on div "Portfolio Company" at bounding box center [455, 710] width 246 height 17
click at [569, 730] on link "skip" at bounding box center [566, 735] width 18 height 11
click at [366, 768] on input "checkbox" at bounding box center [361, 775] width 14 height 14
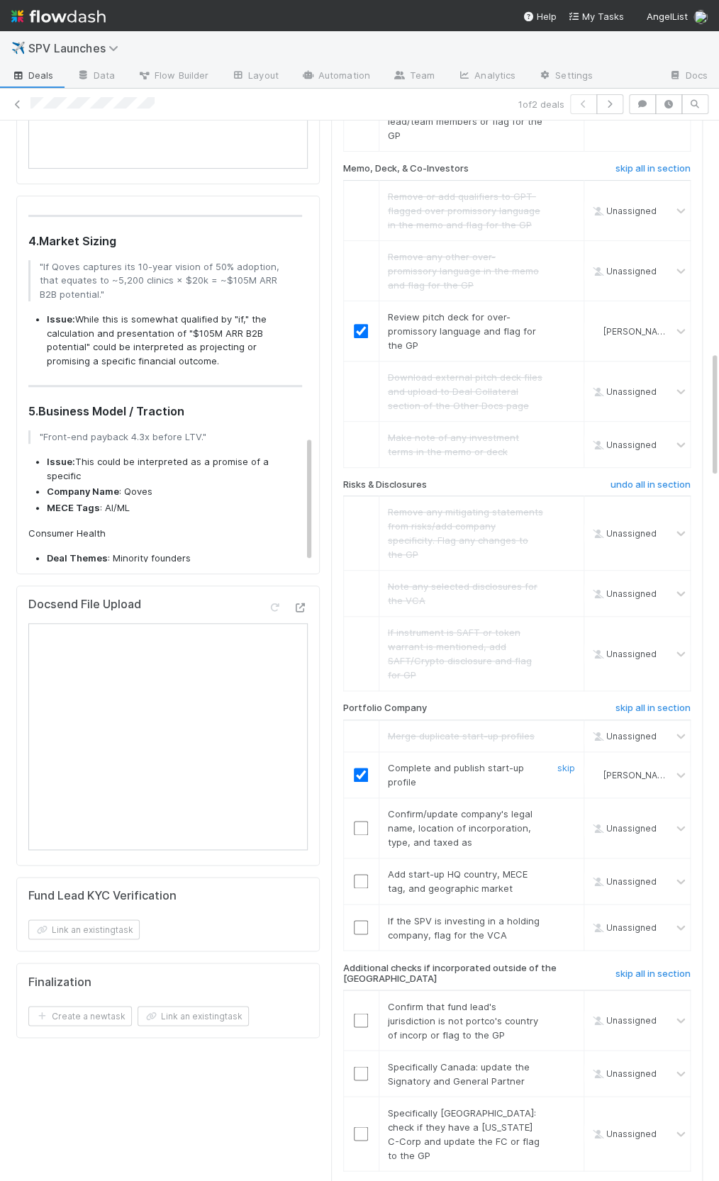
scroll to position [1999, 0]
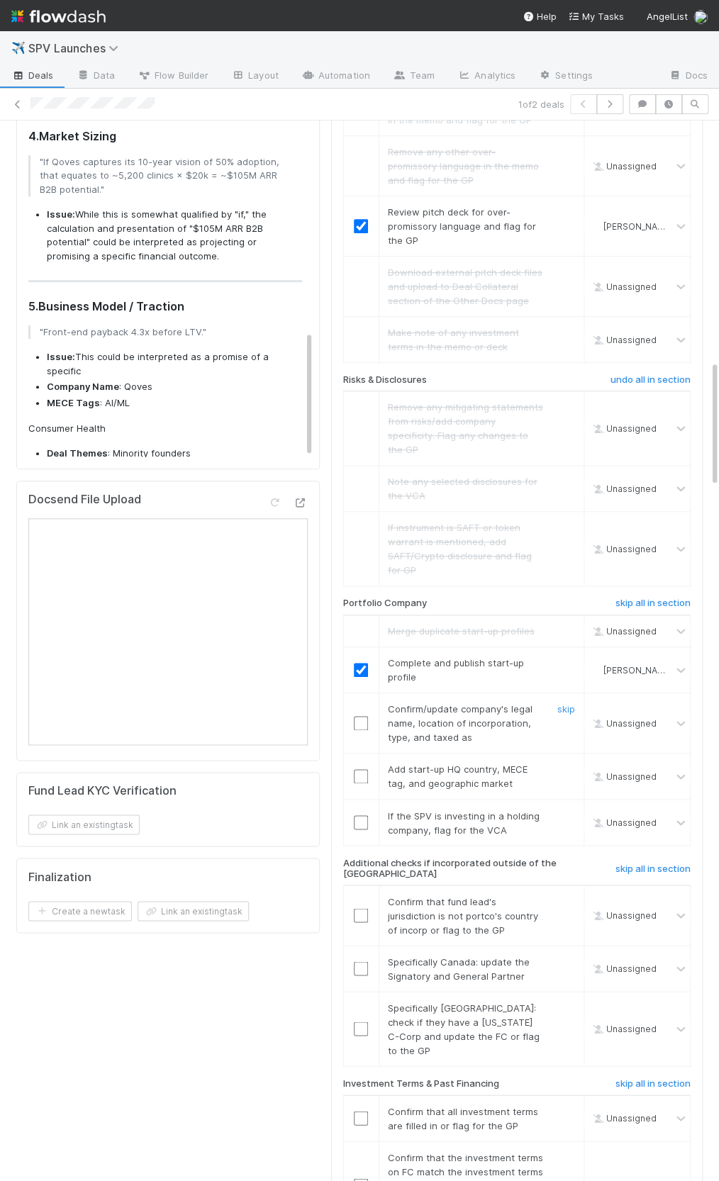
click at [361, 716] on input "checkbox" at bounding box center [361, 723] width 14 height 14
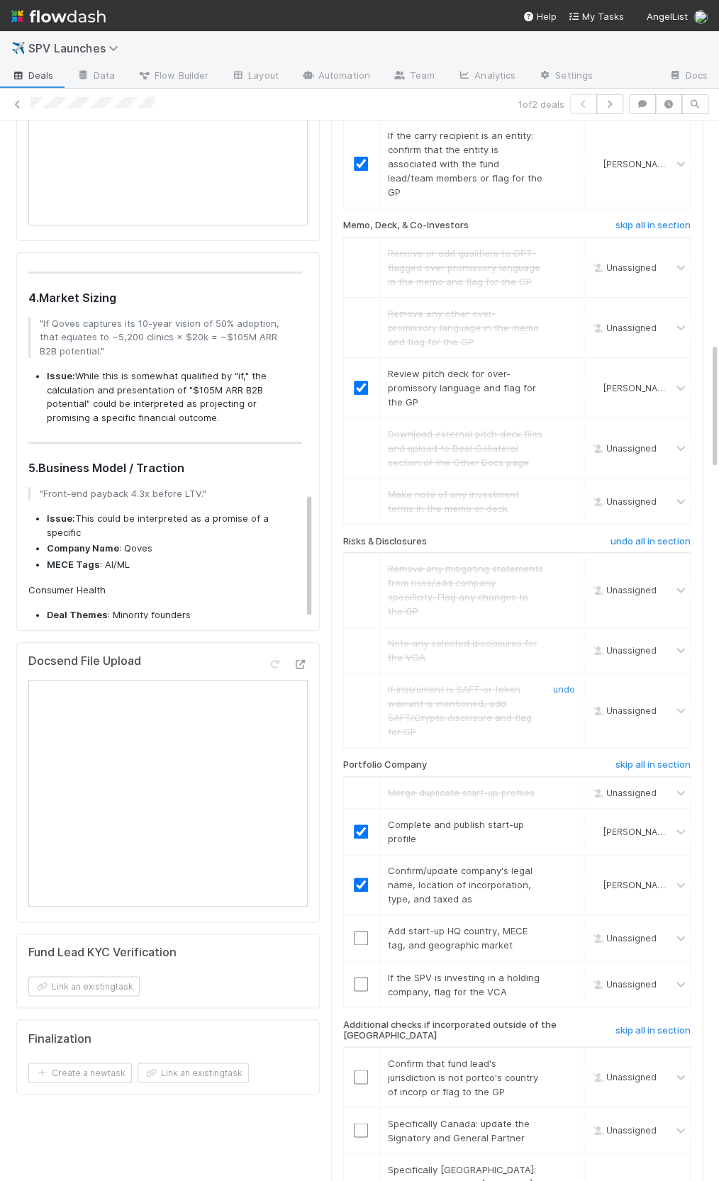
scroll to position [1931, 0]
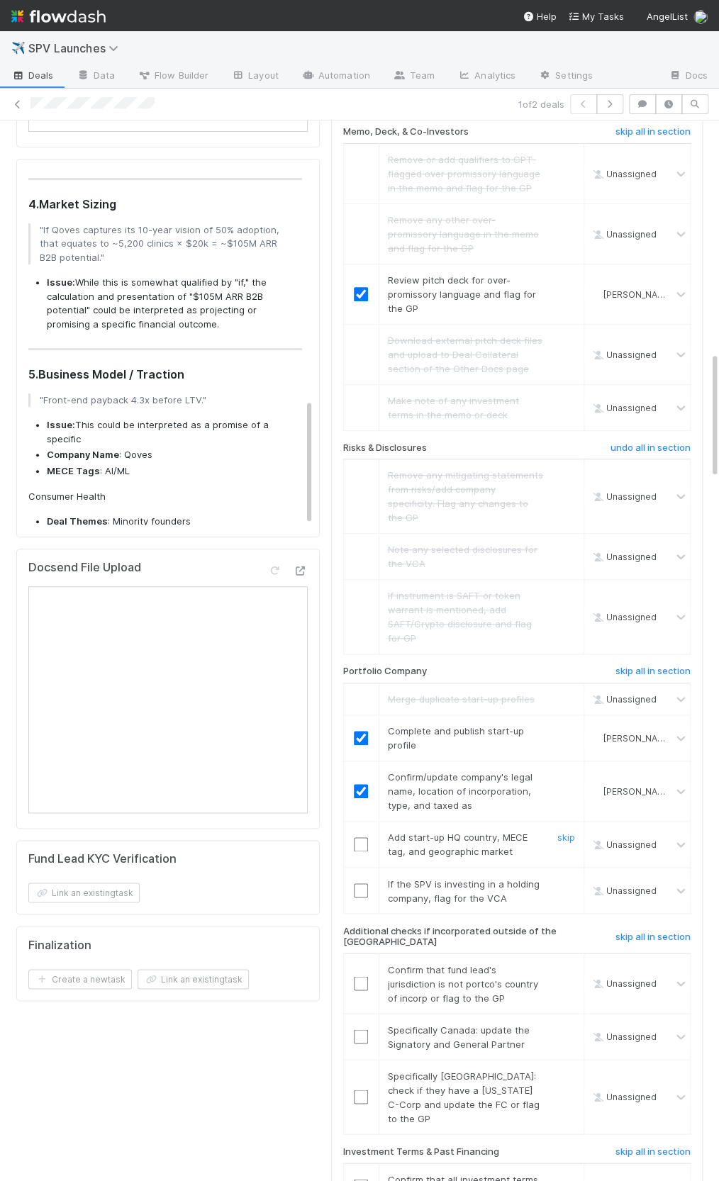
drag, startPoint x: 364, startPoint y: 764, endPoint x: 421, endPoint y: 802, distance: 68.0
click at [364, 837] on input "checkbox" at bounding box center [361, 844] width 14 height 14
click at [568, 877] on link "skip" at bounding box center [566, 882] width 18 height 11
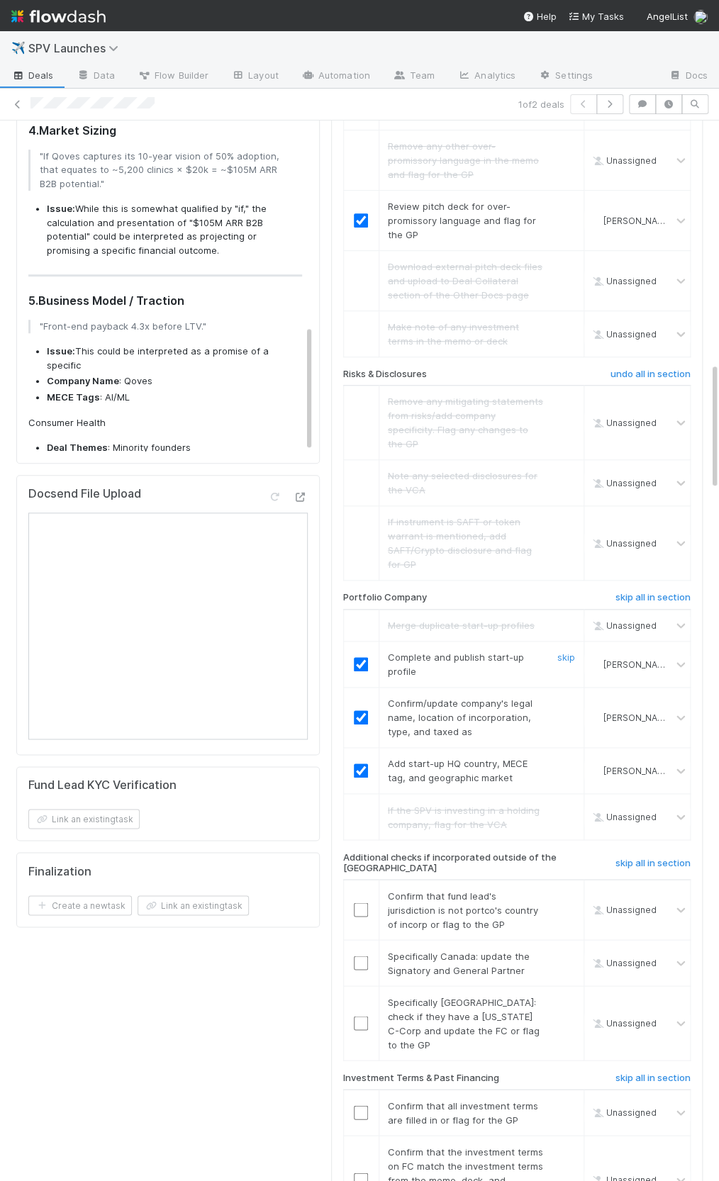
scroll to position [2155, 0]
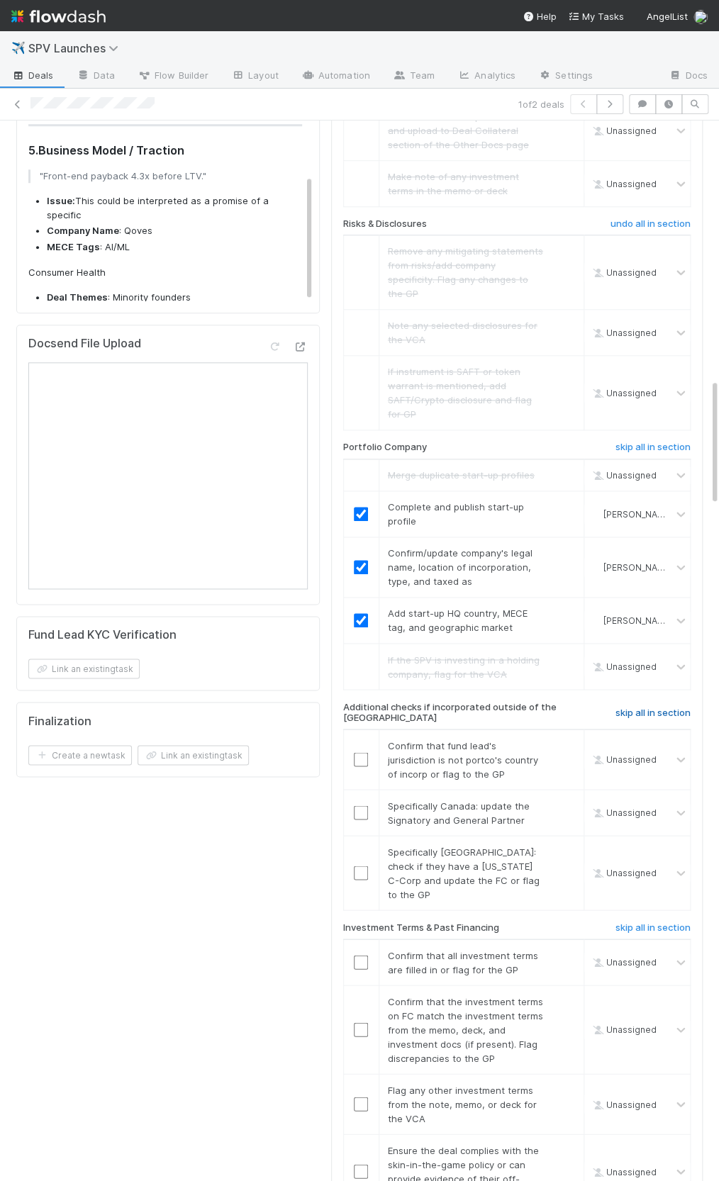
click at [664, 707] on h6 "skip all in section" at bounding box center [652, 712] width 75 height 11
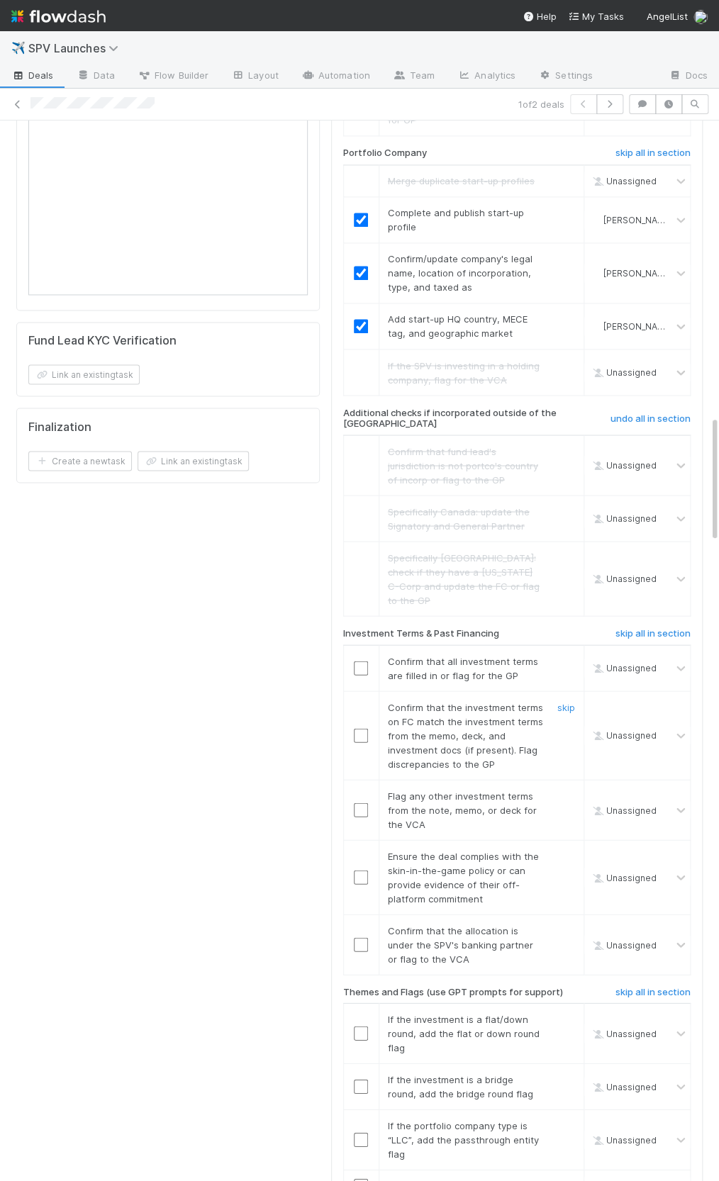
scroll to position [2463, 0]
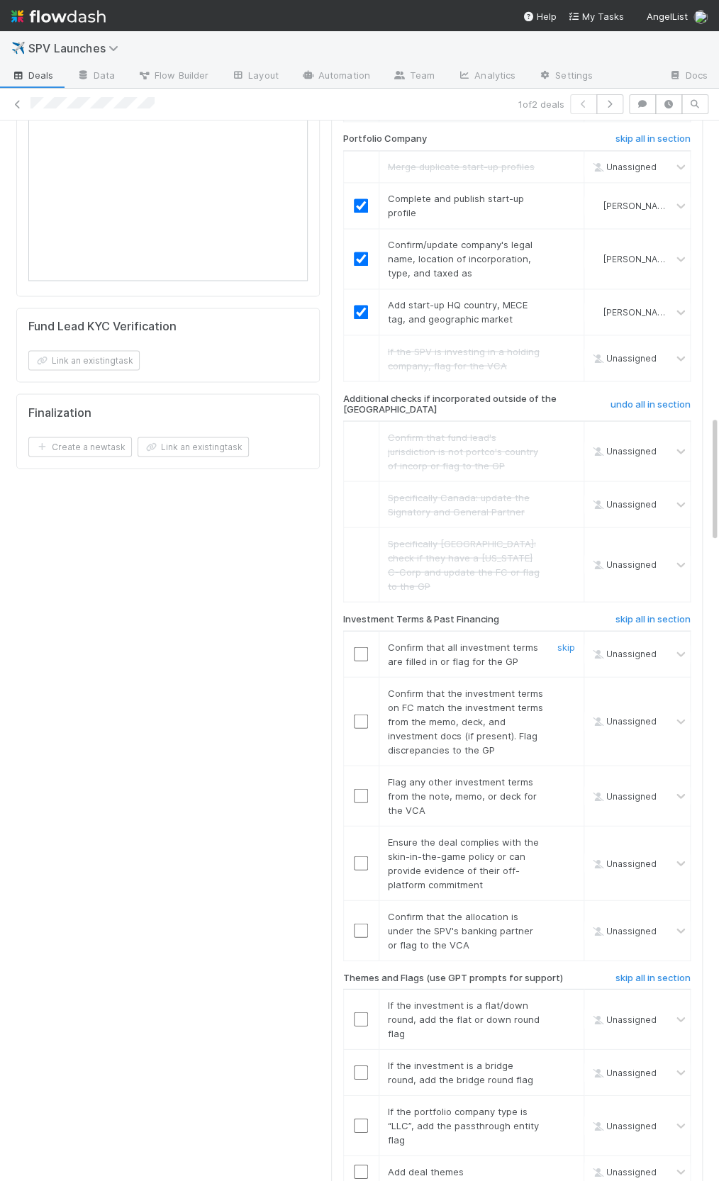
click at [365, 646] on input "checkbox" at bounding box center [361, 653] width 14 height 14
click at [358, 714] on input "checkbox" at bounding box center [361, 721] width 14 height 14
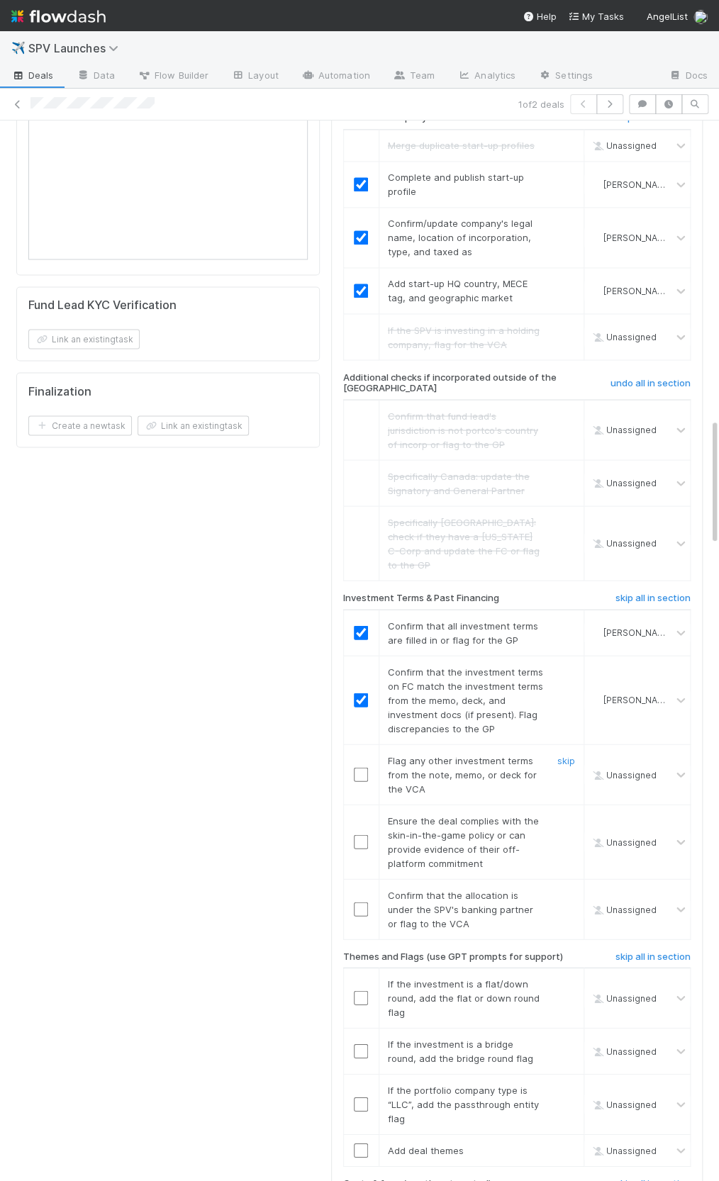
scroll to position [2484, 0]
drag, startPoint x: 567, startPoint y: 666, endPoint x: 557, endPoint y: 668, distance: 10.3
click at [567, 755] on link "skip" at bounding box center [566, 760] width 18 height 11
click at [354, 835] on input "checkbox" at bounding box center [361, 842] width 14 height 14
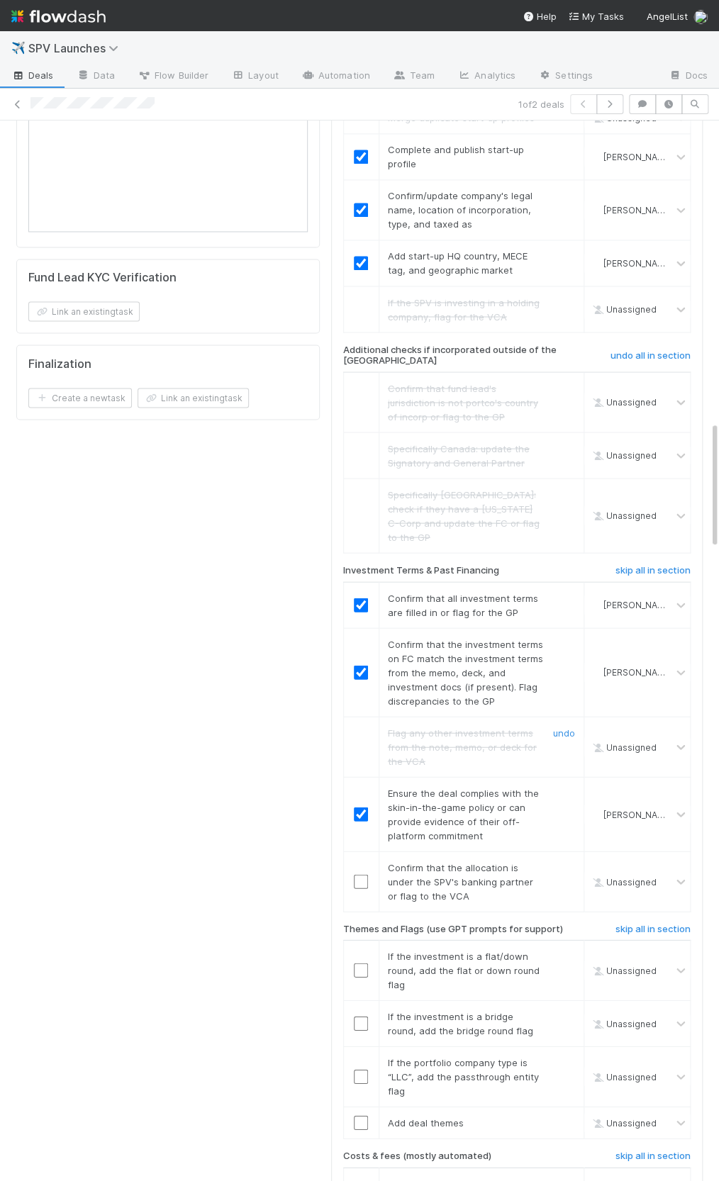
scroll to position [2530, 0]
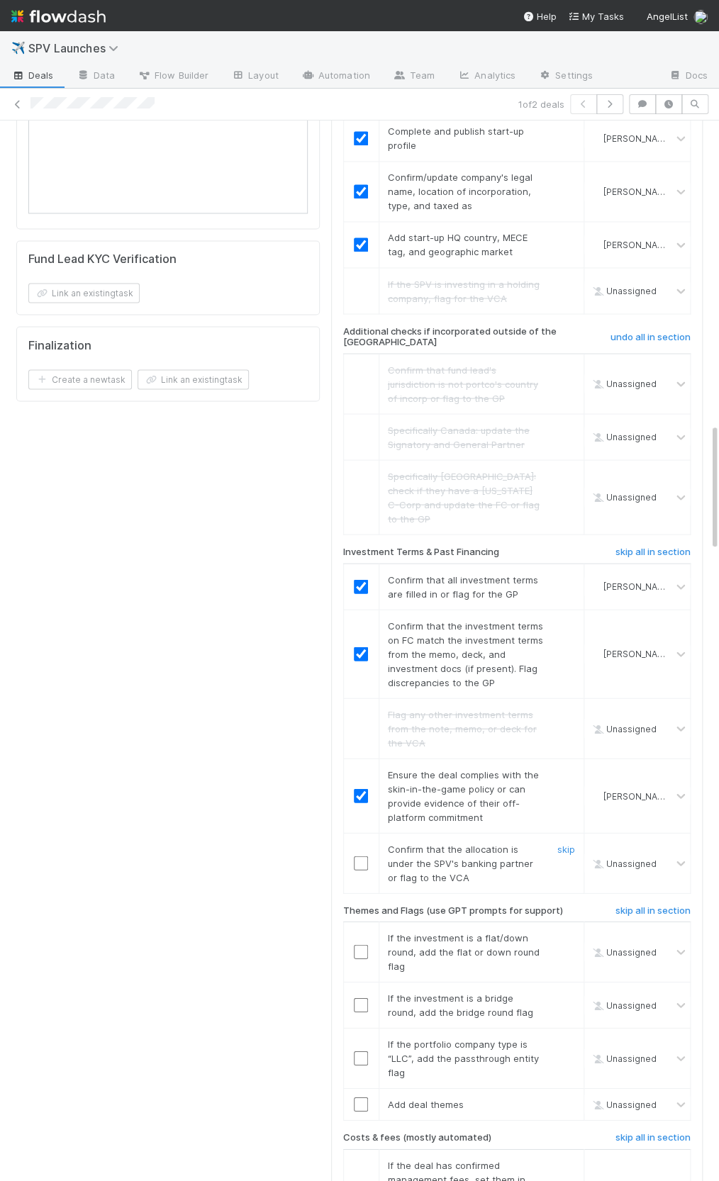
click at [364, 856] on input "checkbox" at bounding box center [361, 863] width 14 height 14
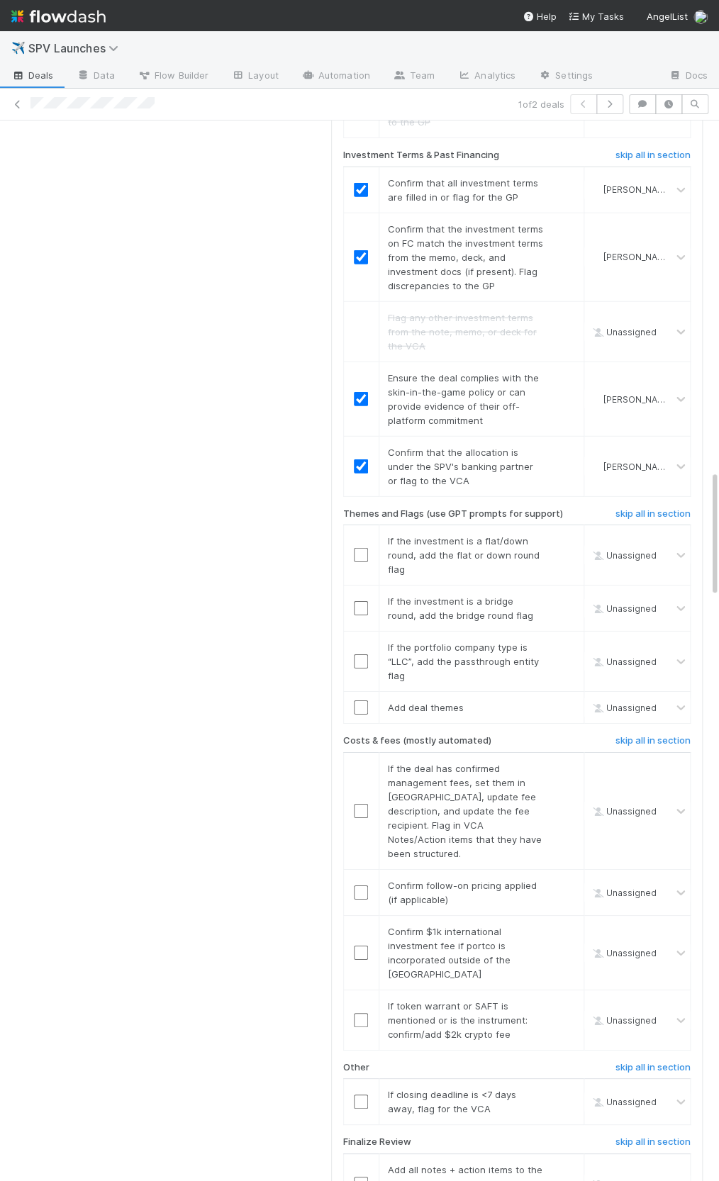
scroll to position [2917, 0]
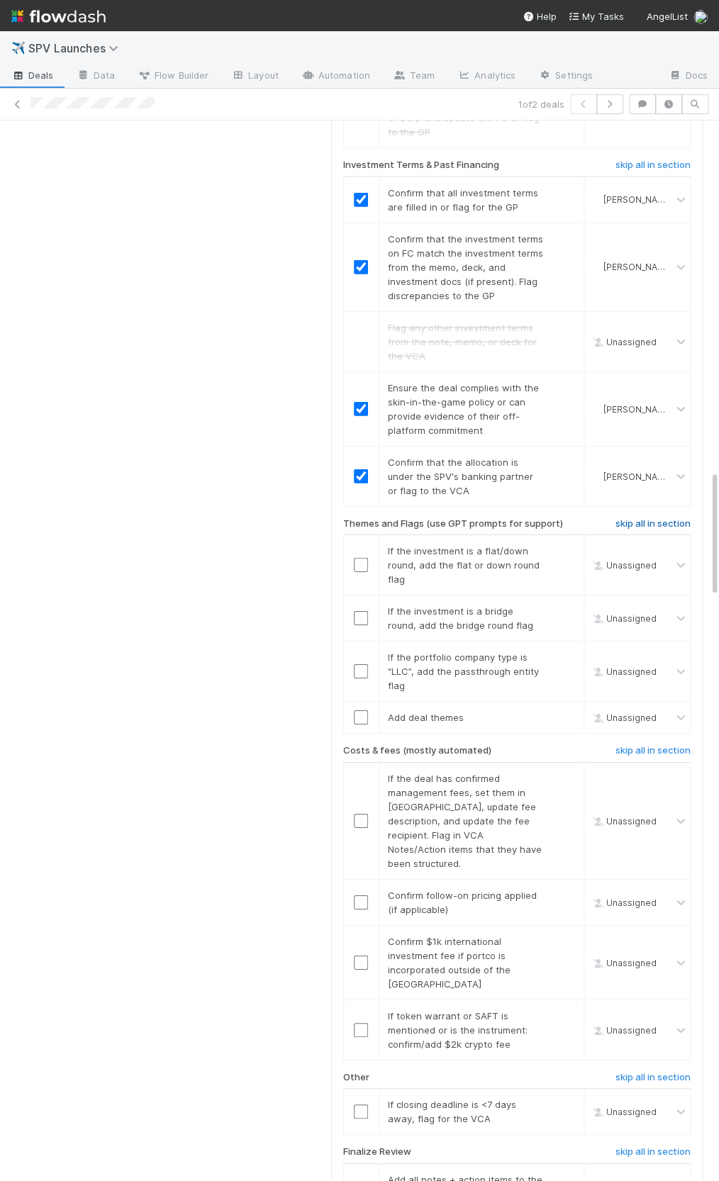
click at [646, 518] on h6 "skip all in section" at bounding box center [652, 523] width 75 height 11
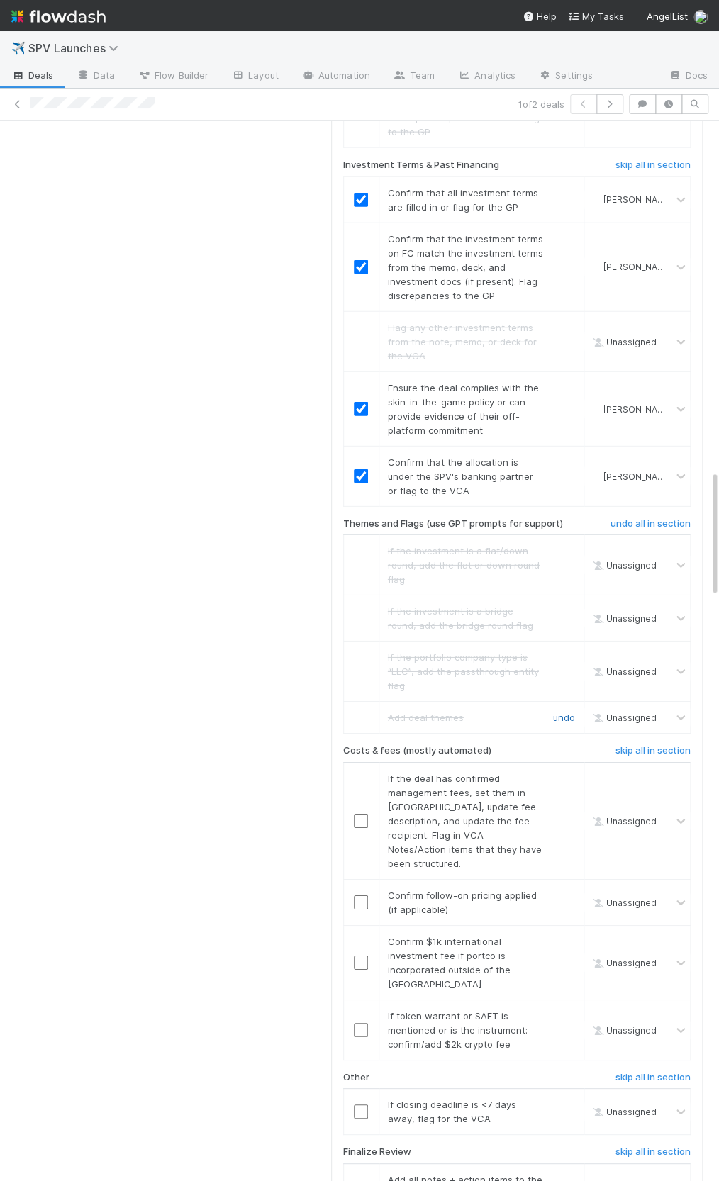
click at [563, 712] on link "undo" at bounding box center [564, 717] width 22 height 11
click at [566, 712] on link "skip" at bounding box center [566, 717] width 18 height 11
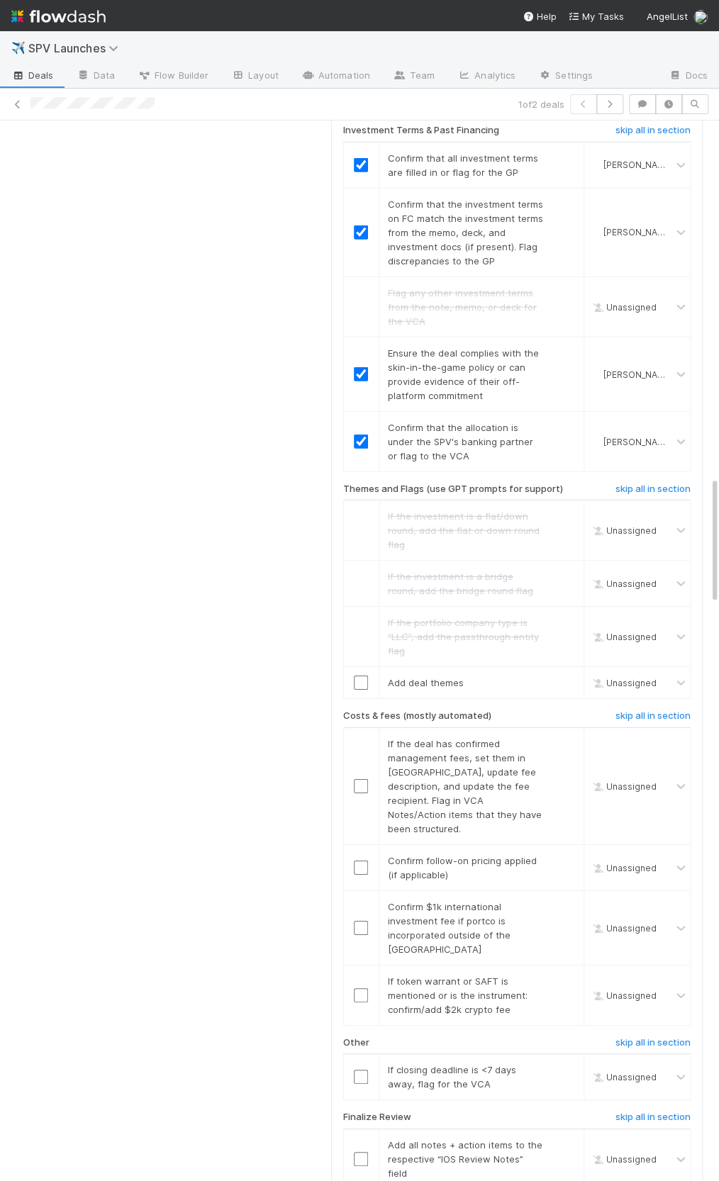
scroll to position [2990, 0]
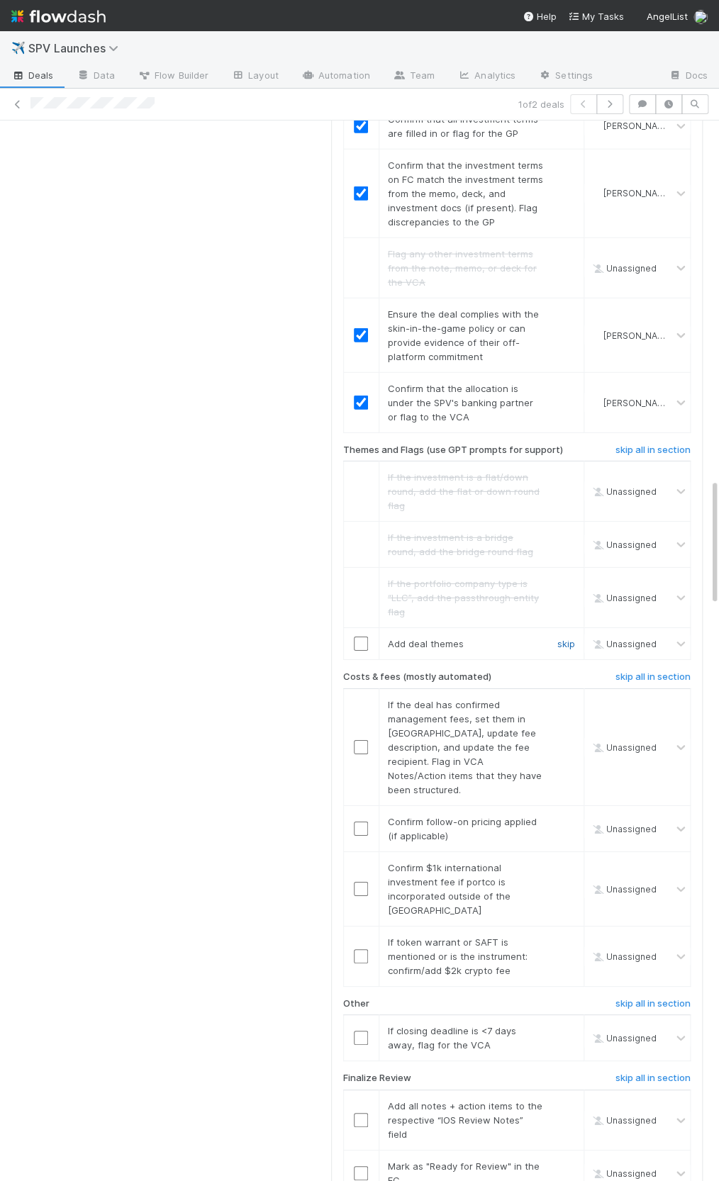
click at [566, 638] on link "skip" at bounding box center [566, 643] width 18 height 11
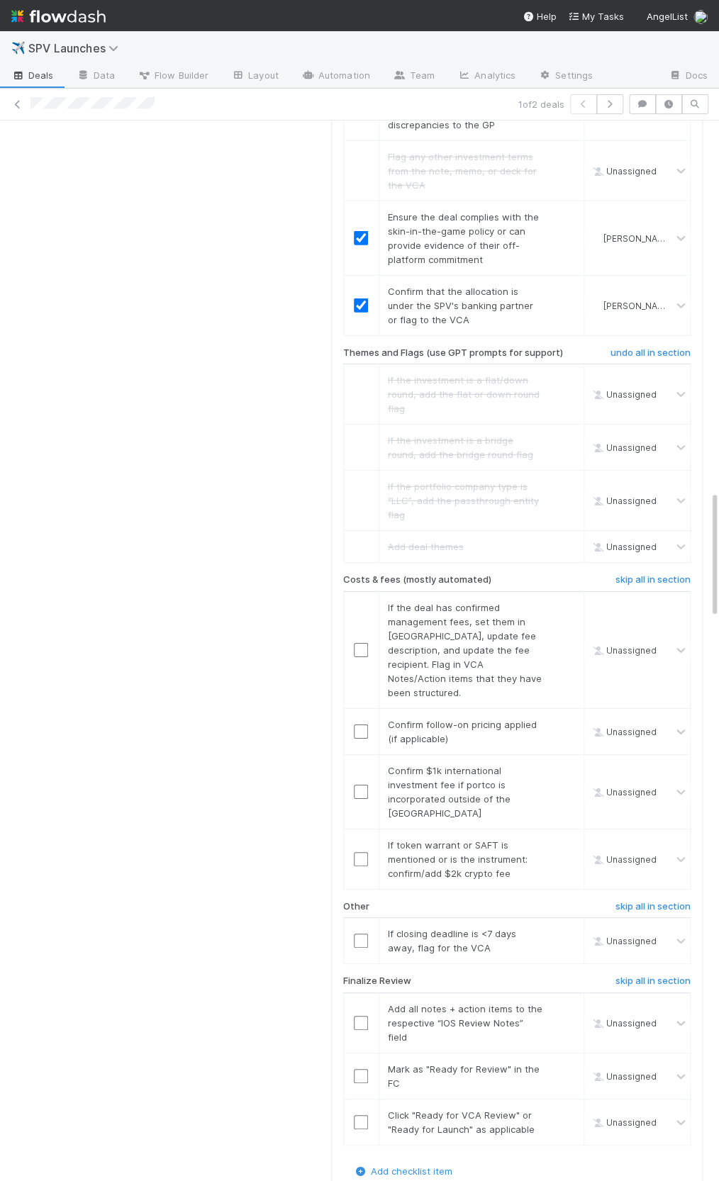
scroll to position [3136, 0]
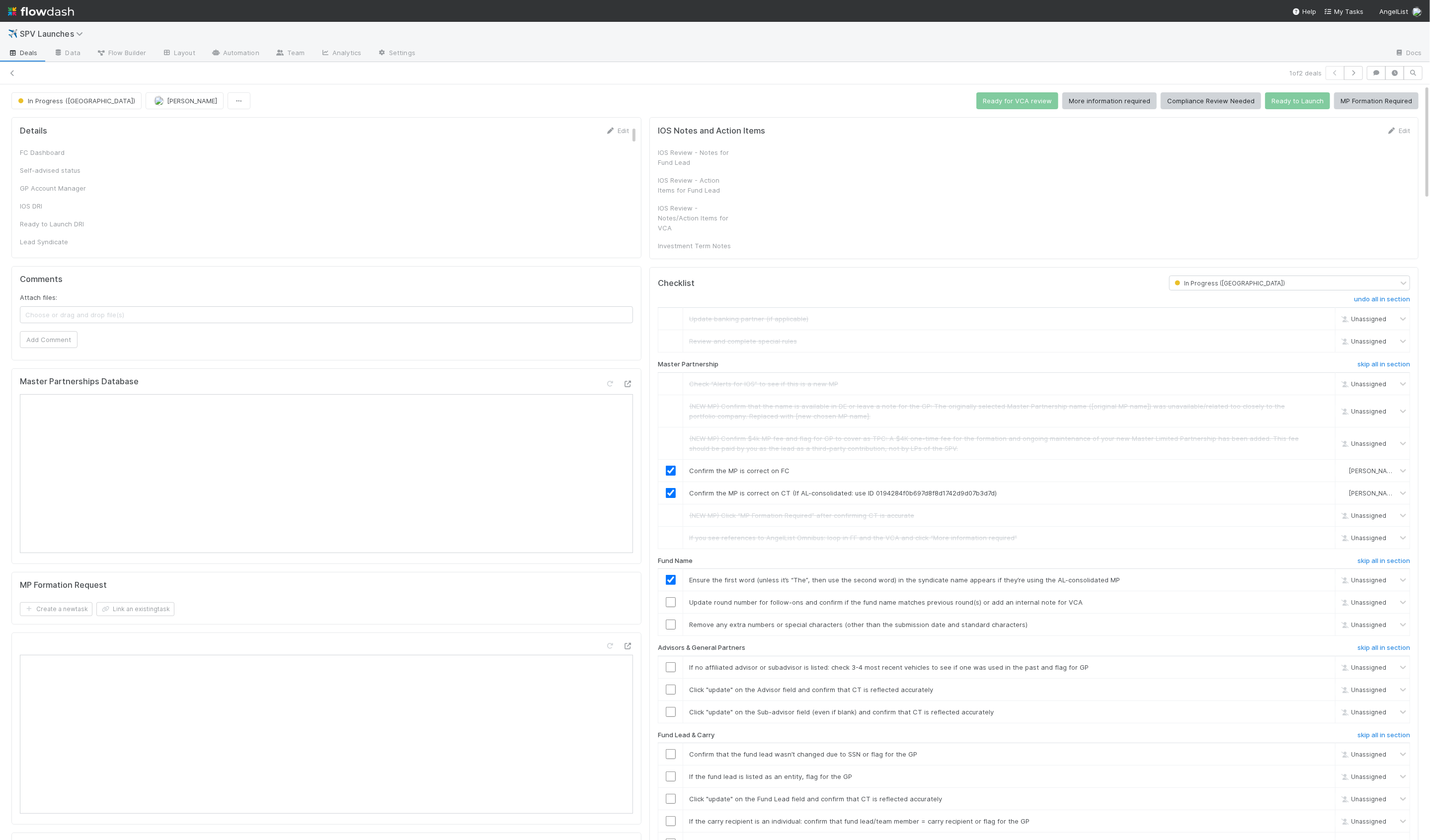
checkbox input "true"
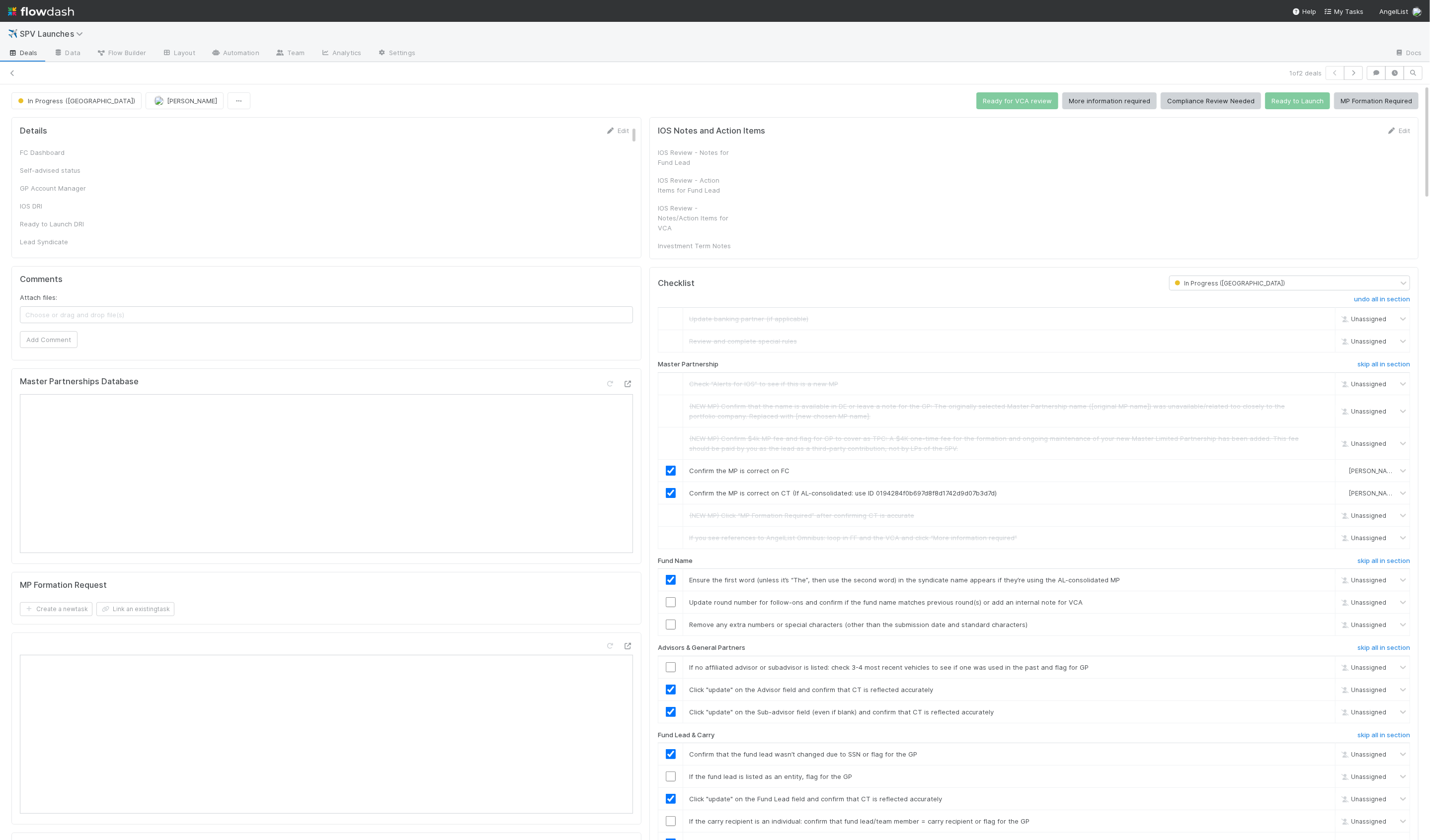
checkbox input "true"
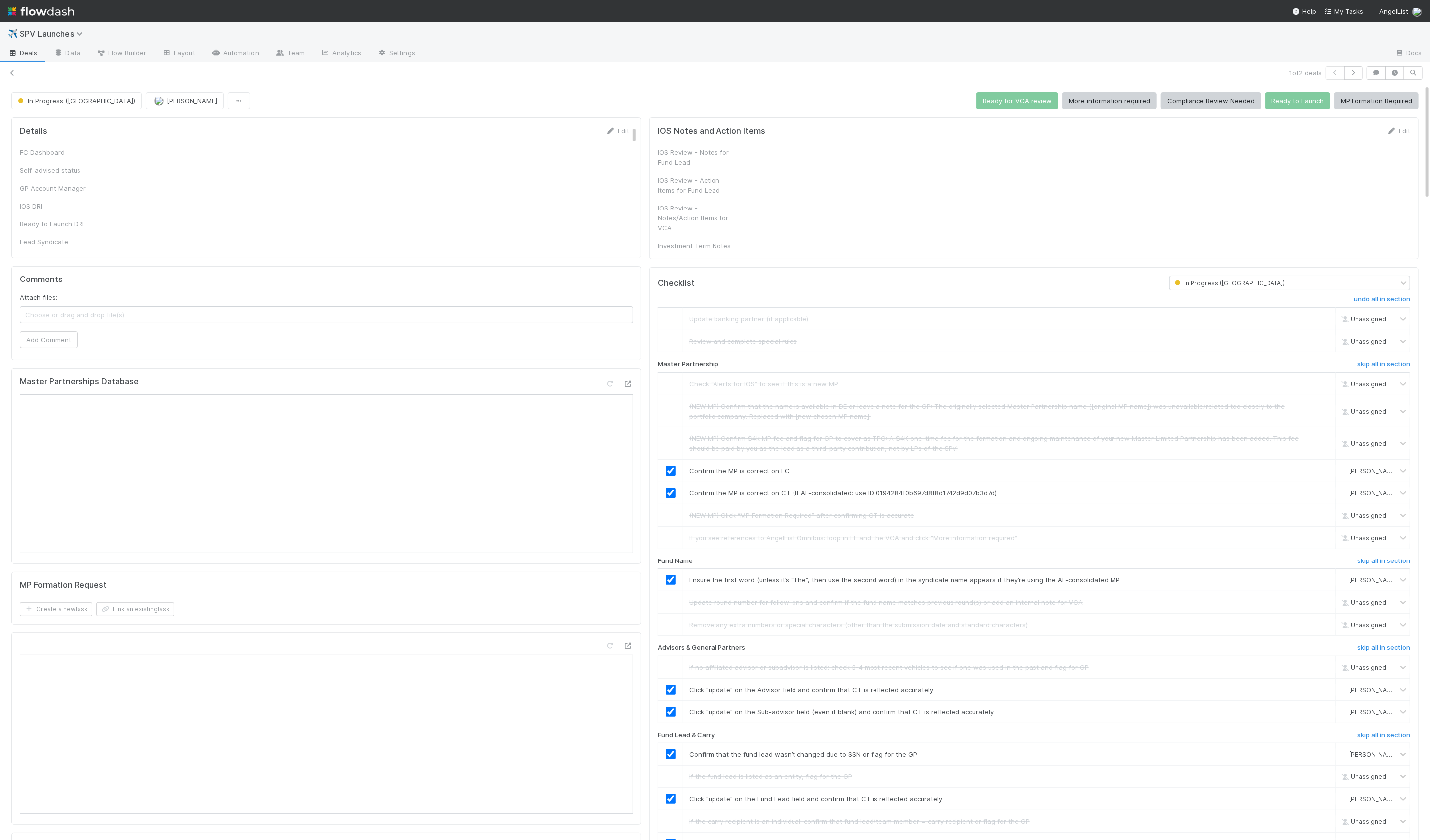
checkbox input "true"
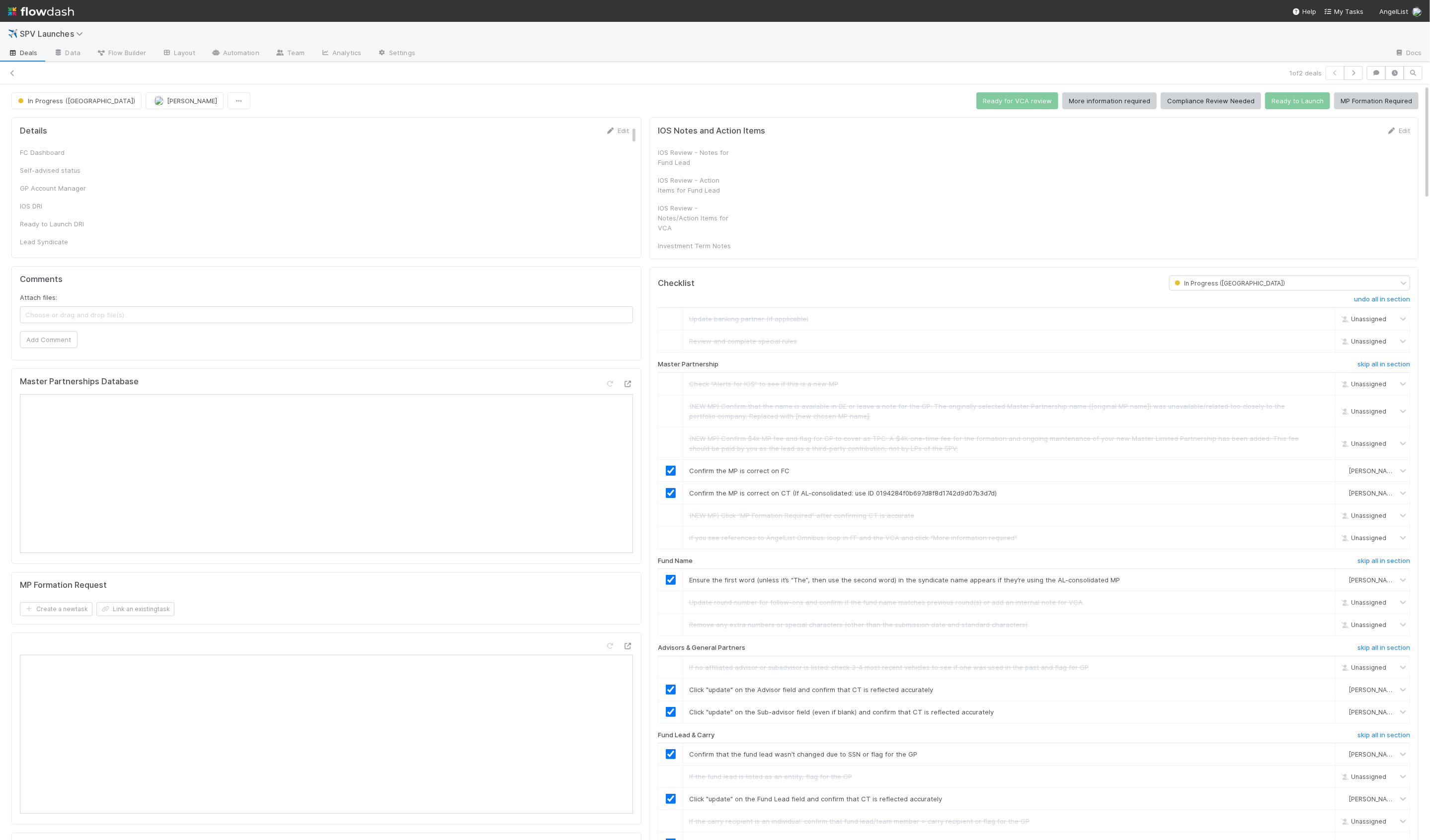
checkbox input "true"
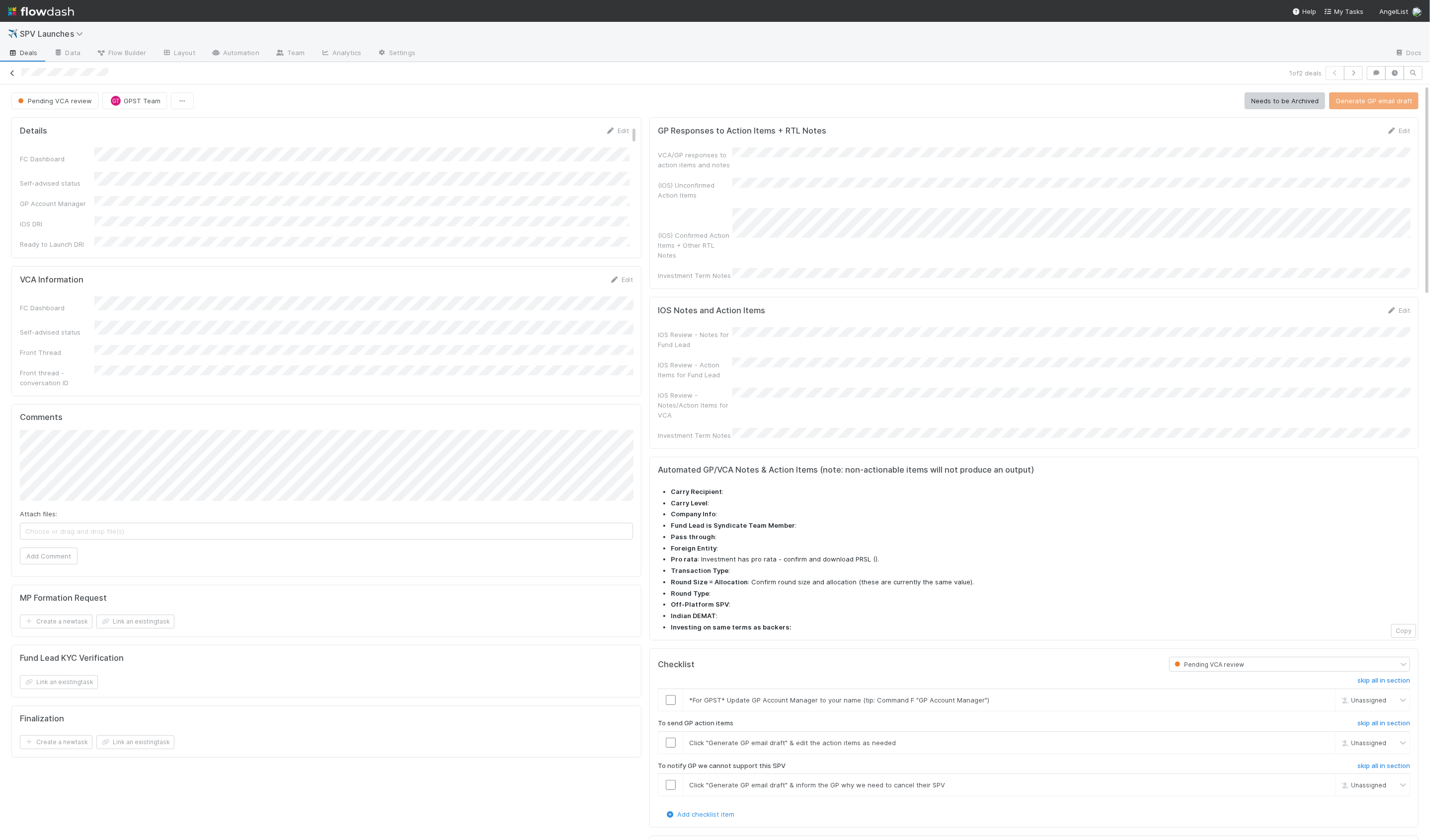
click at [13, 68] on link at bounding box center [13, 73] width 10 height 10
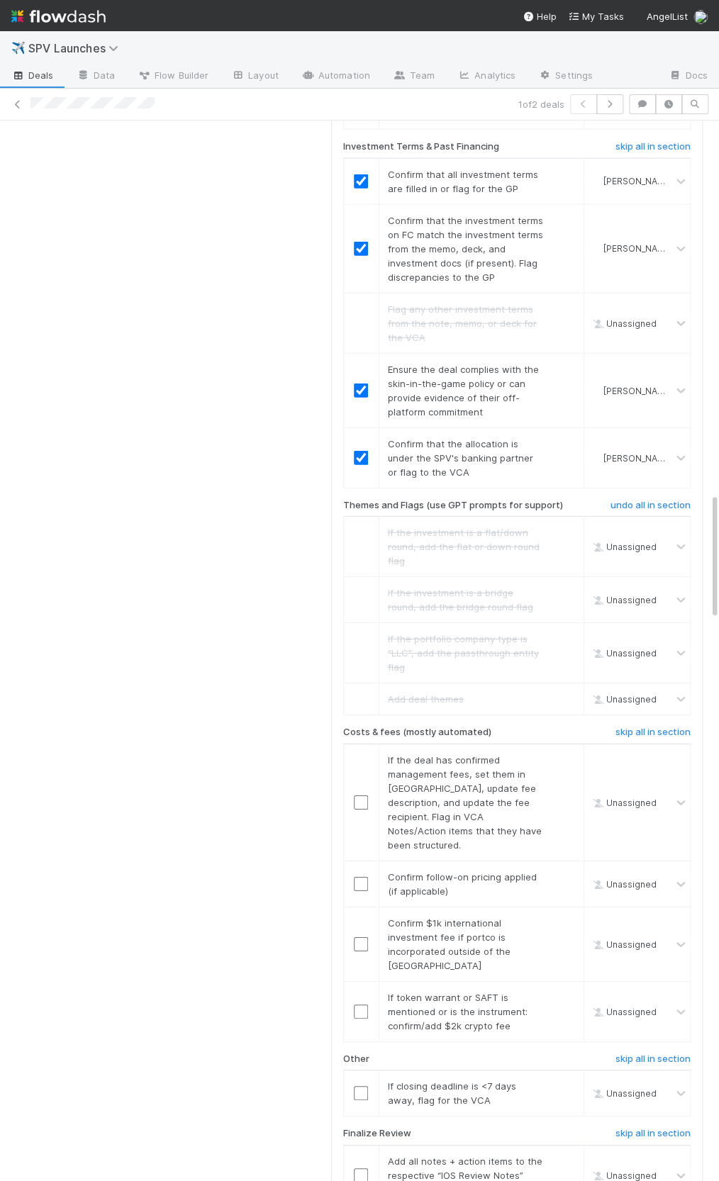
scroll to position [3135, 0]
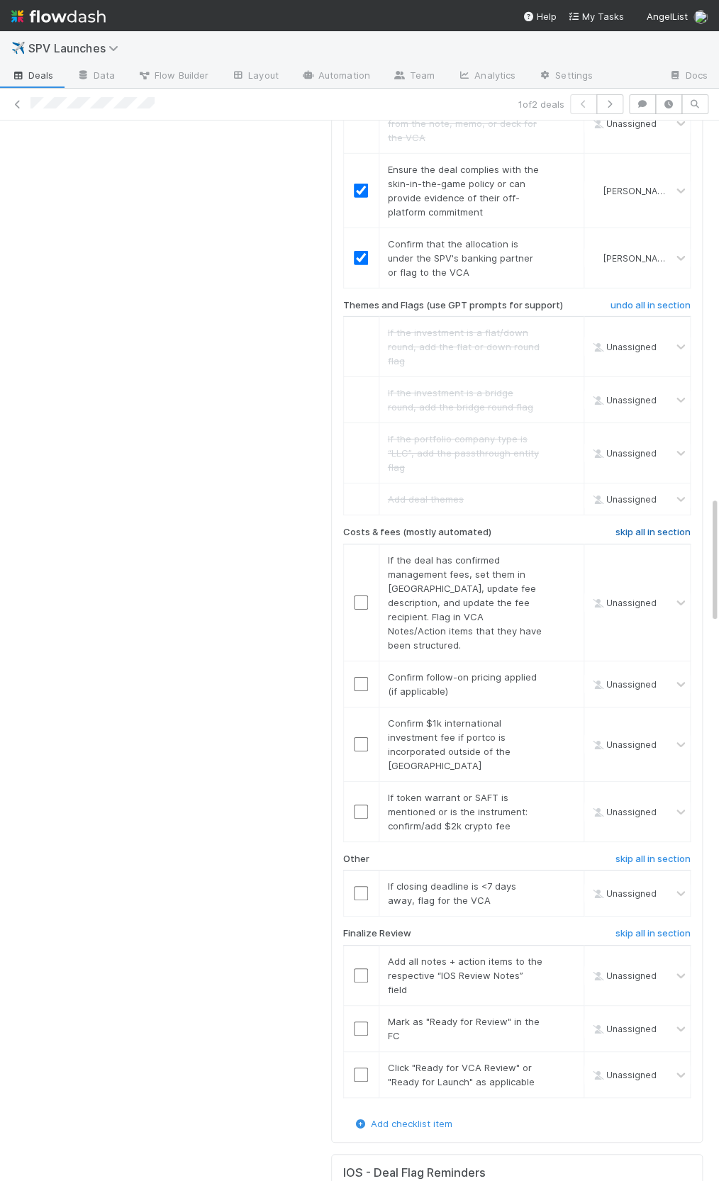
click at [669, 527] on h6 "skip all in section" at bounding box center [652, 532] width 75 height 11
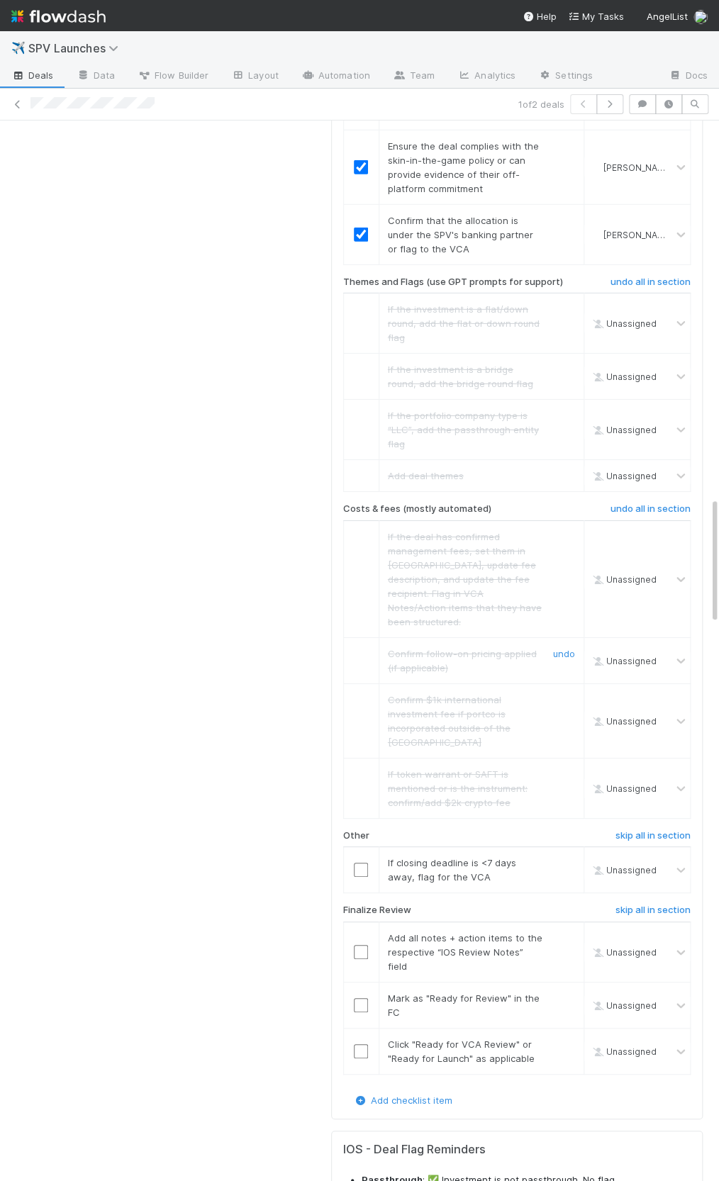
scroll to position [3159, 0]
click at [624, 829] on h6 "skip all in section" at bounding box center [652, 834] width 75 height 11
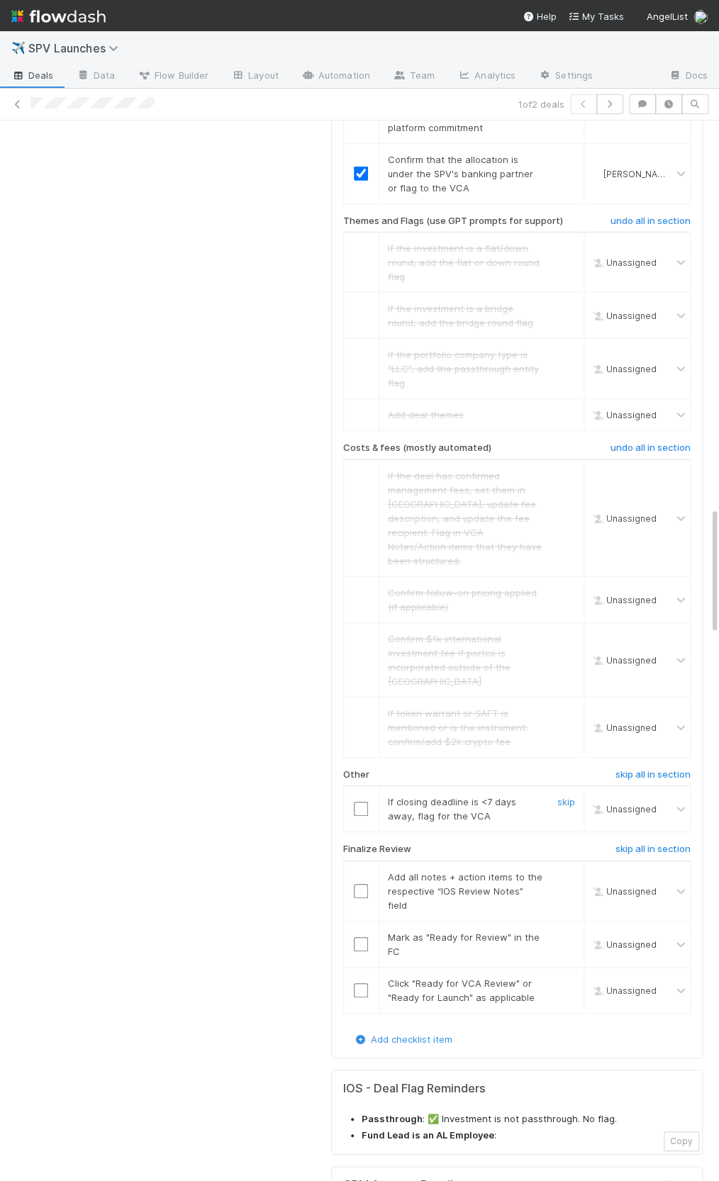
scroll to position [3229, 0]
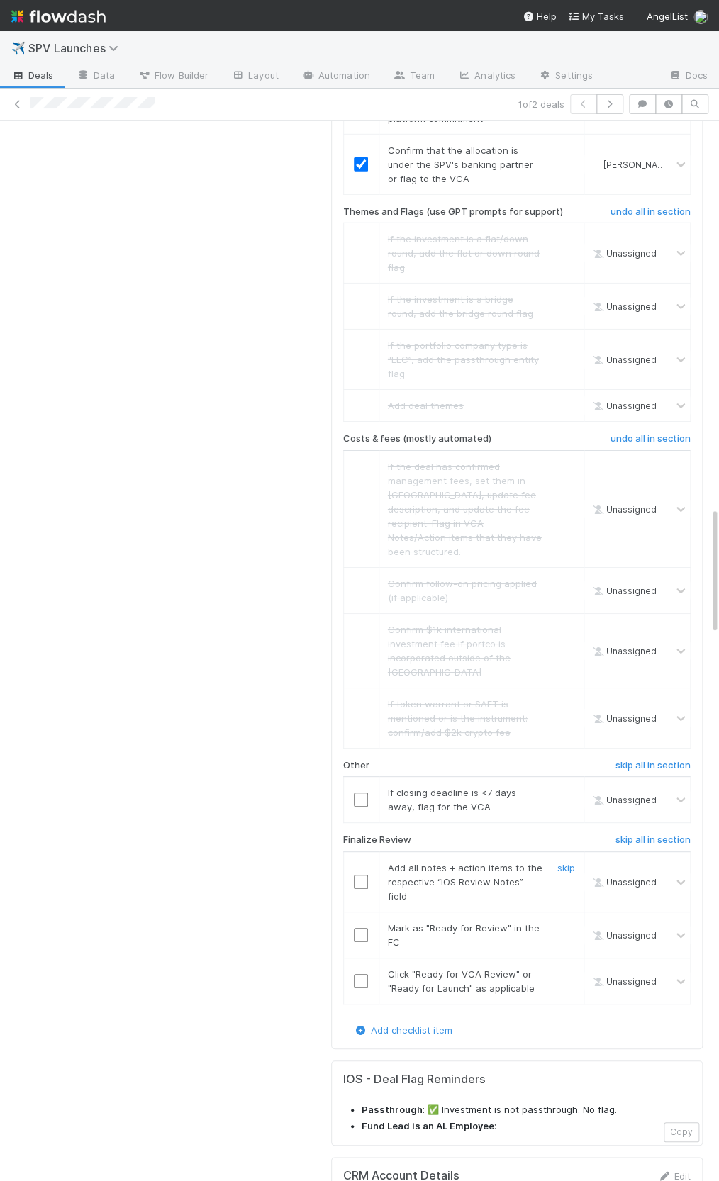
drag, startPoint x: 364, startPoint y: 746, endPoint x: 362, endPoint y: 796, distance: 50.3
click at [364, 875] on input "checkbox" at bounding box center [361, 882] width 14 height 14
click at [362, 928] on input "checkbox" at bounding box center [361, 935] width 14 height 14
click at [359, 958] on td at bounding box center [360, 981] width 35 height 46
click at [359, 974] on input "checkbox" at bounding box center [361, 981] width 14 height 14
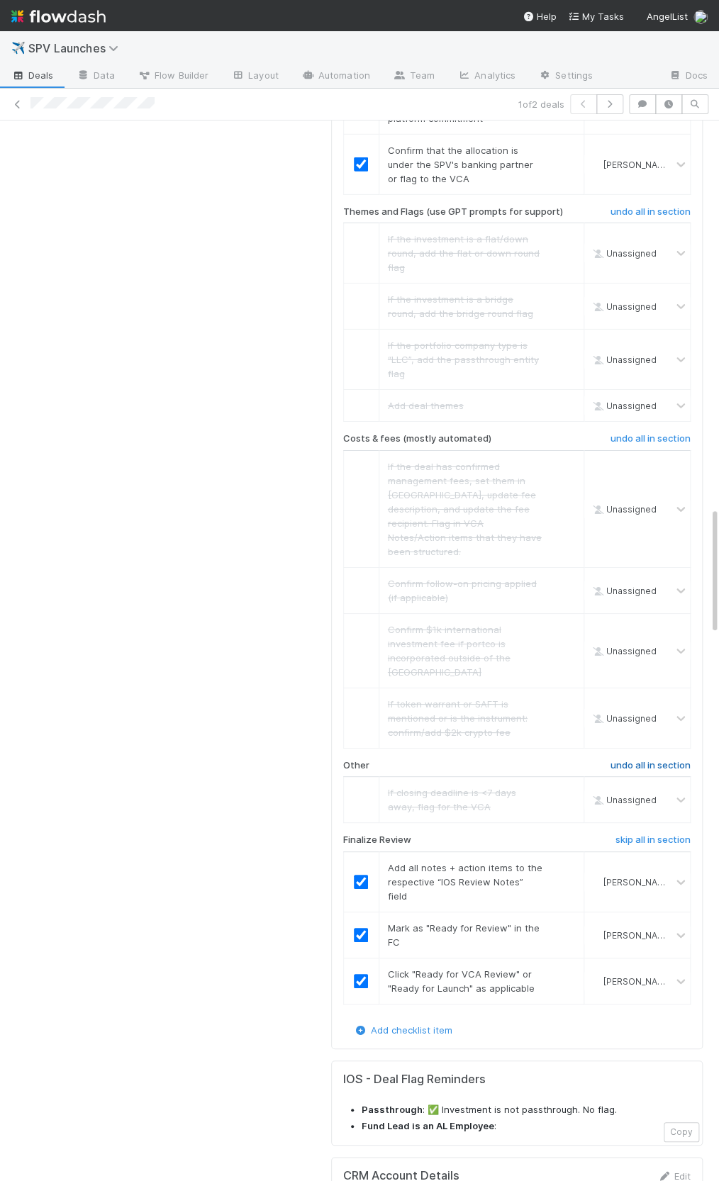
click at [646, 760] on h6 "undo all in section" at bounding box center [650, 765] width 80 height 11
click at [640, 760] on h6 "skip all in section" at bounding box center [652, 765] width 75 height 11
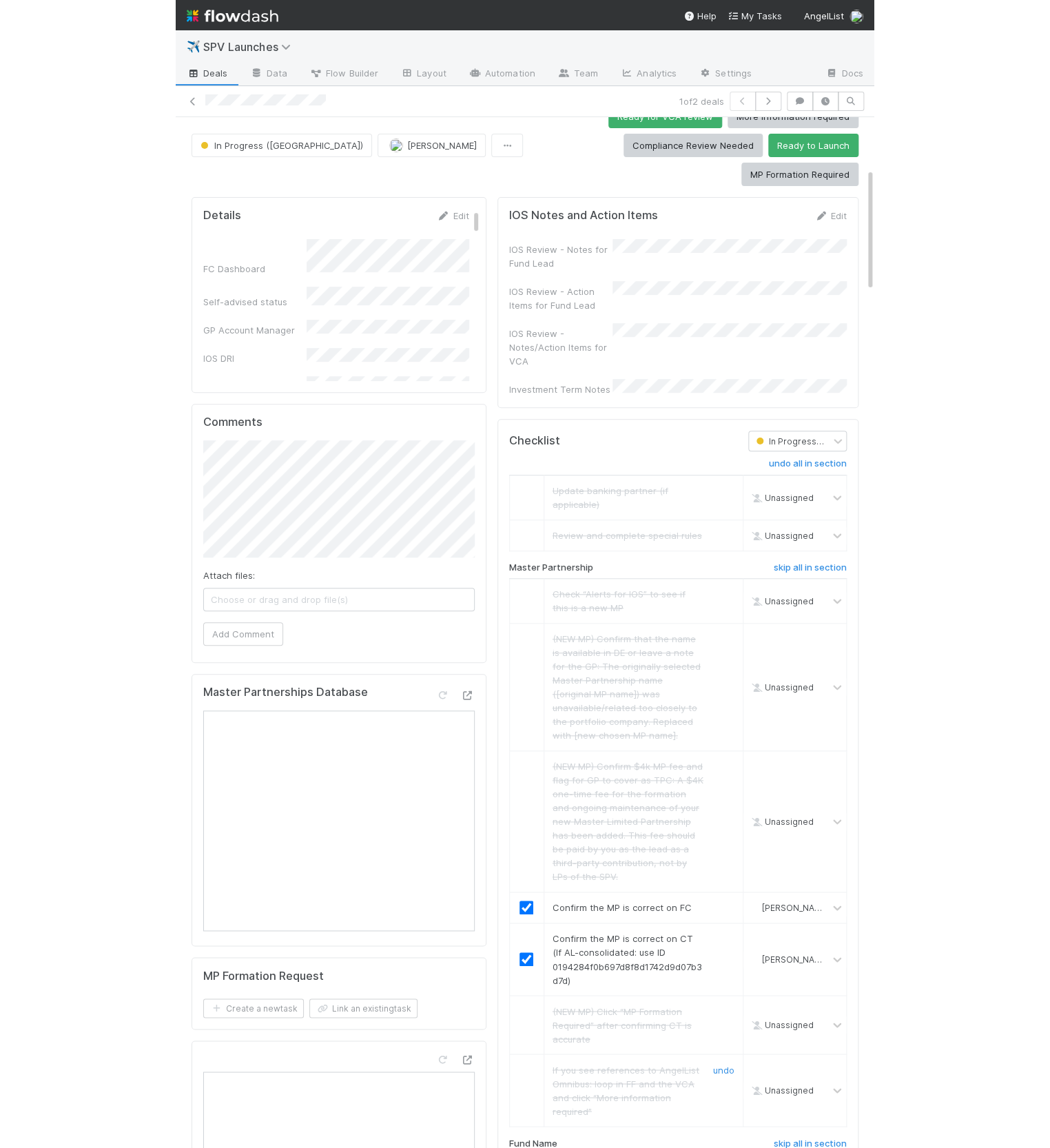
scroll to position [0, 0]
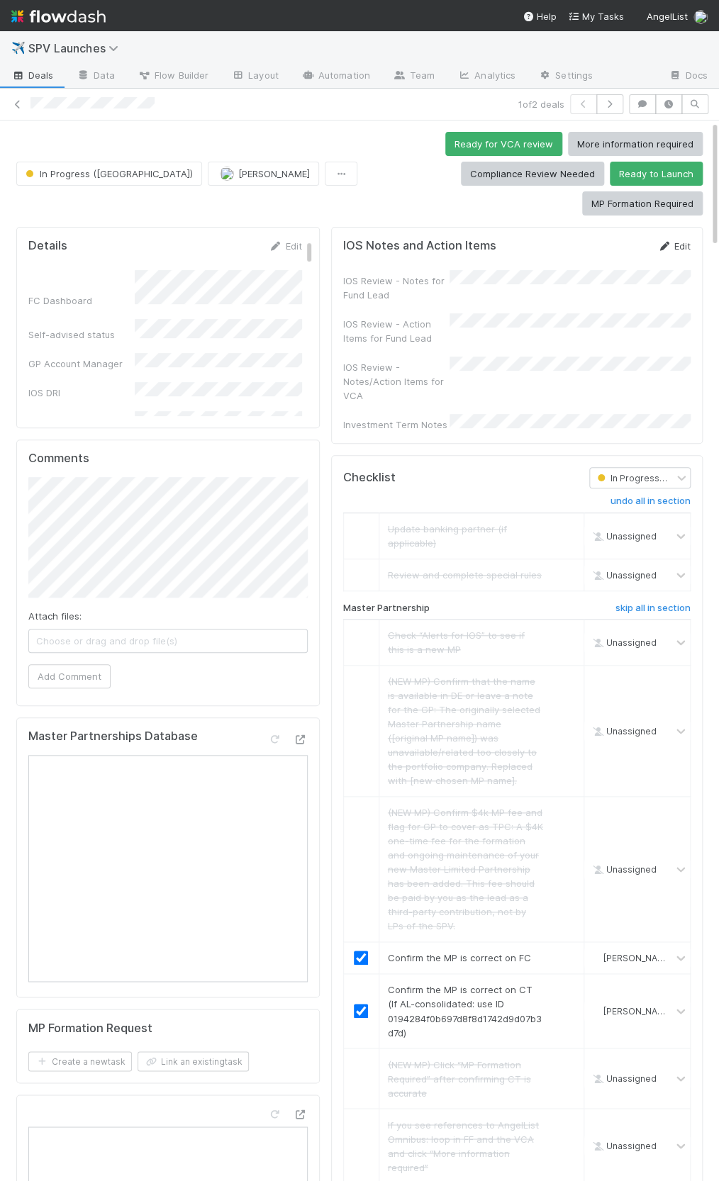
click at [673, 240] on link "Edit" at bounding box center [673, 245] width 33 height 11
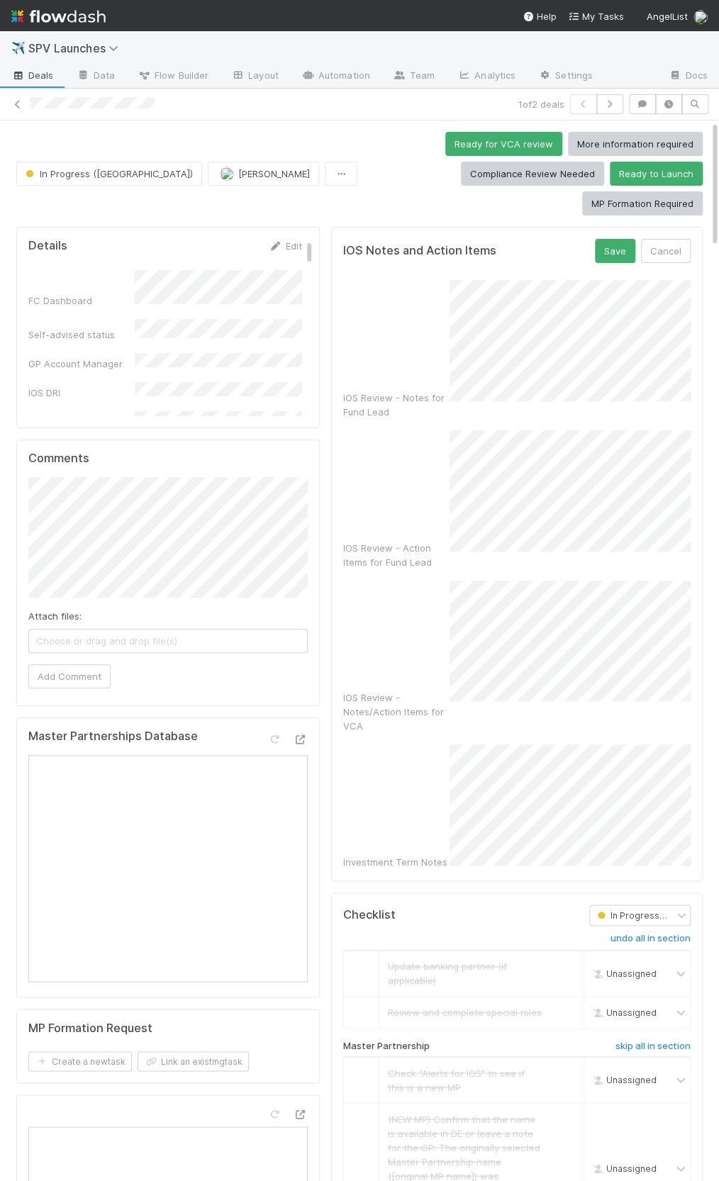
click at [377, 445] on div "IOS Review - Action Items for Fund Lead" at bounding box center [516, 499] width 347 height 139
click at [615, 239] on button "Save" at bounding box center [615, 251] width 40 height 24
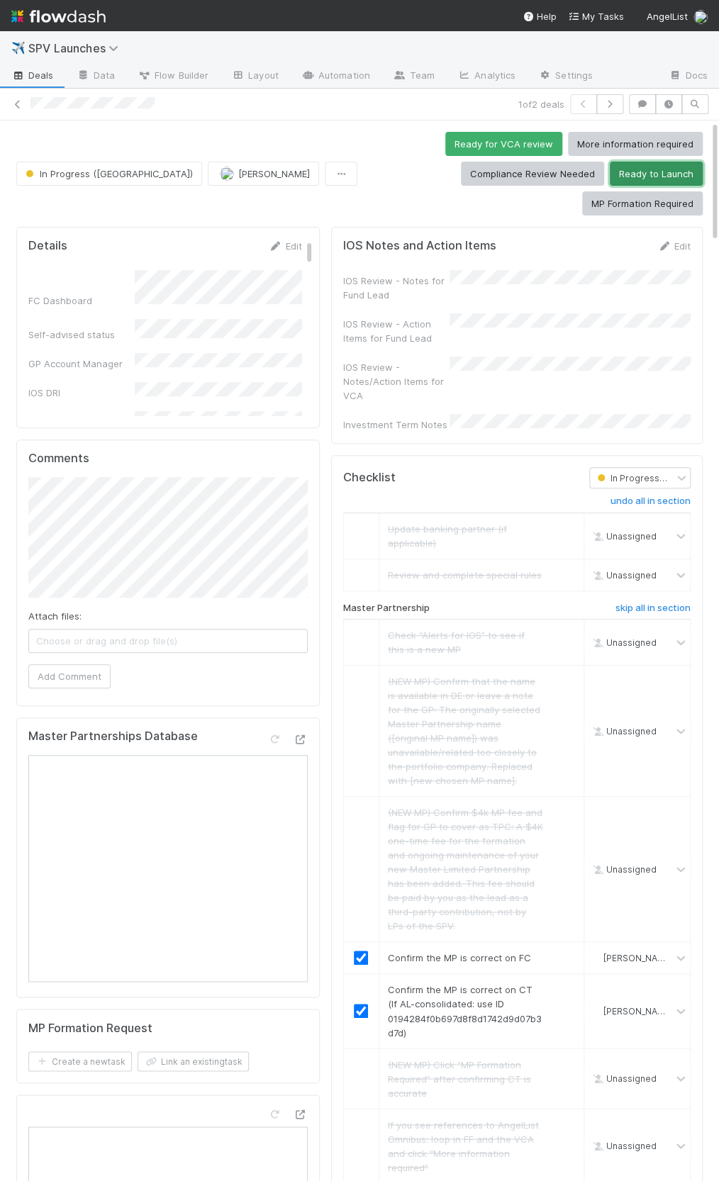
click at [610, 169] on button "Ready to Launch" at bounding box center [656, 174] width 93 height 24
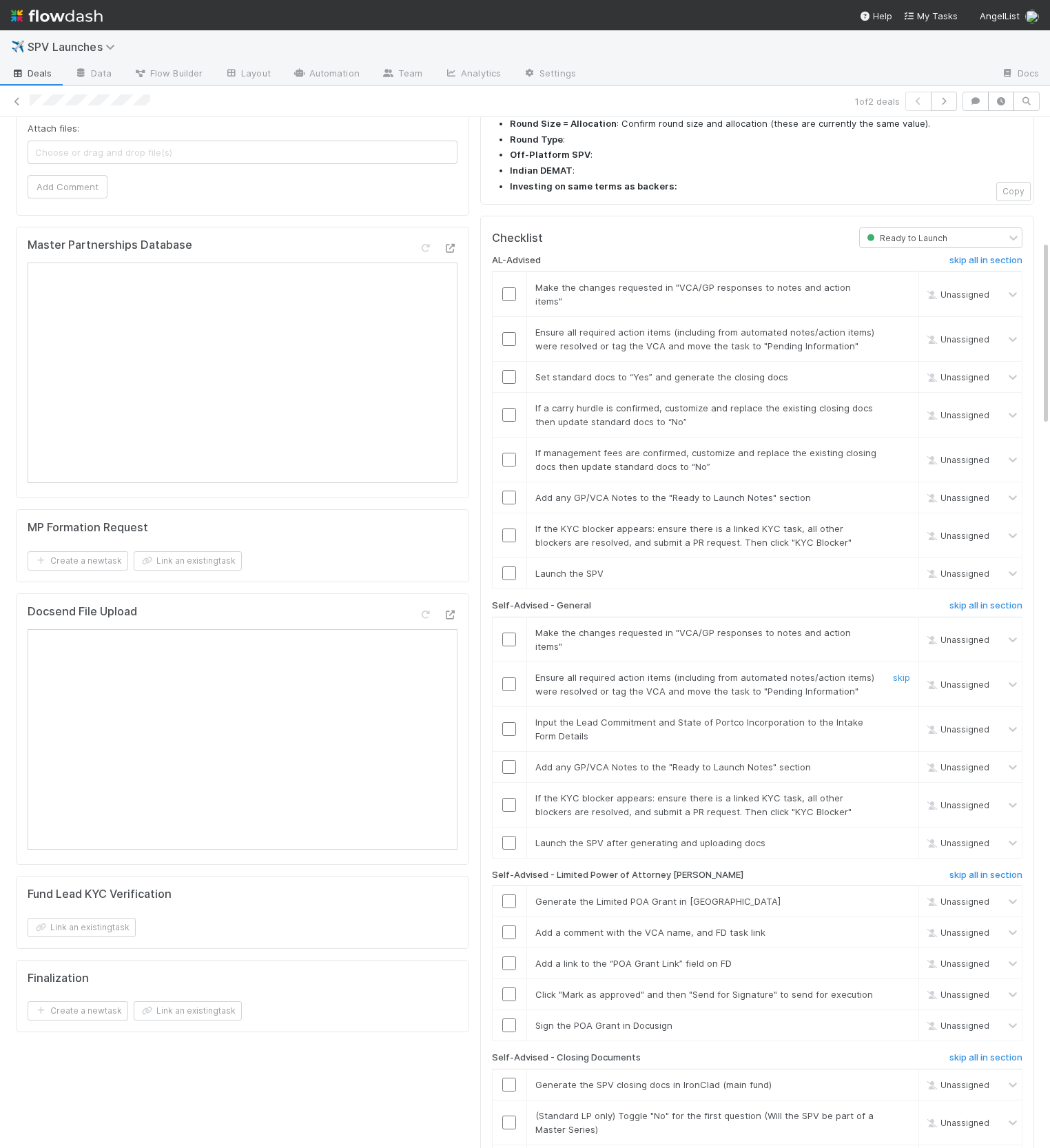
scroll to position [1066, 0]
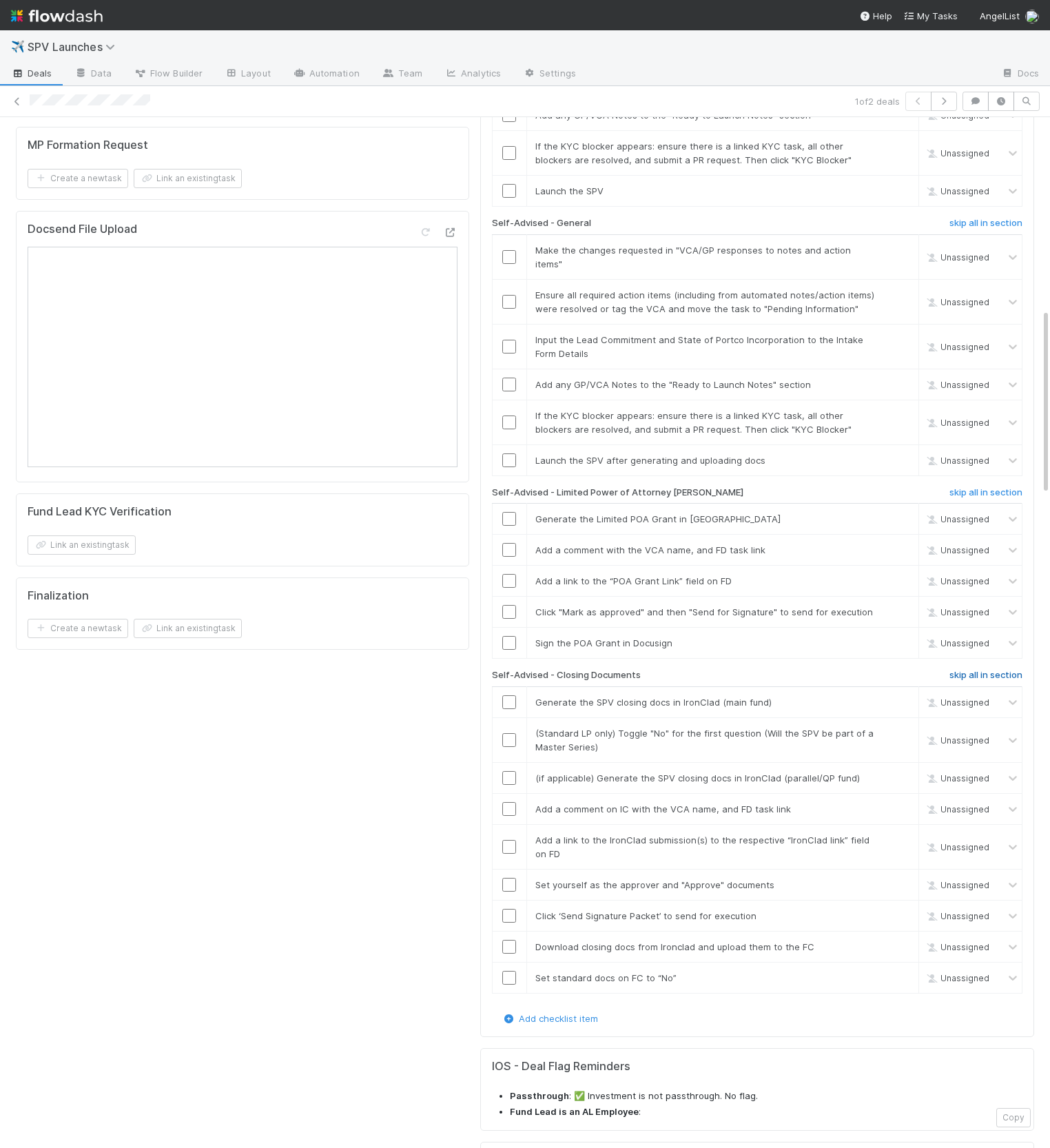
click at [698, 670] on h6 "skip all in section" at bounding box center [986, 675] width 73 height 11
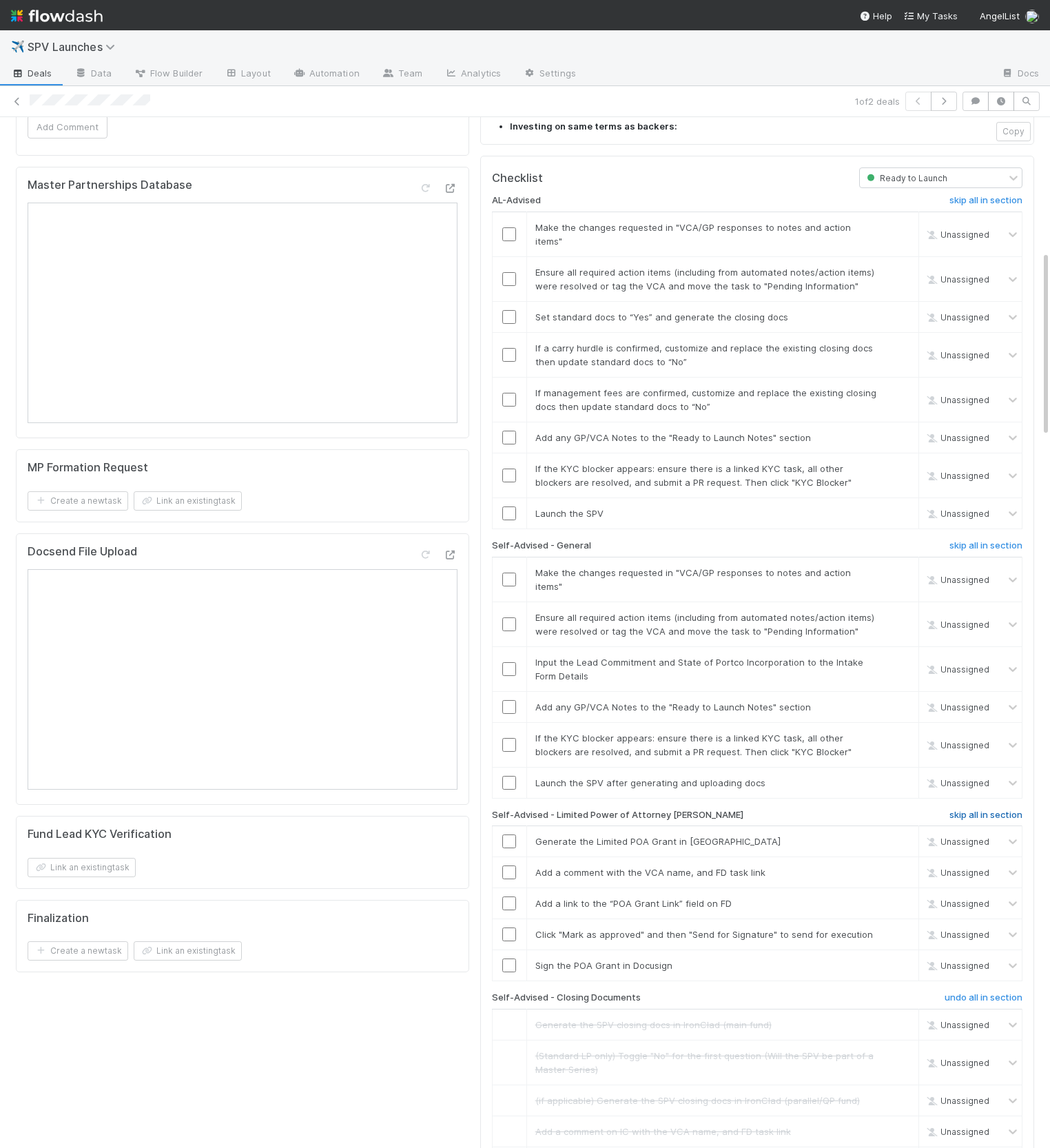
click at [698, 810] on h6 "skip all in section" at bounding box center [986, 815] width 73 height 11
click at [698, 540] on h6 "skip all in section" at bounding box center [986, 545] width 73 height 11
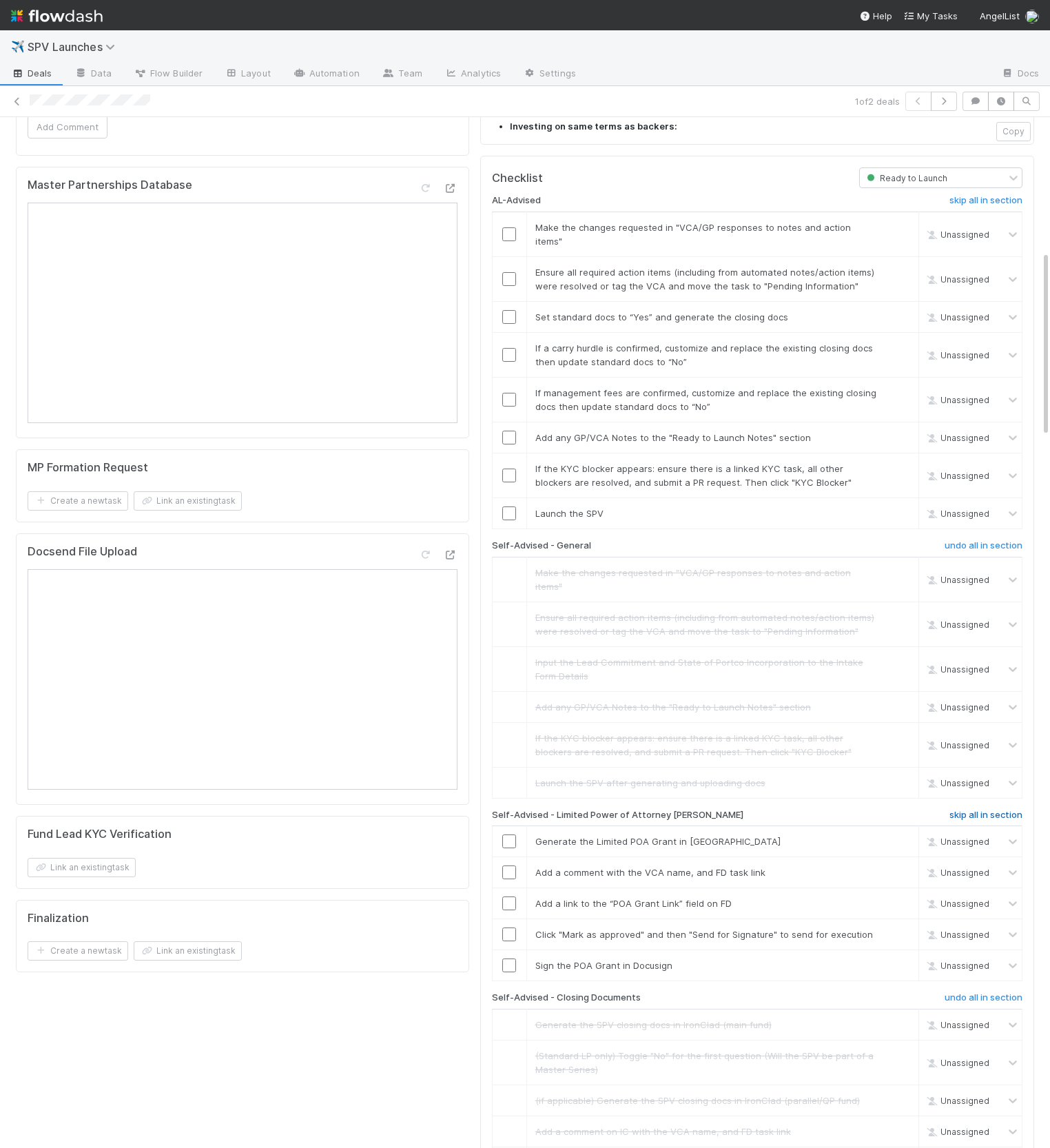
click at [698, 810] on h6 "skip all in section" at bounding box center [986, 815] width 73 height 11
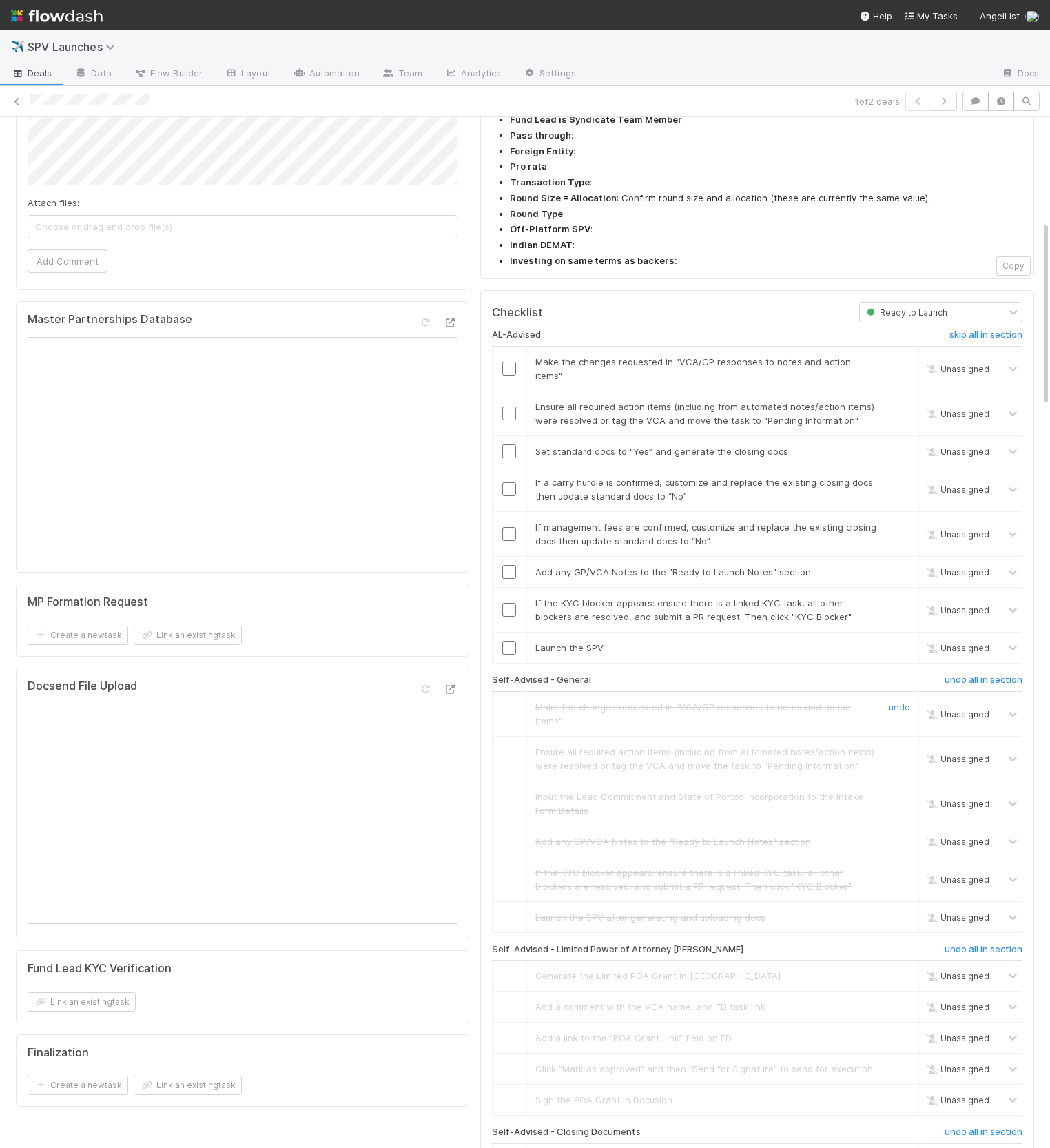
scroll to position [295, 0]
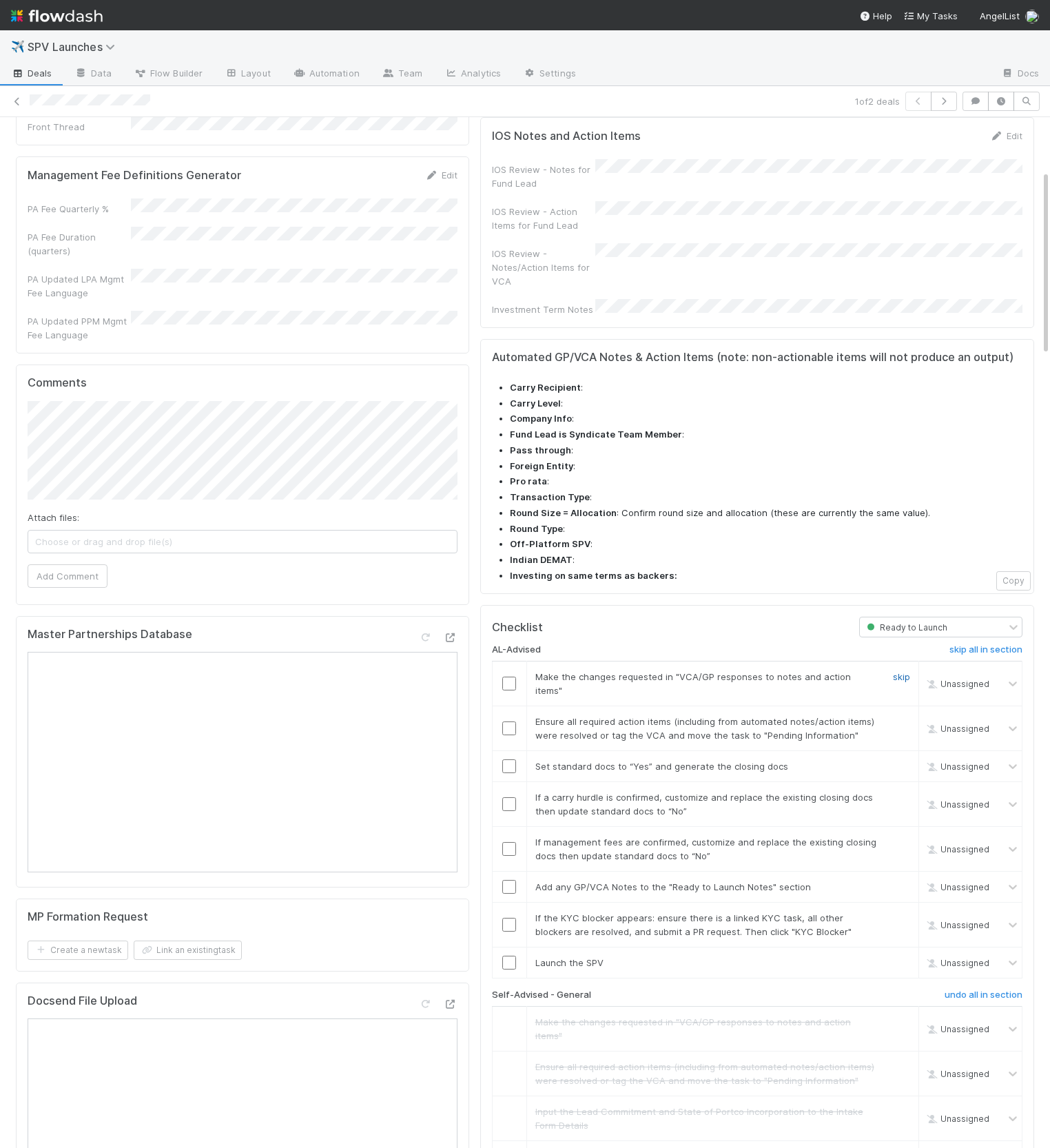
click at [698, 671] on link "skip" at bounding box center [902, 676] width 18 height 11
click at [698, 715] on link "skip" at bounding box center [902, 720] width 18 height 11
click at [501, 759] on div at bounding box center [509, 766] width 34 height 14
click at [505, 759] on input "checkbox" at bounding box center [509, 766] width 14 height 14
click at [698, 791] on link "skip" at bounding box center [902, 796] width 18 height 11
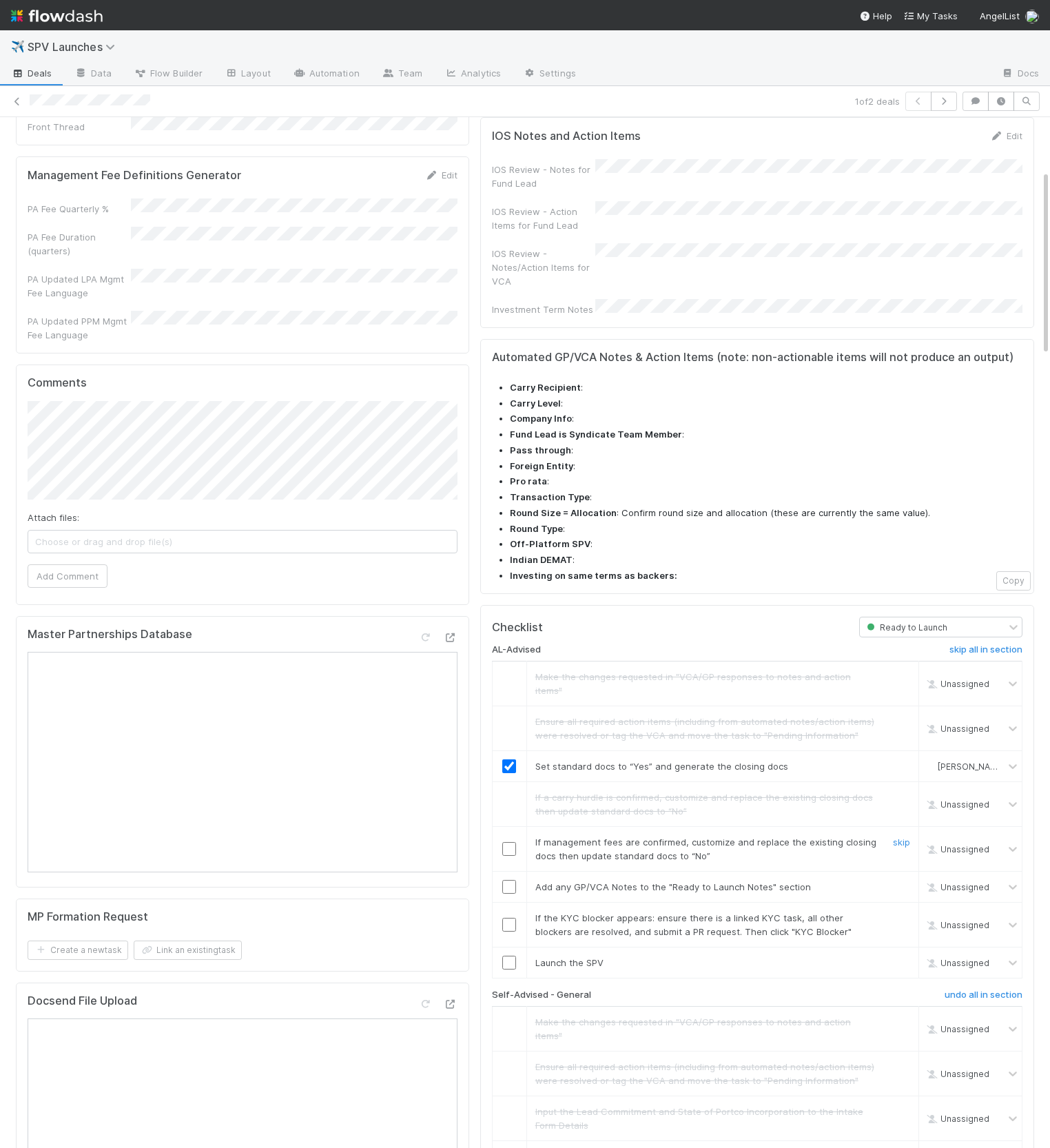
click at [698, 827] on td "If management fees are confirmed, customize and replace the existing closing do…" at bounding box center [722, 850] width 392 height 45
click at [698, 836] on link "skip" at bounding box center [902, 841] width 18 height 11
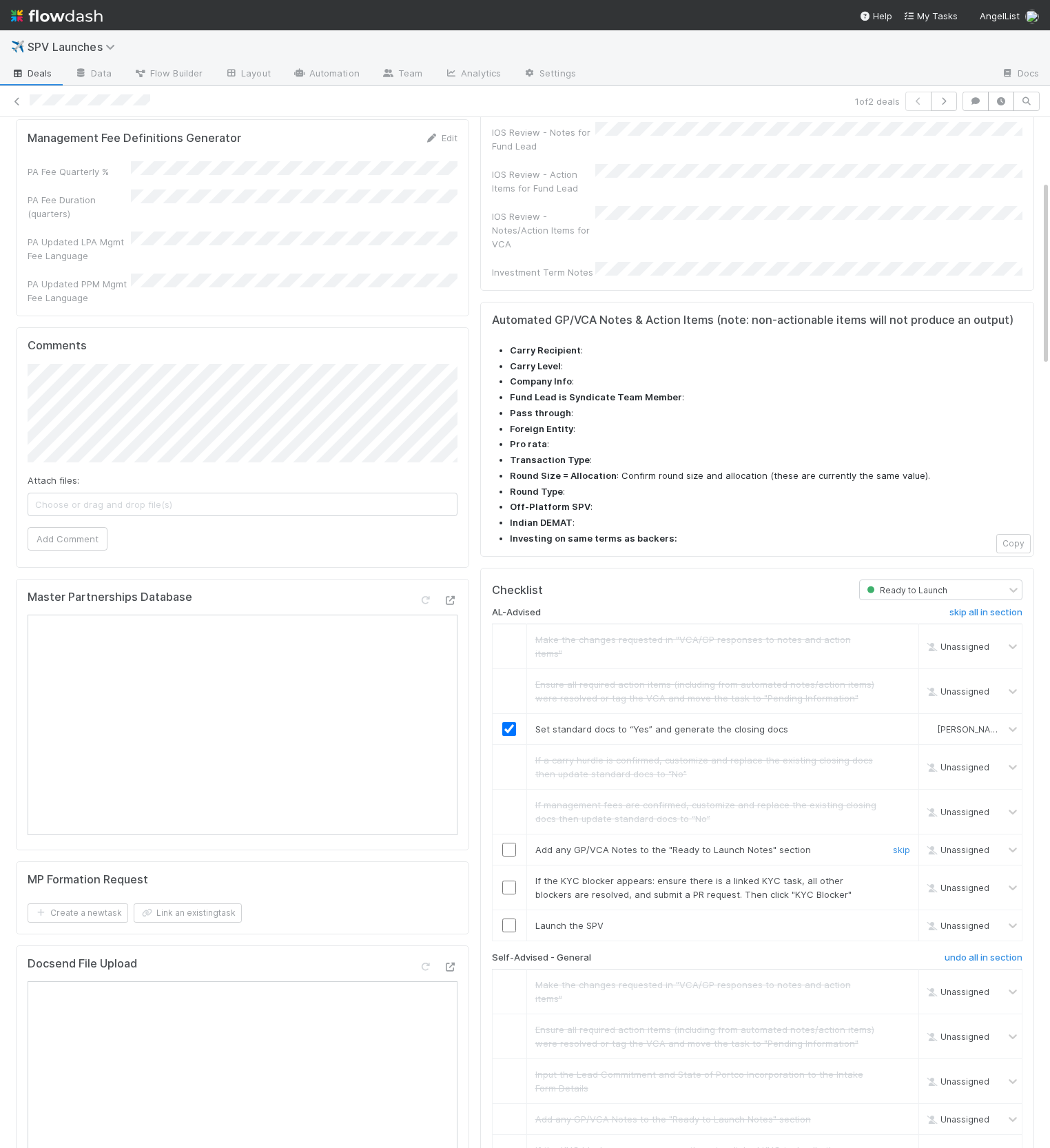
scroll to position [356, 0]
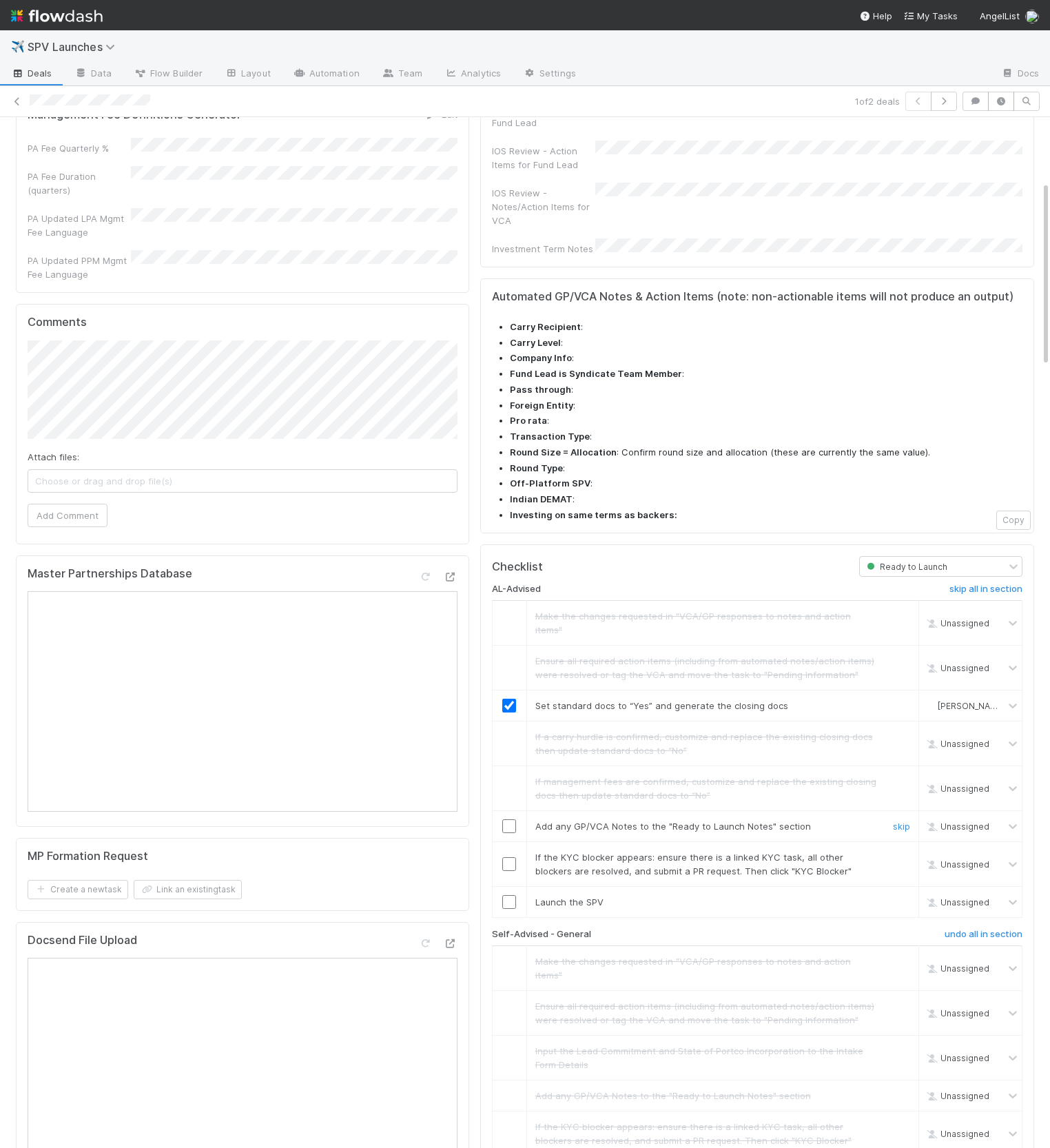
click at [510, 819] on input "checkbox" at bounding box center [509, 826] width 14 height 14
checkbox input "true"
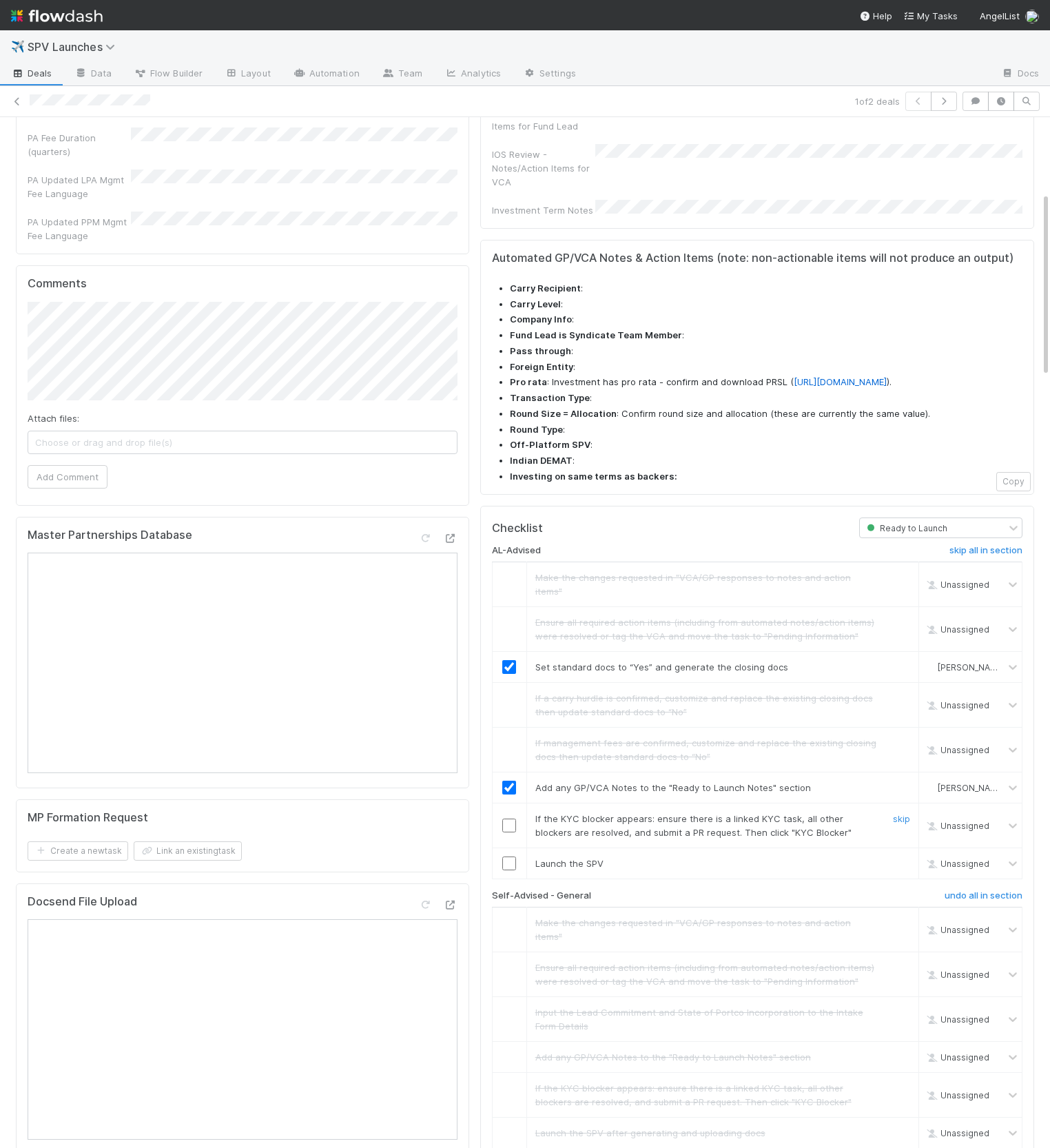
scroll to position [438, 0]
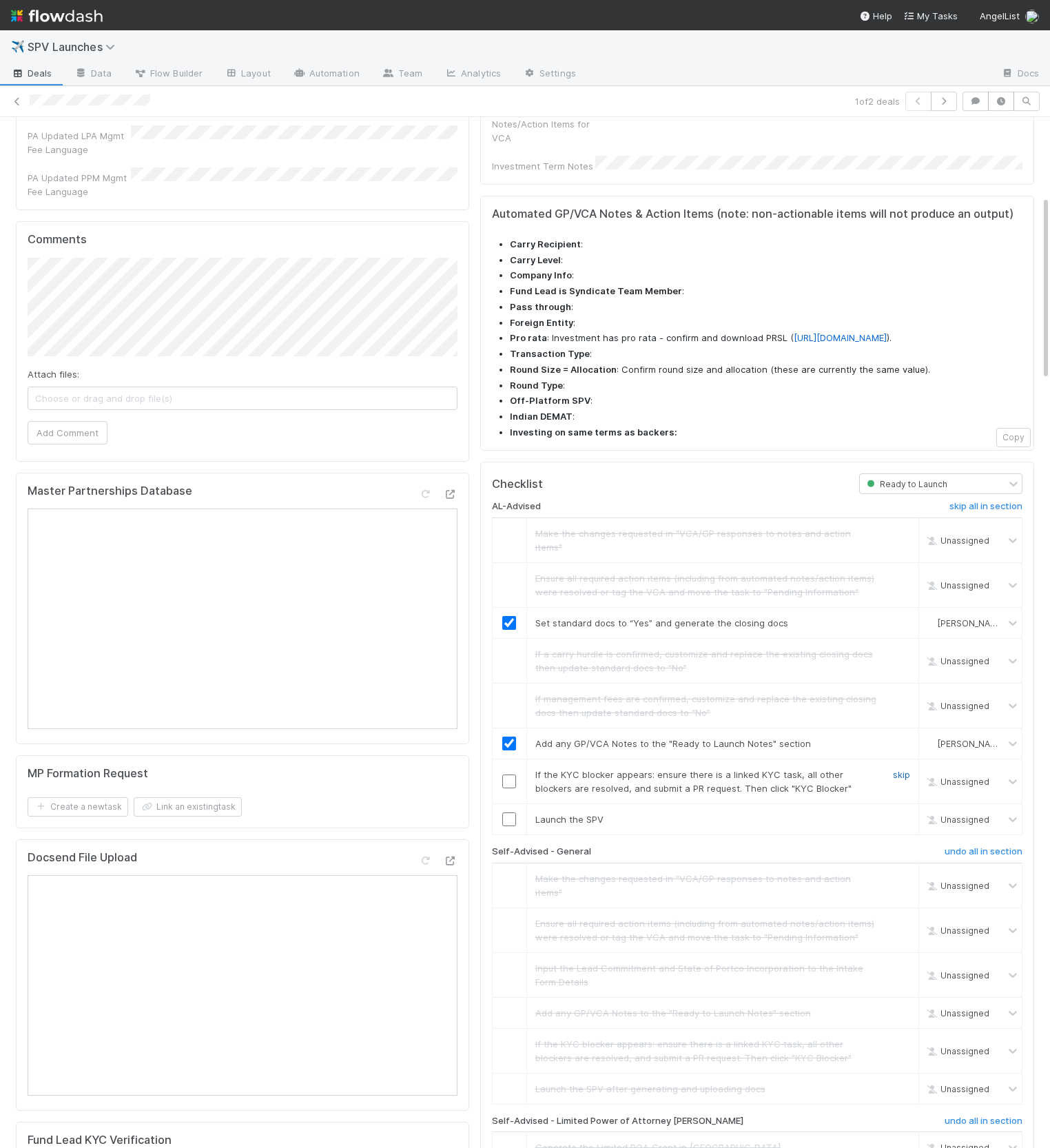
click at [698, 769] on link "skip" at bounding box center [902, 774] width 18 height 11
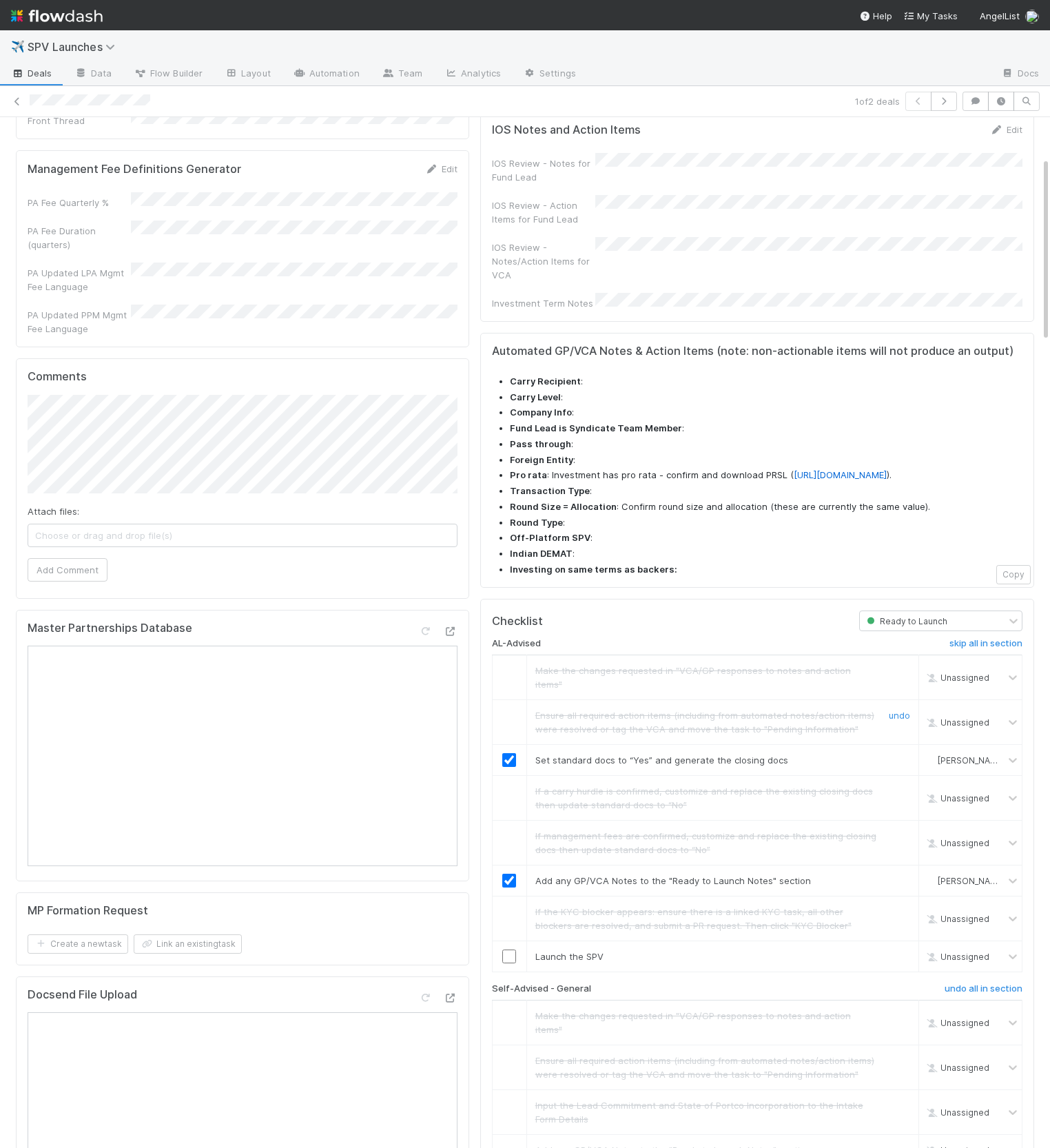
scroll to position [115, 0]
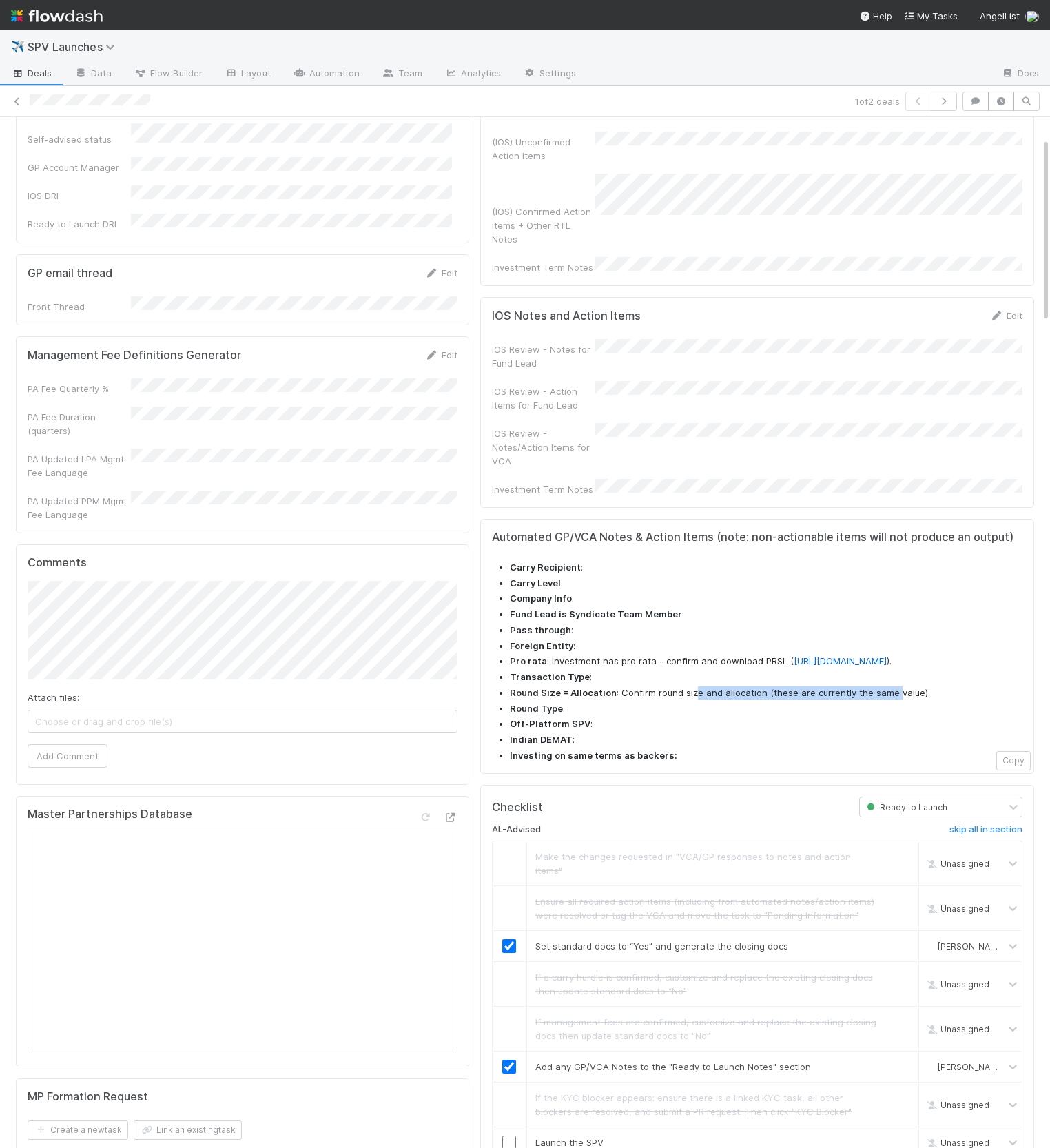
drag, startPoint x: 796, startPoint y: 668, endPoint x: 888, endPoint y: 669, distance: 92.0
click at [698, 686] on li "Round Size = Allocation : Confirm round size and allocation (these are currentl…" at bounding box center [766, 693] width 512 height 14
click at [674, 671] on ul "Carry Recipient : Carry Level : Company Info : Fund Lead is Syndicate Team Memb…" at bounding box center [757, 662] width 531 height 202
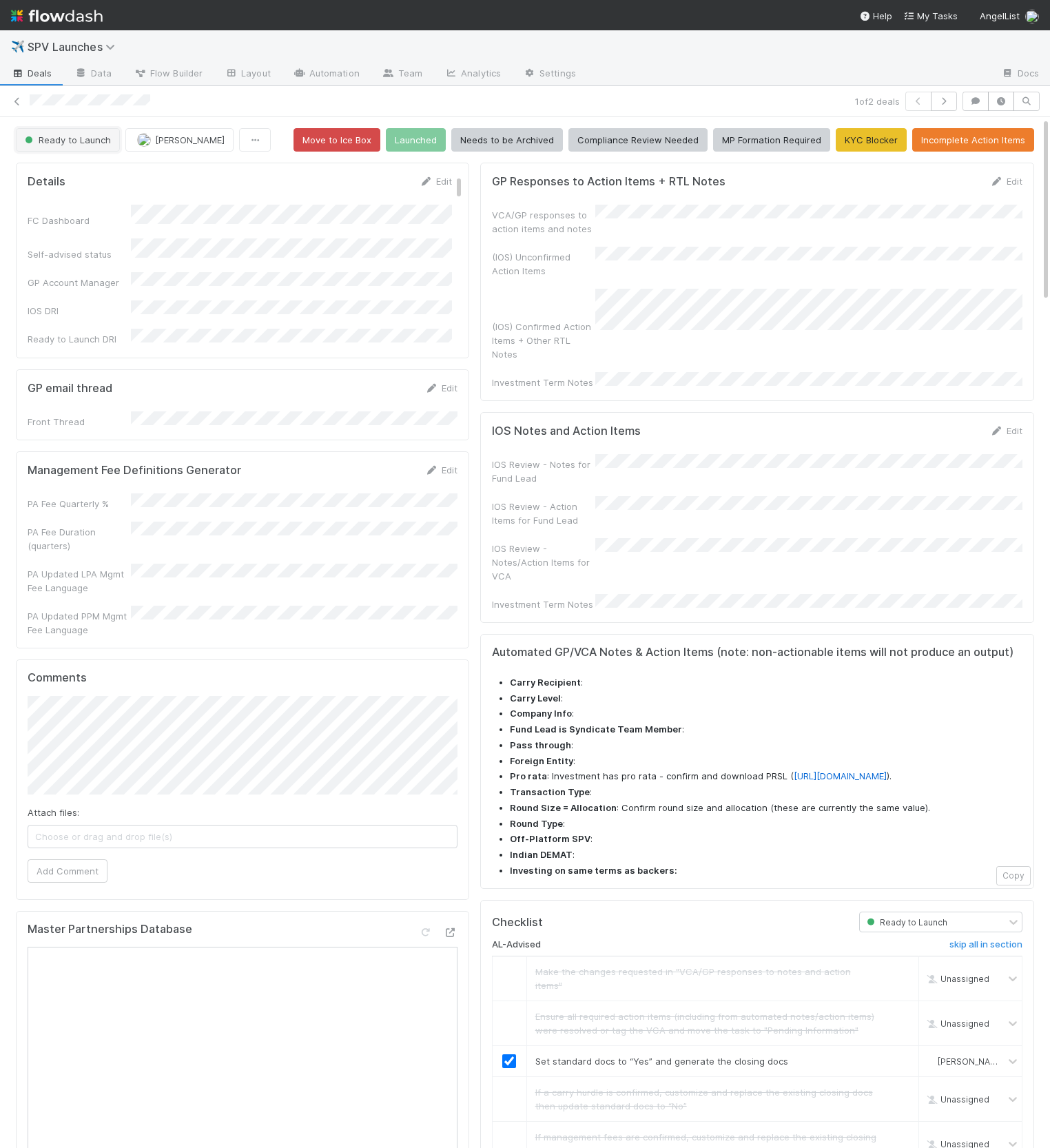
click at [76, 143] on span "Ready to Launch" at bounding box center [66, 139] width 88 height 11
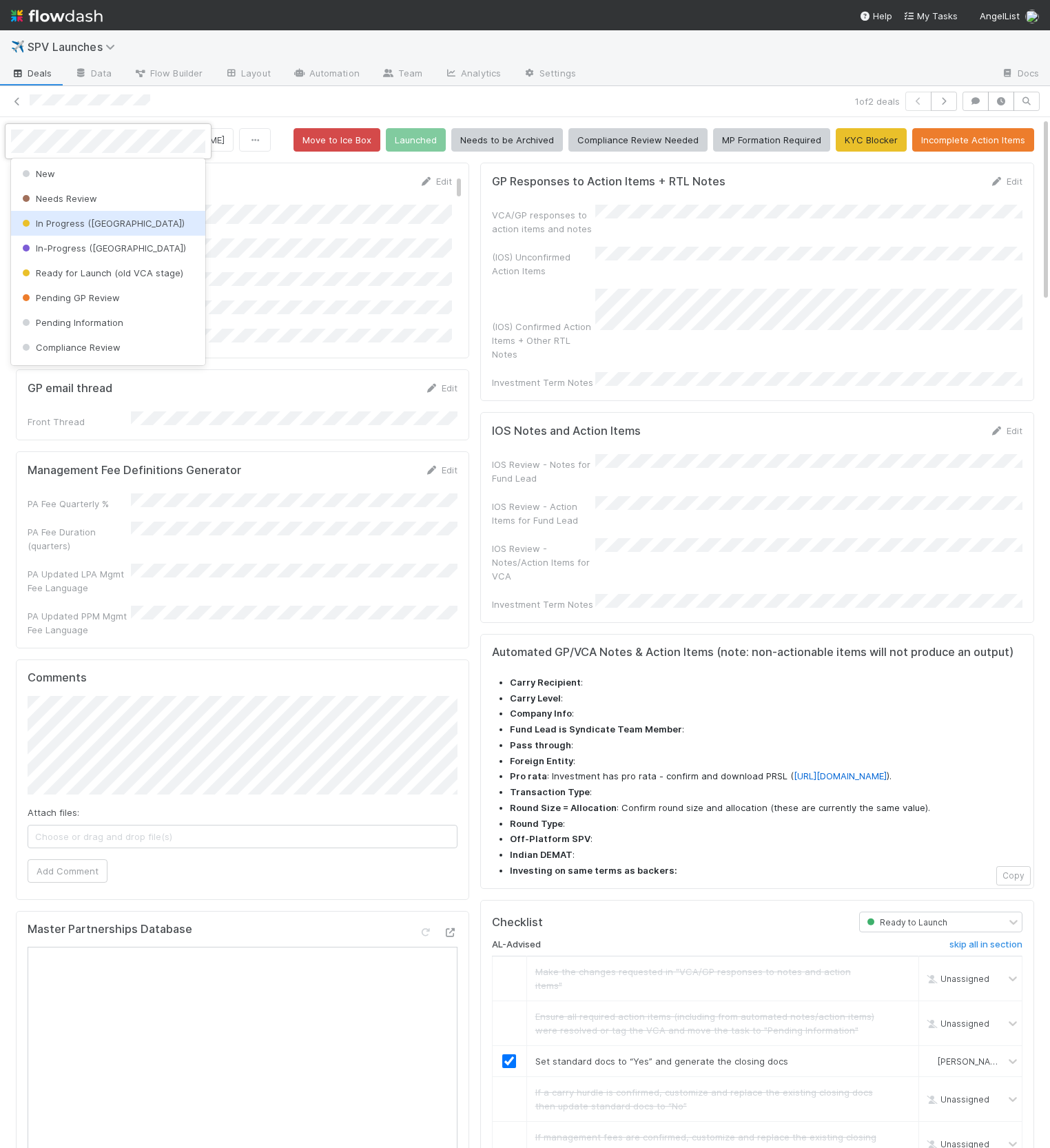
click at [121, 229] on div "In Progress ([GEOGRAPHIC_DATA])" at bounding box center [108, 224] width 194 height 25
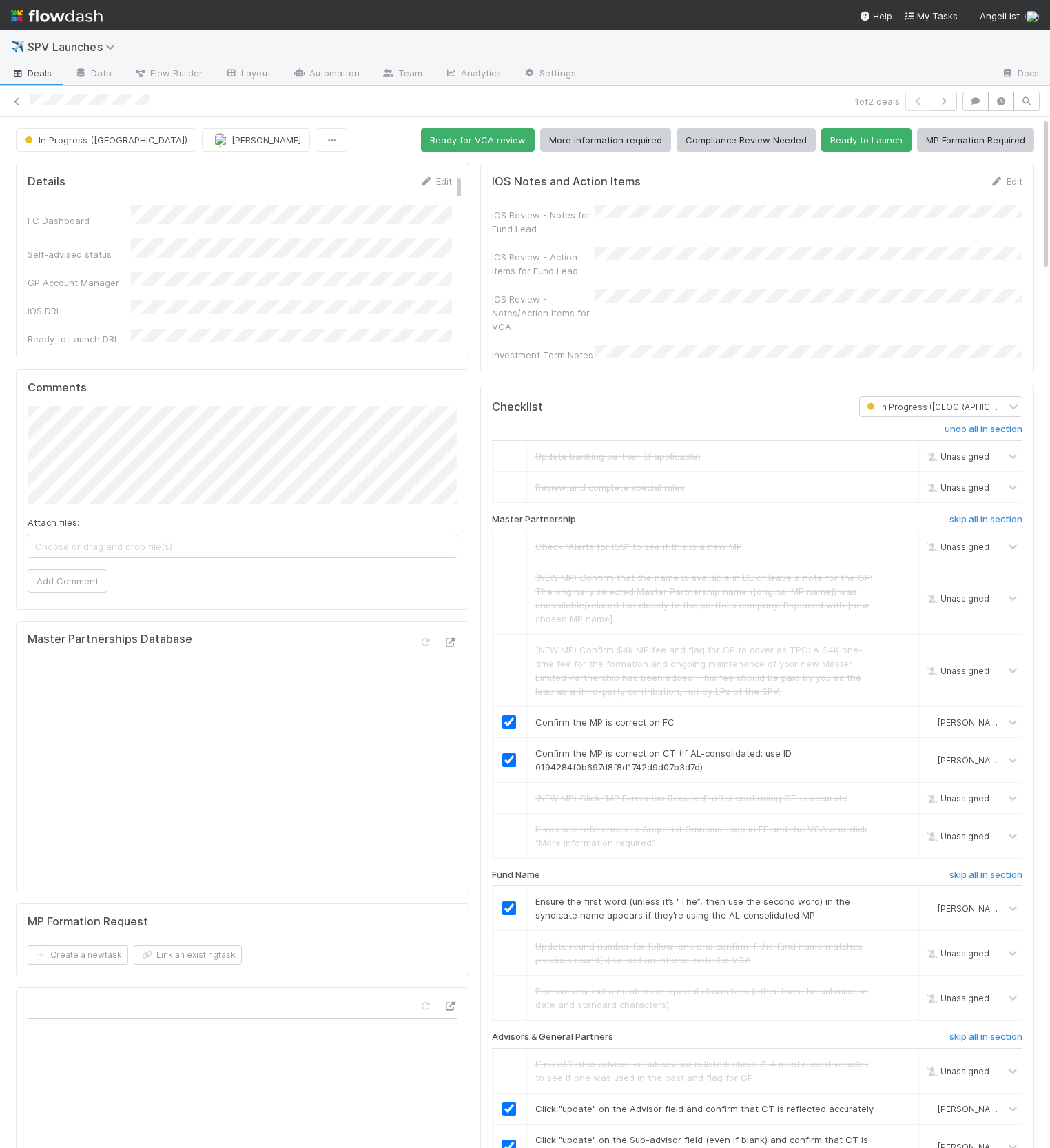
click at [698, 228] on div "IOS Review - Notes for Fund Lead" at bounding box center [757, 221] width 531 height 31
click at [488, 143] on button "Ready for VCA review" at bounding box center [477, 140] width 114 height 23
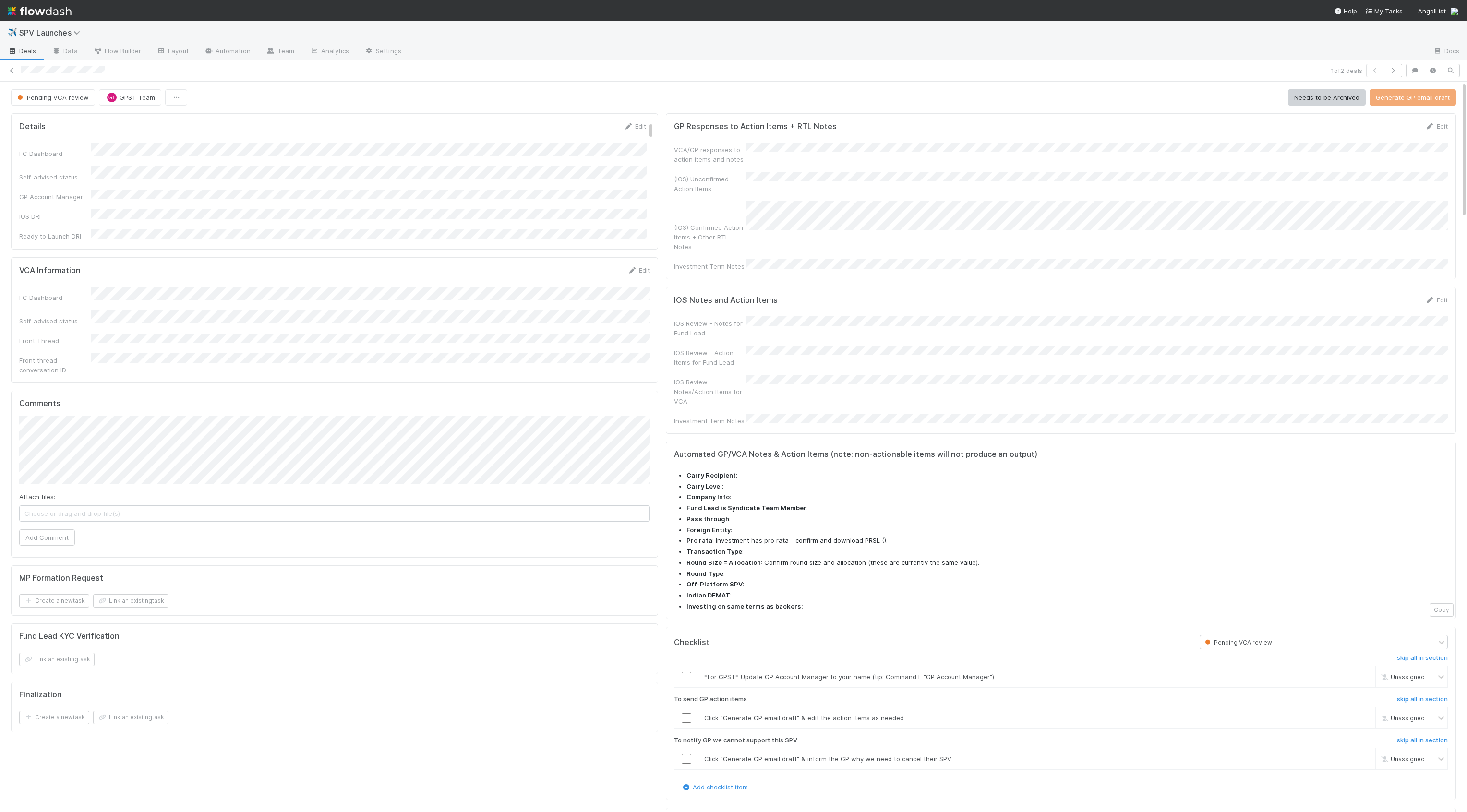
drag, startPoint x: 792, startPoint y: 502, endPoint x: 880, endPoint y: 520, distance: 89.8
click at [486, 519] on ul "Carry Recipient : Carry Level : Company Info : Fund Lead is Syndicate Team Memb…" at bounding box center [1061, 541] width 774 height 141
drag, startPoint x: 845, startPoint y: 524, endPoint x: 964, endPoint y: 523, distance: 119.0
click at [486, 558] on li "Round Size = Allocation : Confirm round size and allocation (these are currentl…" at bounding box center [1067, 563] width 761 height 9
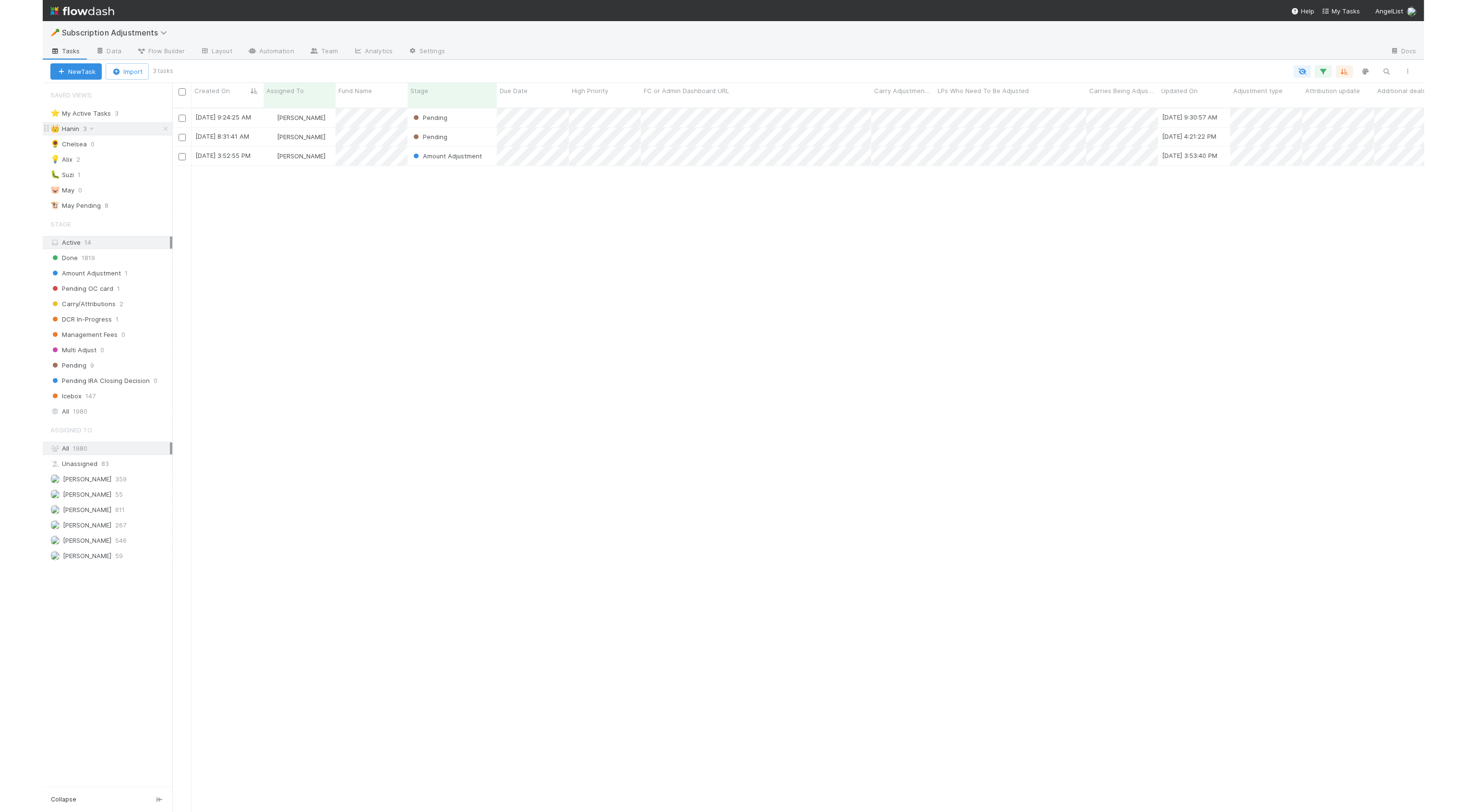
scroll to position [712, 1252]
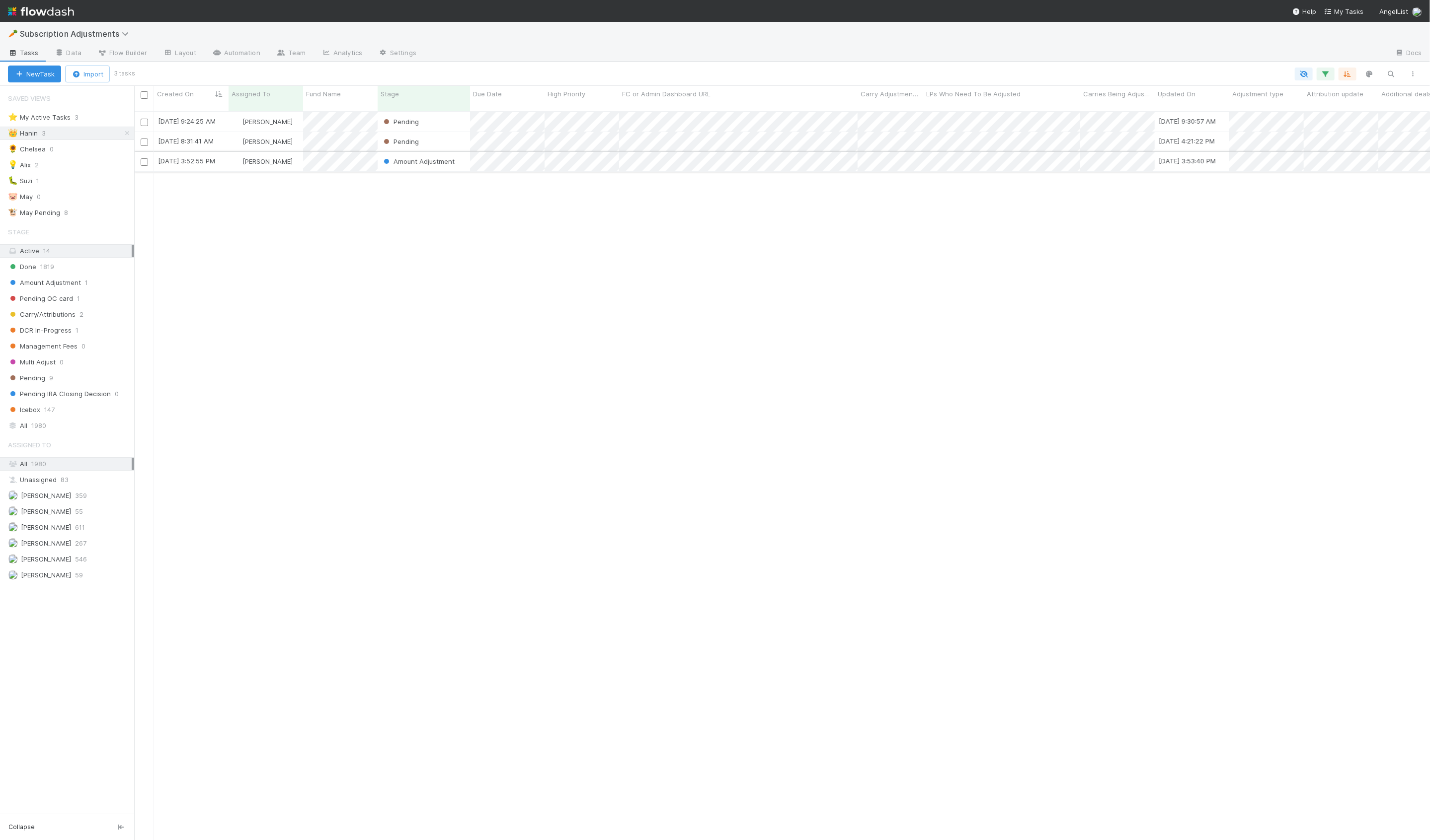
click at [301, 158] on div "[PERSON_NAME]" at bounding box center [266, 162] width 74 height 20
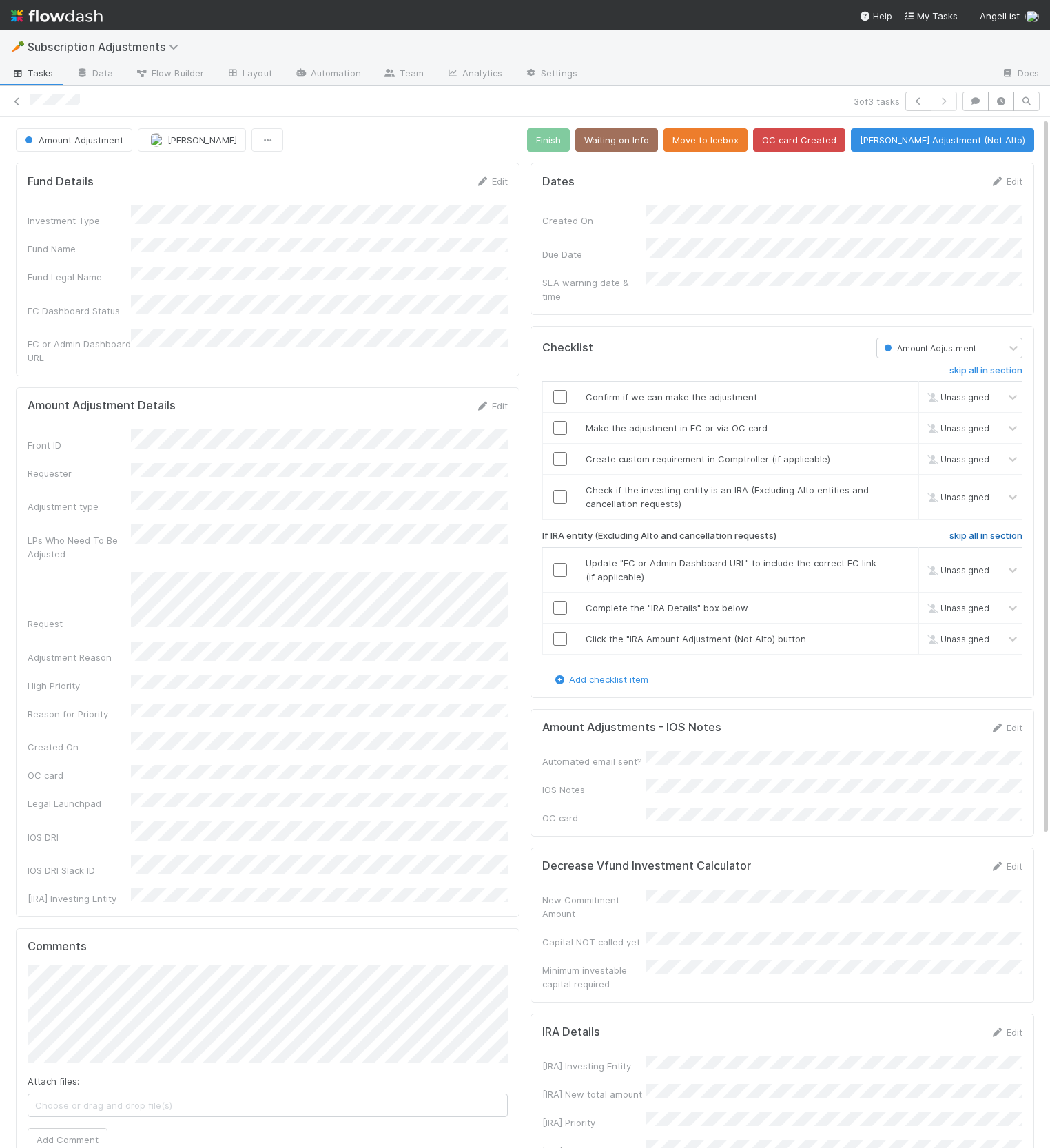
click at [996, 531] on h6 "skip all in section" at bounding box center [986, 536] width 73 height 11
click at [995, 531] on h6 "skip all in section" at bounding box center [986, 536] width 73 height 11
drag, startPoint x: 991, startPoint y: 723, endPoint x: 1001, endPoint y: 715, distance: 12.8
click at [998, 720] on form "Amount Adjustments - IOS Notes Edit Automated email sent? IOS Notes OC card" at bounding box center [783, 772] width 480 height 104
click at [1001, 723] on icon at bounding box center [998, 727] width 14 height 9
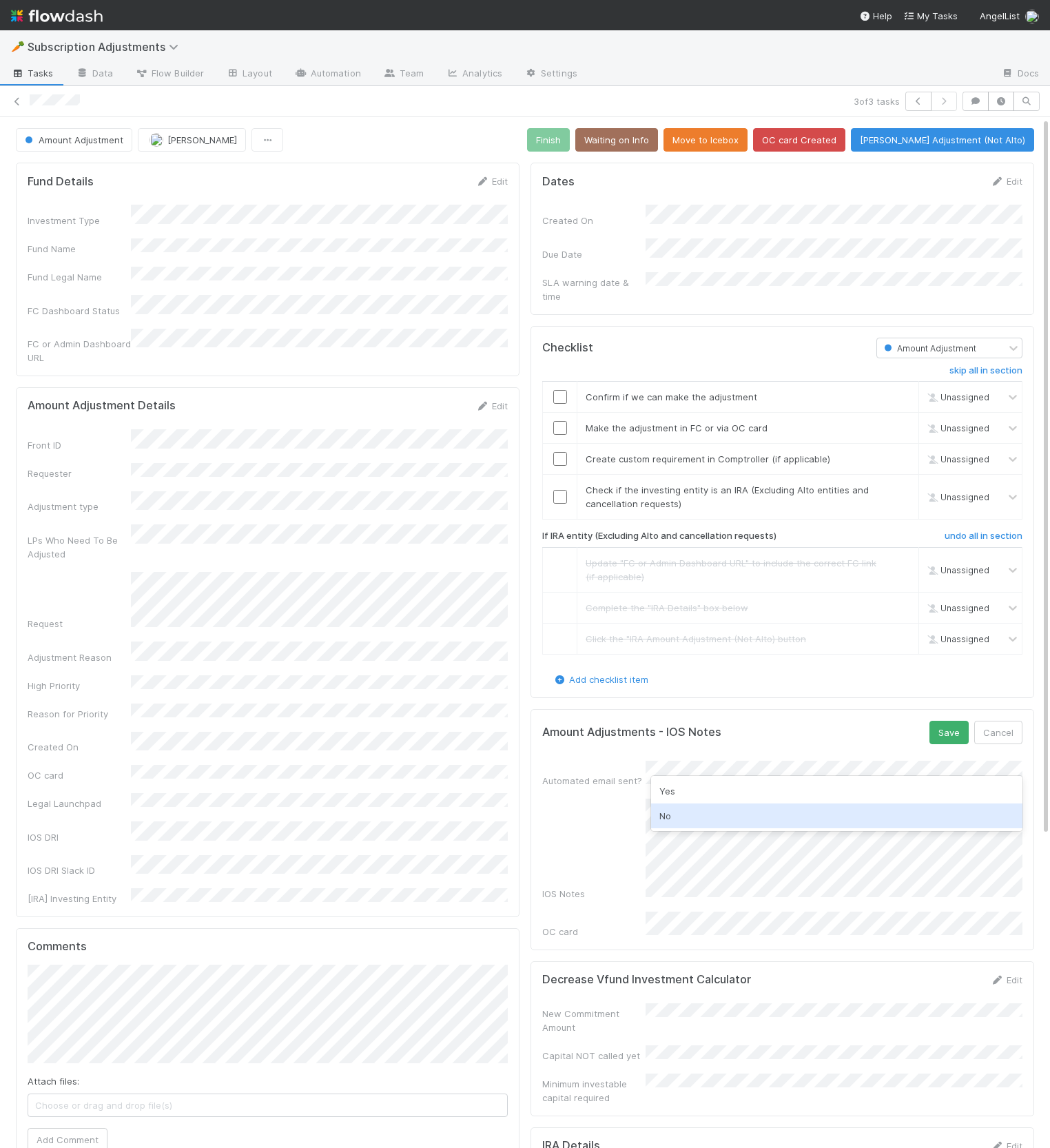
click at [831, 808] on div "No" at bounding box center [837, 816] width 371 height 25
click at [952, 725] on button "Save" at bounding box center [949, 732] width 39 height 23
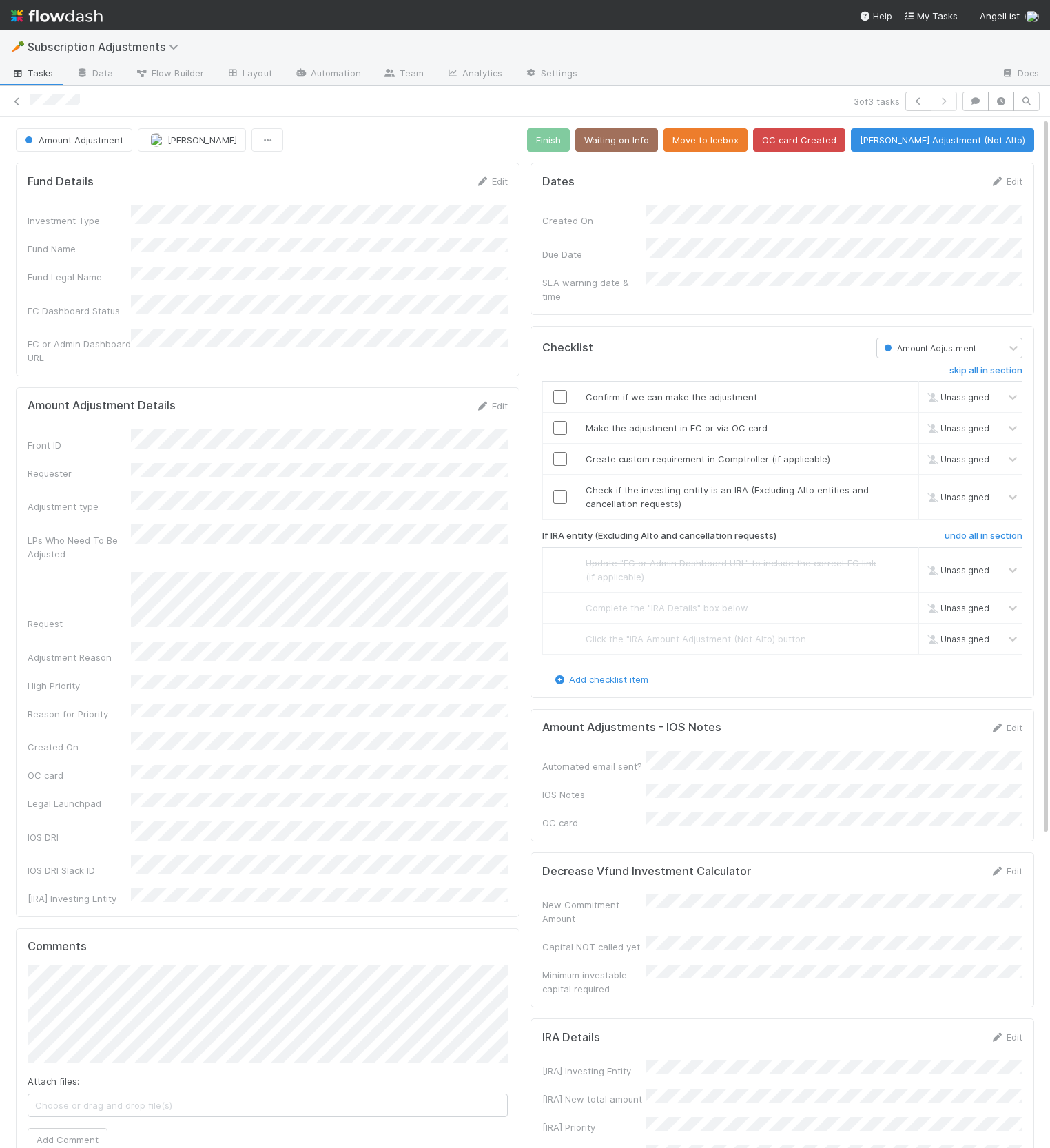
click at [972, 727] on form "Amount Adjustments - IOS Notes Edit Automated email sent? IOS Notes OC card" at bounding box center [783, 775] width 480 height 110
click at [1030, 709] on div "Amount Adjustments - IOS Notes Edit Automated email sent? IOS Notes OC card" at bounding box center [783, 775] width 504 height 133
click at [1016, 722] on link "Edit" at bounding box center [1006, 727] width 32 height 11
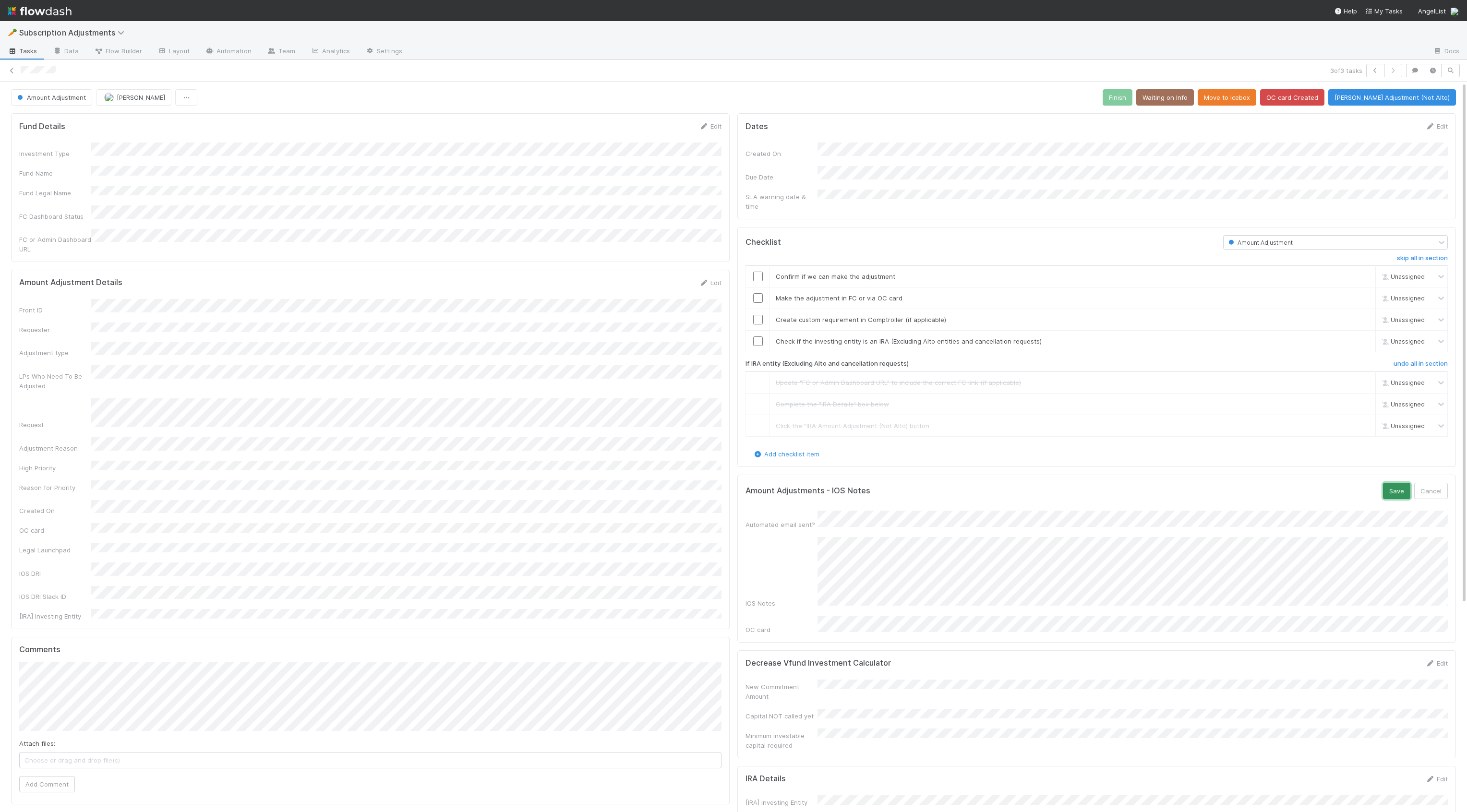
click at [1381, 484] on button "Save" at bounding box center [1397, 491] width 27 height 16
click at [760, 272] on input "checkbox" at bounding box center [758, 276] width 9 height 9
click at [757, 293] on input "checkbox" at bounding box center [758, 298] width 9 height 9
click at [1356, 315] on div "skip" at bounding box center [1362, 320] width 29 height 9
click at [1359, 316] on link "skip" at bounding box center [1363, 319] width 12 height 7
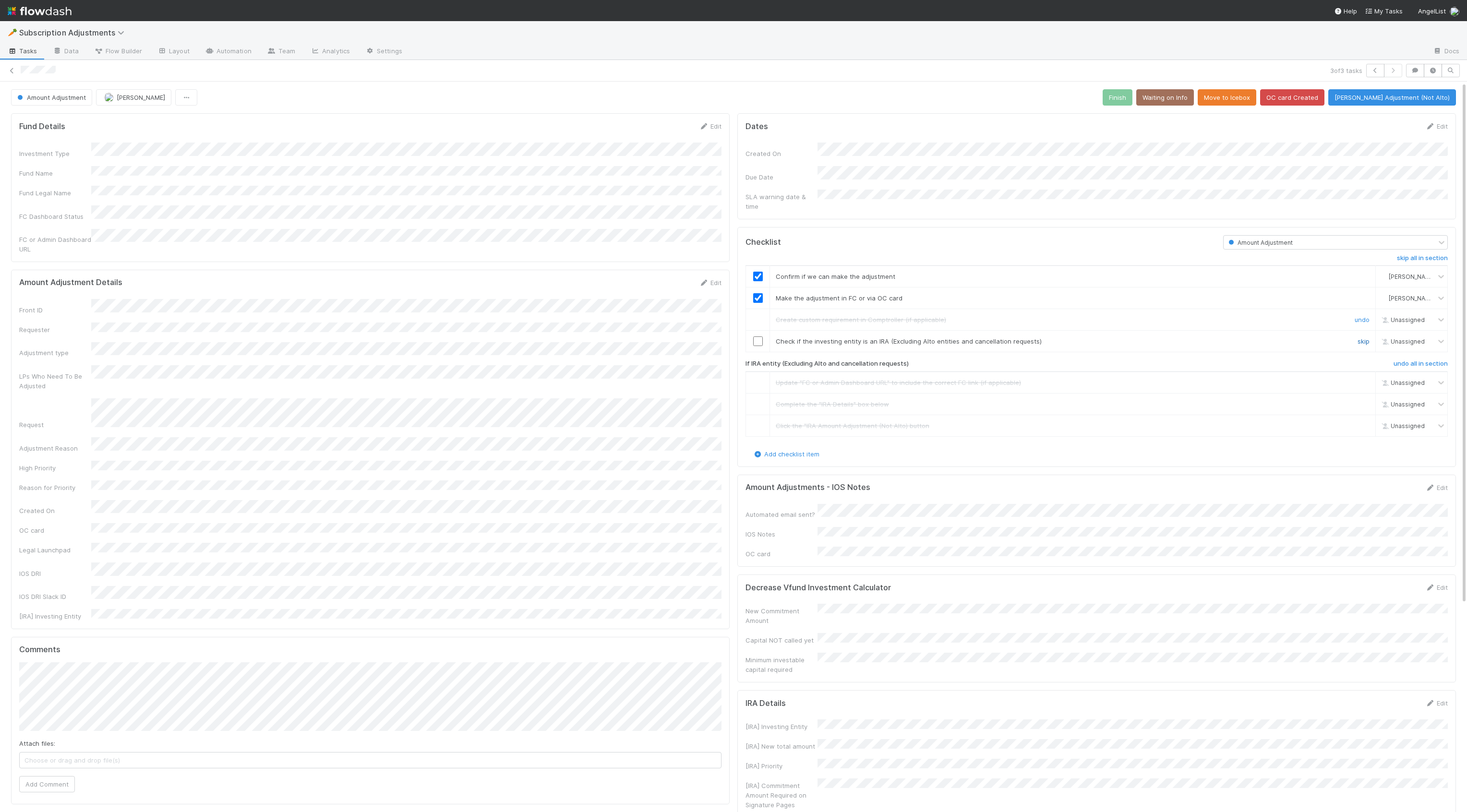
click at [1361, 337] on link "skip" at bounding box center [1363, 341] width 12 height 7
click at [1132, 96] on button "Finish" at bounding box center [1118, 98] width 30 height 16
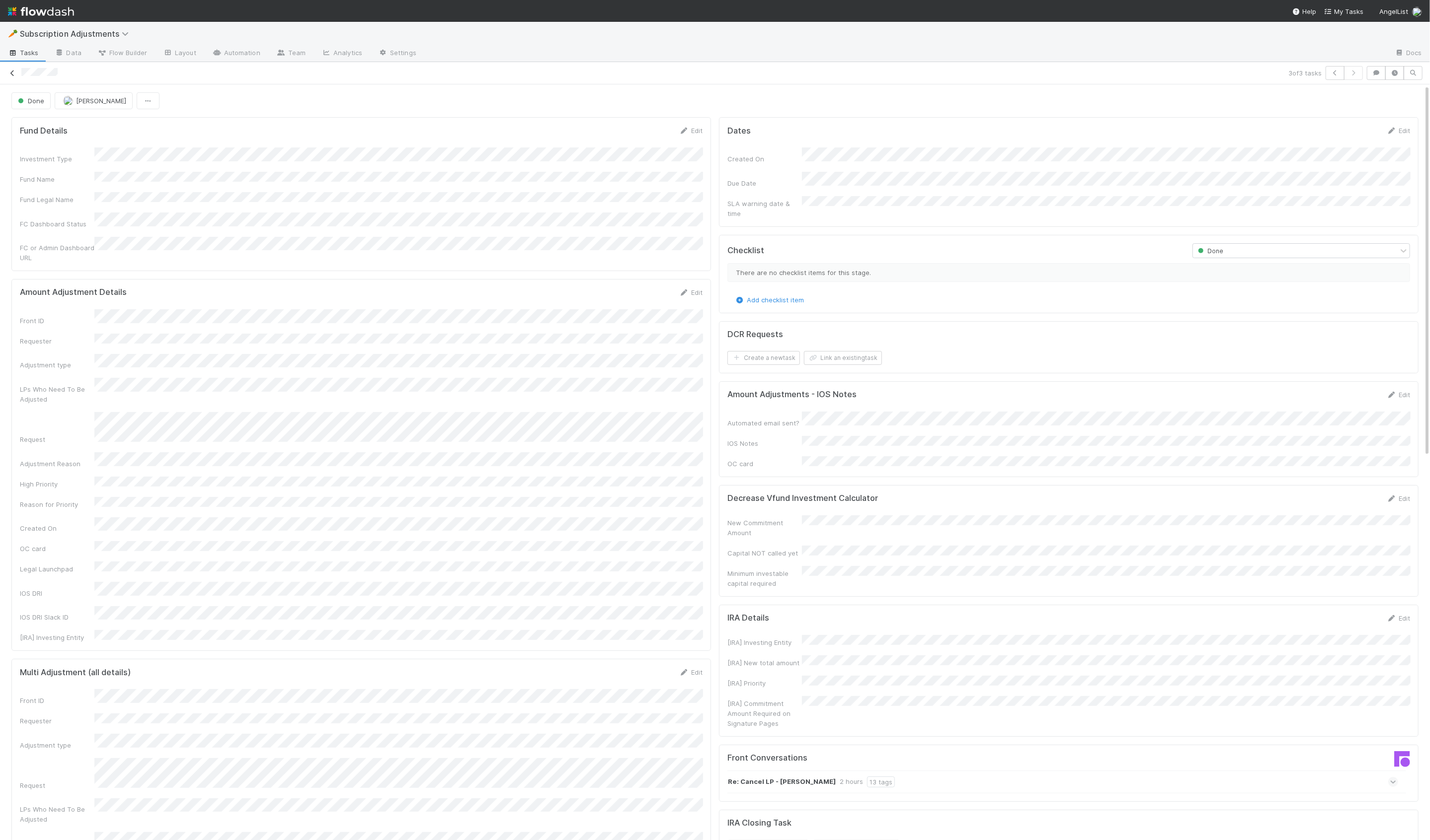
click at [11, 74] on icon at bounding box center [13, 73] width 10 height 6
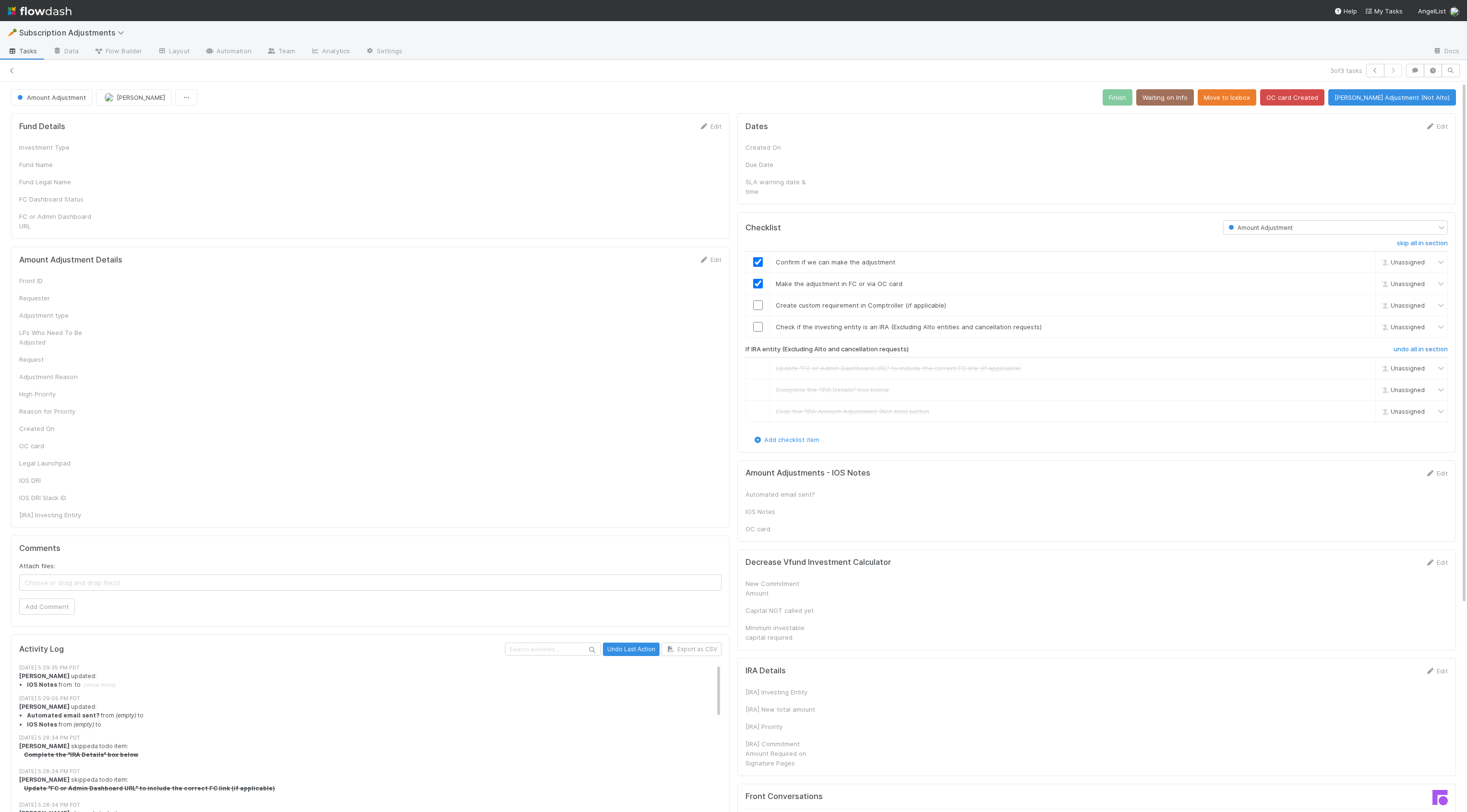
checkbox input "true"
